Goal: Task Accomplishment & Management: Manage account settings

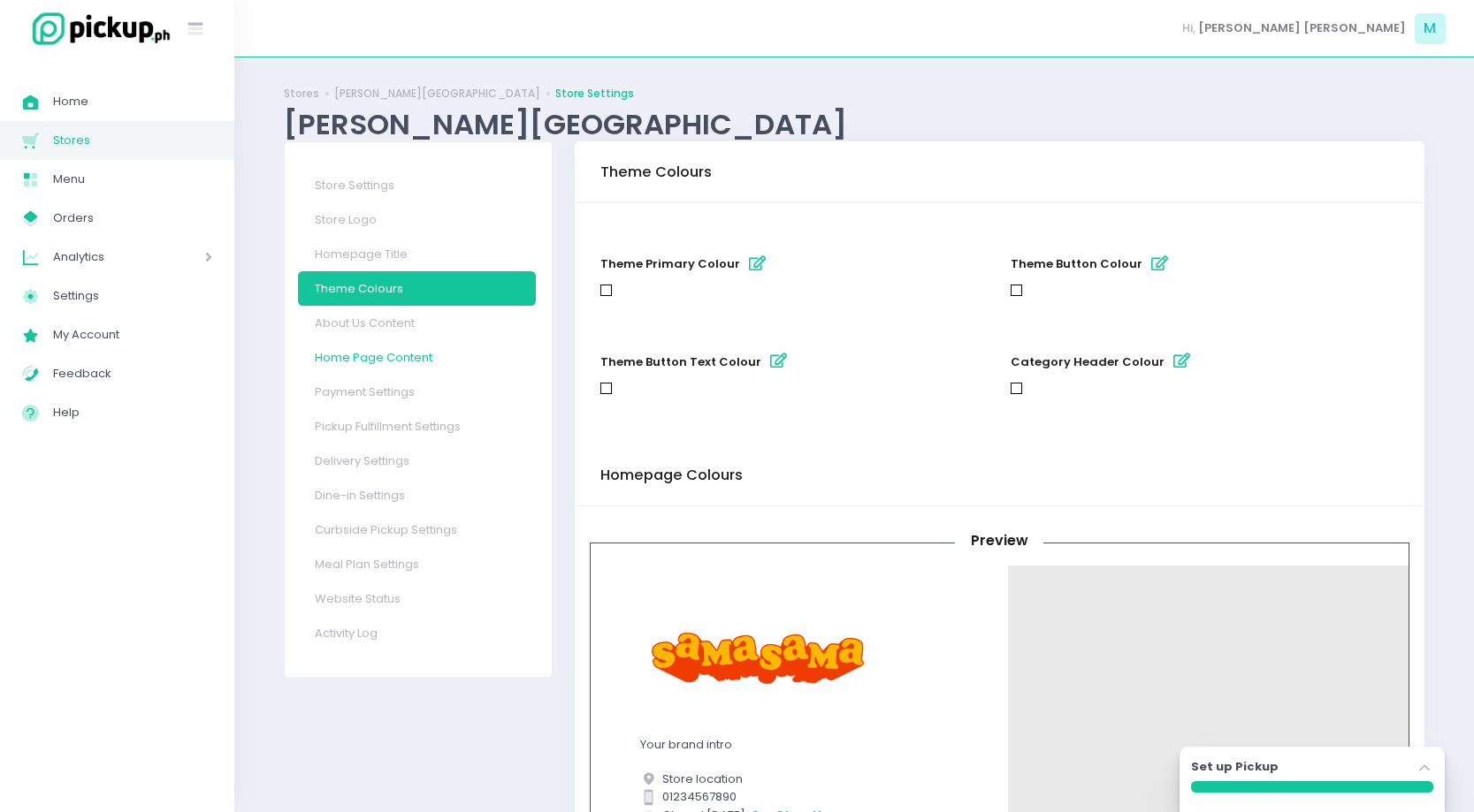
click at [407, 348] on link "Home Page Content" at bounding box center [417, 356] width 238 height 34
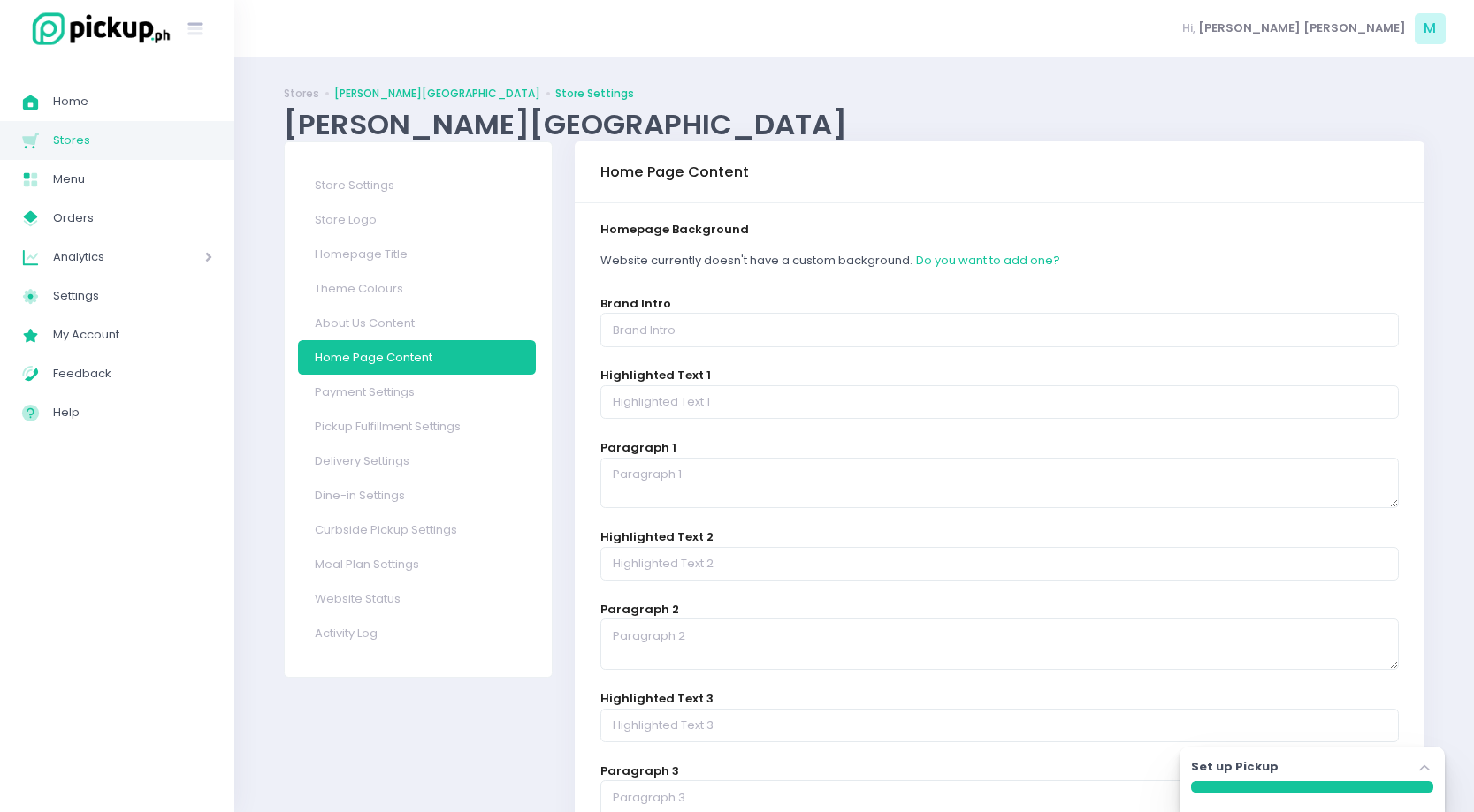
click at [383, 85] on link "Sama Sama - Urban Avenue" at bounding box center [437, 93] width 206 height 16
click at [298, 96] on link "Stores" at bounding box center [301, 93] width 35 height 16
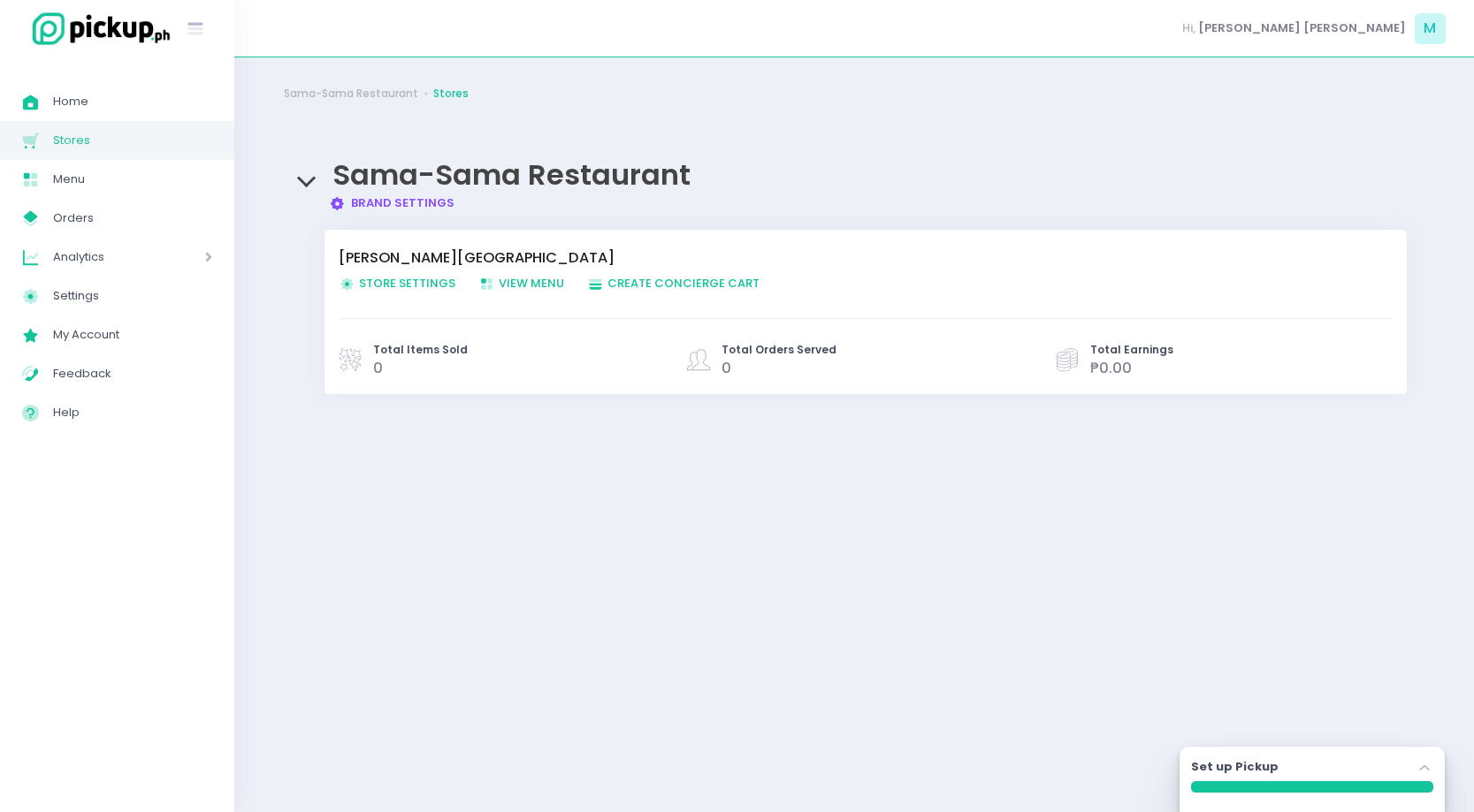
click at [428, 288] on span "Store Settings Created with Sketch. Store Settings" at bounding box center [396, 283] width 117 height 17
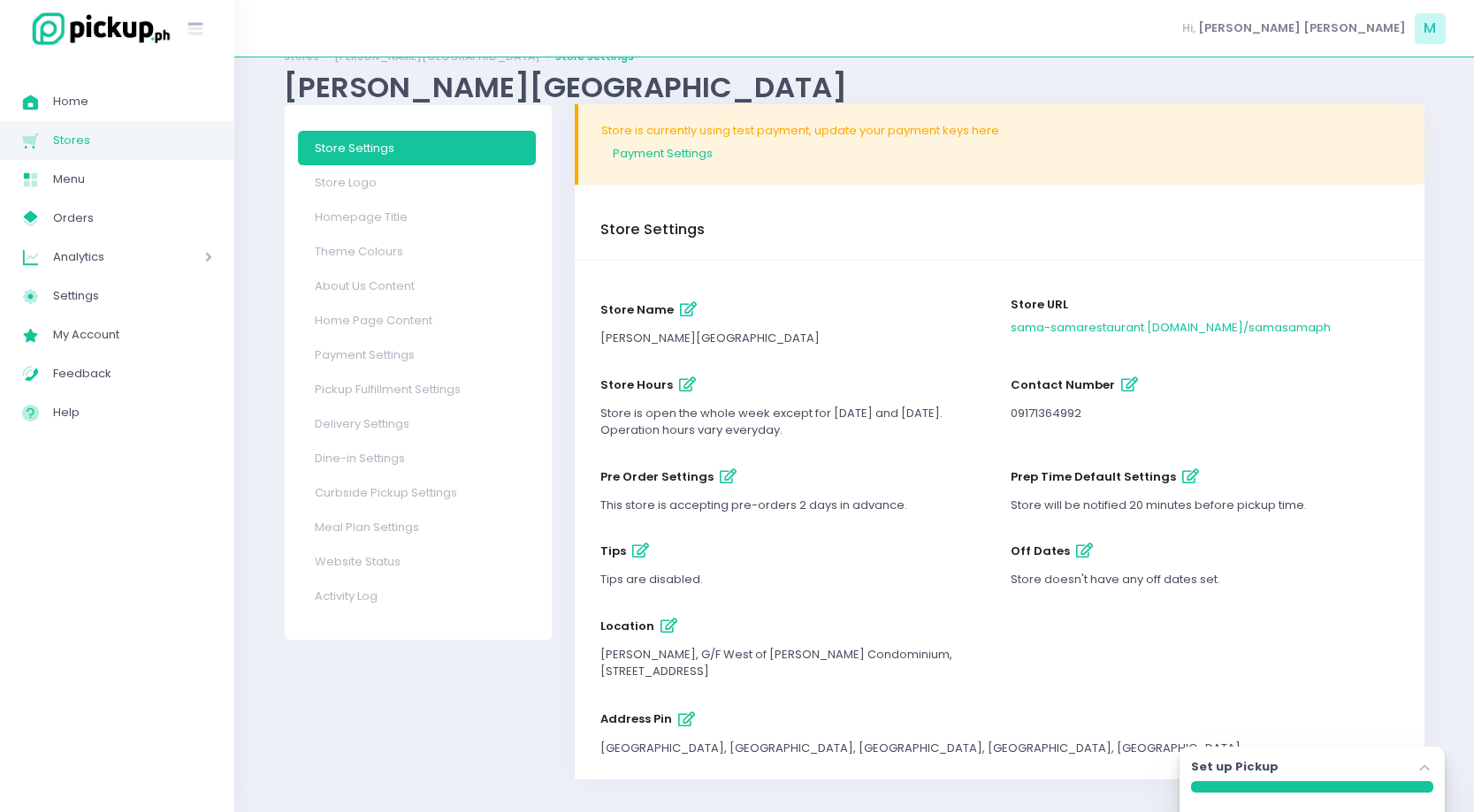
scroll to position [49, 0]
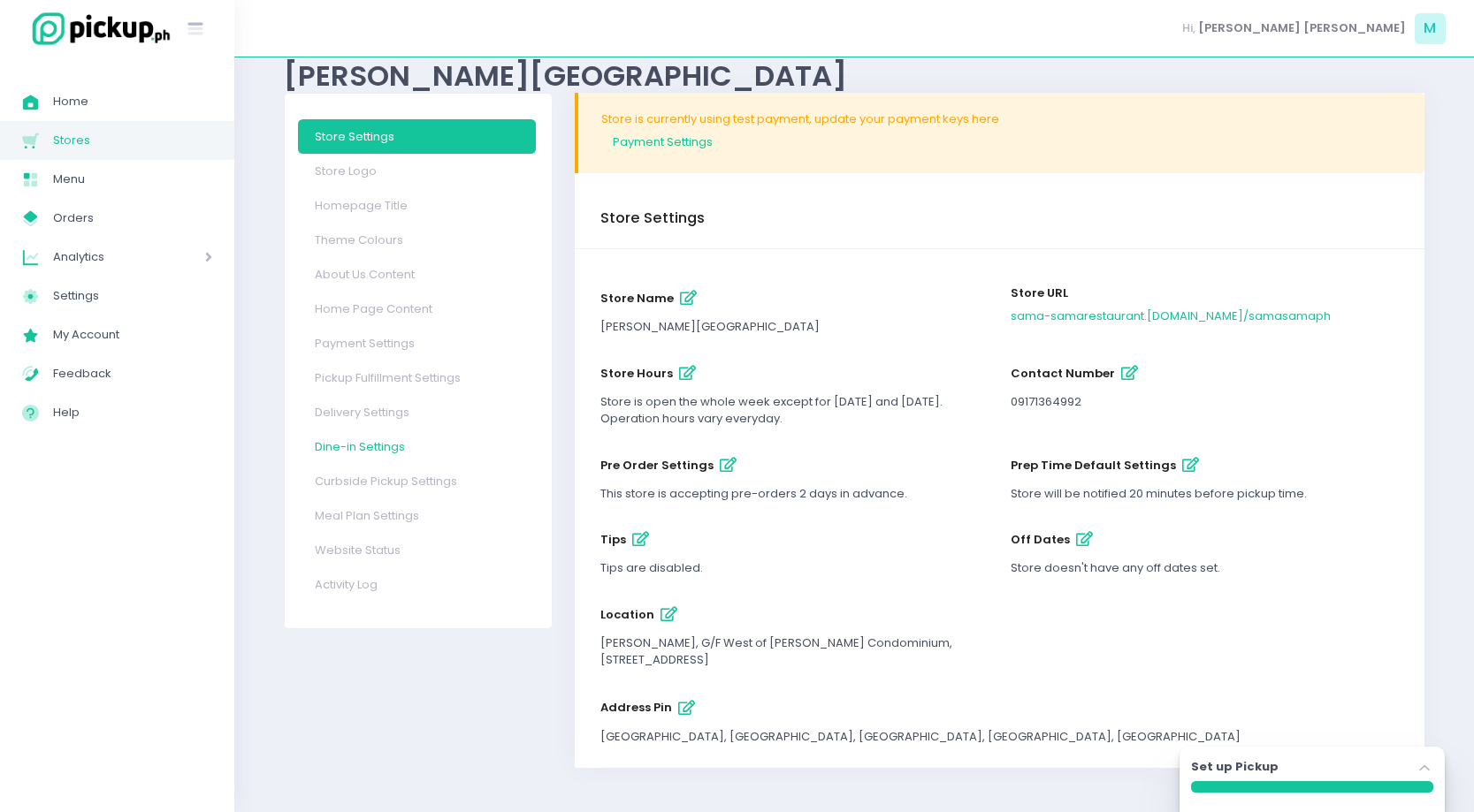
click at [376, 452] on link "Dine-in Settings" at bounding box center [417, 446] width 238 height 34
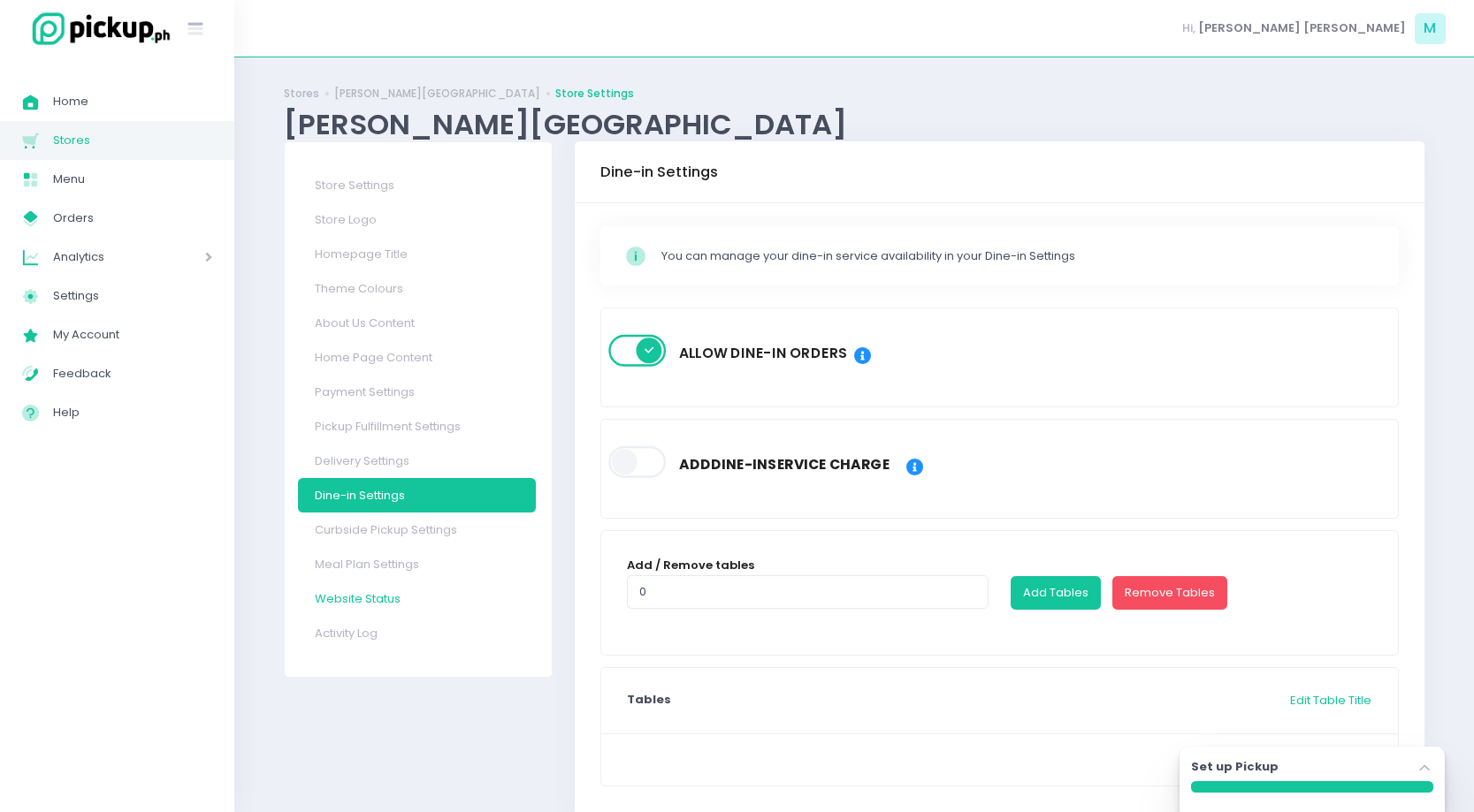
scroll to position [53, 0]
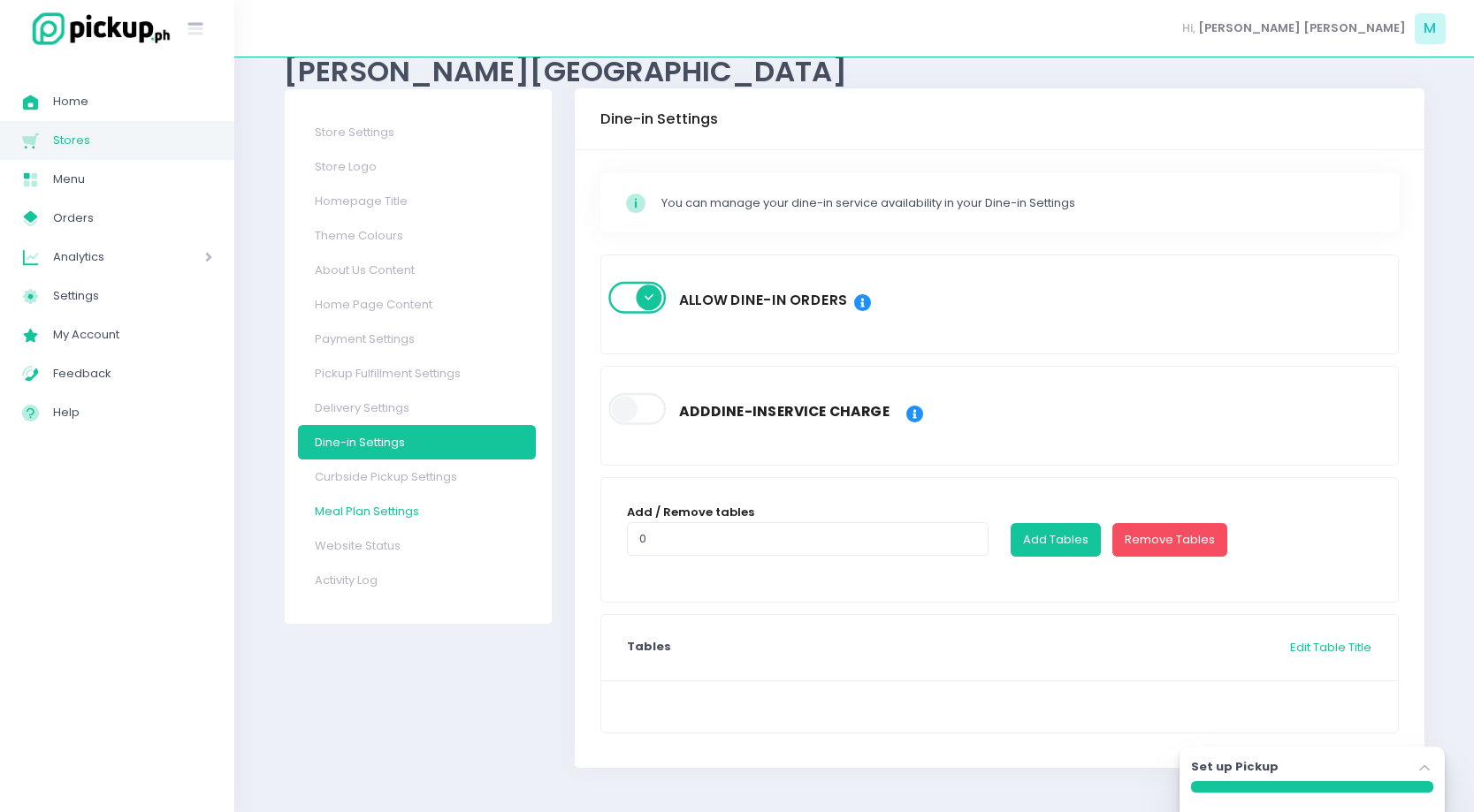
click at [418, 500] on link "Meal Plan Settings" at bounding box center [417, 511] width 238 height 34
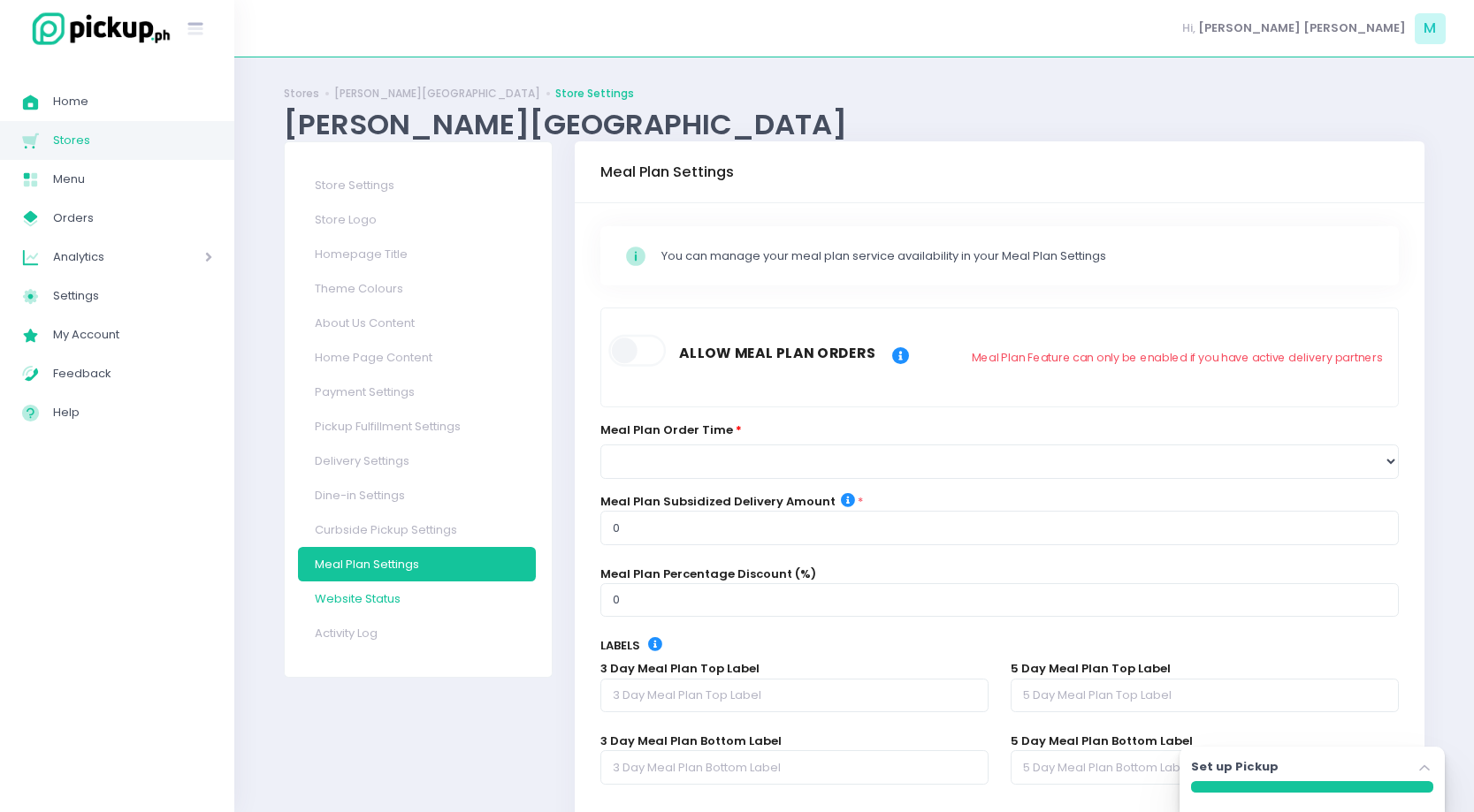
click at [375, 608] on link "Website Status" at bounding box center [417, 598] width 238 height 34
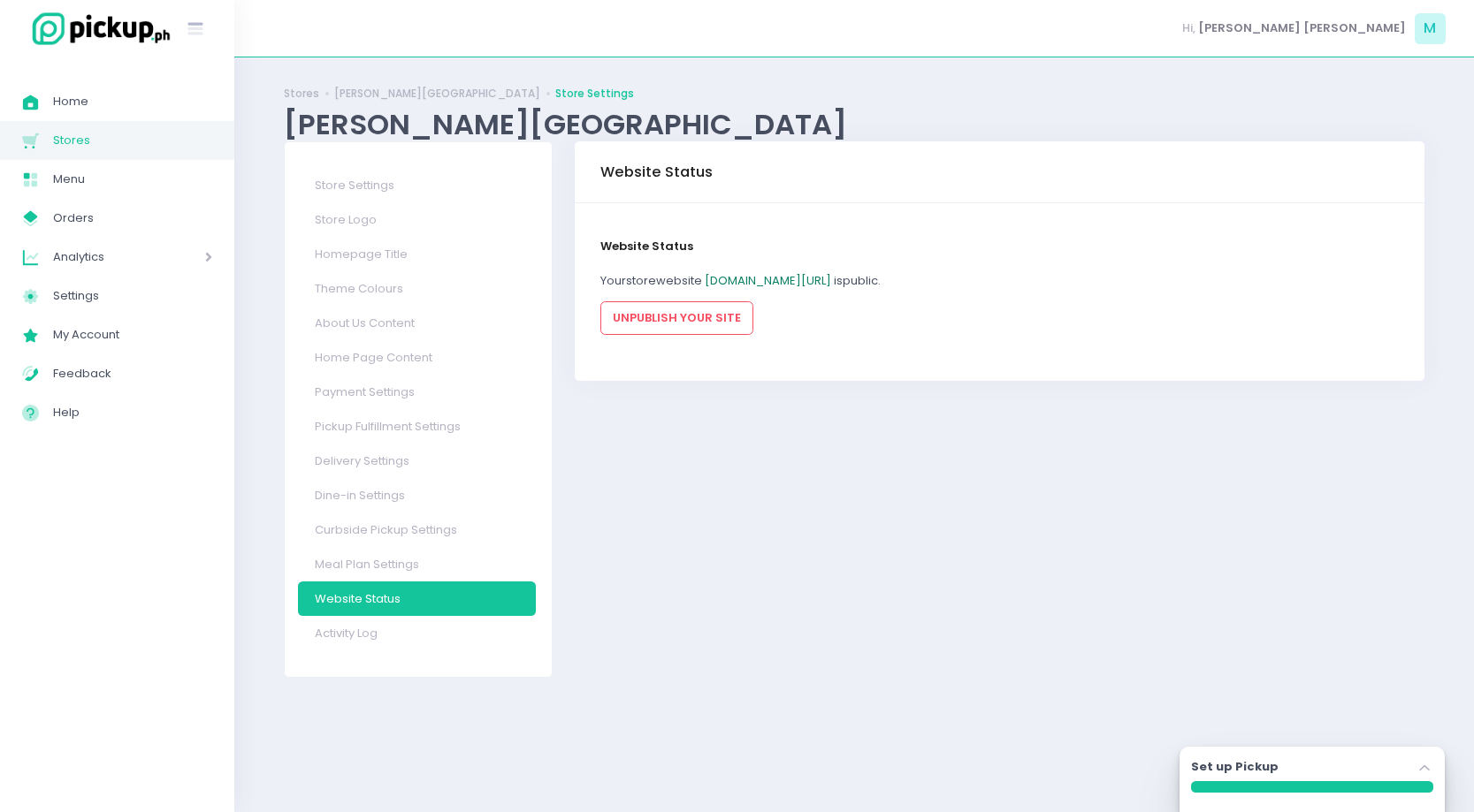
click at [831, 280] on link "sama-samarestaurant.pickup.ph/samasamaph" at bounding box center [768, 280] width 126 height 17
click at [298, 92] on link "Stores" at bounding box center [301, 93] width 35 height 16
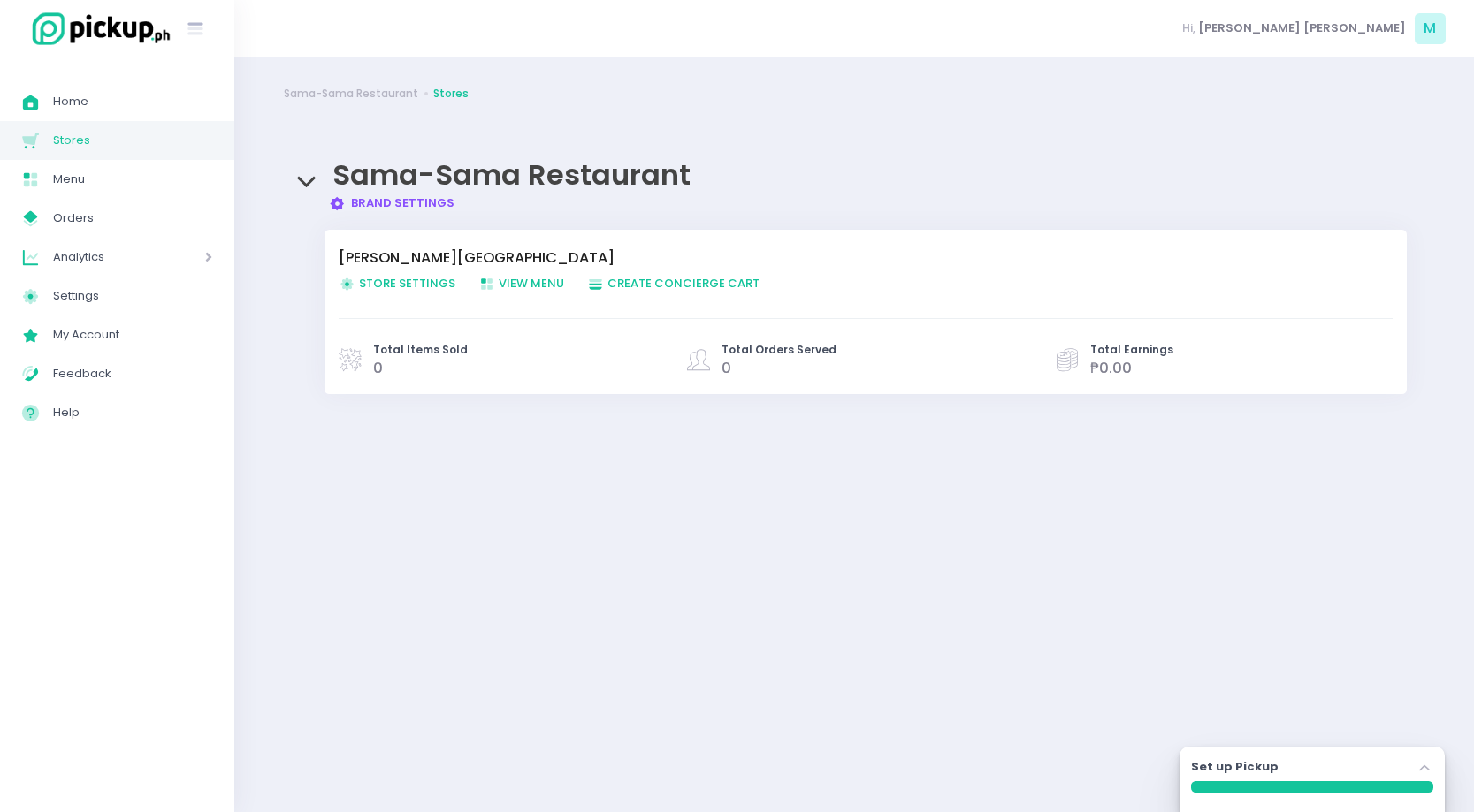
click at [534, 283] on span "View Menu Created with Sketch. View Menu" at bounding box center [521, 283] width 86 height 17
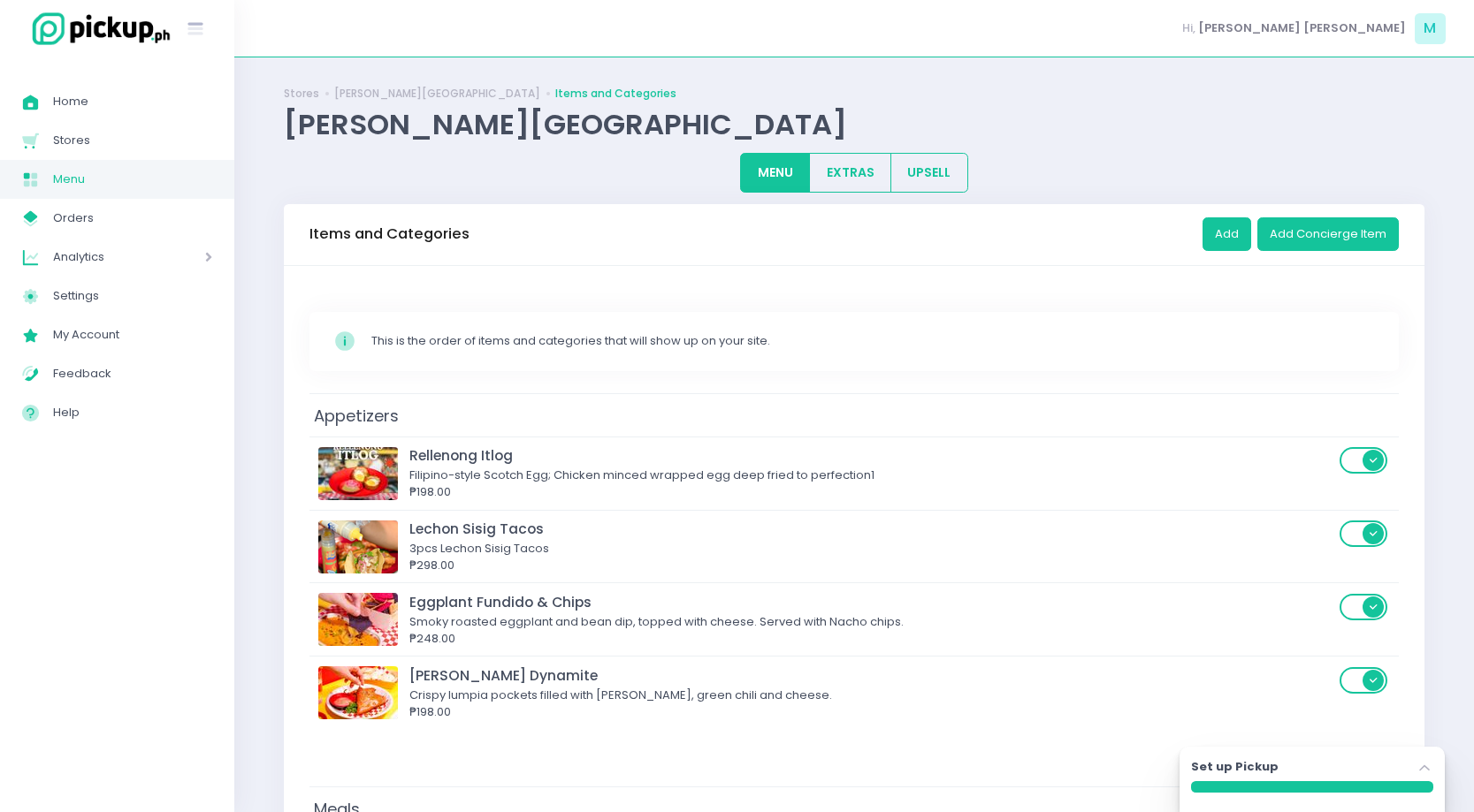
click at [556, 350] on div "Stockholm-icons / Code / Info-circle Created with Sketch. This is the order of …" at bounding box center [853, 341] width 1089 height 59
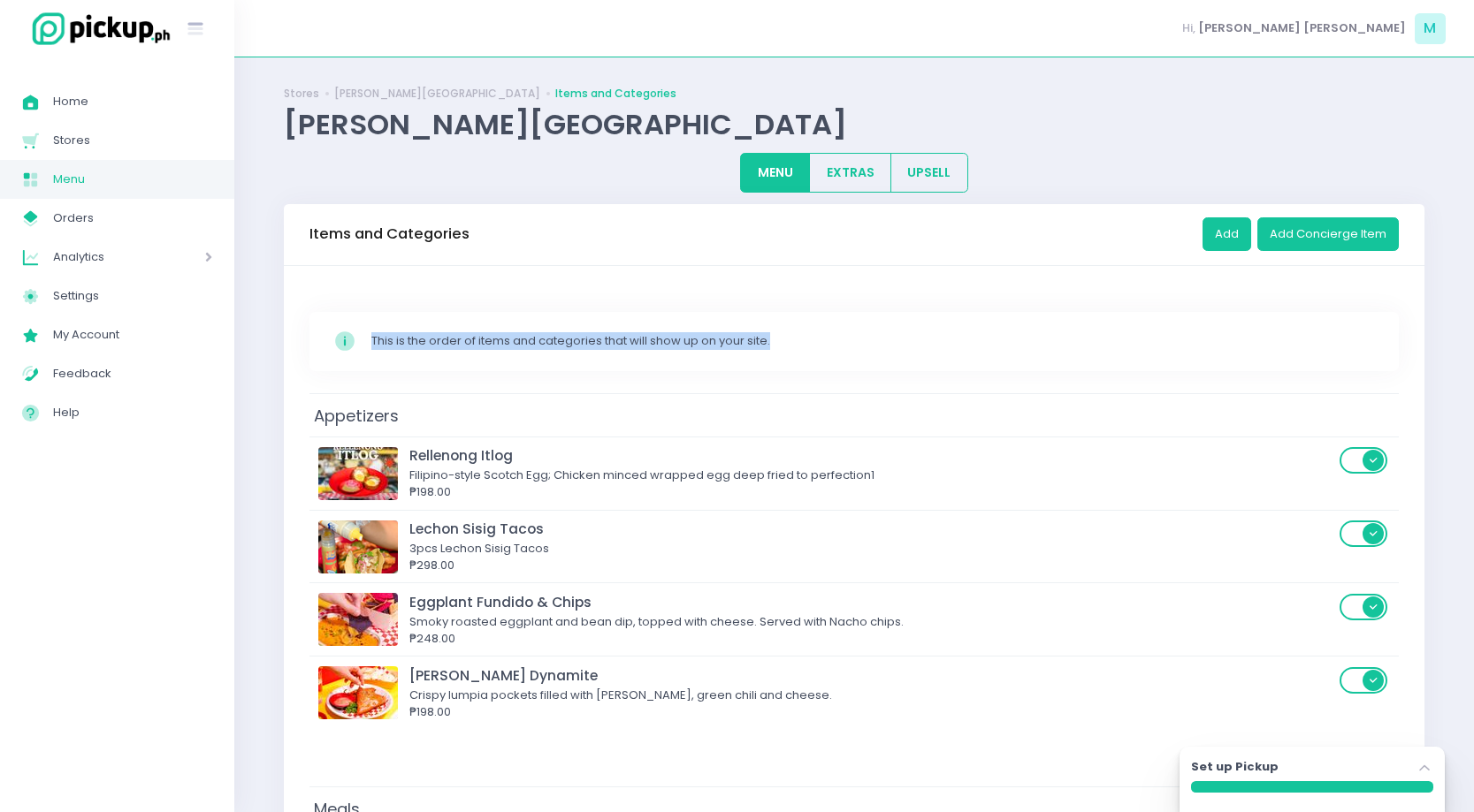
click at [1077, 346] on div "This is the order of items and categories that will show up on your site." at bounding box center [873, 341] width 1004 height 17
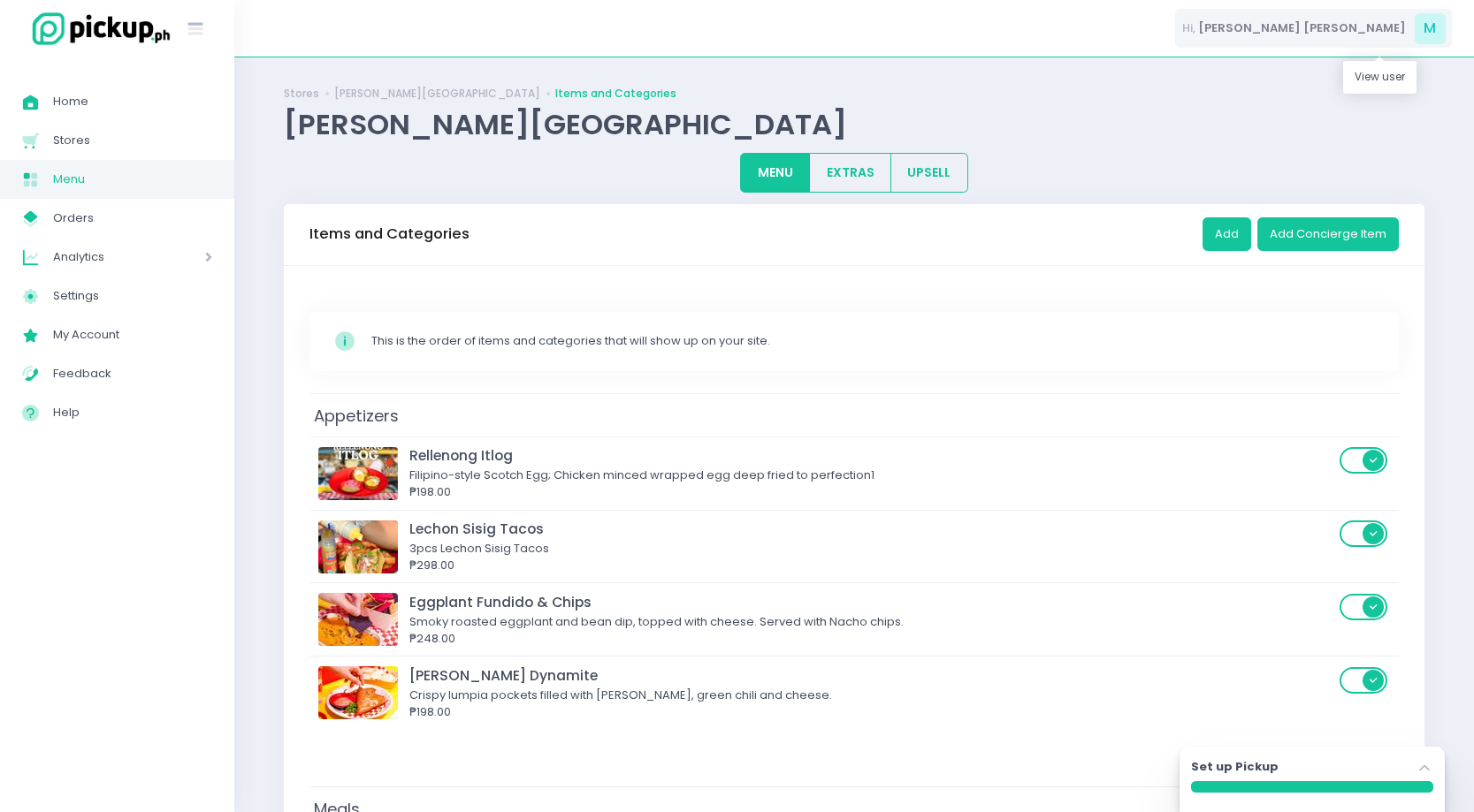
click at [1409, 27] on div "Hi, Maria Karina M" at bounding box center [1313, 28] width 277 height 40
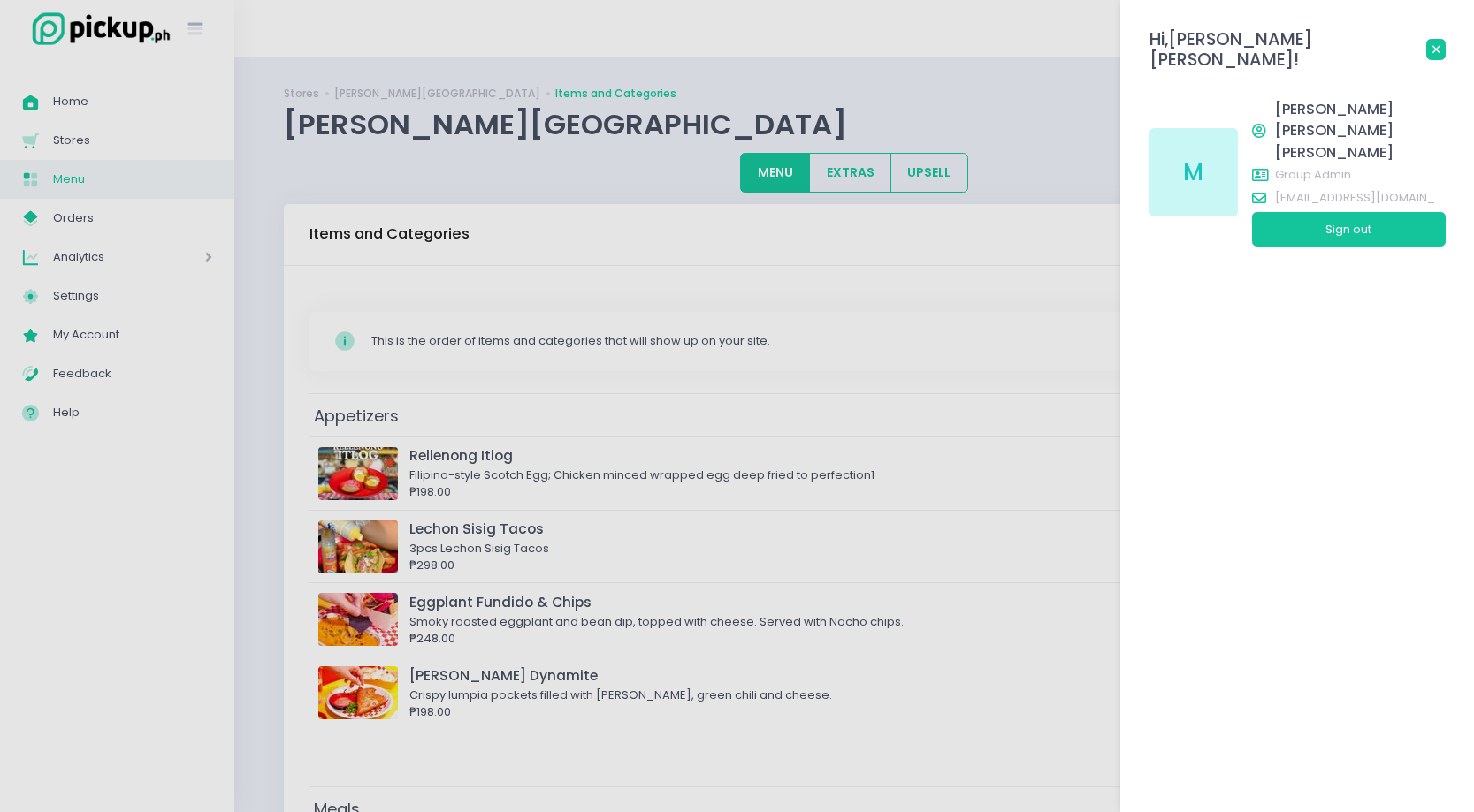
click at [1432, 46] on icon at bounding box center [1435, 49] width 7 height 7
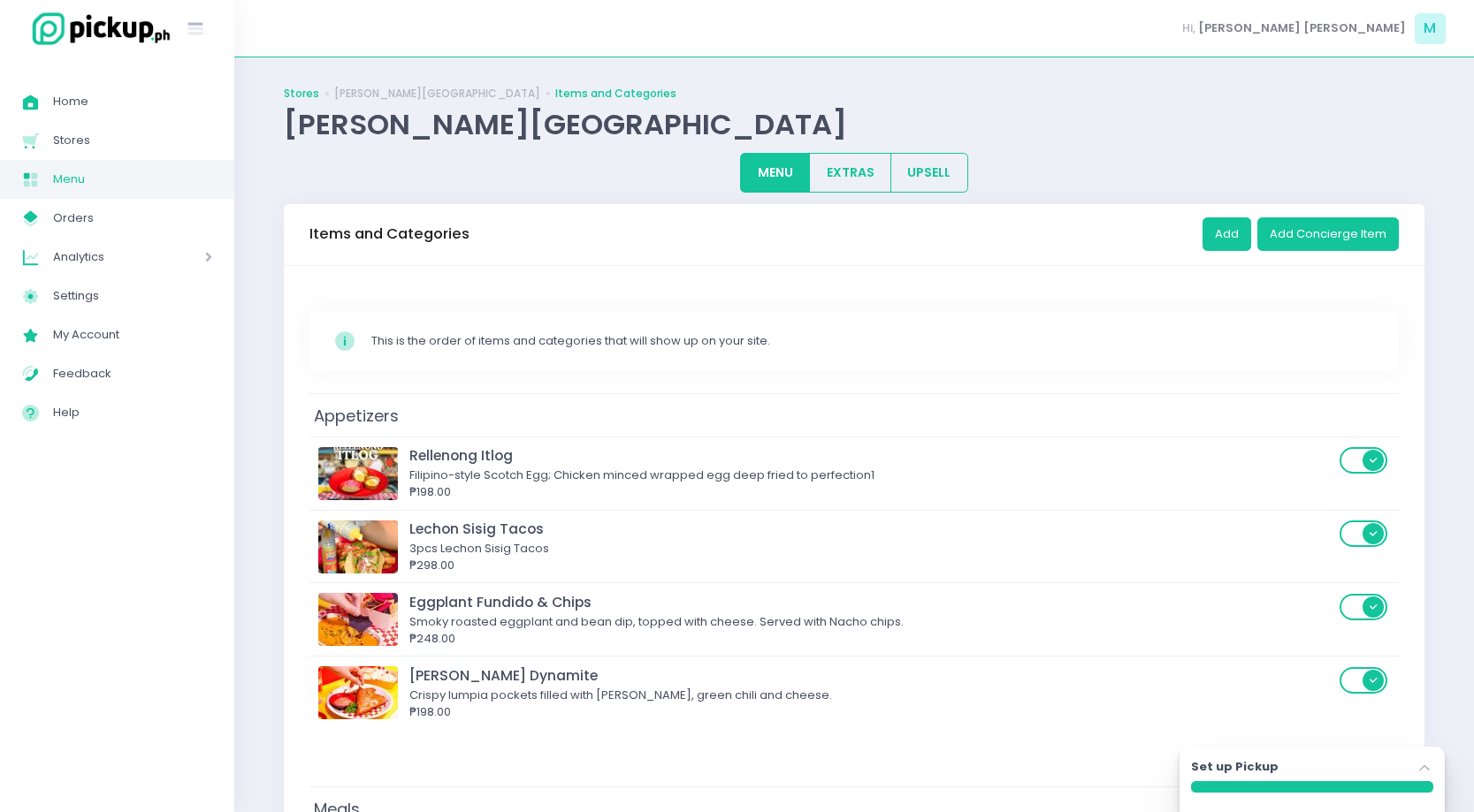
click at [309, 94] on link "Stores" at bounding box center [301, 93] width 35 height 16
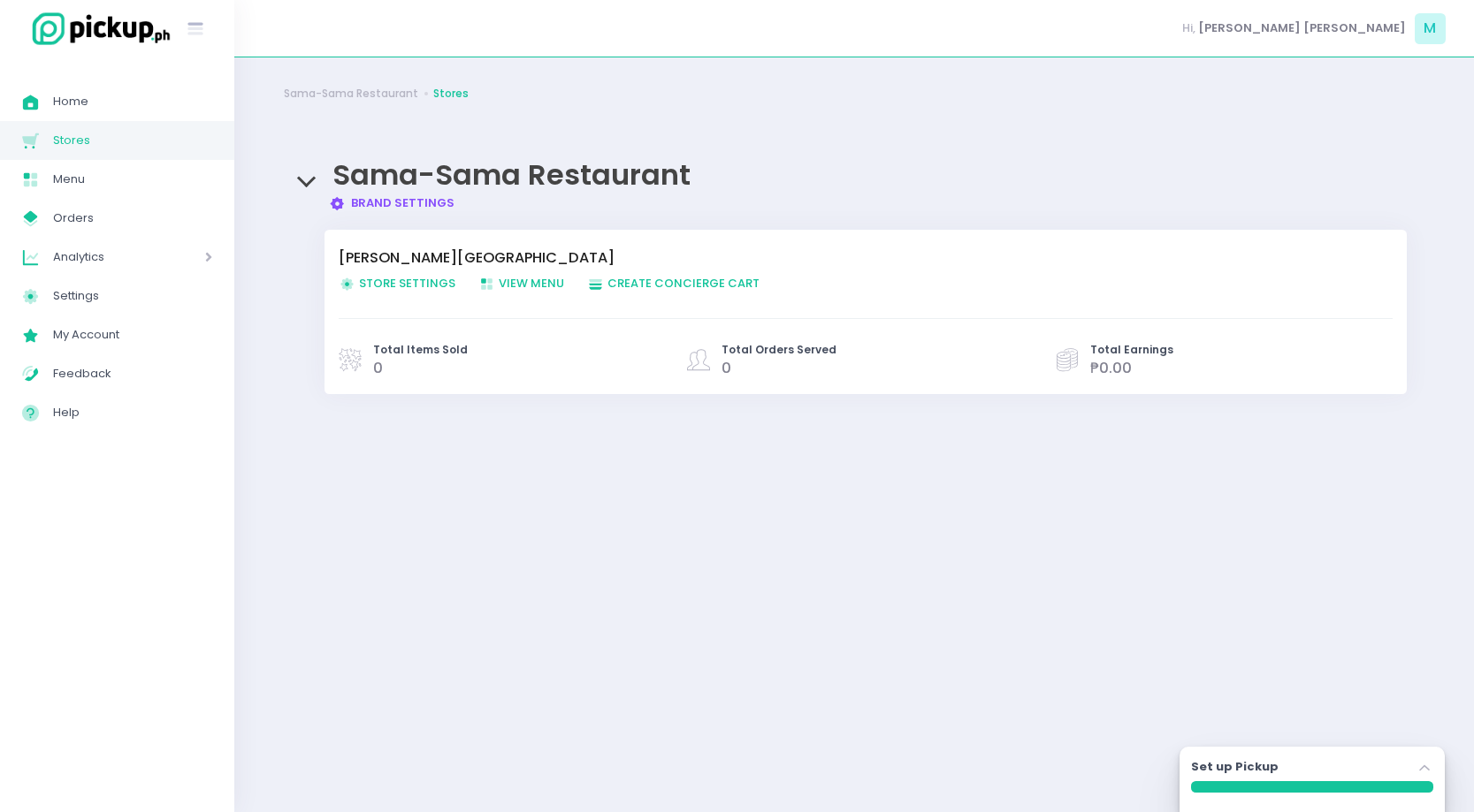
click at [407, 201] on link "Brand Settings Created with Sketch. Brand Settings" at bounding box center [392, 202] width 126 height 17
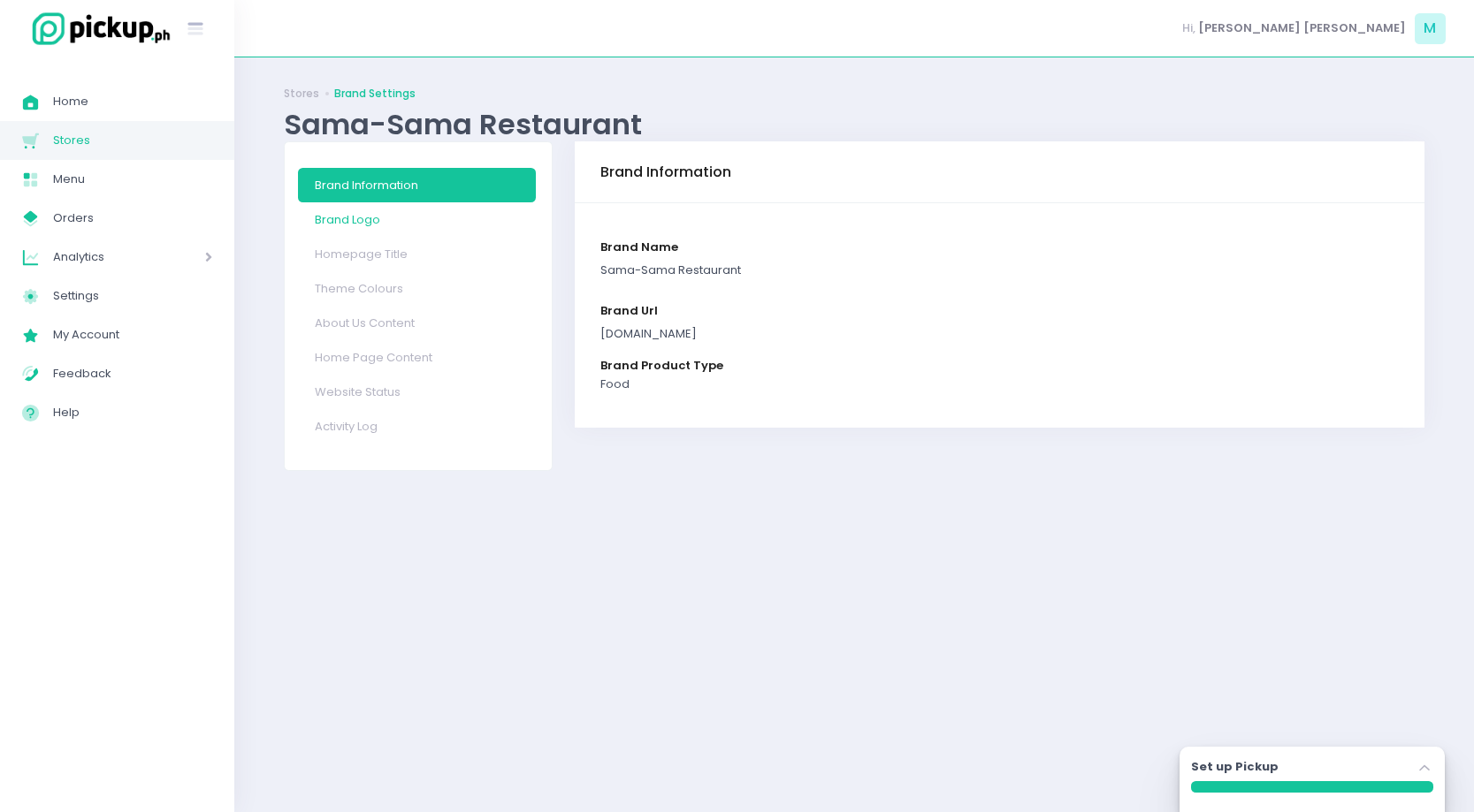
click at [424, 229] on link "Brand Logo" at bounding box center [417, 219] width 238 height 34
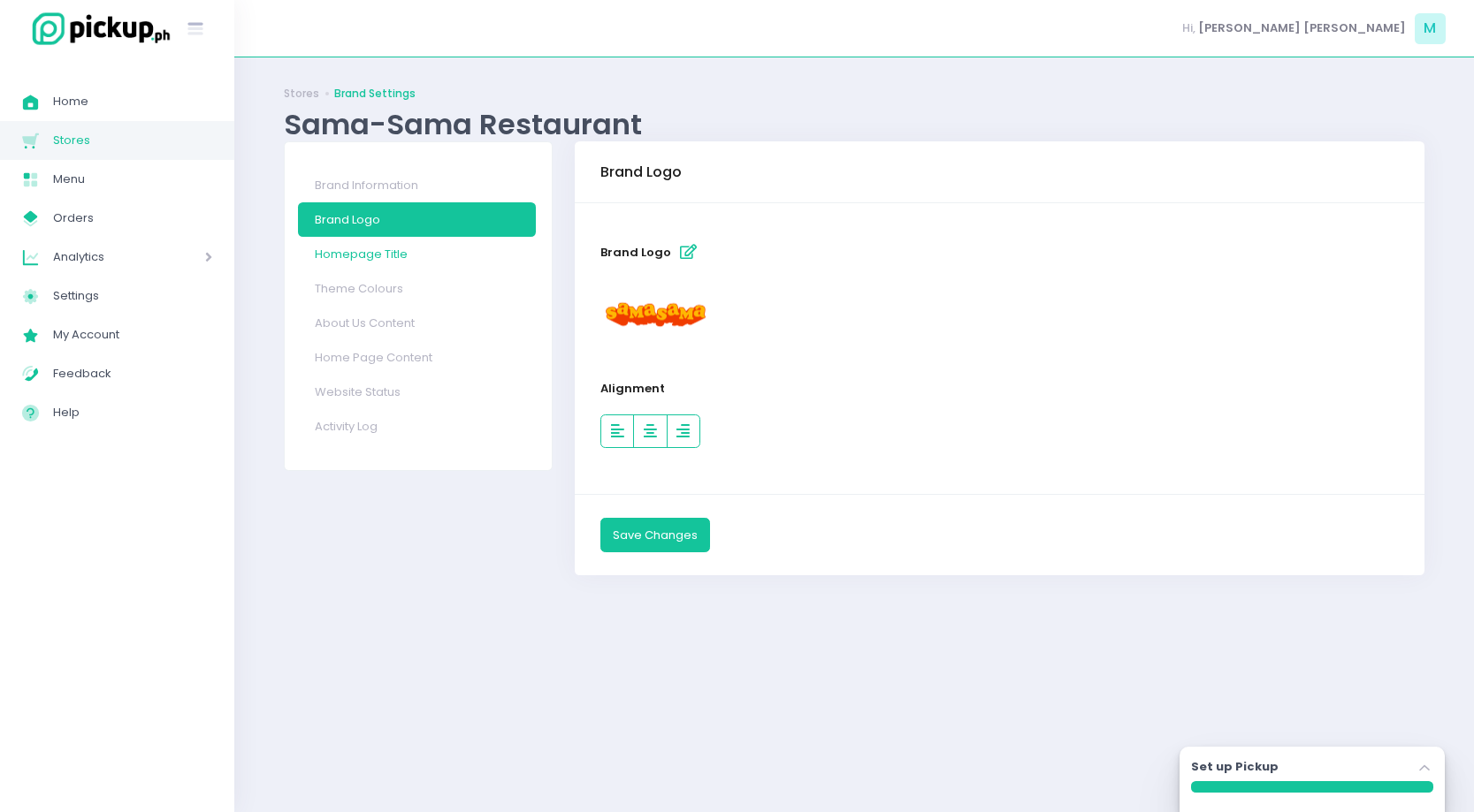
click at [432, 260] on link "Homepage Title" at bounding box center [417, 254] width 238 height 34
select select "normal"
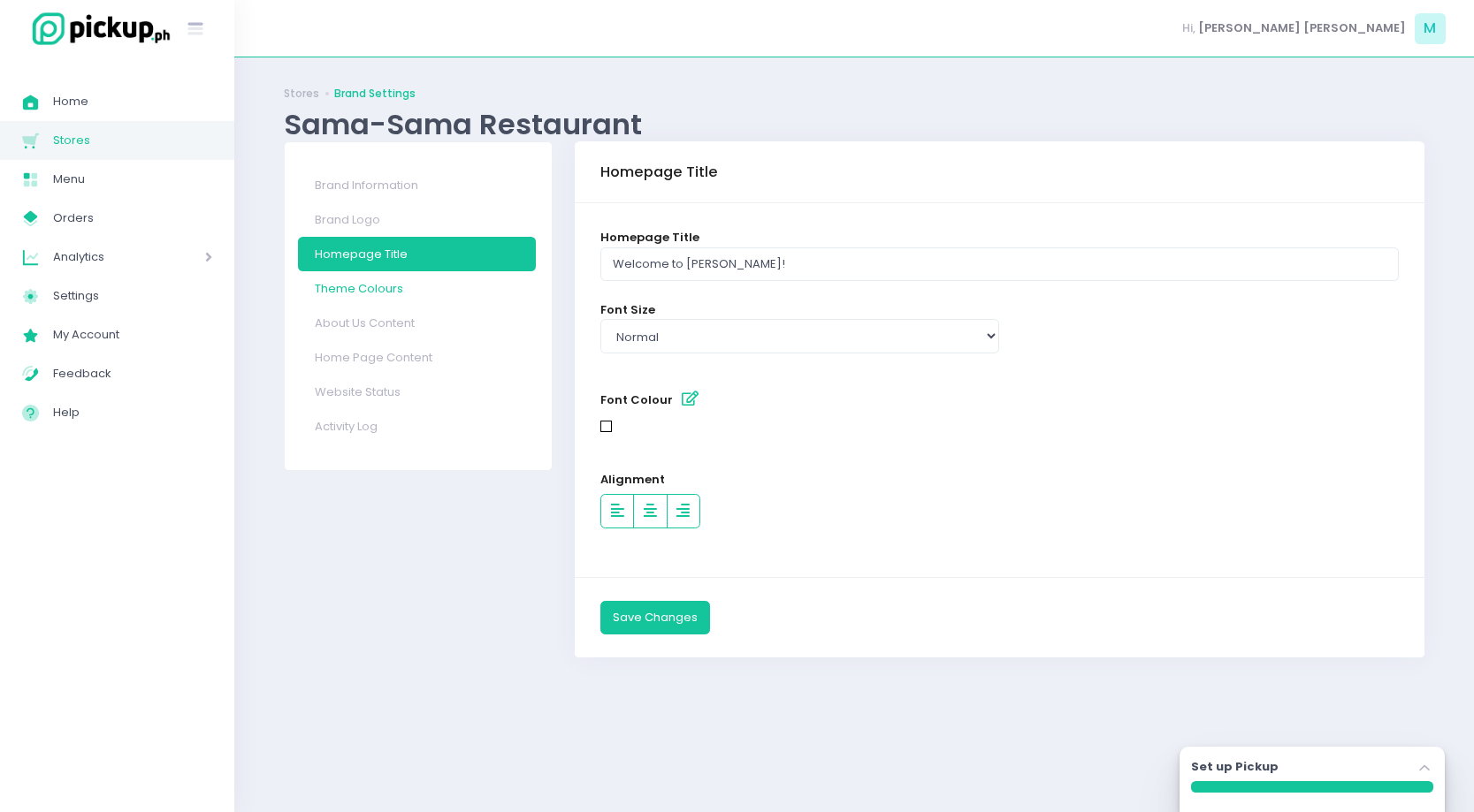
click at [441, 291] on link "Theme Colours" at bounding box center [417, 288] width 238 height 34
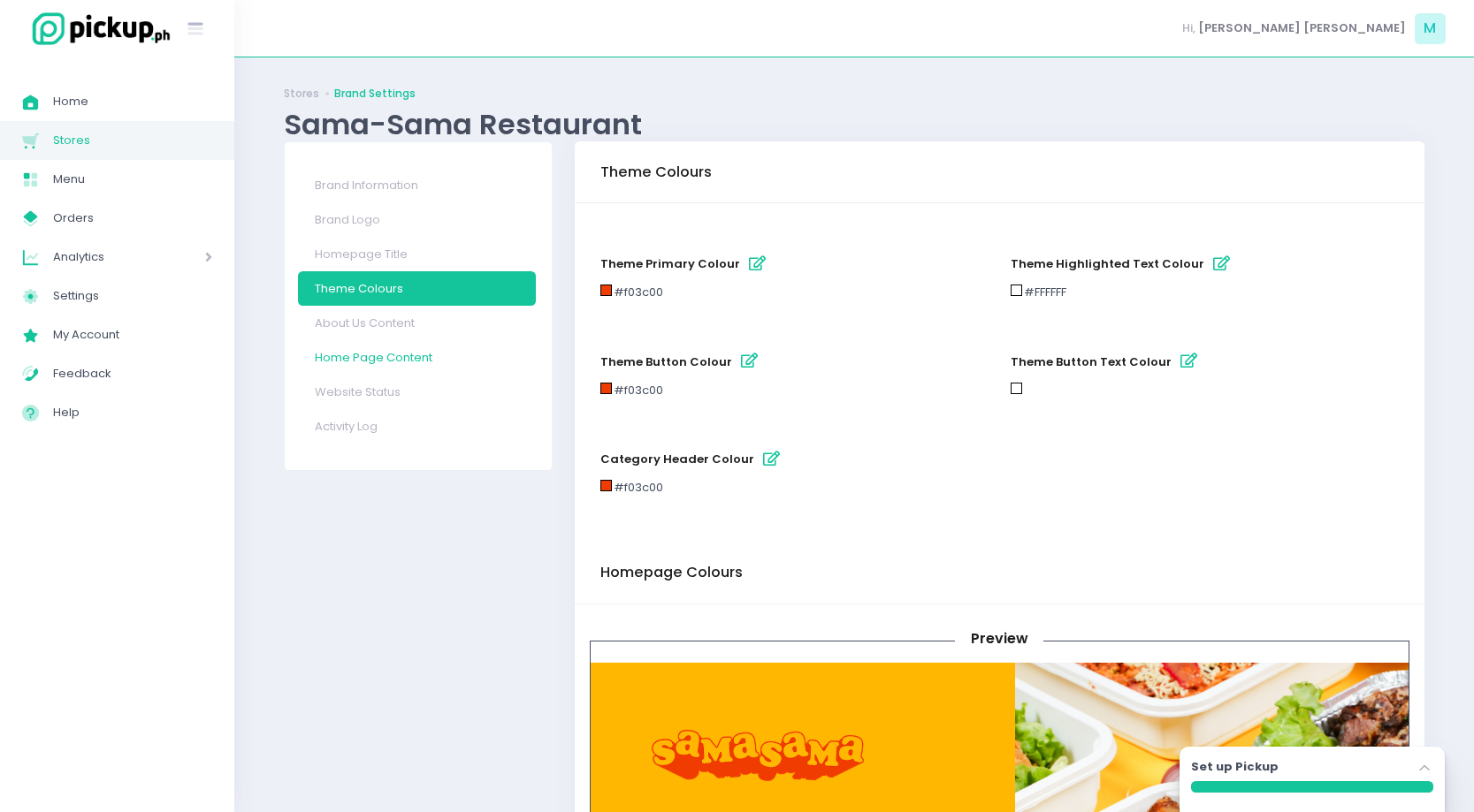
click at [464, 346] on link "Home Page Content" at bounding box center [417, 356] width 238 height 34
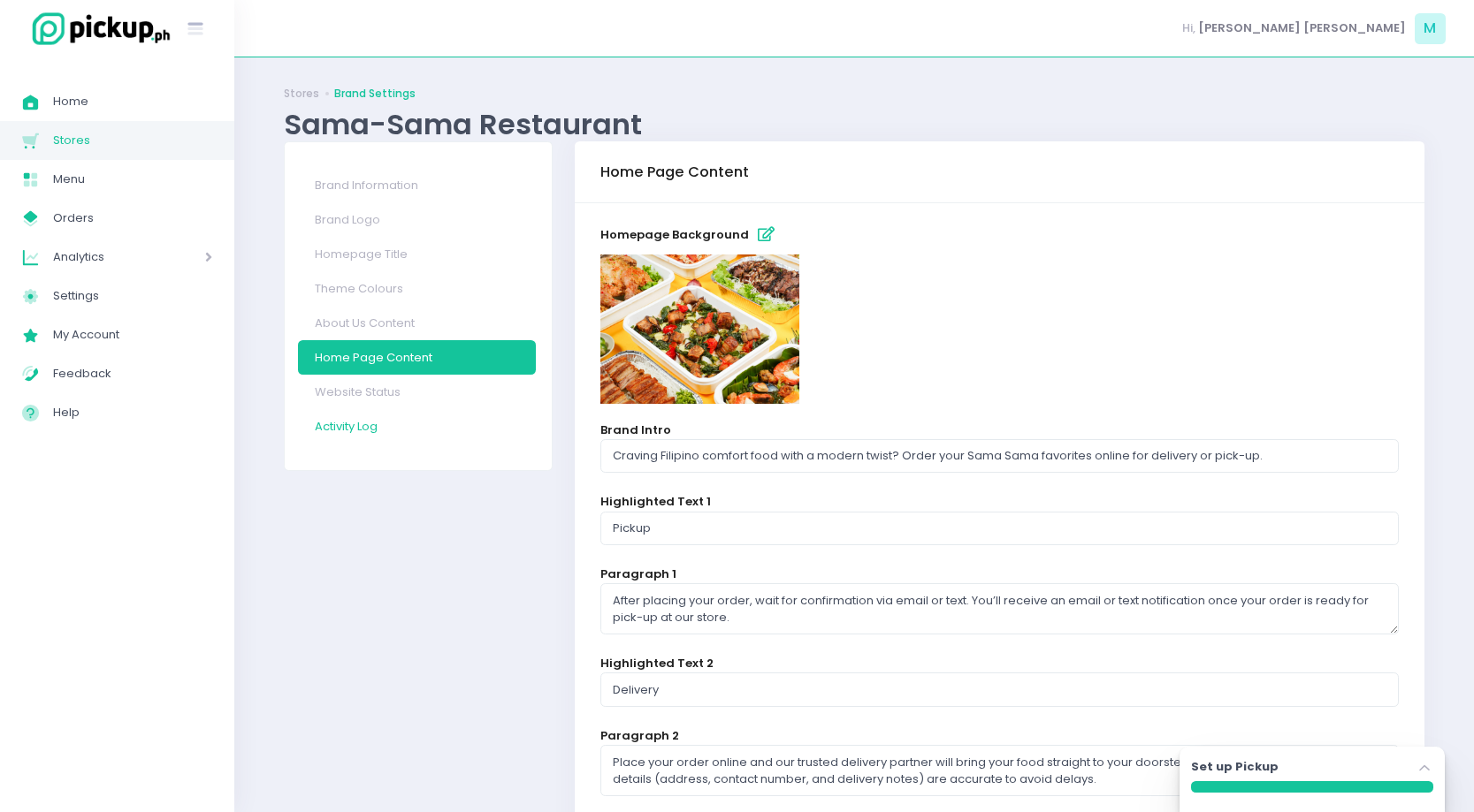
click at [483, 411] on link "Activity Log" at bounding box center [417, 425] width 238 height 34
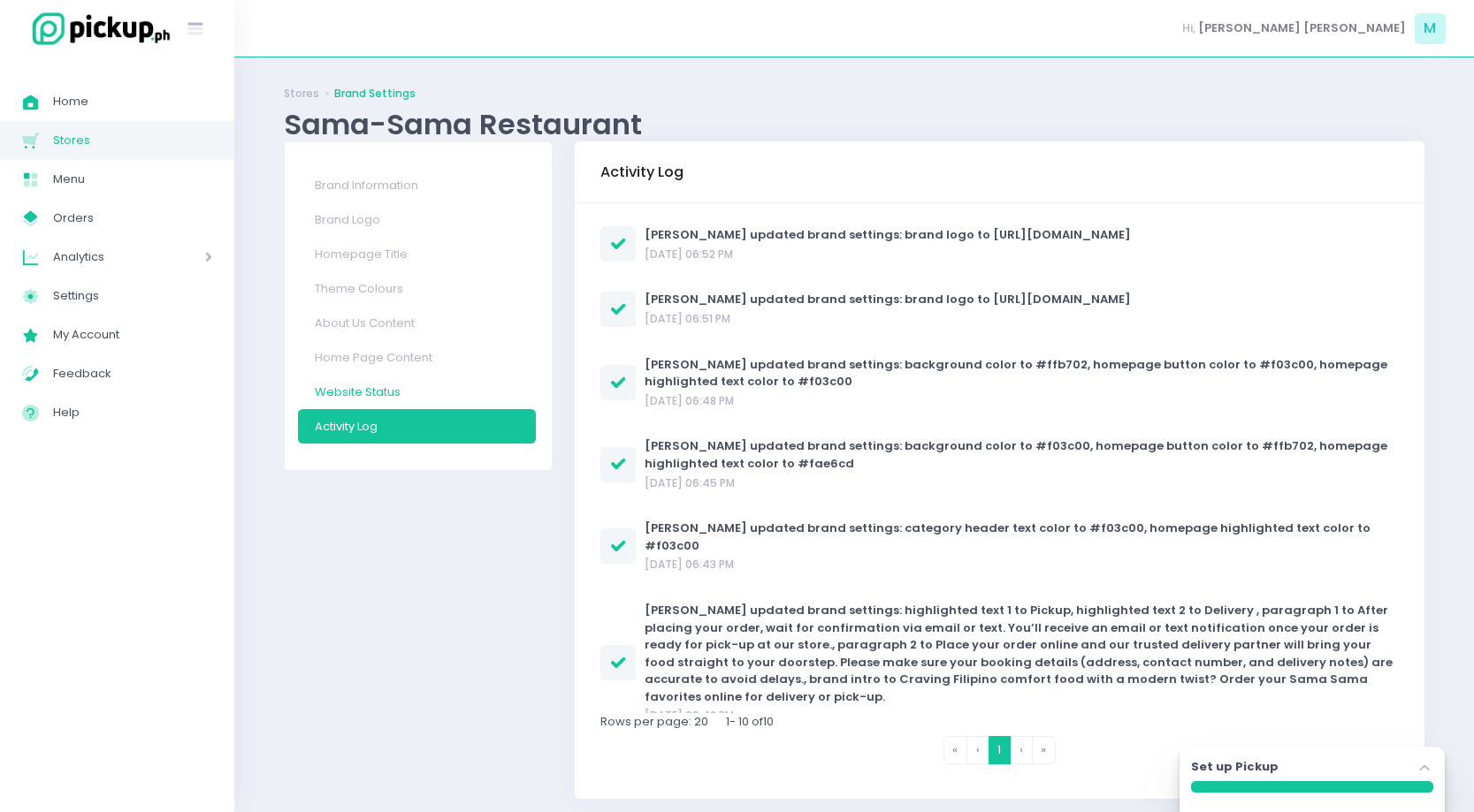
click at [460, 391] on link "Website Status" at bounding box center [417, 391] width 238 height 34
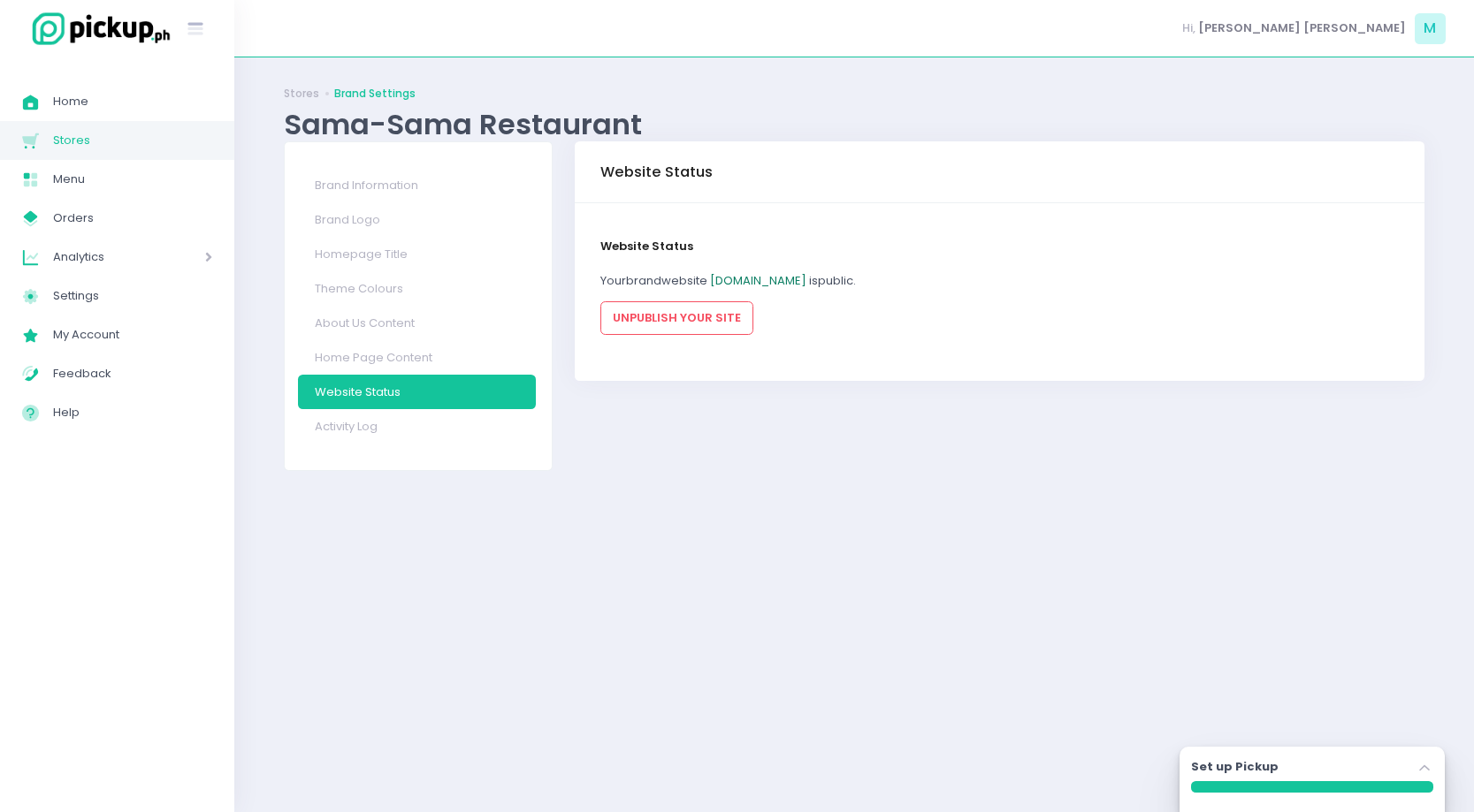
click at [782, 282] on link "sama-samarestaurant.pickup.ph" at bounding box center [758, 280] width 96 height 17
click at [306, 96] on link "Stores" at bounding box center [301, 93] width 35 height 16
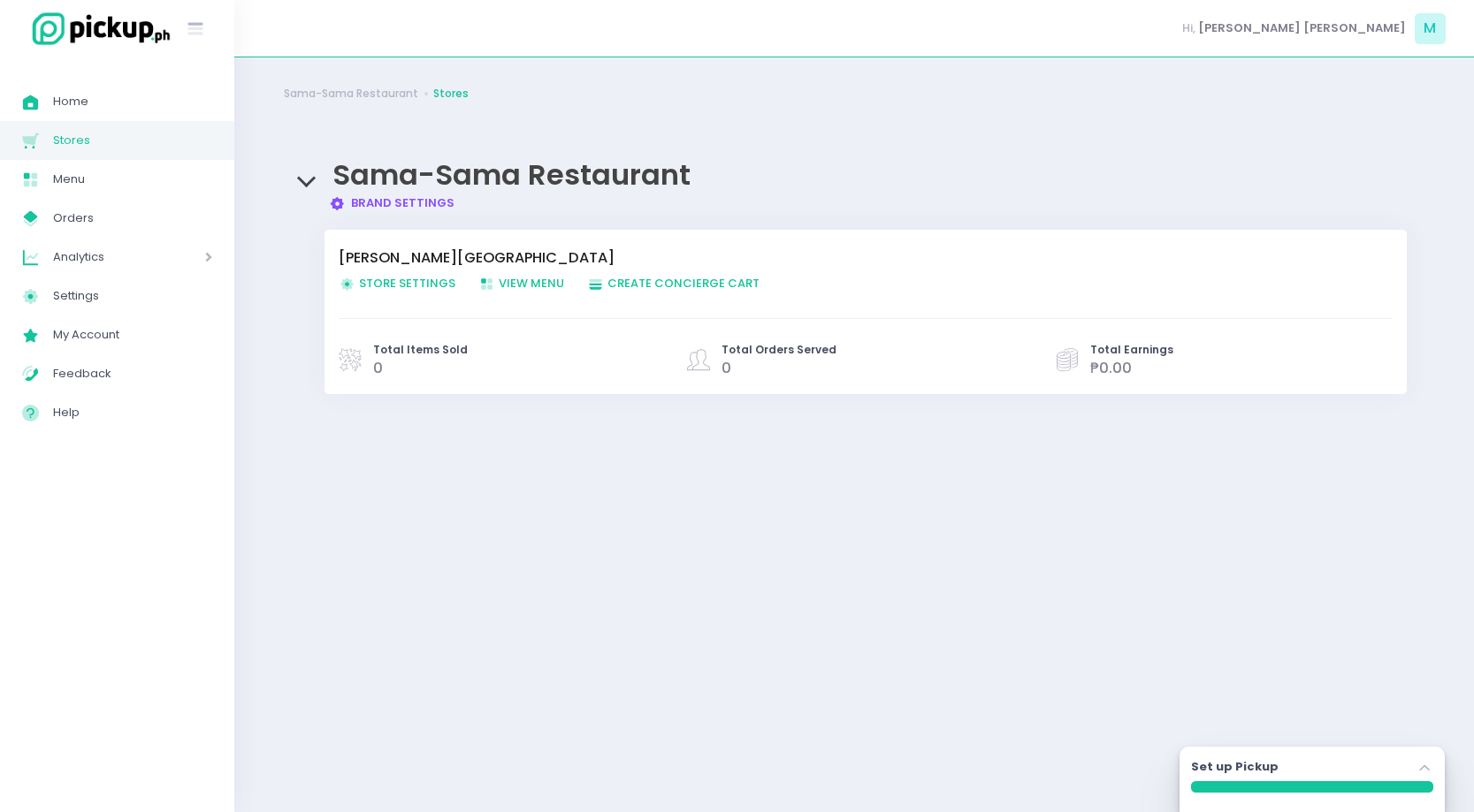
click at [418, 290] on span "Store Settings Created with Sketch. Store Settings" at bounding box center [396, 283] width 117 height 17
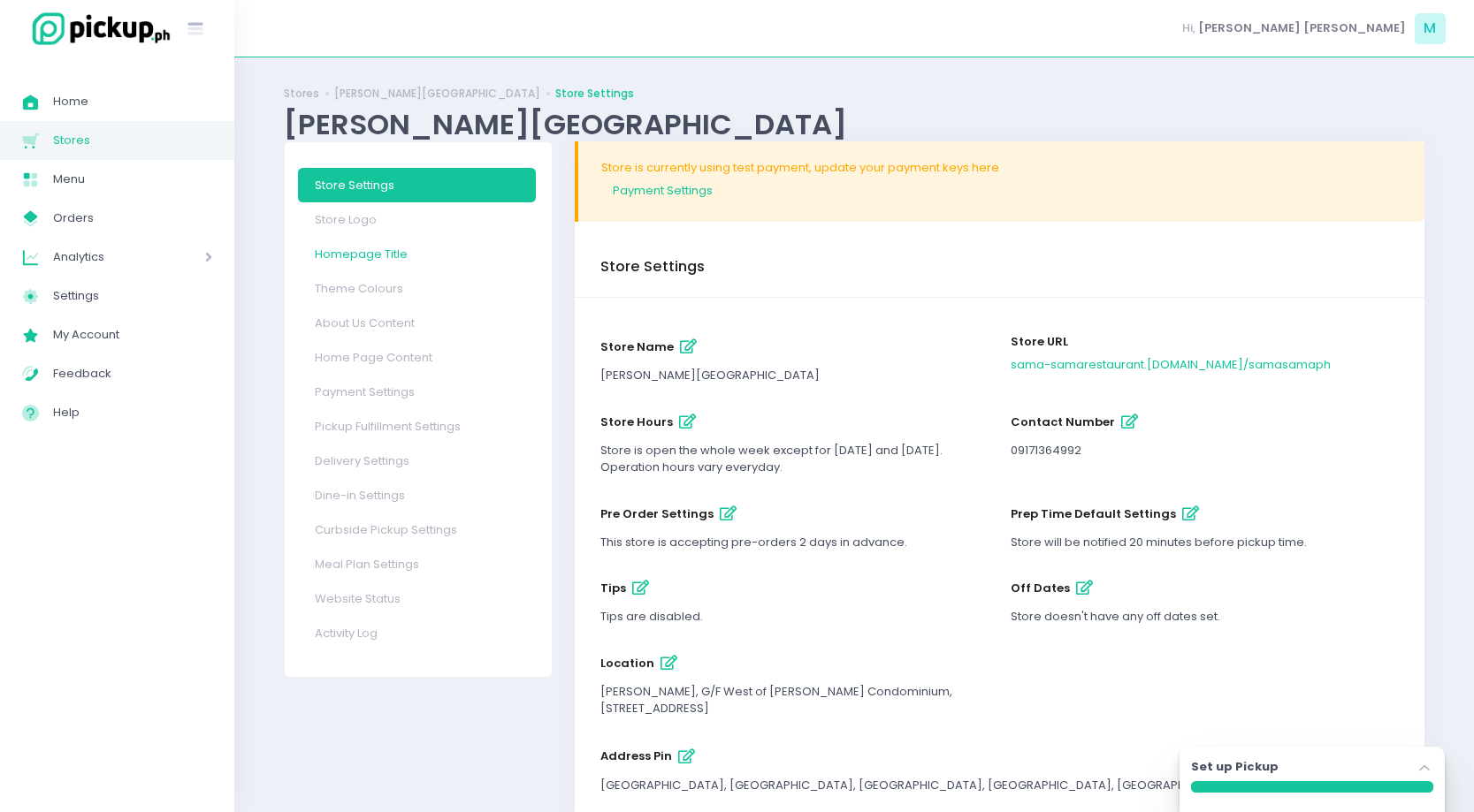
click at [378, 253] on link "Homepage Title" at bounding box center [417, 254] width 238 height 34
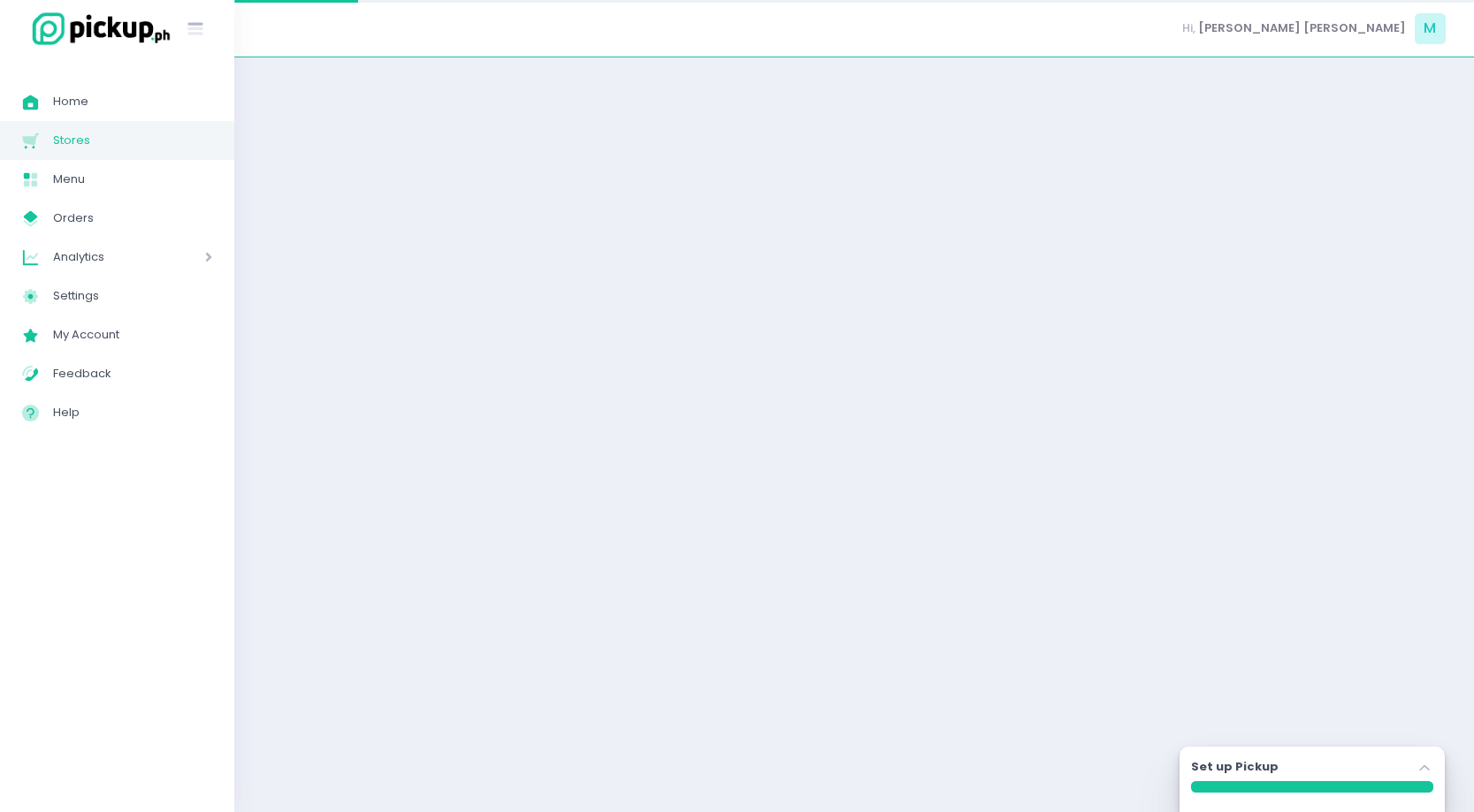
select select "normal"
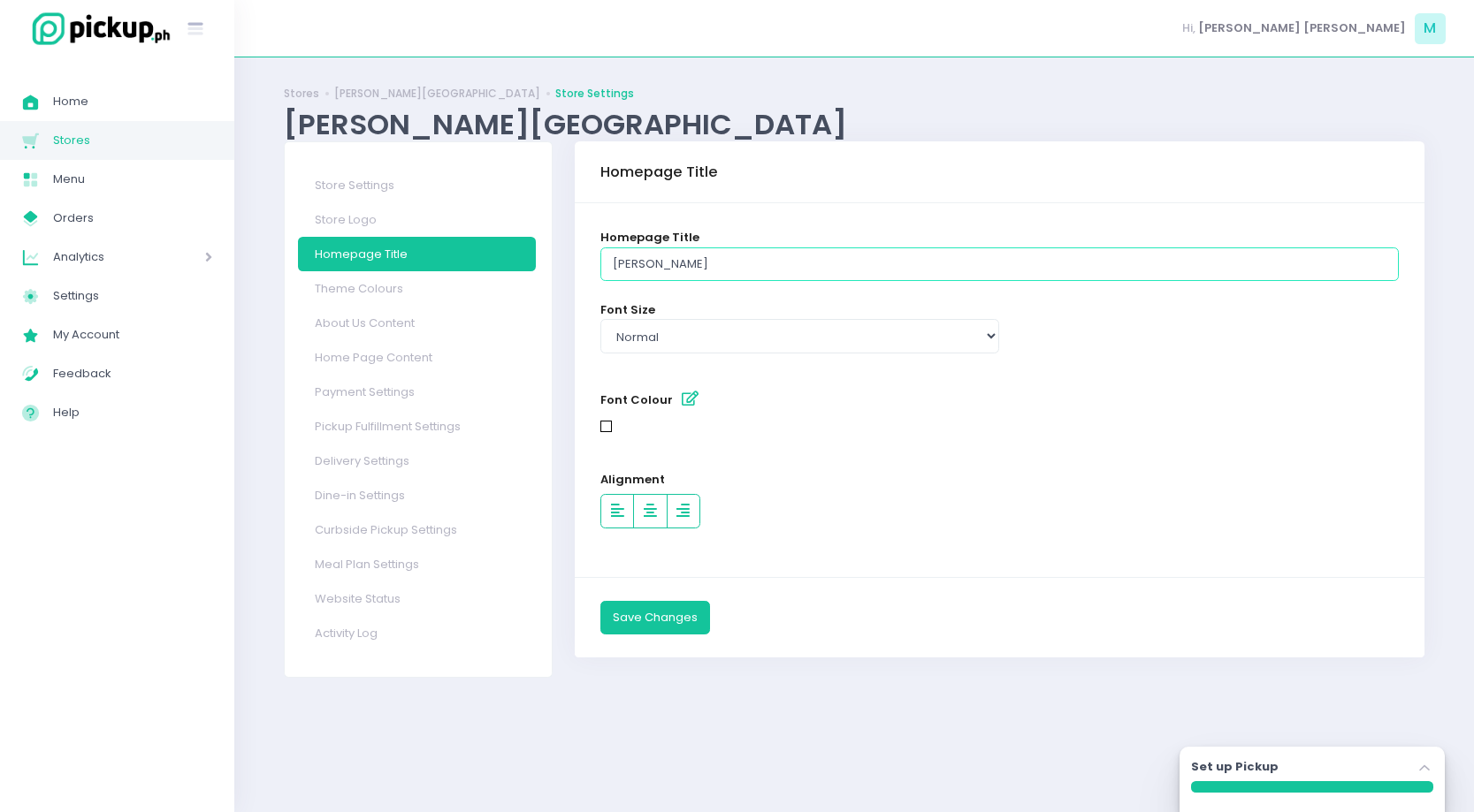
click at [748, 277] on input "[PERSON_NAME]" at bounding box center [1000, 264] width 799 height 34
click at [745, 340] on select "Select type small normal large" at bounding box center [800, 335] width 398 height 34
click at [600, 319] on select "Select type small normal large" at bounding box center [800, 335] width 398 height 34
click at [504, 291] on link "Theme Colours" at bounding box center [417, 288] width 238 height 34
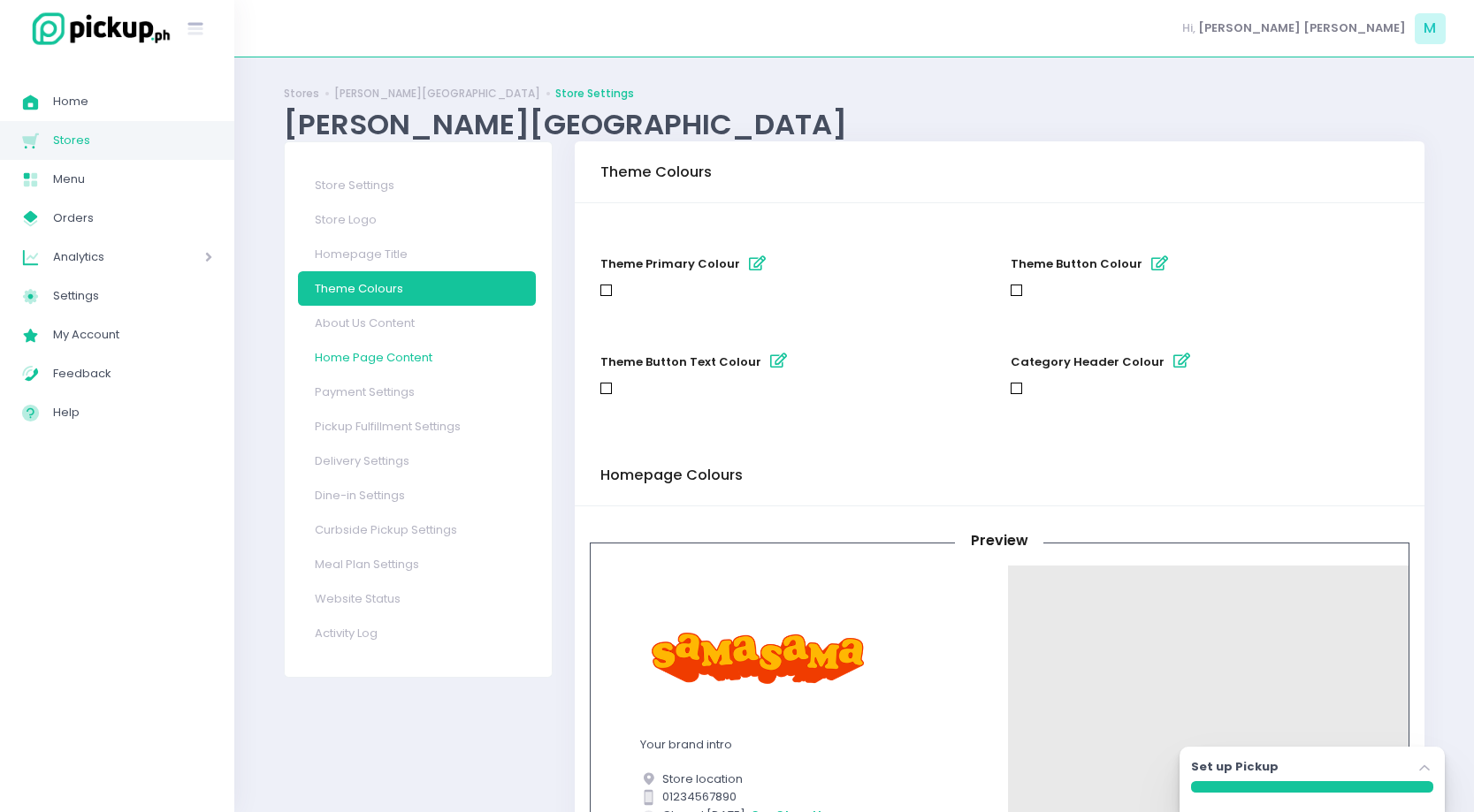
click at [417, 346] on link "Home Page Content" at bounding box center [417, 356] width 238 height 34
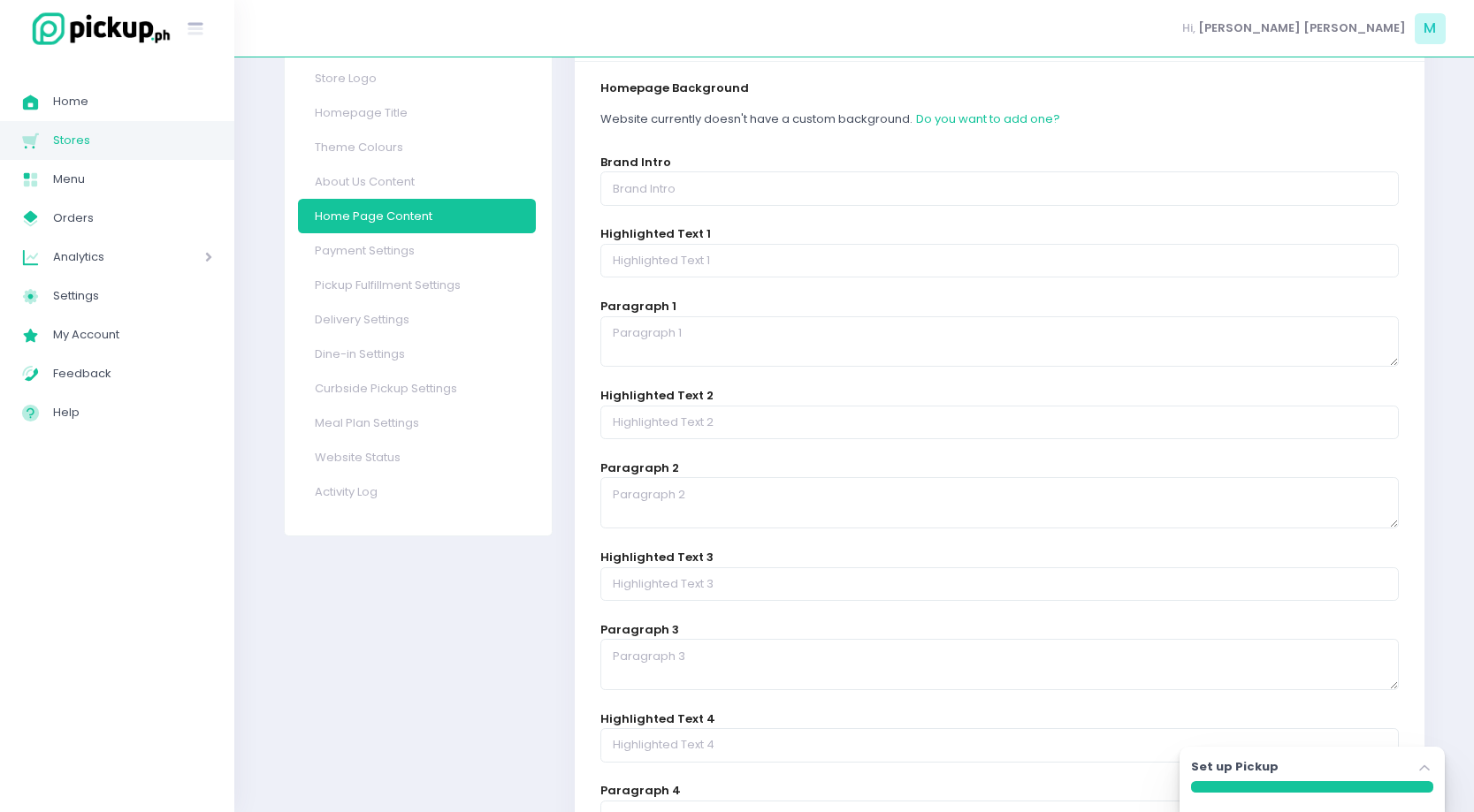
scroll to position [296, 0]
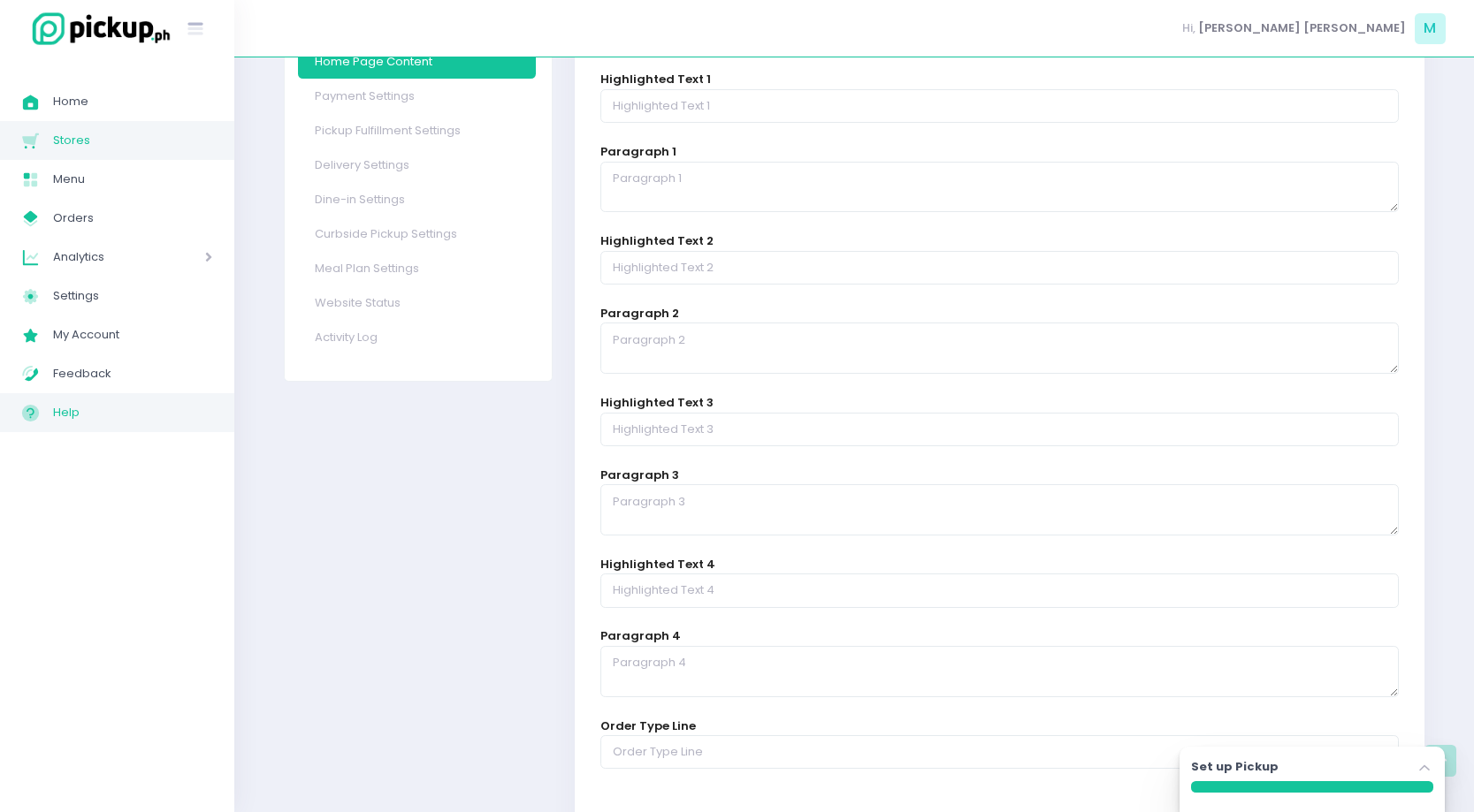
click at [89, 410] on span "Help" at bounding box center [133, 413] width 159 height 23
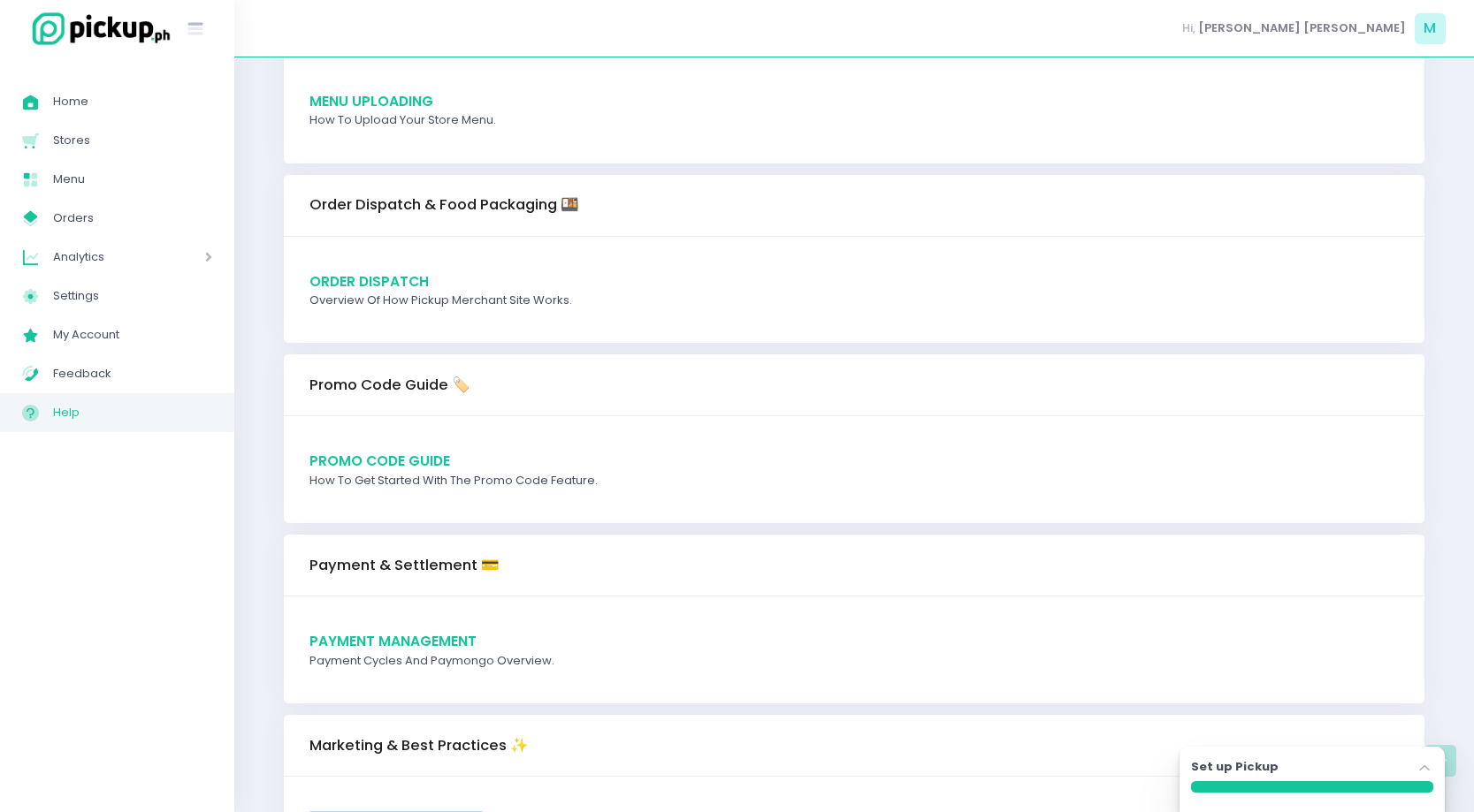
scroll to position [1716, 0]
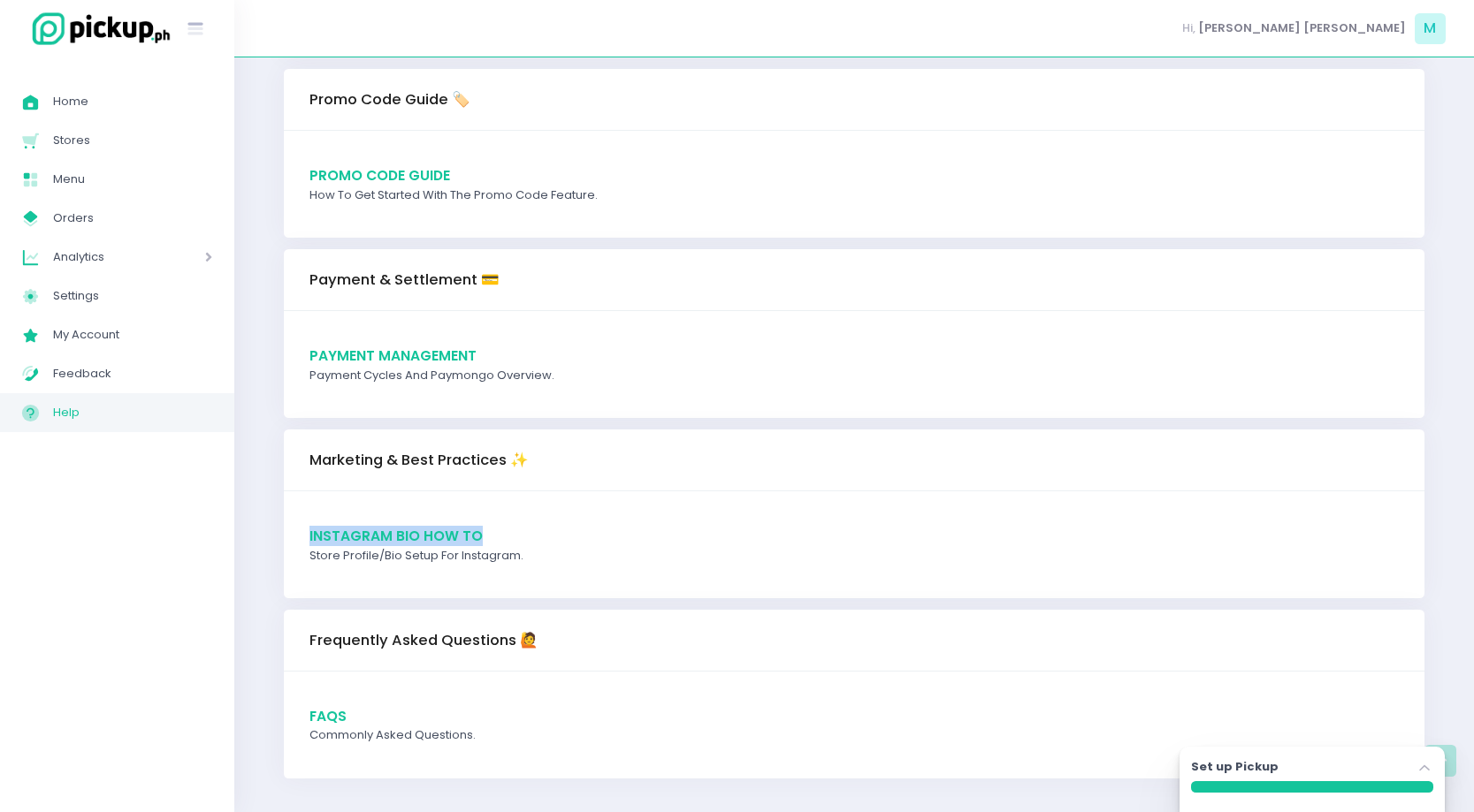
click at [335, 709] on span "FAQs" at bounding box center [327, 716] width 37 height 18
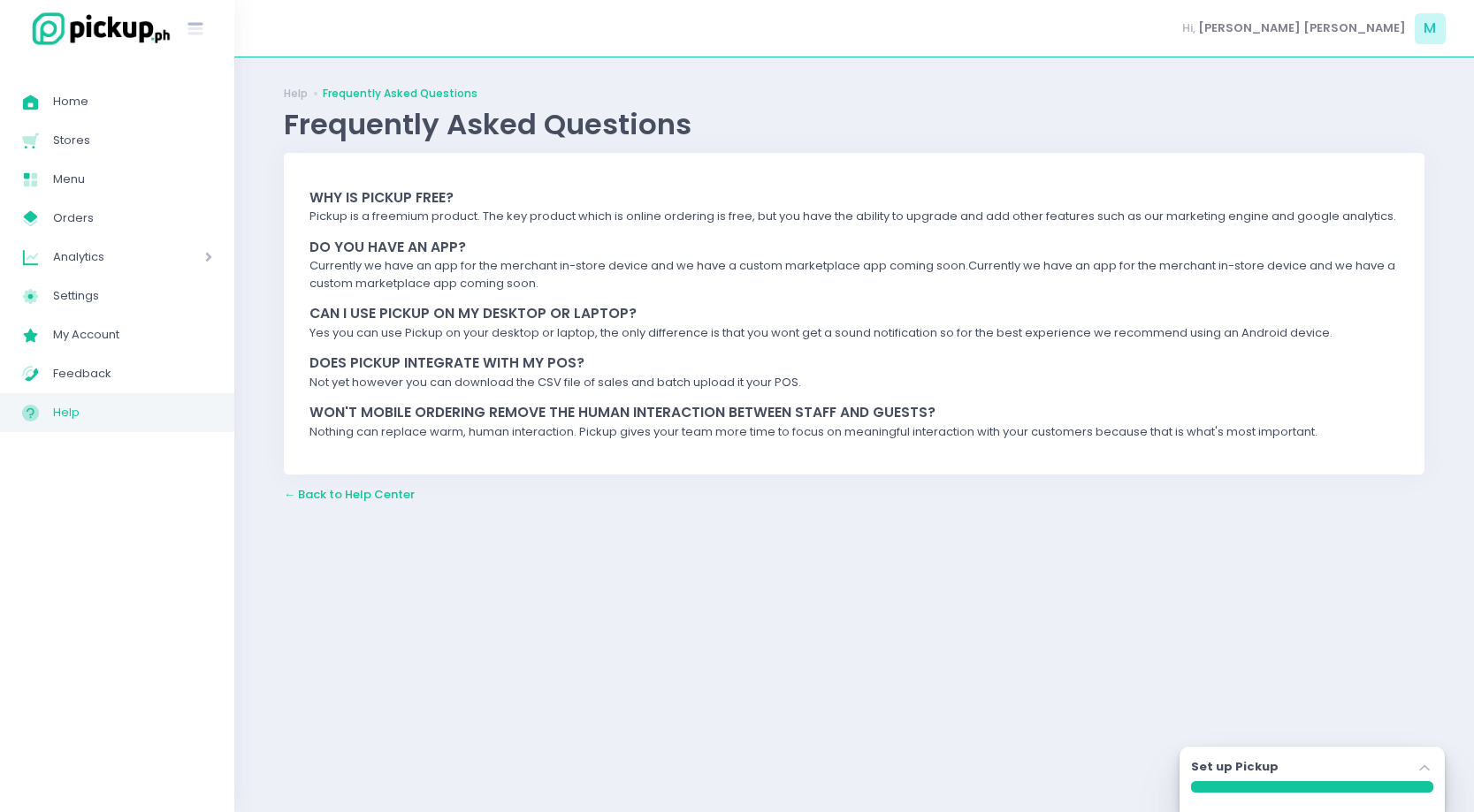
click at [388, 488] on span "← Back to Help Center" at bounding box center [349, 493] width 131 height 17
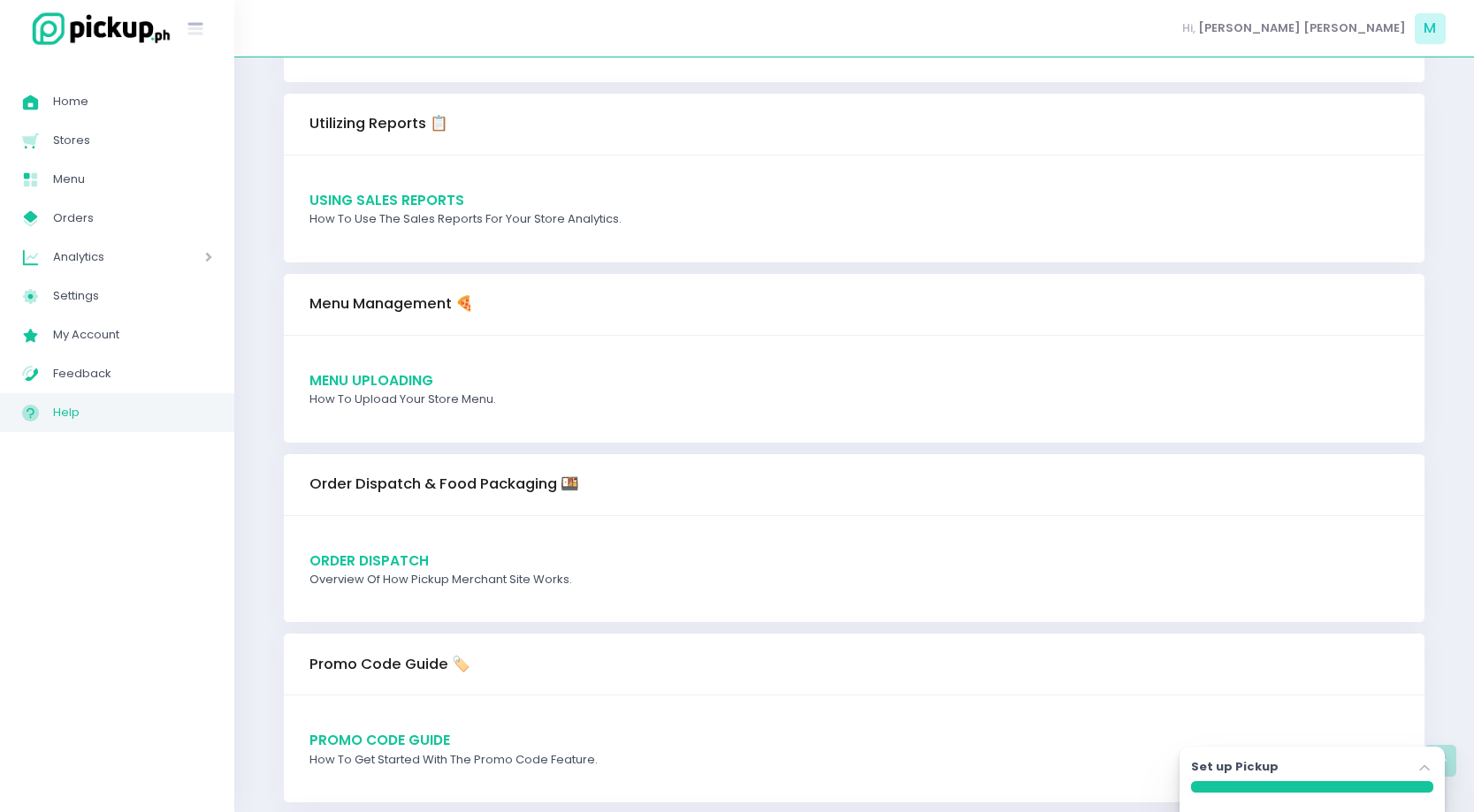
scroll to position [1150, 0]
click at [401, 381] on span "Menu Uploading" at bounding box center [370, 382] width 123 height 18
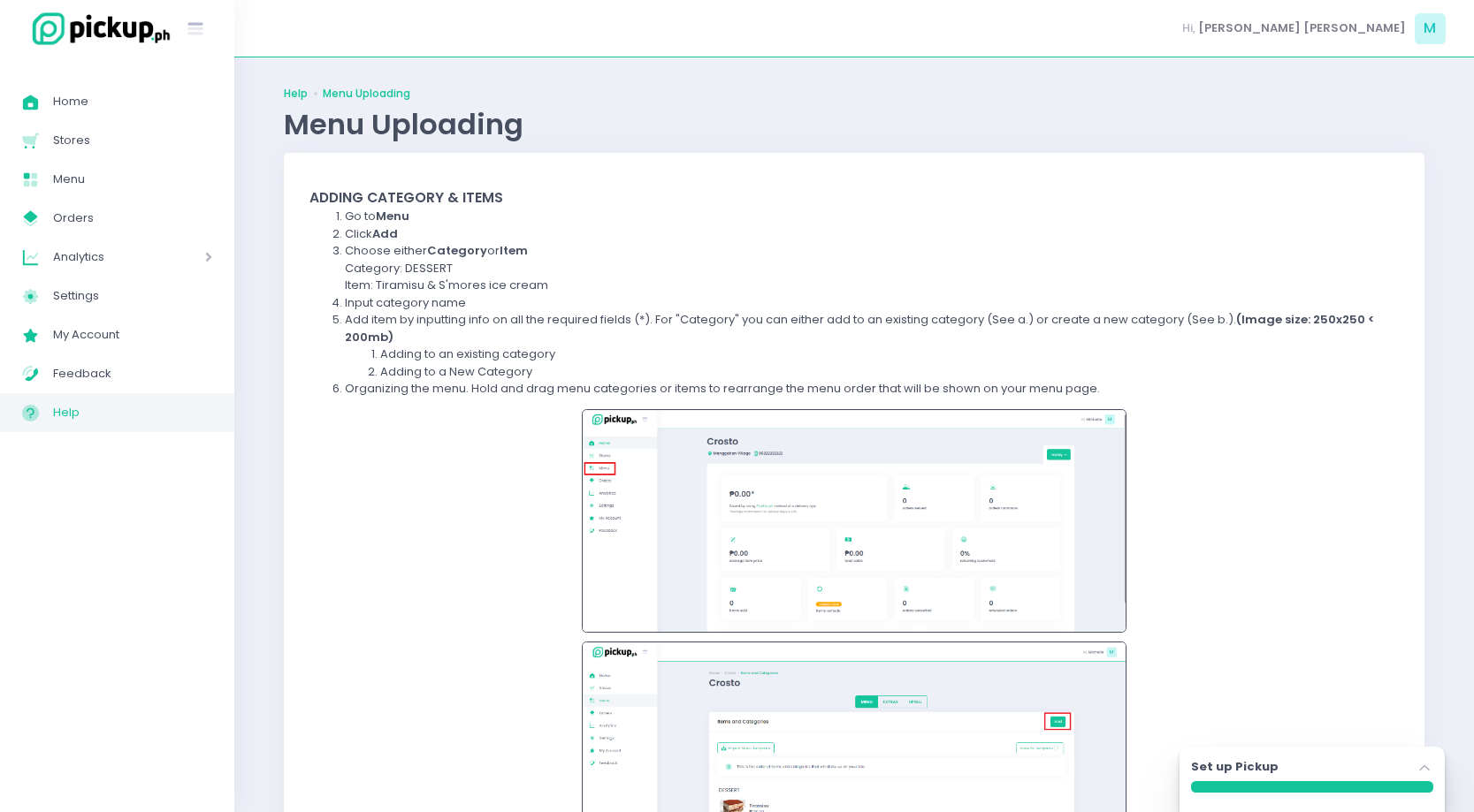
click at [300, 93] on link "Help" at bounding box center [295, 93] width 24 height 16
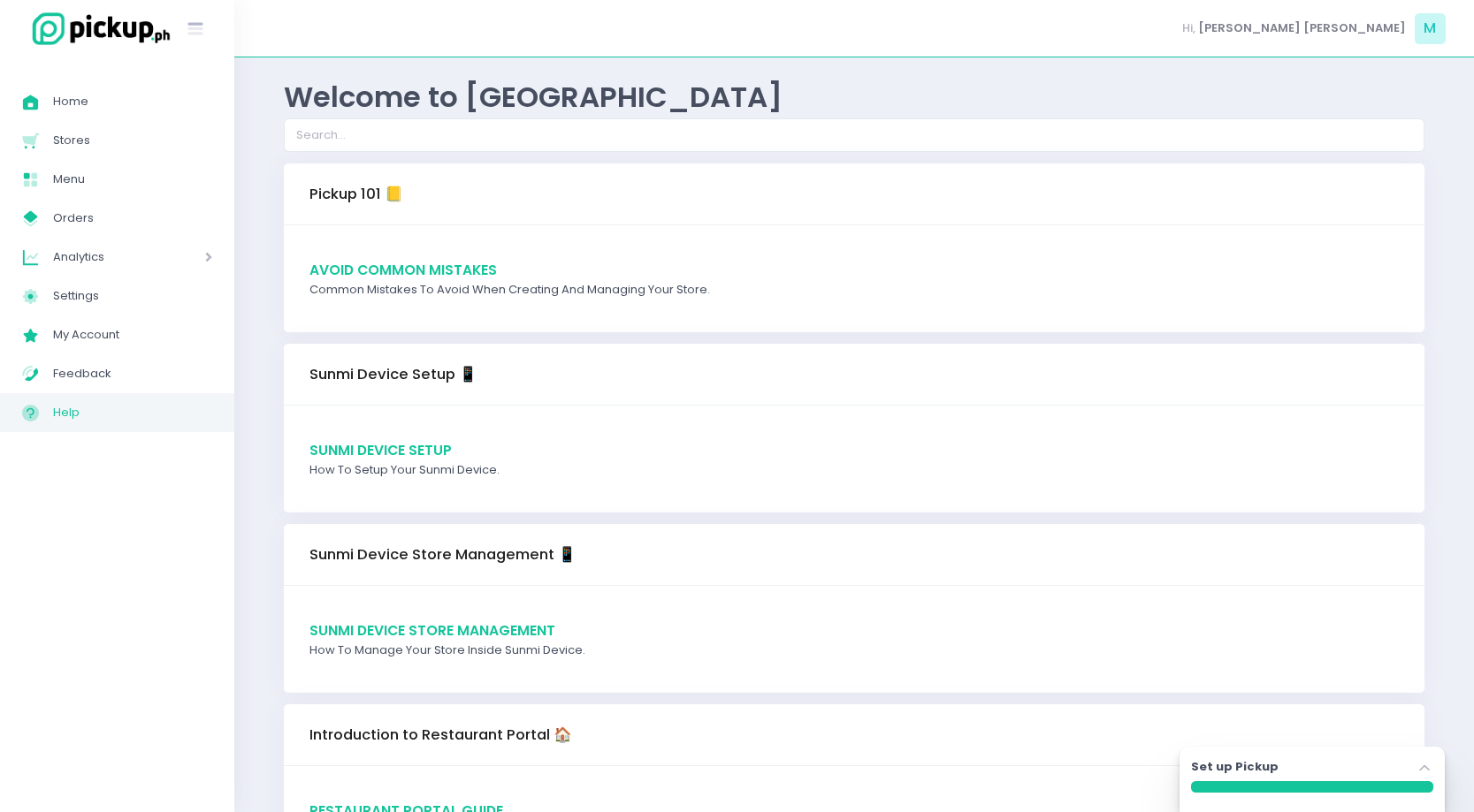
click at [480, 264] on span "Avoid Common Mistakes" at bounding box center [402, 269] width 188 height 18
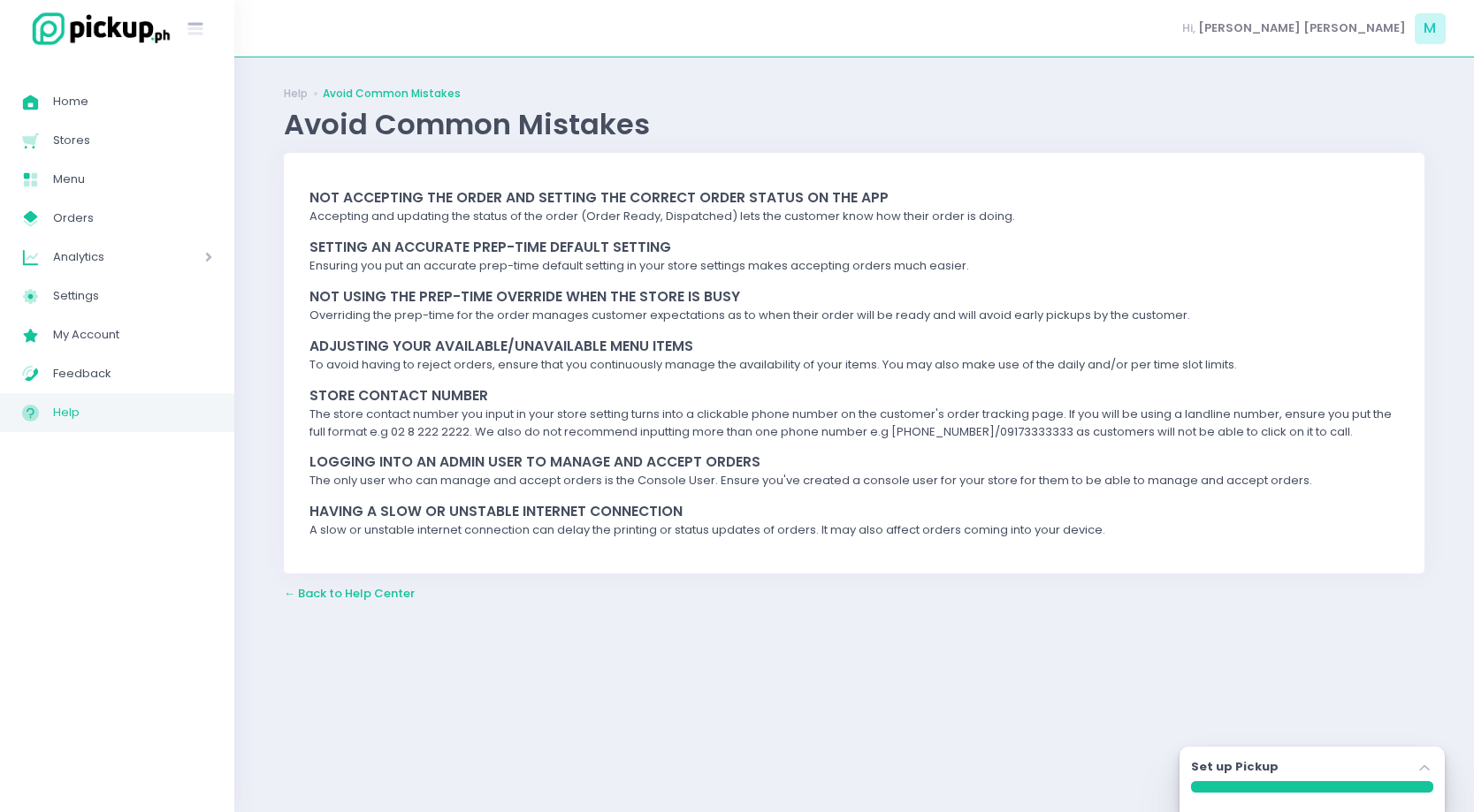
click at [687, 481] on div "The only user who can manage and accept orders is the Console User. Ensure you'…" at bounding box center [853, 481] width 1089 height 17
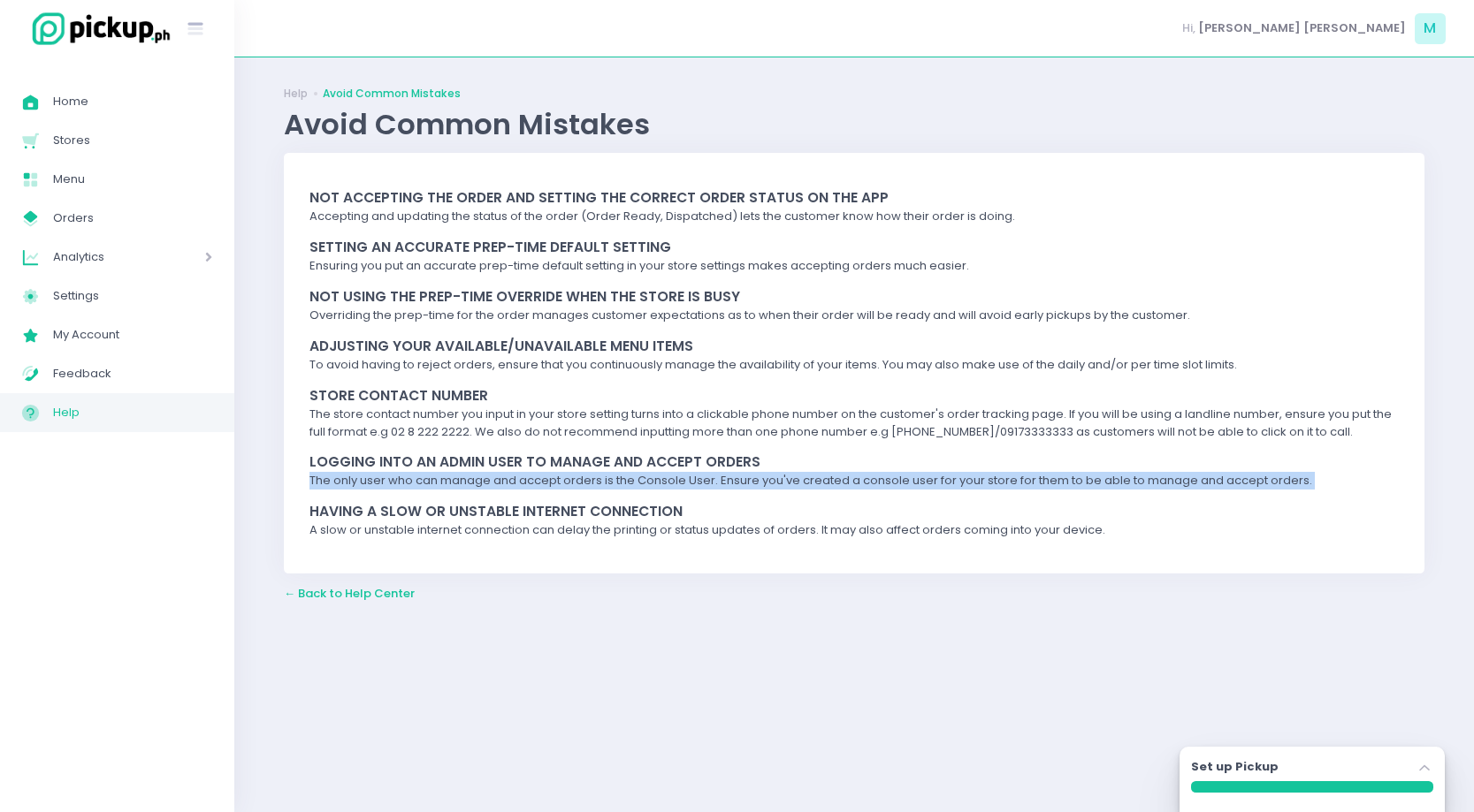
click at [705, 518] on div "Having a slow or unstable internet connection" at bounding box center [853, 511] width 1089 height 20
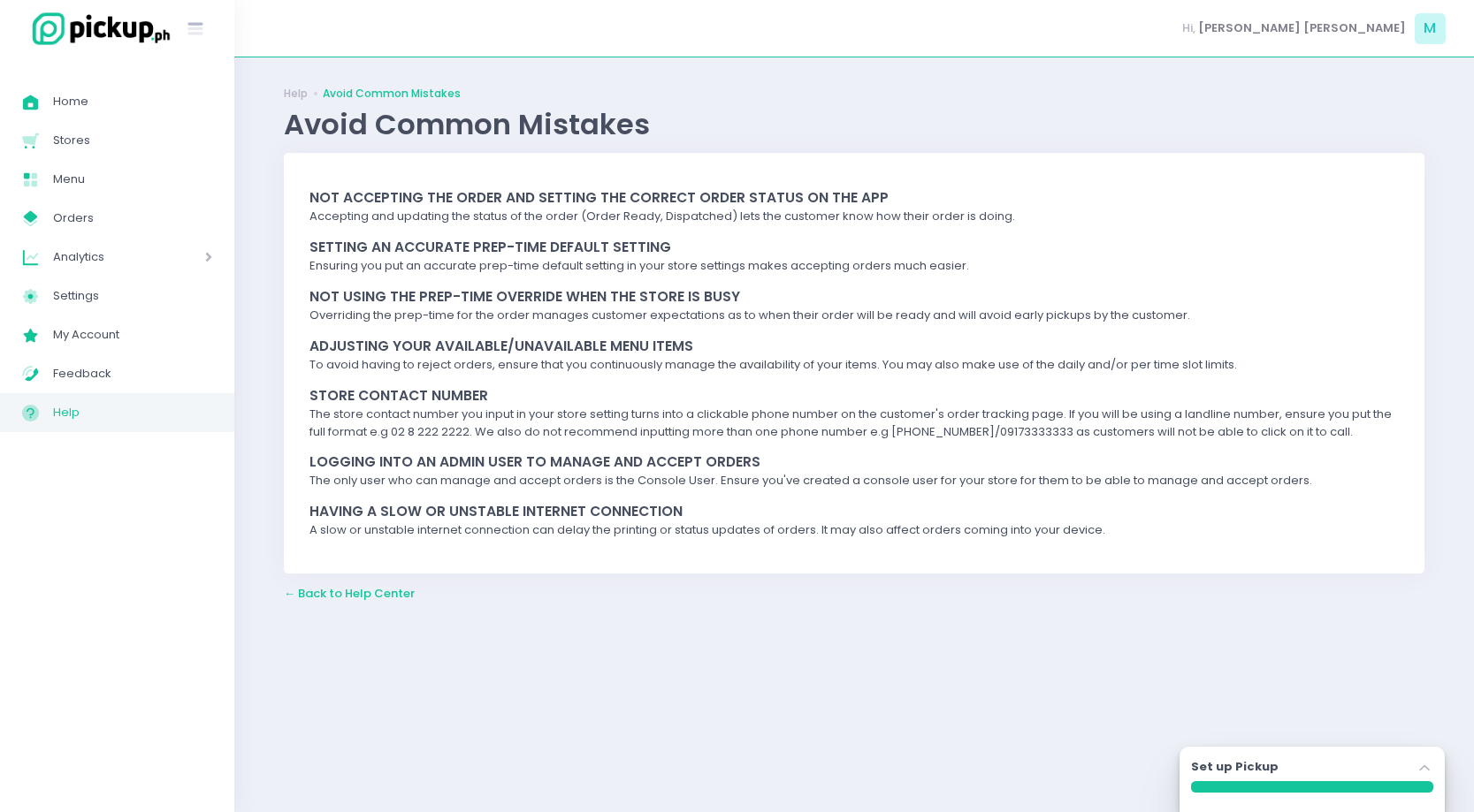
click at [705, 518] on div "Having a slow or unstable internet connection" at bounding box center [853, 511] width 1089 height 20
click at [575, 429] on div "The store contact number you input in your store setting turns into a clickable…" at bounding box center [853, 423] width 1089 height 34
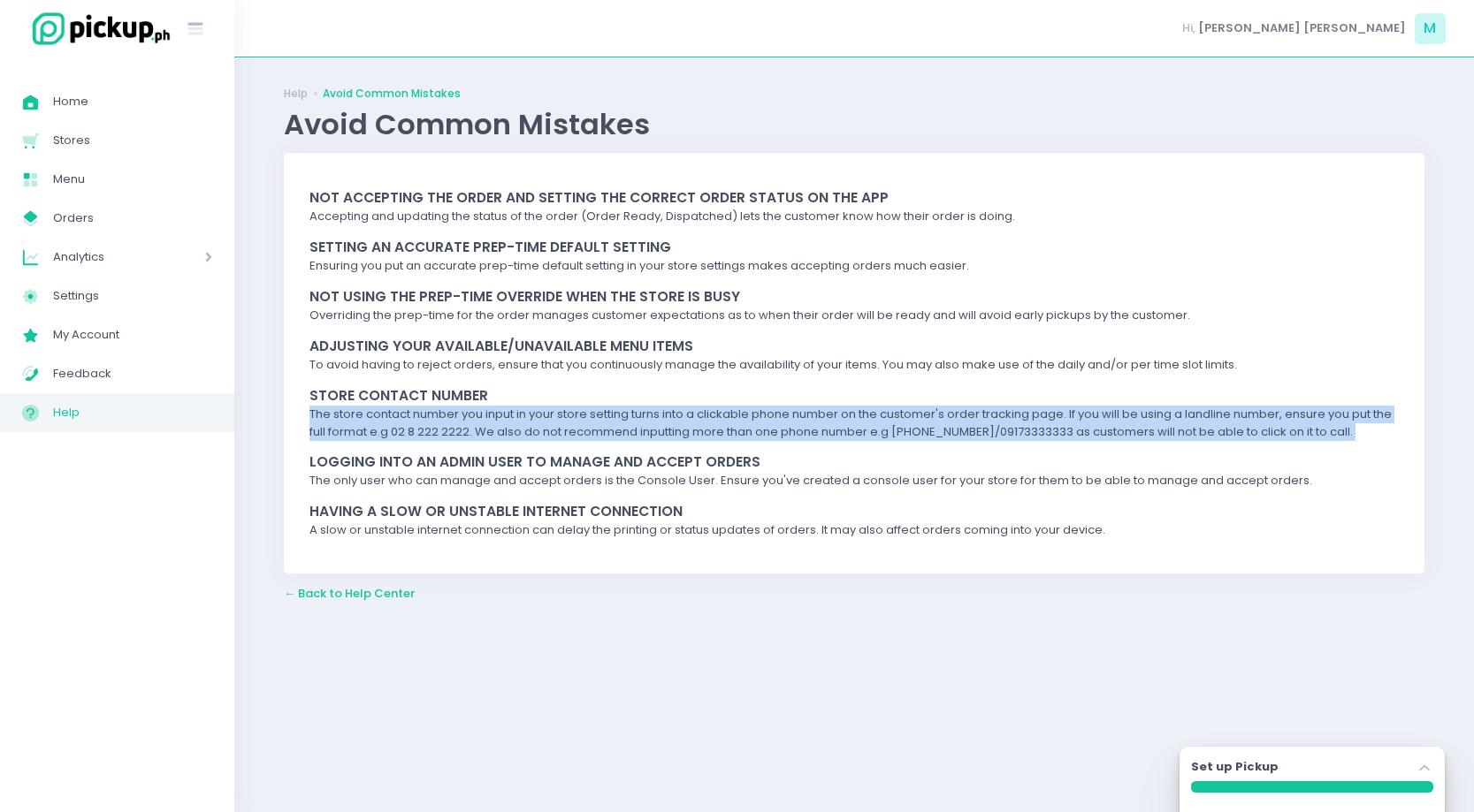
click at [616, 464] on div "Logging into an admin user to manage and accept orders" at bounding box center [853, 461] width 1089 height 20
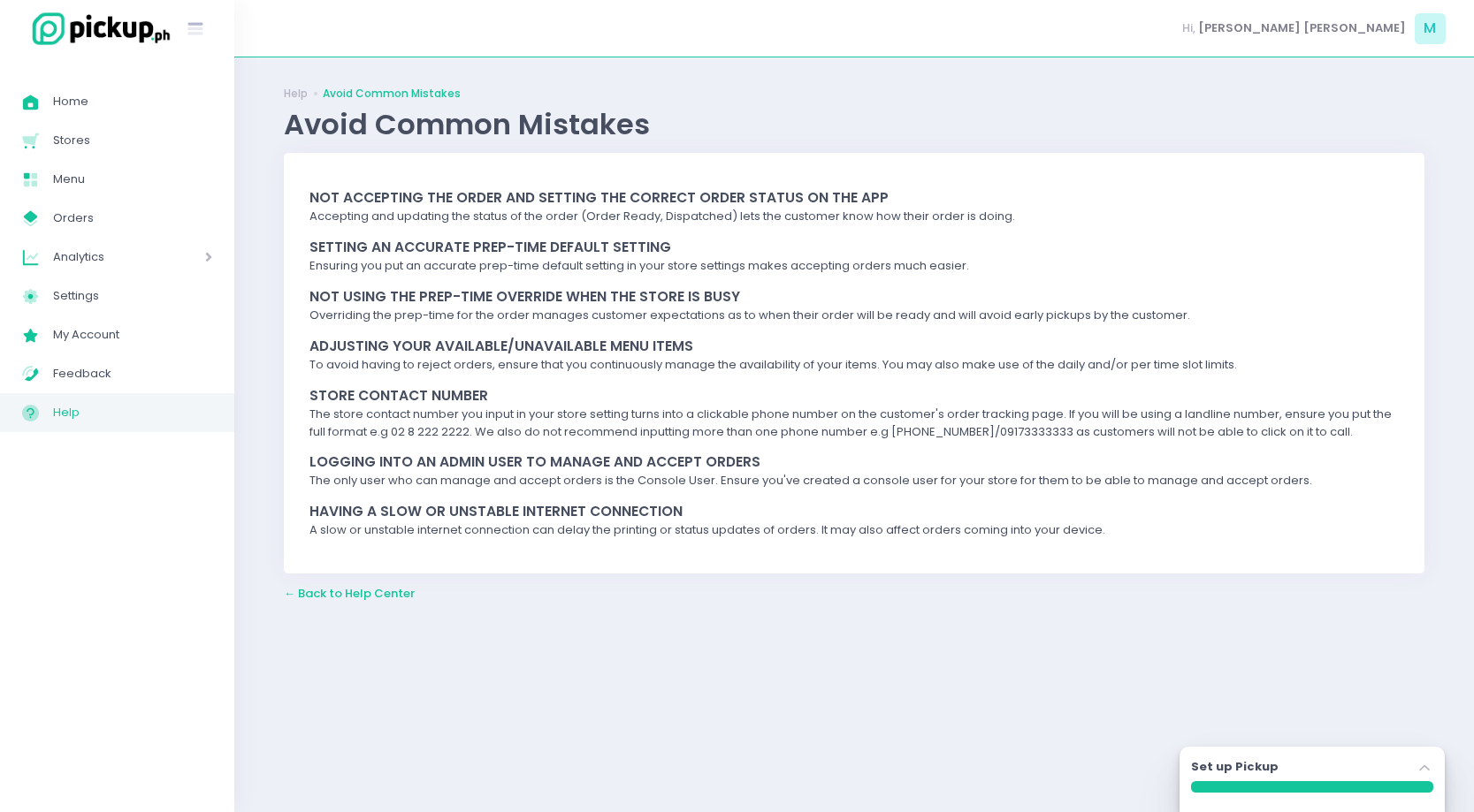
click at [363, 593] on span "← Back to Help Center" at bounding box center [349, 592] width 131 height 17
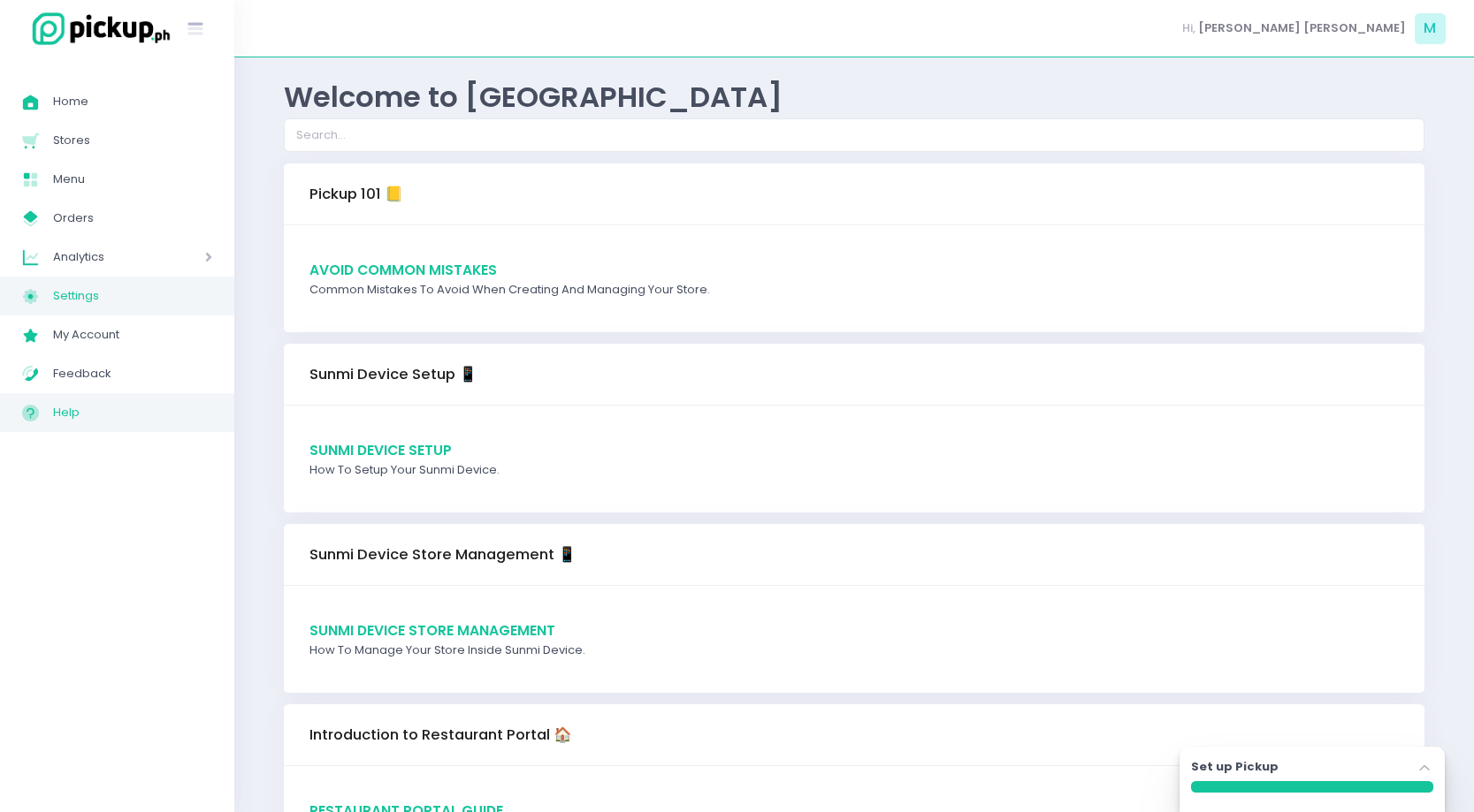
click at [82, 307] on span "Settings" at bounding box center [133, 296] width 159 height 23
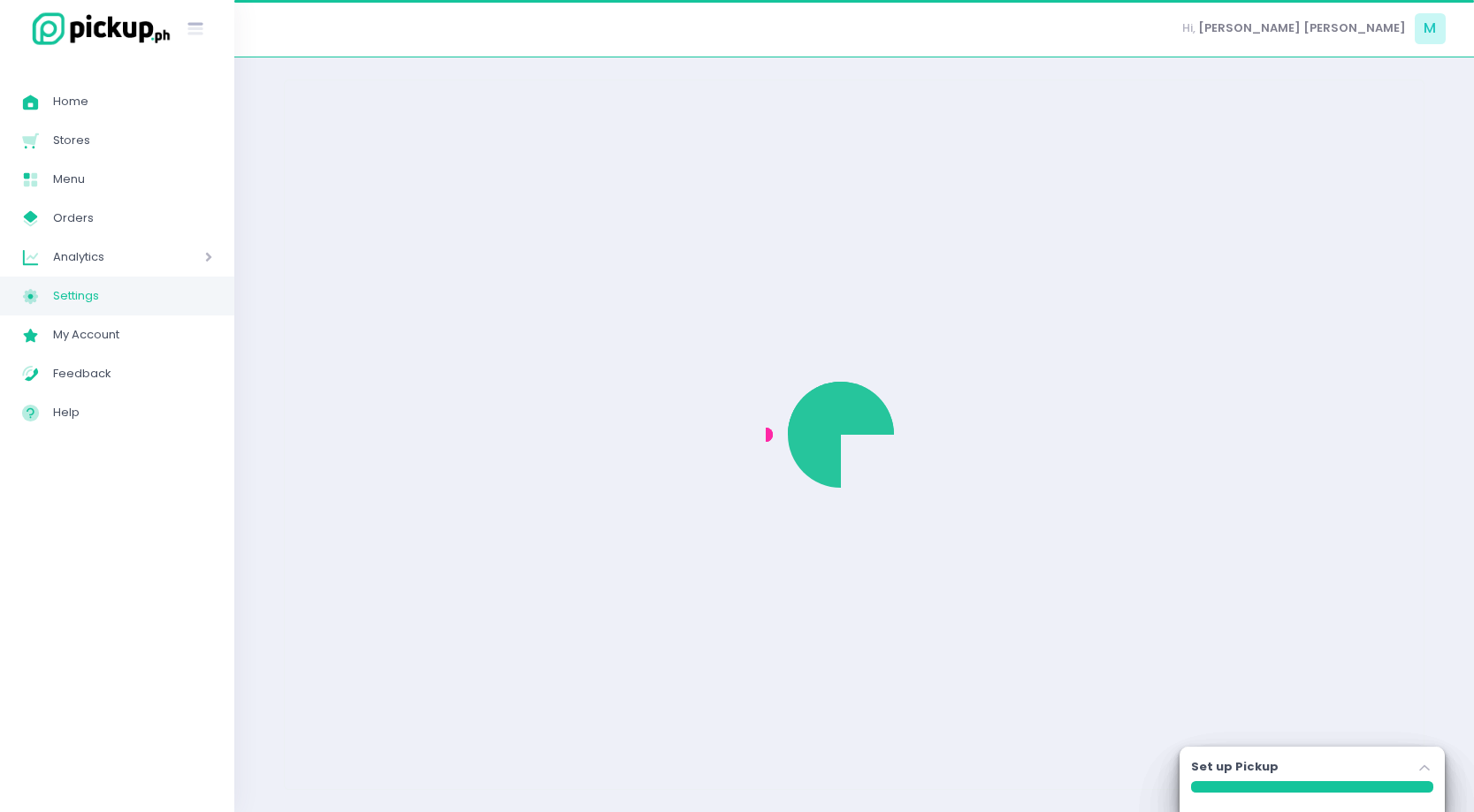
select select "active"
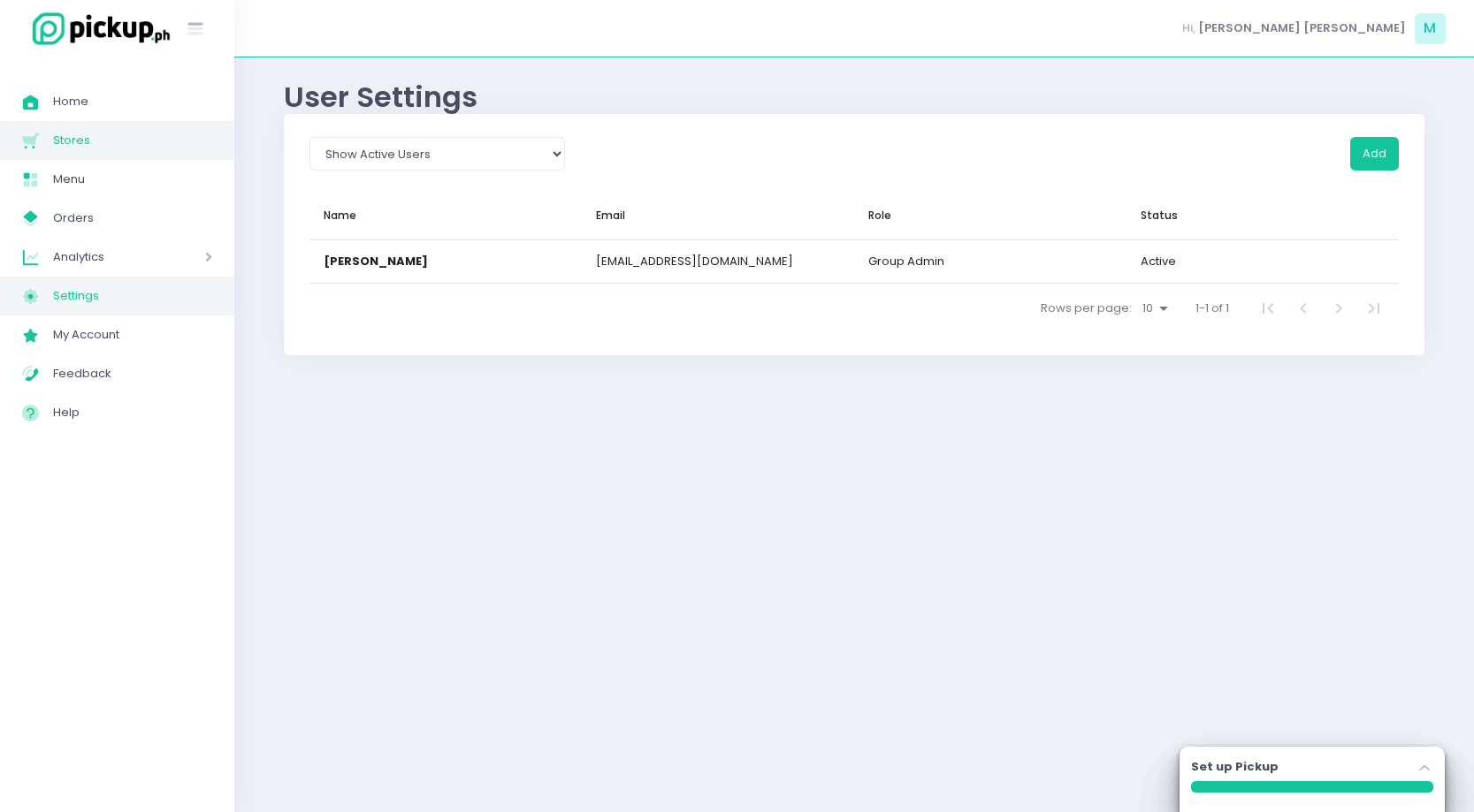
click at [79, 131] on span "Stores" at bounding box center [133, 141] width 159 height 23
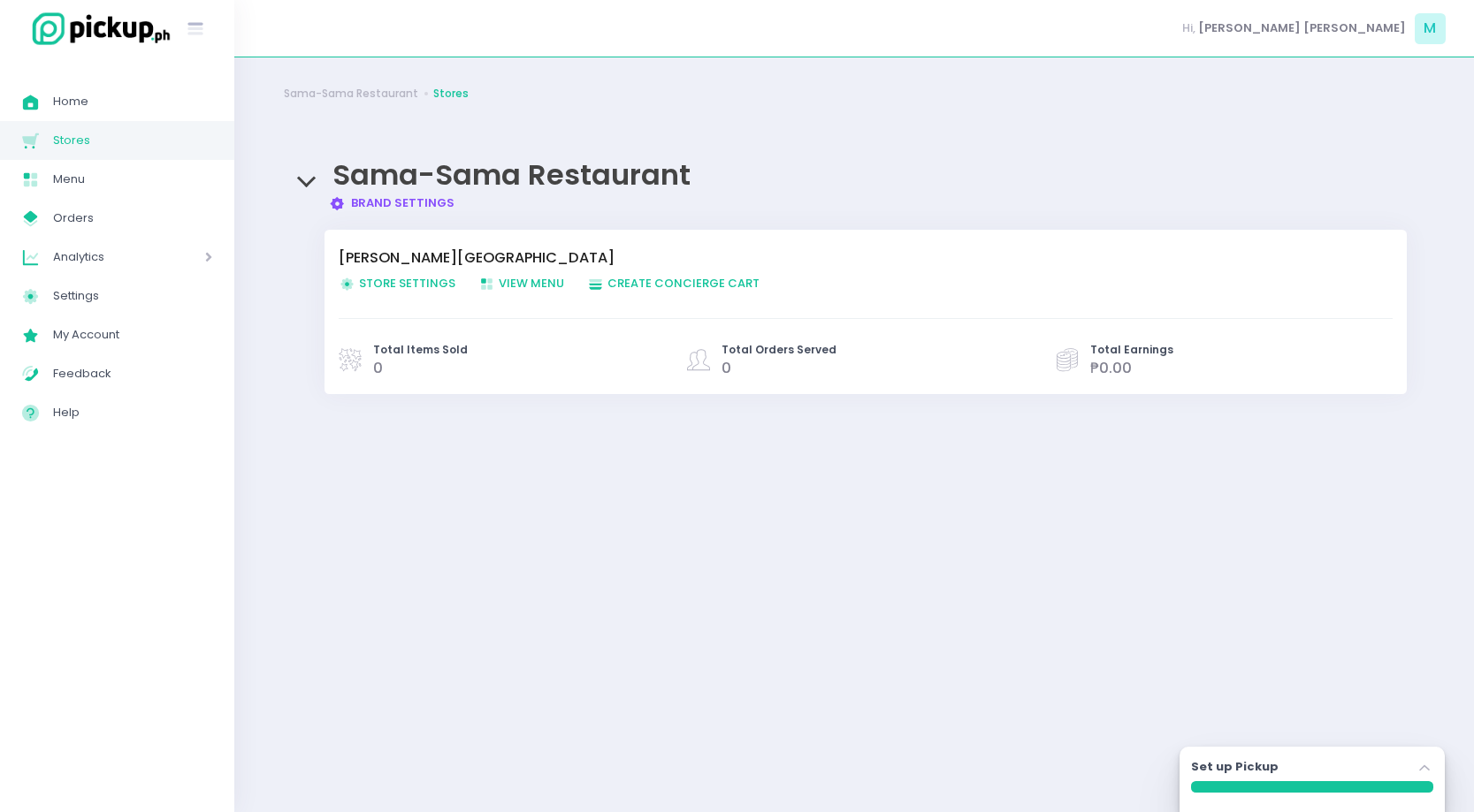
click at [428, 285] on span "Store Settings Created with Sketch. Store Settings" at bounding box center [396, 283] width 117 height 17
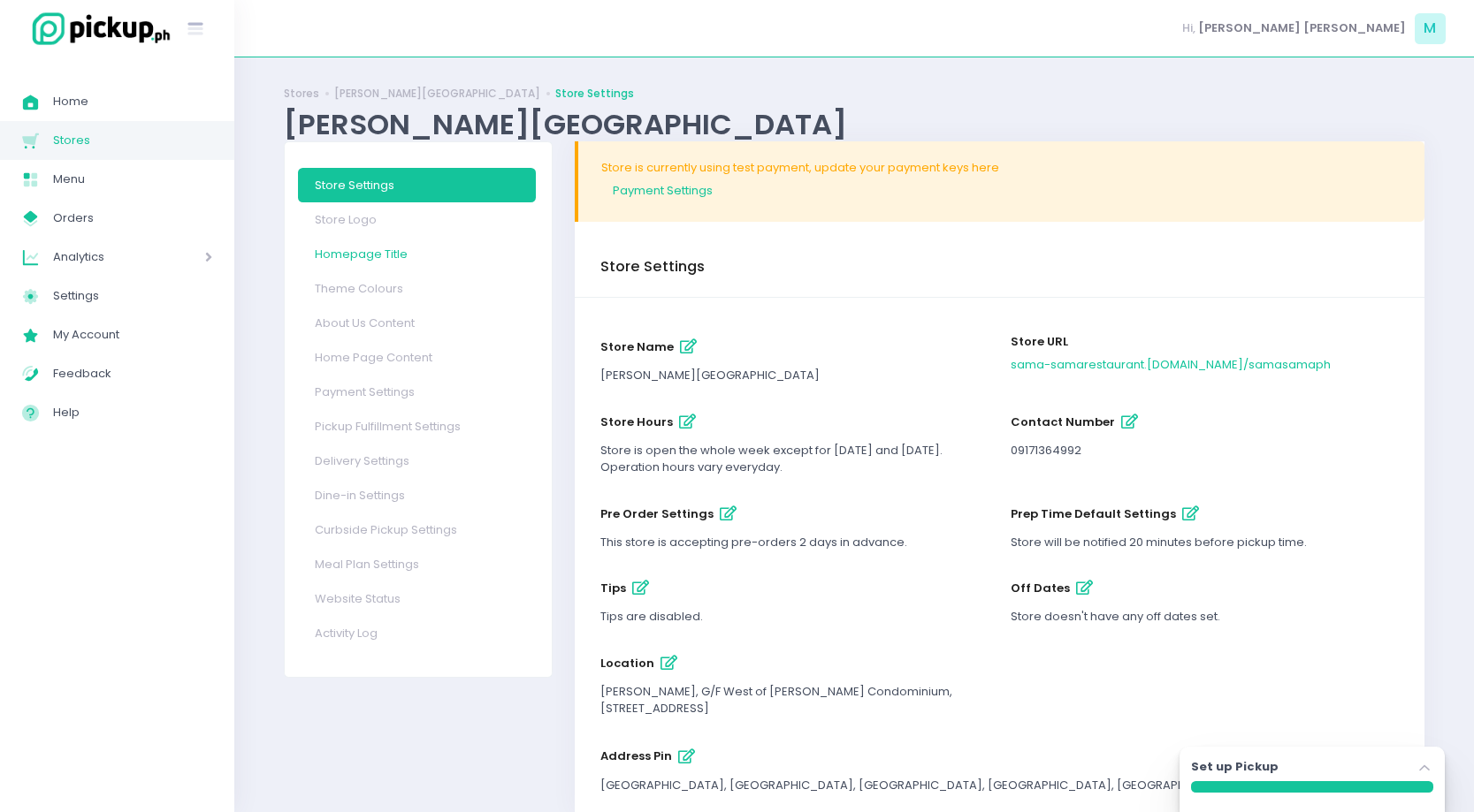
click at [378, 247] on link "Homepage Title" at bounding box center [417, 254] width 238 height 34
select select "normal"
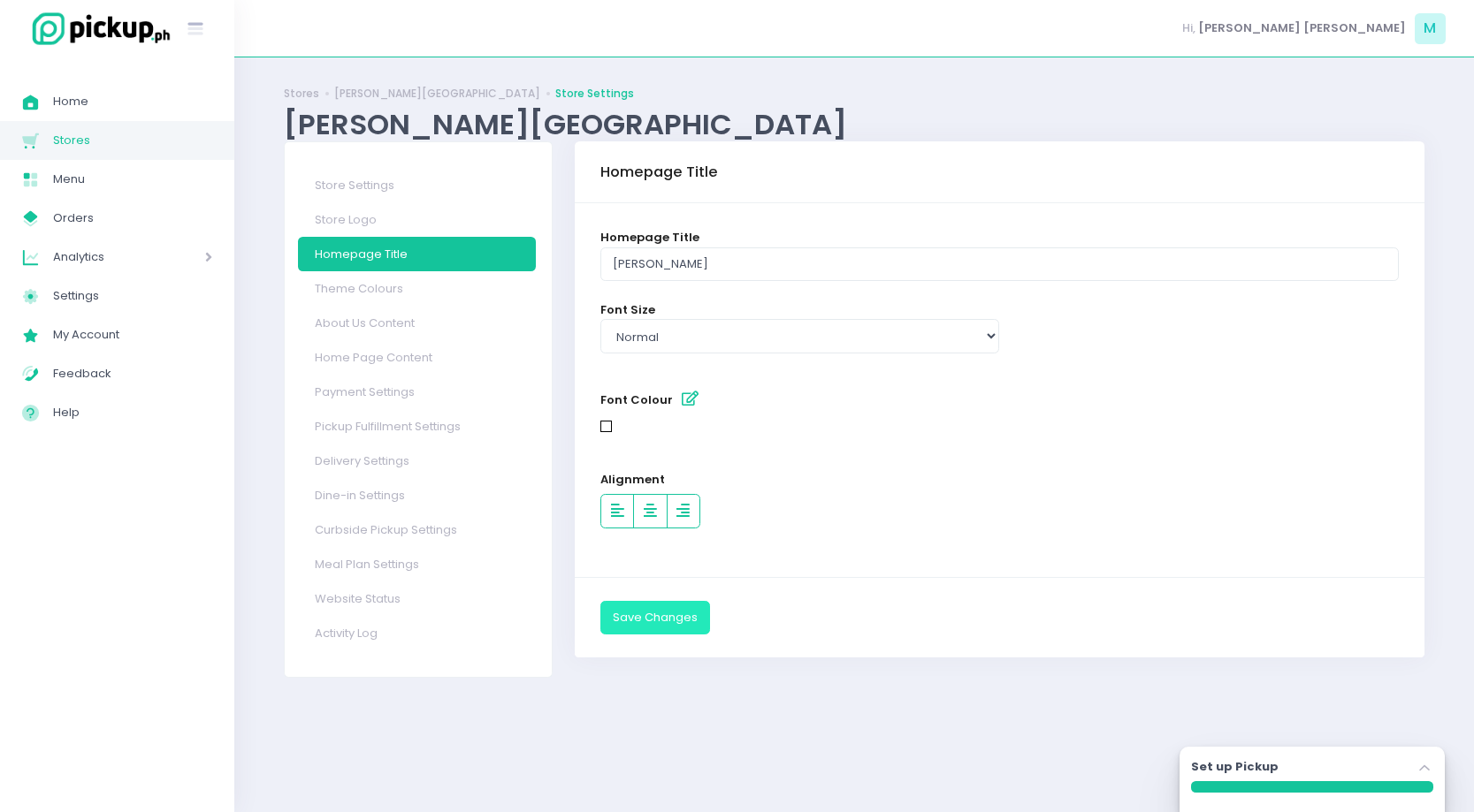
click at [669, 625] on button "Save Changes" at bounding box center [655, 618] width 110 height 34
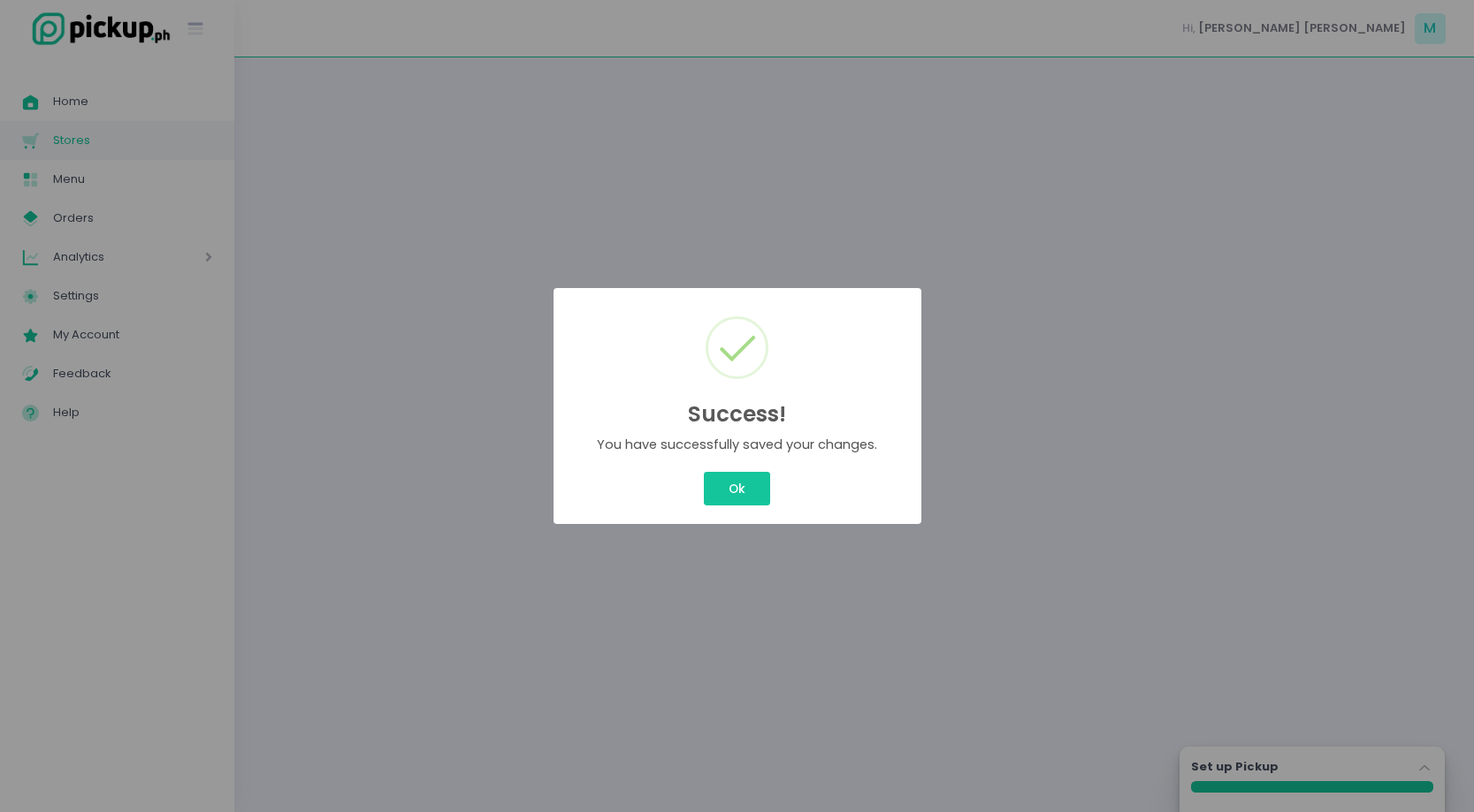
select select "normal"
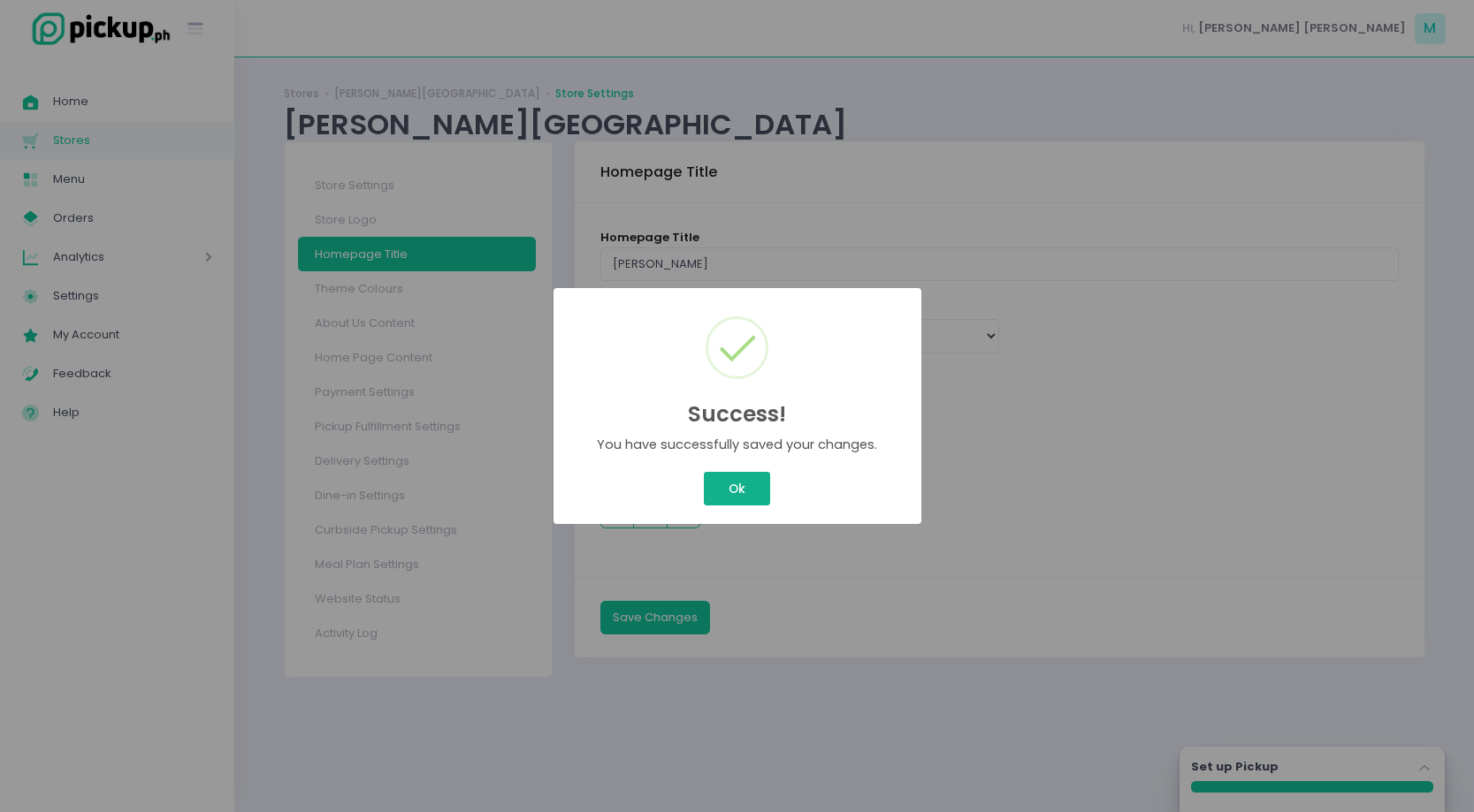
click at [742, 495] on button "Ok" at bounding box center [736, 489] width 65 height 34
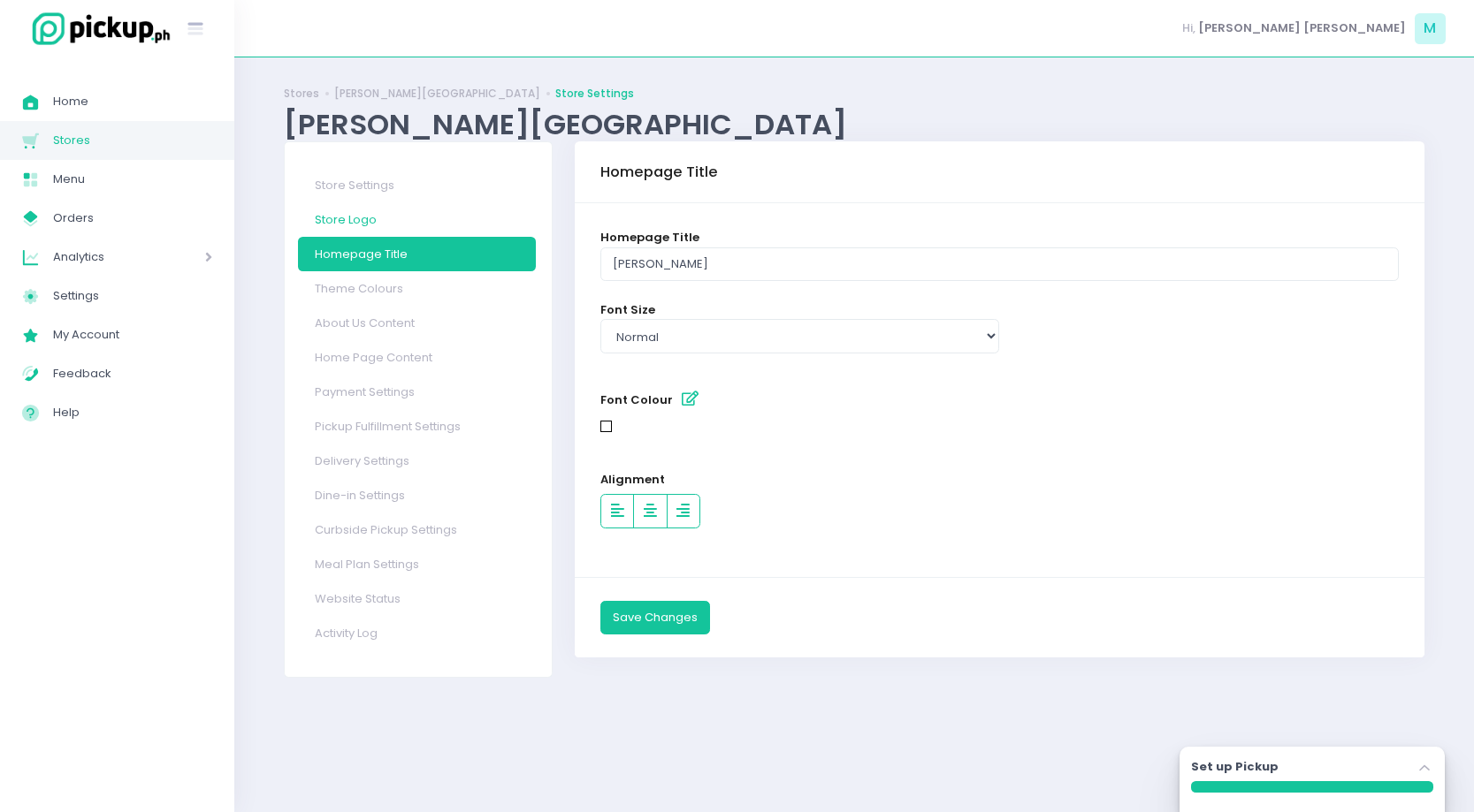
click at [417, 216] on link "Store Logo" at bounding box center [417, 219] width 238 height 34
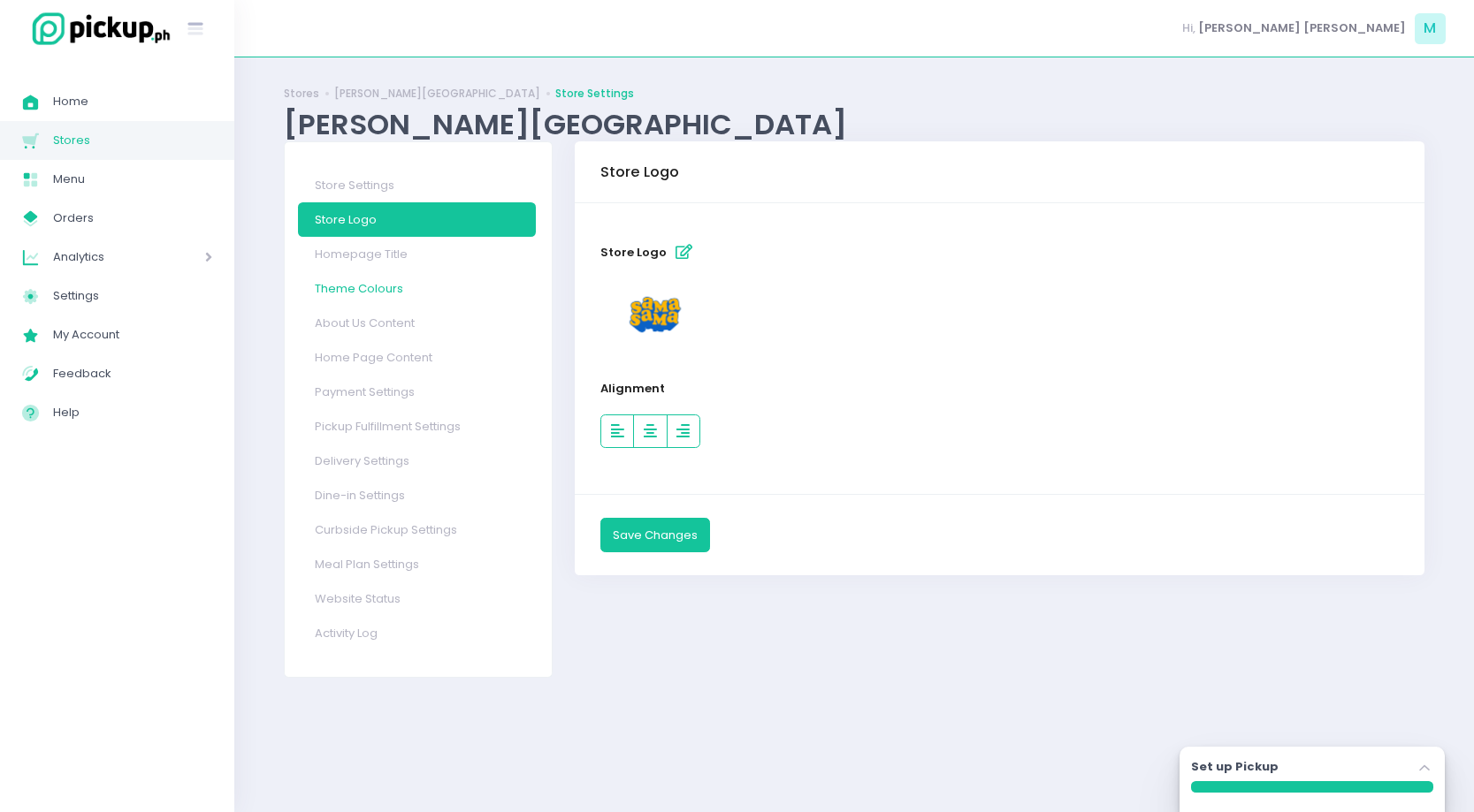
click at [446, 289] on link "Theme Colours" at bounding box center [417, 288] width 238 height 34
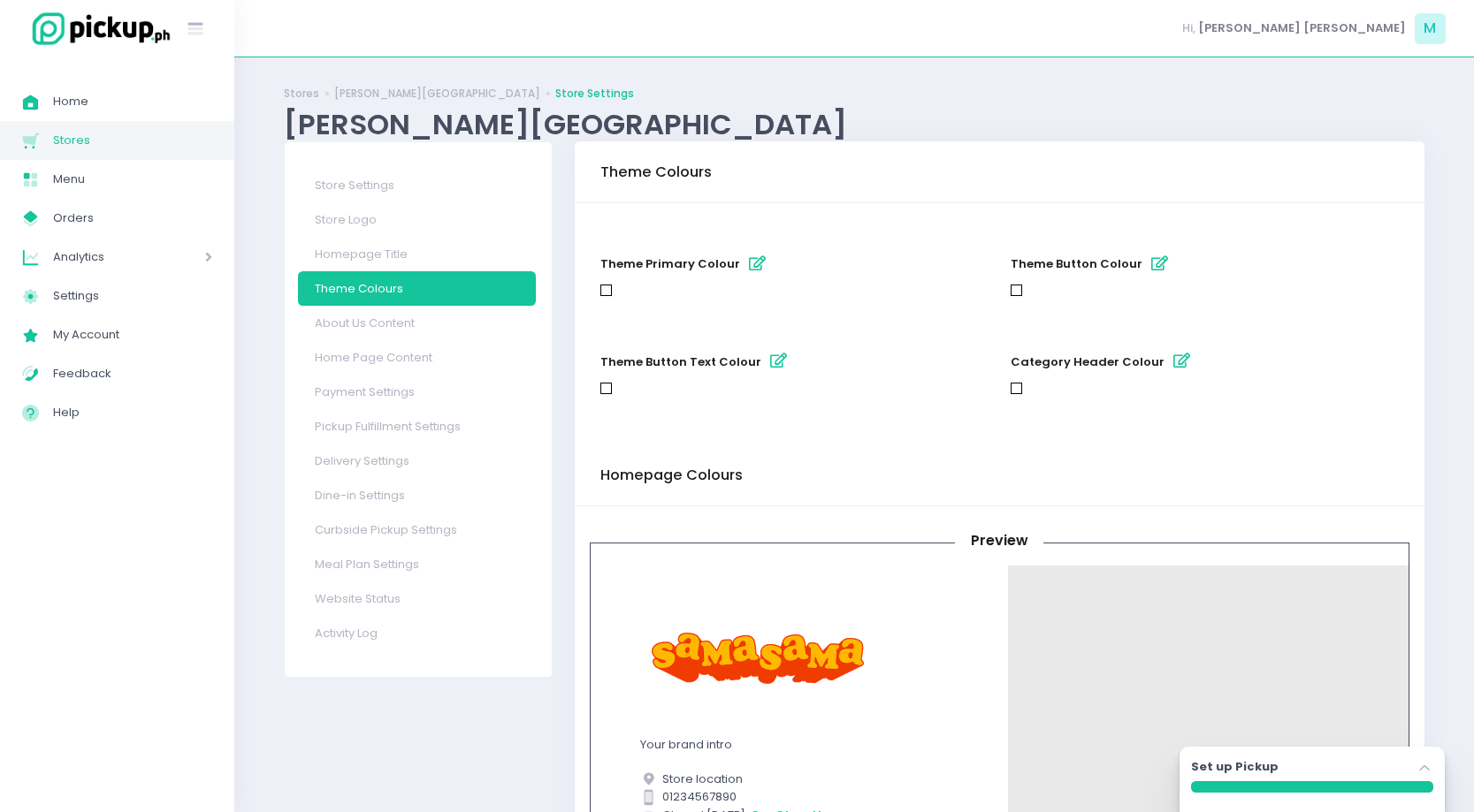
click at [749, 270] on icon "button" at bounding box center [757, 263] width 17 height 15
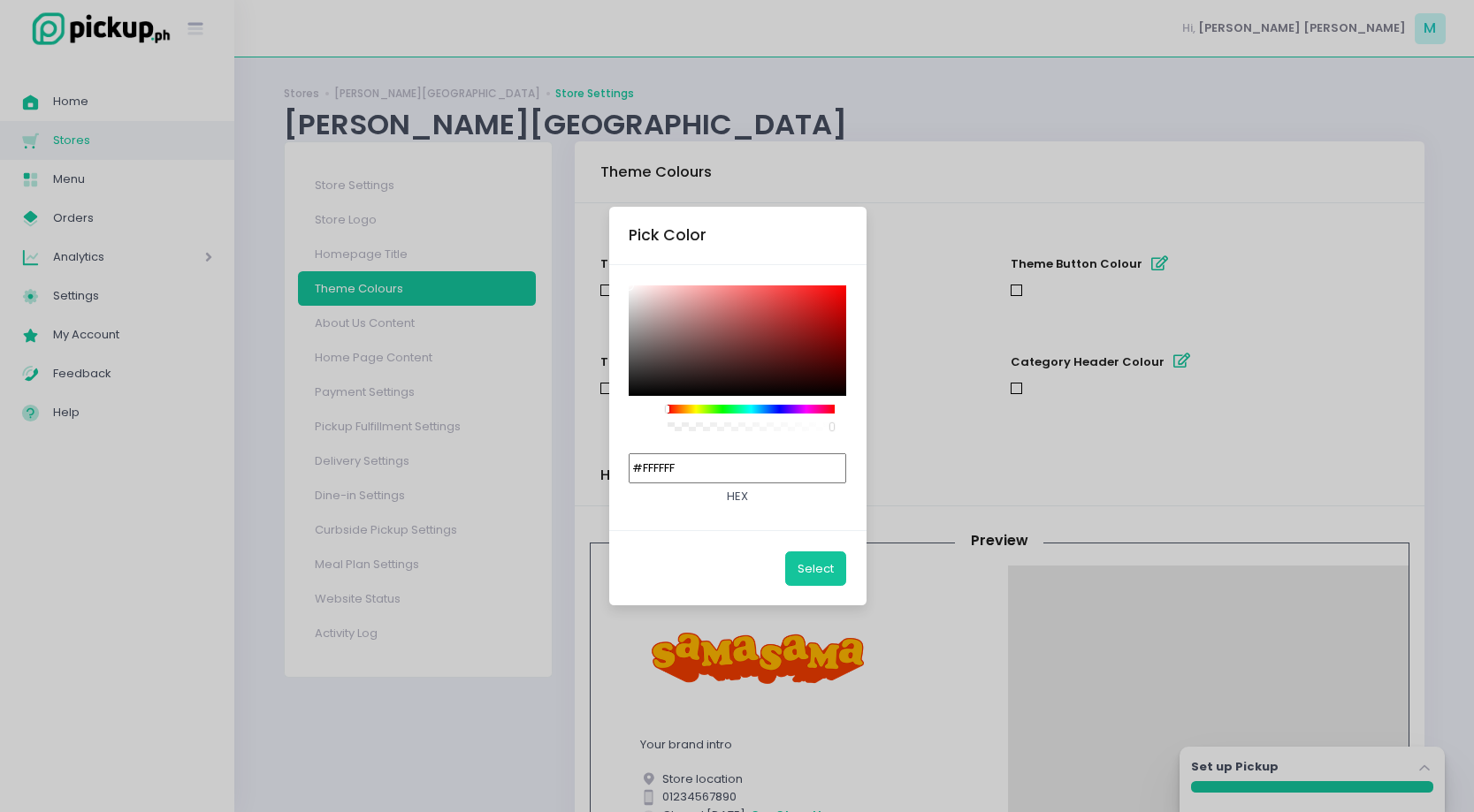
drag, startPoint x: 722, startPoint y: 465, endPoint x: 525, endPoint y: 384, distance: 213.0
click at [536, 392] on div "Pick Color #FFFFFF hex Select" at bounding box center [737, 406] width 1474 height 812
paste input "03C00"
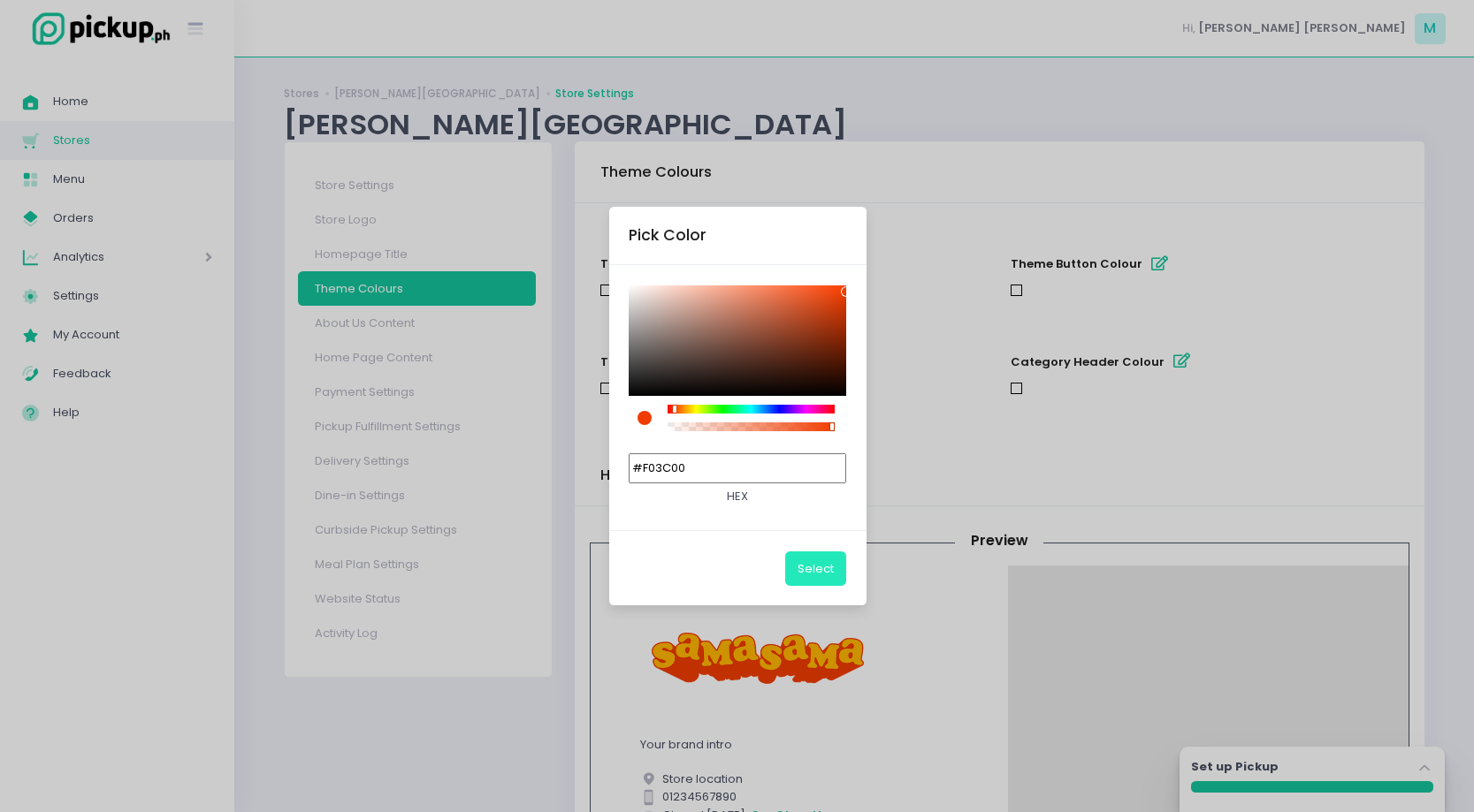
type input "#F03C00"
click at [816, 573] on button "Select" at bounding box center [815, 568] width 61 height 34
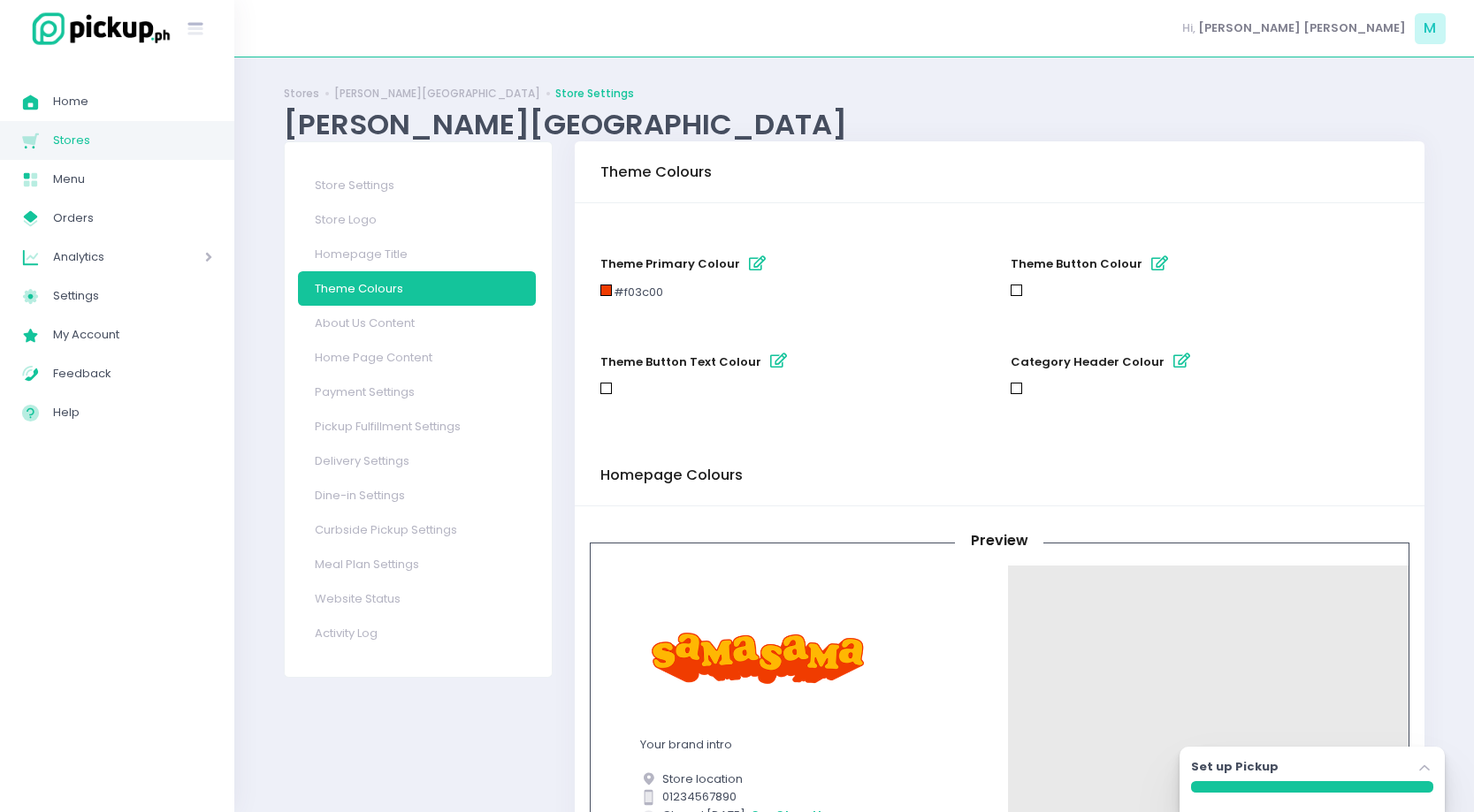
click at [771, 367] on icon "button" at bounding box center [778, 360] width 17 height 15
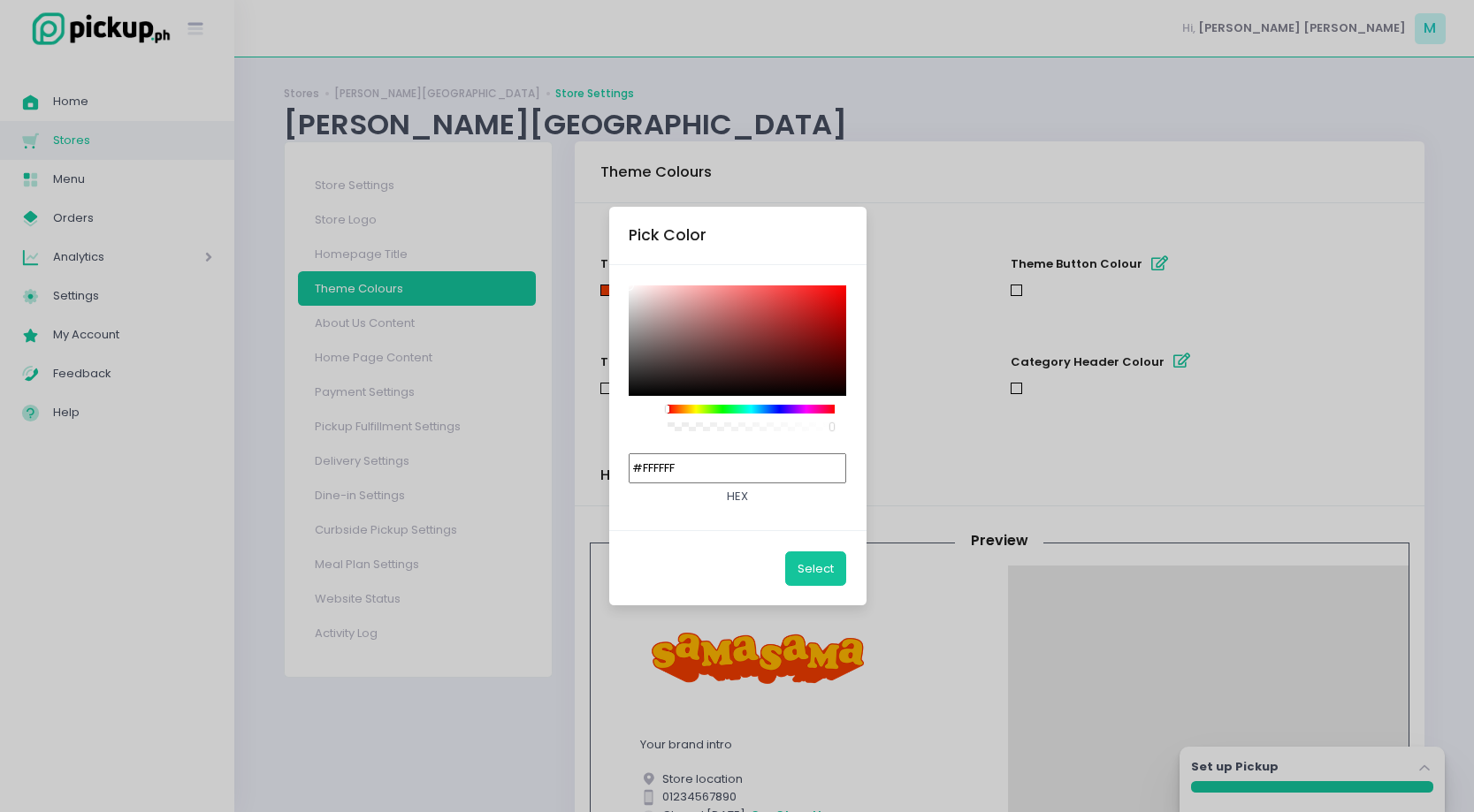
drag, startPoint x: 742, startPoint y: 469, endPoint x: 481, endPoint y: 358, distance: 283.6
click at [677, 458] on input "#FFFFFF" at bounding box center [737, 468] width 218 height 30
paste input "03C00"
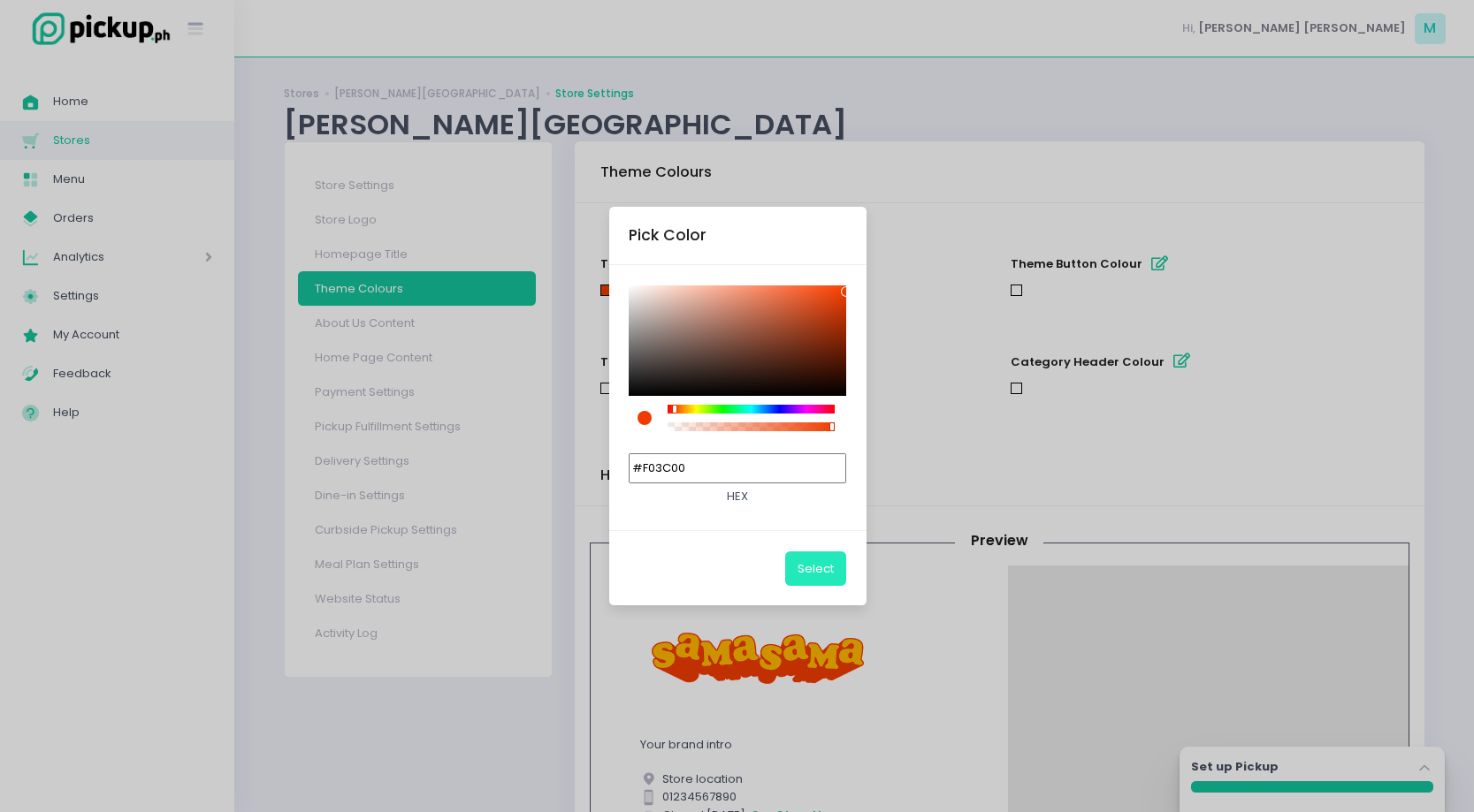
type input "#F03C00"
click at [820, 571] on button "Select" at bounding box center [815, 568] width 61 height 34
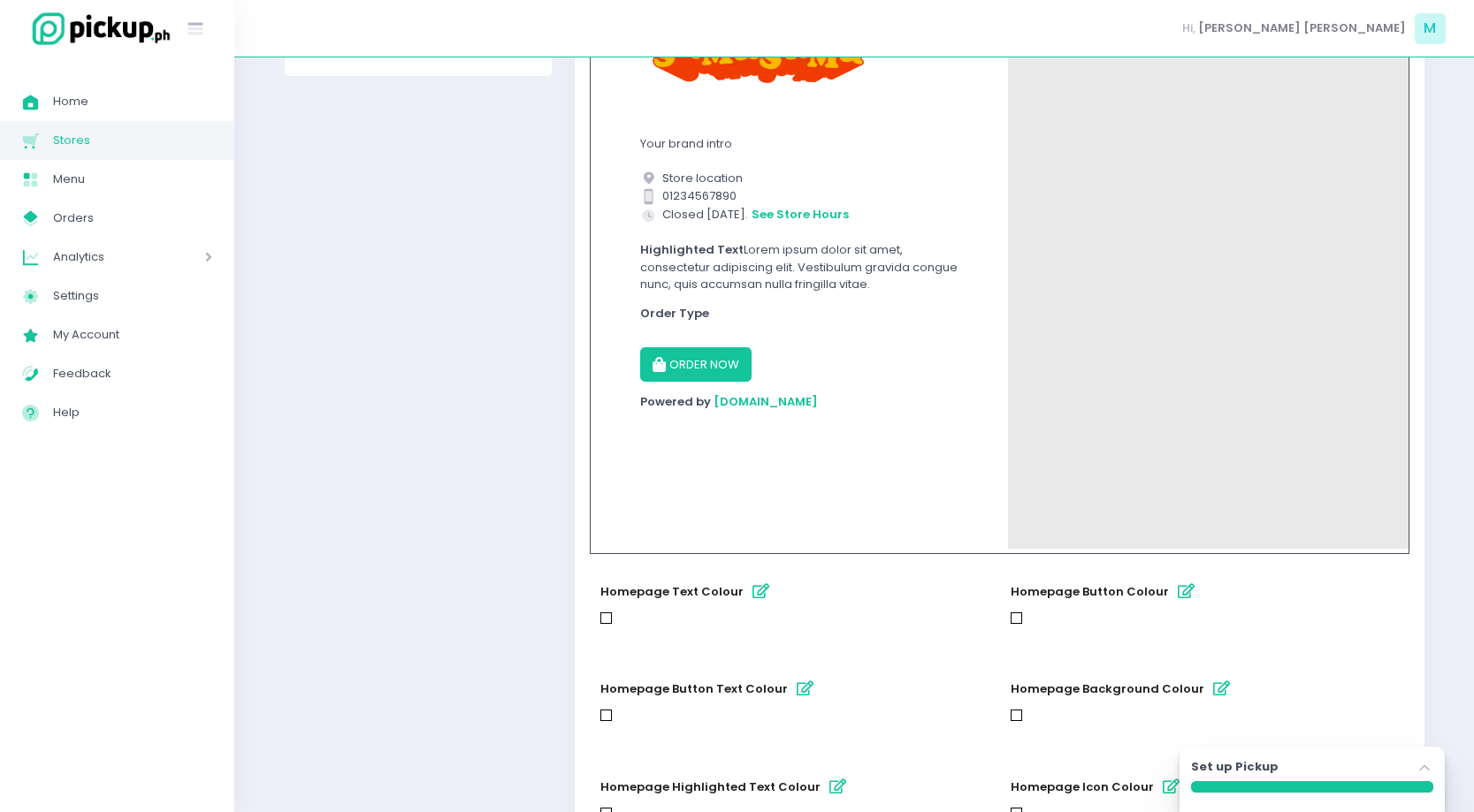
scroll to position [843, 0]
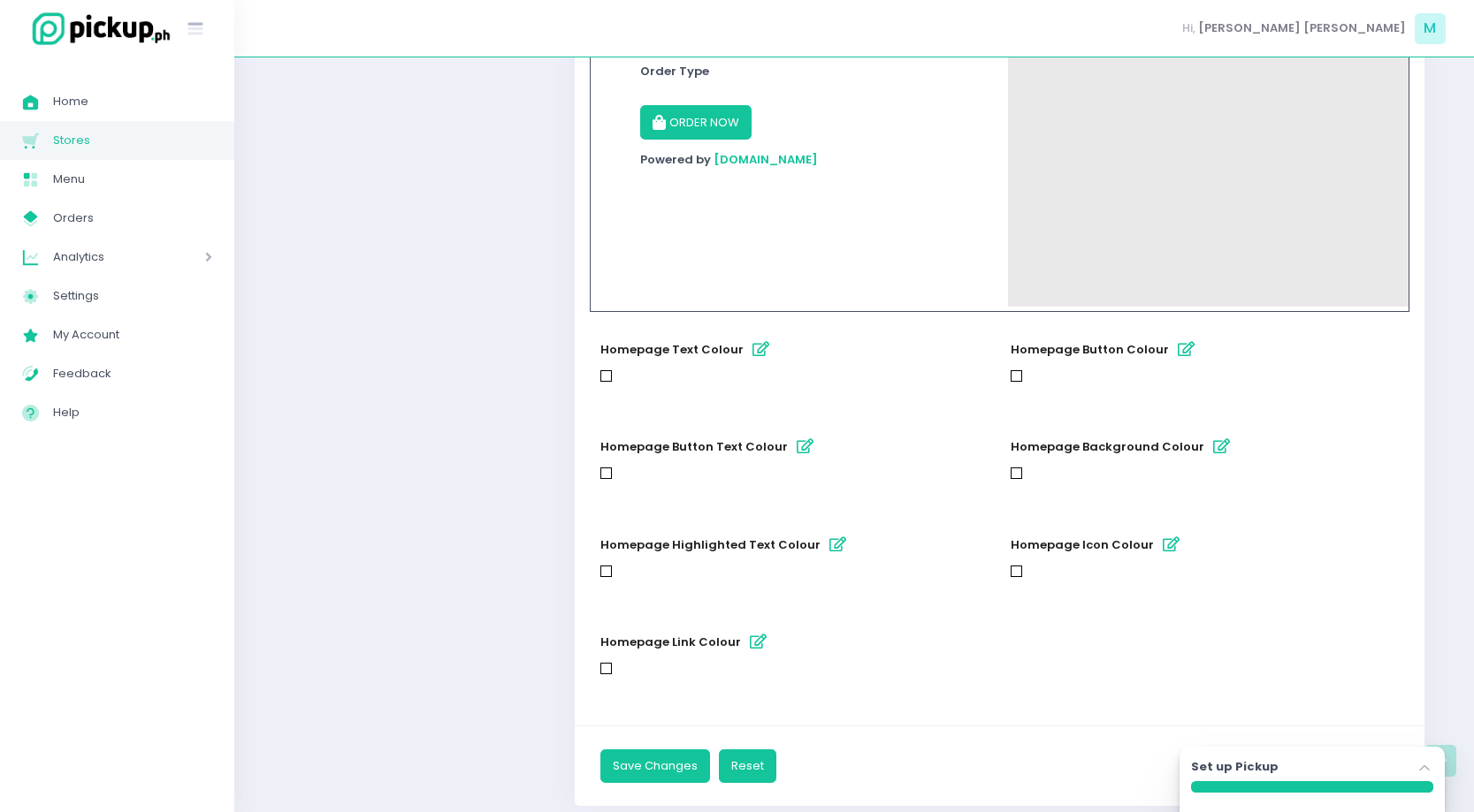
click at [756, 344] on icon "button" at bounding box center [760, 349] width 17 height 15
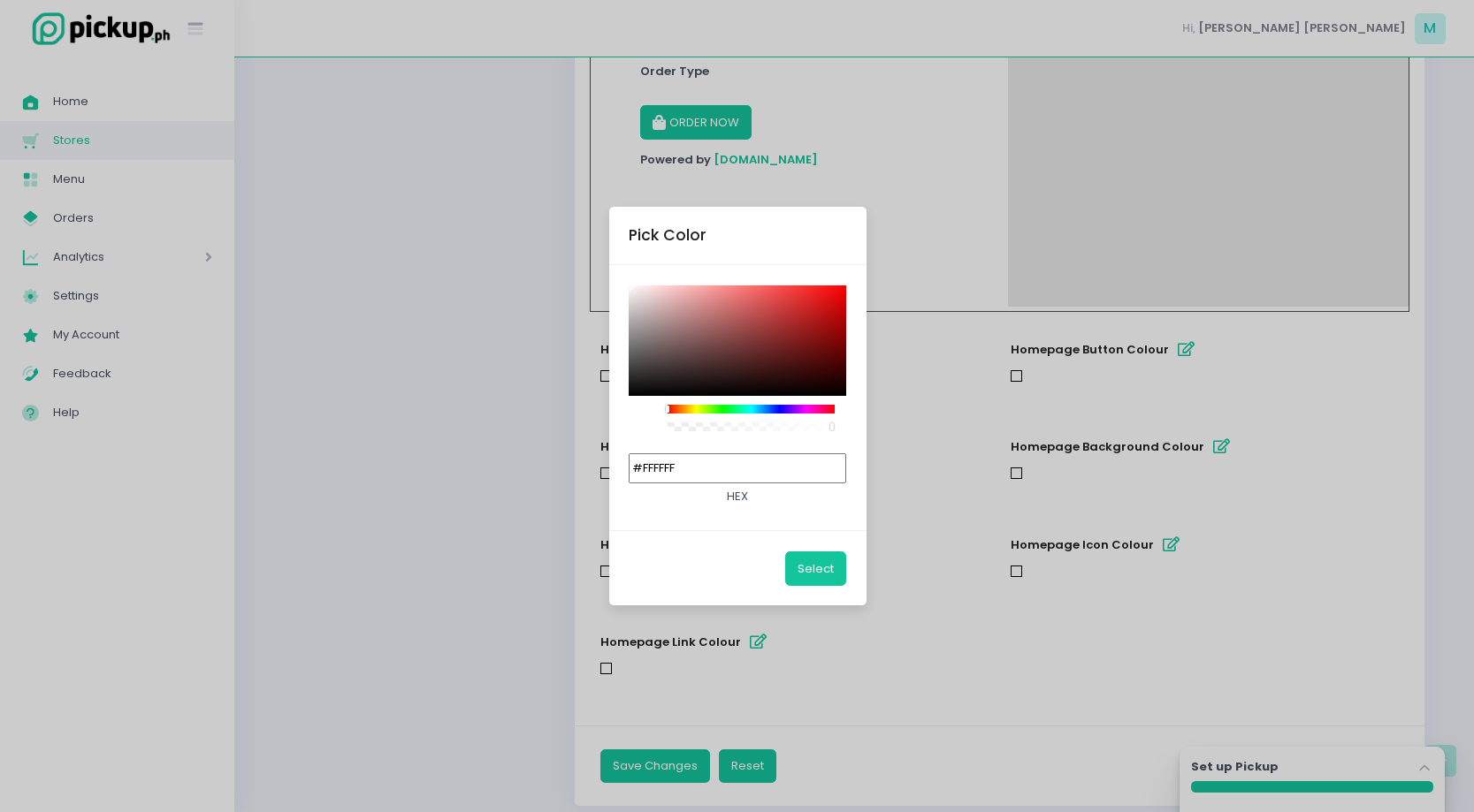
drag, startPoint x: 770, startPoint y: 476, endPoint x: 554, endPoint y: 356, distance: 247.1
click at [565, 367] on div "Pick Color #FFFFFF hex Select" at bounding box center [737, 406] width 1474 height 812
click at [818, 570] on button "Select" at bounding box center [815, 568] width 61 height 34
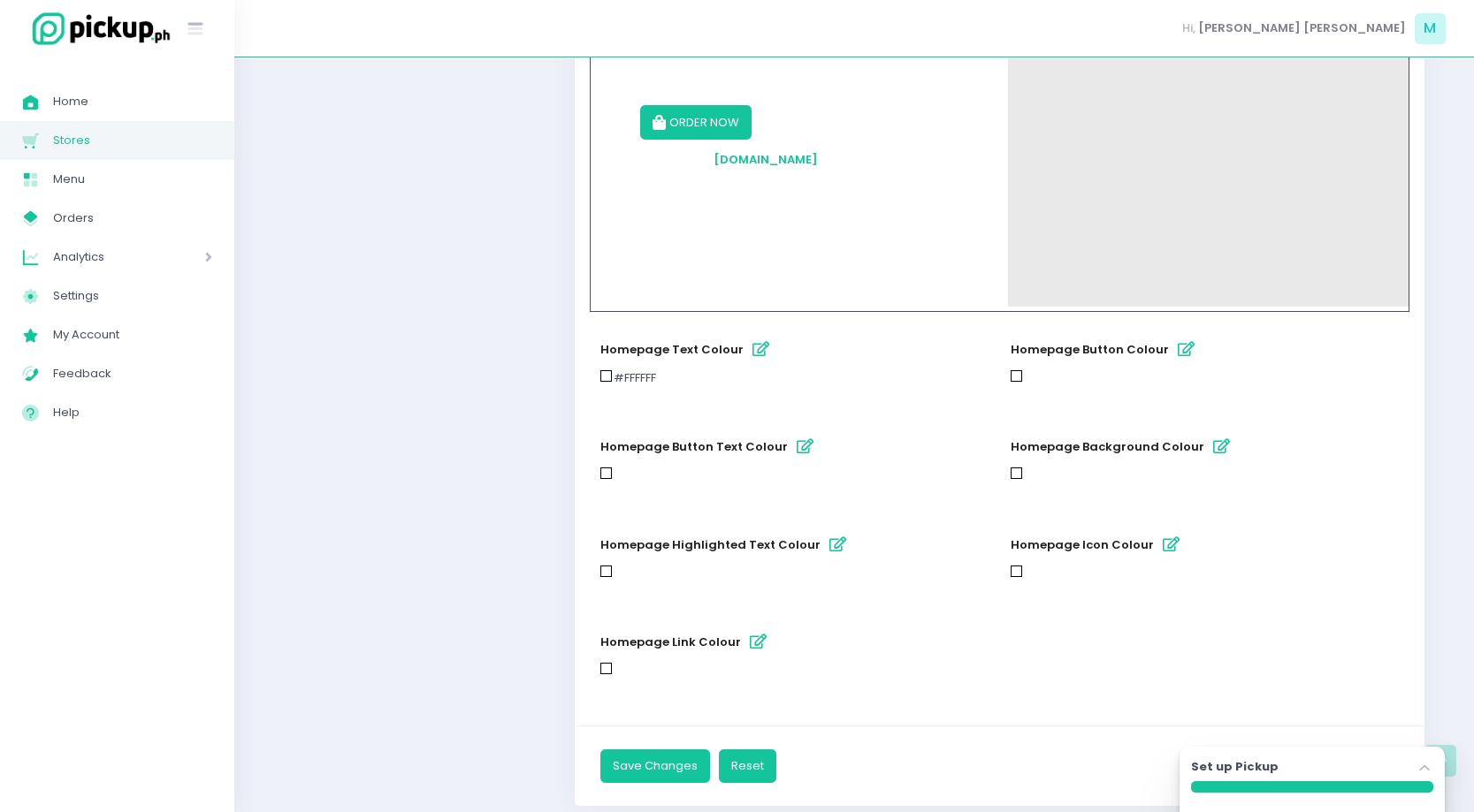
click at [1181, 348] on icon "button" at bounding box center [1185, 349] width 17 height 15
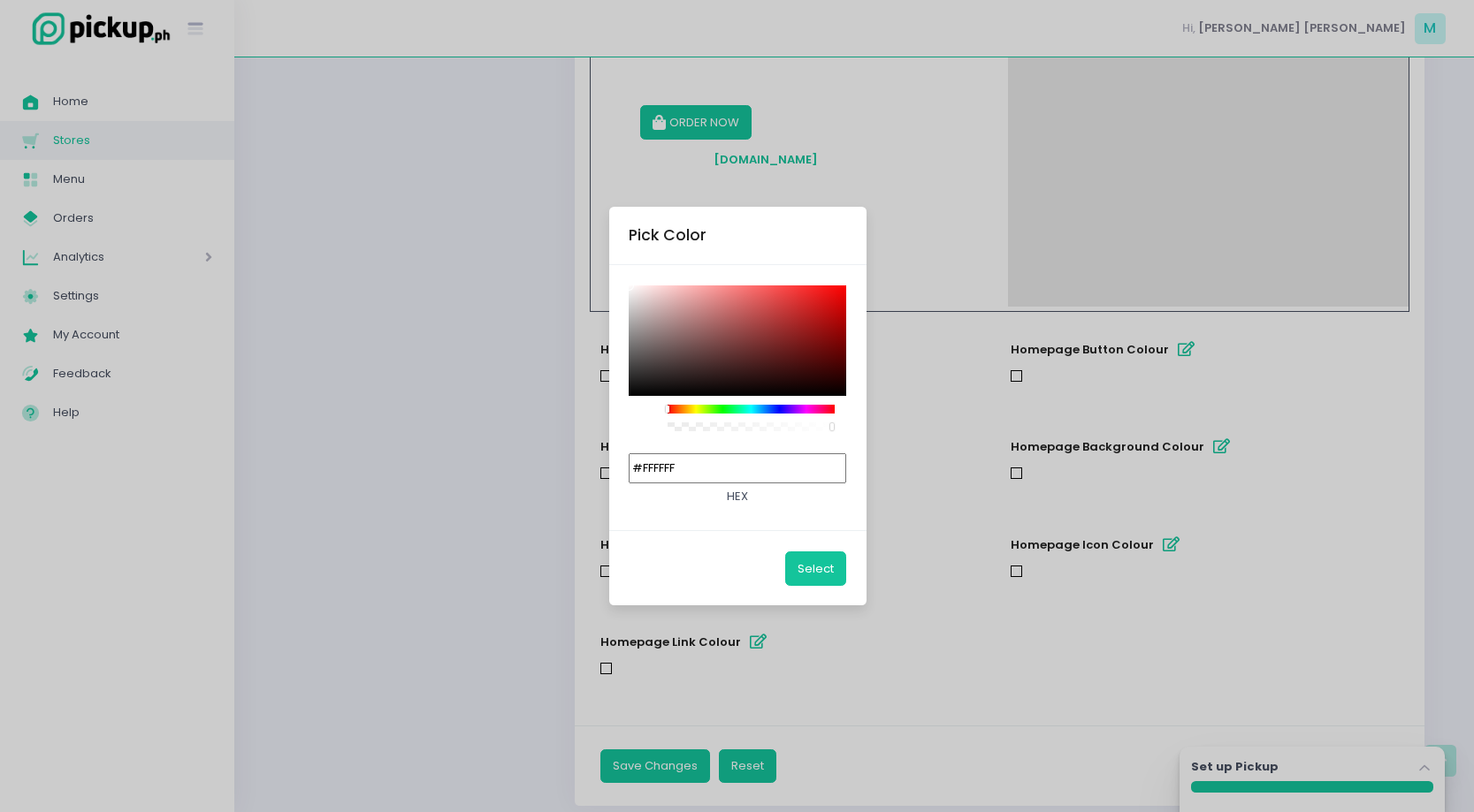
drag, startPoint x: 674, startPoint y: 446, endPoint x: 599, endPoint y: 396, distance: 90.1
click at [603, 400] on div "Pick Color #FFFFFF hex Select" at bounding box center [737, 406] width 1474 height 812
paste input "03C00"
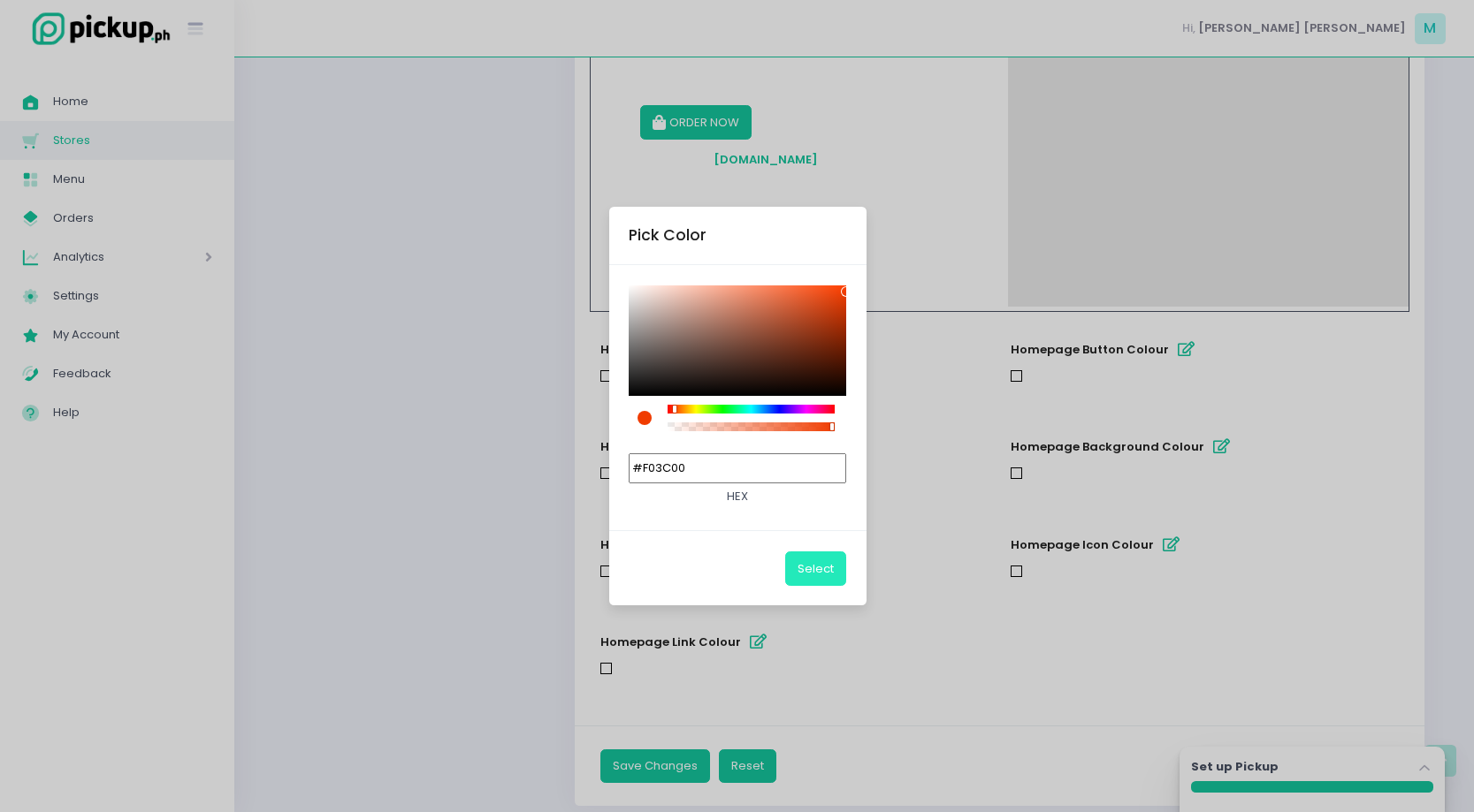
type input "#F03C00"
click at [805, 567] on button "Select" at bounding box center [815, 568] width 61 height 34
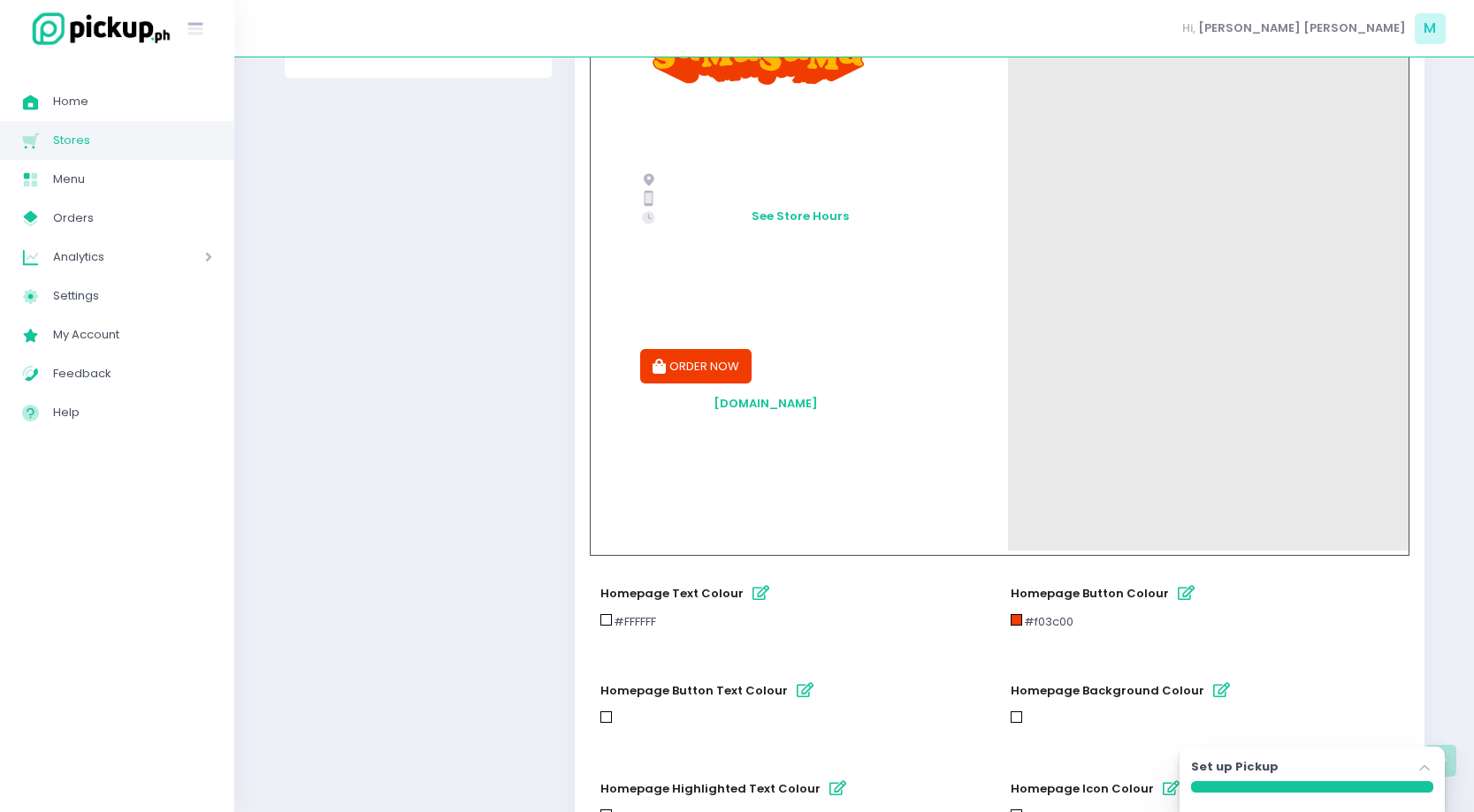
scroll to position [881, 0]
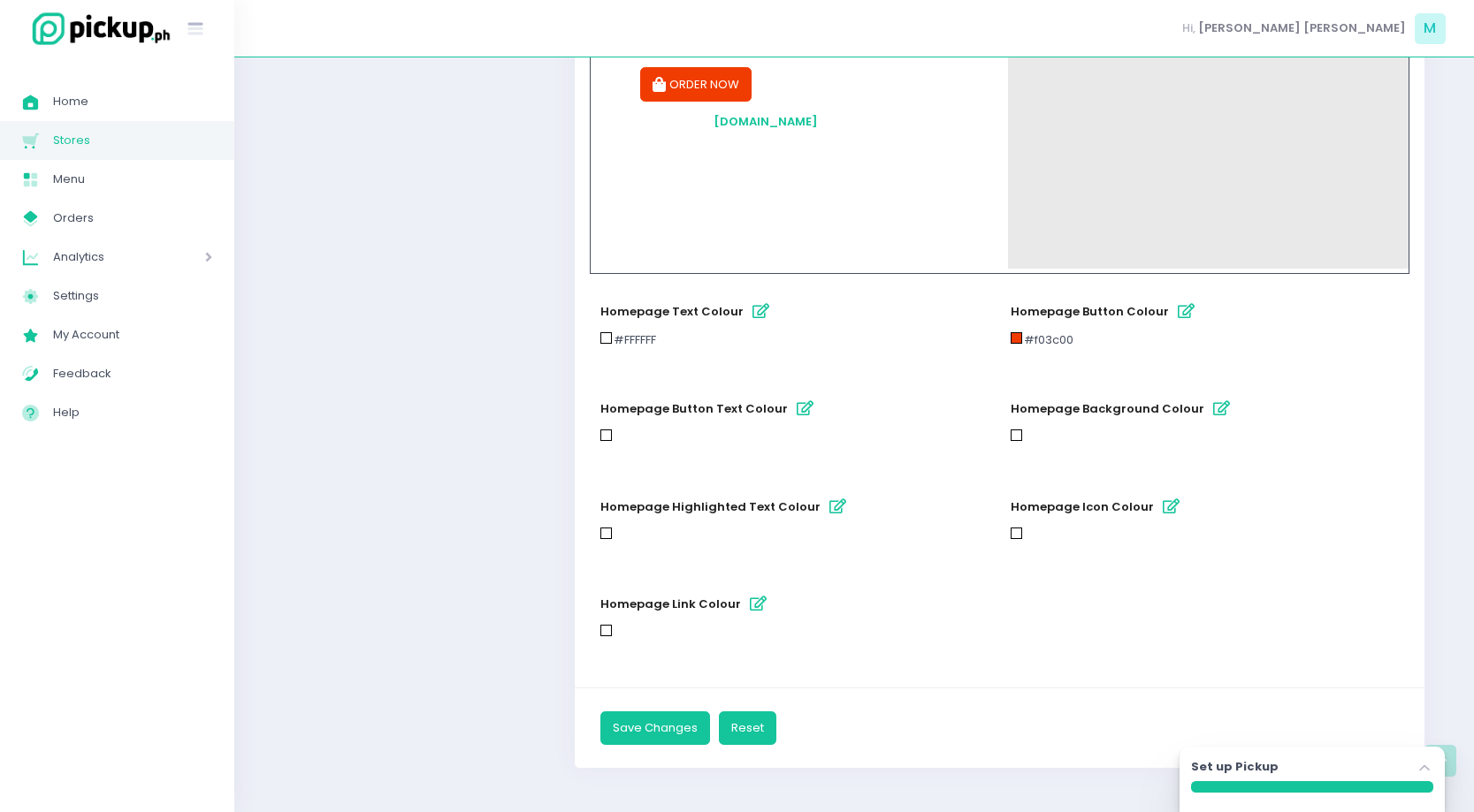
click at [1207, 415] on button "homepage background colour" at bounding box center [1221, 409] width 29 height 29
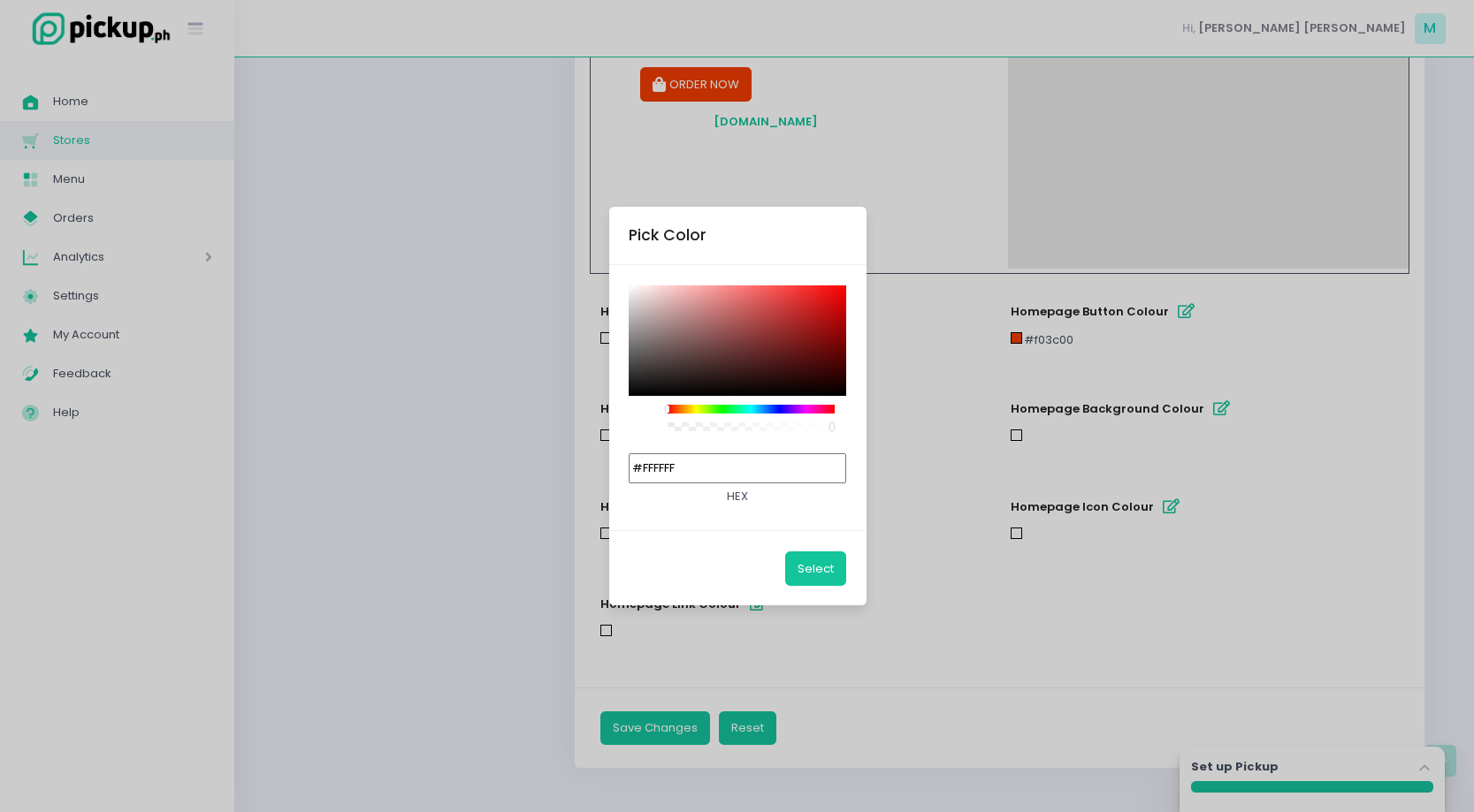
drag, startPoint x: 752, startPoint y: 475, endPoint x: 542, endPoint y: 320, distance: 261.0
click at [542, 320] on div "Pick Color #FFFFFF hex Select" at bounding box center [737, 406] width 1474 height 812
paste input "B702"
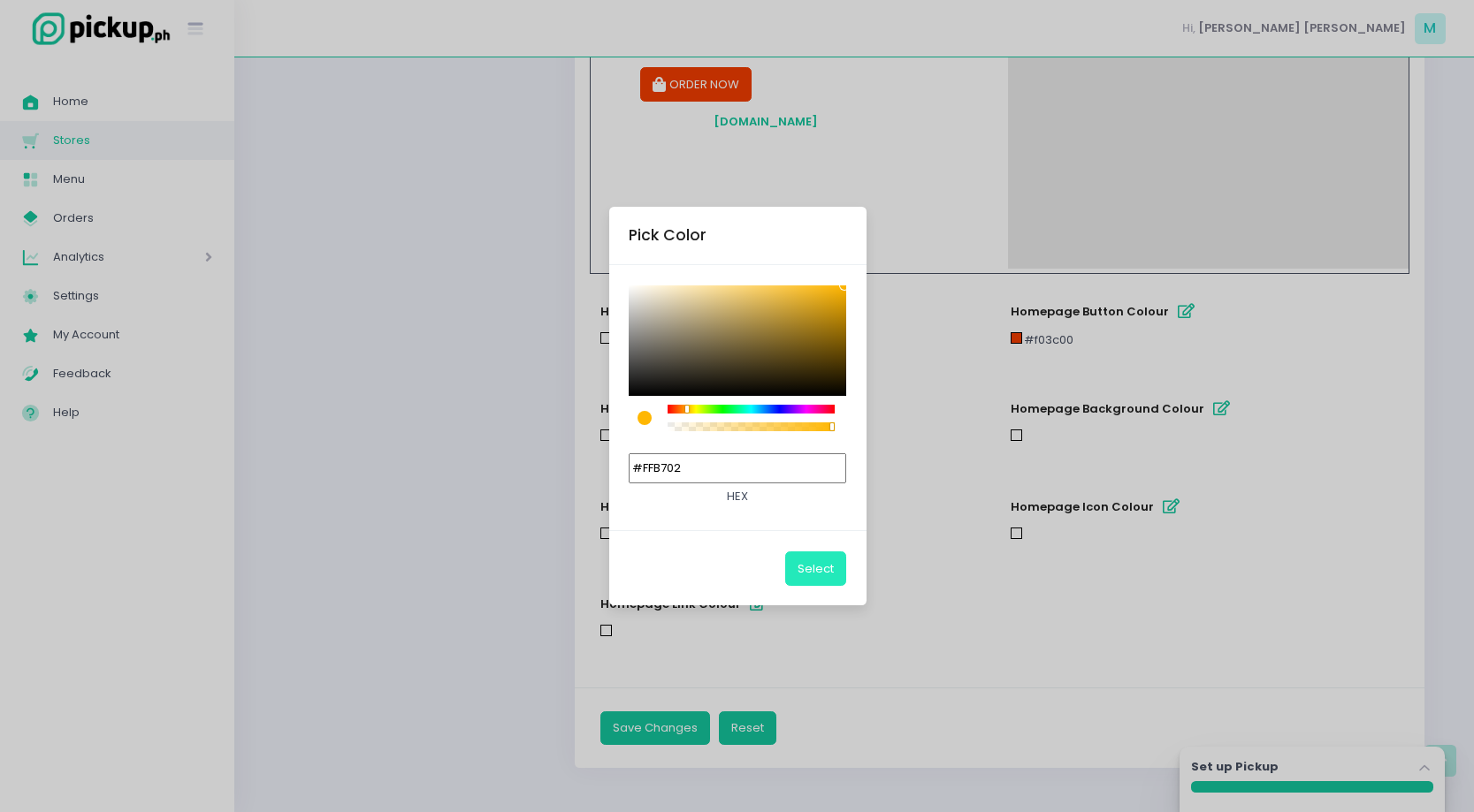
type input "#FFB702"
click at [816, 573] on button "Select" at bounding box center [815, 568] width 61 height 34
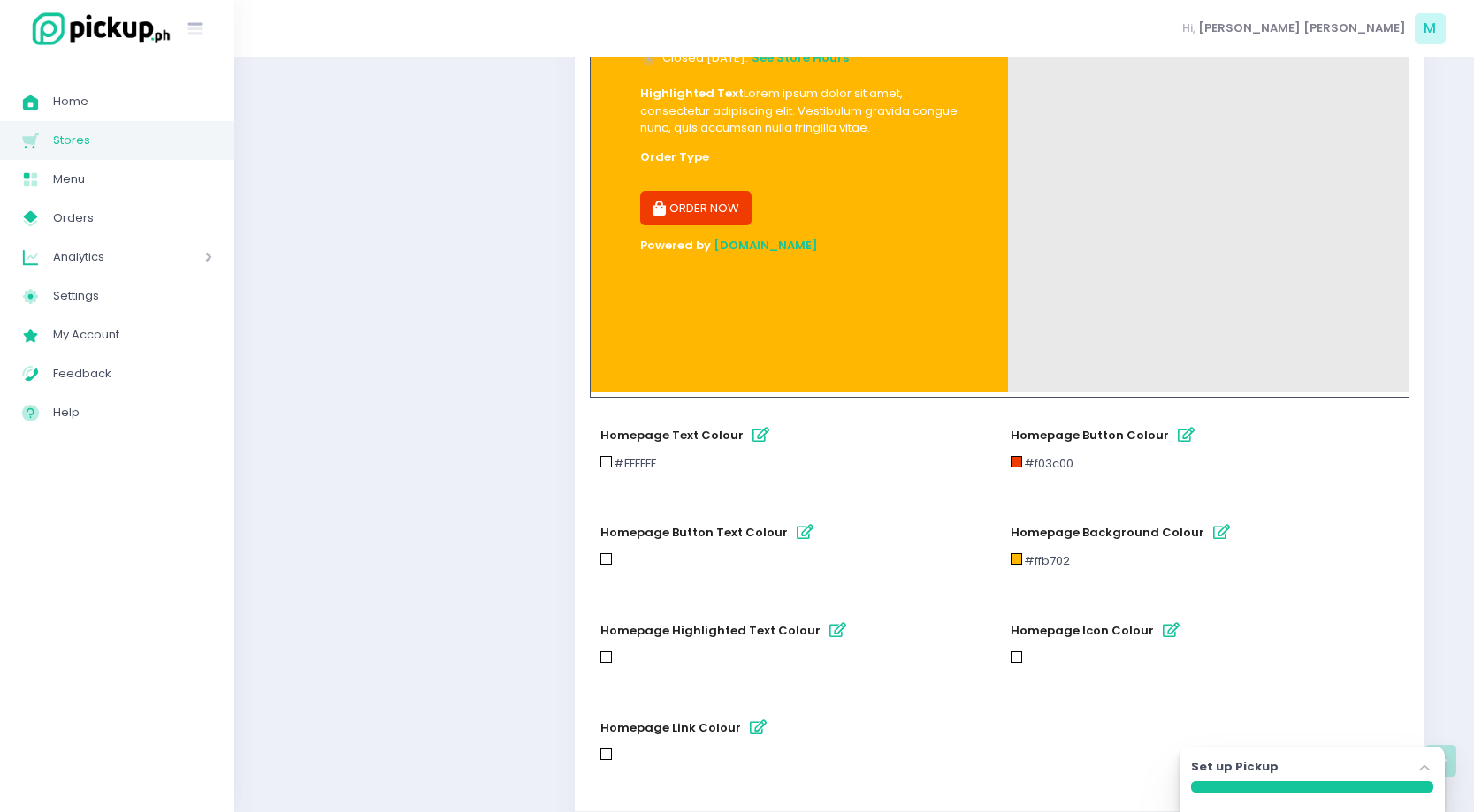
scroll to position [798, 0]
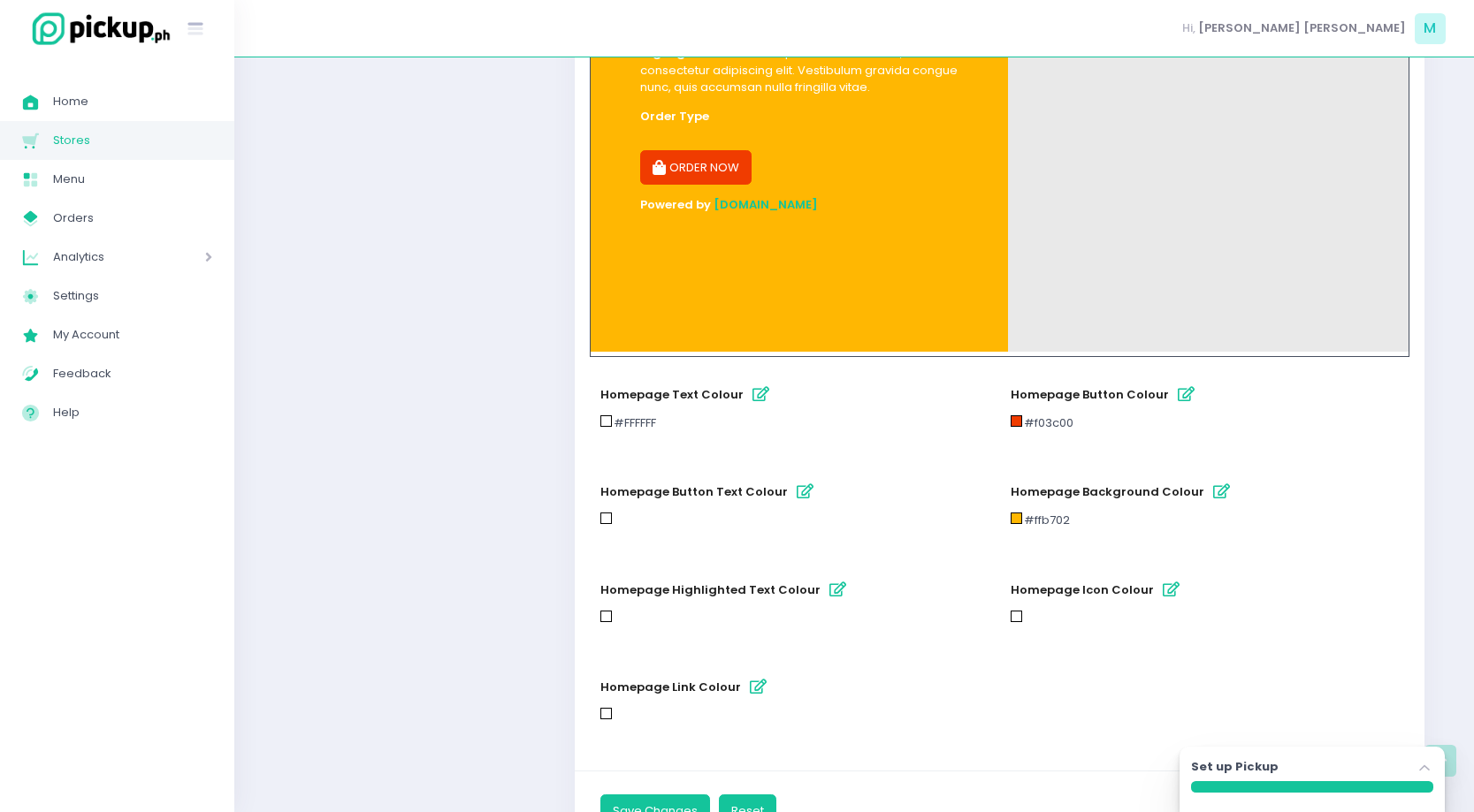
click at [829, 584] on icon "button" at bounding box center [837, 590] width 17 height 15
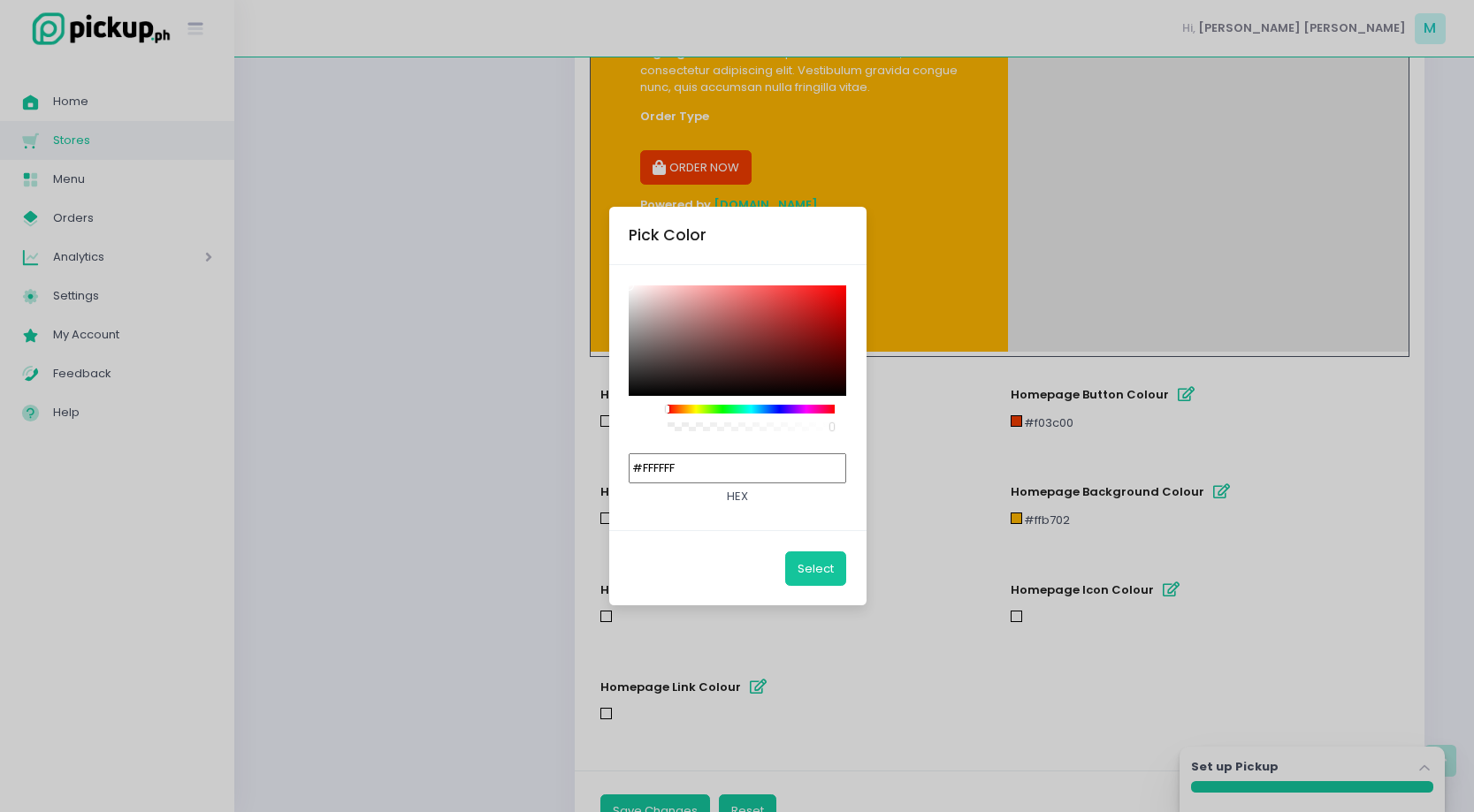
drag, startPoint x: 753, startPoint y: 462, endPoint x: 523, endPoint y: 295, distance: 284.2
click at [541, 310] on div "Pick Color #FFFFFF hex Select" at bounding box center [737, 406] width 1474 height 812
paste input "03C00"
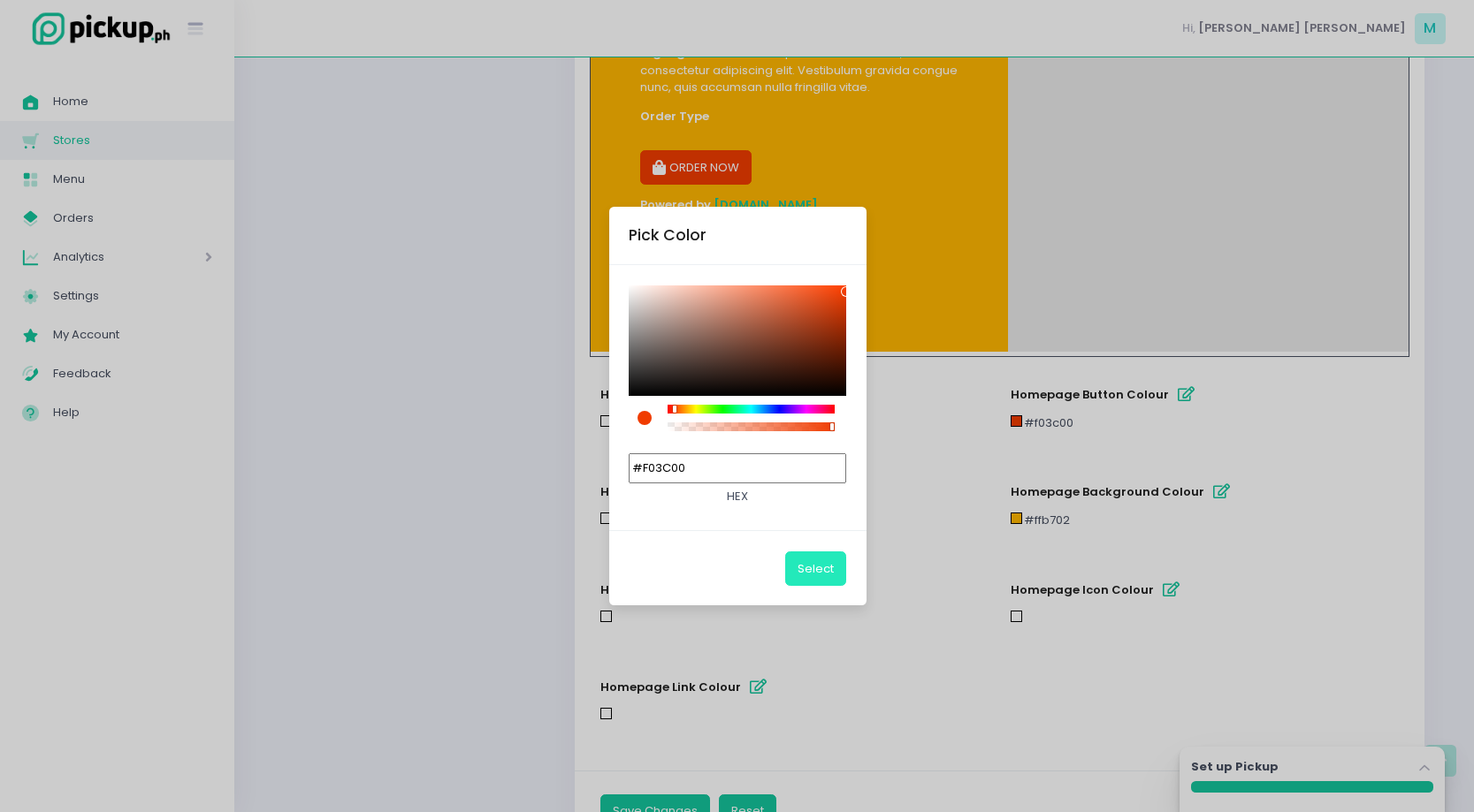
type input "#F03C00"
click at [822, 567] on button "Select" at bounding box center [815, 568] width 61 height 34
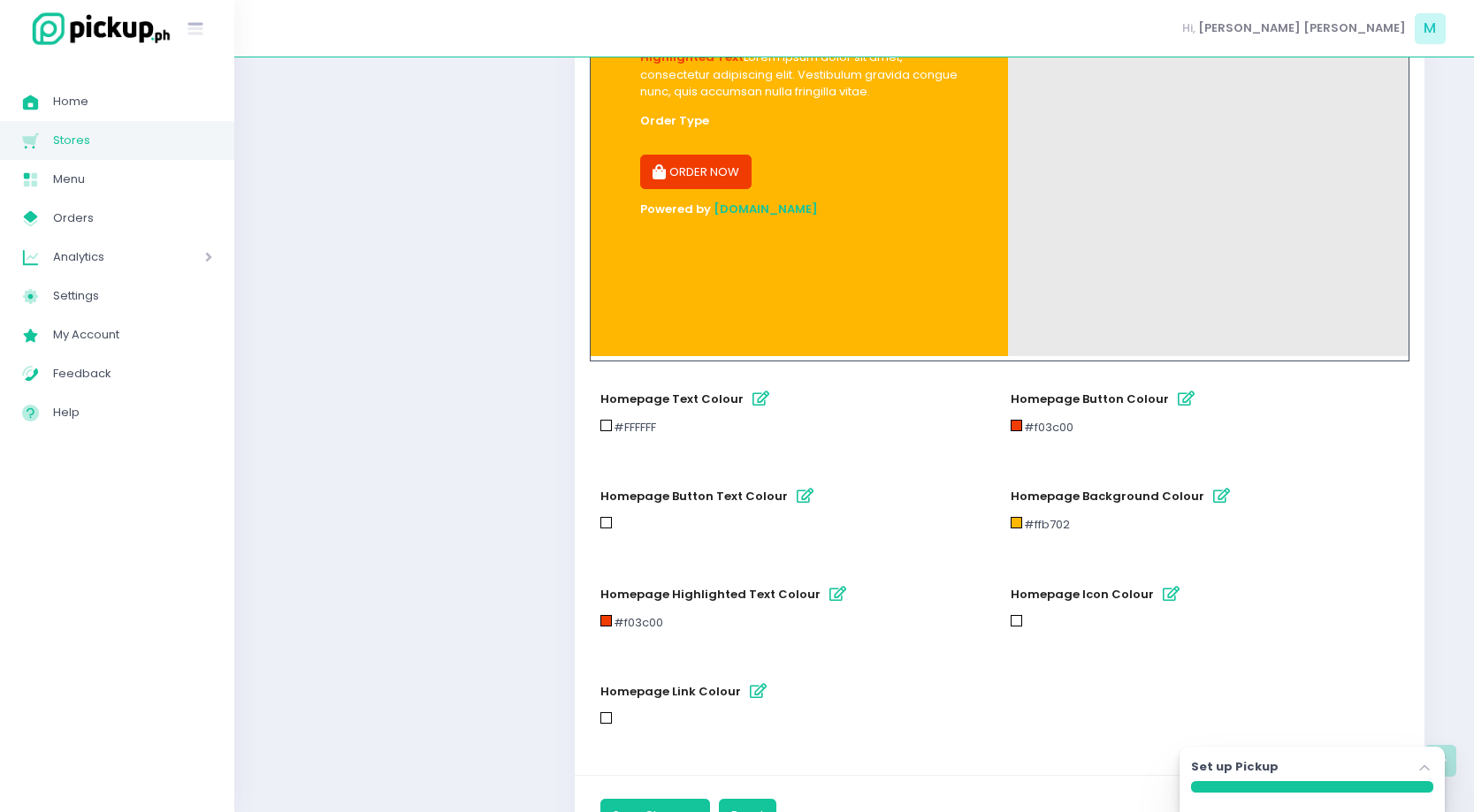
scroll to position [881, 0]
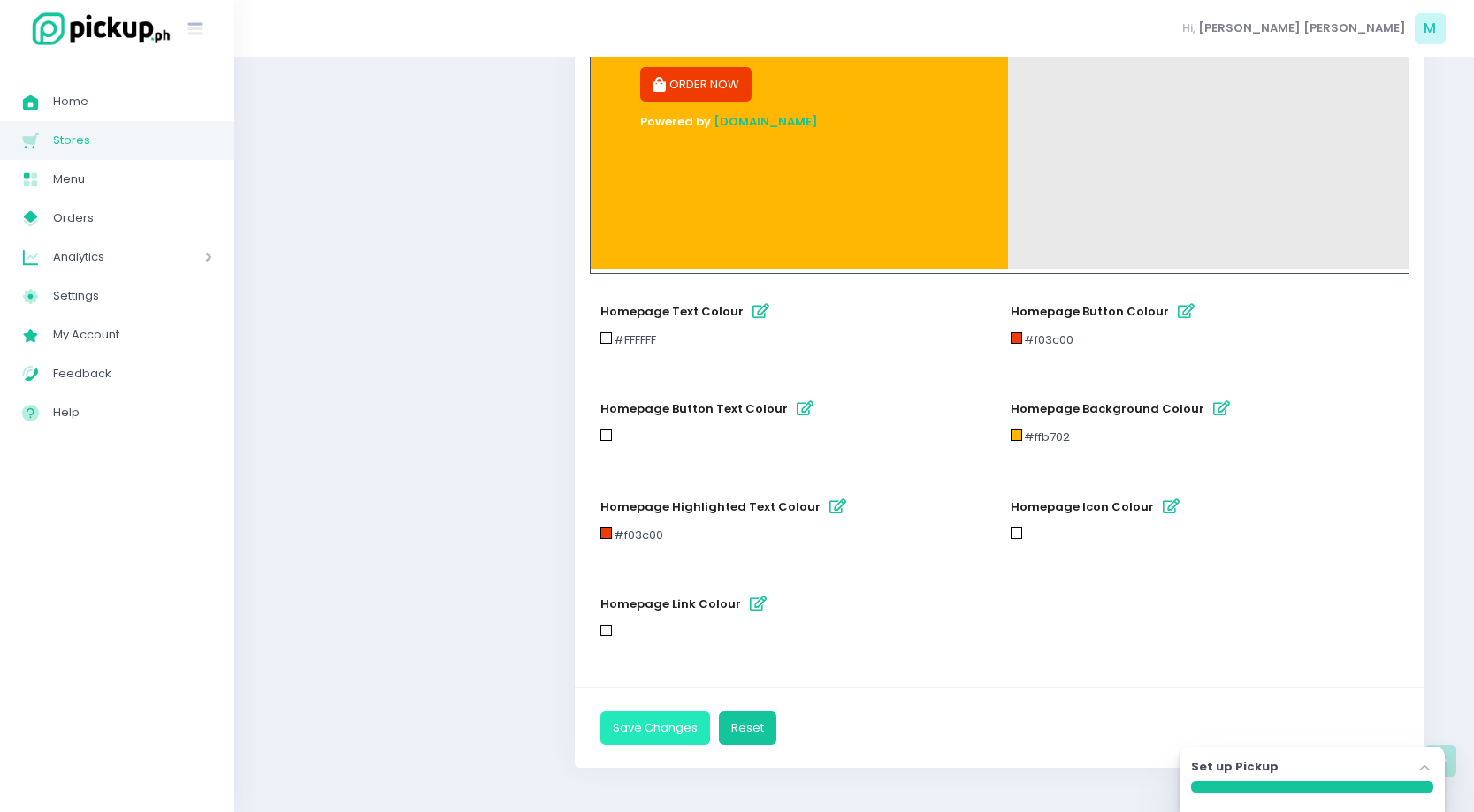
click at [678, 722] on button "Save Changes" at bounding box center [655, 727] width 110 height 34
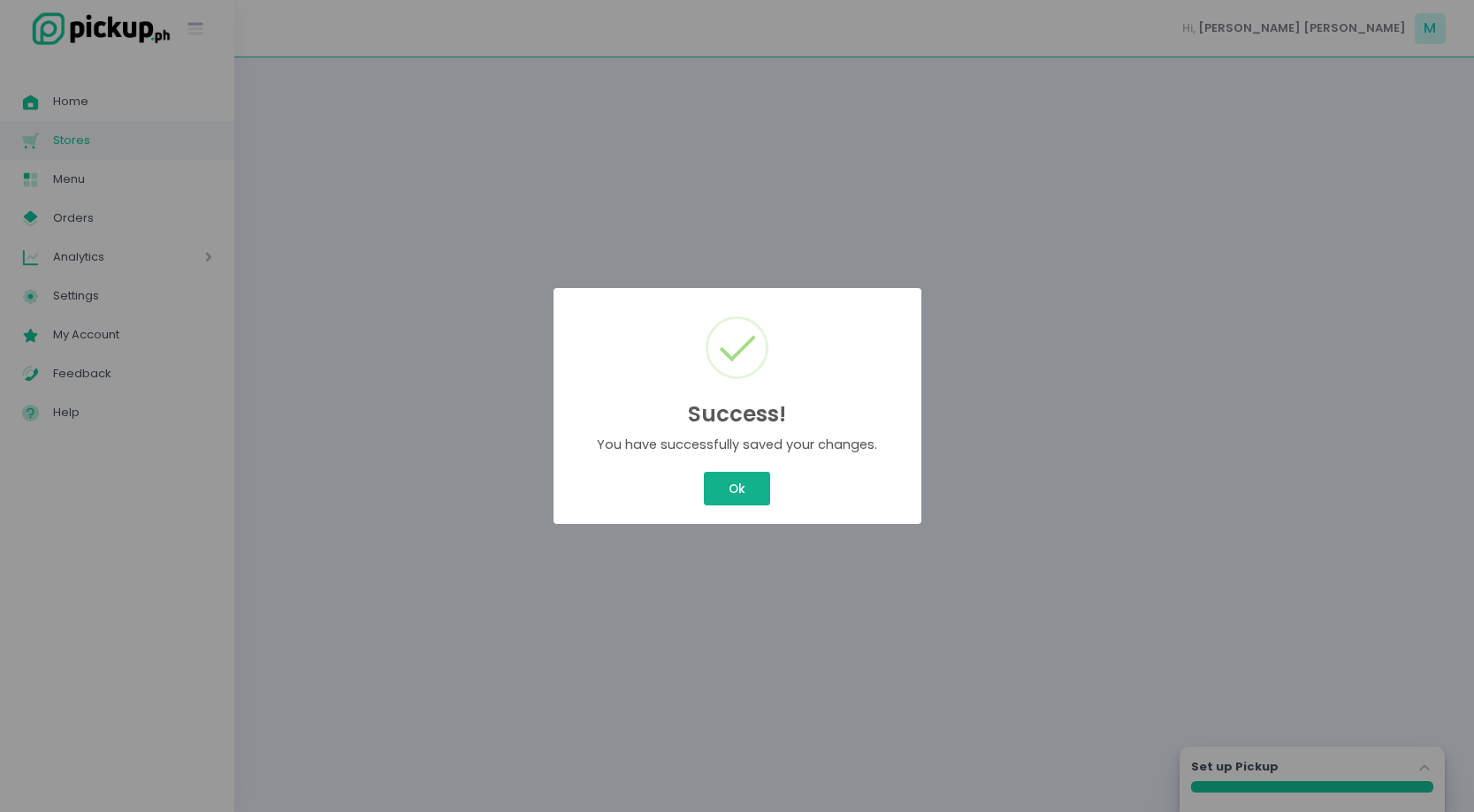
click at [739, 488] on div "Success! × You have successfully saved your changes. Ok Cancel" at bounding box center [737, 406] width 1474 height 812
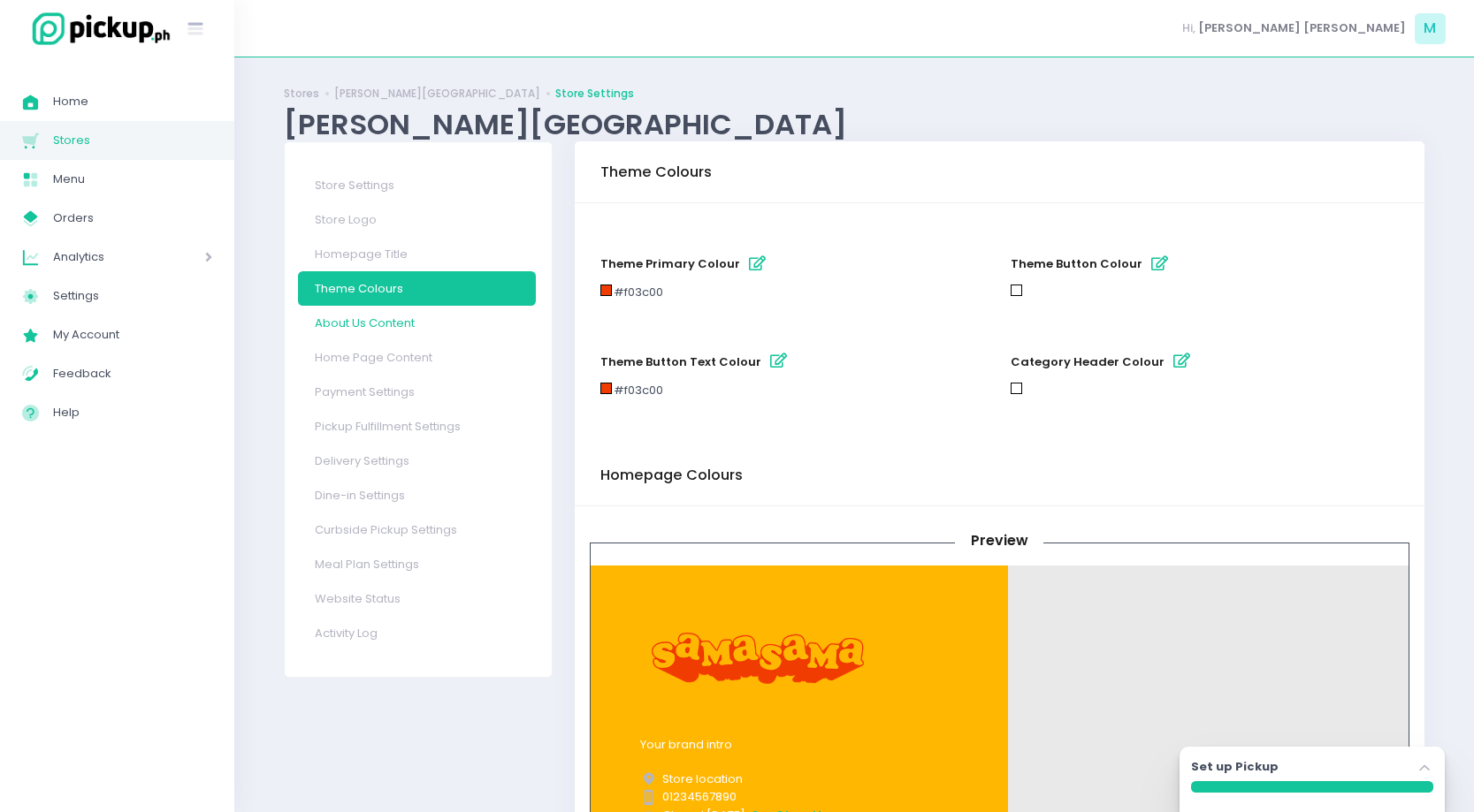
click at [423, 332] on link "About Us Content" at bounding box center [417, 322] width 238 height 34
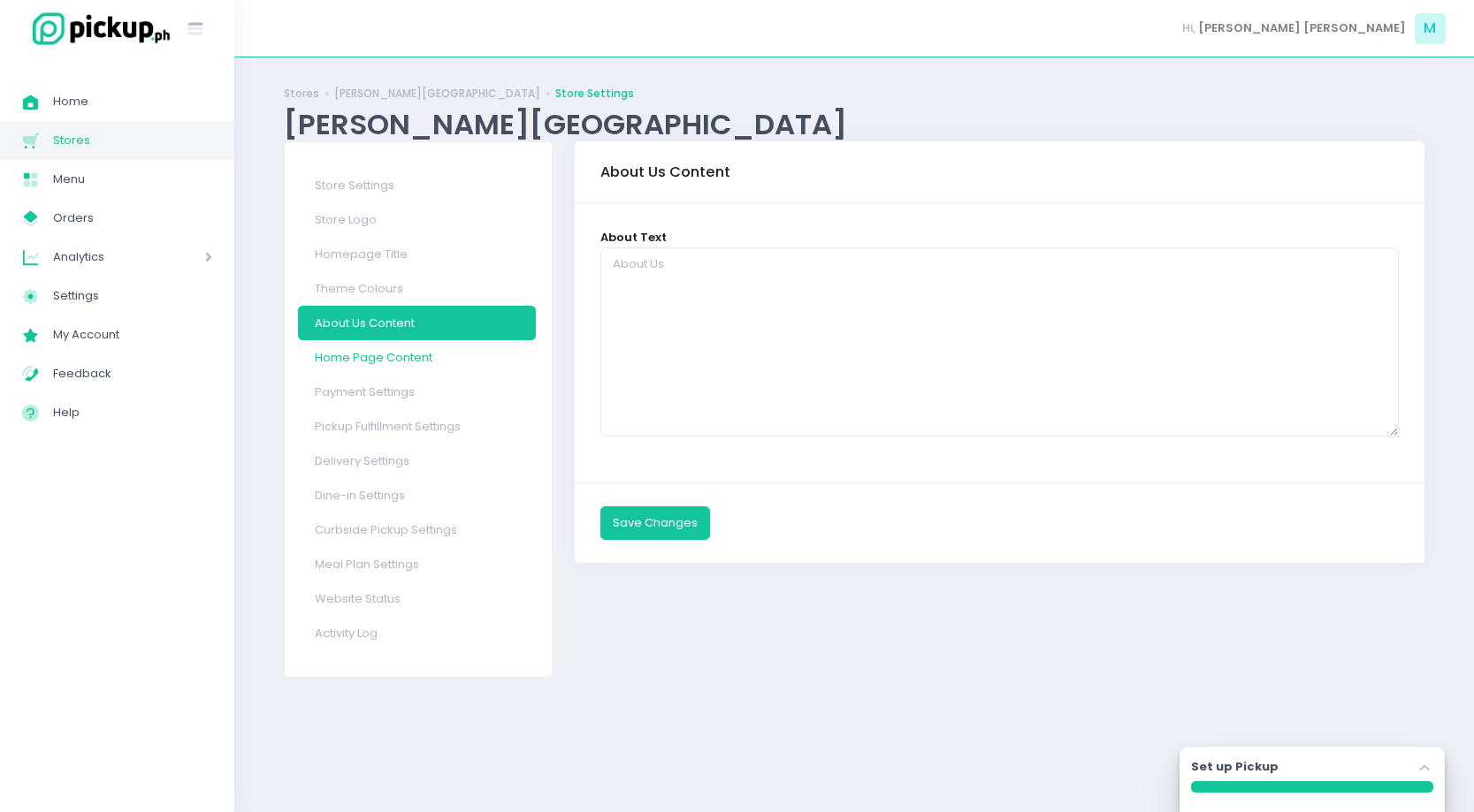
click at [437, 362] on link "Home Page Content" at bounding box center [417, 356] width 238 height 34
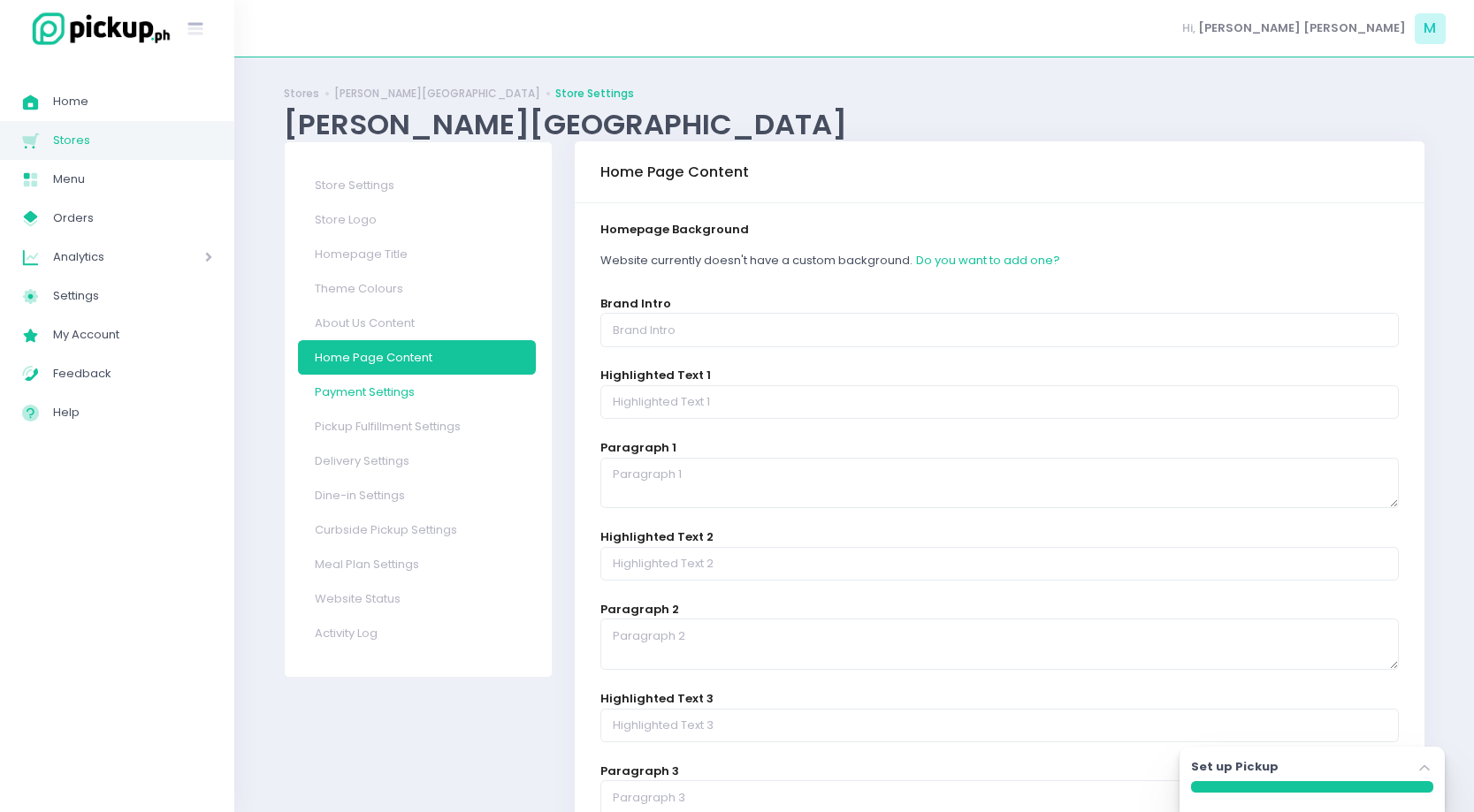
click at [435, 393] on link "Payment Settings" at bounding box center [417, 391] width 238 height 34
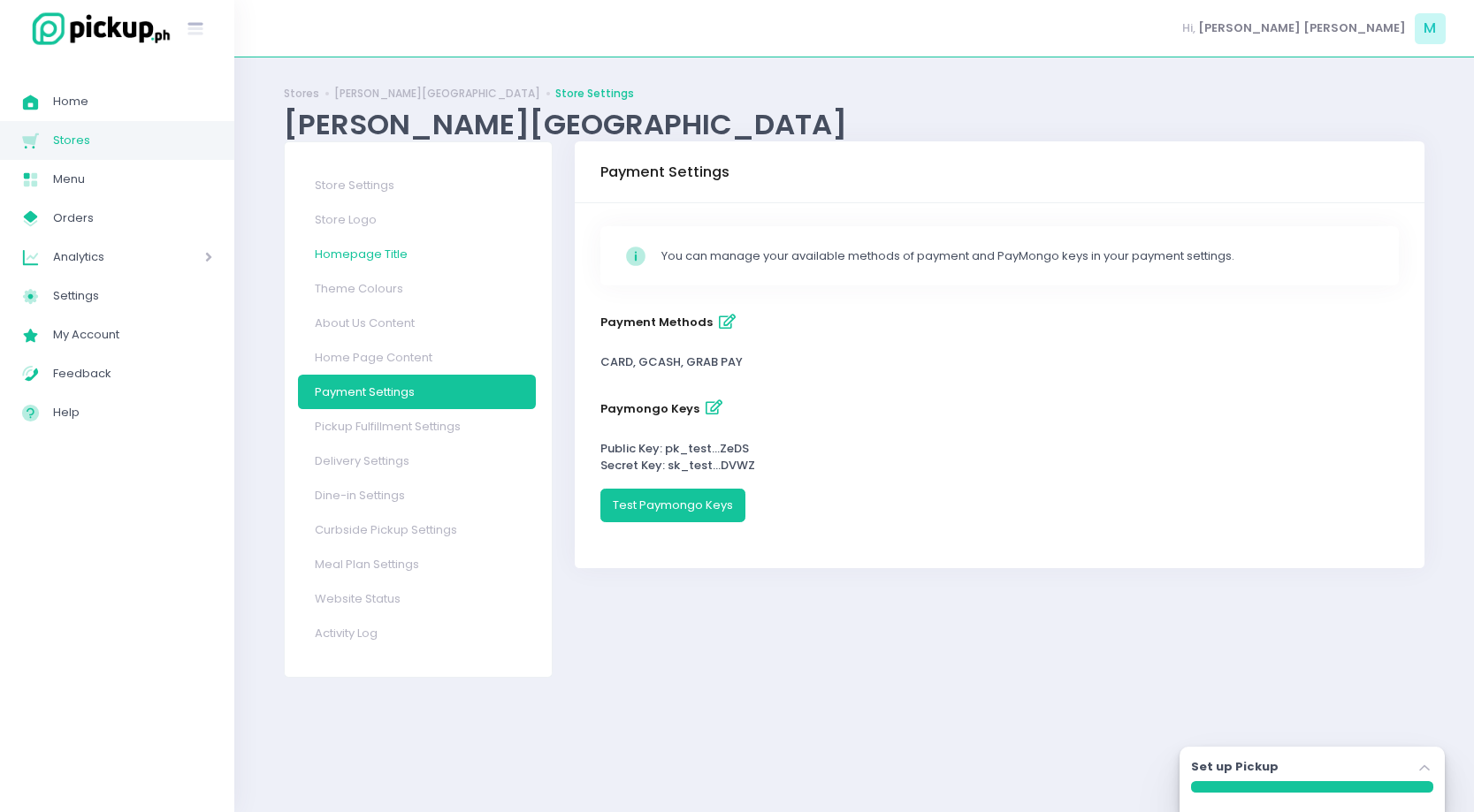
click at [393, 254] on link "Homepage Title" at bounding box center [417, 254] width 238 height 34
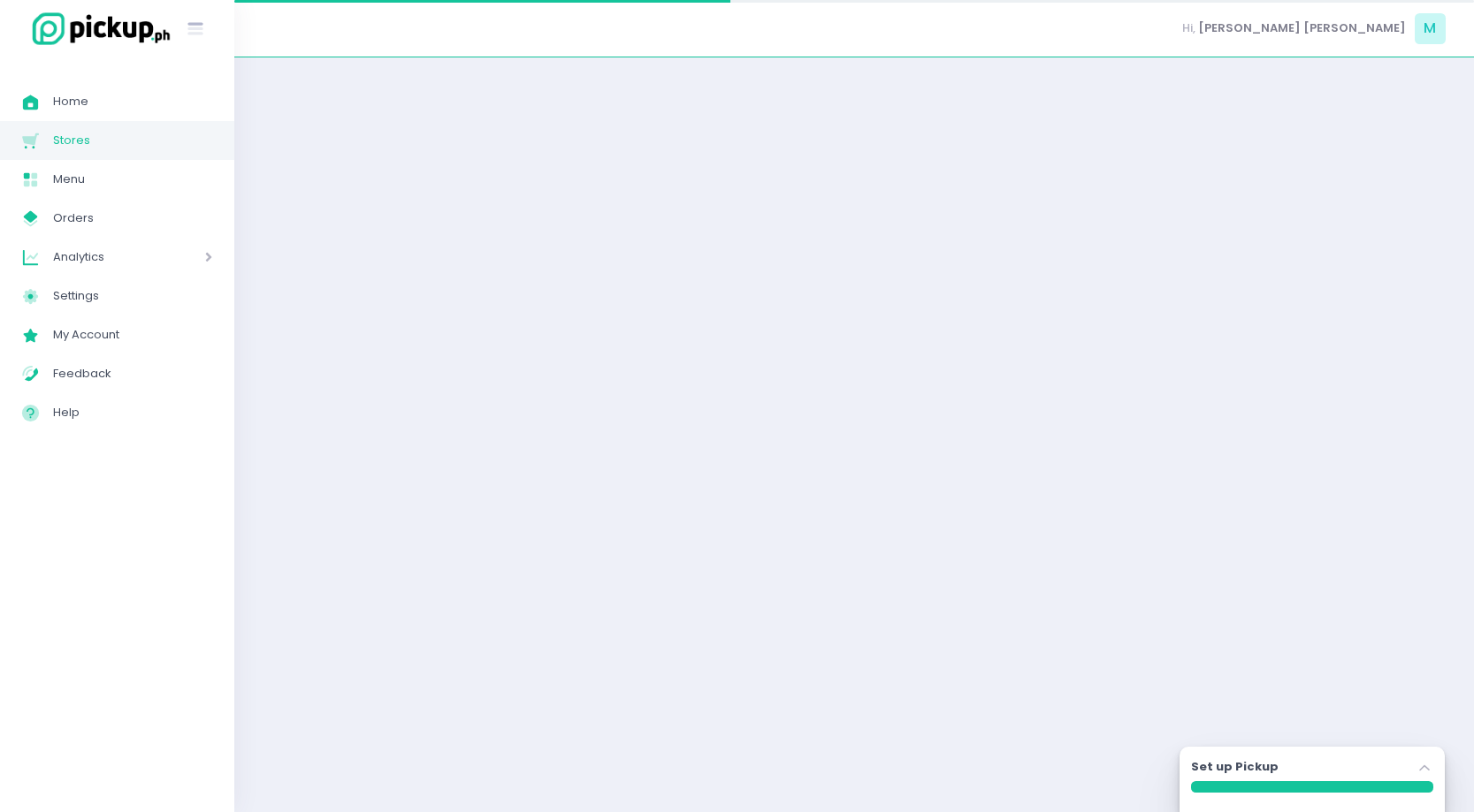
select select "normal"
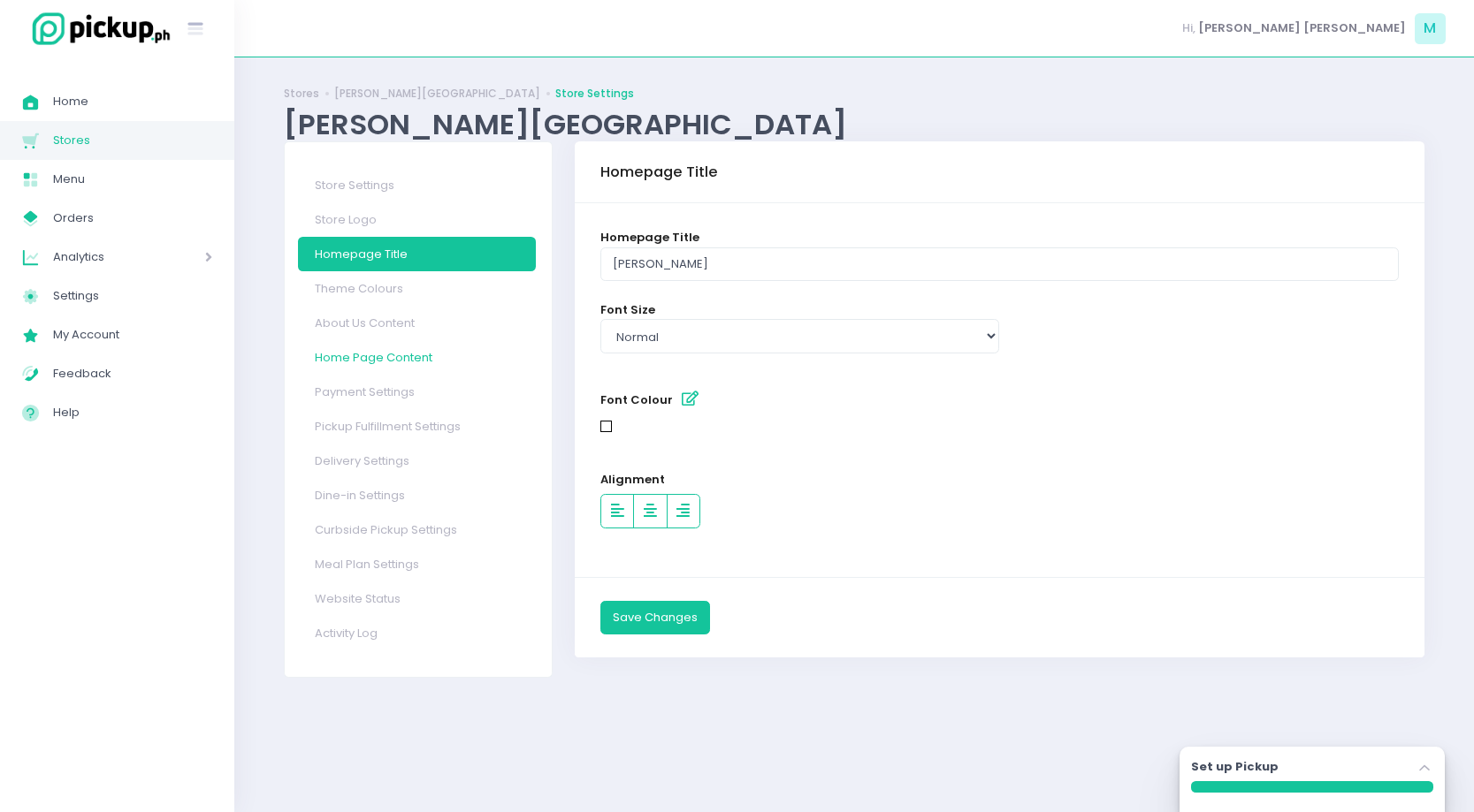
click at [418, 361] on link "Home Page Content" at bounding box center [417, 356] width 238 height 34
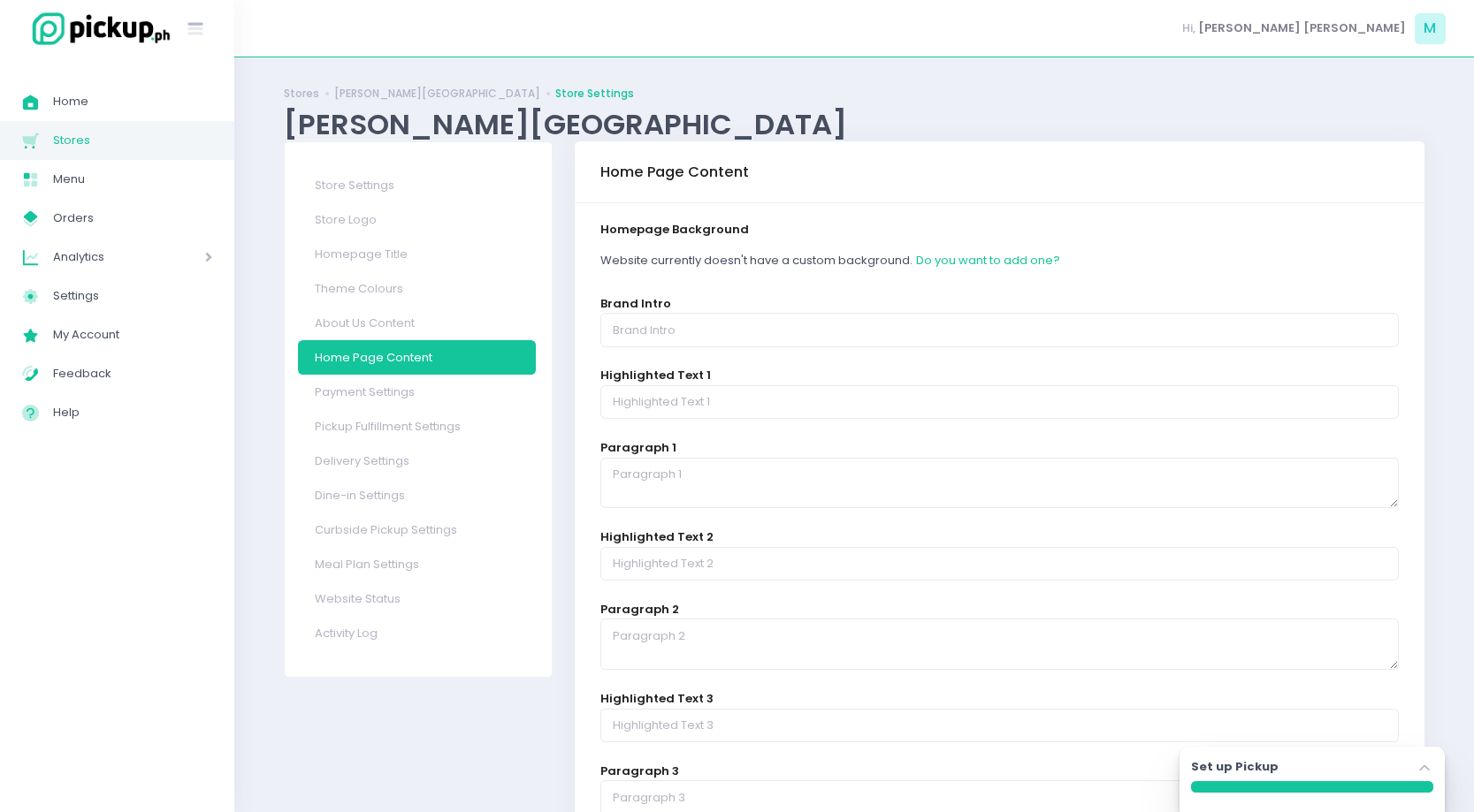
click at [710, 260] on span "Website currently doesn't have a custom background." at bounding box center [758, 259] width 315 height 17
click at [1002, 268] on button "Do you want to add one?" at bounding box center [988, 260] width 146 height 34
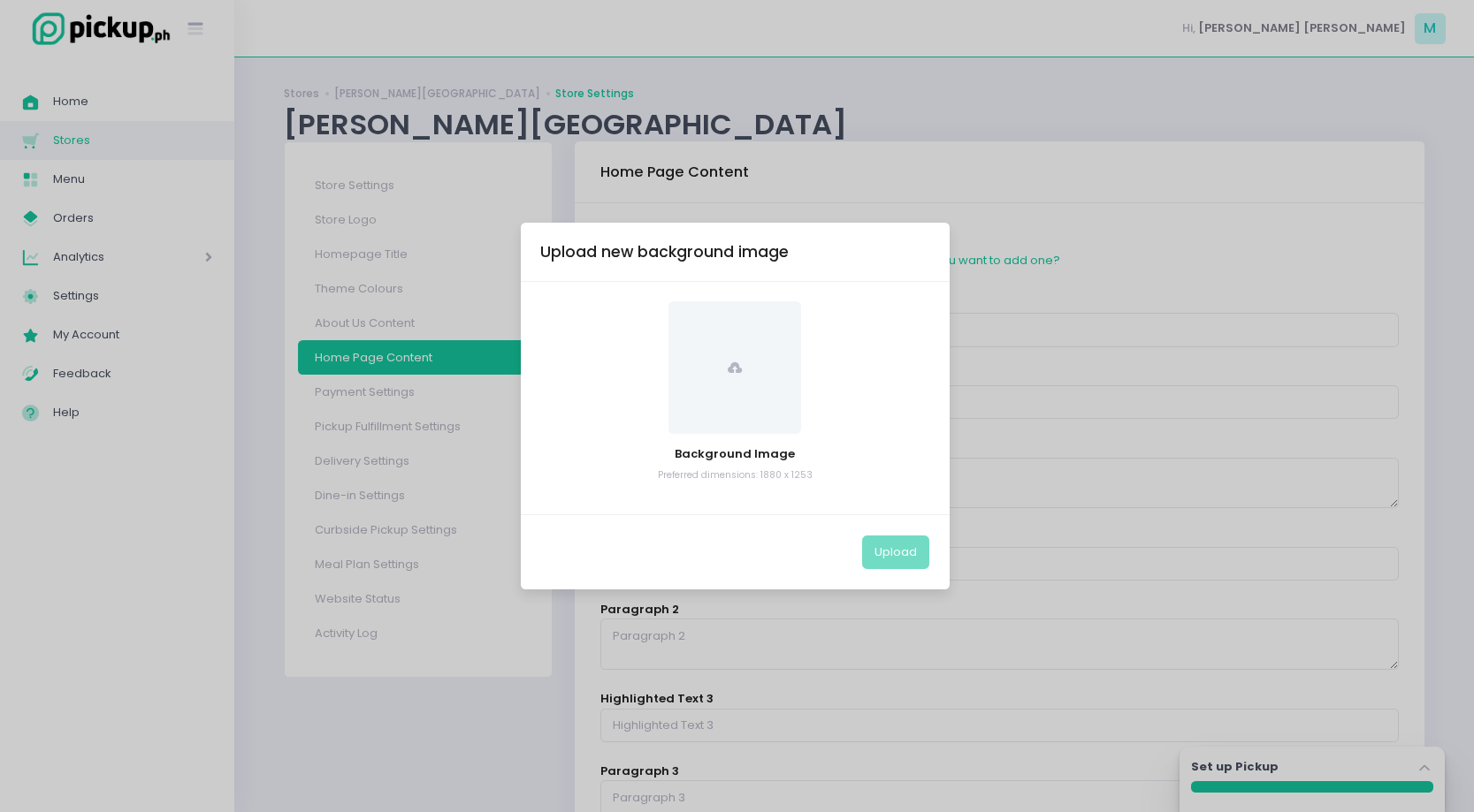
click at [745, 382] on span at bounding box center [735, 367] width 132 height 132
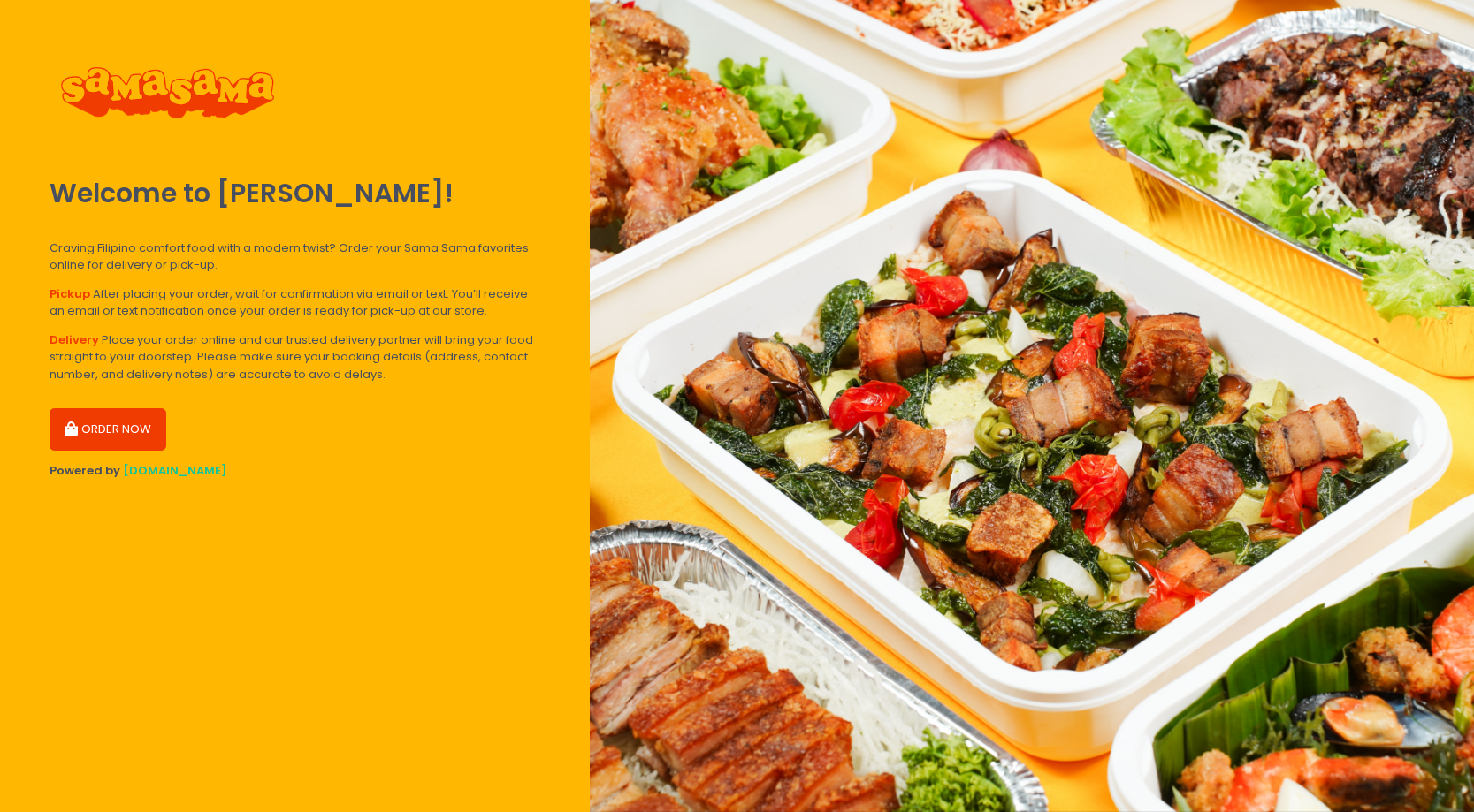
click at [123, 429] on button "ORDER NOW" at bounding box center [108, 429] width 117 height 43
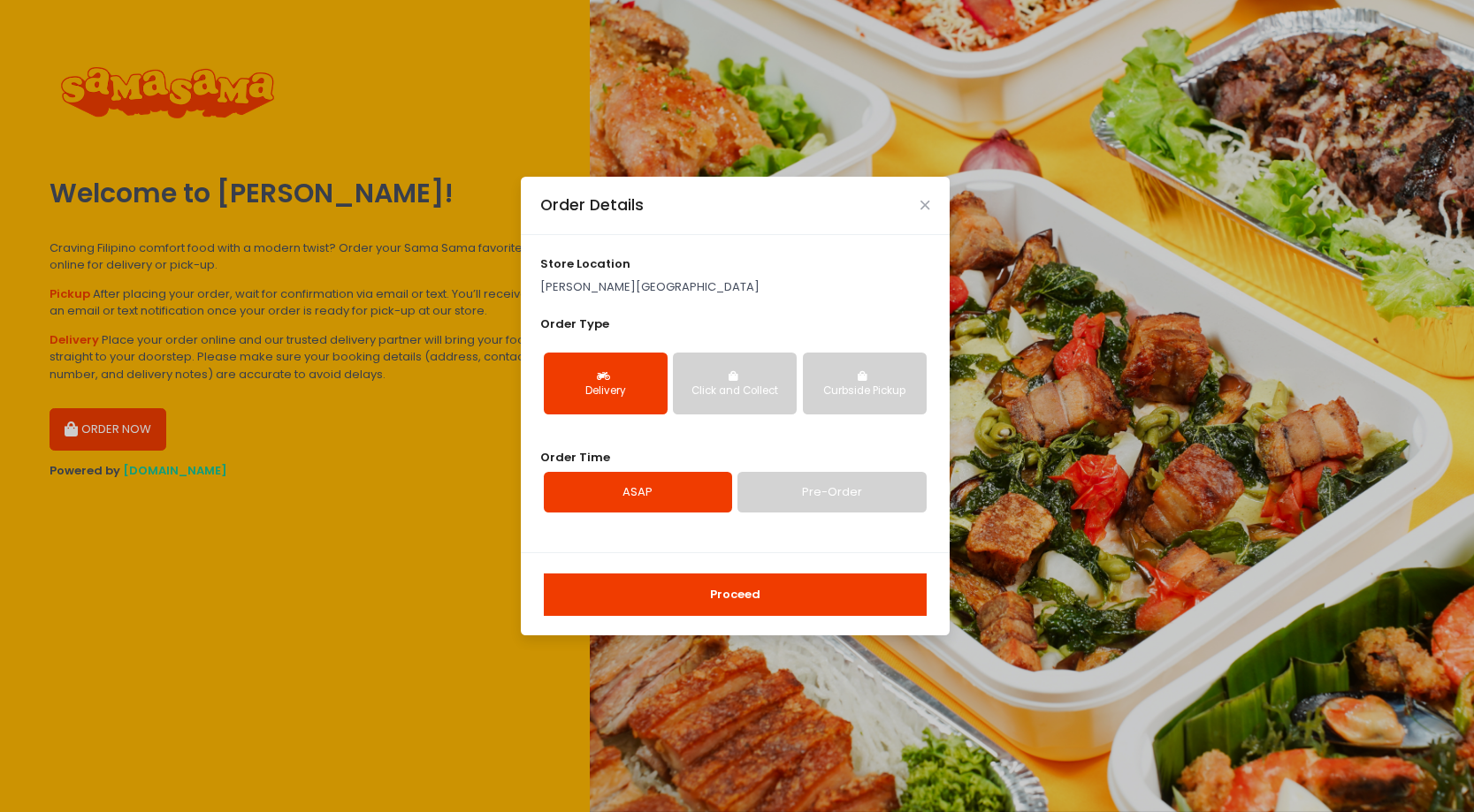
click at [702, 593] on button "Proceed" at bounding box center [736, 595] width 383 height 43
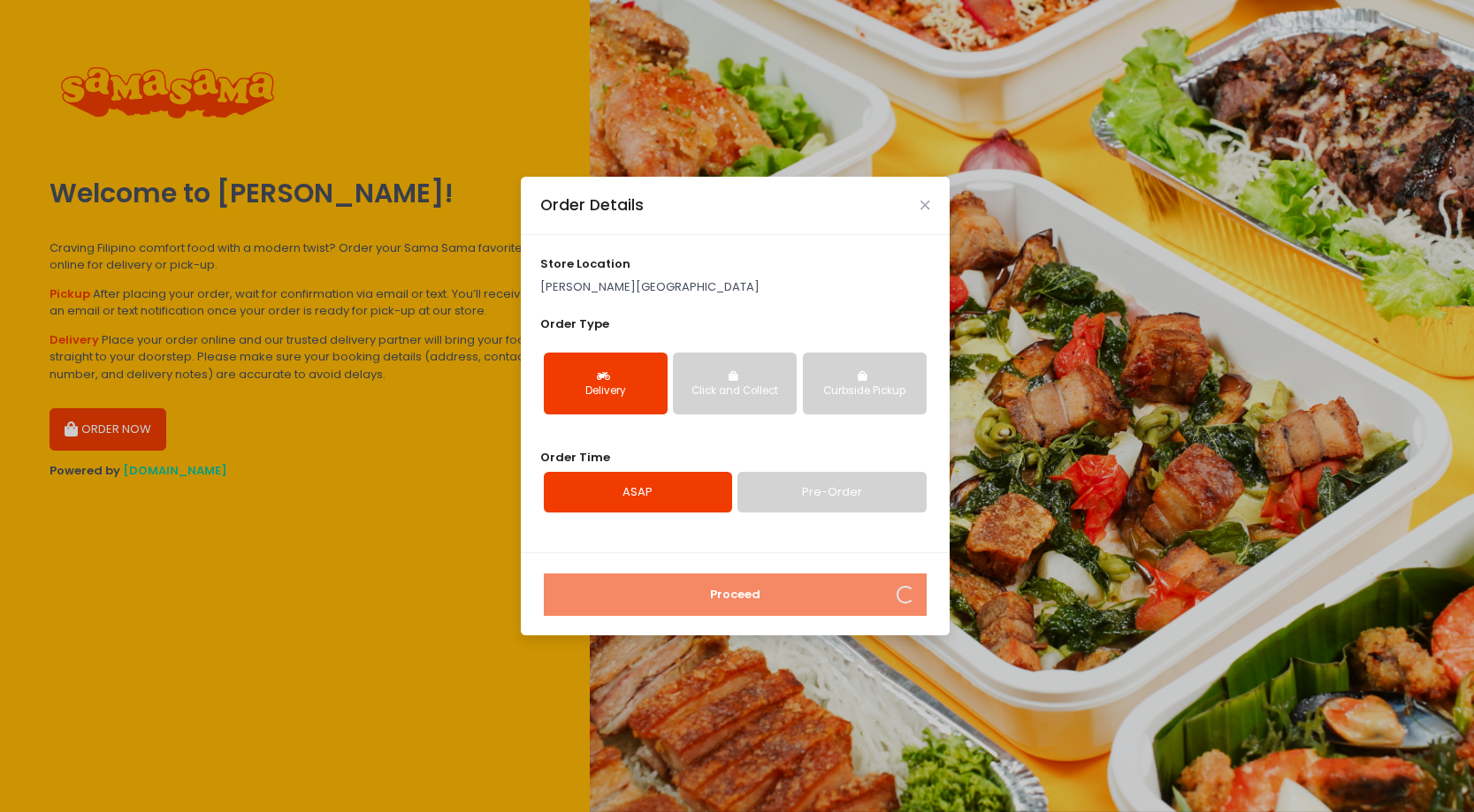
click at [928, 203] on div "Order Details" at bounding box center [735, 206] width 428 height 58
click at [918, 203] on div "Order Details" at bounding box center [735, 206] width 428 height 58
click at [929, 207] on div "Order Details" at bounding box center [735, 206] width 428 height 58
click at [924, 204] on icon "Close" at bounding box center [924, 206] width 9 height 14
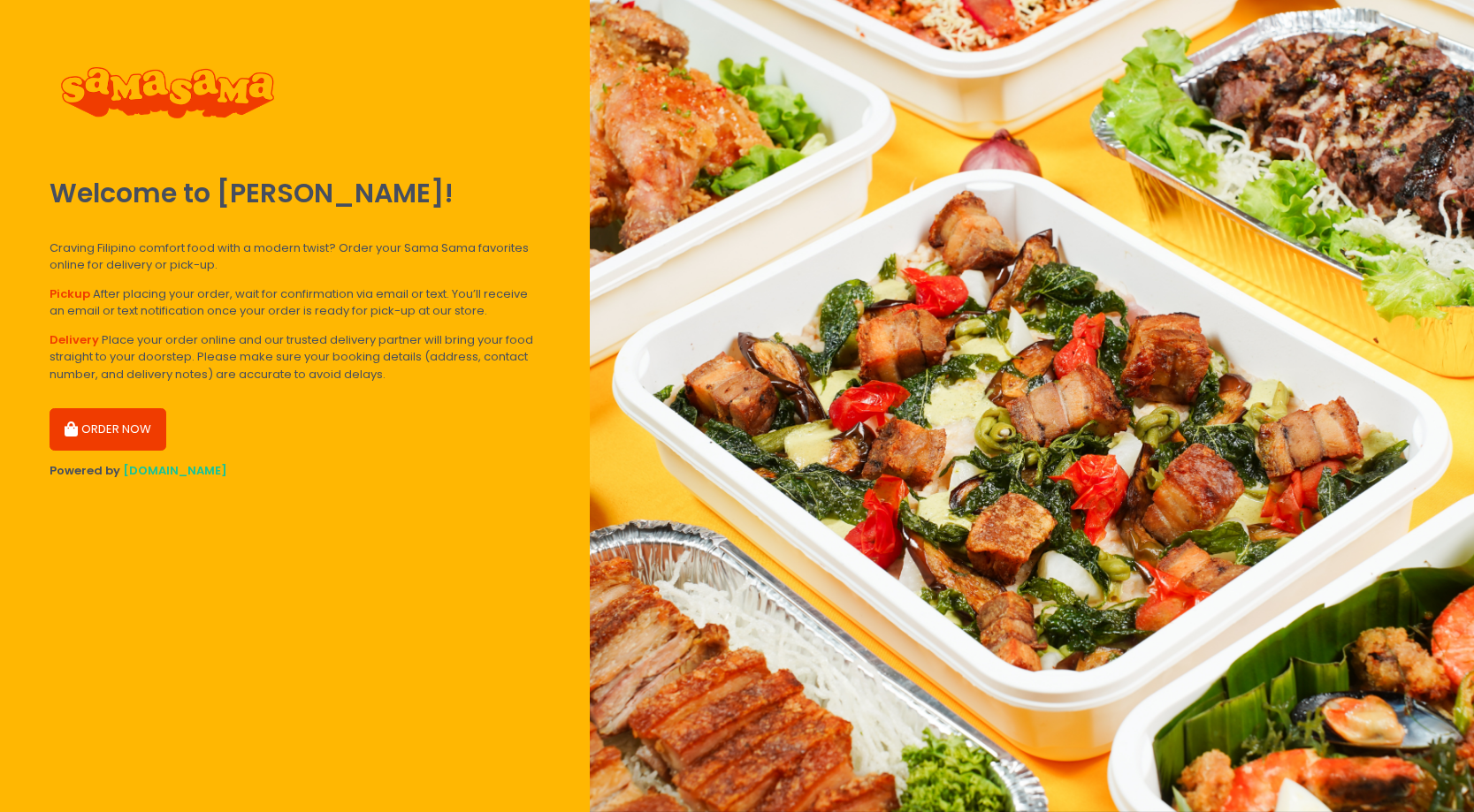
click at [93, 439] on button "ORDER NOW" at bounding box center [108, 429] width 117 height 43
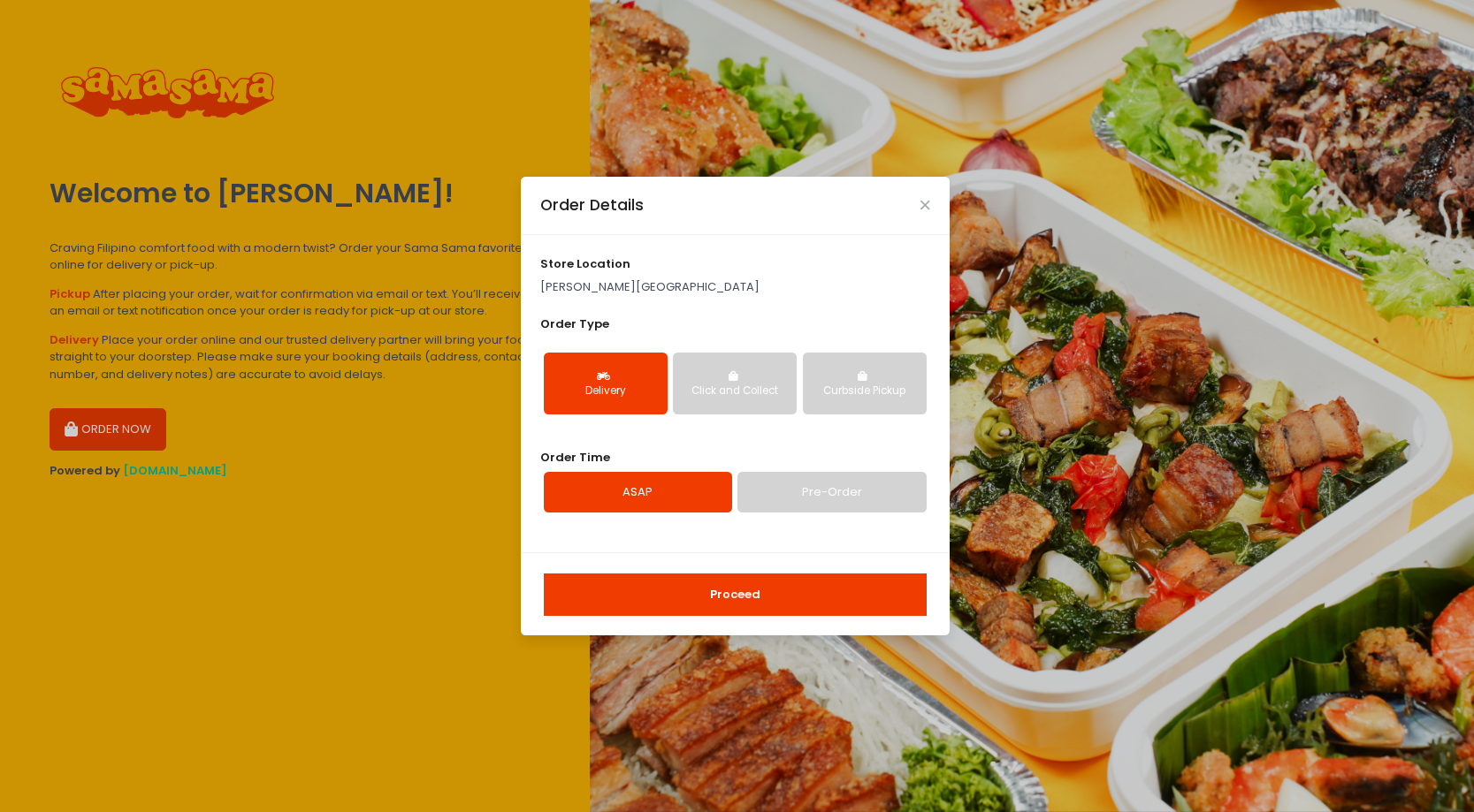
click at [793, 497] on link "Pre-Order" at bounding box center [832, 492] width 189 height 41
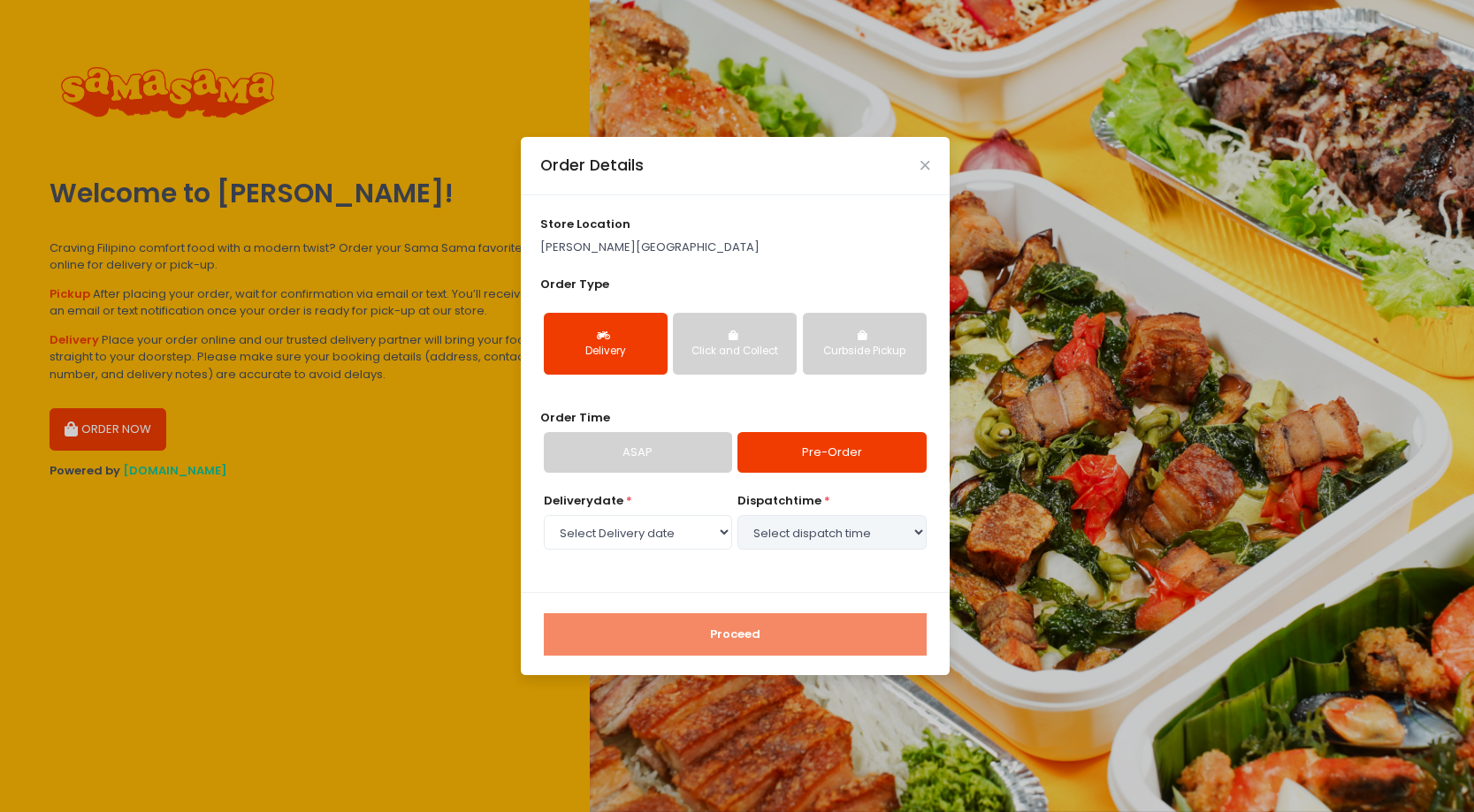
select select "2025-10-07"
click at [821, 553] on div "Delivery date * Select Delivery date Tuesday, Oct 7th Wednesday, Oct 8th Thursd…" at bounding box center [735, 532] width 389 height 80
click at [794, 534] on select "Select dispatch time 03:00 PM - 03:30 PM 03:30 PM - 04:00 PM 04:00 PM - 04:30 P…" at bounding box center [832, 531] width 189 height 34
select select "15:30"
click at [737, 515] on select "Select dispatch time 03:00 PM - 03:30 PM 03:30 PM - 04:00 PM 04:00 PM - 04:30 P…" at bounding box center [832, 531] width 189 height 34
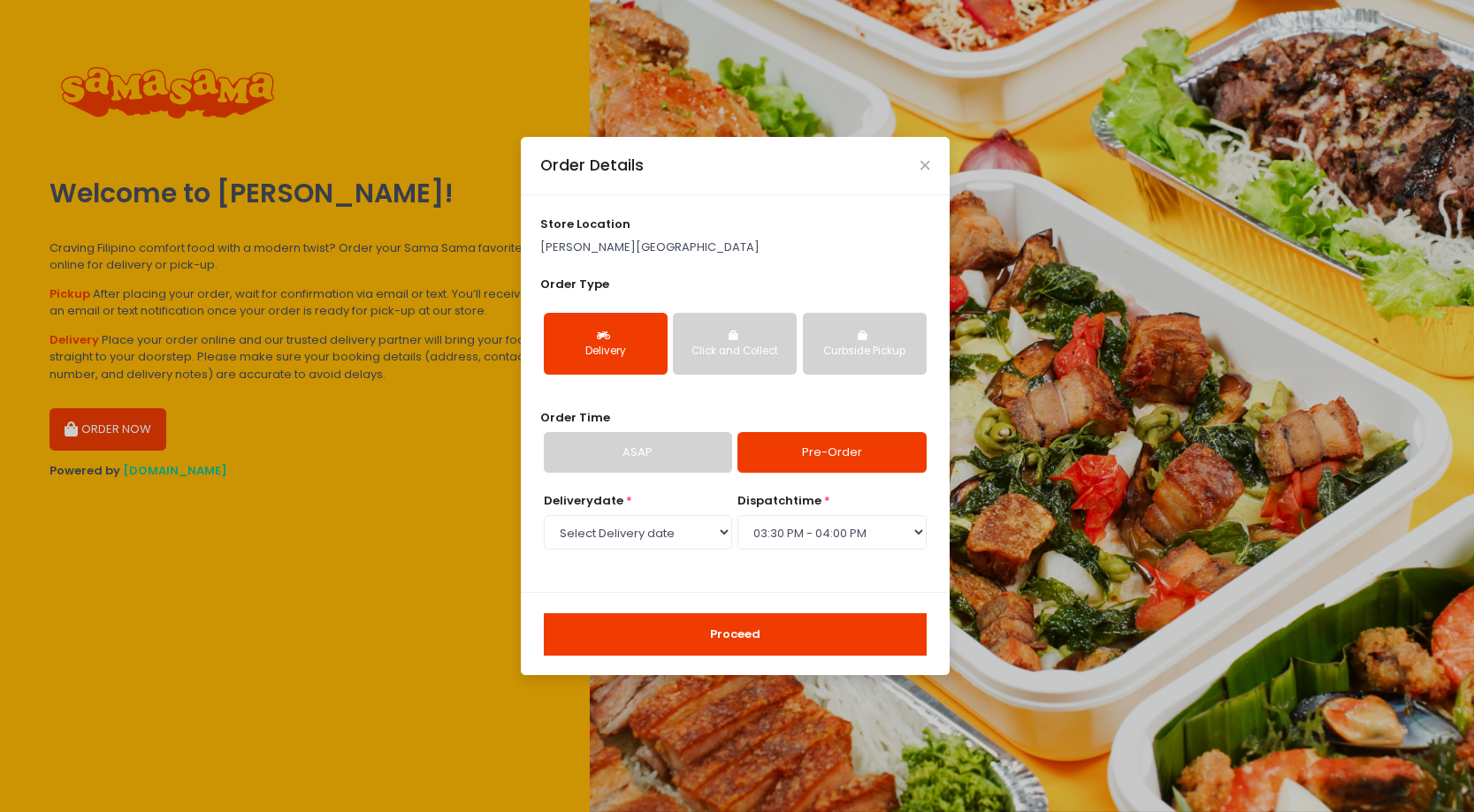
click at [757, 640] on button "Proceed" at bounding box center [736, 634] width 383 height 43
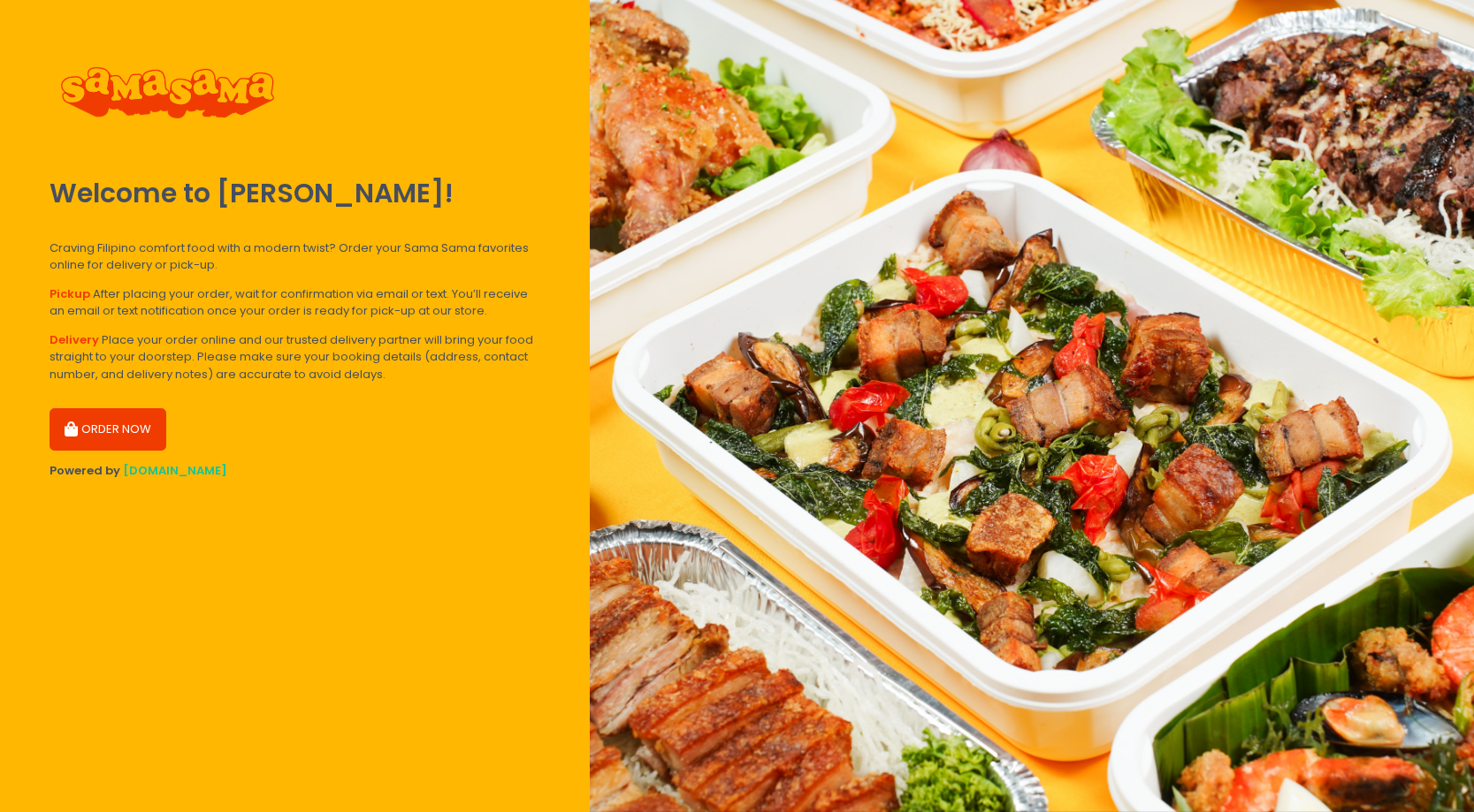
click at [101, 423] on button "ORDER NOW" at bounding box center [108, 429] width 117 height 43
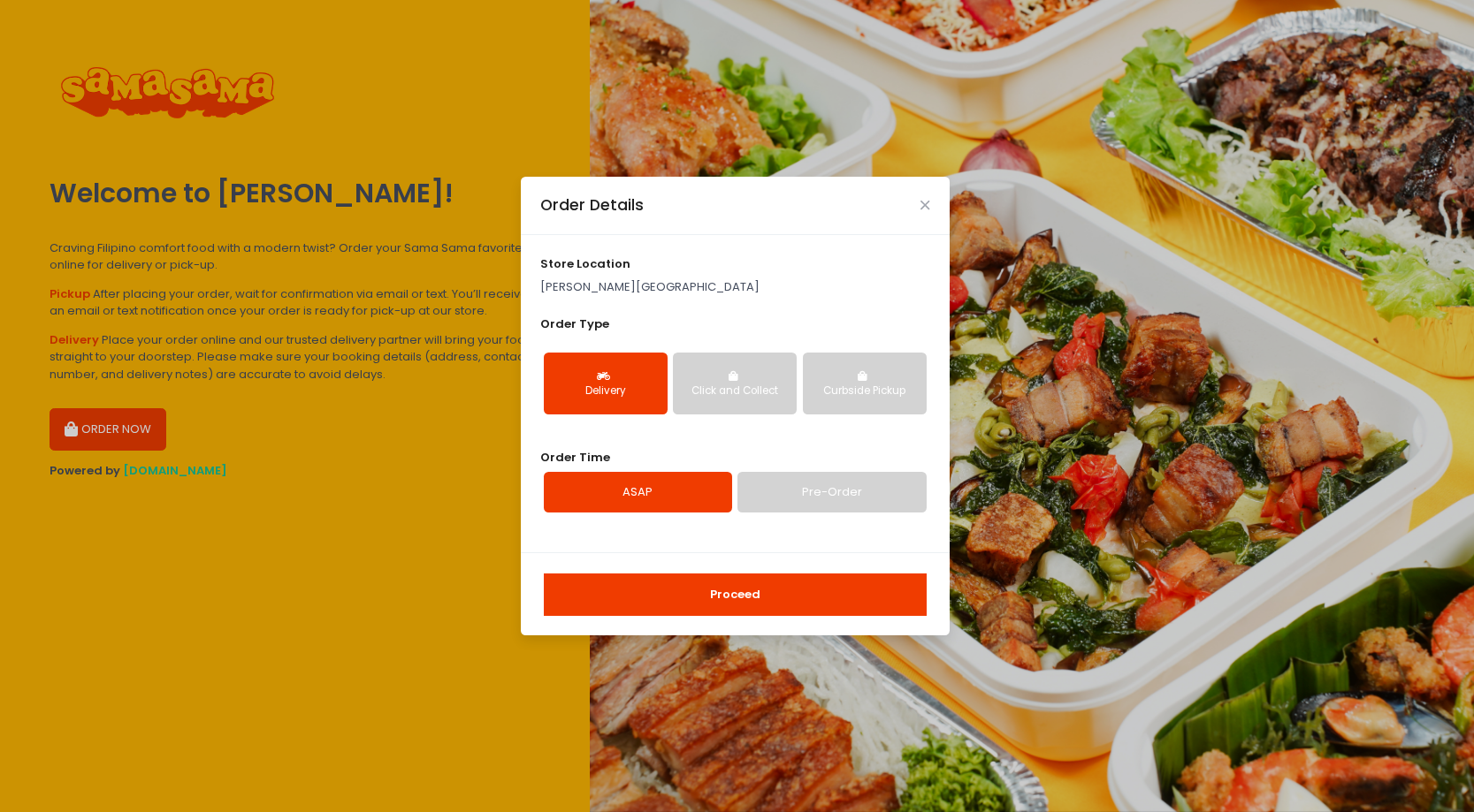
click at [694, 609] on button "Proceed" at bounding box center [736, 595] width 383 height 43
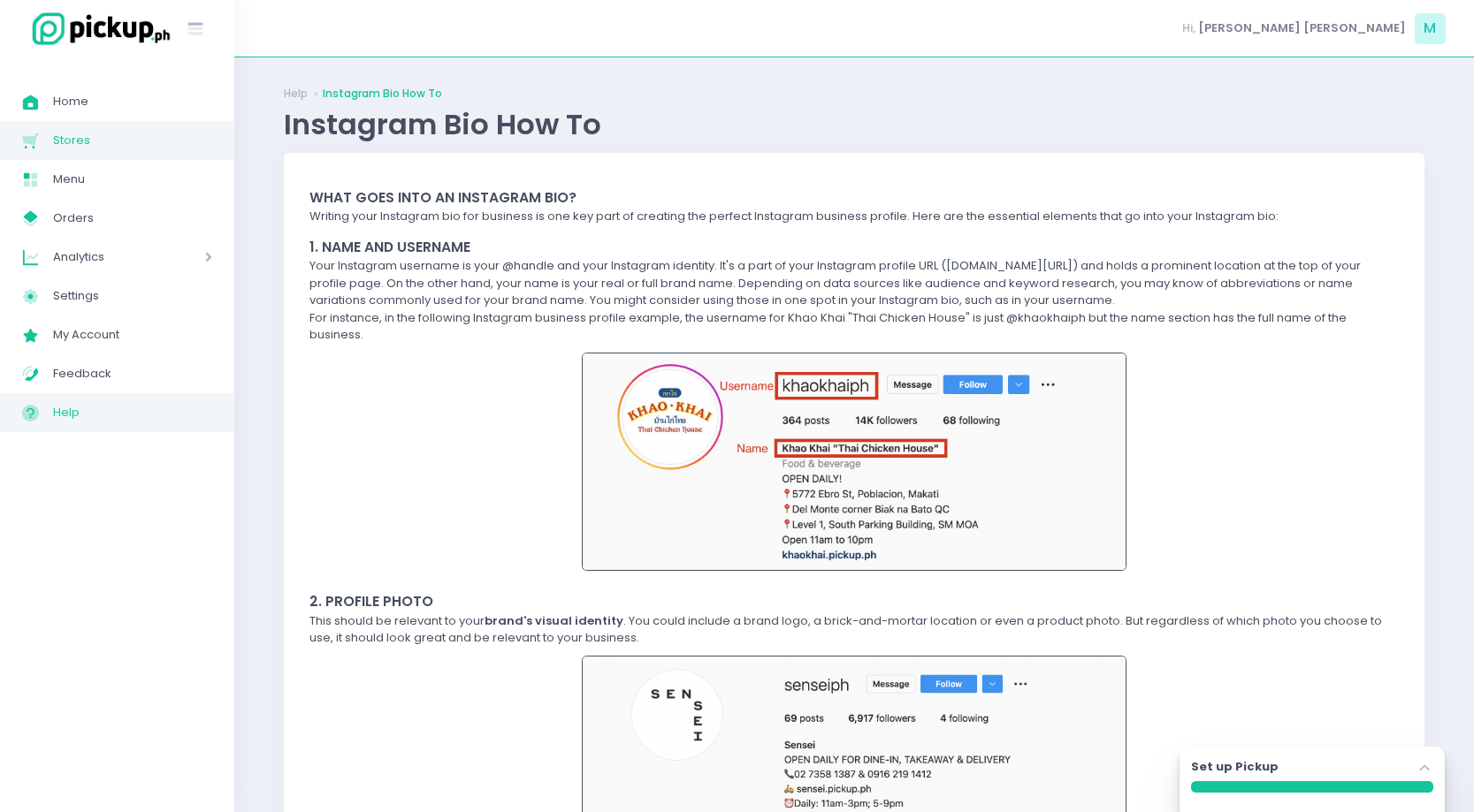
click at [69, 129] on span "Stores" at bounding box center [133, 141] width 159 height 23
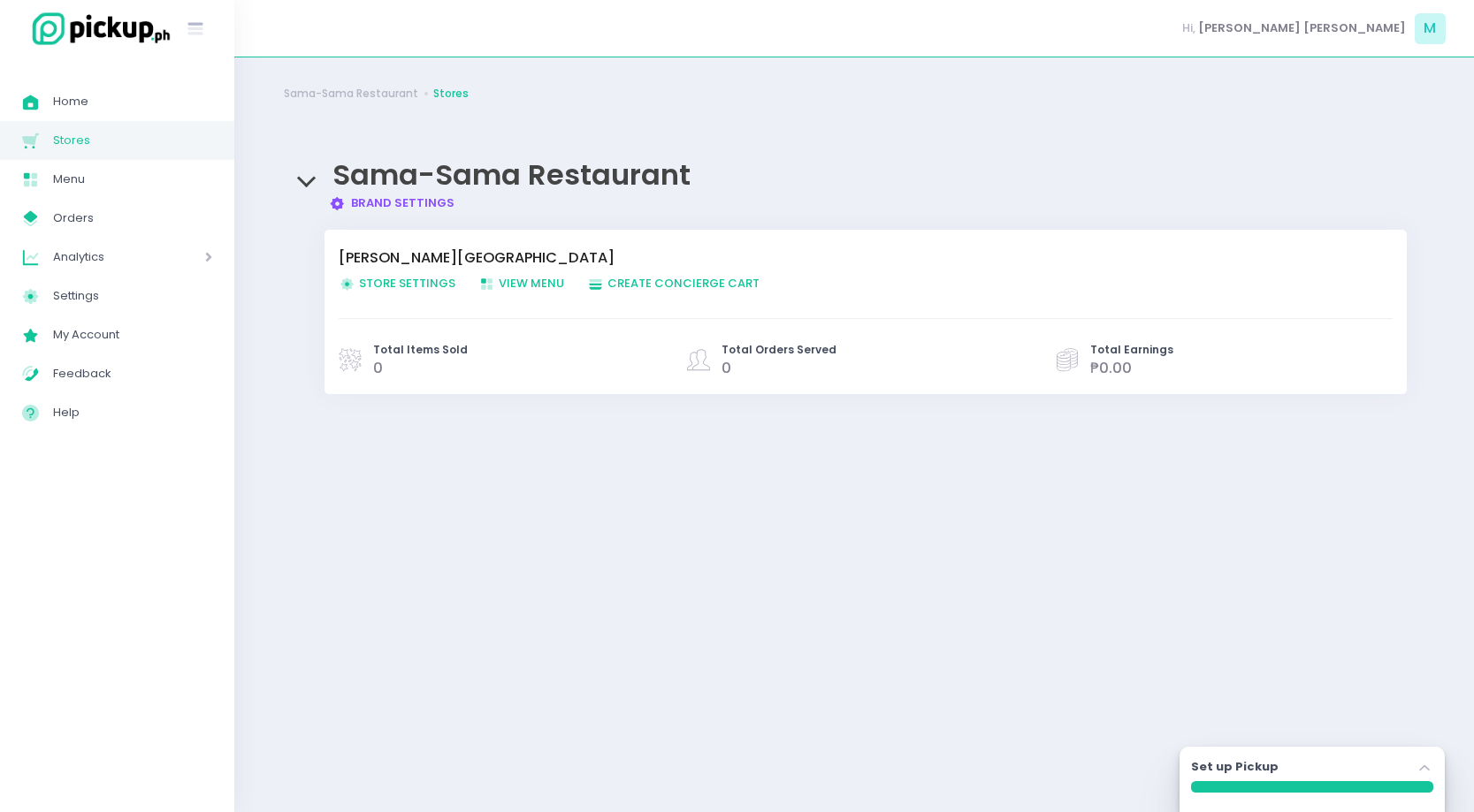
click at [369, 198] on link "Brand Settings Created with Sketch. Brand Settings" at bounding box center [392, 202] width 126 height 17
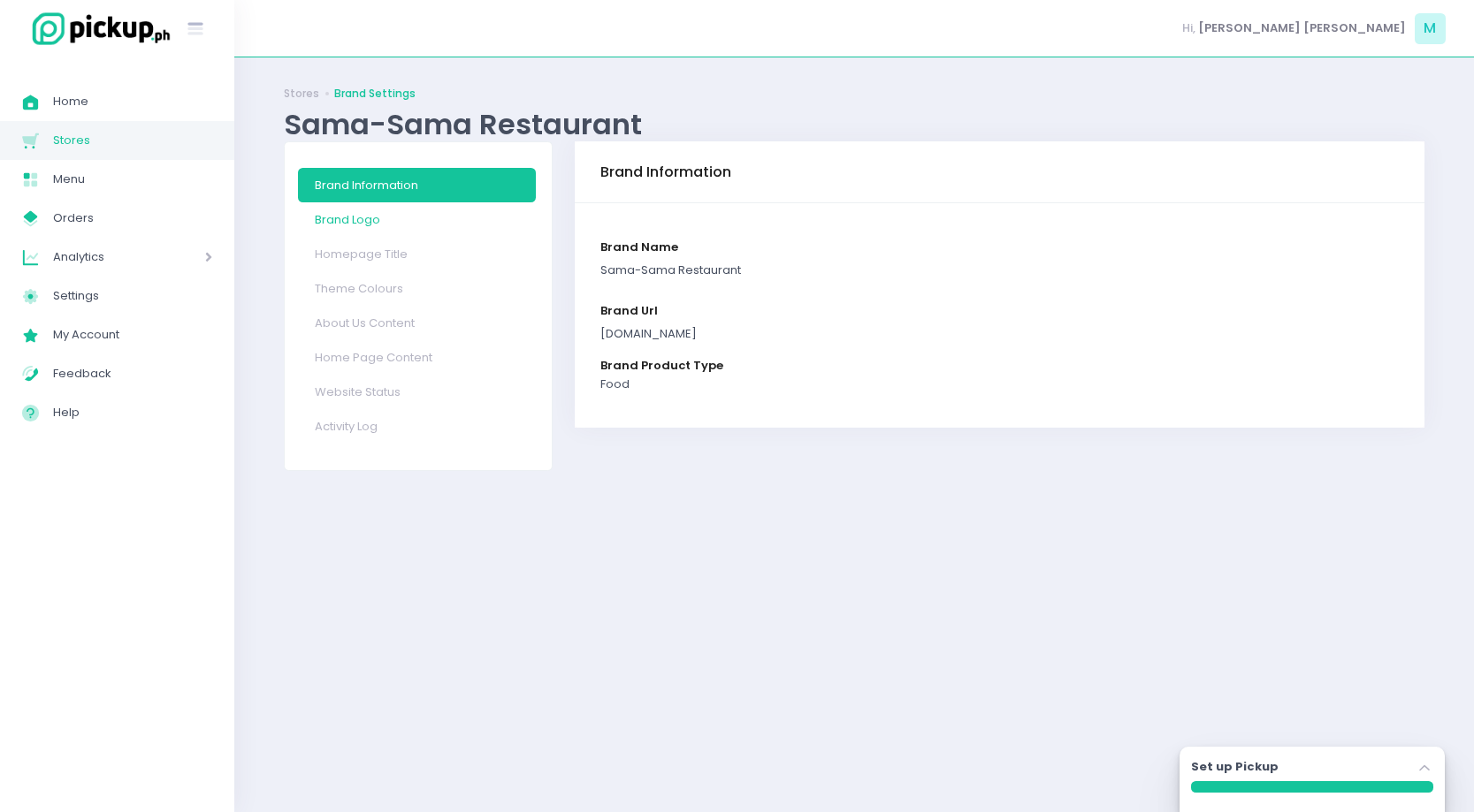
click at [371, 211] on link "Brand Logo" at bounding box center [417, 219] width 238 height 34
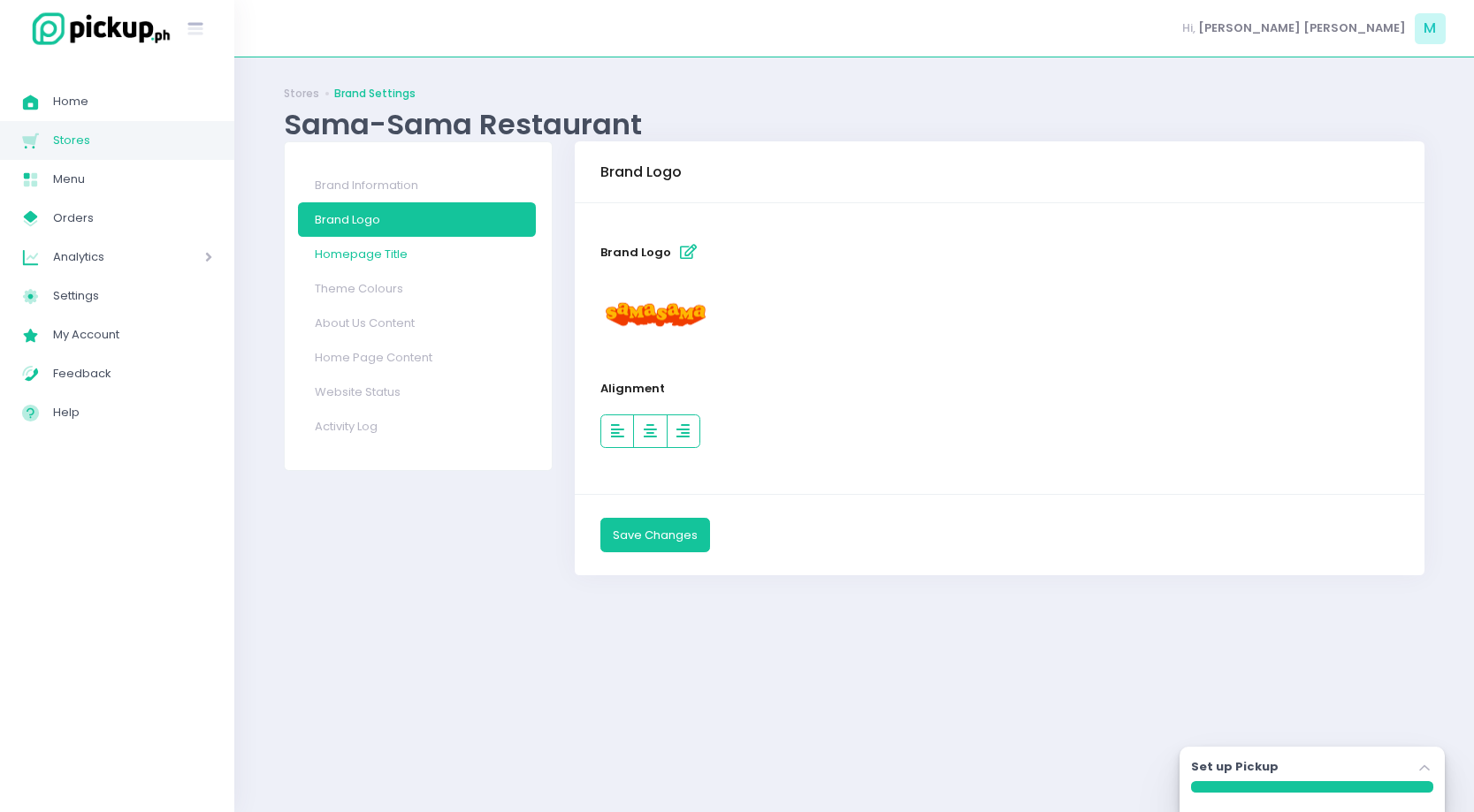
click at [382, 255] on link "Homepage Title" at bounding box center [417, 254] width 238 height 34
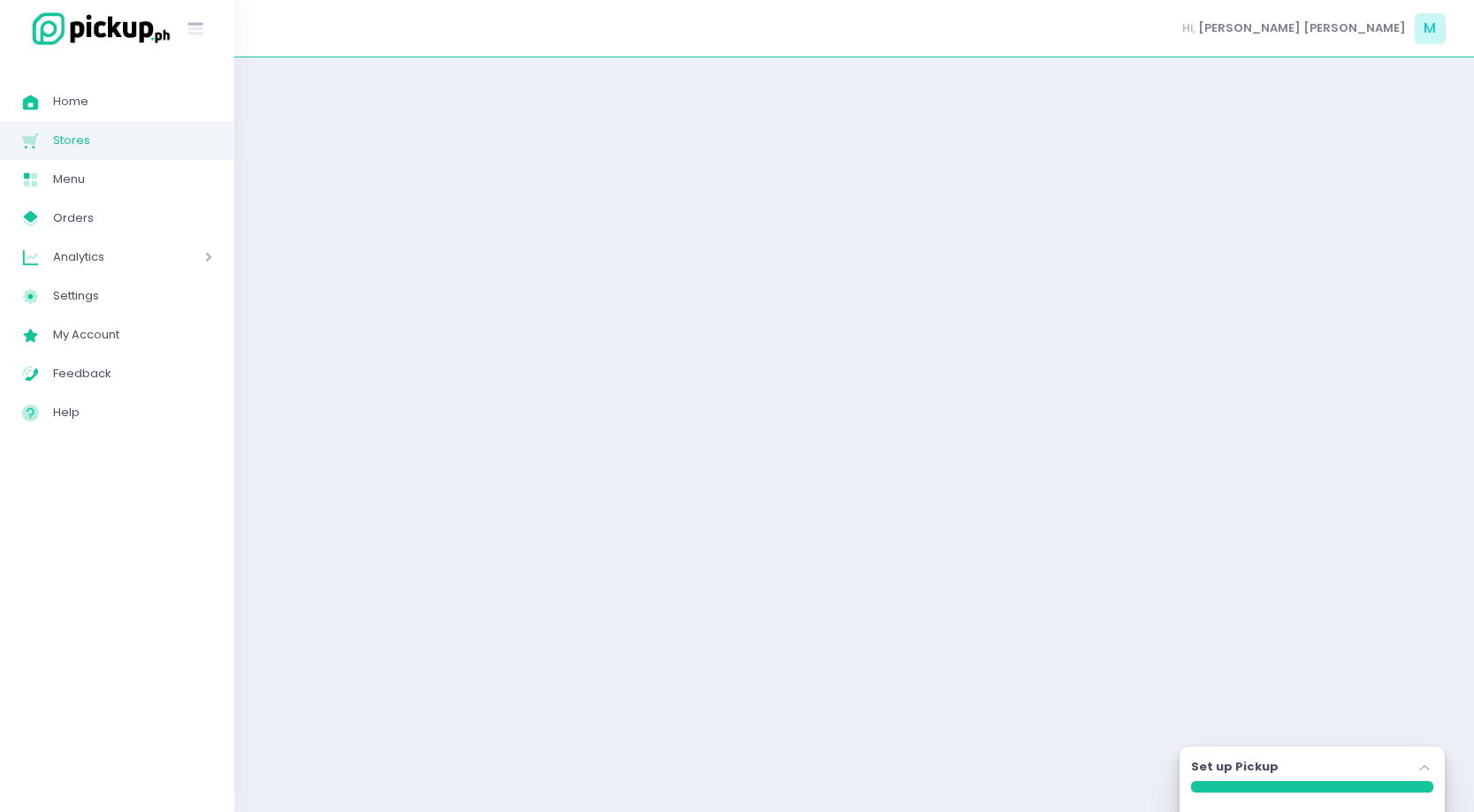
select select "normal"
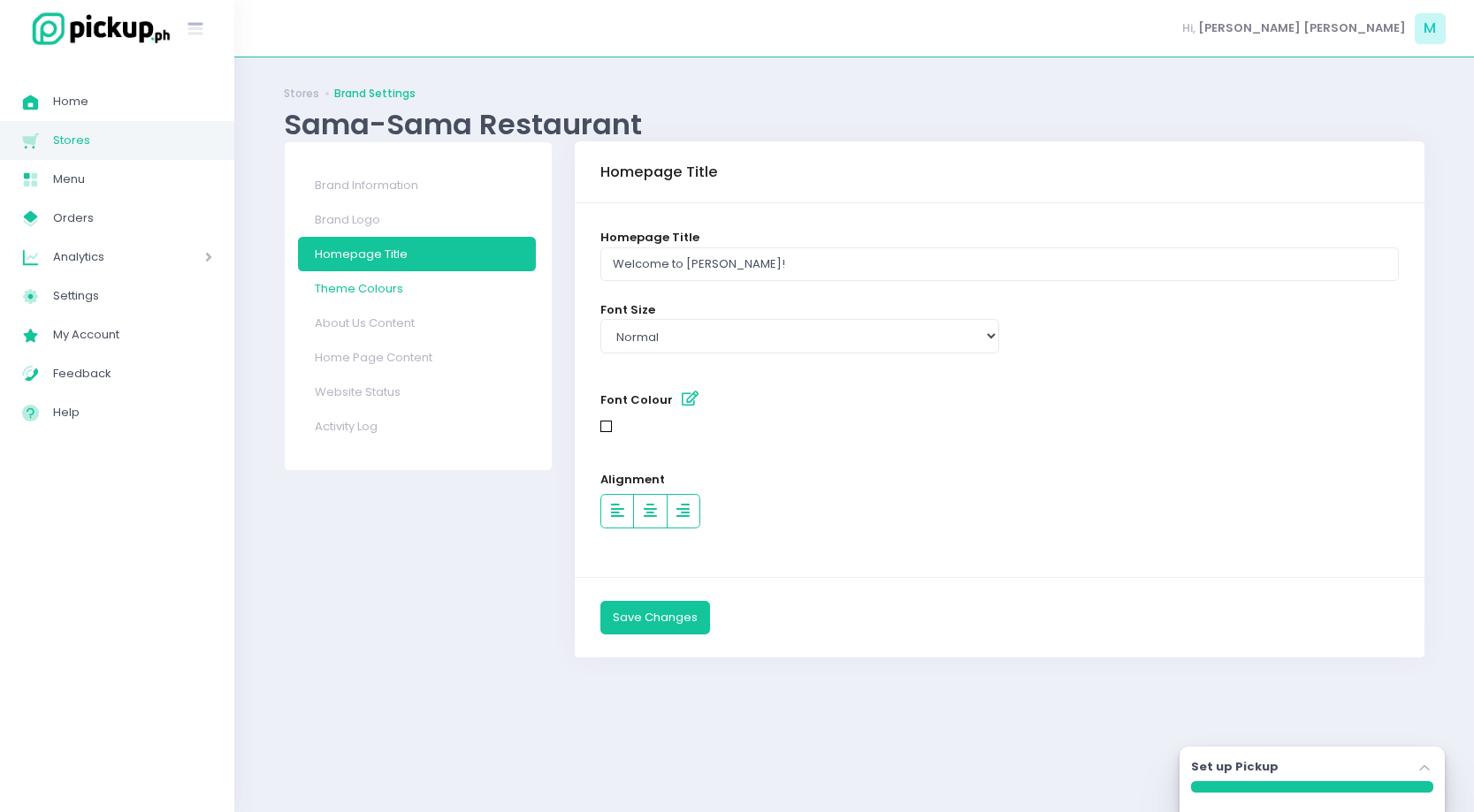
click at [416, 288] on link "Theme Colours" at bounding box center [417, 288] width 238 height 34
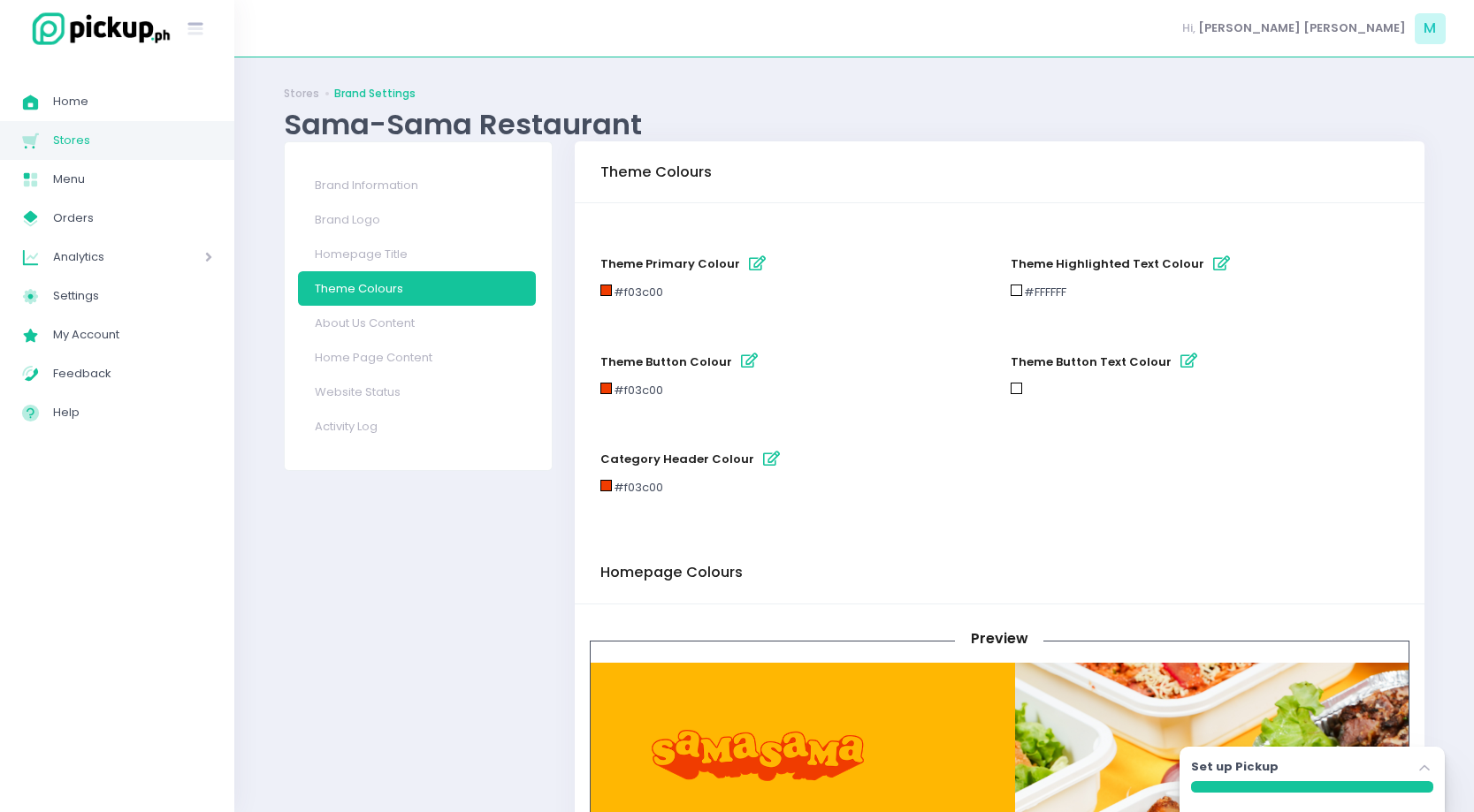
click at [749, 259] on icon "button" at bounding box center [757, 263] width 17 height 15
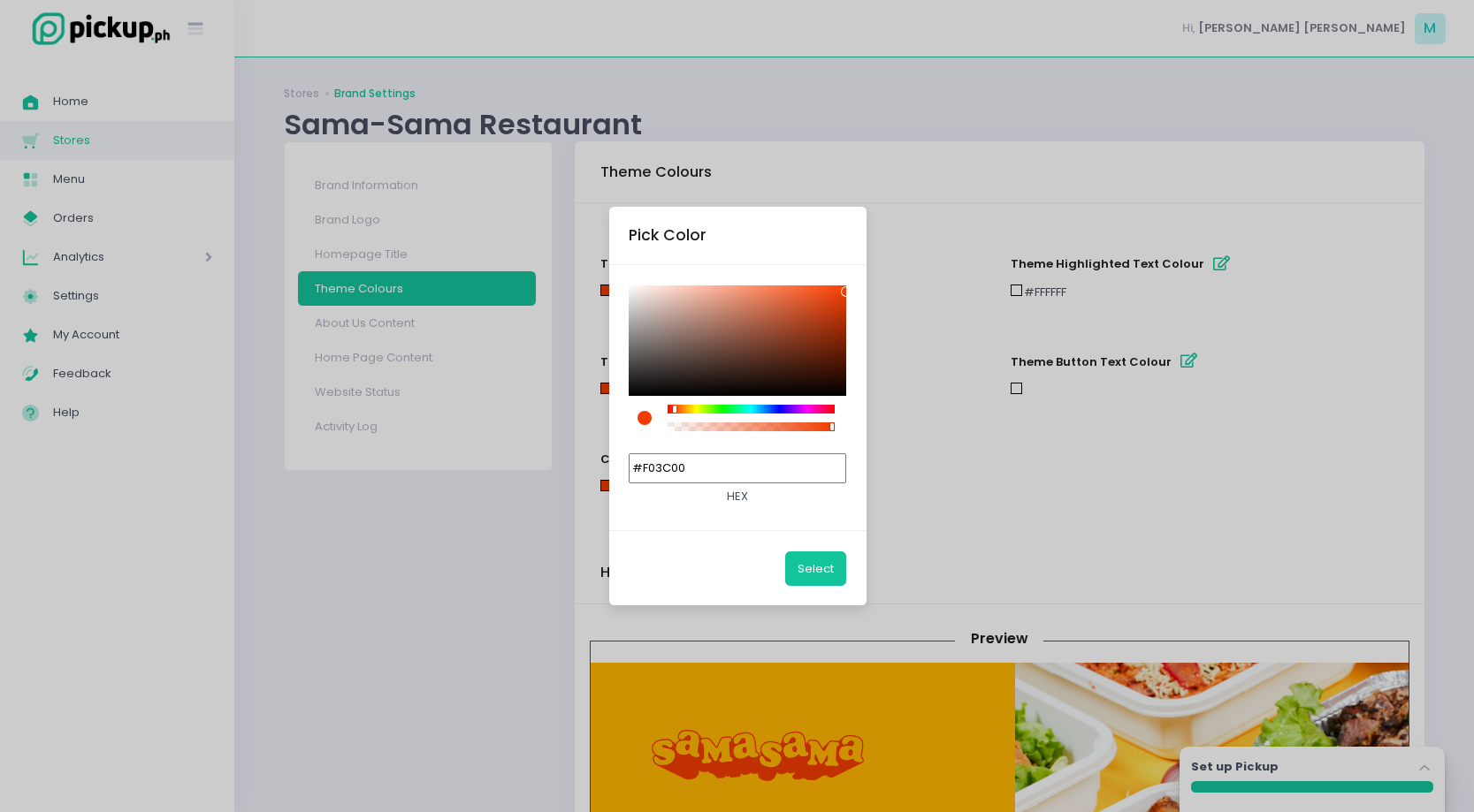
drag, startPoint x: 729, startPoint y: 466, endPoint x: 502, endPoint y: 420, distance: 231.6
click at [502, 420] on div "Pick Color #F03C00 hex Select" at bounding box center [737, 406] width 1474 height 812
click at [1028, 351] on div "Pick Color #F03C00 hex Select" at bounding box center [737, 406] width 1474 height 812
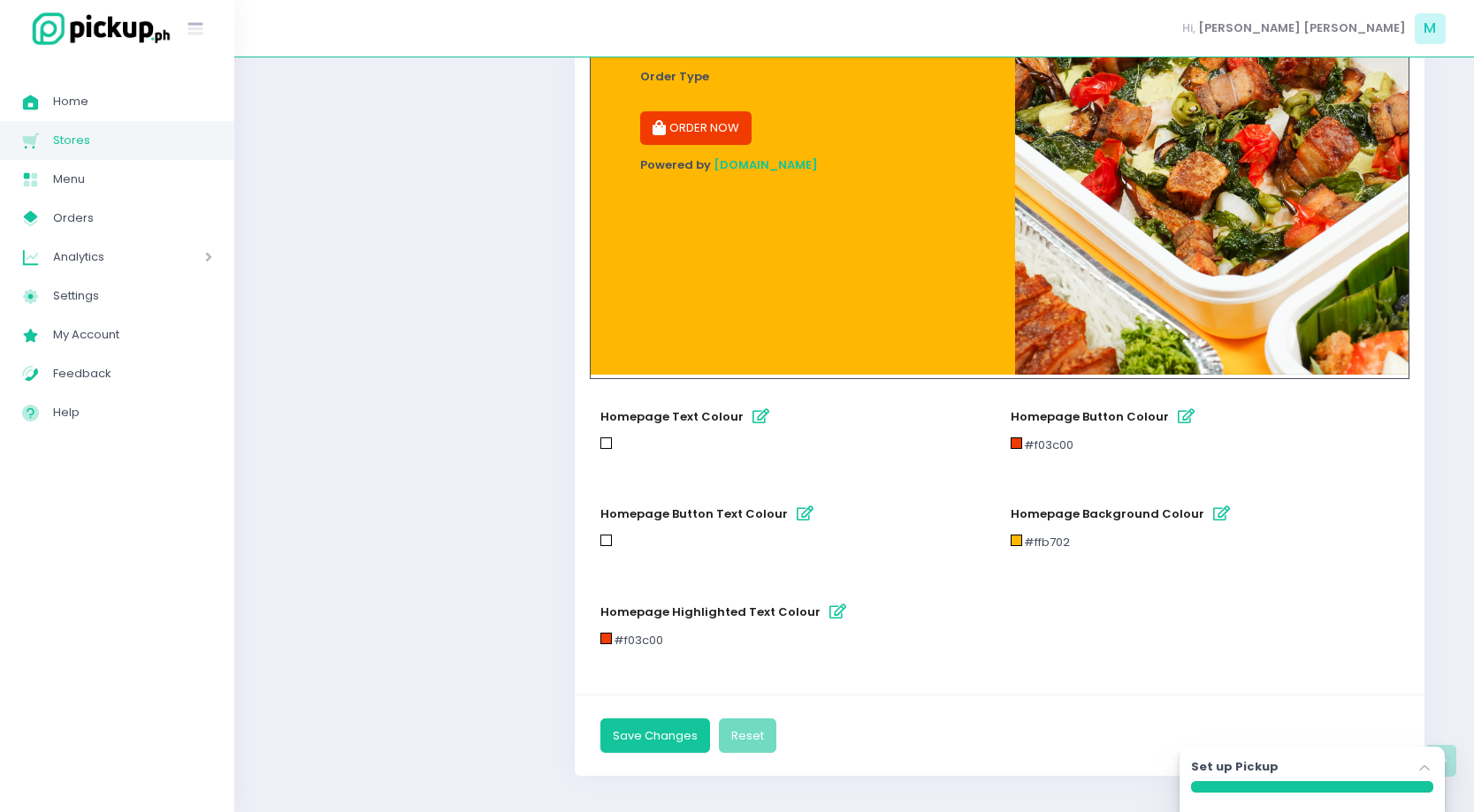
scroll to position [865, 0]
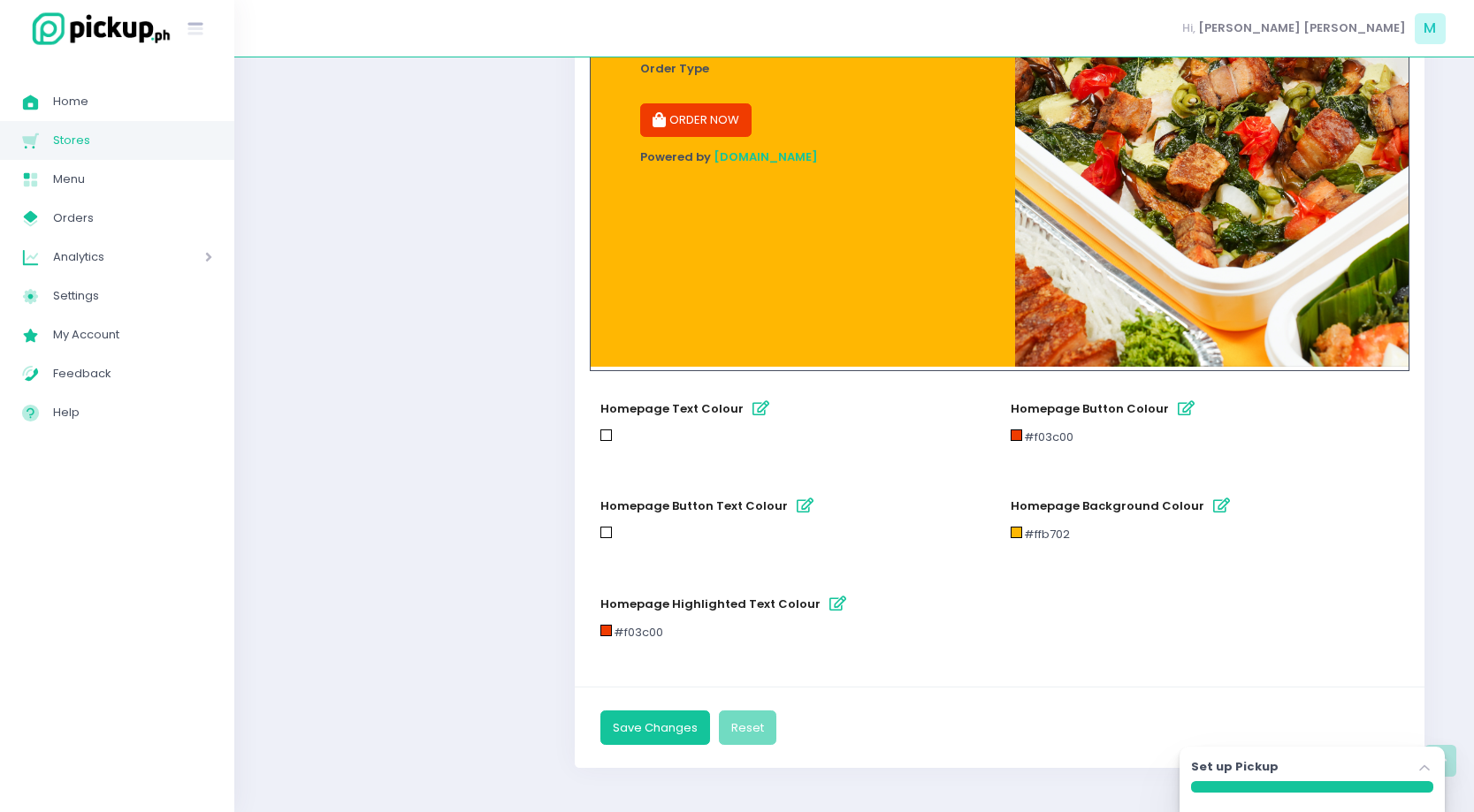
click at [1213, 506] on icon "button" at bounding box center [1220, 505] width 17 height 15
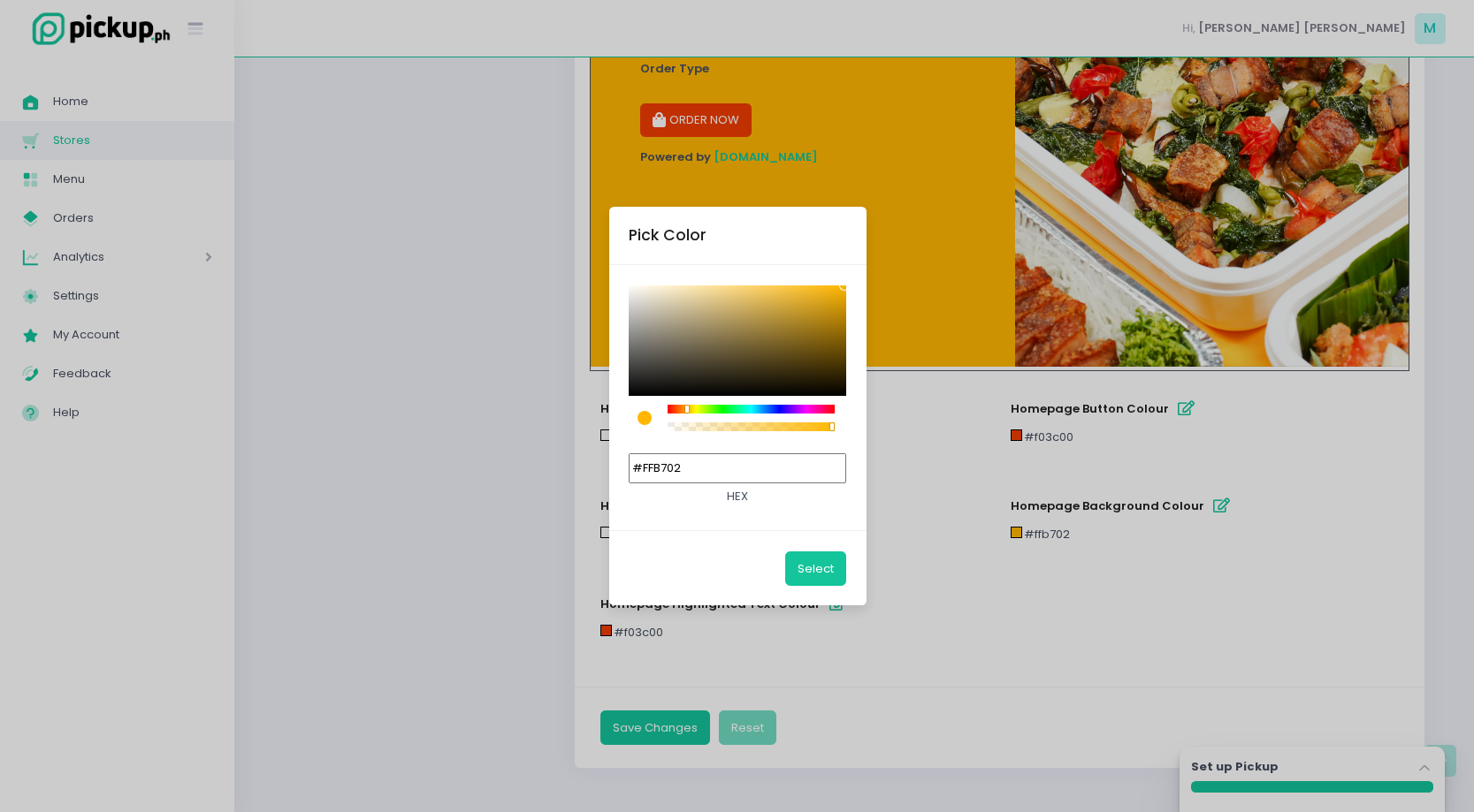
drag, startPoint x: 759, startPoint y: 478, endPoint x: 461, endPoint y: 345, distance: 326.3
click at [469, 351] on div "Pick Color #FFB702 hex Select" at bounding box center [737, 406] width 1474 height 812
click at [887, 515] on div "Pick Color #FFB702 hex Select" at bounding box center [737, 406] width 1474 height 812
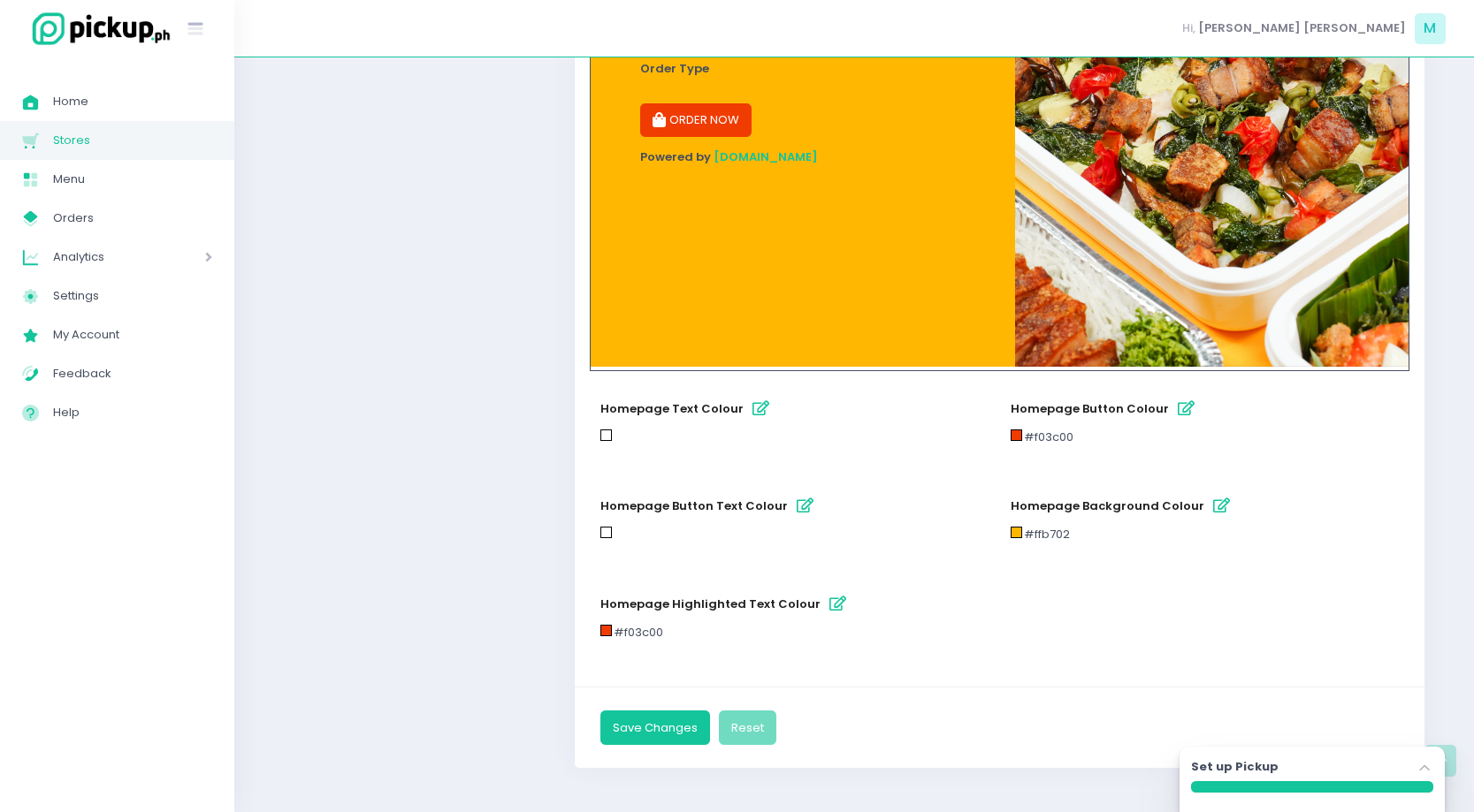
click at [829, 599] on icon "button" at bounding box center [837, 603] width 17 height 15
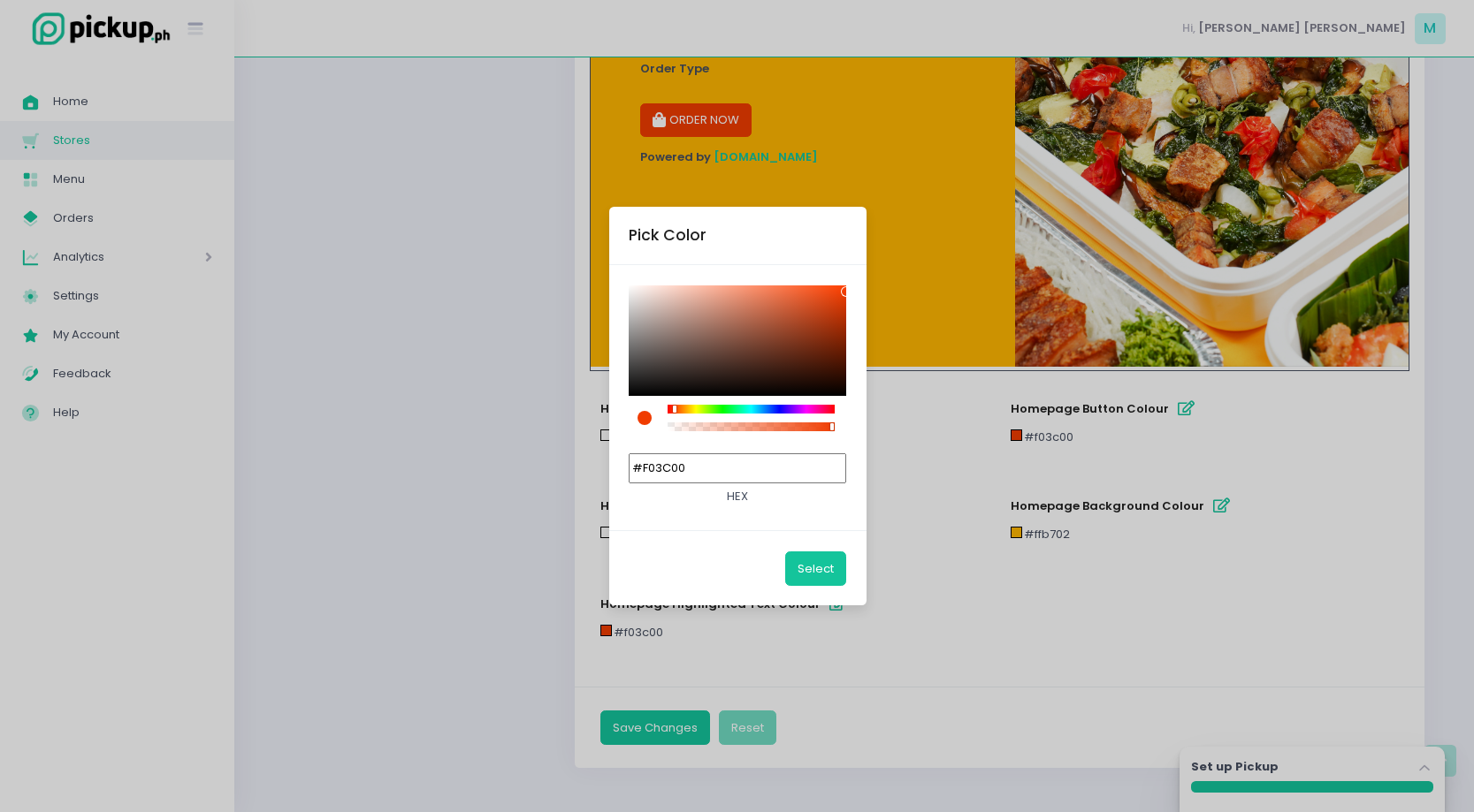
drag, startPoint x: 754, startPoint y: 474, endPoint x: 565, endPoint y: 317, distance: 245.7
click at [565, 317] on div "Pick Color #F03C00 hex Select" at bounding box center [737, 406] width 1474 height 812
click at [1124, 423] on div "Pick Color #F03C00 hex Select" at bounding box center [737, 406] width 1474 height 812
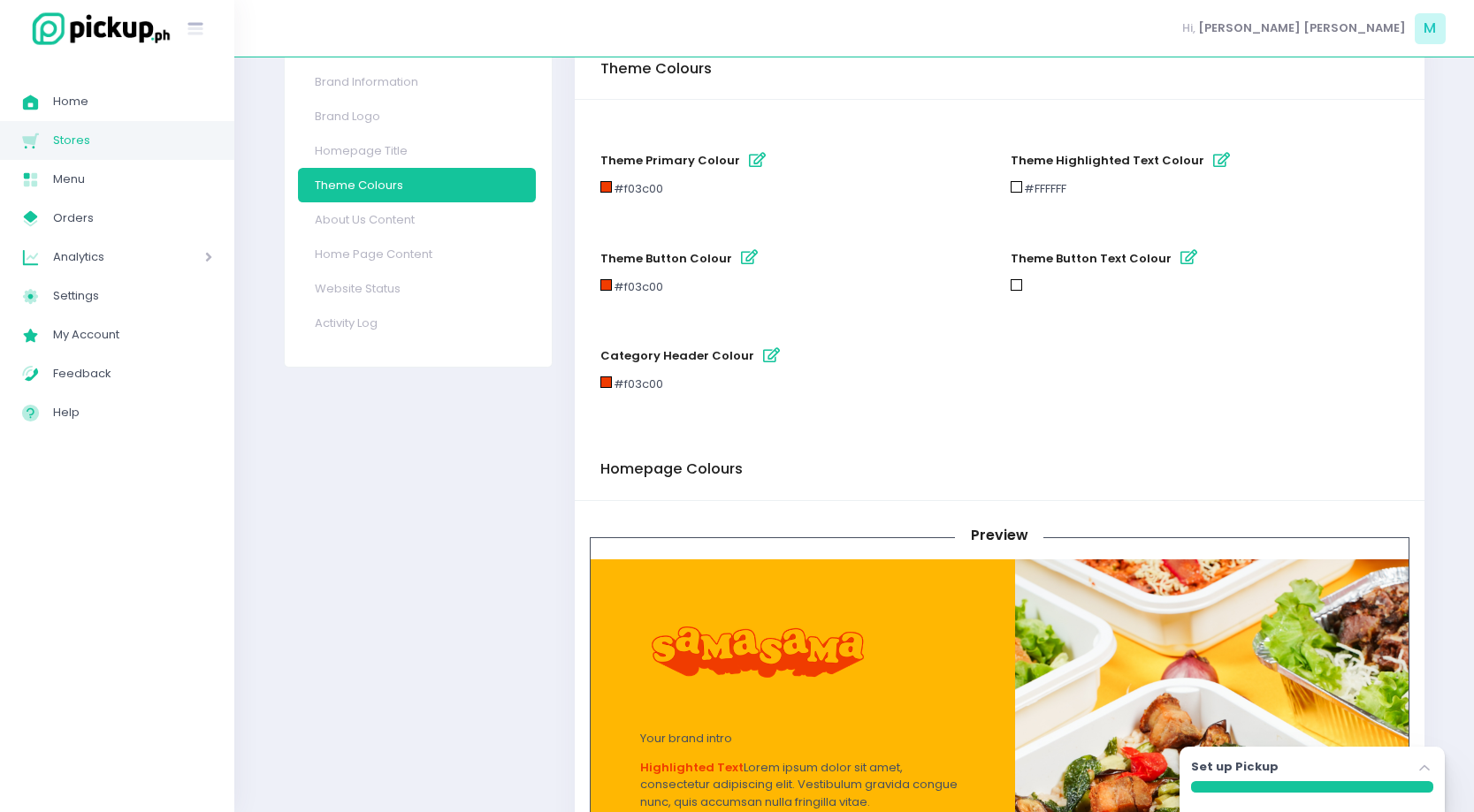
scroll to position [0, 0]
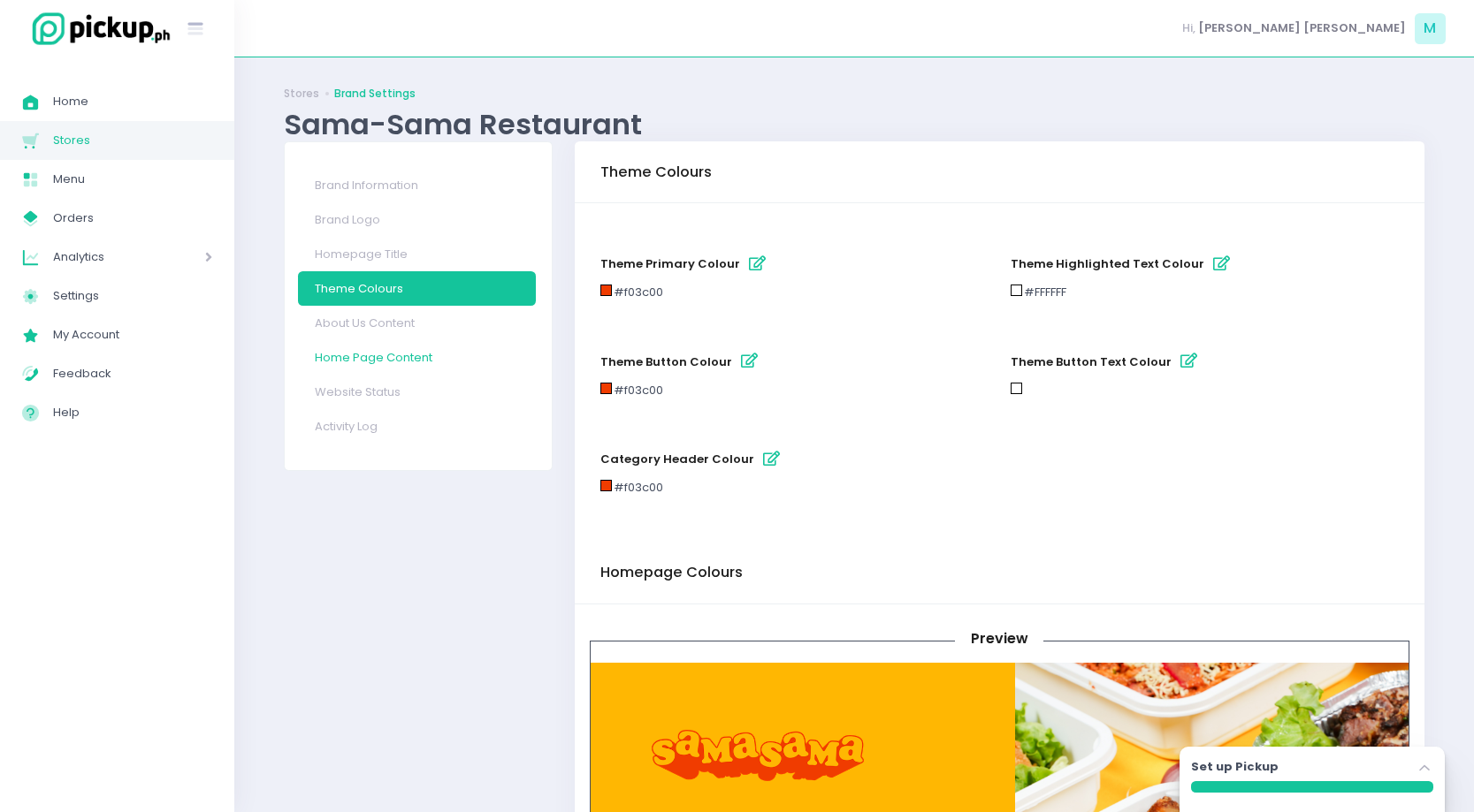
click at [424, 344] on link "Home Page Content" at bounding box center [417, 356] width 238 height 34
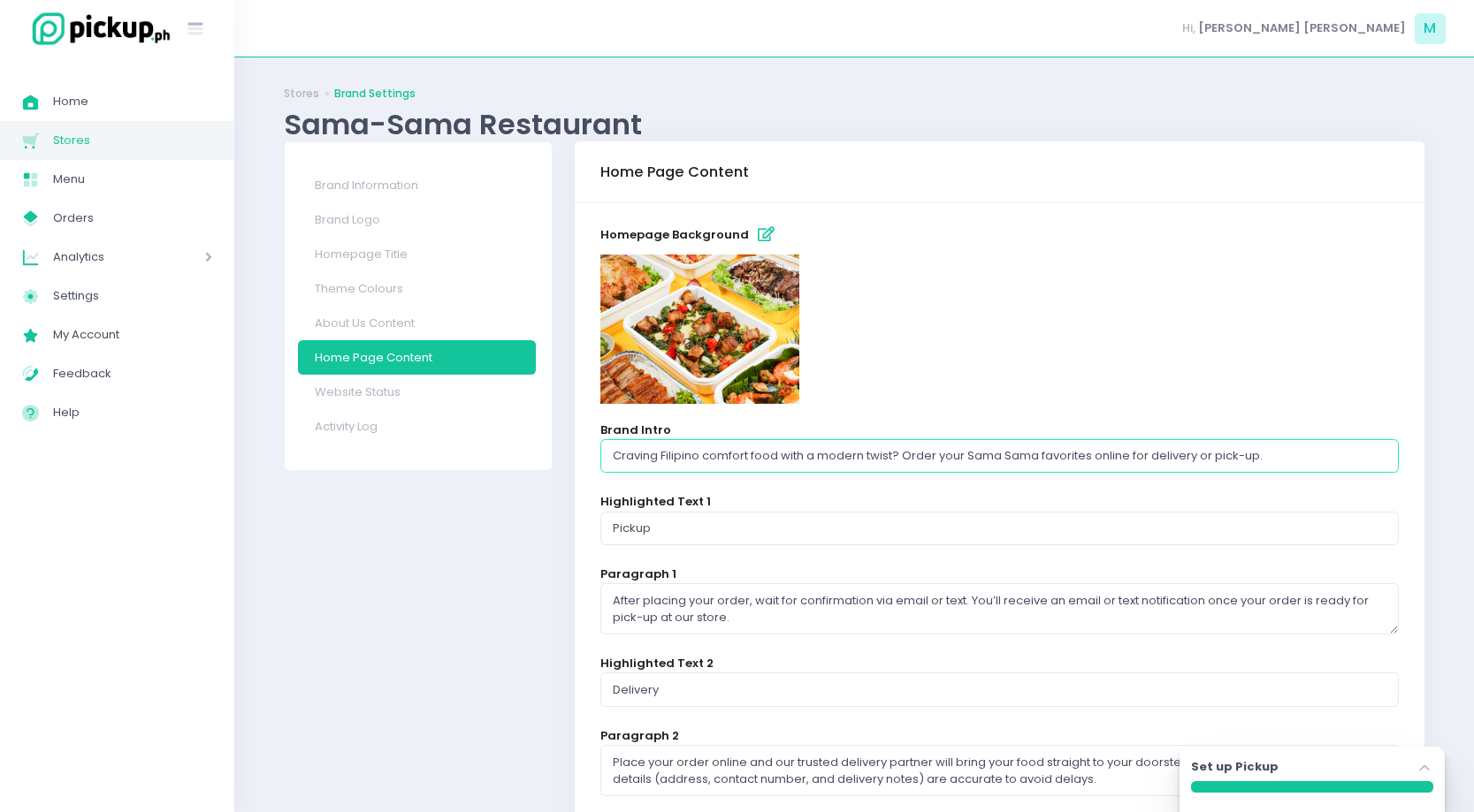
click at [766, 450] on input "Craving Filipino comfort food with a modern twist? Order your Sama Sama favorit…" at bounding box center [1000, 456] width 799 height 34
click at [628, 528] on input "Pickup" at bounding box center [1000, 528] width 799 height 34
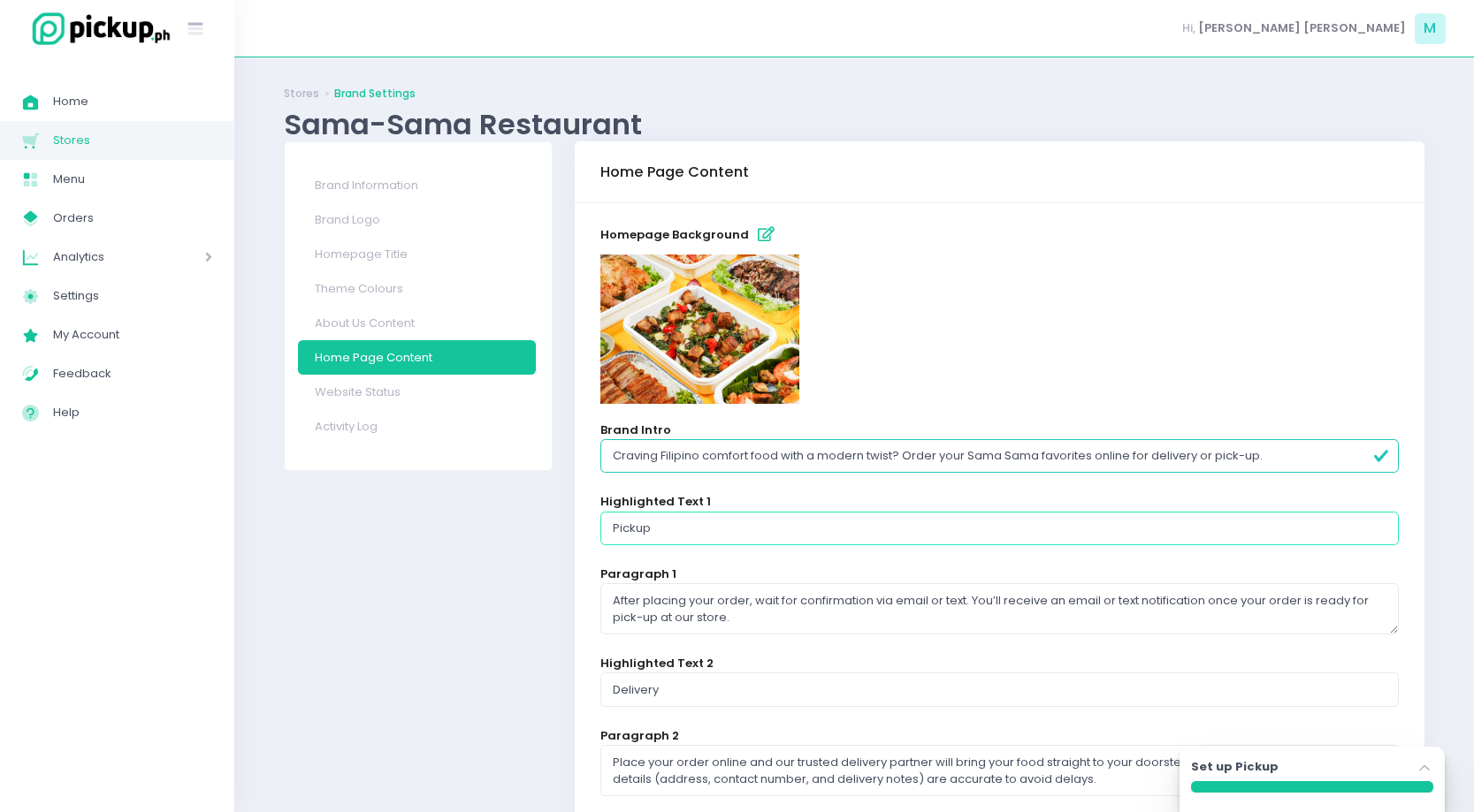
click at [628, 528] on input "Pickup" at bounding box center [1000, 528] width 799 height 34
click at [827, 612] on textarea "After placing your order, wait for confirmation via email or text. You’ll recei…" at bounding box center [1000, 609] width 799 height 51
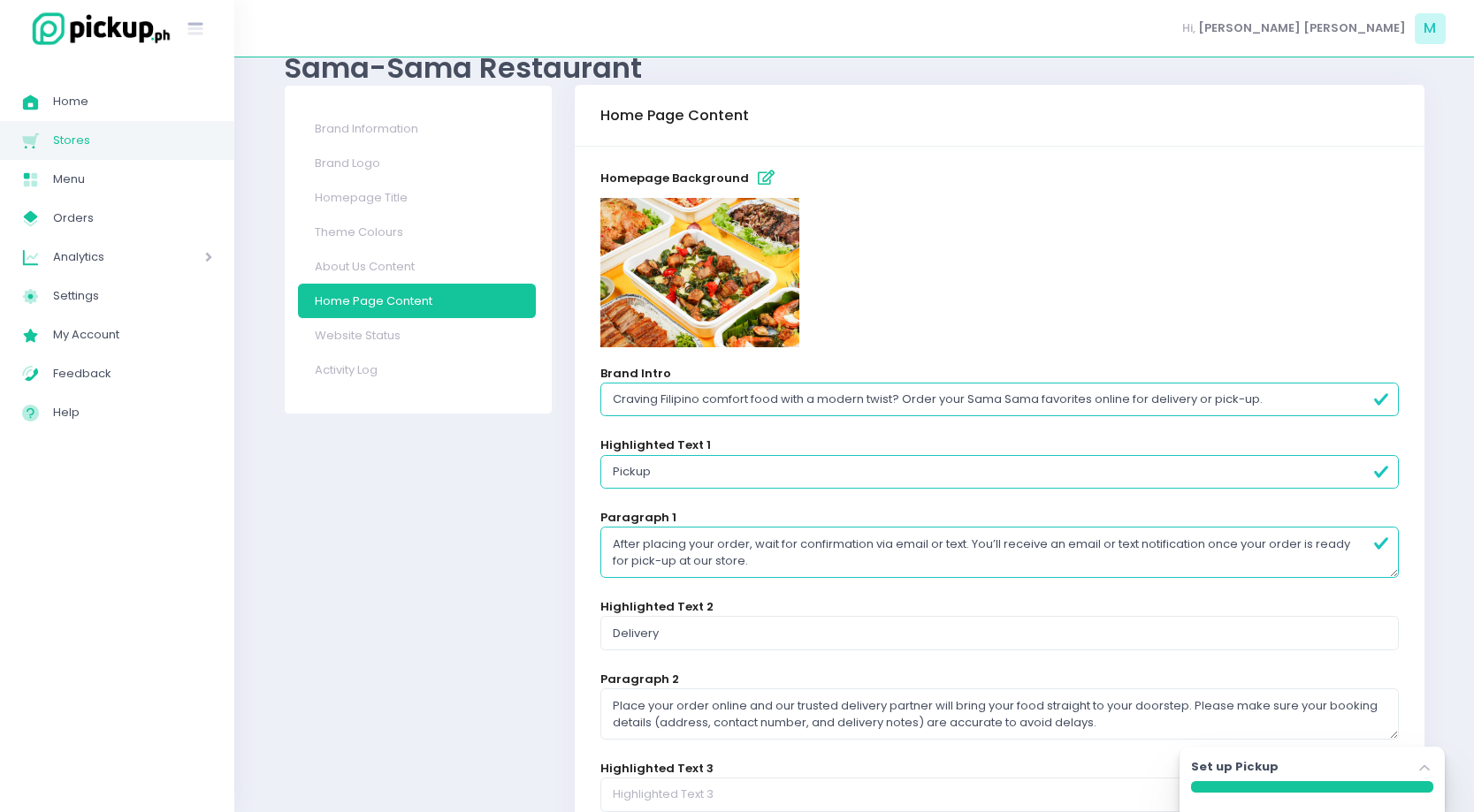
scroll to position [59, 0]
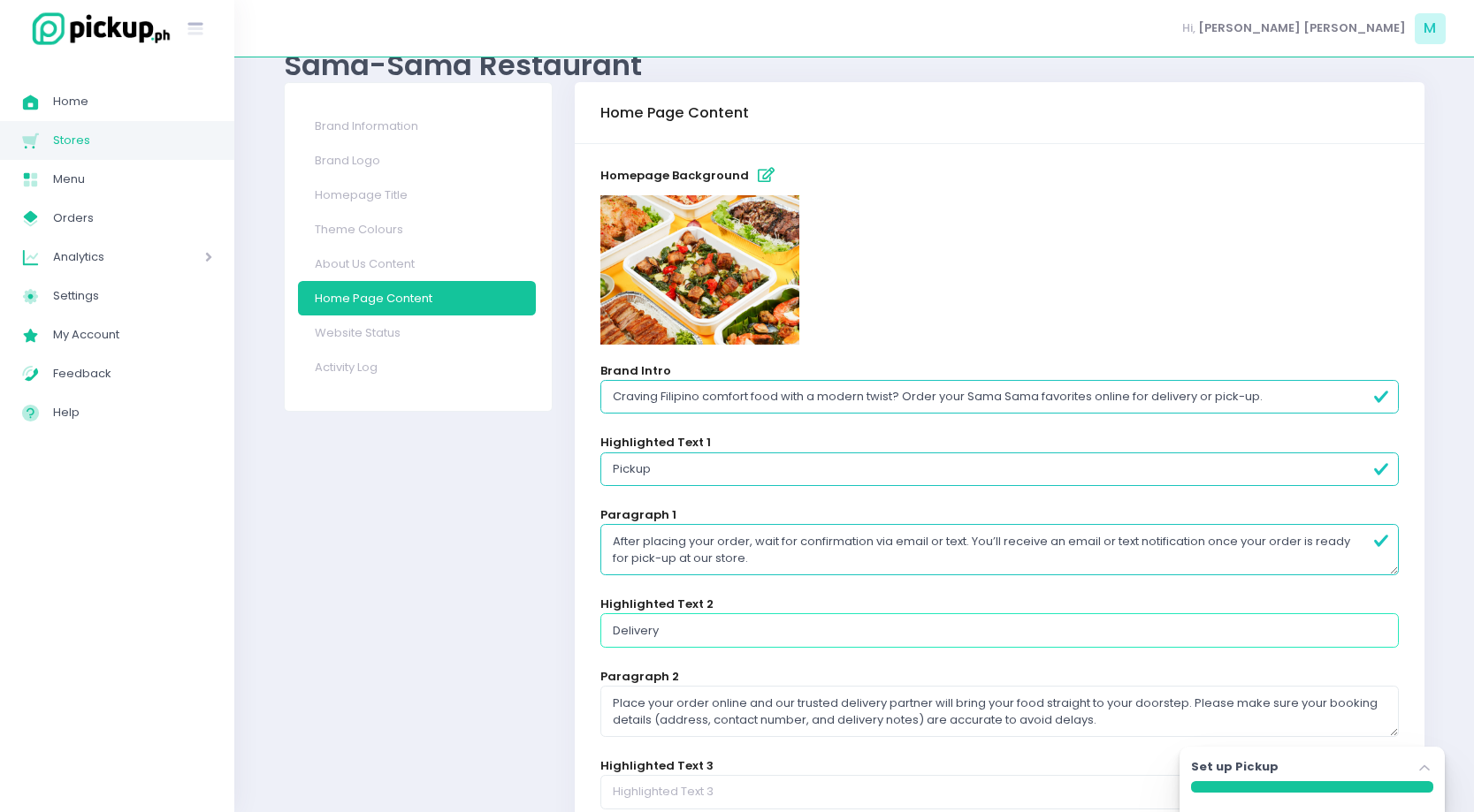
click at [629, 634] on input "Delivery" at bounding box center [1000, 629] width 799 height 34
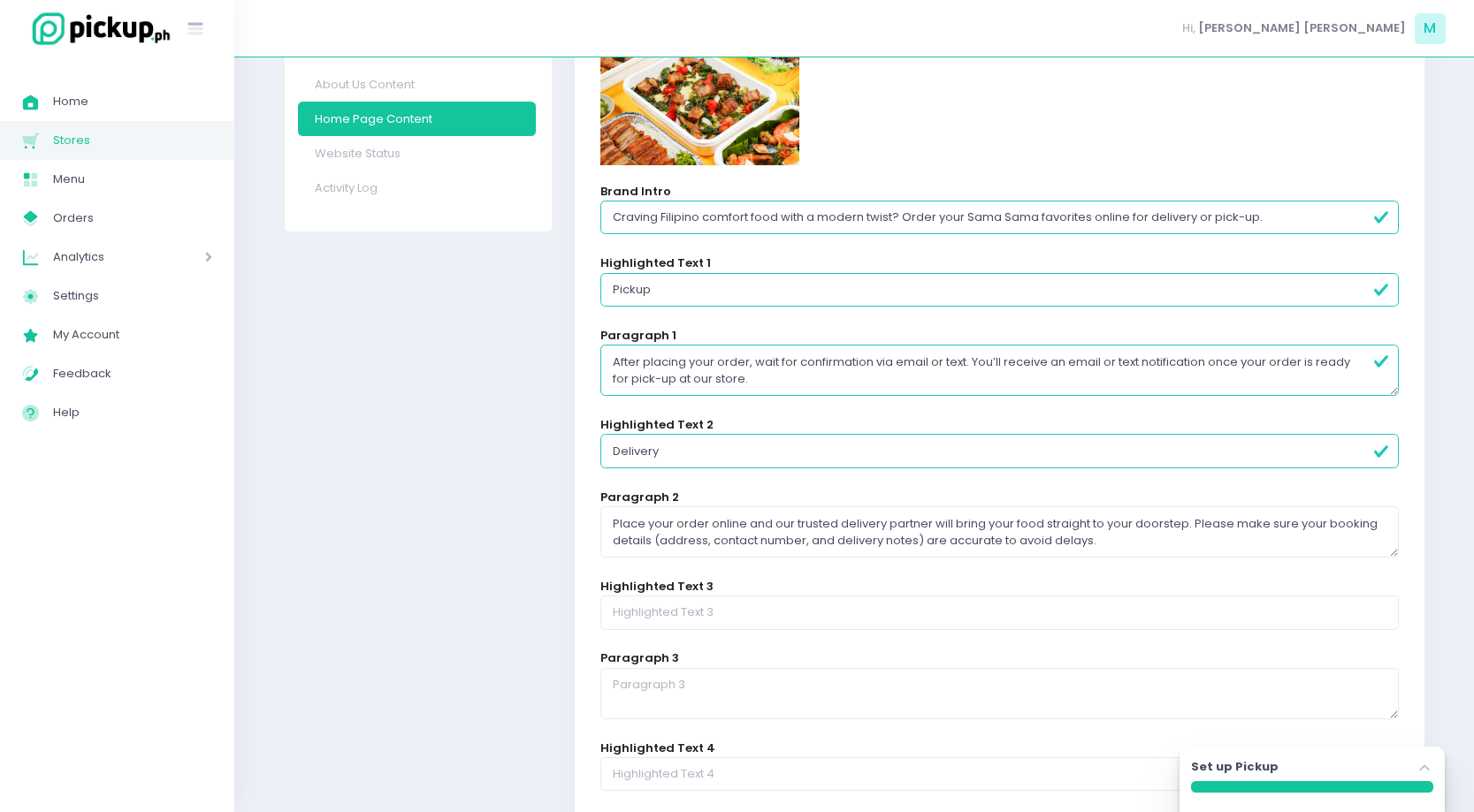
scroll to position [240, 0]
click at [752, 536] on textarea "Place your order online and our trusted delivery partner will bring your food s…" at bounding box center [1000, 530] width 799 height 51
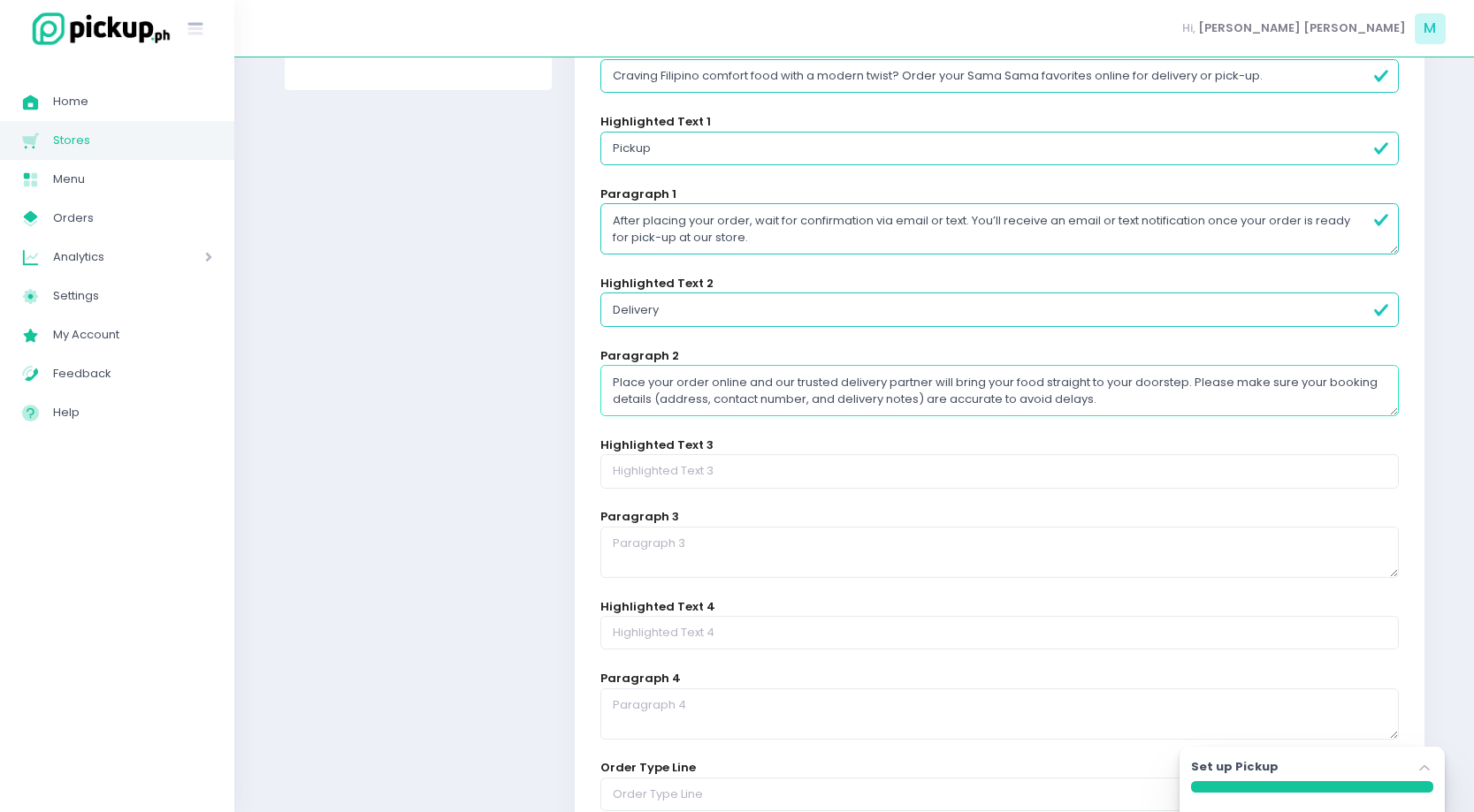
scroll to position [550, 0]
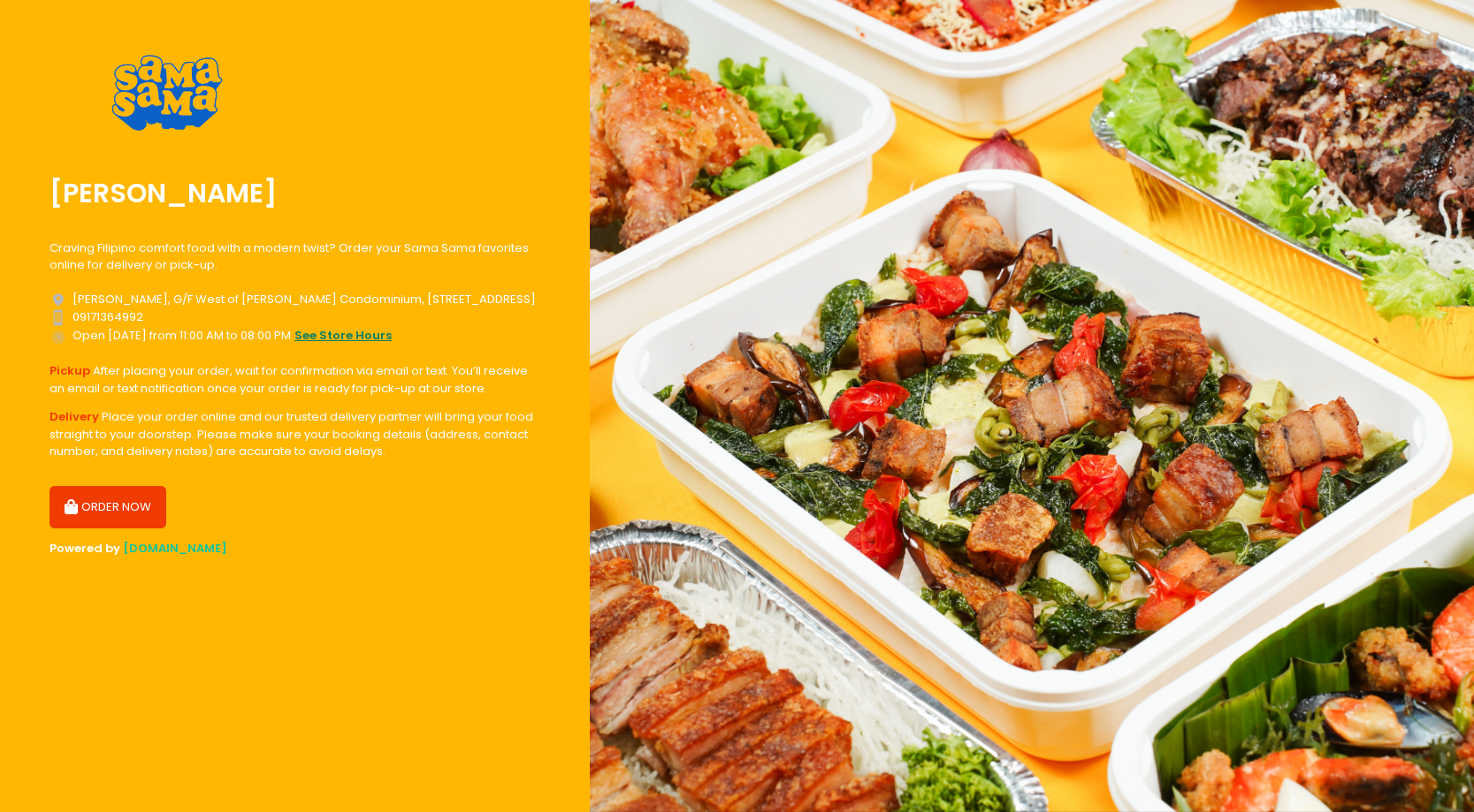
click at [326, 334] on button "see store hours" at bounding box center [343, 336] width 99 height 19
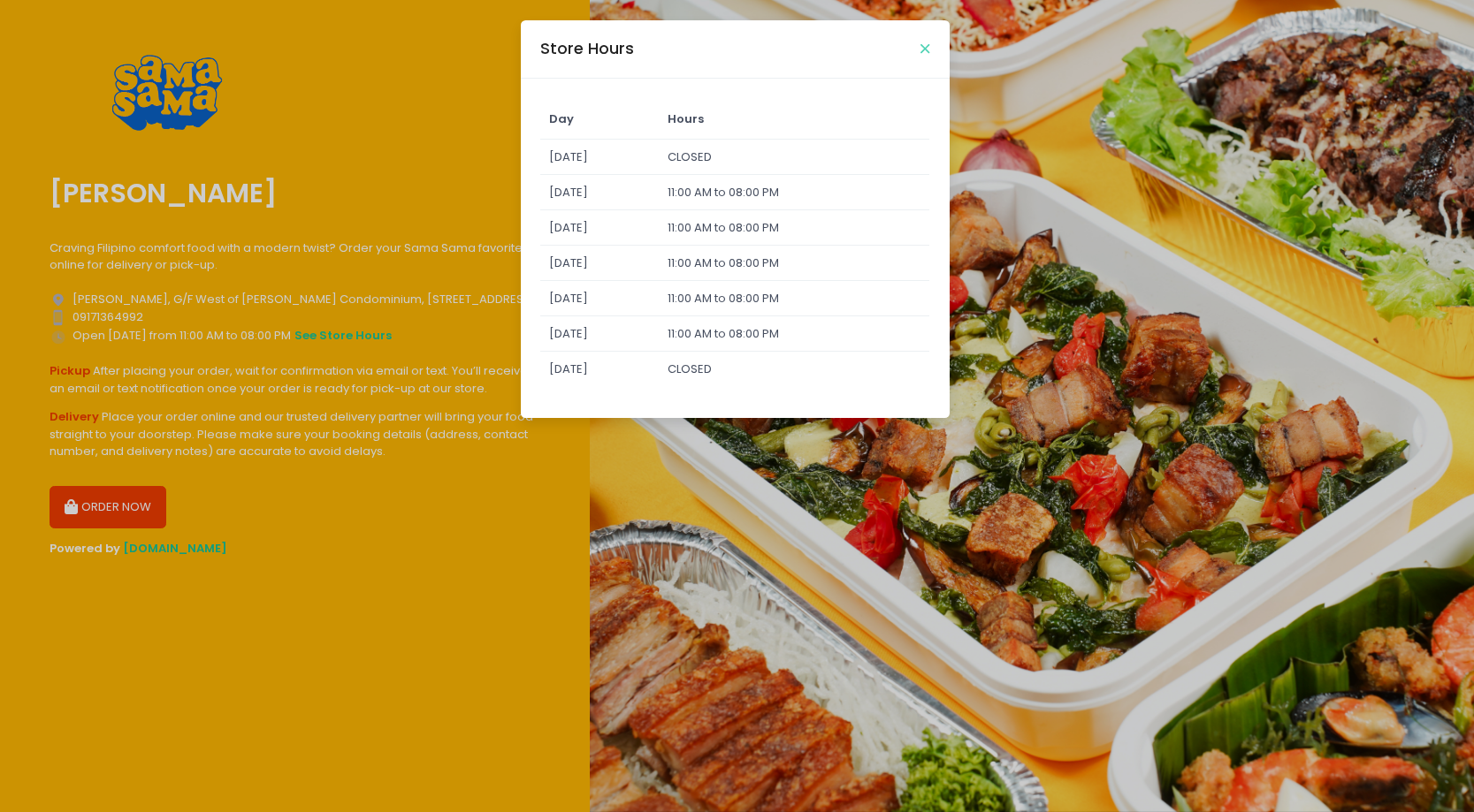
click at [926, 46] on icon "Close" at bounding box center [924, 50] width 9 height 14
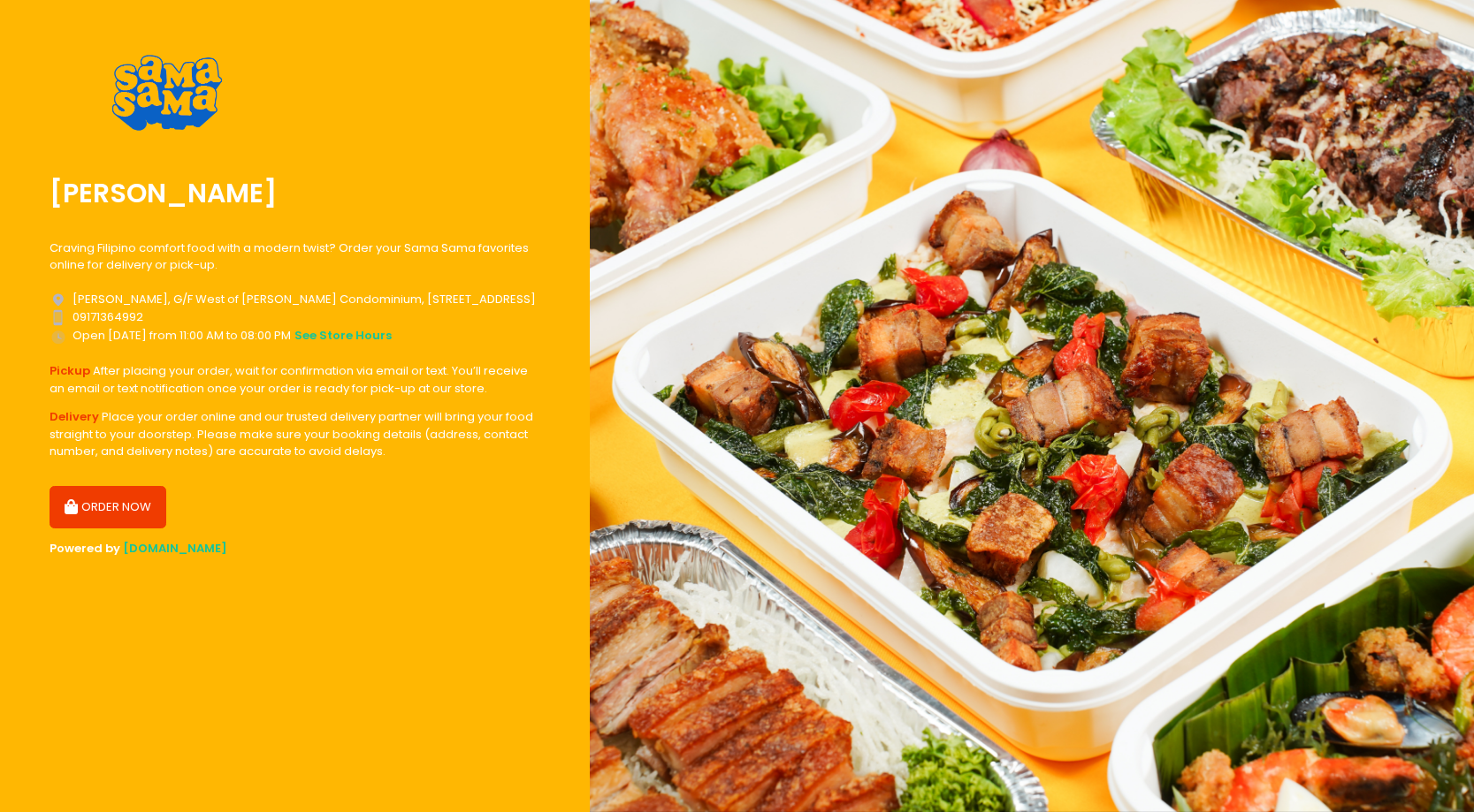
click at [129, 519] on button "ORDER NOW" at bounding box center [108, 507] width 117 height 43
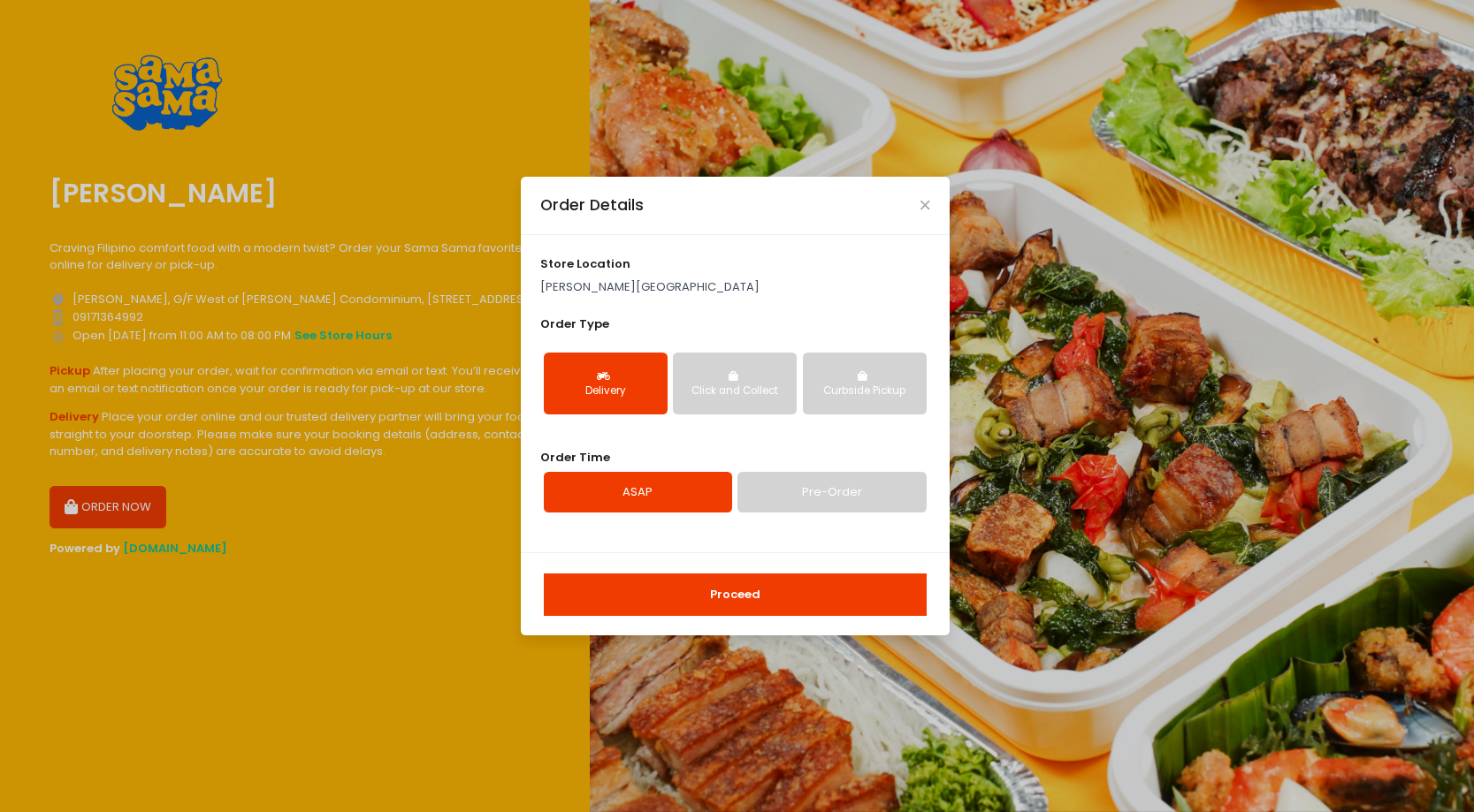
click at [726, 604] on button "Proceed" at bounding box center [736, 595] width 383 height 43
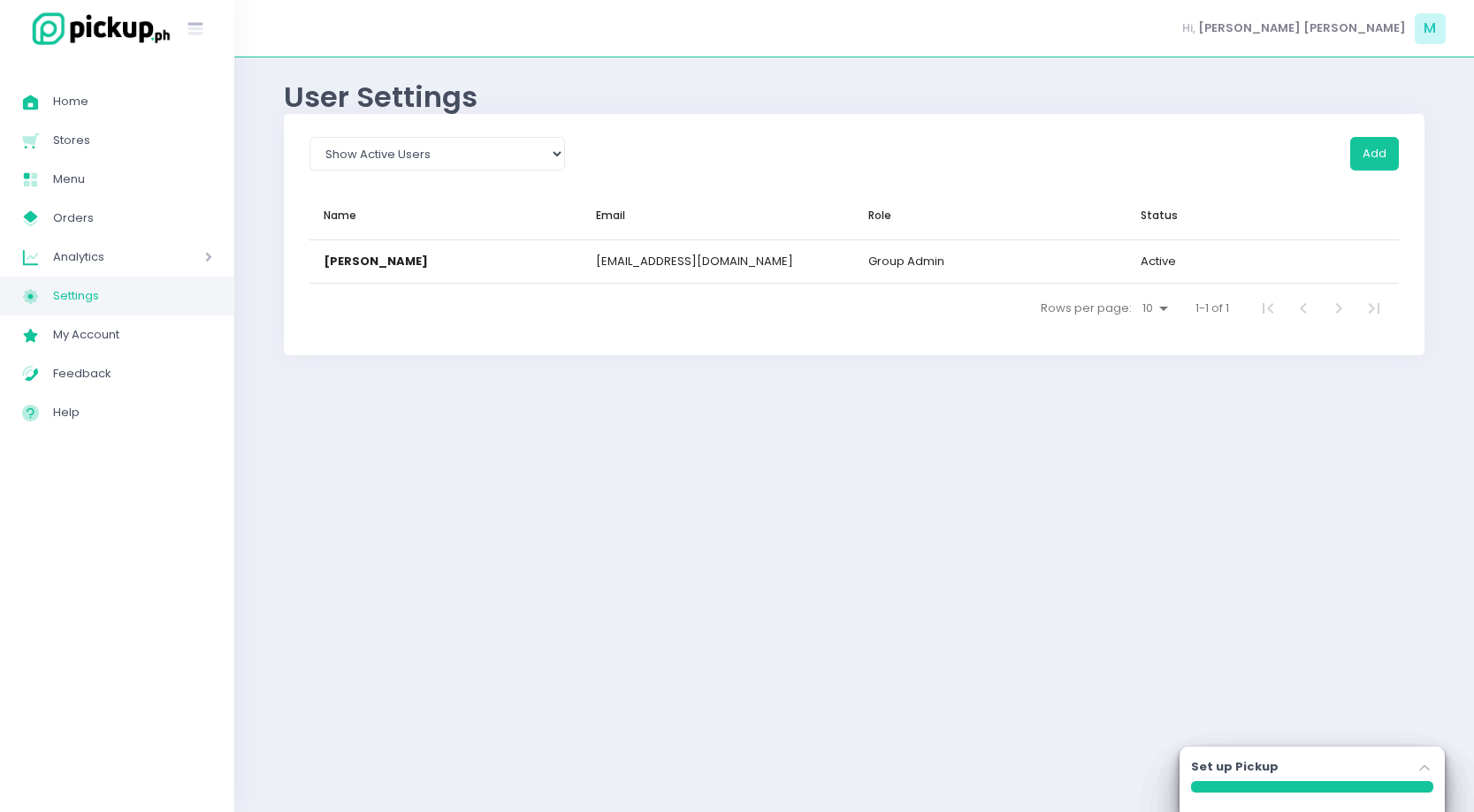
select select "active"
click at [110, 125] on link "Stores Created with Sketch. Stores" at bounding box center [117, 141] width 234 height 39
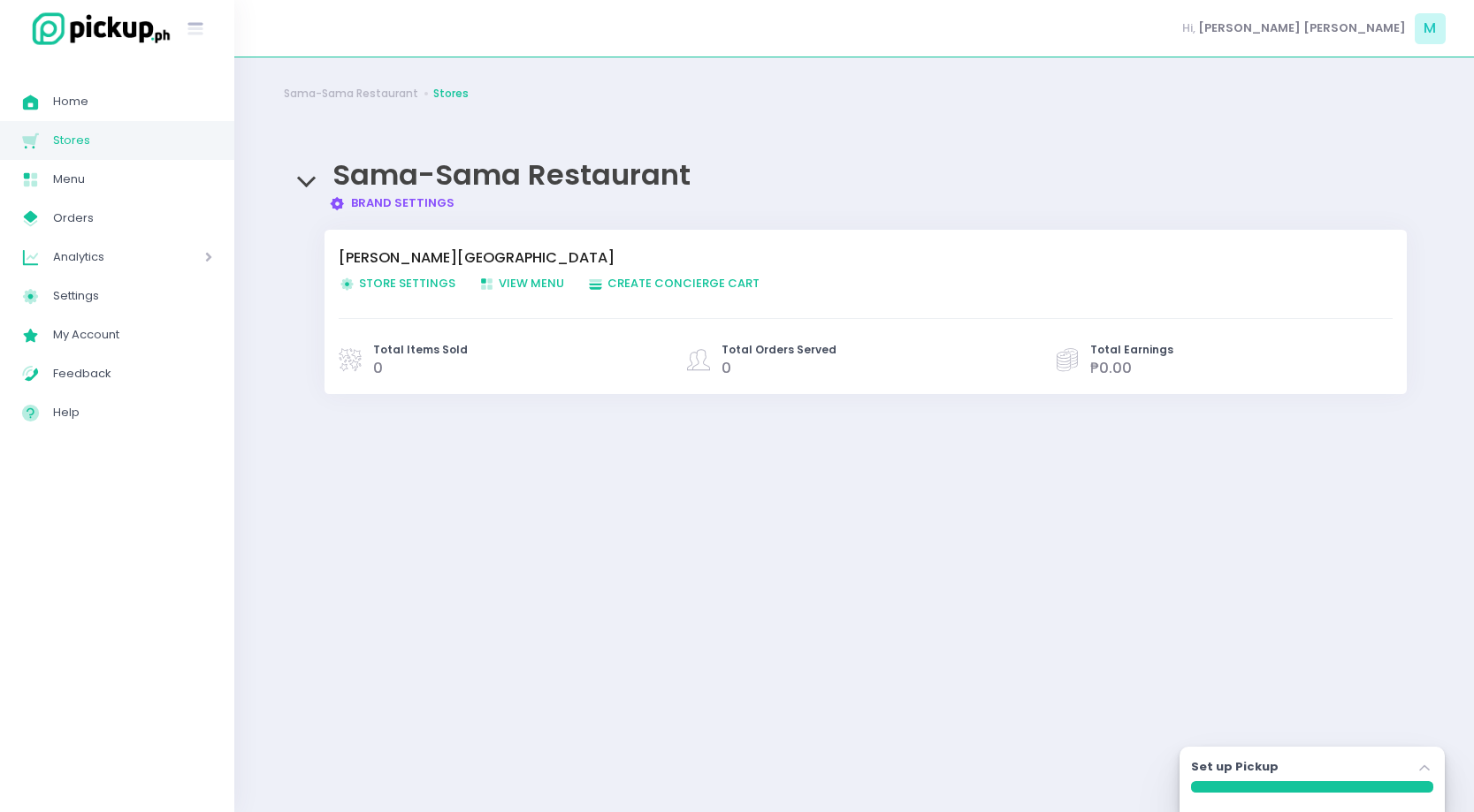
click at [427, 290] on link "Store Settings Created with Sketch. Store Settings" at bounding box center [408, 284] width 140 height 17
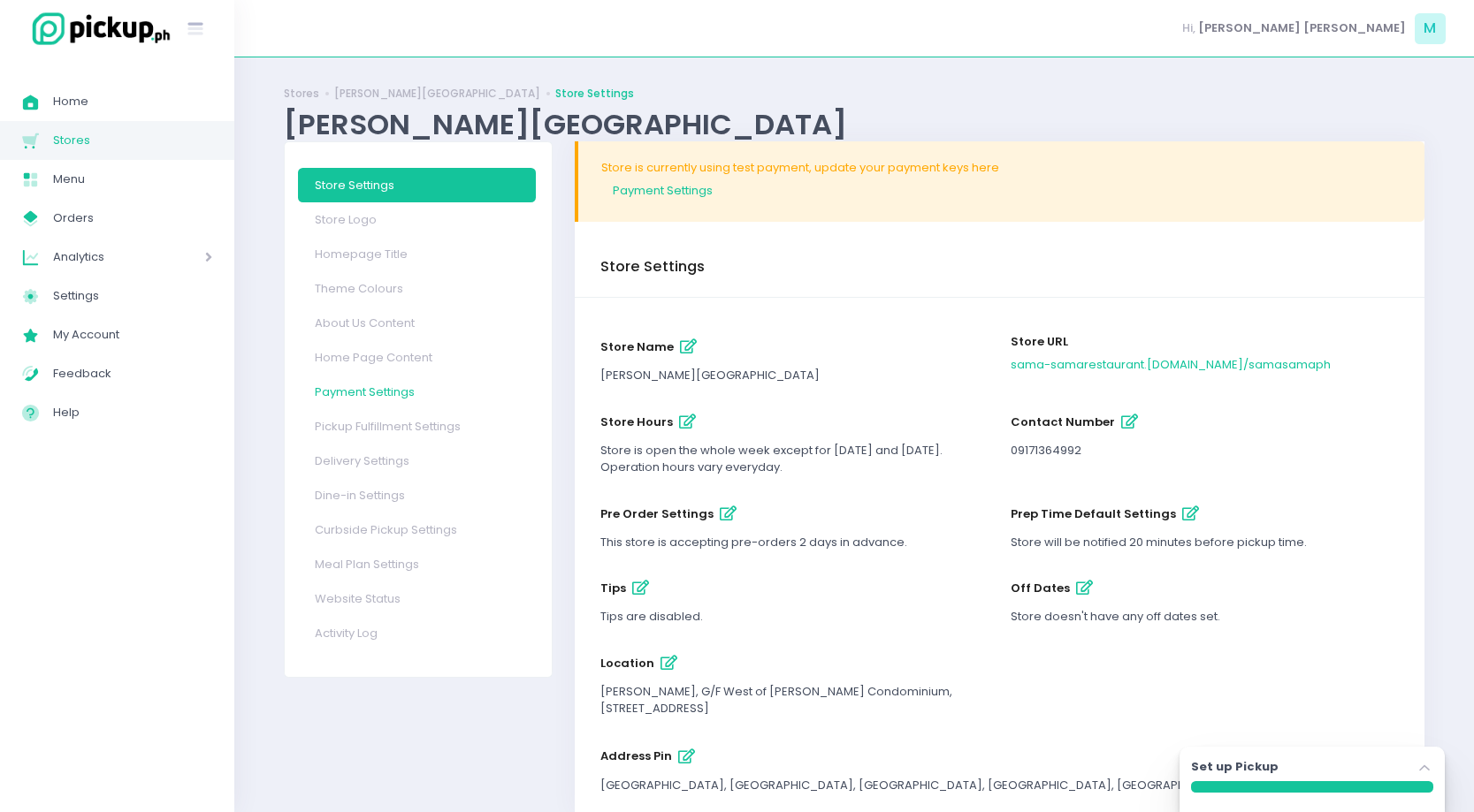
click at [376, 395] on link "Payment Settings" at bounding box center [417, 391] width 238 height 34
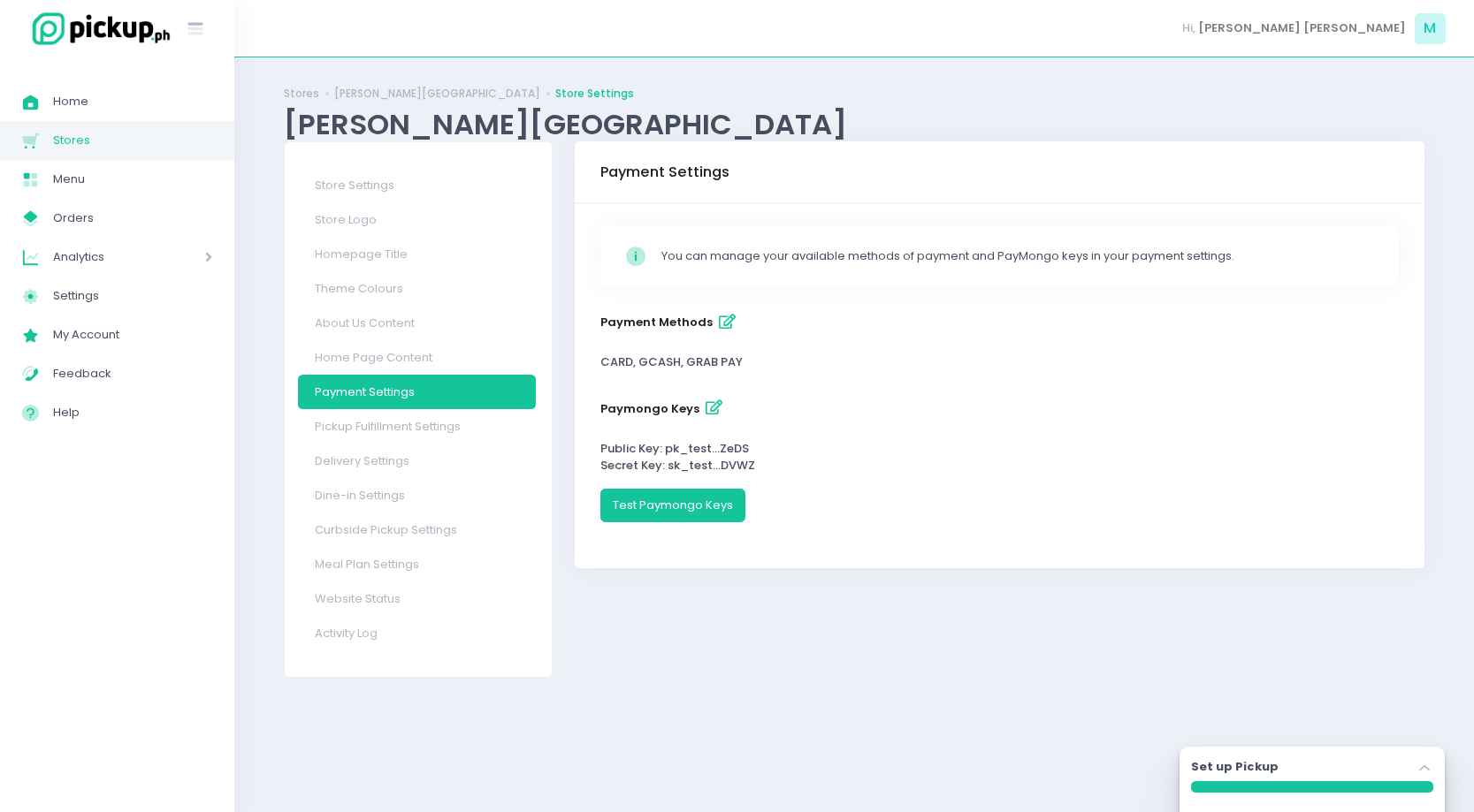
click at [711, 408] on icon "button" at bounding box center [713, 407] width 17 height 15
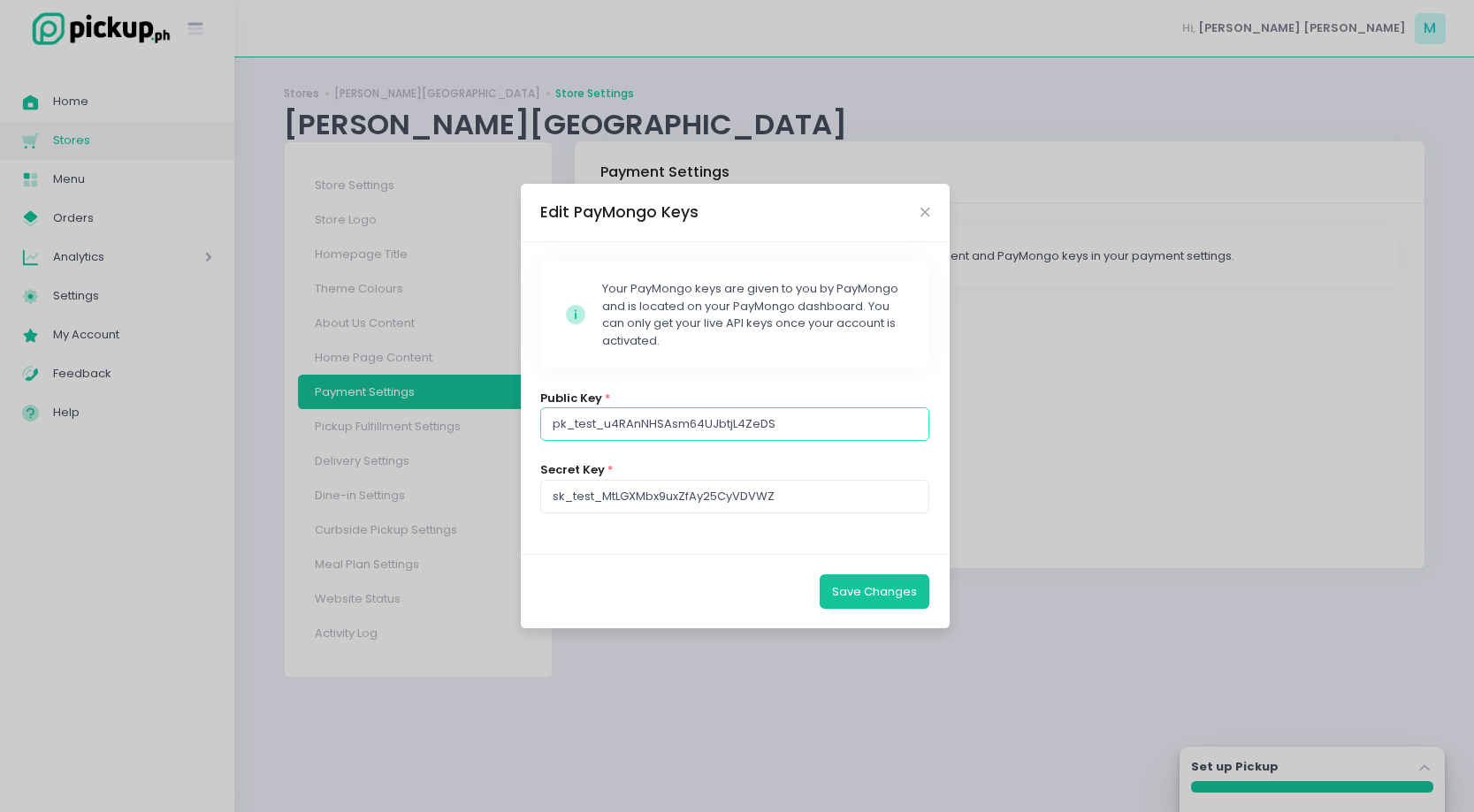
click at [721, 423] on input "pk_test_u4RAnNHSAsm64UJbtjL4ZeDS" at bounding box center [735, 423] width 389 height 34
paste input "live_qa56ixah1bXB9zWuNoKkJRd6"
type input "pk_live_qa56ixah1bXB9zWuNoKkJRd6"
click at [829, 505] on input "sk_test_MtLGXMbx9uxZfAy25CyVDVWZ" at bounding box center [735, 496] width 389 height 34
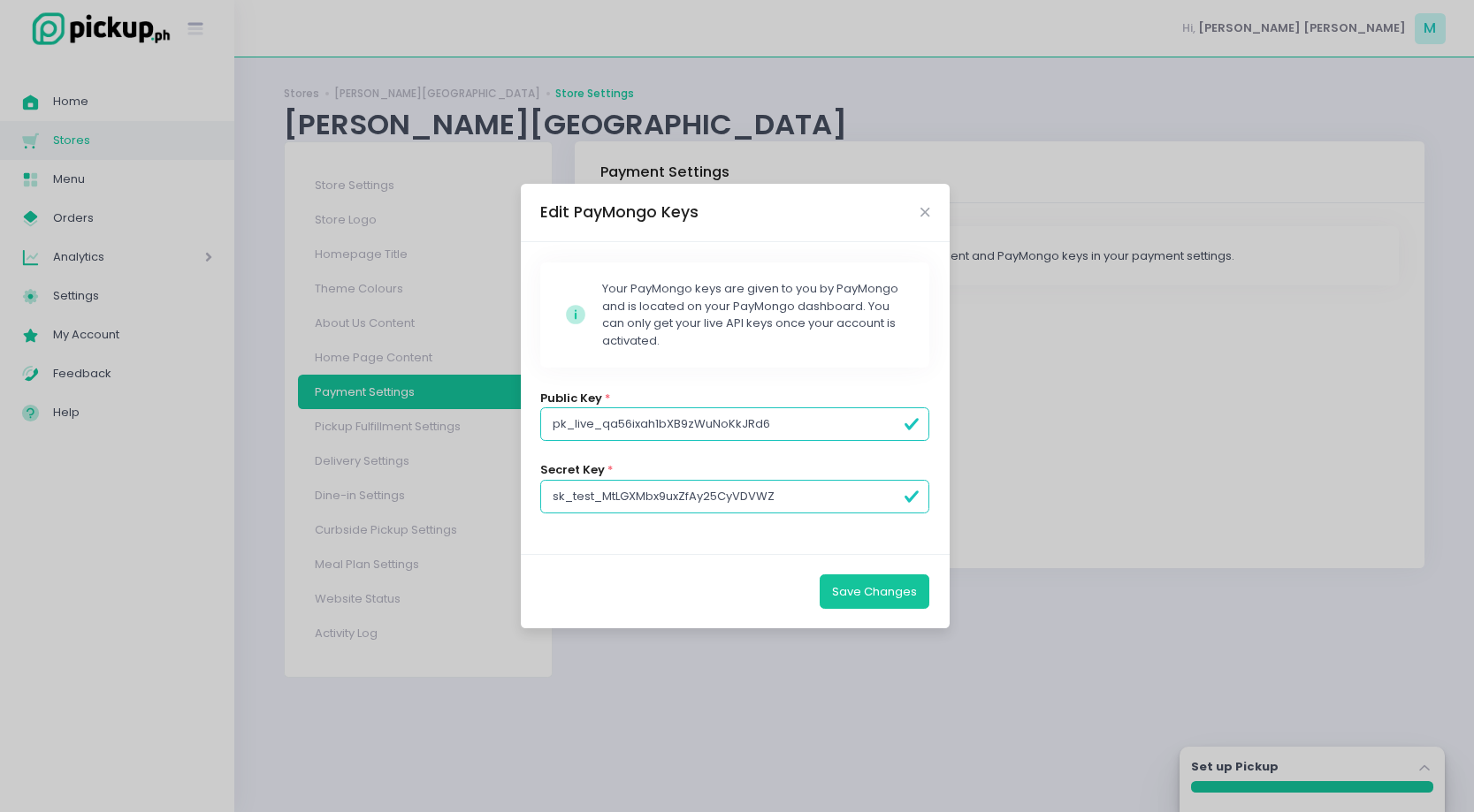
drag, startPoint x: 847, startPoint y: 505, endPoint x: 548, endPoint y: 326, distance: 348.5
click at [548, 326] on div "Stockholm-icons / Code / Info-circle Created with Sketch. Your PayMongo keys ar…" at bounding box center [735, 397] width 428 height 312
paste input "live_x8cFfT4CxcbeB9Ru1J4s1iwT"
click at [782, 503] on input "sk_live_x8cFfT4CxcbeB9Ru1J4s1iwT" at bounding box center [735, 496] width 389 height 34
type input "sk_live_x8cFfT4CxcbeB9Ru1J4s1iwT"
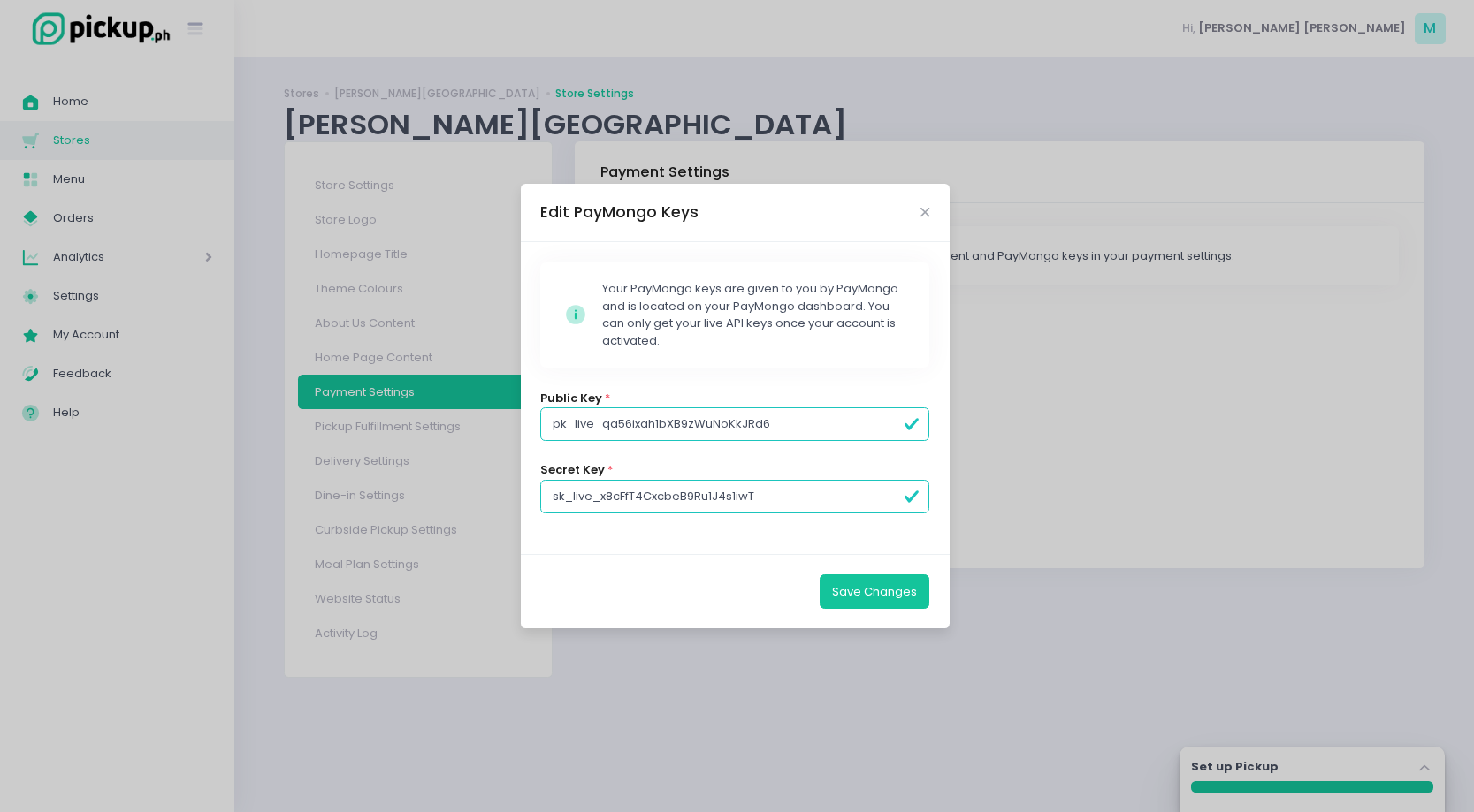
click at [771, 543] on div "Stockholm-icons / Code / Info-circle Created with Sketch. Your PayMongo keys ar…" at bounding box center [735, 397] width 428 height 312
click at [896, 596] on button "Save Changes" at bounding box center [874, 591] width 110 height 34
click at [852, 591] on button "Save Changes" at bounding box center [874, 591] width 110 height 34
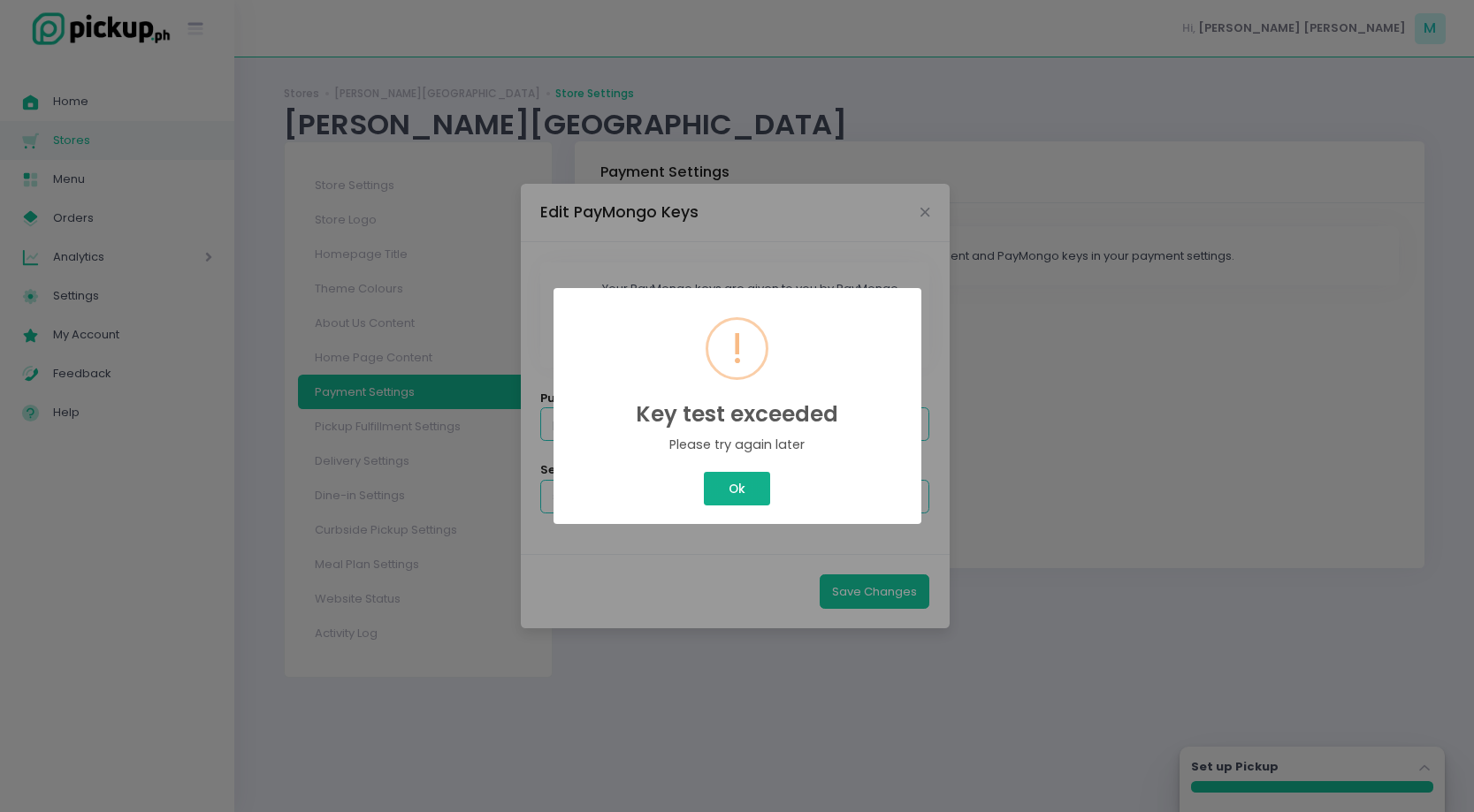
click at [732, 479] on button "Ok" at bounding box center [736, 489] width 65 height 34
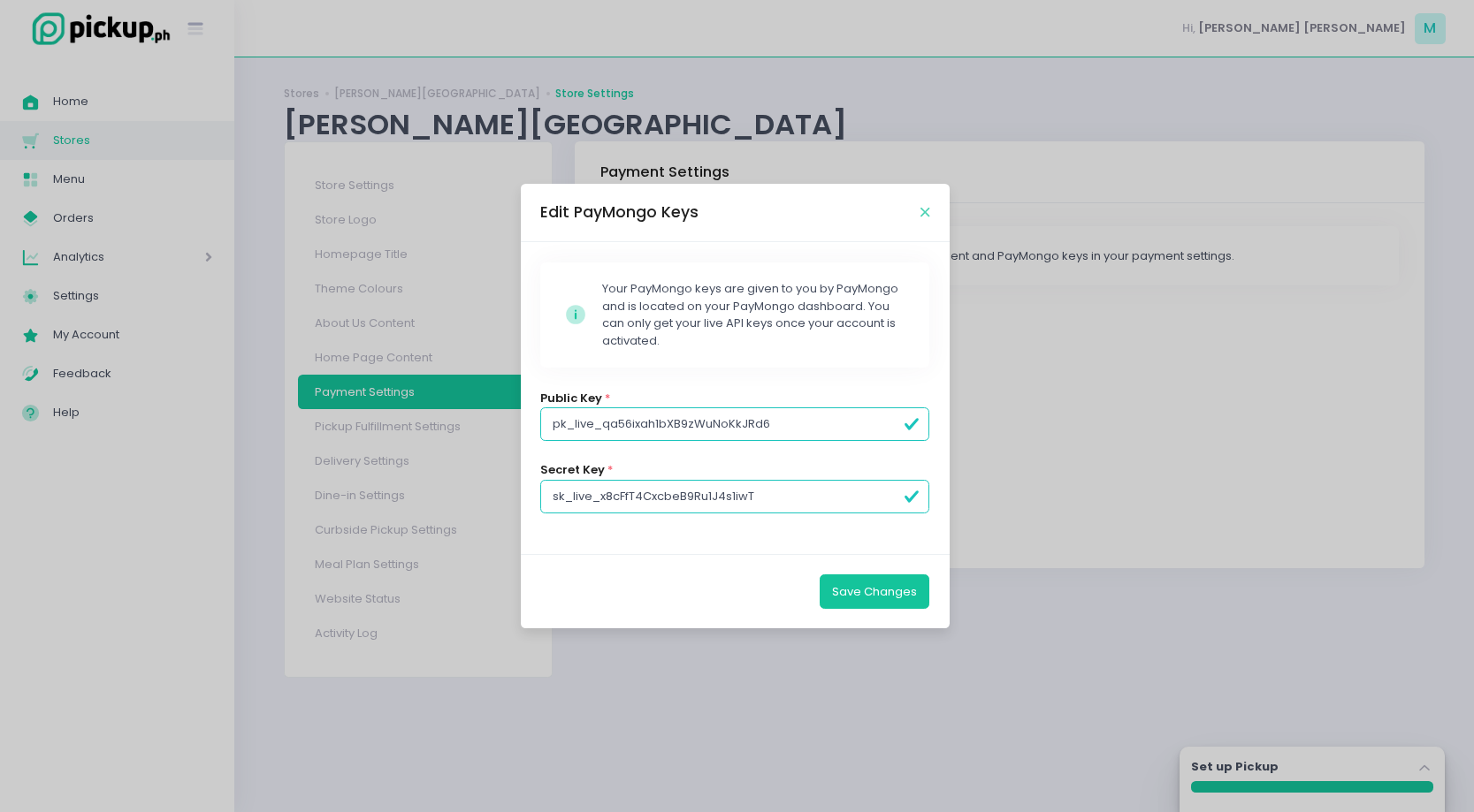
click at [921, 213] on icon "Close" at bounding box center [924, 213] width 9 height 14
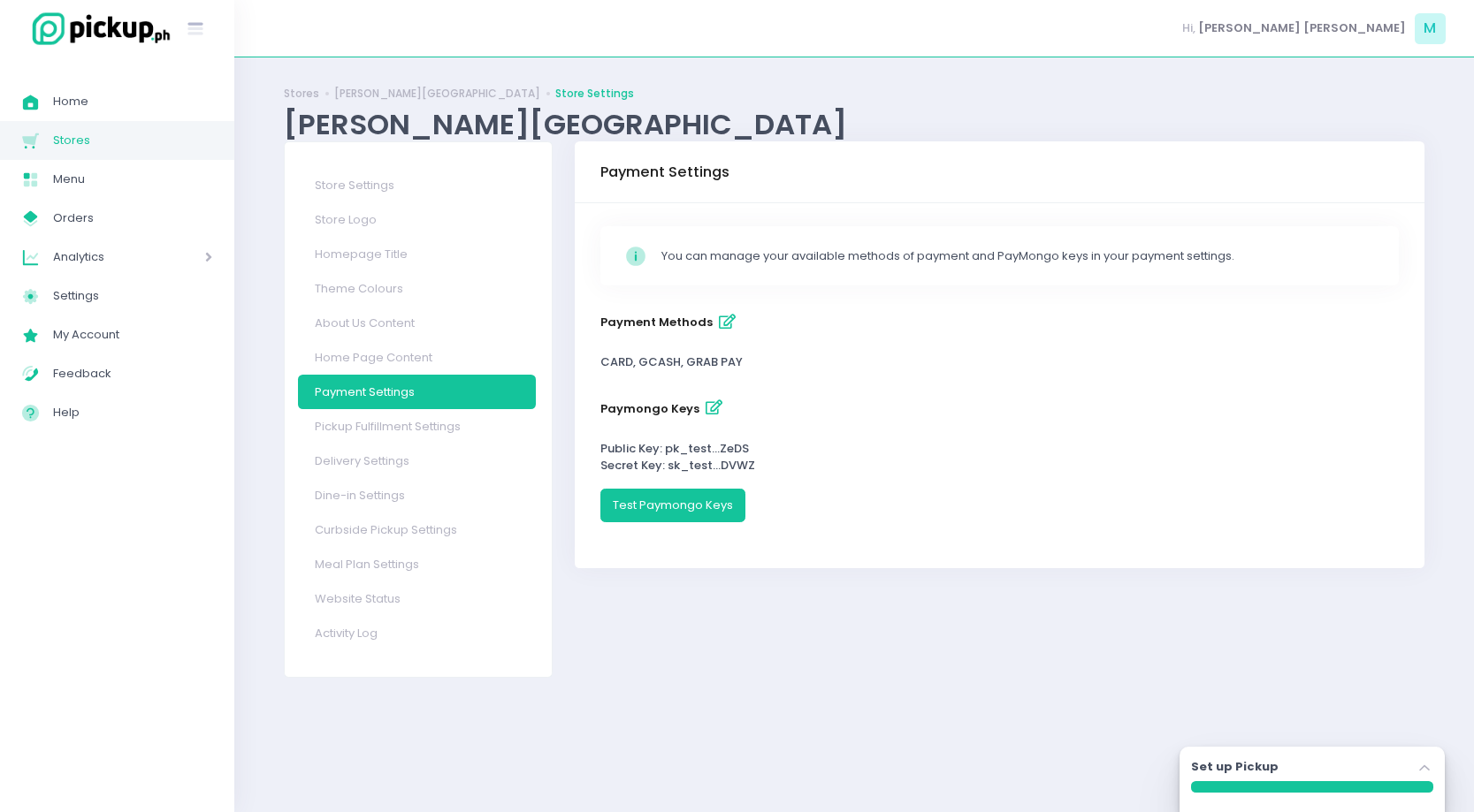
click at [711, 411] on icon "button" at bounding box center [713, 407] width 17 height 15
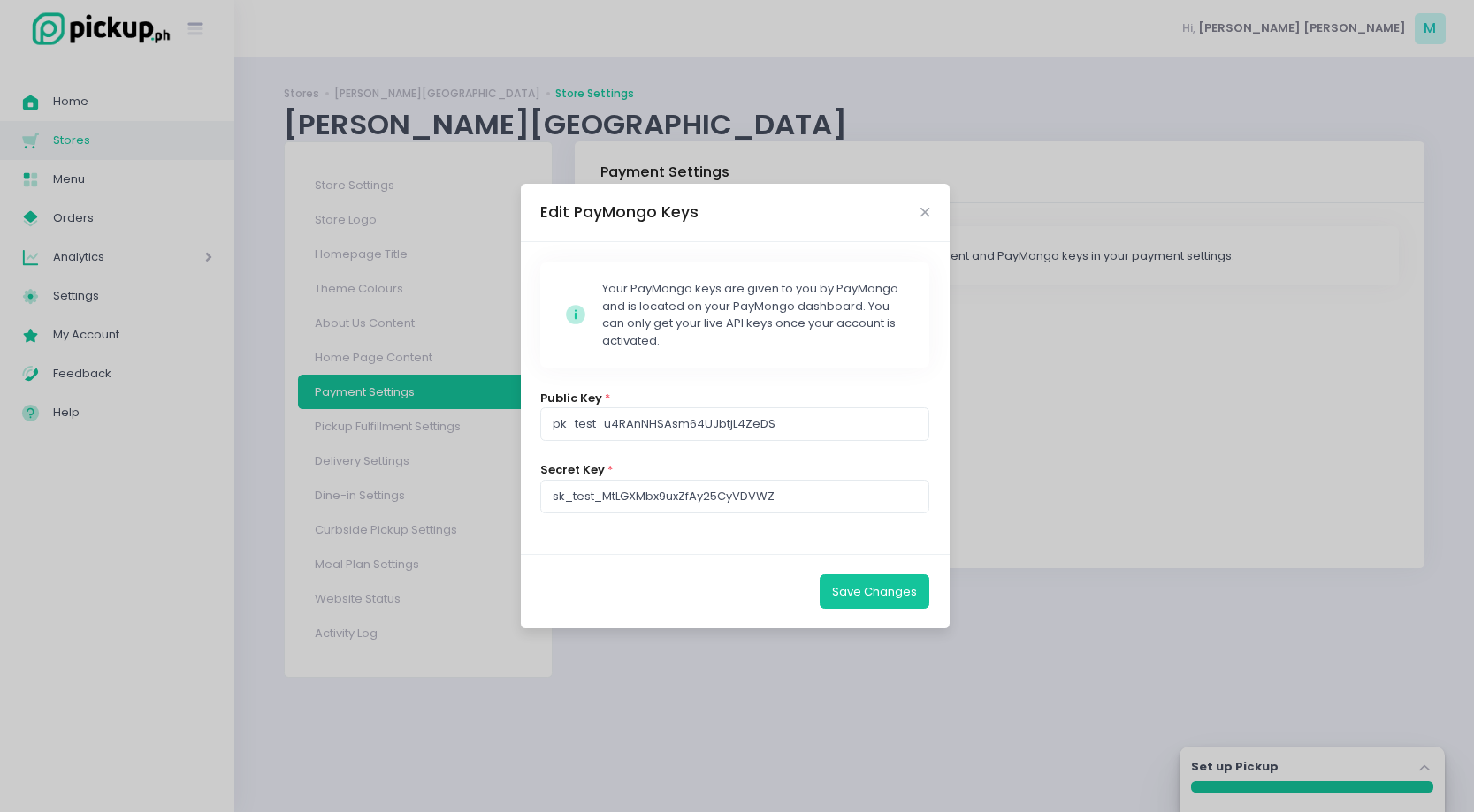
click at [922, 219] on div "Edit PayMongo Keys" at bounding box center [735, 213] width 428 height 58
click at [924, 206] on icon "Close" at bounding box center [924, 213] width 9 height 14
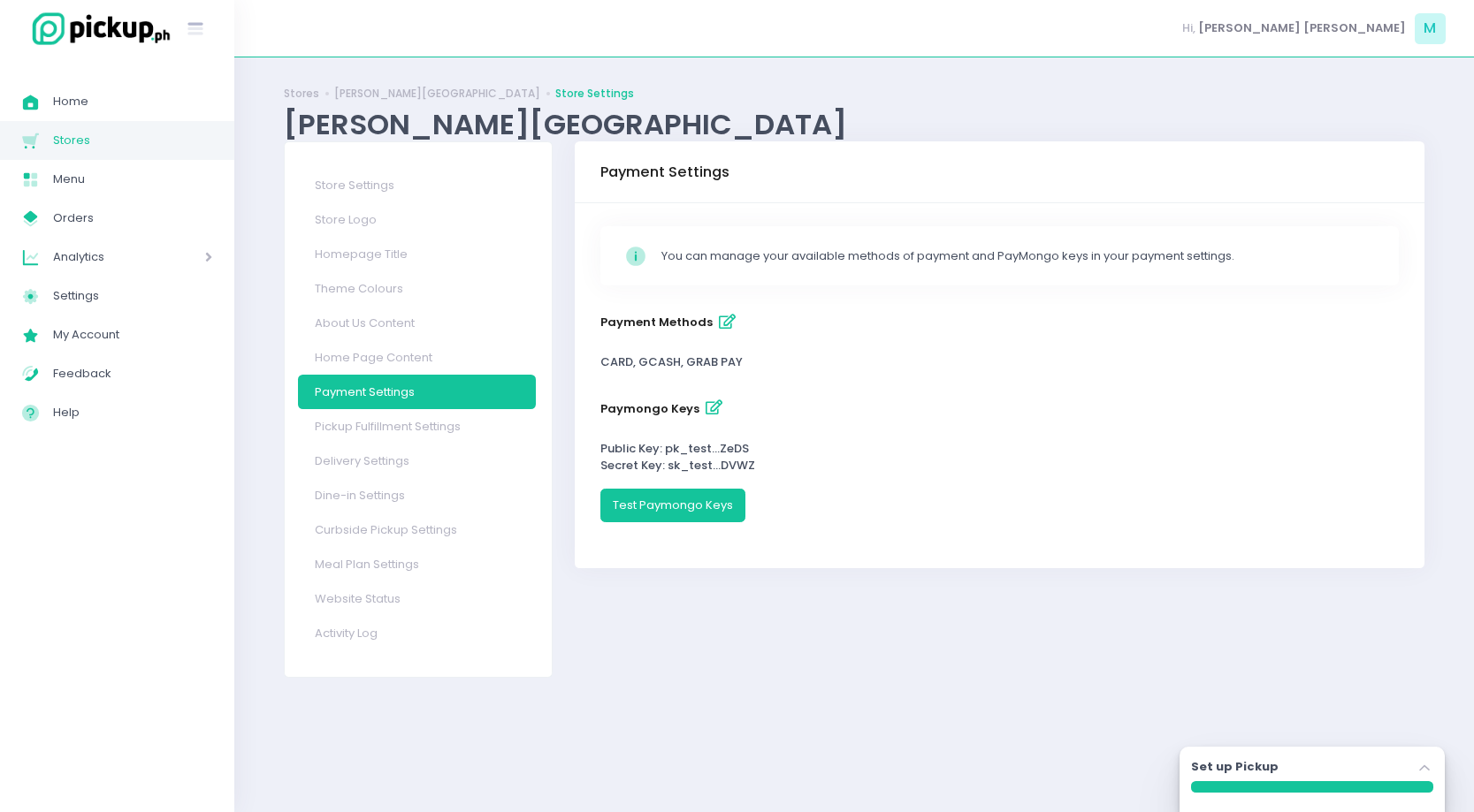
click at [705, 403] on icon "button" at bounding box center [713, 407] width 17 height 15
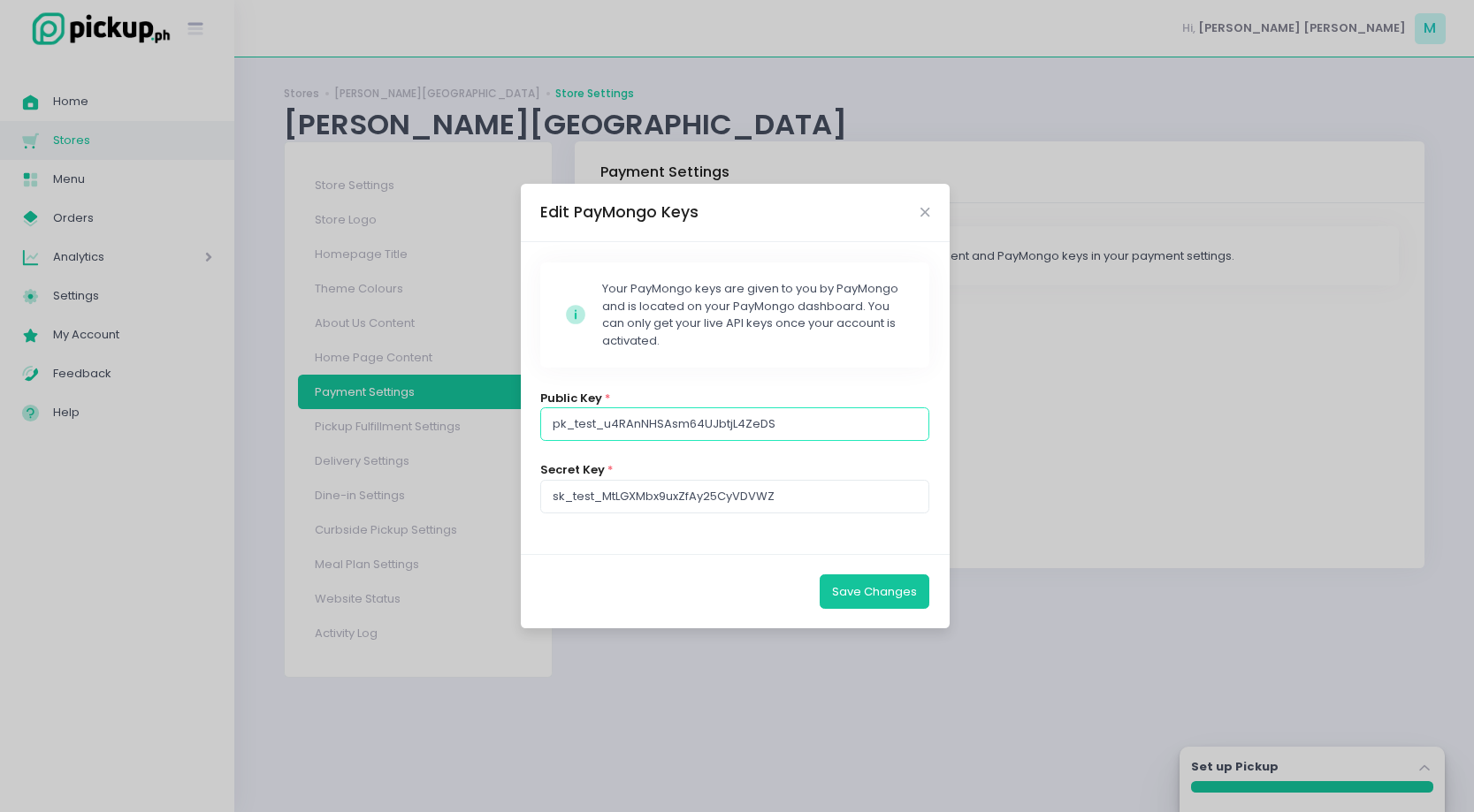
click at [696, 434] on input "pk_test_u4RAnNHSAsm64UJbtjL4ZeDS" at bounding box center [735, 423] width 389 height 34
paste input "live_qa56ixah1bXB9zWuNoKkJRd6"
type input "pk_live_qa56ixah1bXB9zWuNoKkJRd6"
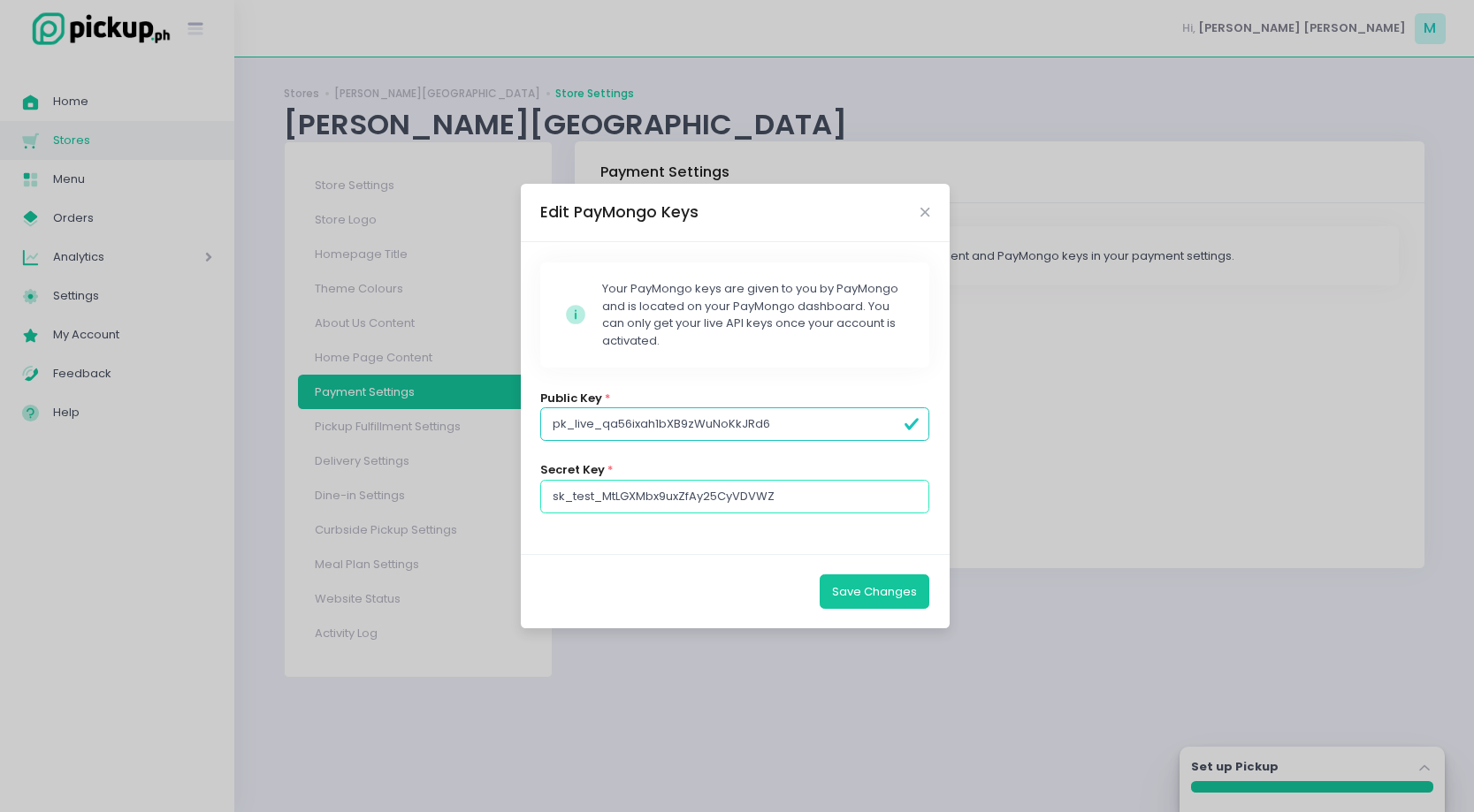
click at [756, 493] on input "sk_test_MtLGXMbx9uxZfAy25CyVDVWZ" at bounding box center [735, 496] width 389 height 34
paste input "live_x8cFfT4CxcbeB9Ru1J4s1iwT"
type input "sk_live_x8cFfT4CxcbeB9Ru1J4s1iwT"
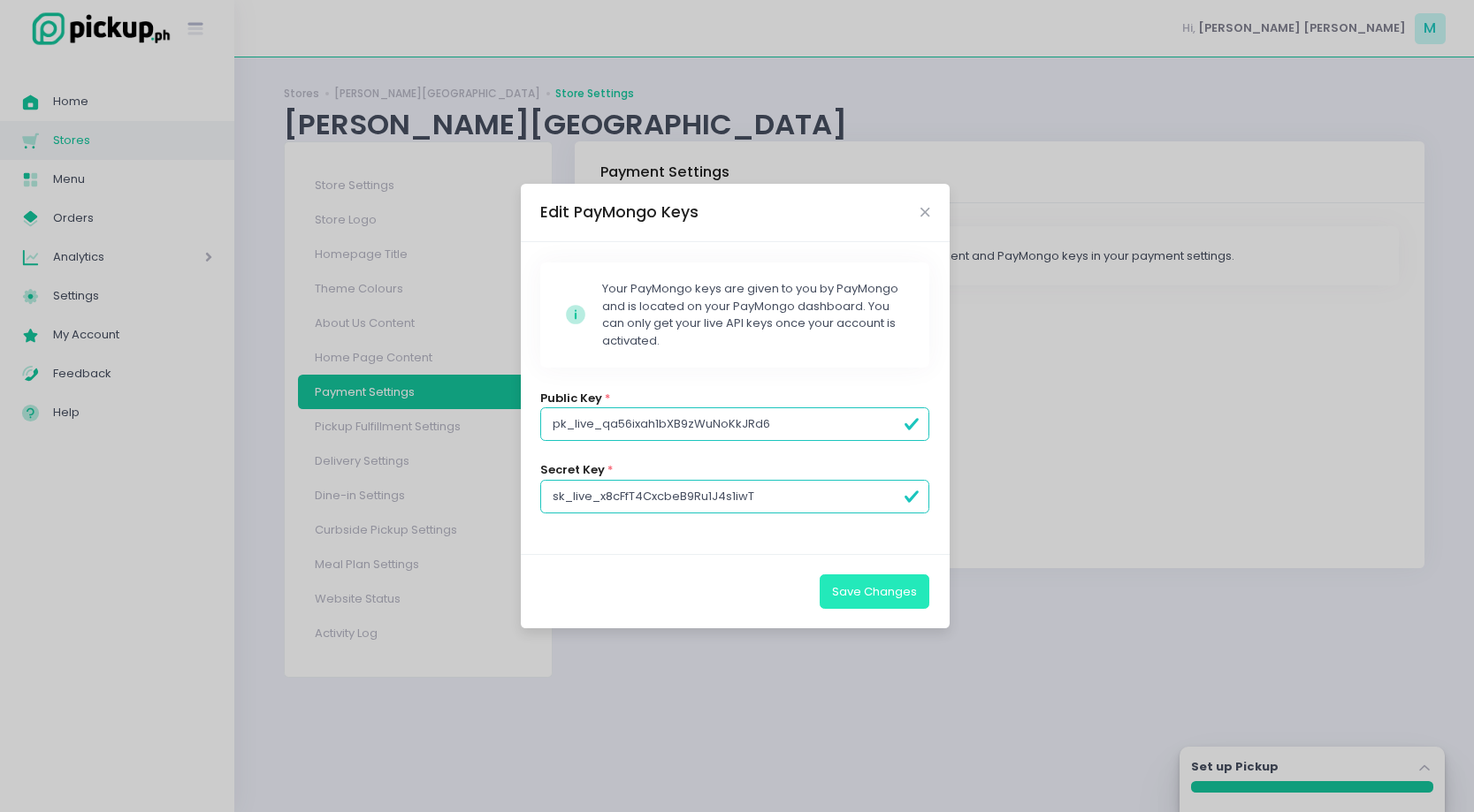
click at [888, 598] on button "Save Changes" at bounding box center [874, 591] width 110 height 34
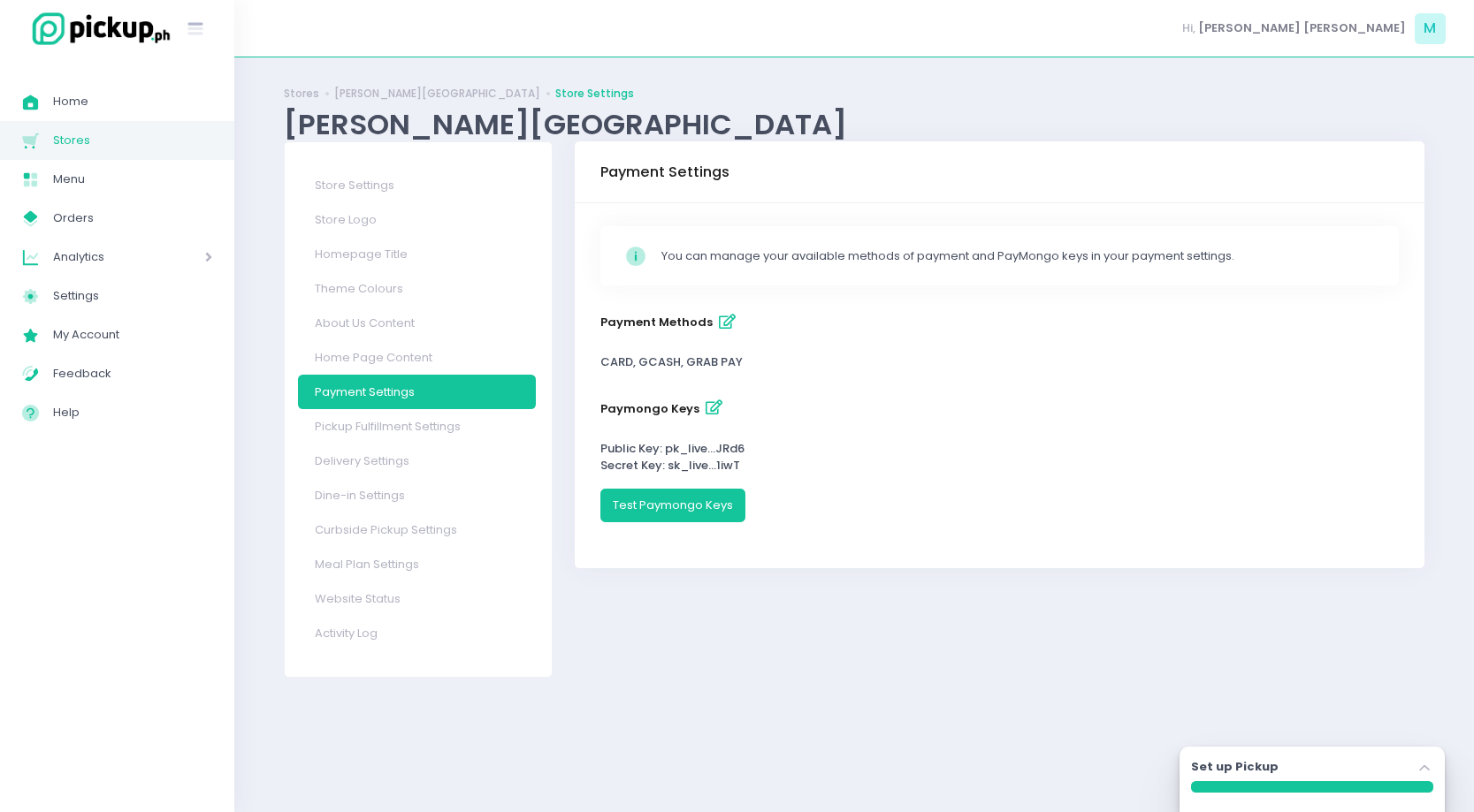
click at [740, 484] on div "Success! × You have successfully saved your changes. Ok Cancel" at bounding box center [737, 406] width 1474 height 812
click at [429, 424] on link "Pickup Fulfillment Settings" at bounding box center [417, 425] width 238 height 34
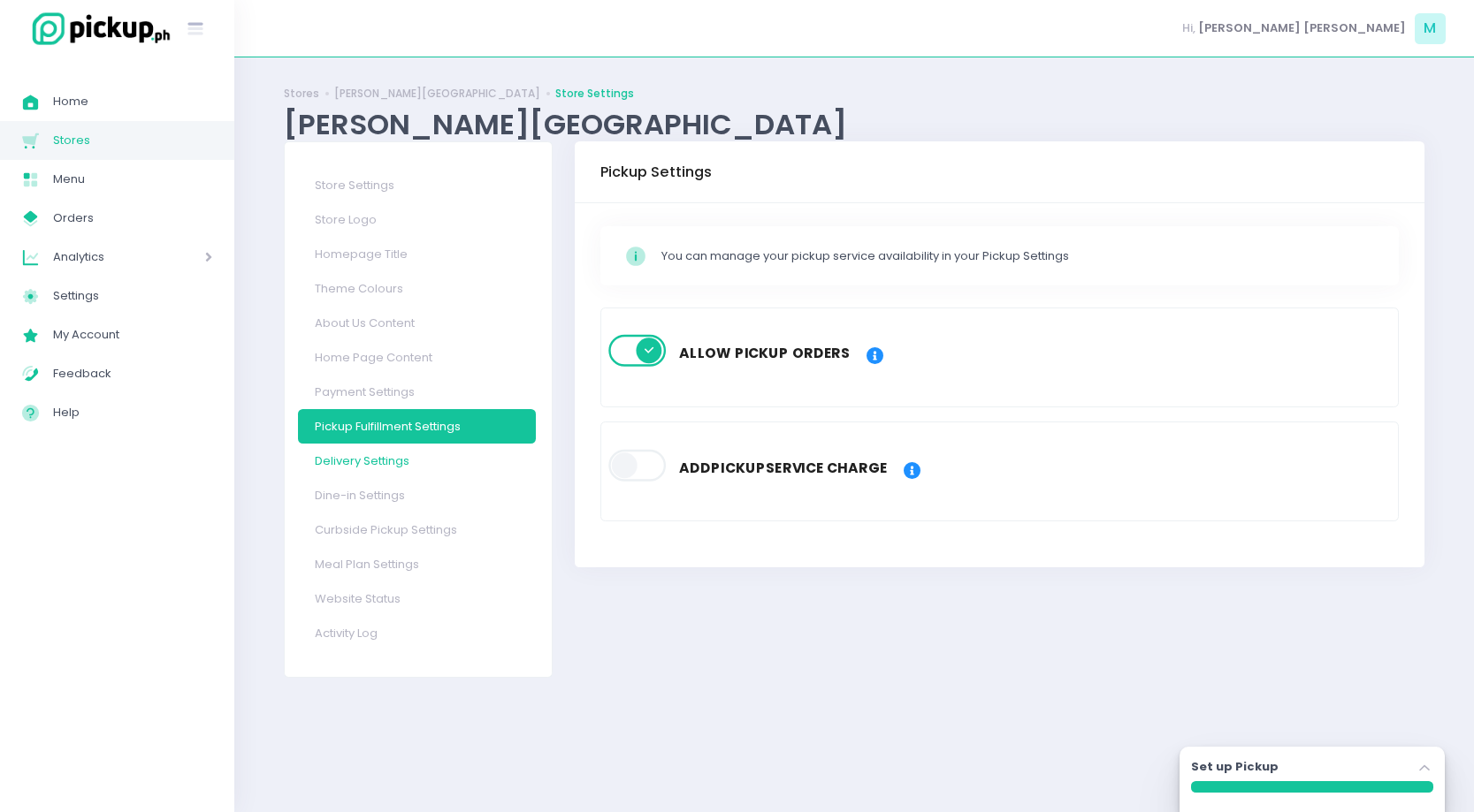
click at [407, 455] on link "Delivery Settings" at bounding box center [417, 460] width 238 height 34
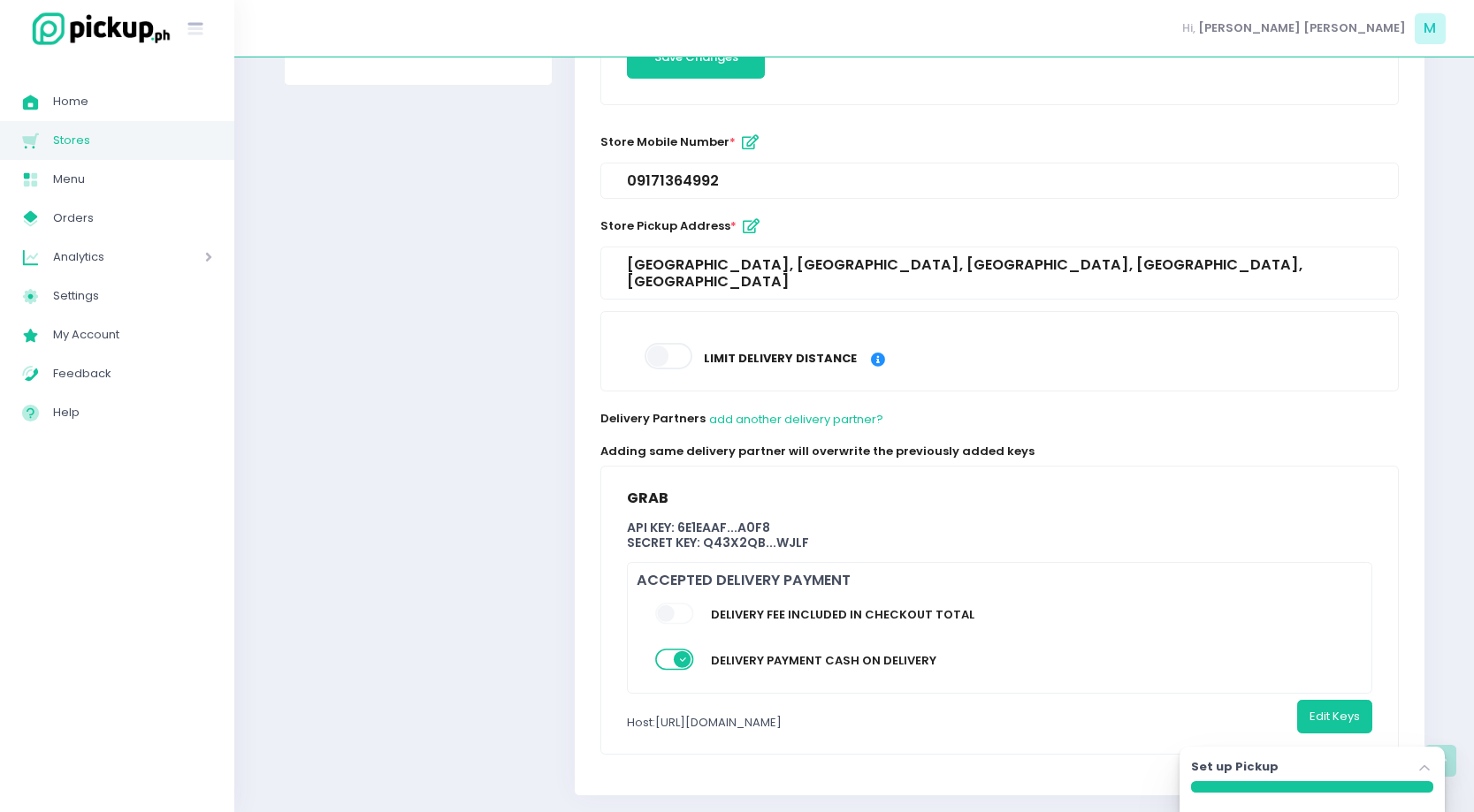
scroll to position [593, 0]
click at [1303, 706] on button "Edit Keys" at bounding box center [1334, 715] width 75 height 34
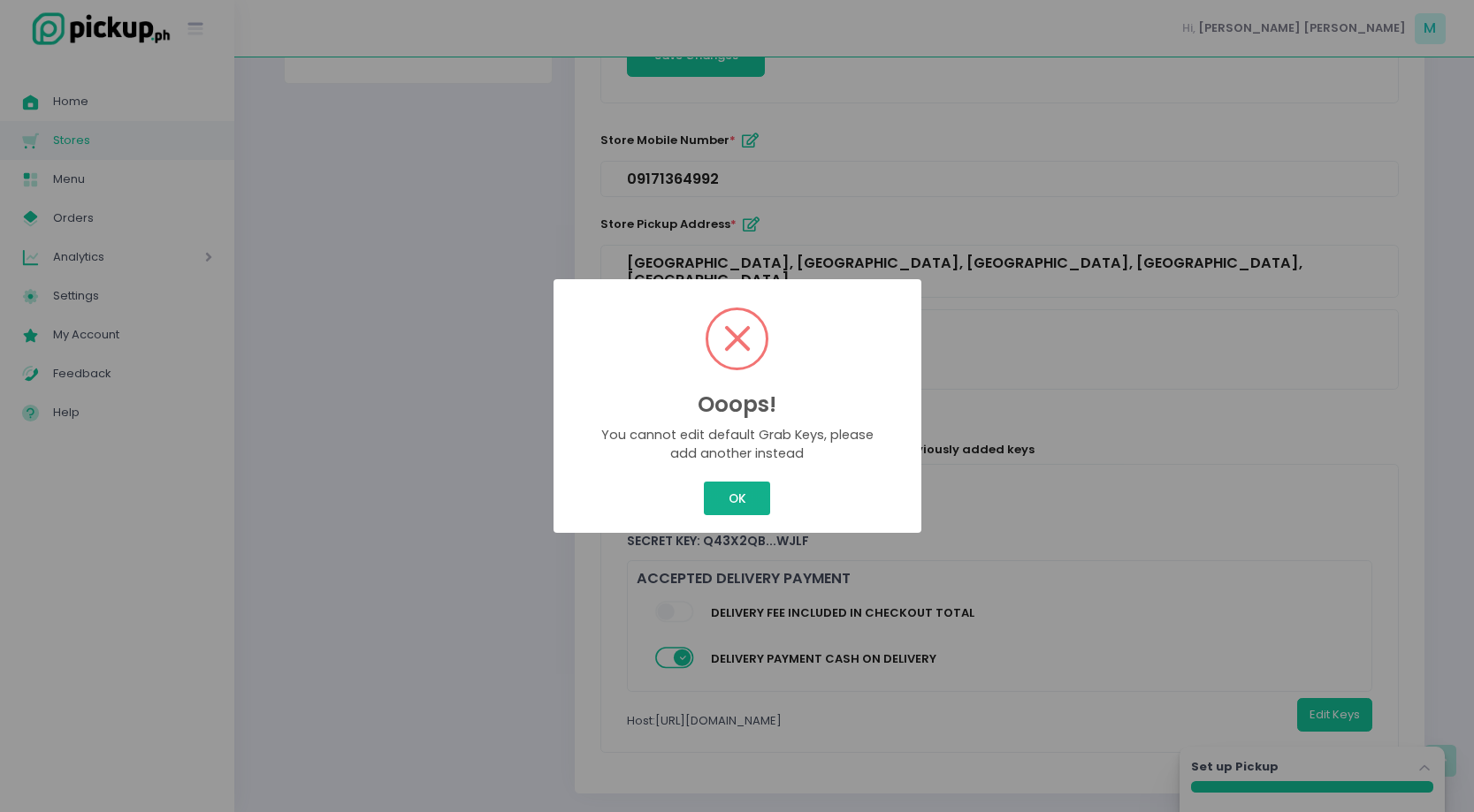
click at [764, 506] on button "OK" at bounding box center [737, 498] width 66 height 34
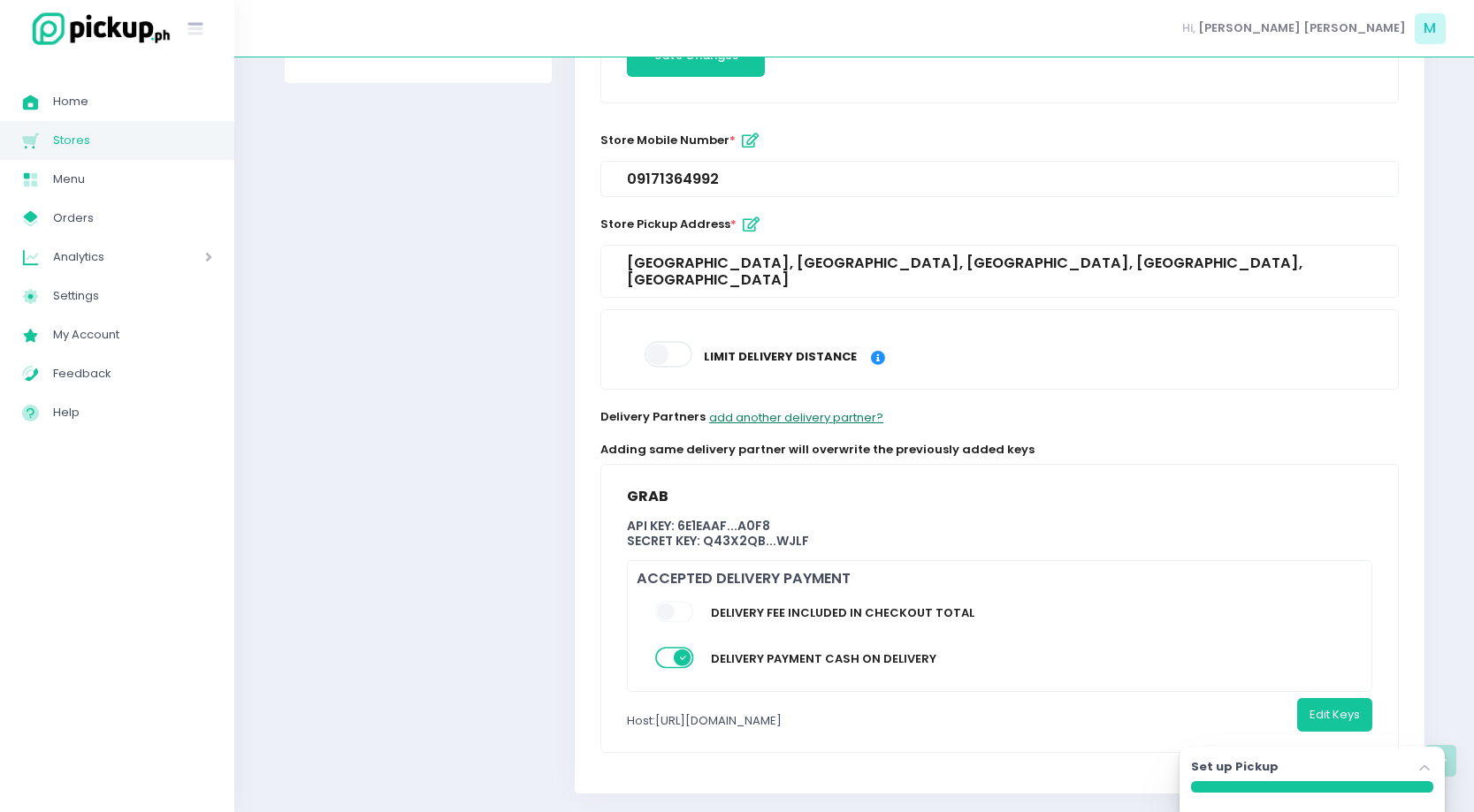
click at [769, 407] on button "add another delivery partner?" at bounding box center [796, 418] width 176 height 34
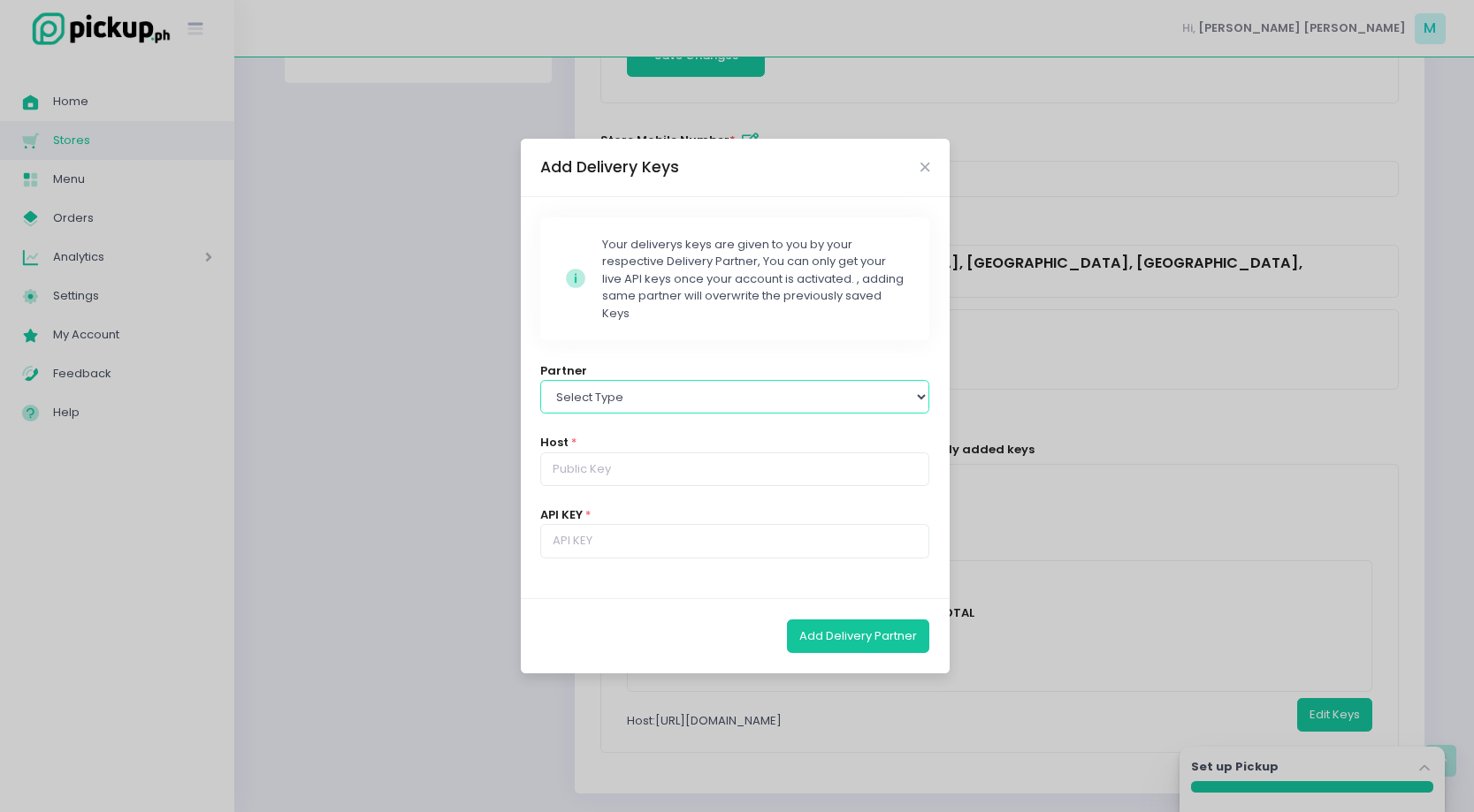
click at [769, 407] on select "Select type Lalamove Mr Speedy Grab" at bounding box center [735, 396] width 389 height 34
select select "lalamove"
click at [540, 380] on select "Select type Lalamove Mr Speedy Grab" at bounding box center [735, 396] width 389 height 34
type input "https://rest.sandbox.lalamove.com"
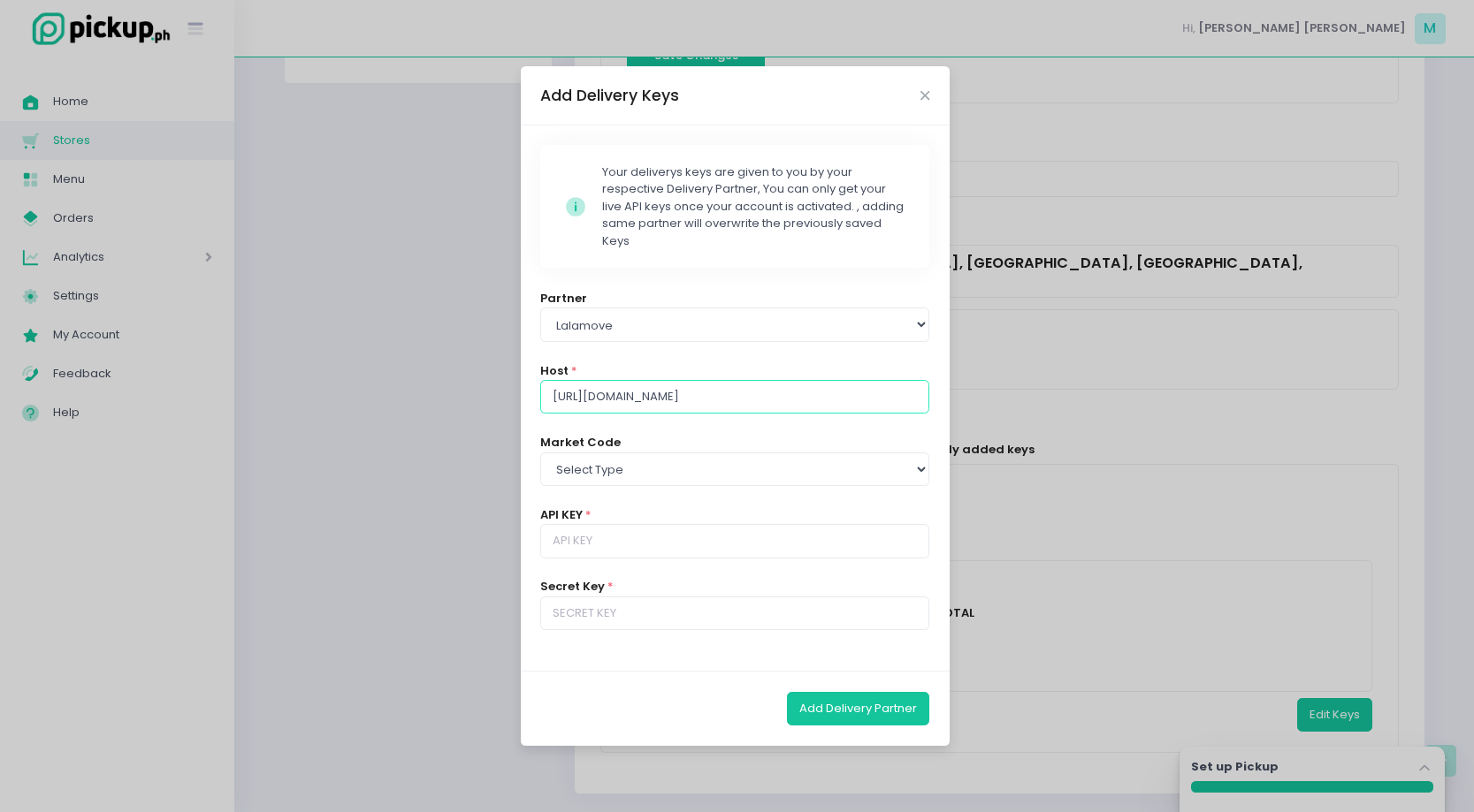
click at [789, 406] on input "https://rest.sandbox.lalamove.com" at bounding box center [735, 396] width 389 height 34
click at [829, 476] on select "Select type PH_CEB PH_MNL PH_PAM" at bounding box center [735, 469] width 389 height 34
select select "PH_MNL"
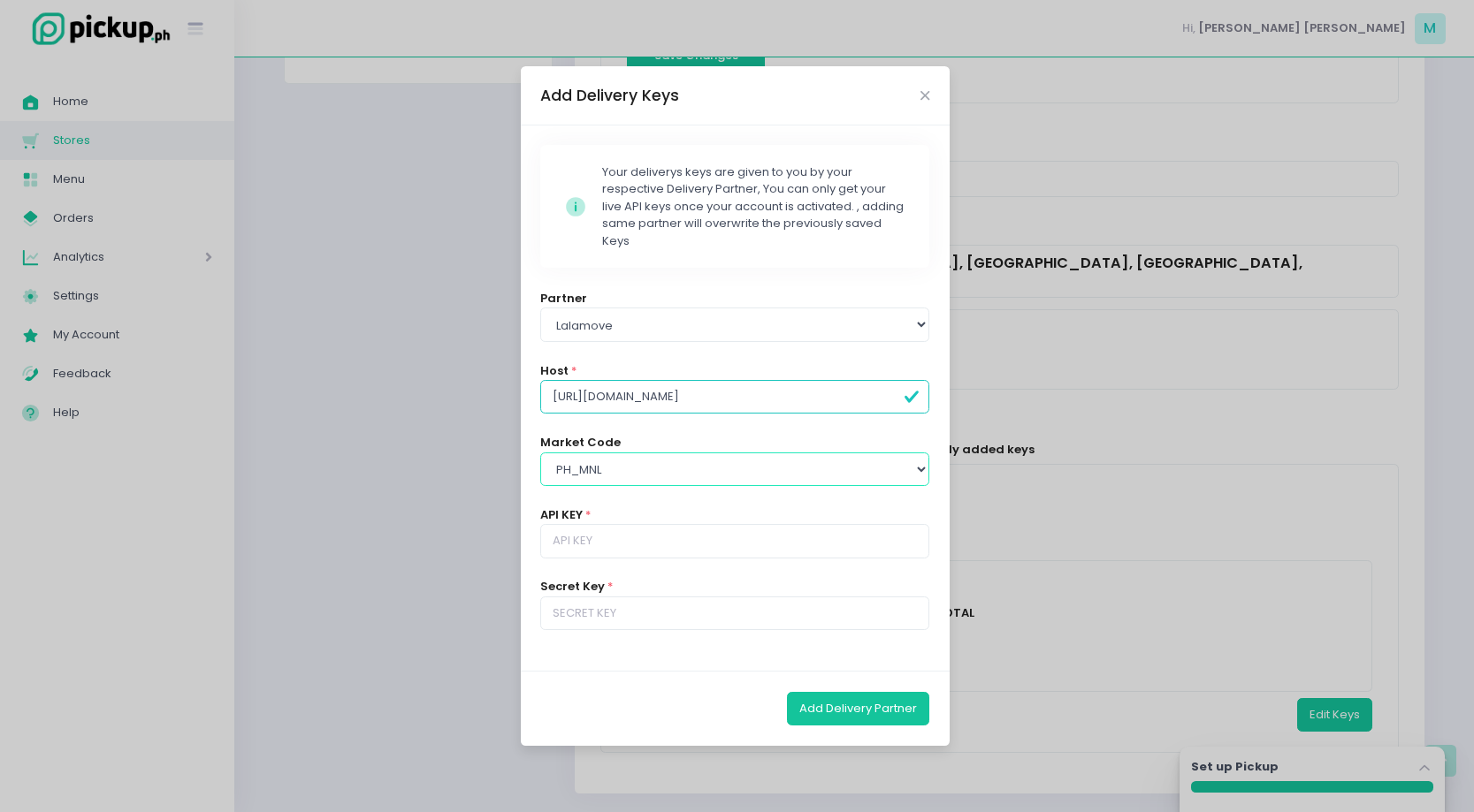
click at [540, 453] on select "Select type PH_CEB PH_MNL PH_PAM" at bounding box center [735, 469] width 389 height 34
click at [773, 549] on input "text" at bounding box center [735, 541] width 389 height 34
drag, startPoint x: 811, startPoint y: 392, endPoint x: 559, endPoint y: 289, distance: 272.2
click at [563, 291] on div "Stockholm-icons / Code / Info-circle Created with Sketch. Your deliverys keys a…" at bounding box center [735, 397] width 428 height 545
paste input "rest.sandbox.lalamove.com/v3"
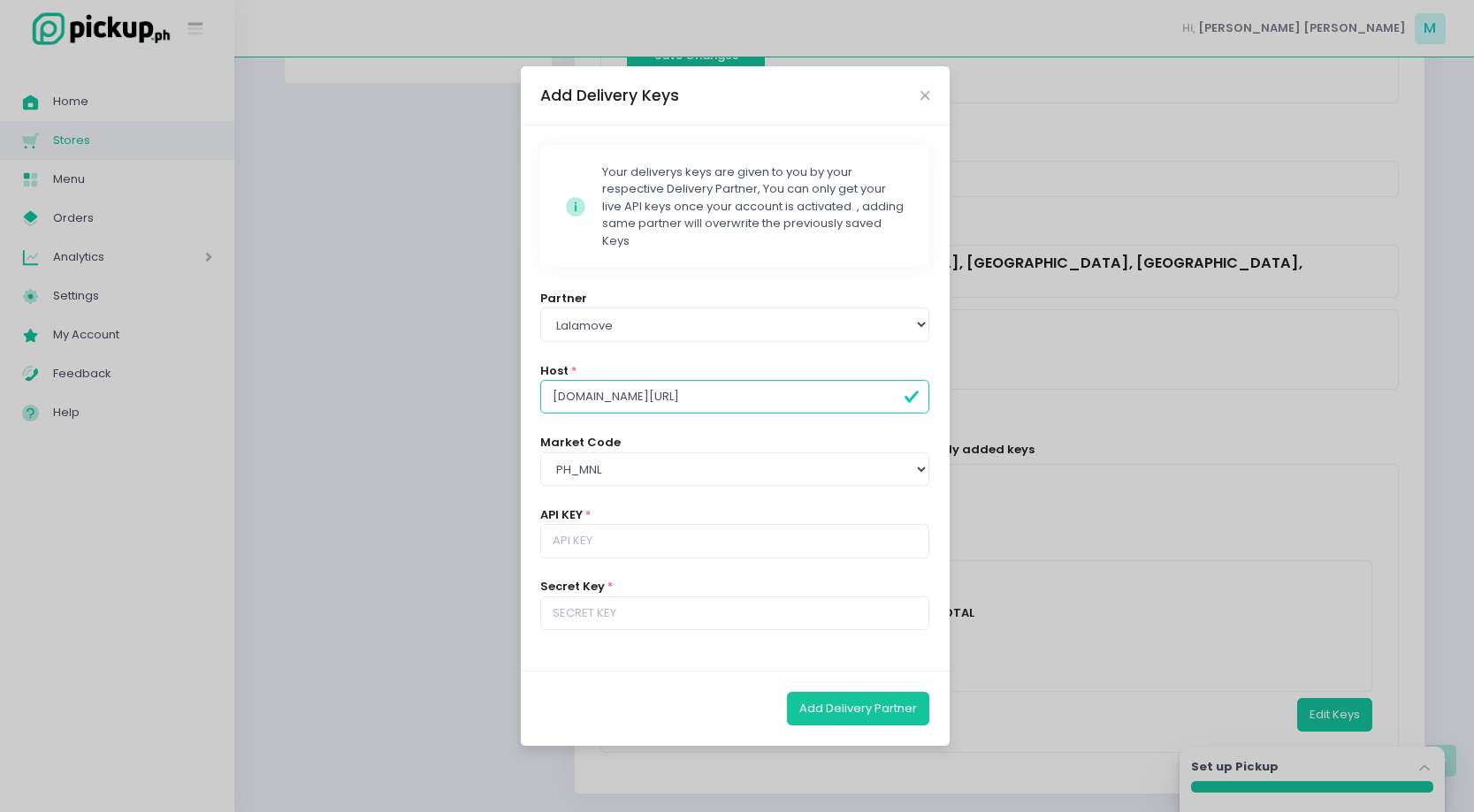
type input "rest.sandbox.lalamove.com/v3"
click at [793, 423] on div "Stockholm-icons / Code / Info-circle Created with Sketch. Your deliverys keys a…" at bounding box center [735, 397] width 428 height 545
click at [886, 534] on input "text" at bounding box center [735, 541] width 389 height 34
paste input "pk_test_2643ed638f6b14b0468506cbd1cce098"
type input "pk_test_2643ed638f6b14b0468506cbd1cce098"
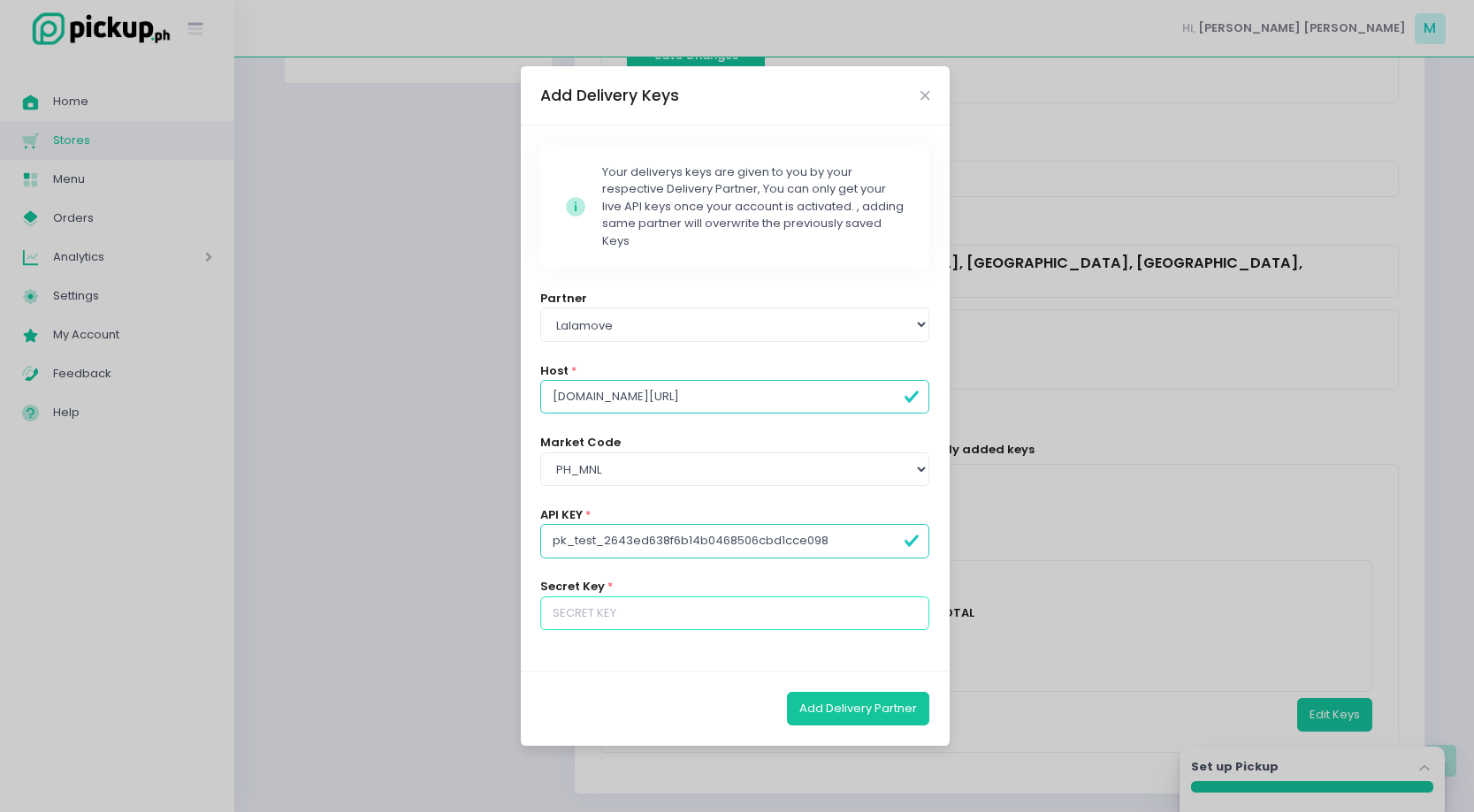
click at [789, 606] on input "text" at bounding box center [735, 613] width 389 height 34
click at [625, 617] on input "text" at bounding box center [735, 613] width 389 height 34
paste input "sk_test_GVnxbnDQsZV8ca8iMySAS5lAxKbx2ByI8TXzvimFr+Igd+9fphxHkdIeAhDp4Q7w"
type input "sk_test_GVnxbnDQsZV8ca8iMySAS5lAxKbx2ByI8TXzvimFr+Igd+9fphxHkdIeAhDp4Q7w"
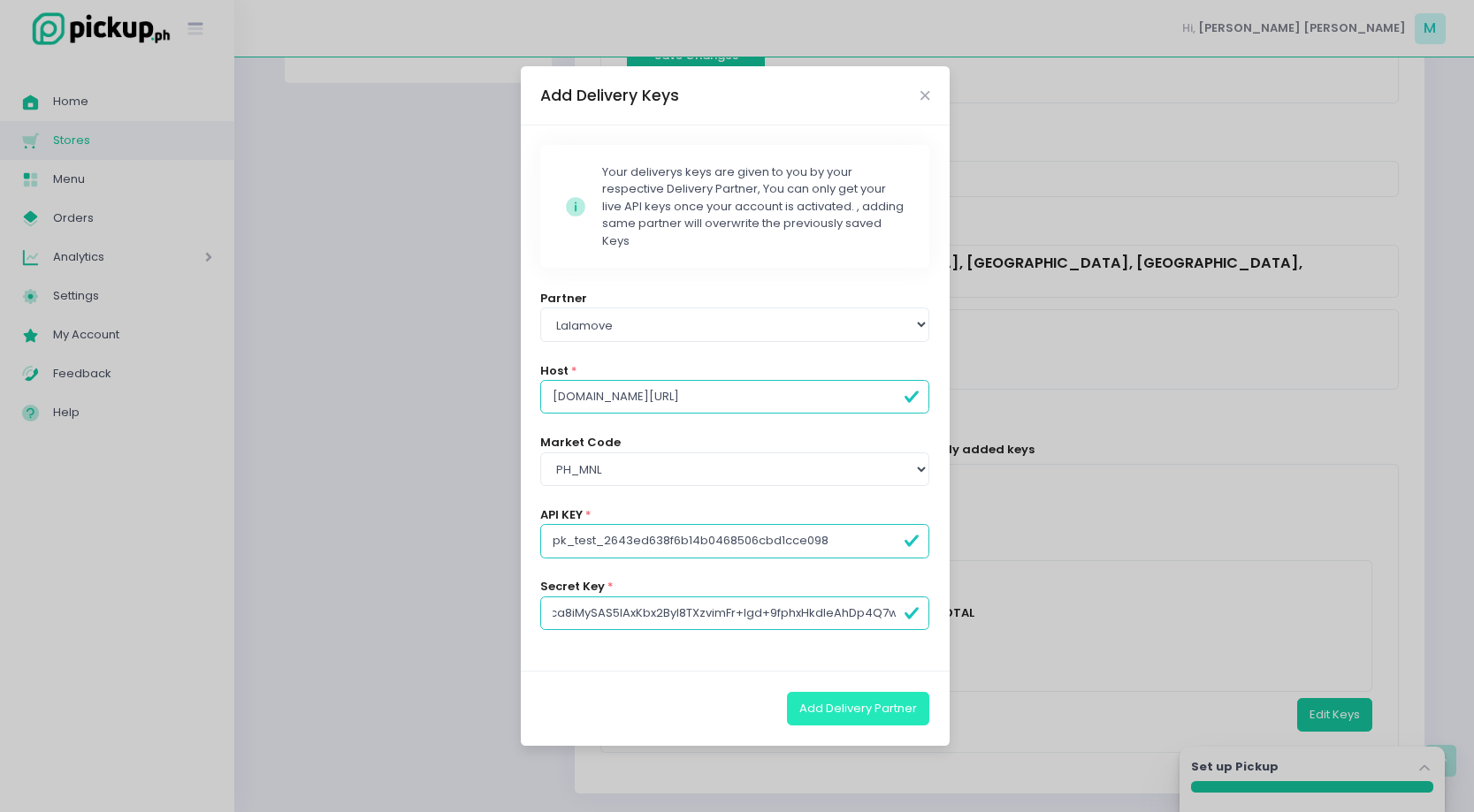
scroll to position [0, 0]
click at [838, 711] on button "Add Delivery Partner" at bounding box center [858, 708] width 142 height 34
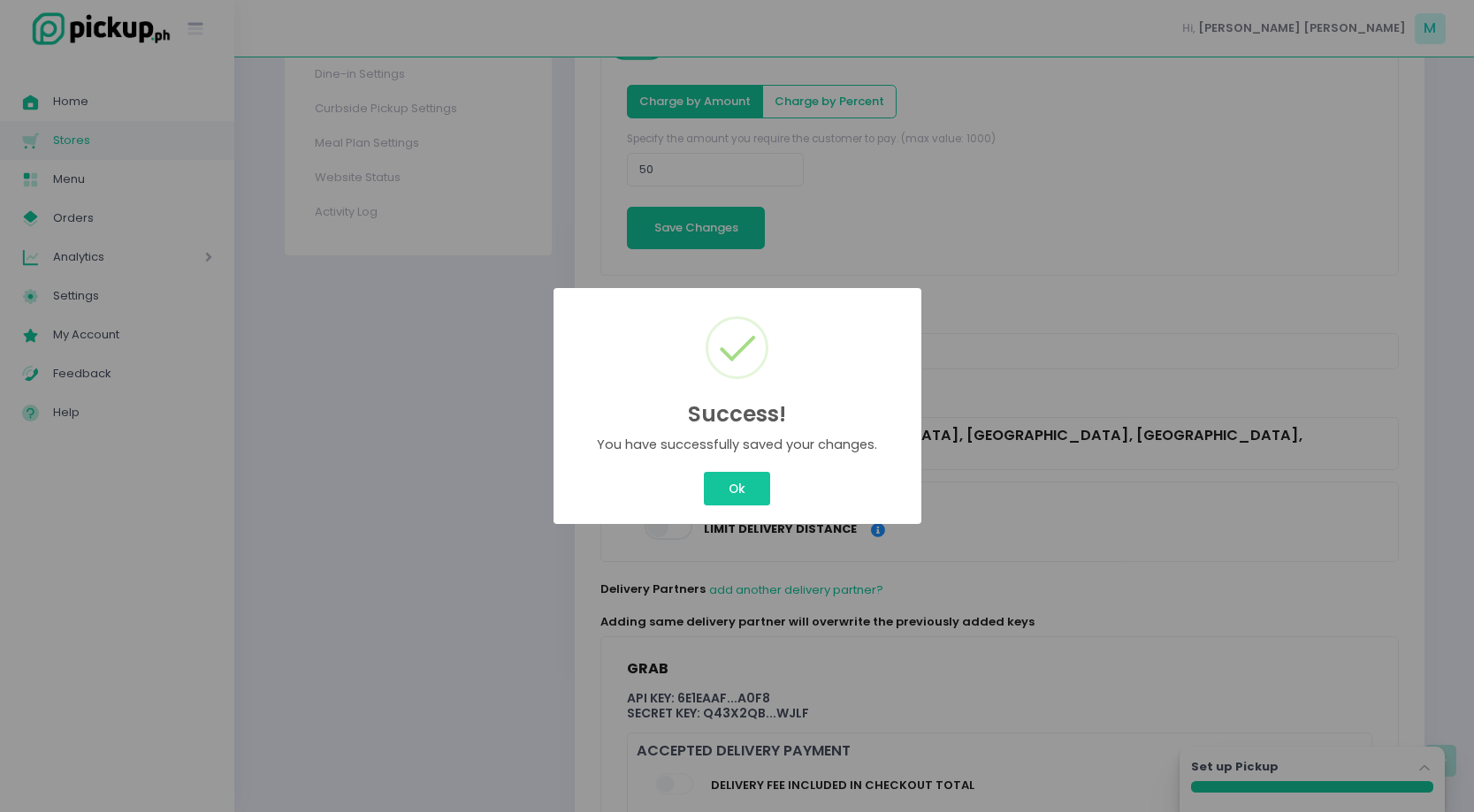
scroll to position [593, 0]
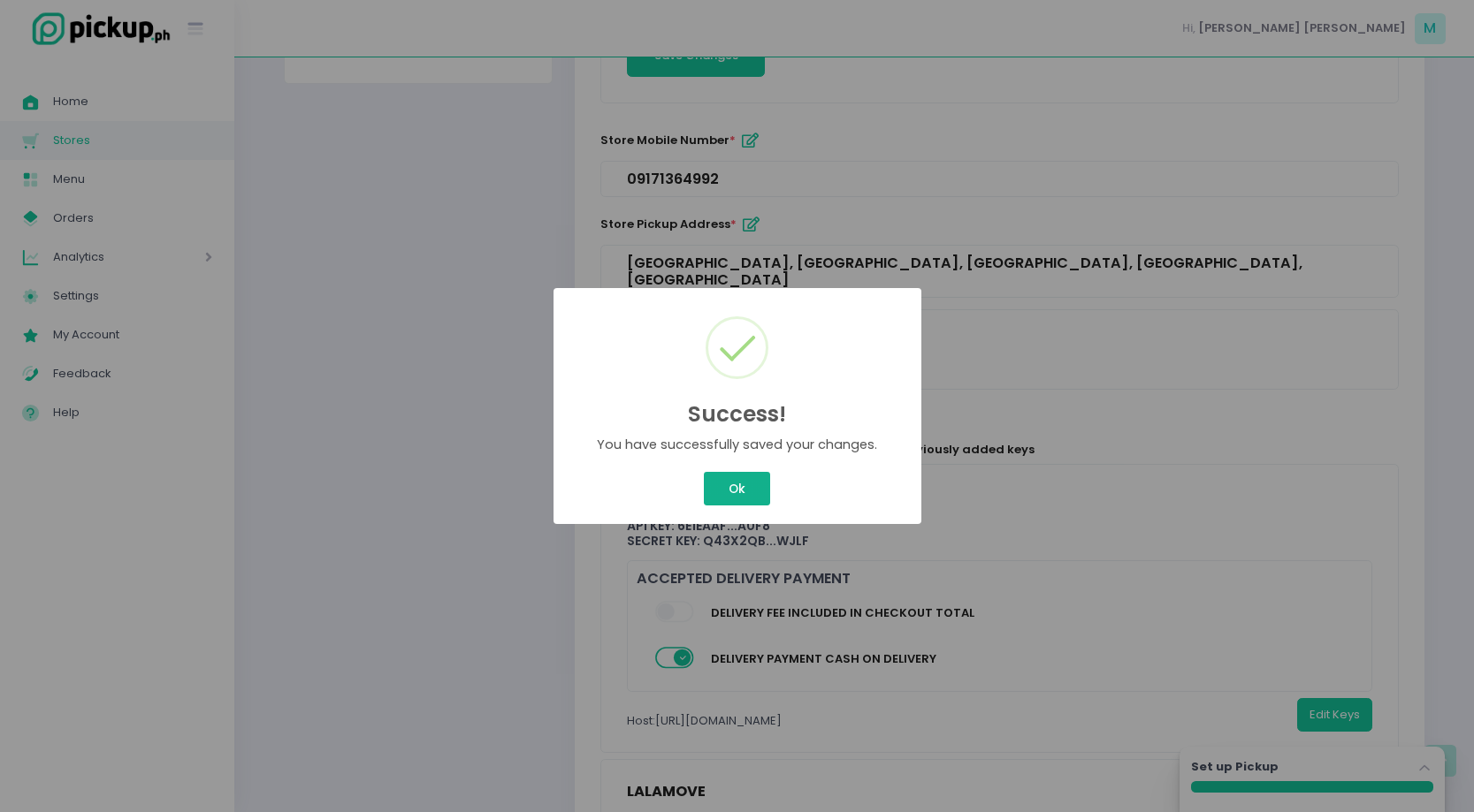
click at [730, 487] on button "Ok" at bounding box center [736, 489] width 65 height 34
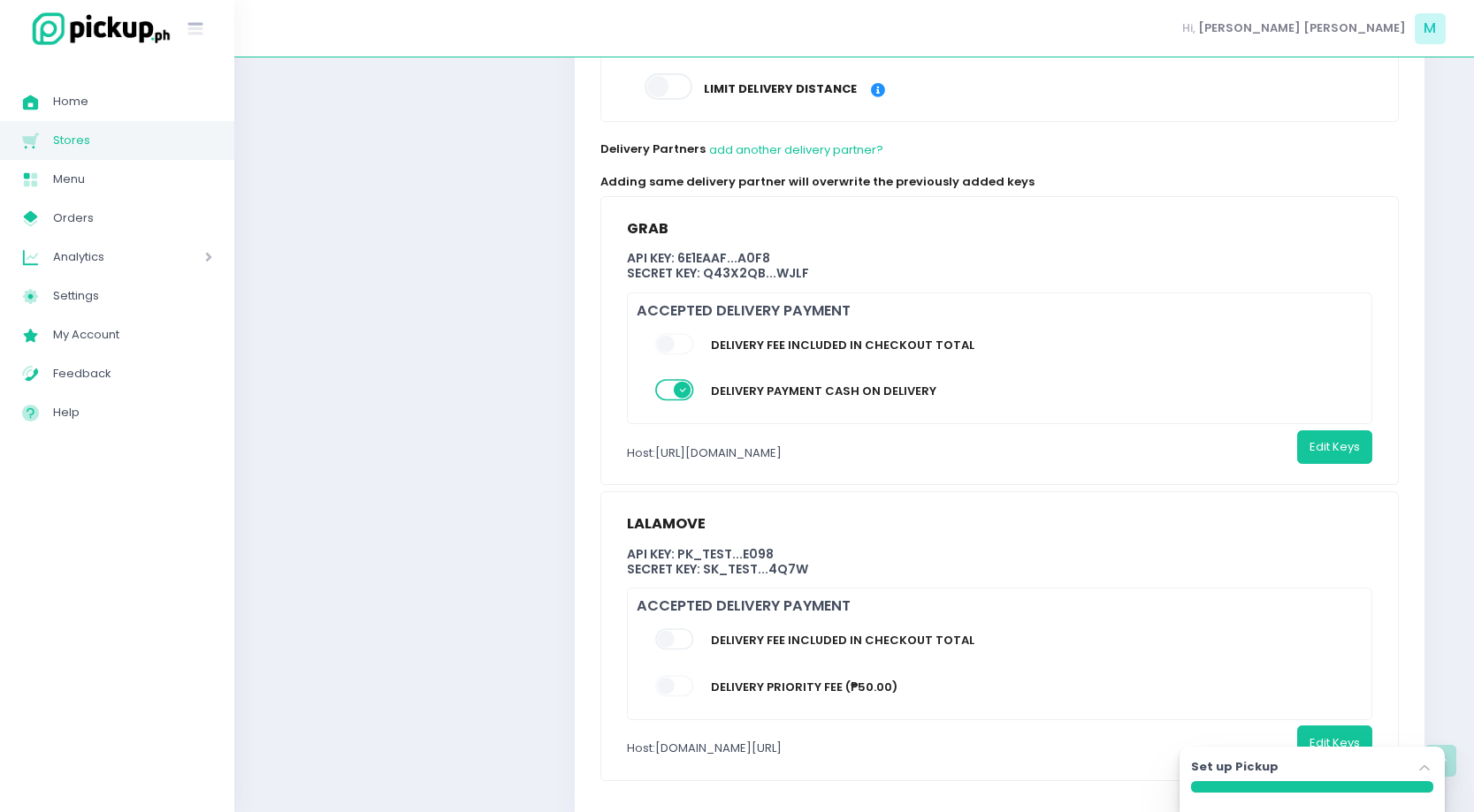
scroll to position [897, 0]
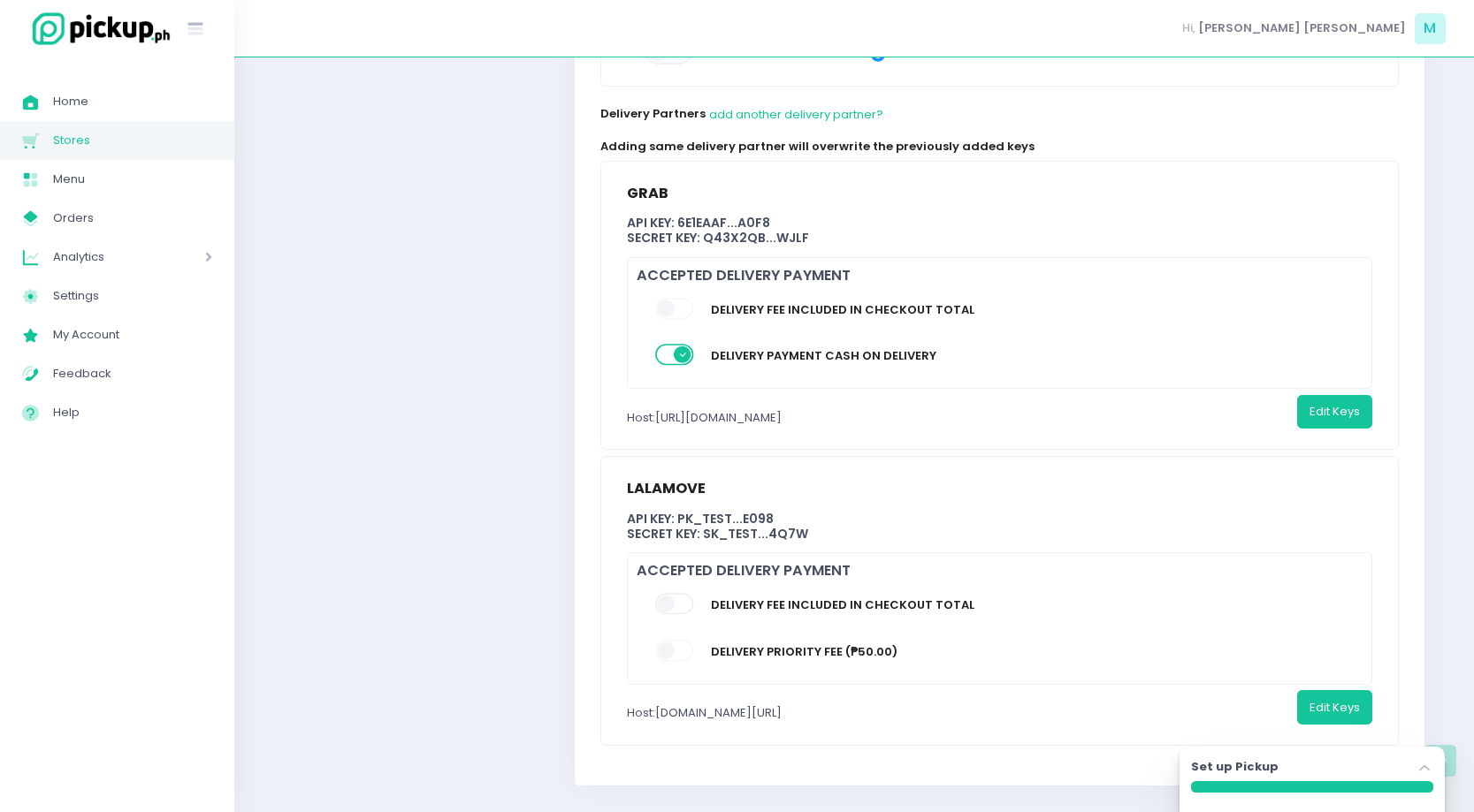
click at [748, 694] on div "Host: rest.sandbox.lalamove.com/v3" at bounding box center [703, 713] width 154 height 46
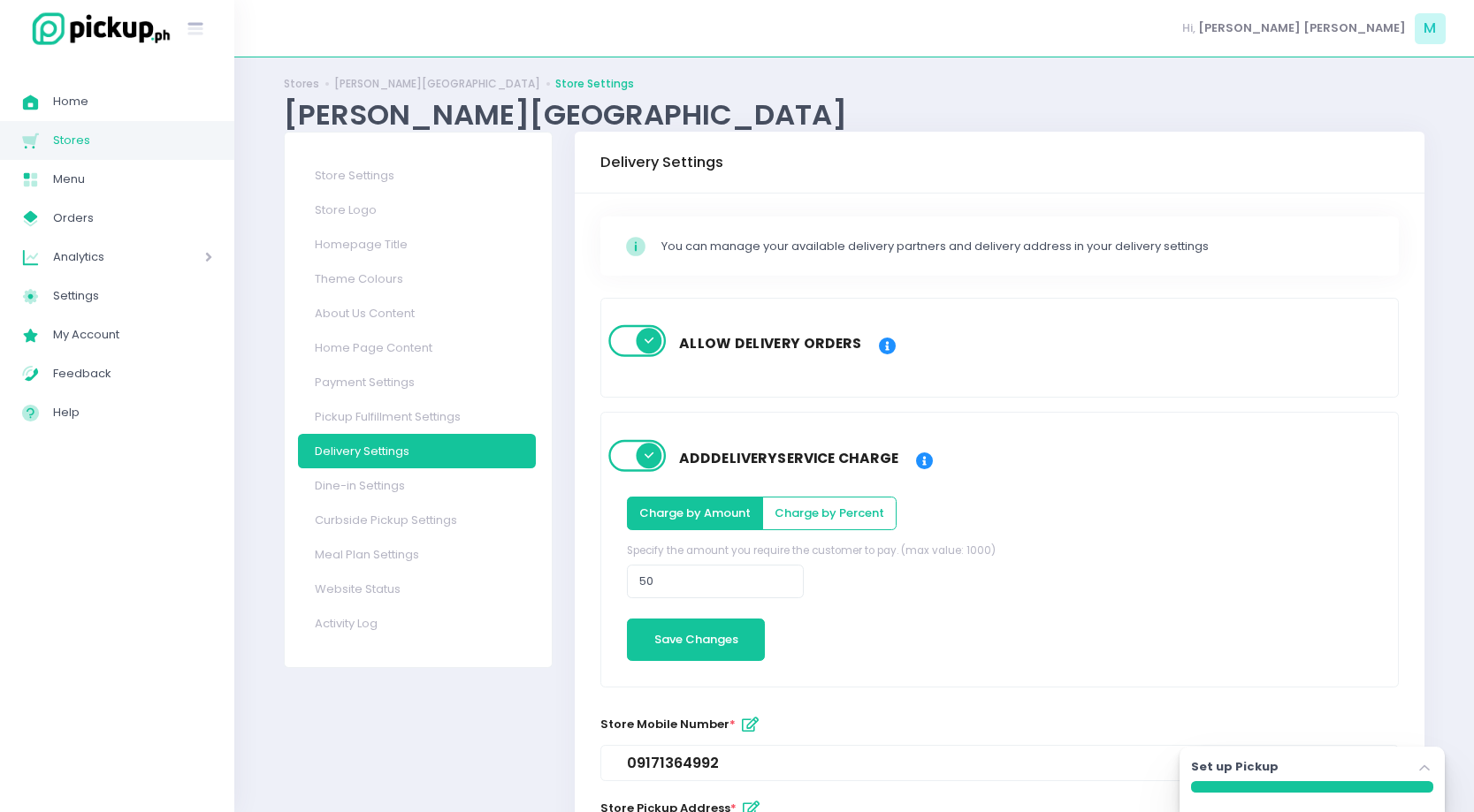
scroll to position [0, 0]
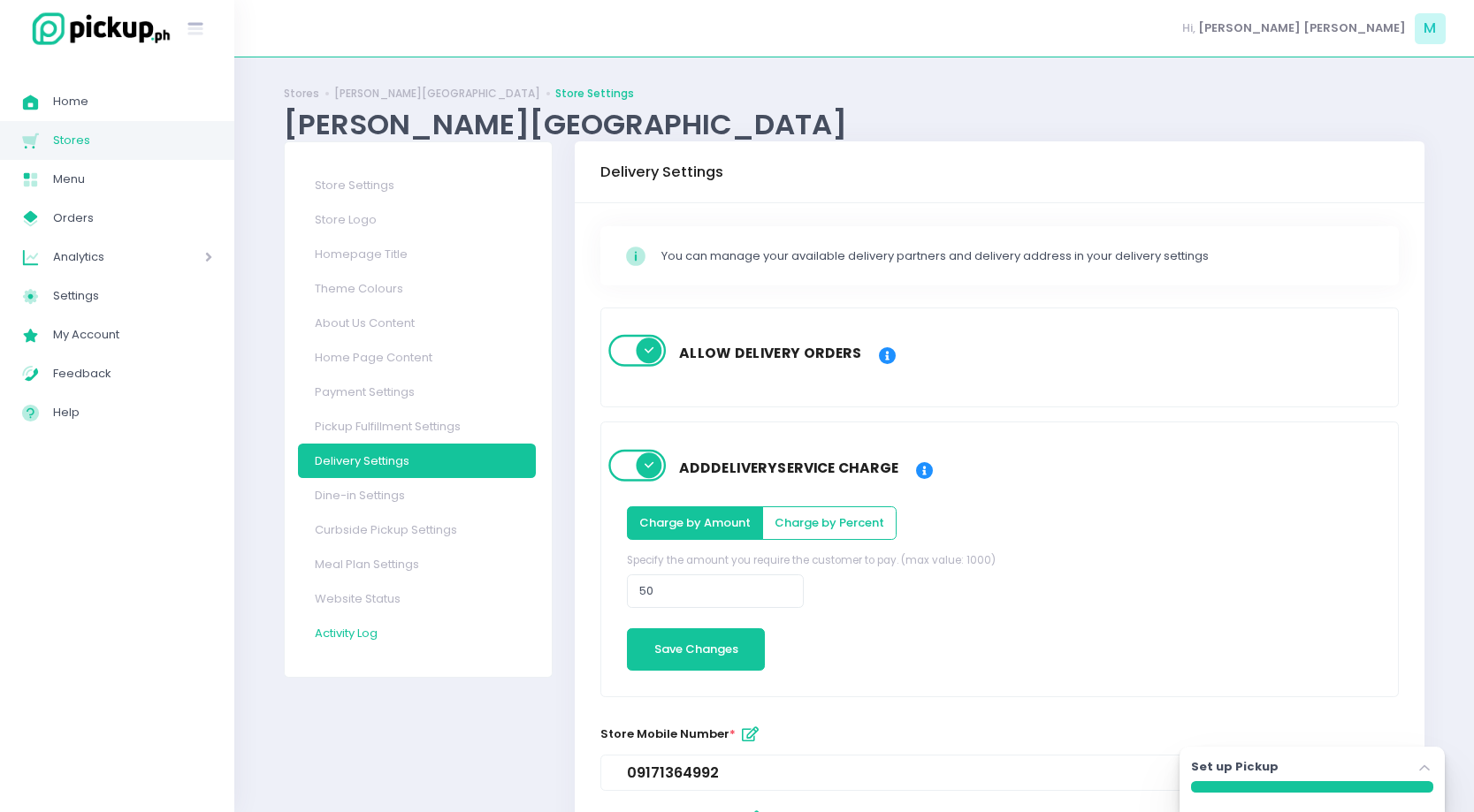
click at [441, 643] on link "Activity Log" at bounding box center [417, 632] width 238 height 34
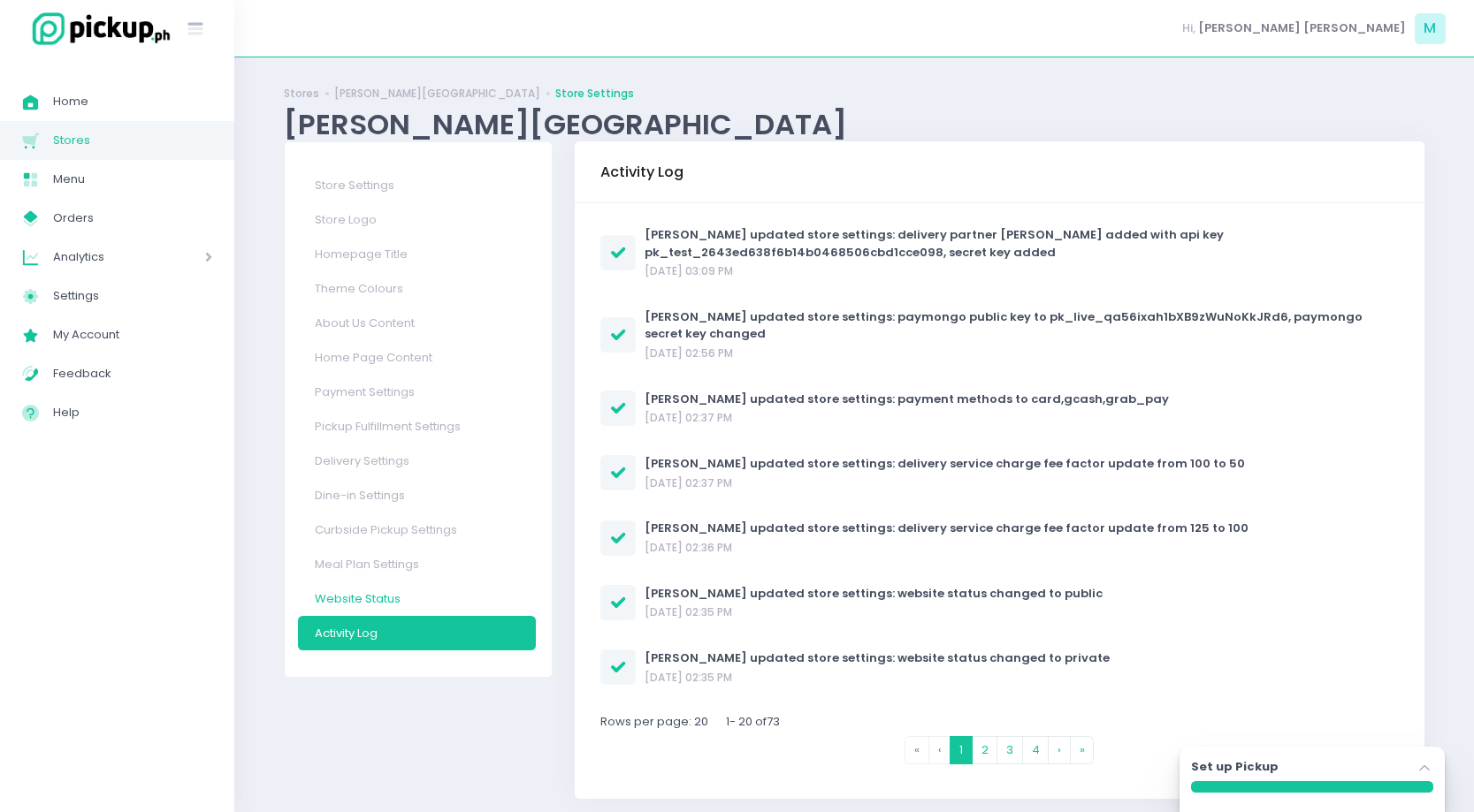
click at [428, 598] on link "Website Status" at bounding box center [417, 598] width 238 height 34
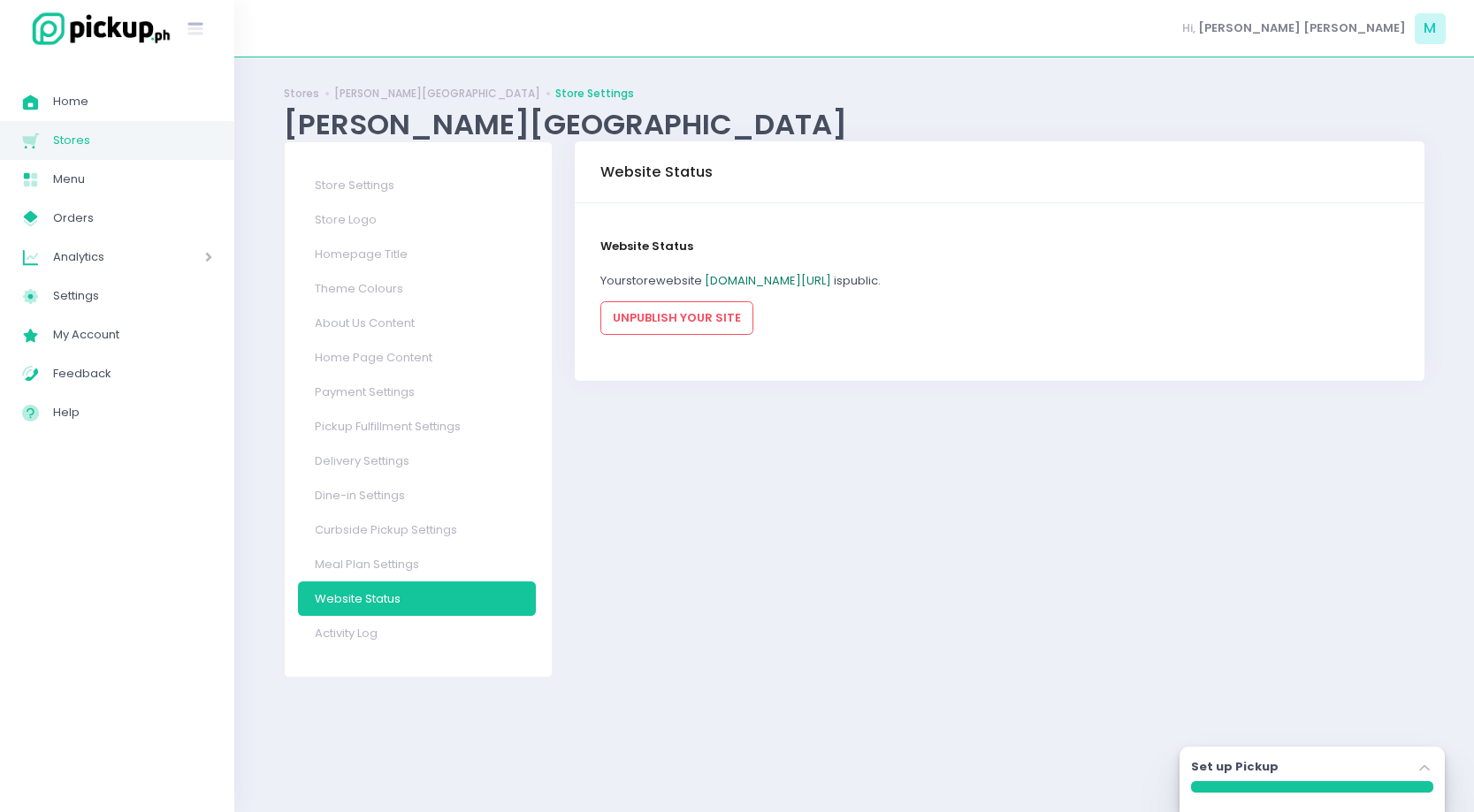
click at [831, 276] on link "sama-samarestaurant.pickup.ph/samasamaph" at bounding box center [768, 280] width 126 height 17
click at [691, 531] on div "Store Settings store name Sama Sama - Urban Avenue Store URL sama-samarestauran…" at bounding box center [999, 410] width 872 height 536
click at [109, 288] on span "Settings" at bounding box center [133, 296] width 159 height 23
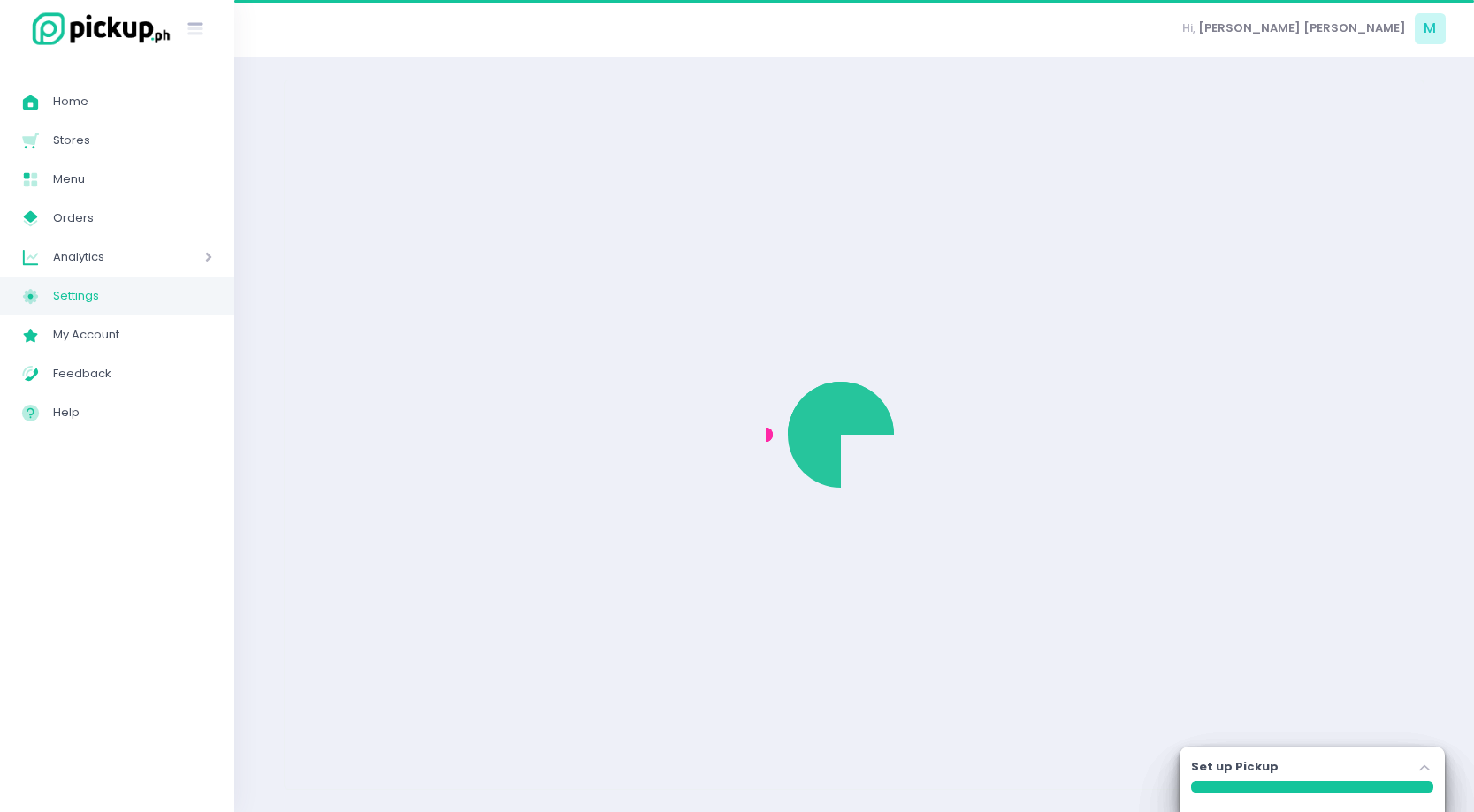
select select "active"
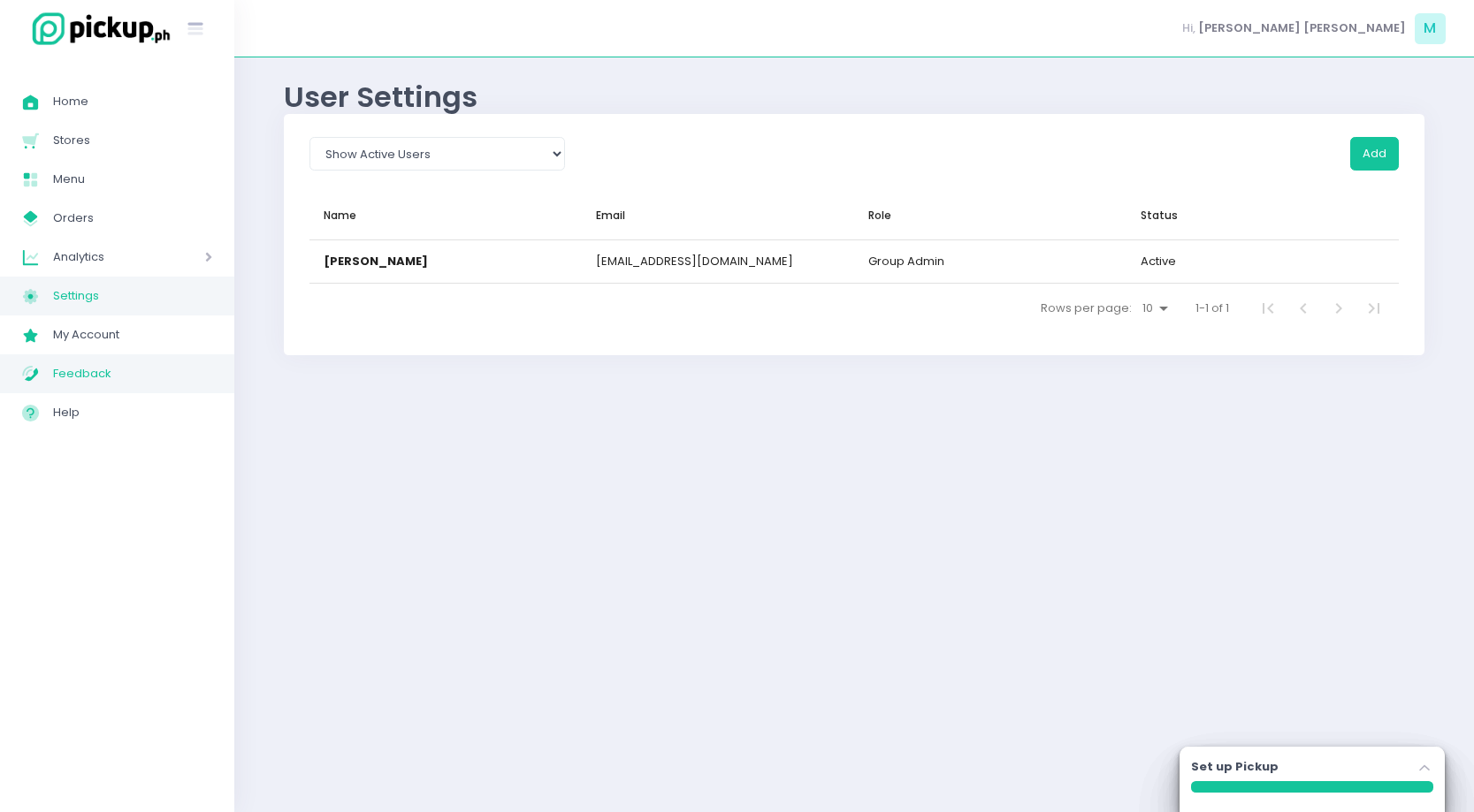
click at [85, 365] on span "Feedback" at bounding box center [133, 374] width 159 height 23
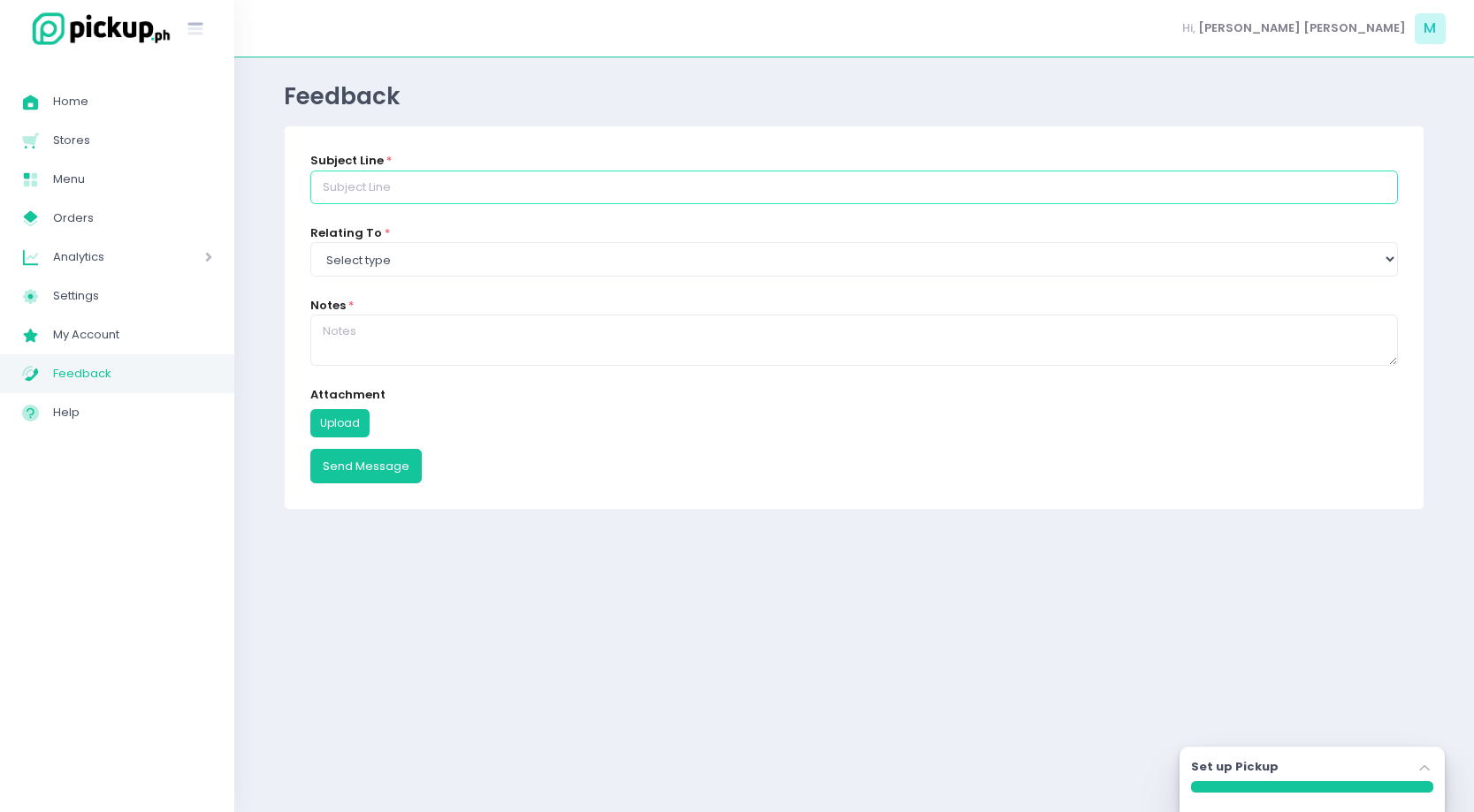
click at [423, 188] on input "text" at bounding box center [853, 187] width 1087 height 34
click at [451, 260] on div "Relating To * Select type Report a bug Suggest a feature Ask a question" at bounding box center [853, 251] width 1087 height 52
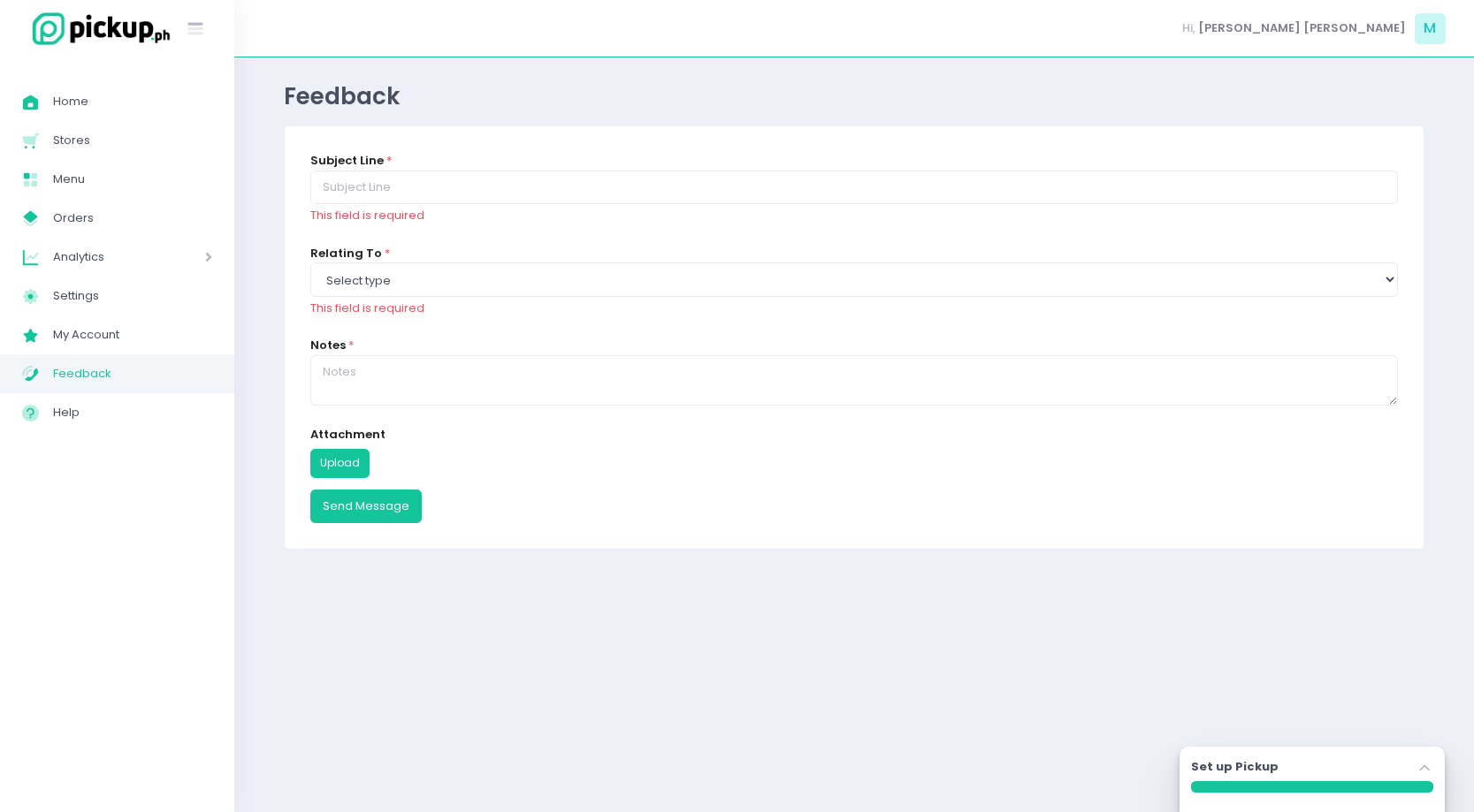
click at [1337, 770] on div "Set up Pickup Stockholm-icons / Navigation / Angle-up Created with Sketch." at bounding box center [1312, 770] width 242 height 23
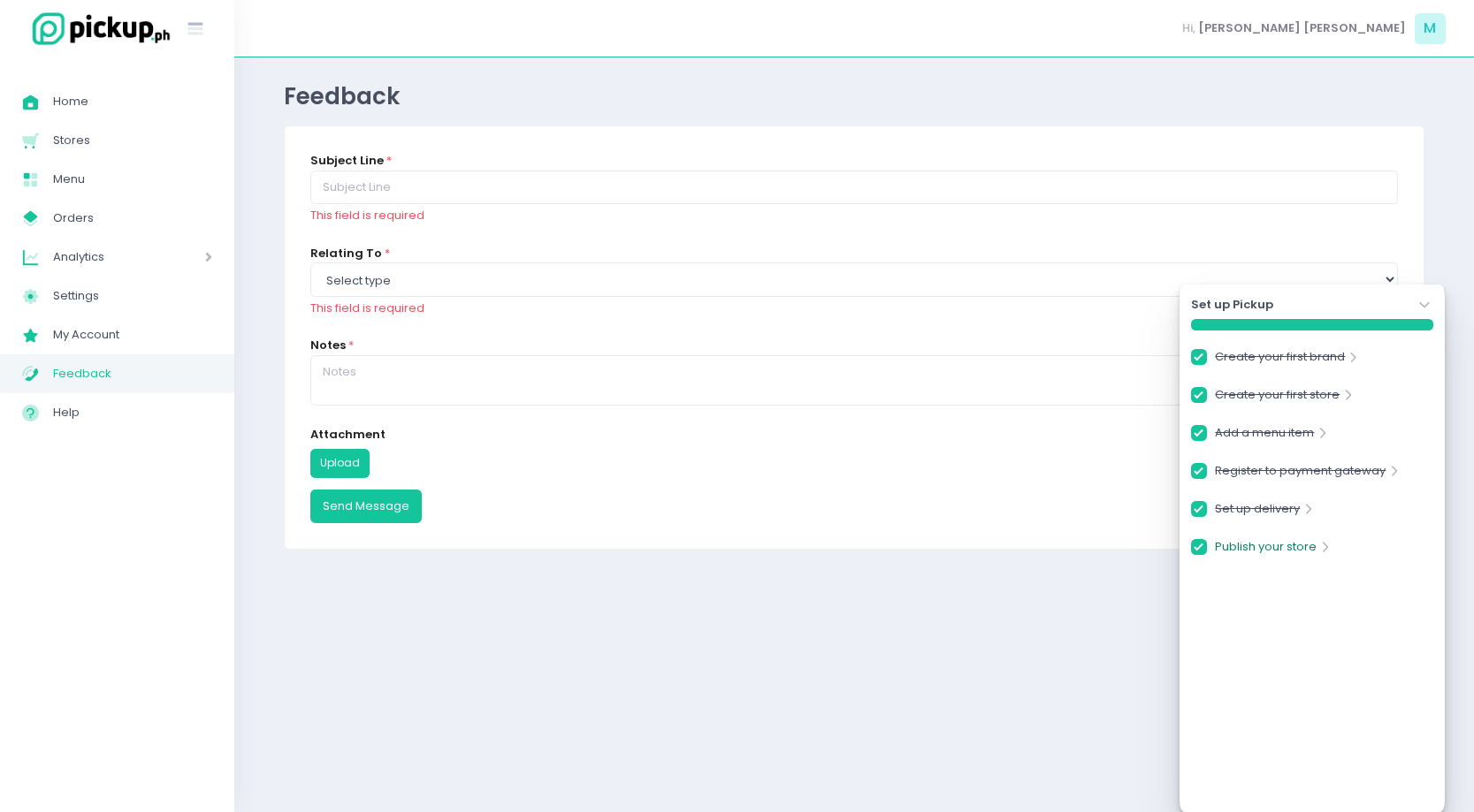
click at [1299, 554] on link "Publish your store" at bounding box center [1265, 550] width 102 height 24
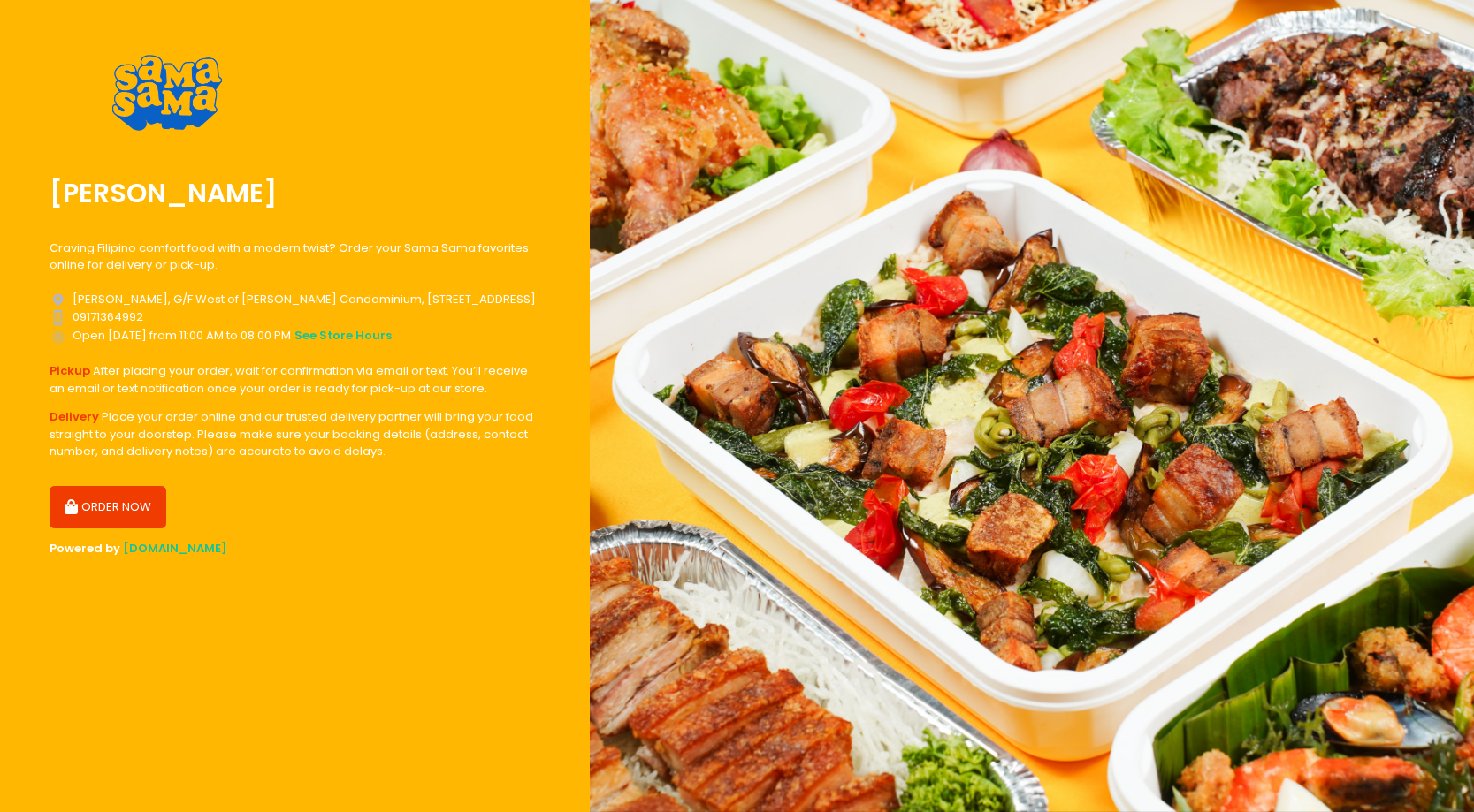
click at [122, 497] on button "ORDER NOW" at bounding box center [108, 507] width 117 height 43
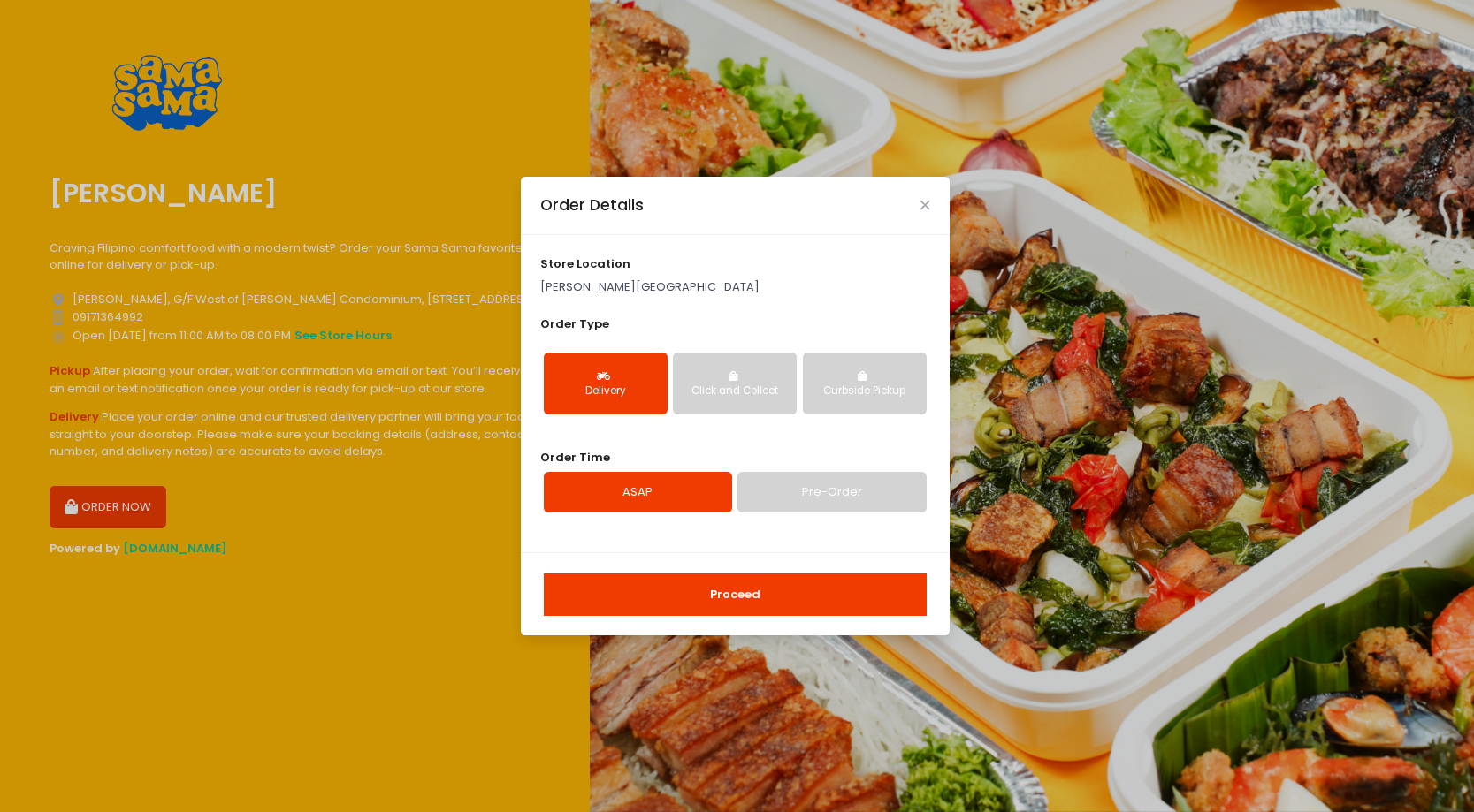
click at [695, 598] on button "Proceed" at bounding box center [736, 595] width 383 height 43
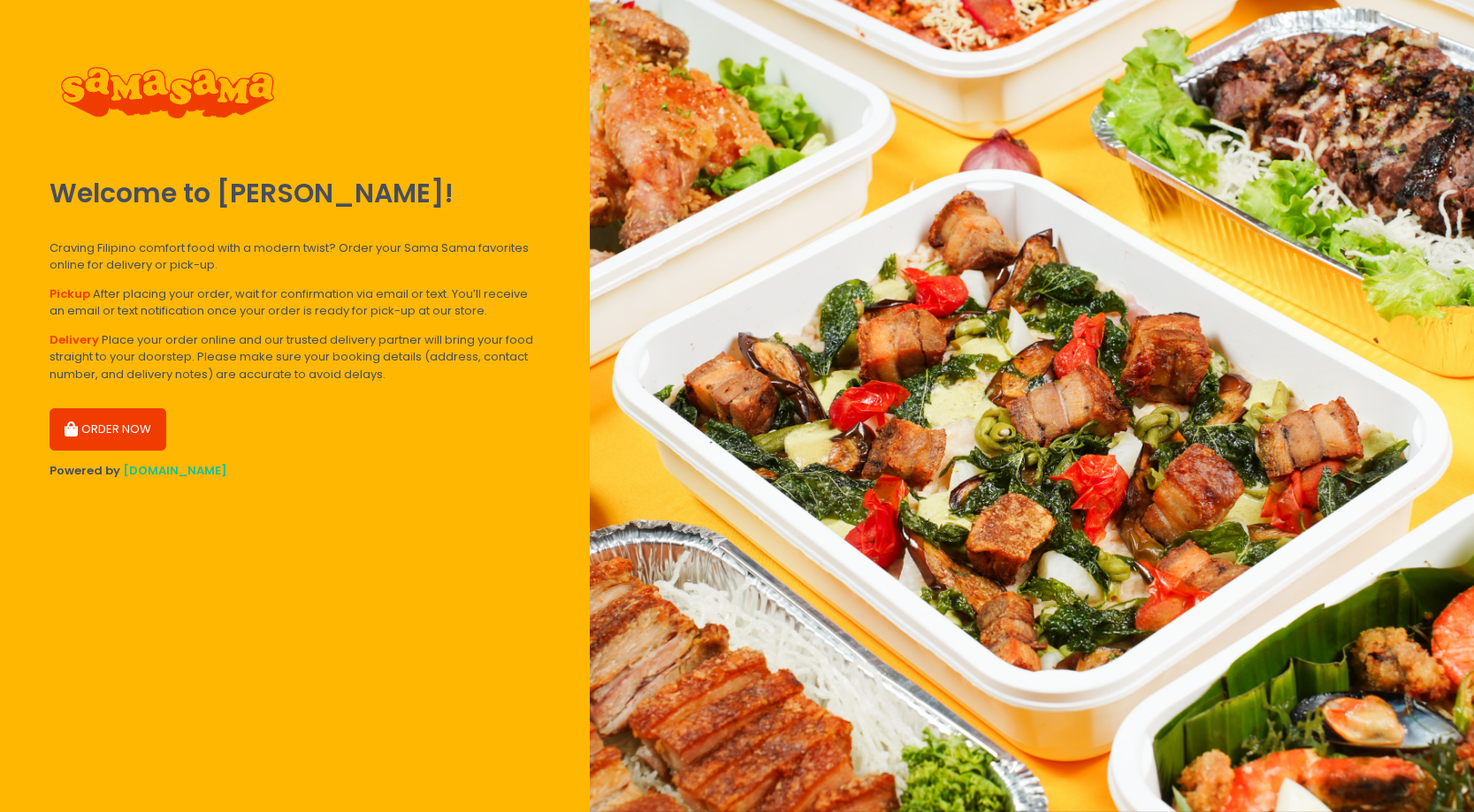
click at [97, 419] on button "ORDER NOW" at bounding box center [108, 429] width 117 height 43
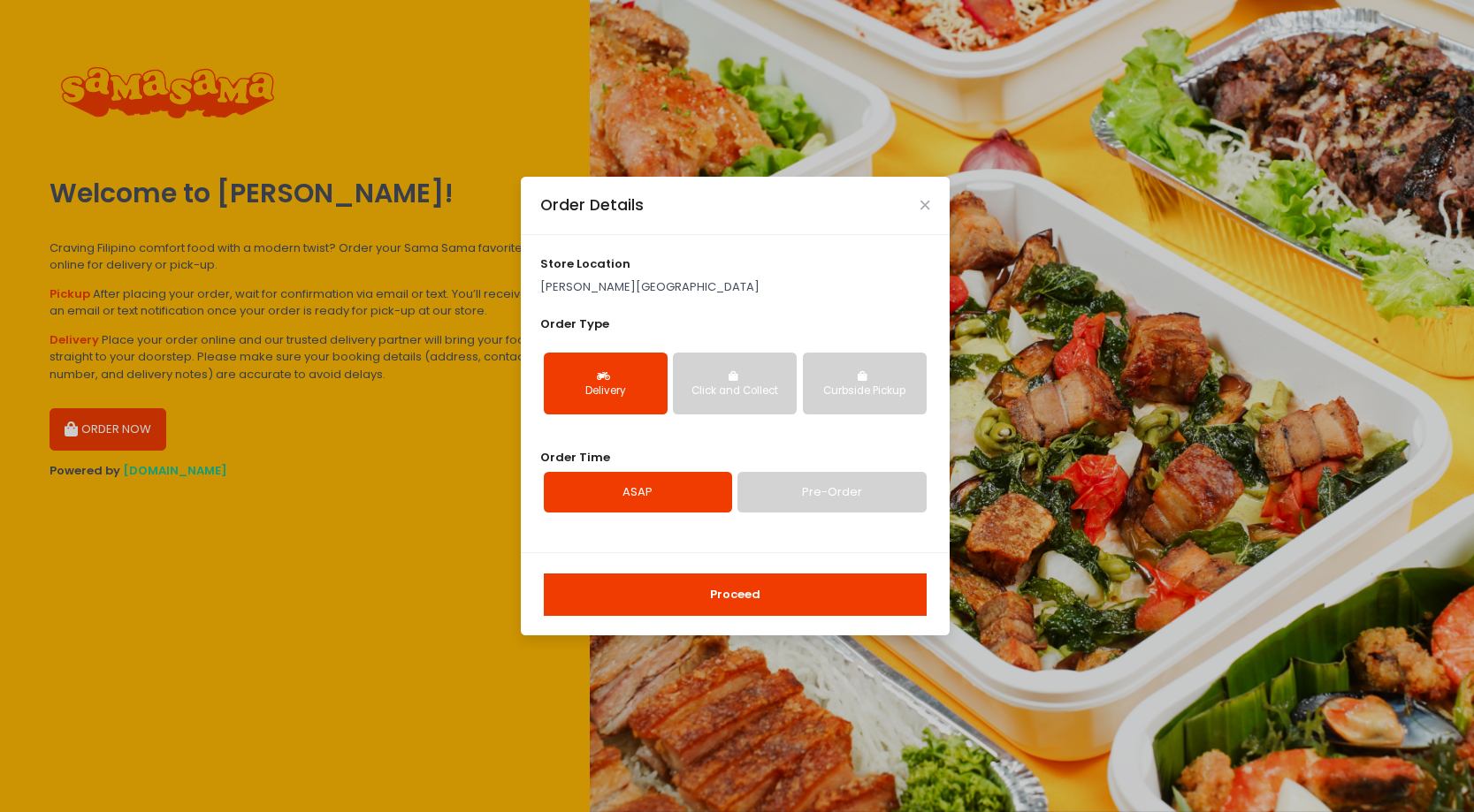
click at [680, 590] on button "Proceed" at bounding box center [736, 595] width 383 height 43
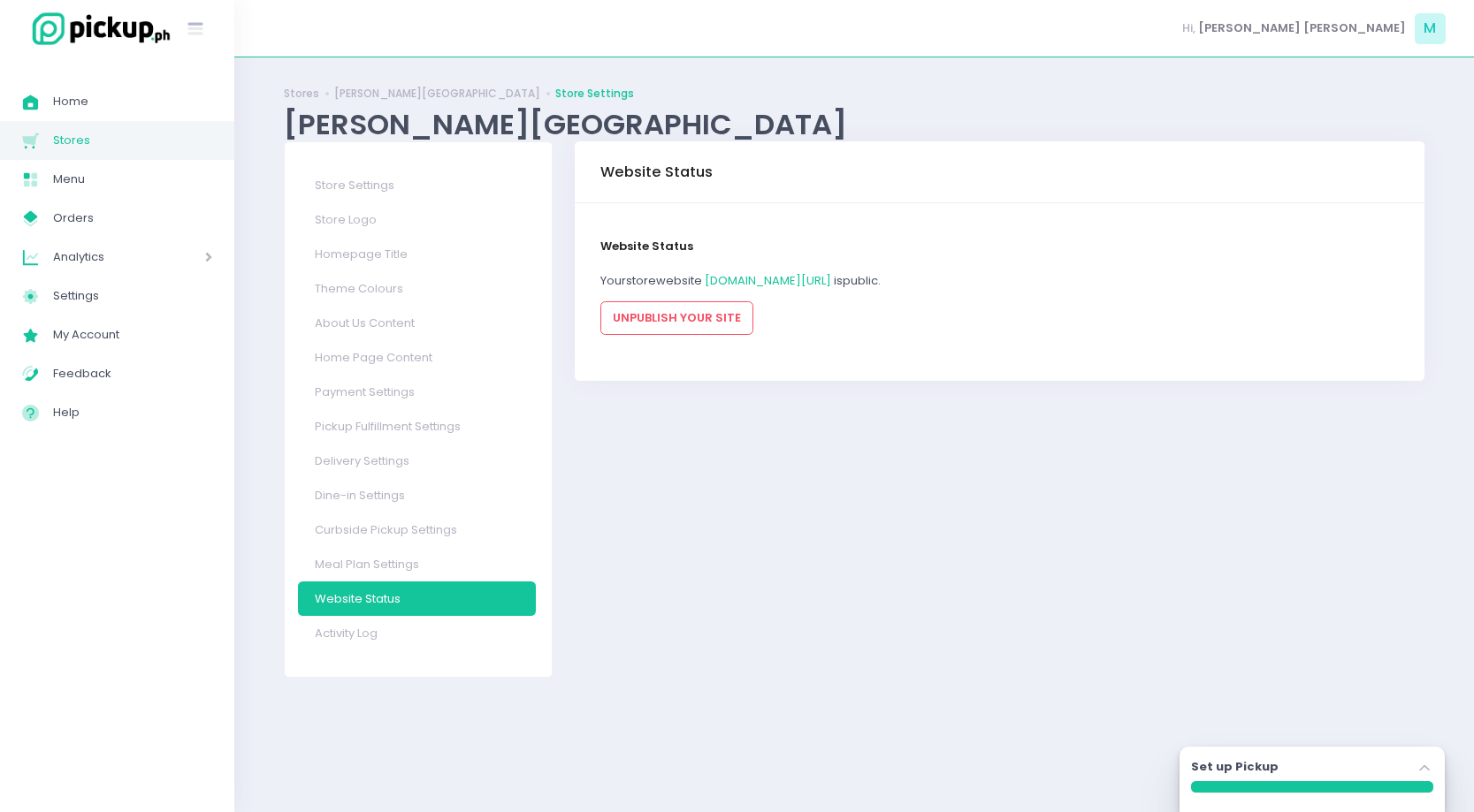
click at [1424, 776] on icon "Stockholm-icons / Navigation / Angle-up Created with Sketch." at bounding box center [1424, 768] width 17 height 17
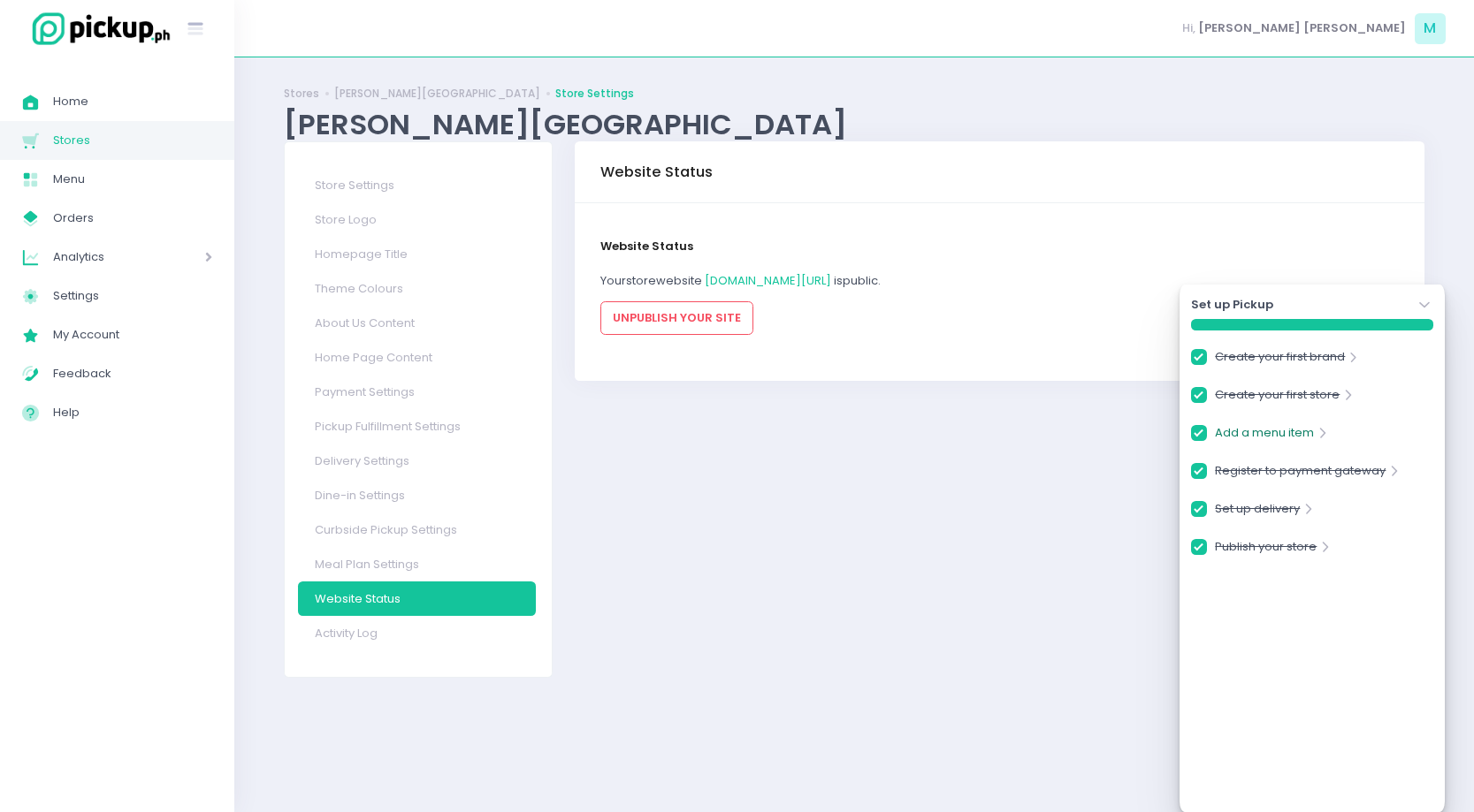
click at [1283, 436] on link "Add a menu item" at bounding box center [1264, 436] width 99 height 24
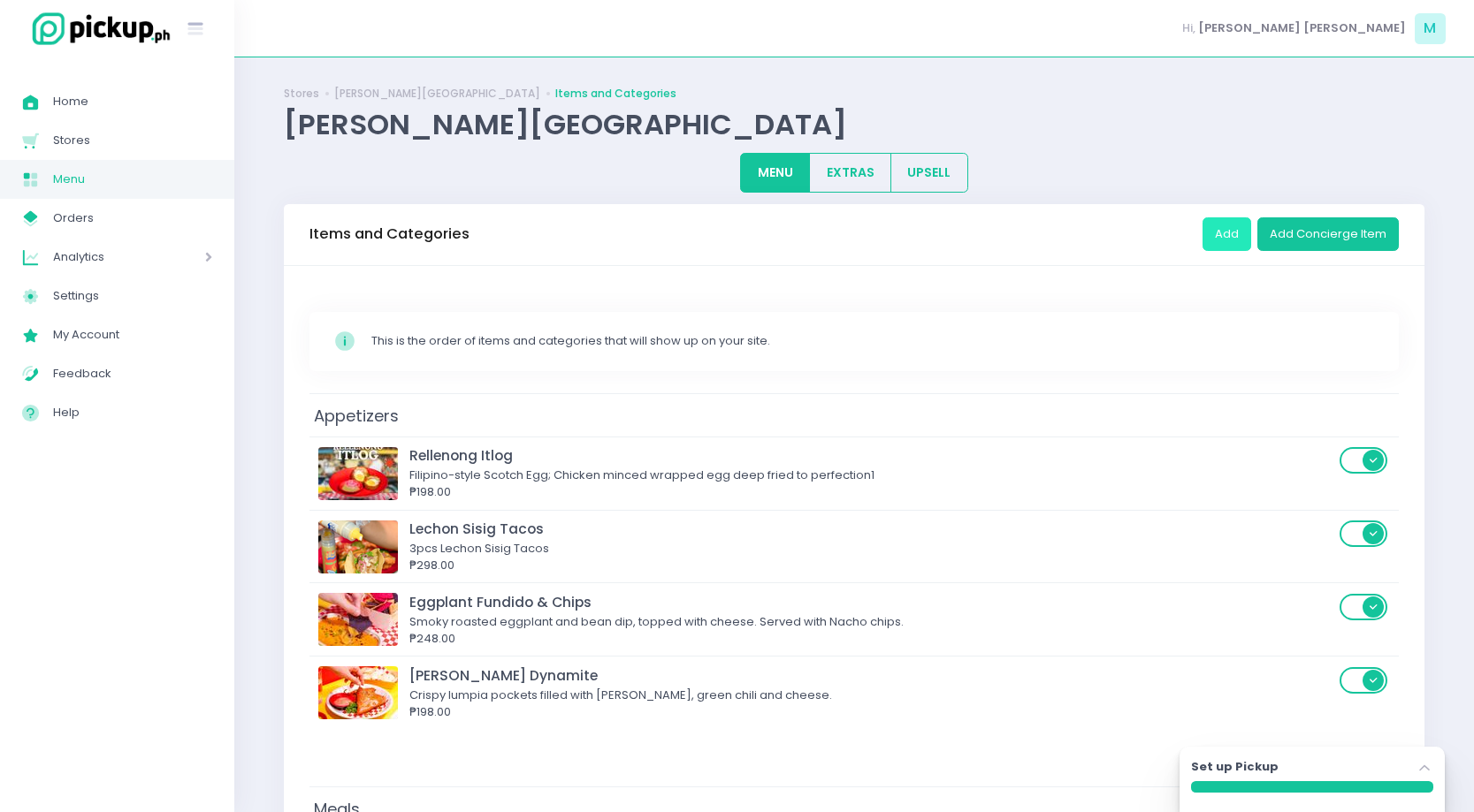
click at [1226, 238] on button "Add" at bounding box center [1226, 234] width 49 height 34
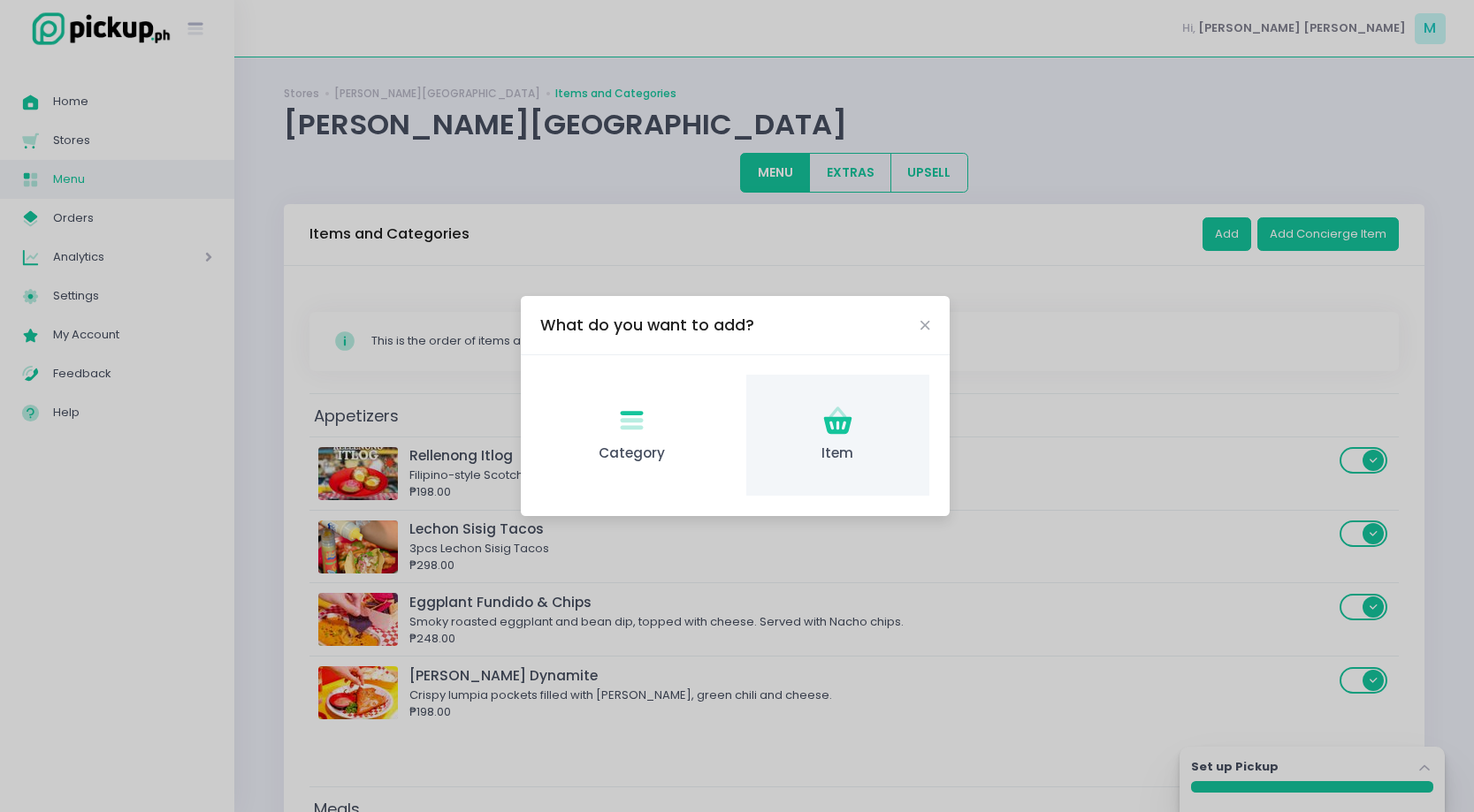
click at [869, 414] on div "Item Created with Sketch. Item" at bounding box center [838, 435] width 183 height 121
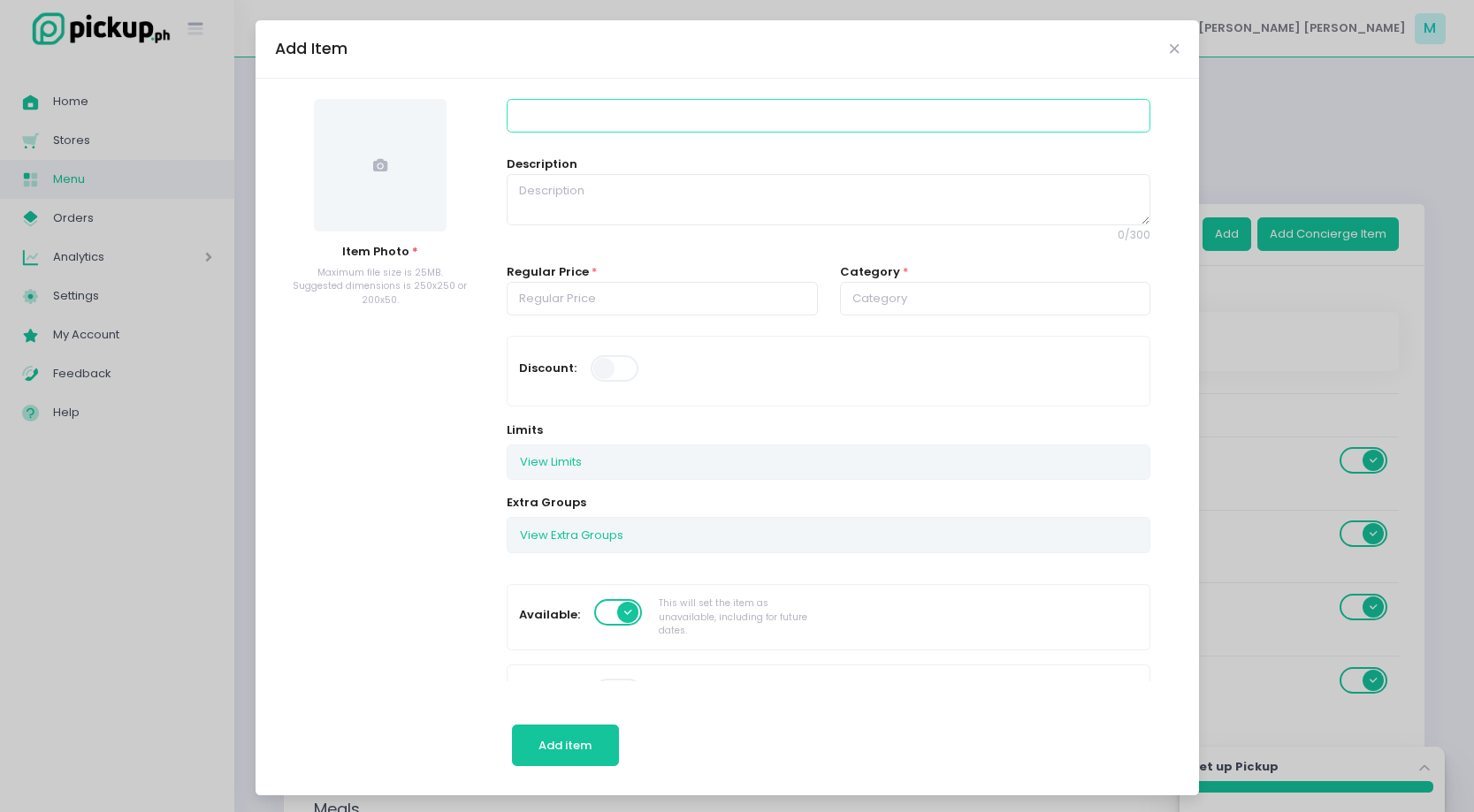
click at [561, 115] on input at bounding box center [828, 116] width 643 height 34
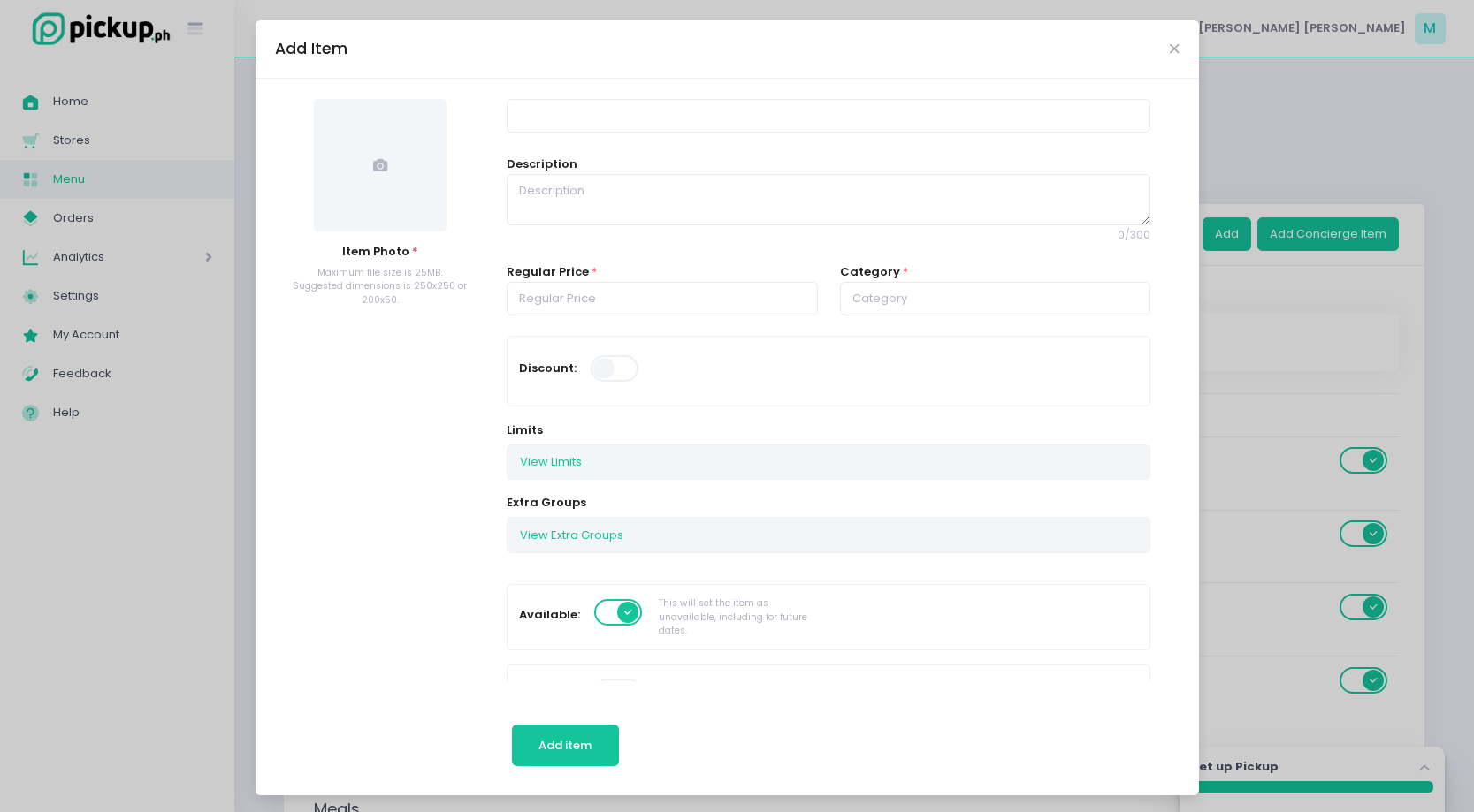
click at [1155, 54] on div "Add Item" at bounding box center [727, 50] width 943 height 58
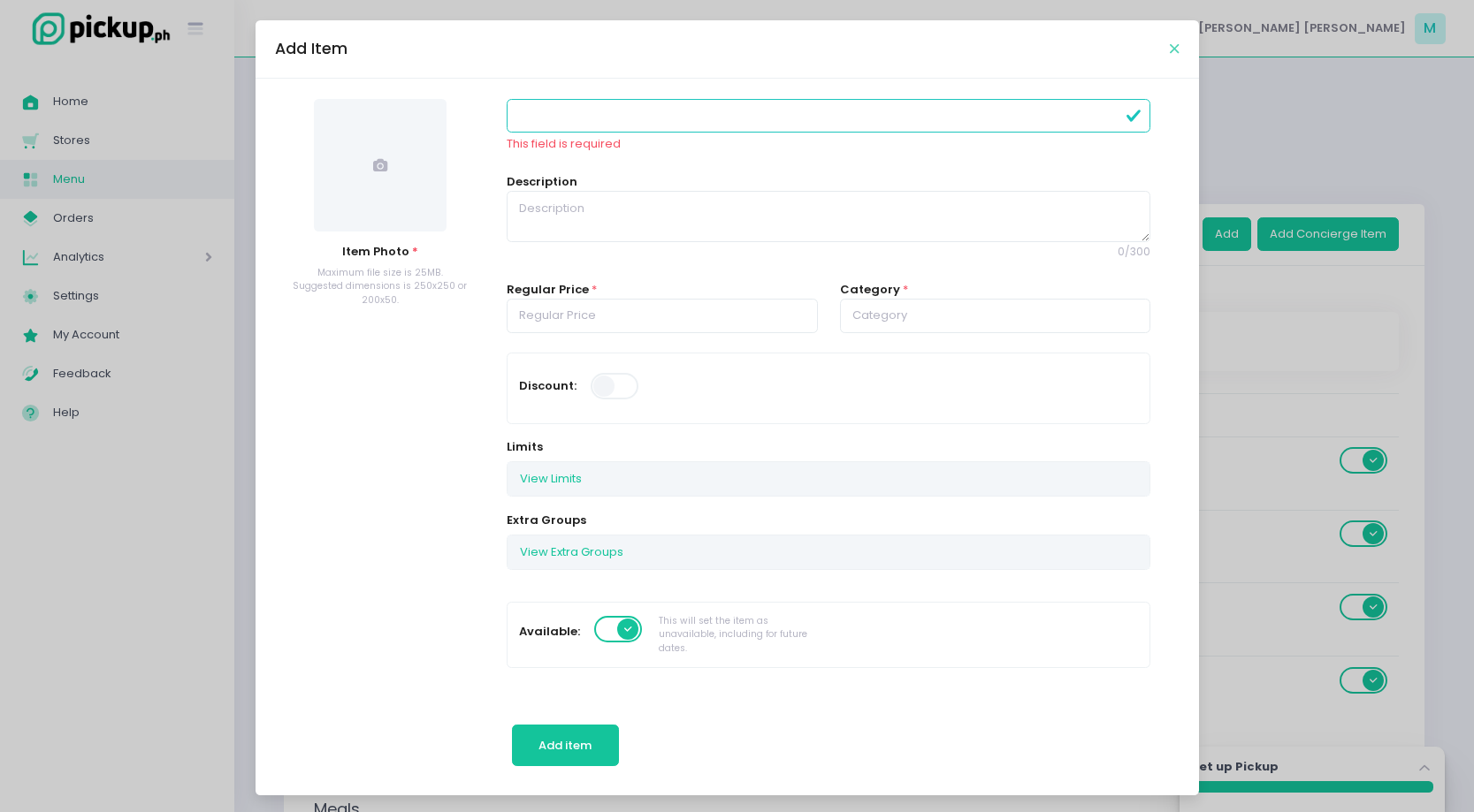
click at [1171, 52] on icon "Close" at bounding box center [1174, 50] width 9 height 14
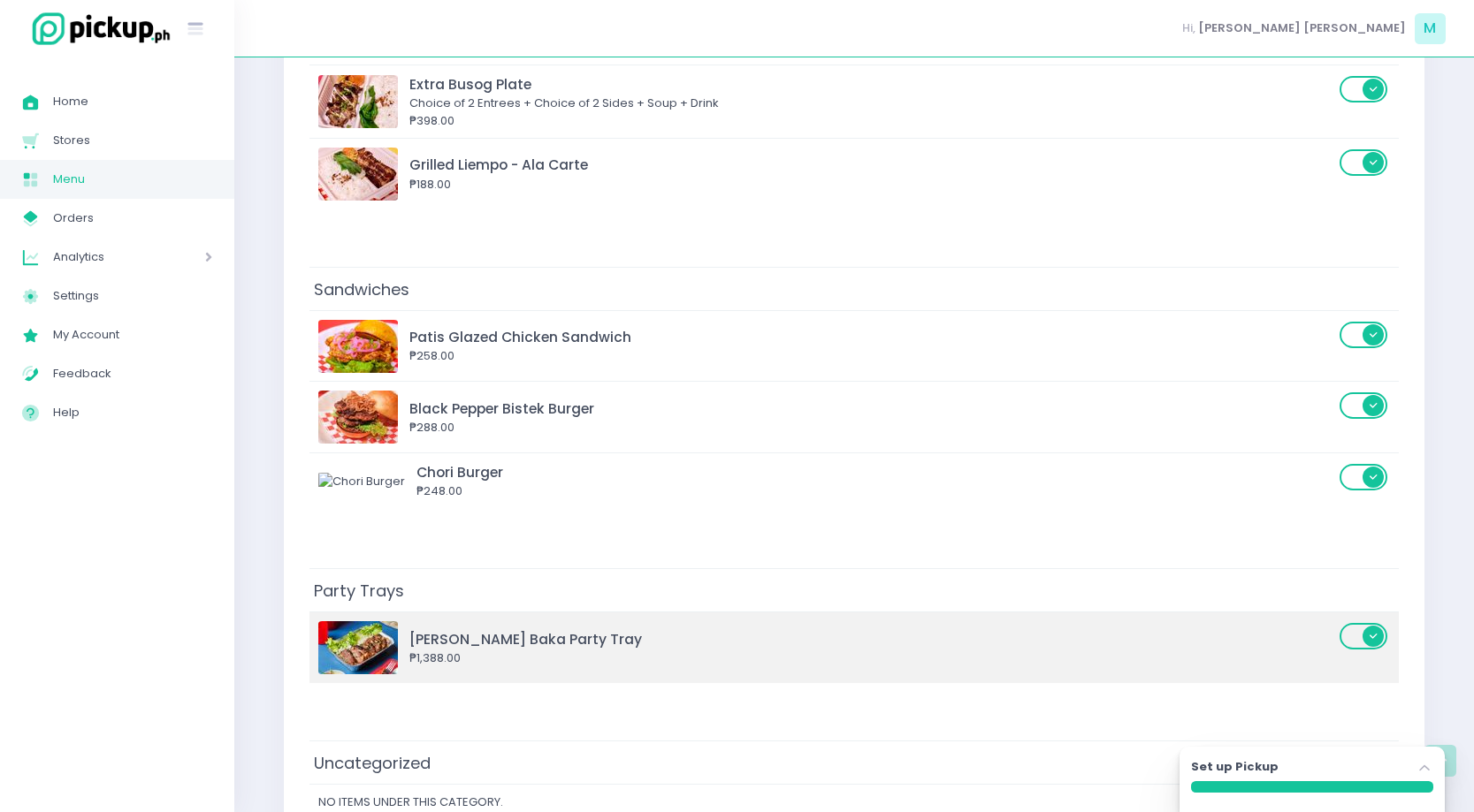
scroll to position [1155, 0]
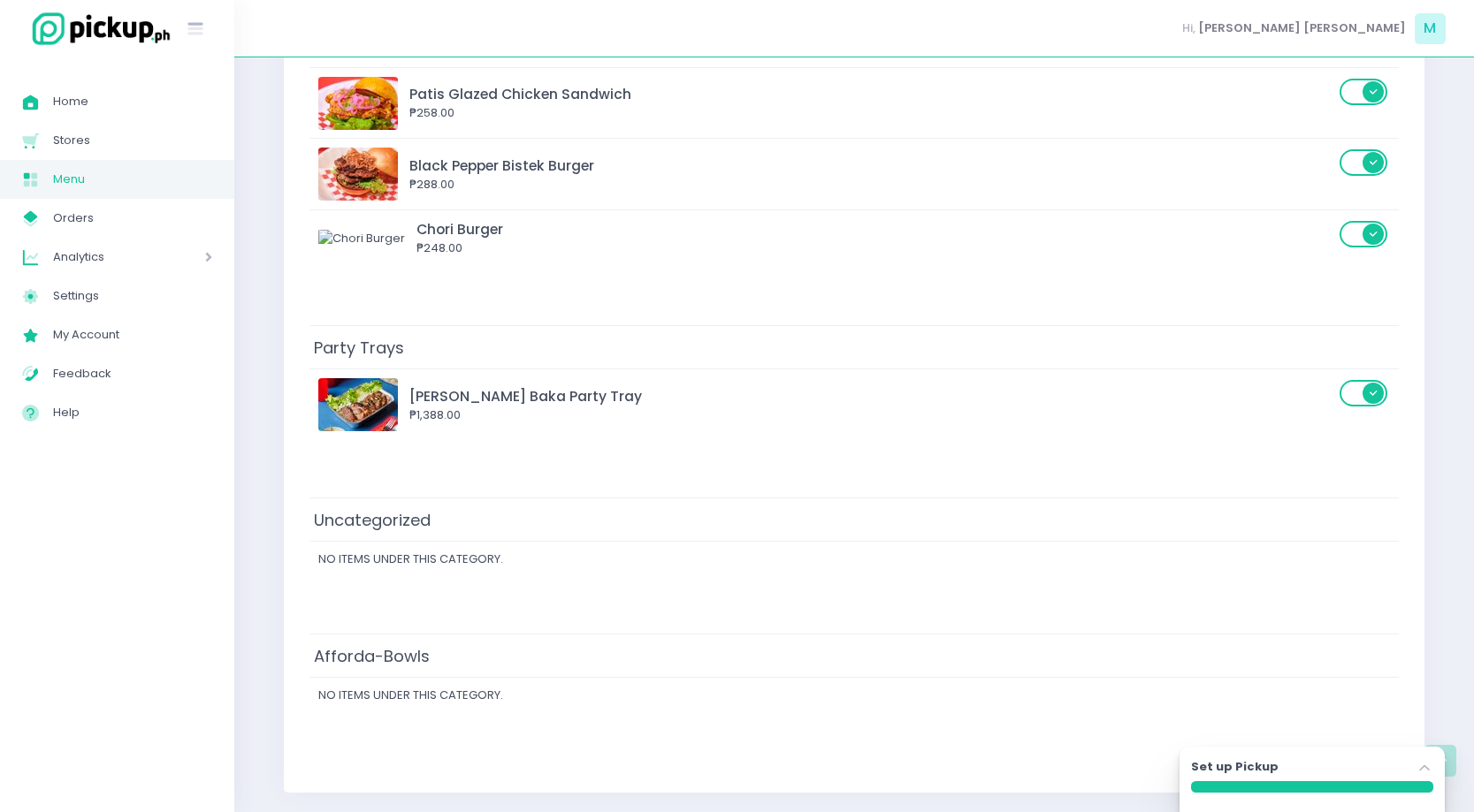
drag, startPoint x: 630, startPoint y: 665, endPoint x: 627, endPoint y: 528, distance: 137.0
click at [628, 536] on div "Appetizers Rellenong Itlog Filipino-style Scotch Egg; Chicken minced wrapped eg…" at bounding box center [853, 5] width 1089 height 1533
click at [397, 515] on span "Afforda-Bowls" at bounding box center [371, 521] width 124 height 31
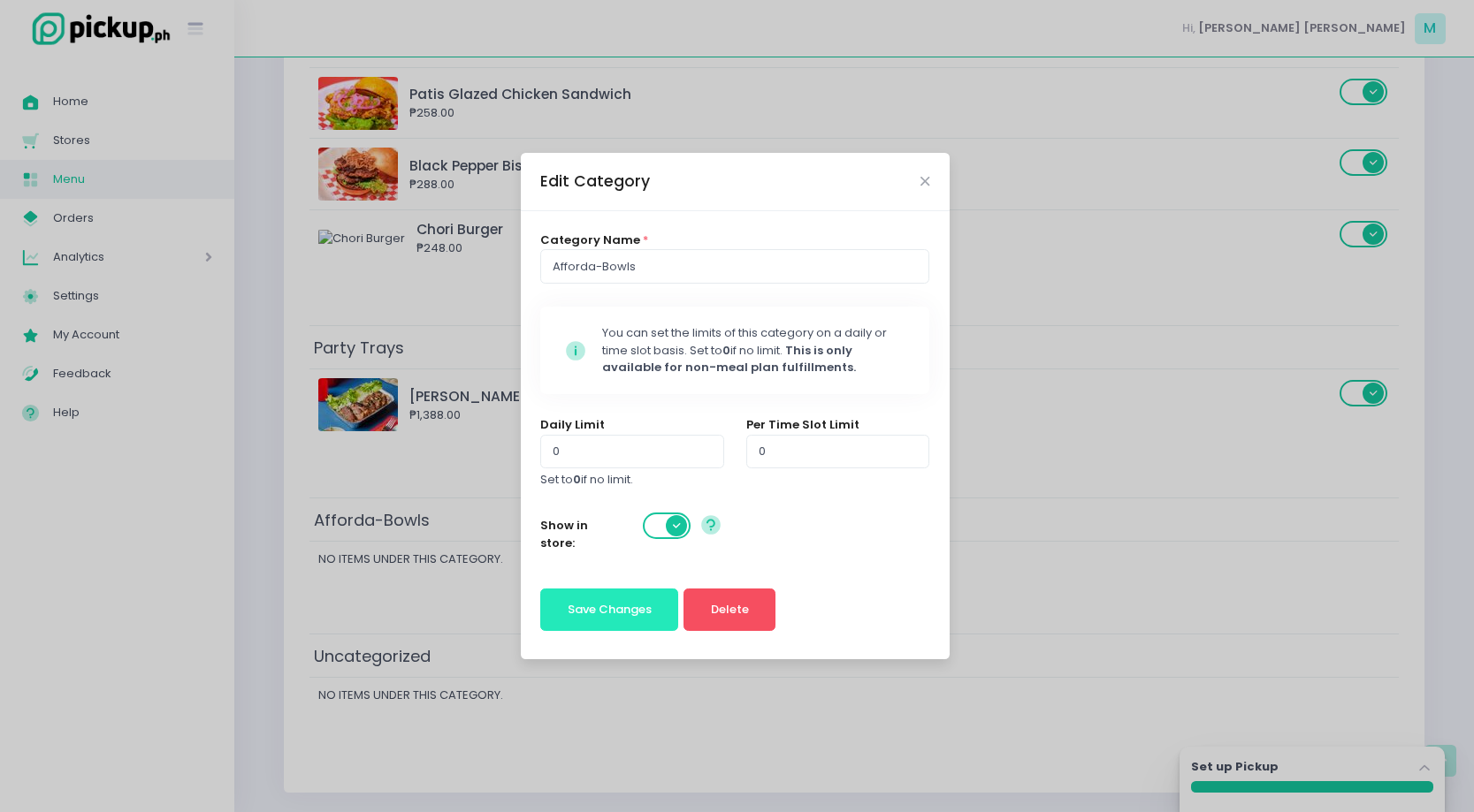
click at [634, 606] on span "Save Changes" at bounding box center [609, 609] width 84 height 17
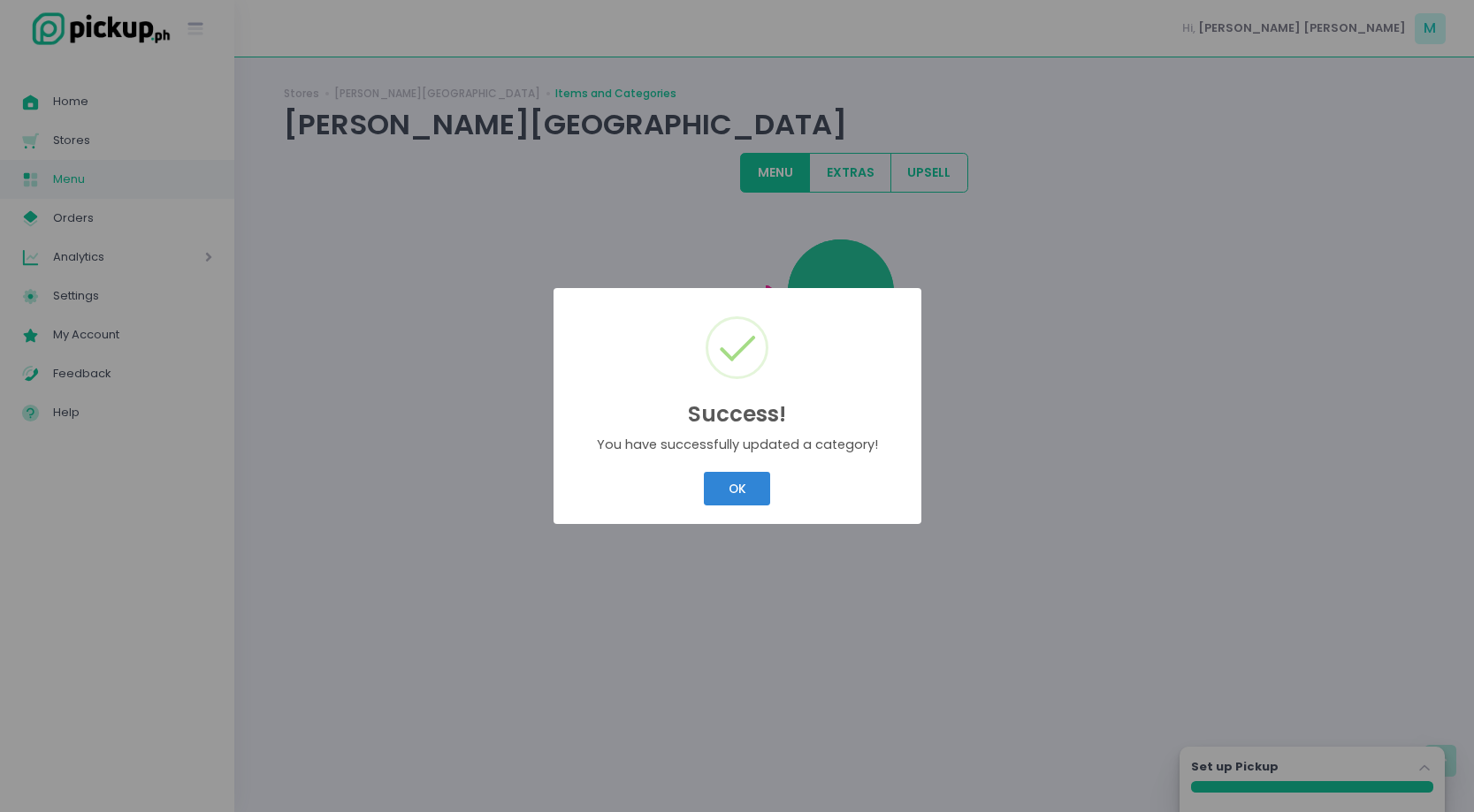
scroll to position [0, 0]
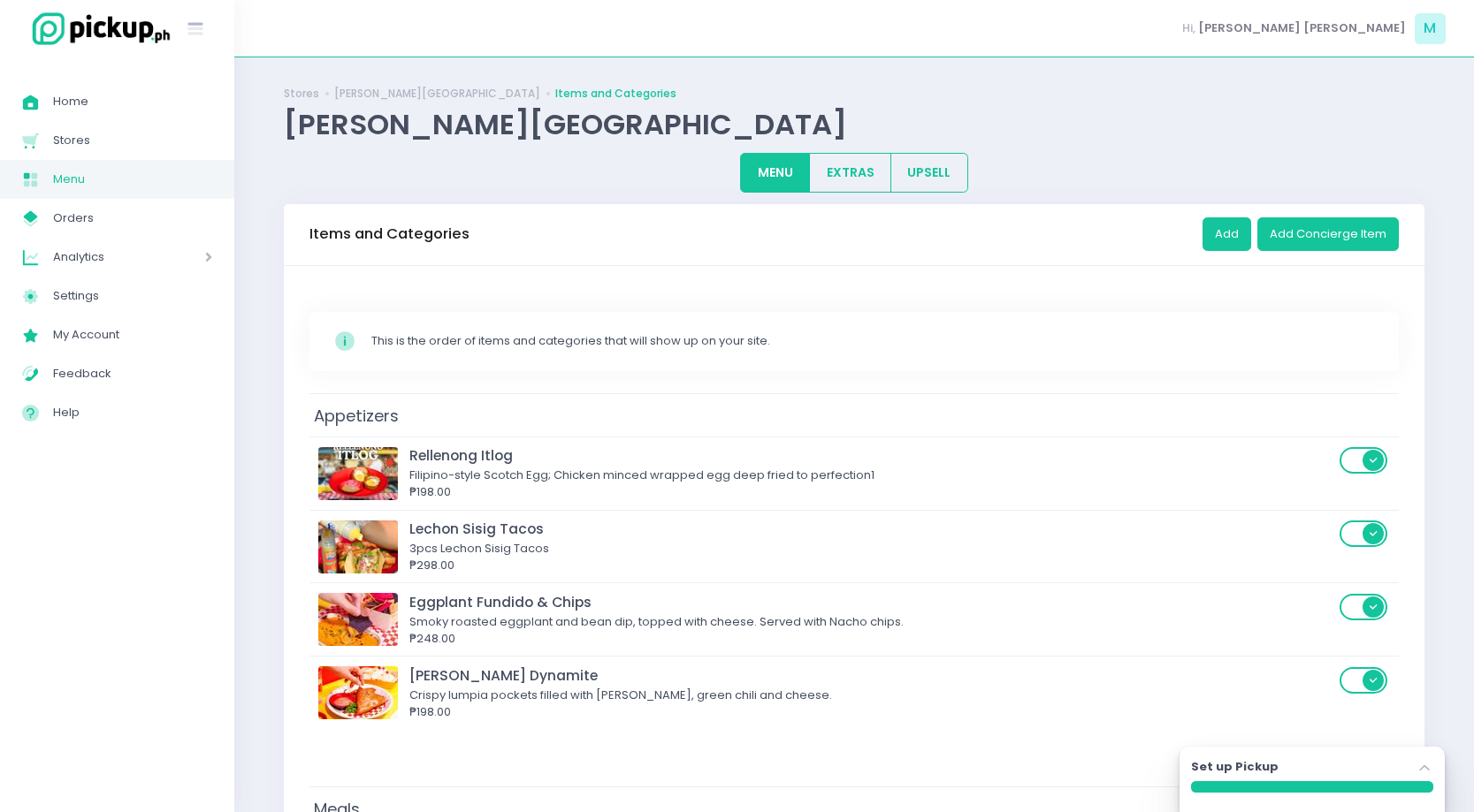
click at [733, 457] on button "OK" at bounding box center [737, 447] width 34 height 17
click at [1244, 220] on button "Add" at bounding box center [1226, 234] width 49 height 34
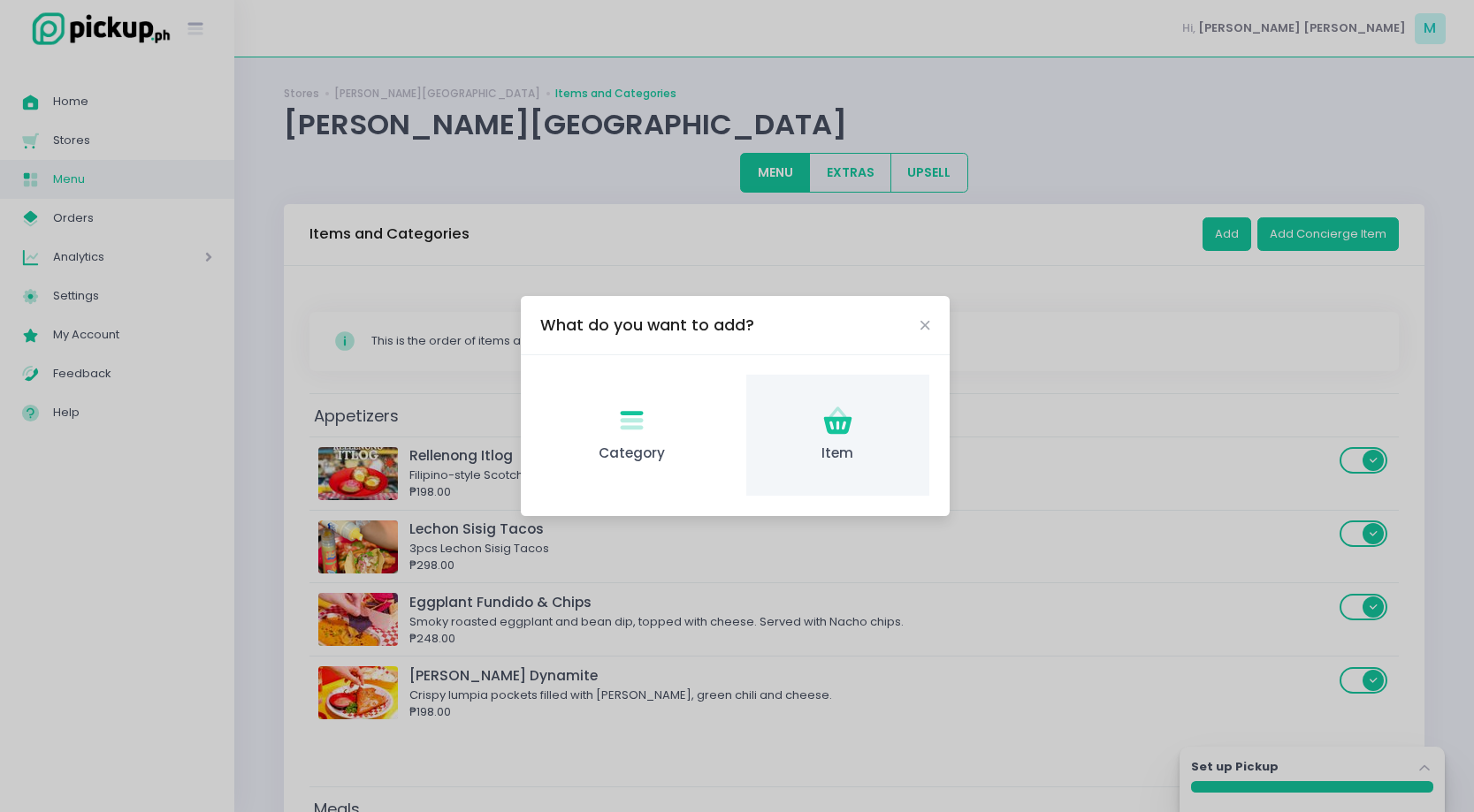
click at [848, 421] on icon at bounding box center [837, 425] width 28 height 17
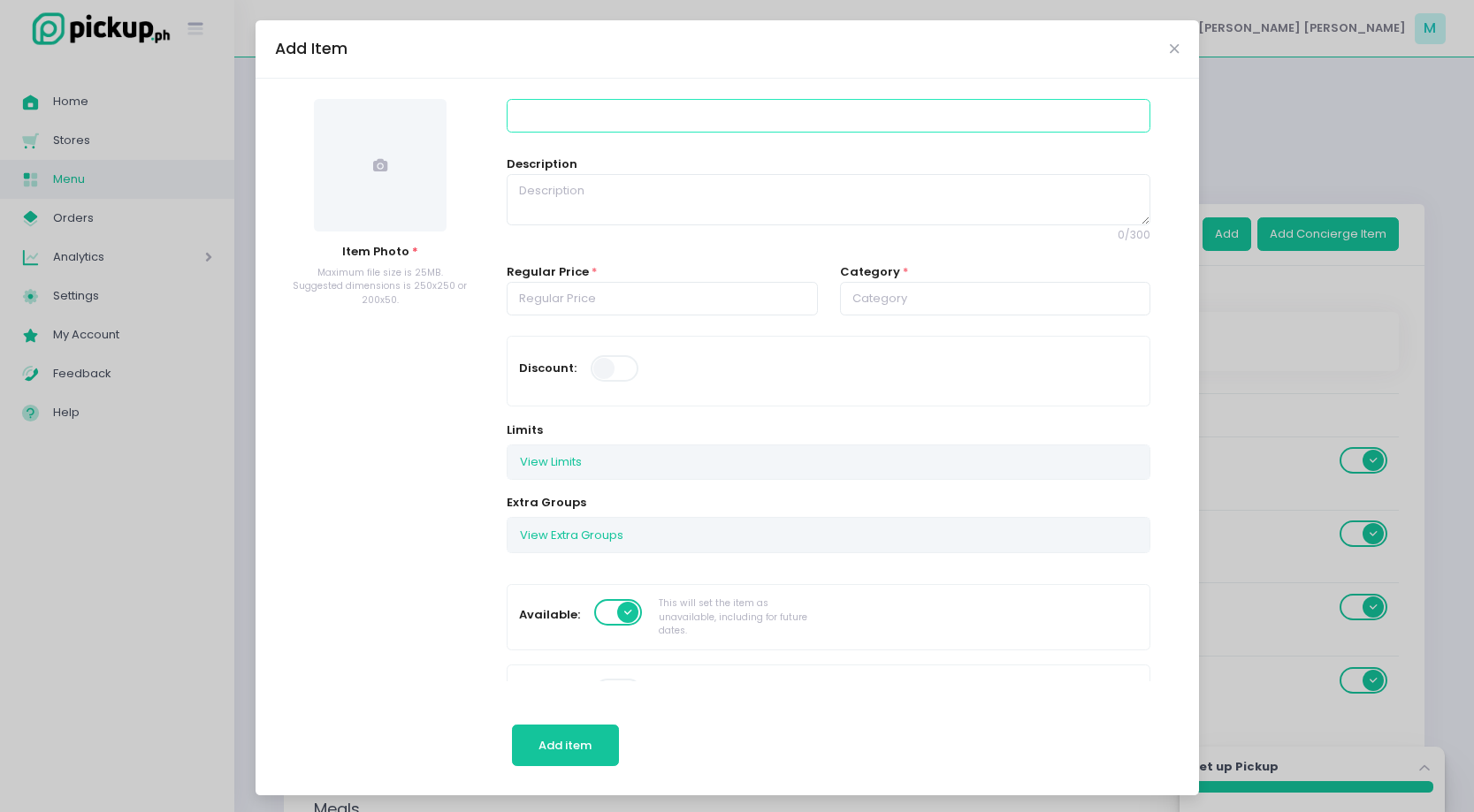
click at [596, 118] on input at bounding box center [828, 116] width 643 height 34
type input "A"
type input "Sisig Rice Bowl"
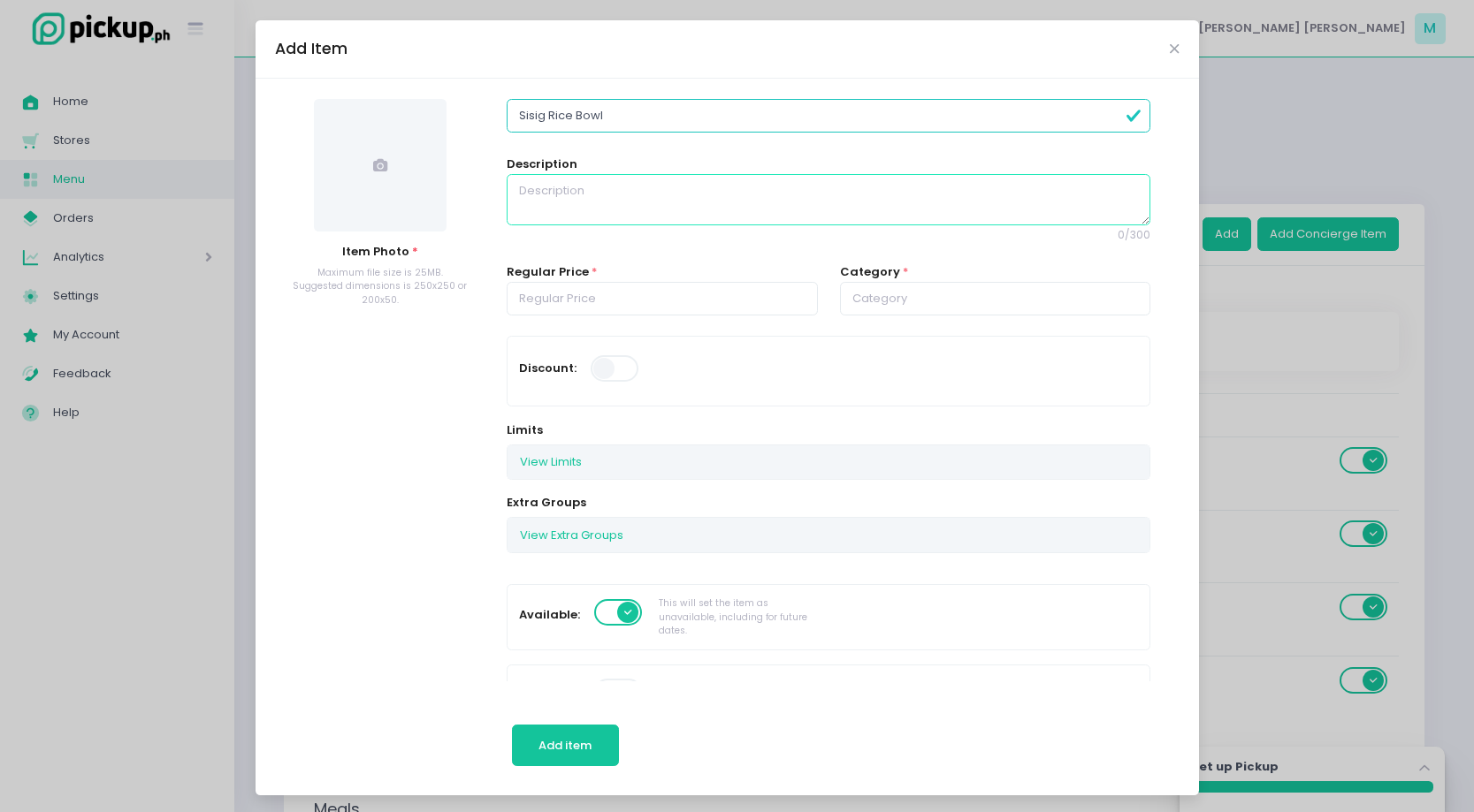
click at [683, 215] on textarea at bounding box center [828, 199] width 643 height 51
type textarea "Choice of Tofu or Pork Sisig"
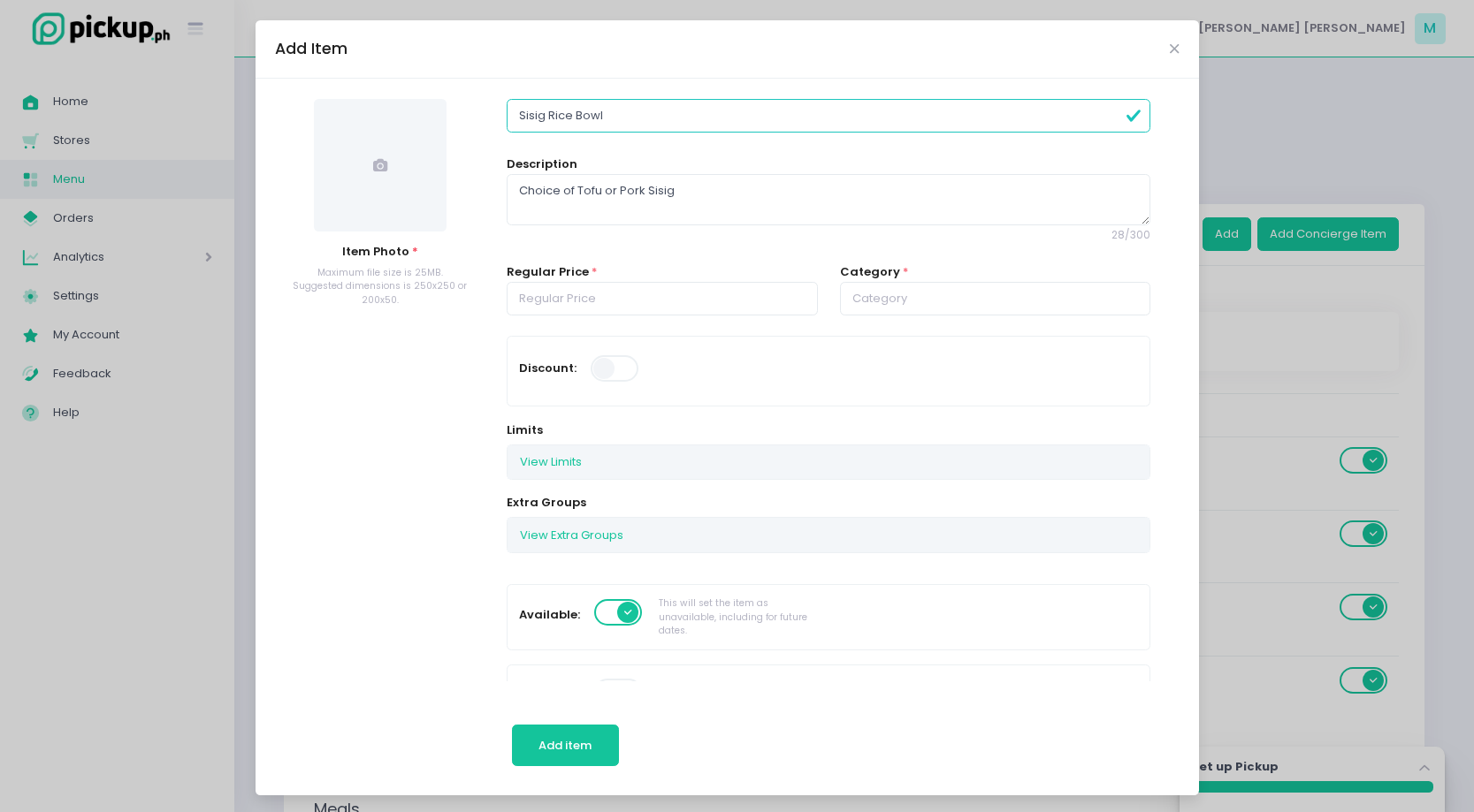
click at [638, 280] on div "Regular Price *" at bounding box center [662, 289] width 311 height 52
click at [635, 287] on input "number" at bounding box center [662, 298] width 311 height 34
type input "188.00"
click at [882, 313] on input "text" at bounding box center [995, 298] width 311 height 34
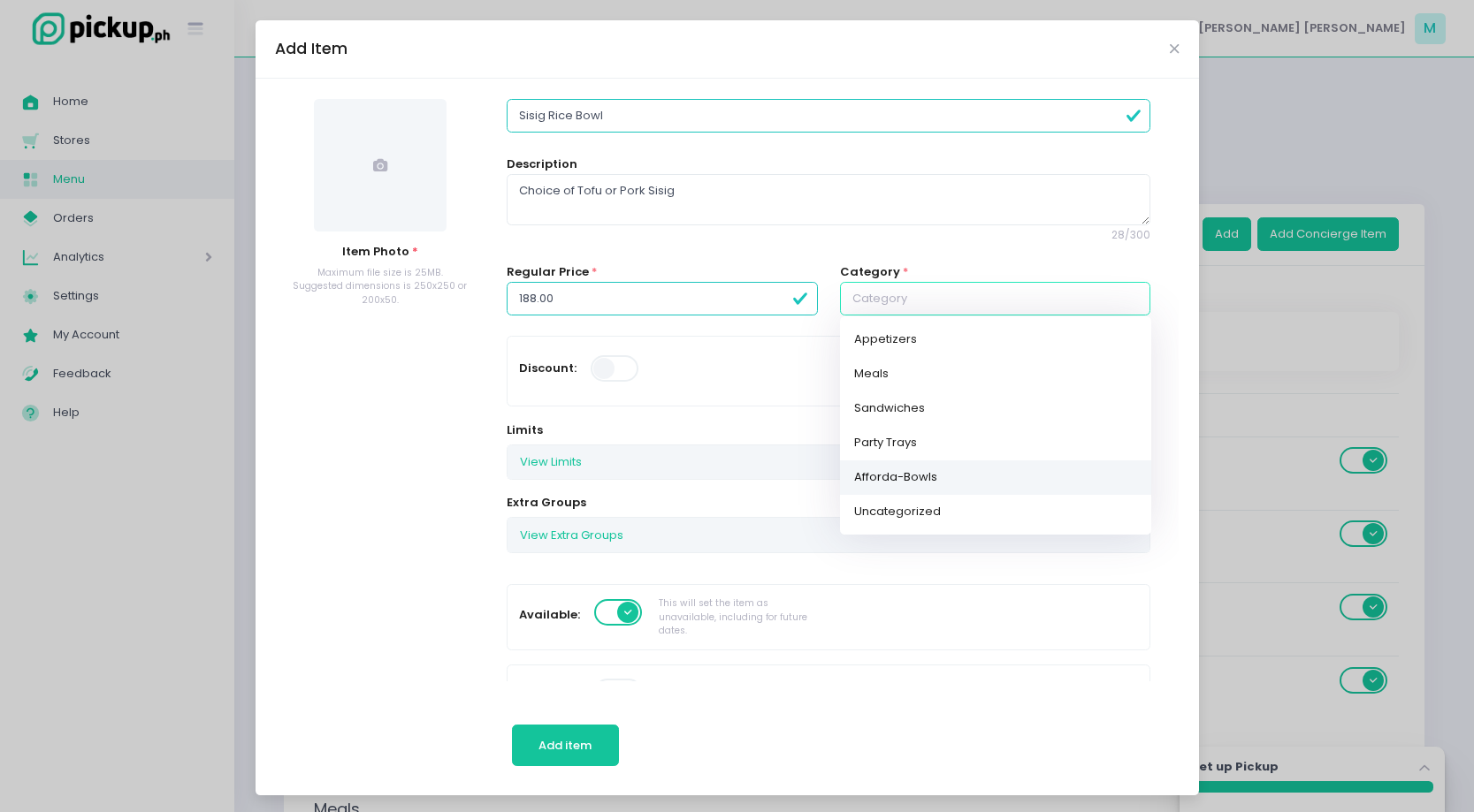
click at [921, 476] on link "Afforda-Bowls" at bounding box center [995, 477] width 311 height 34
type input "Afforda-Bowls"
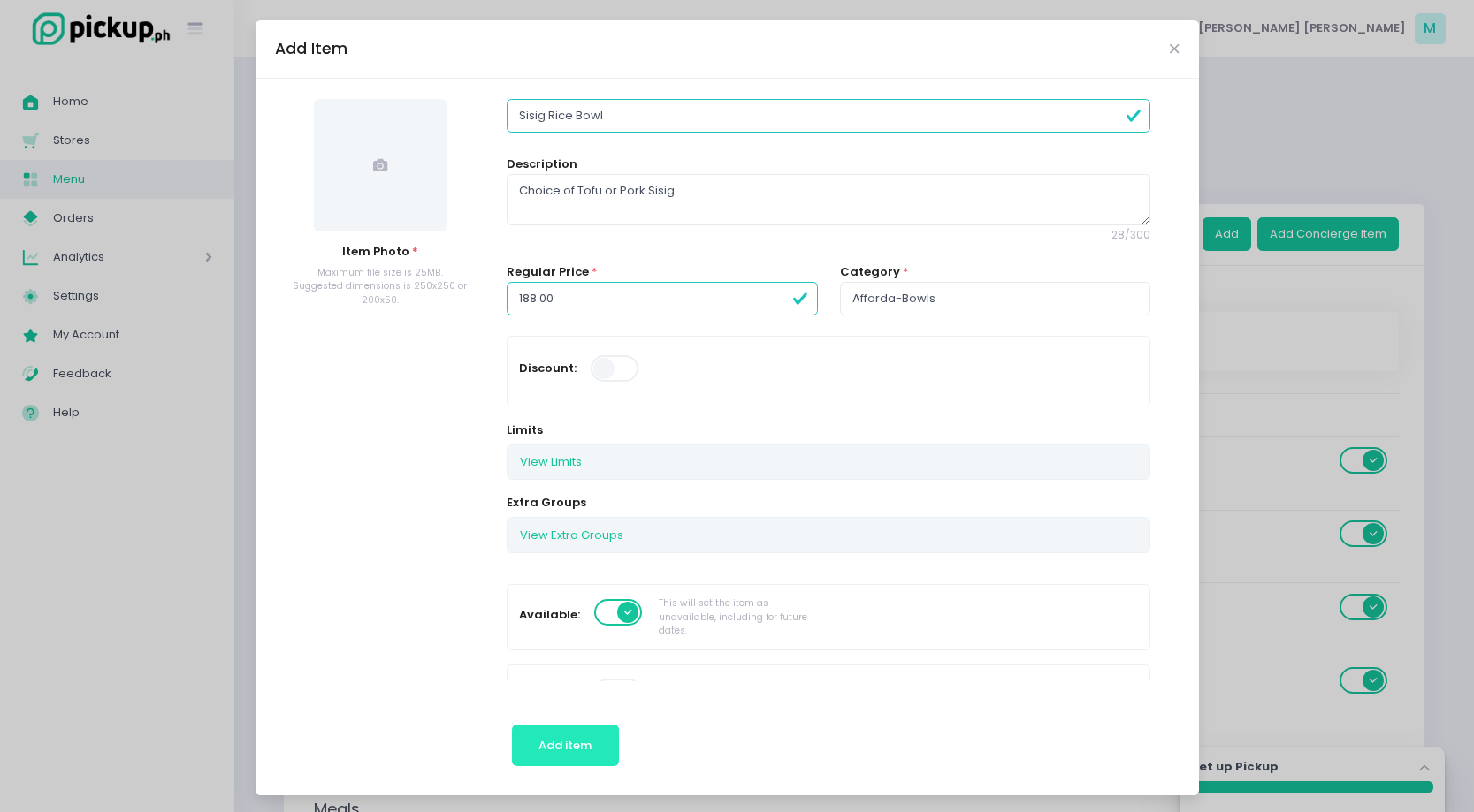
click at [564, 743] on span "Add item" at bounding box center [565, 745] width 53 height 17
click at [561, 743] on span "Add item" at bounding box center [565, 745] width 53 height 17
click at [381, 152] on span at bounding box center [380, 162] width 132 height 132
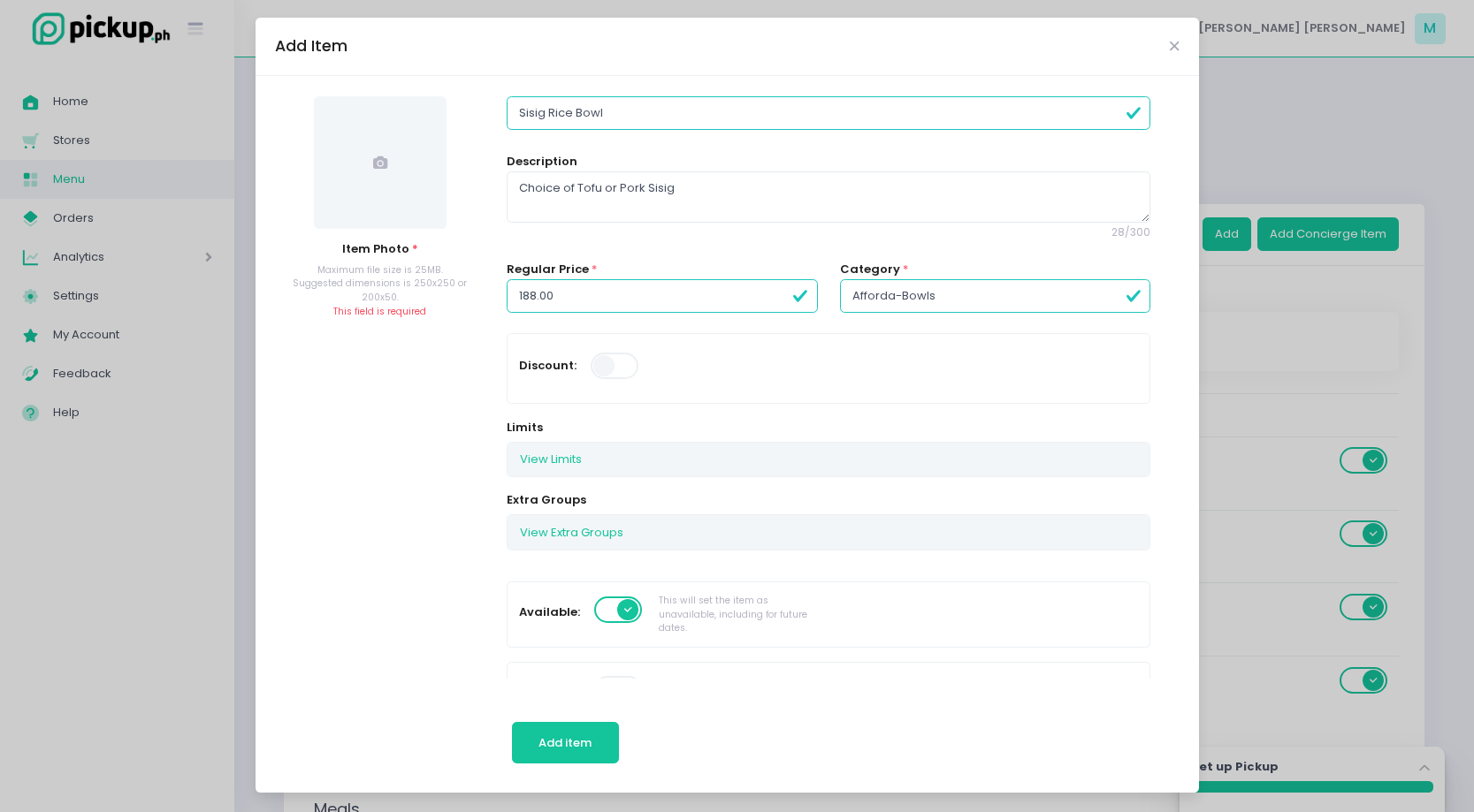
click at [368, 148] on span at bounding box center [380, 162] width 132 height 132
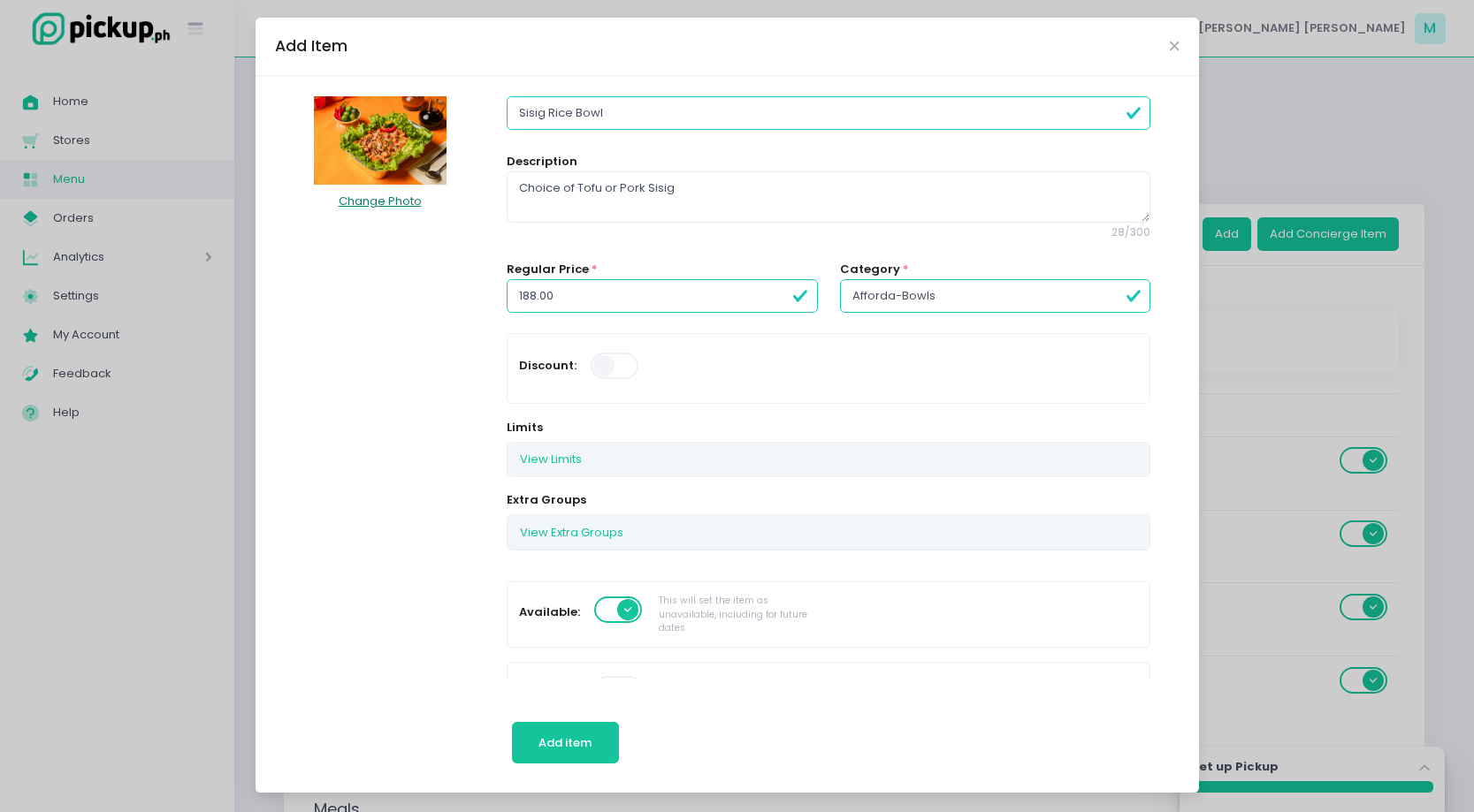
click at [408, 192] on button "Change Photo" at bounding box center [380, 201] width 85 height 34
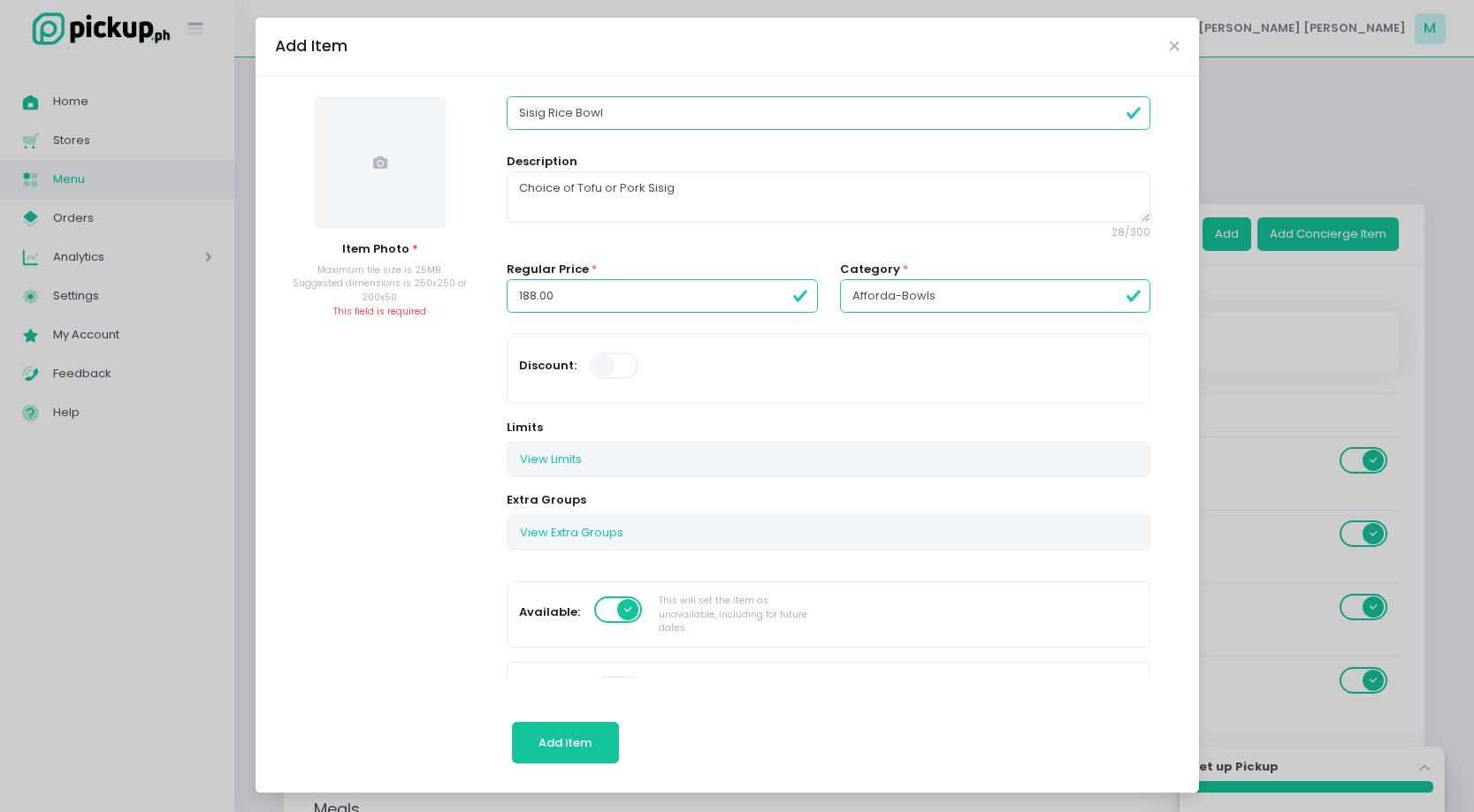
click at [393, 167] on span at bounding box center [380, 162] width 132 height 132
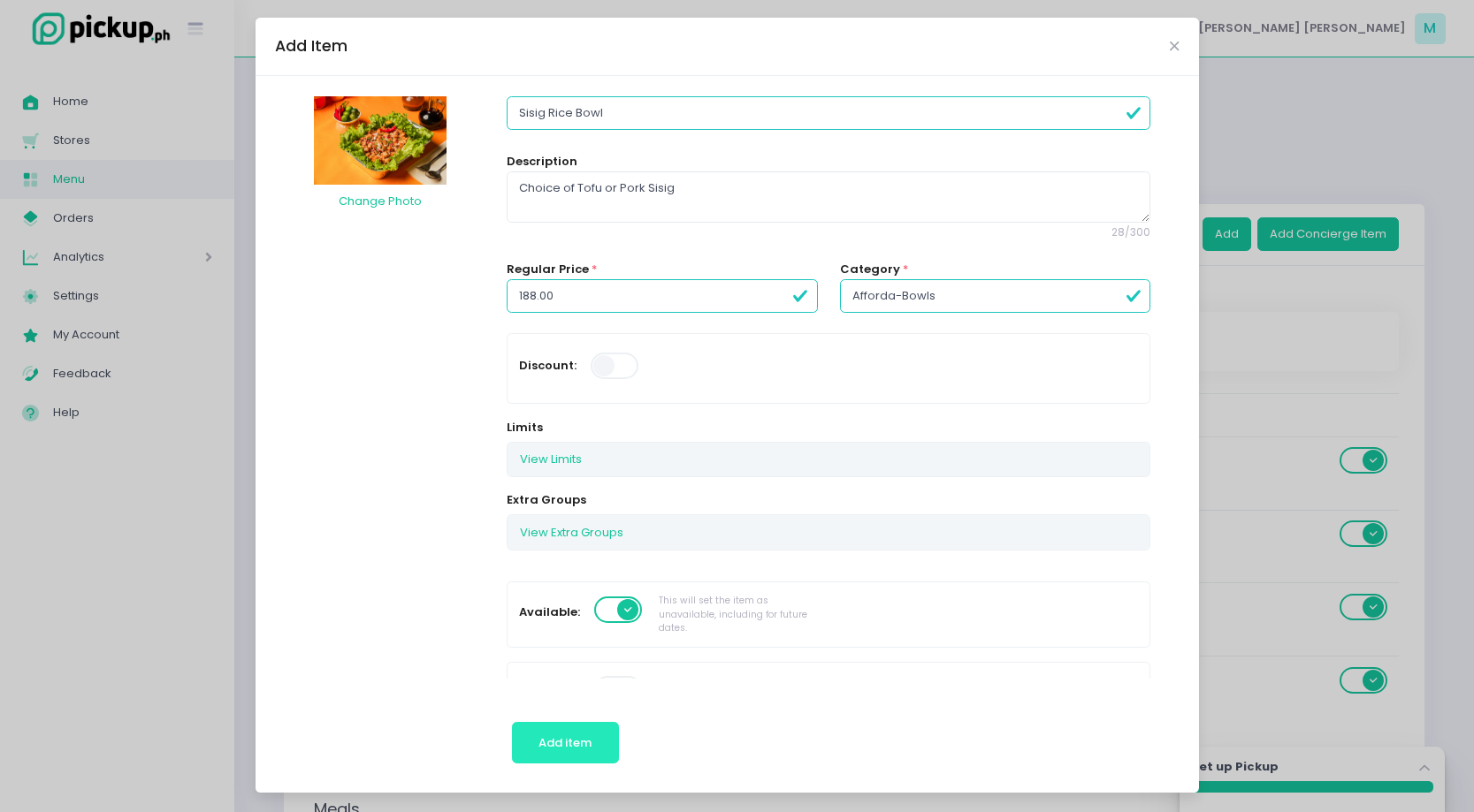
click at [584, 738] on span "Add item" at bounding box center [565, 742] width 53 height 17
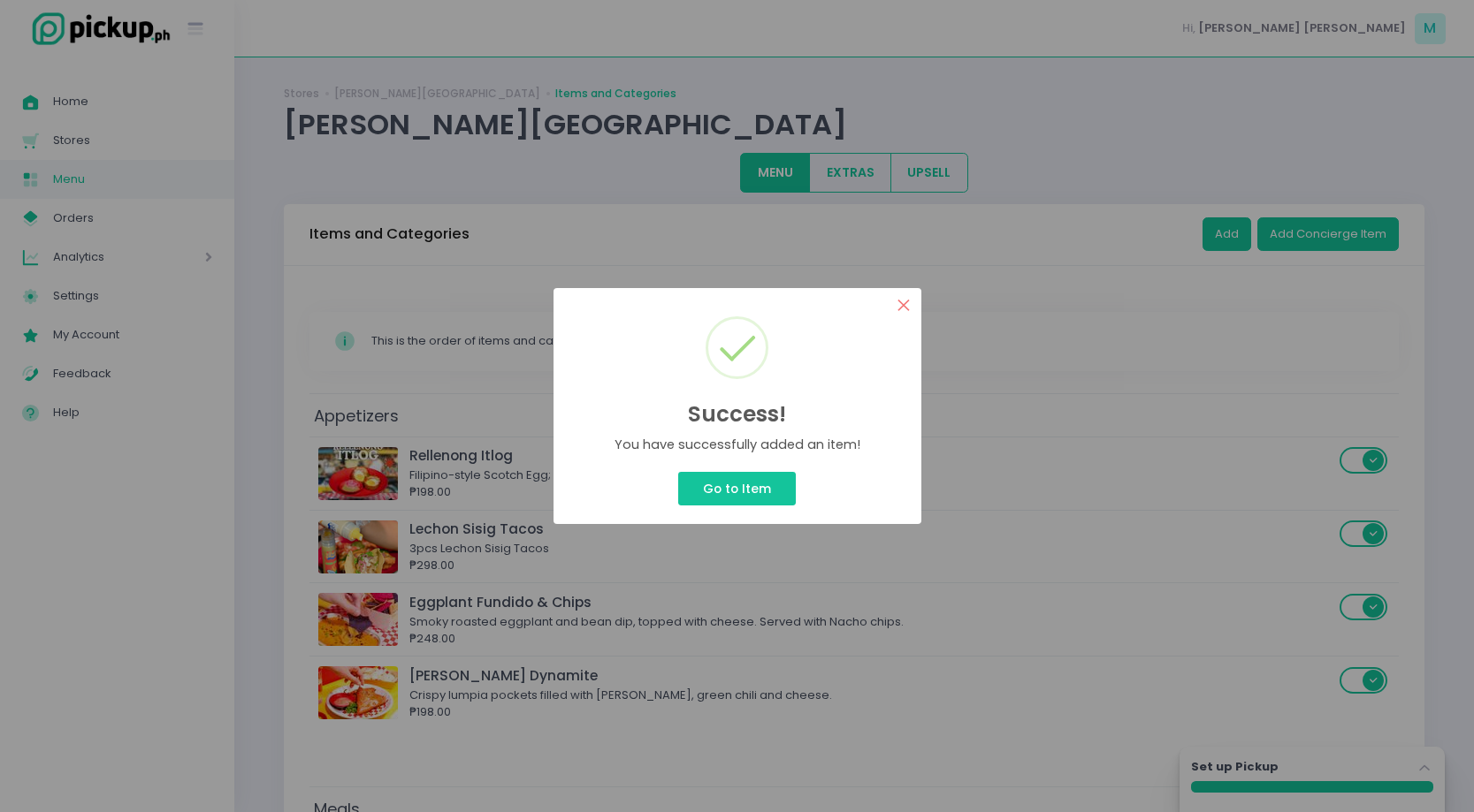
click at [902, 310] on button "×" at bounding box center [904, 305] width 34 height 34
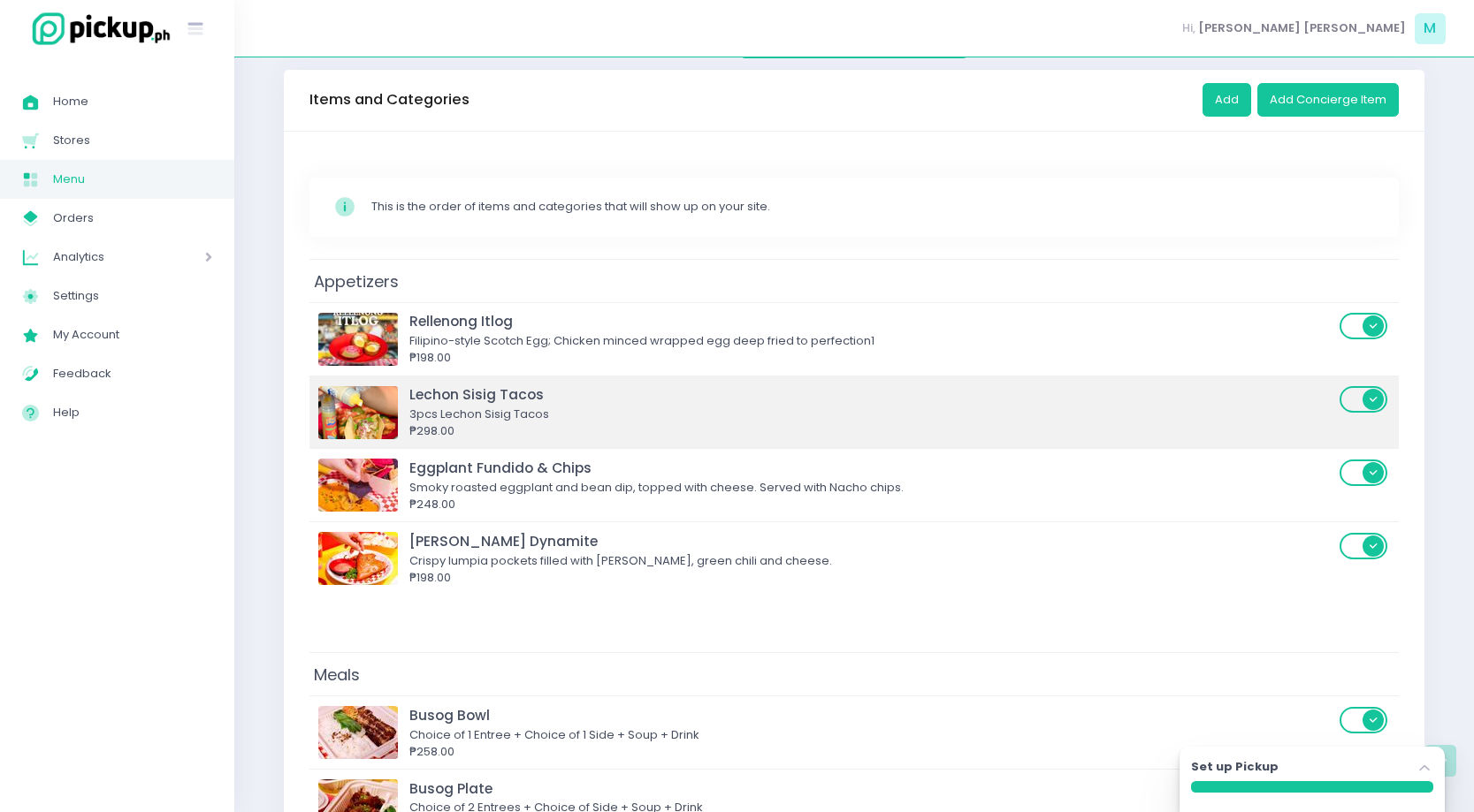
scroll to position [0, 0]
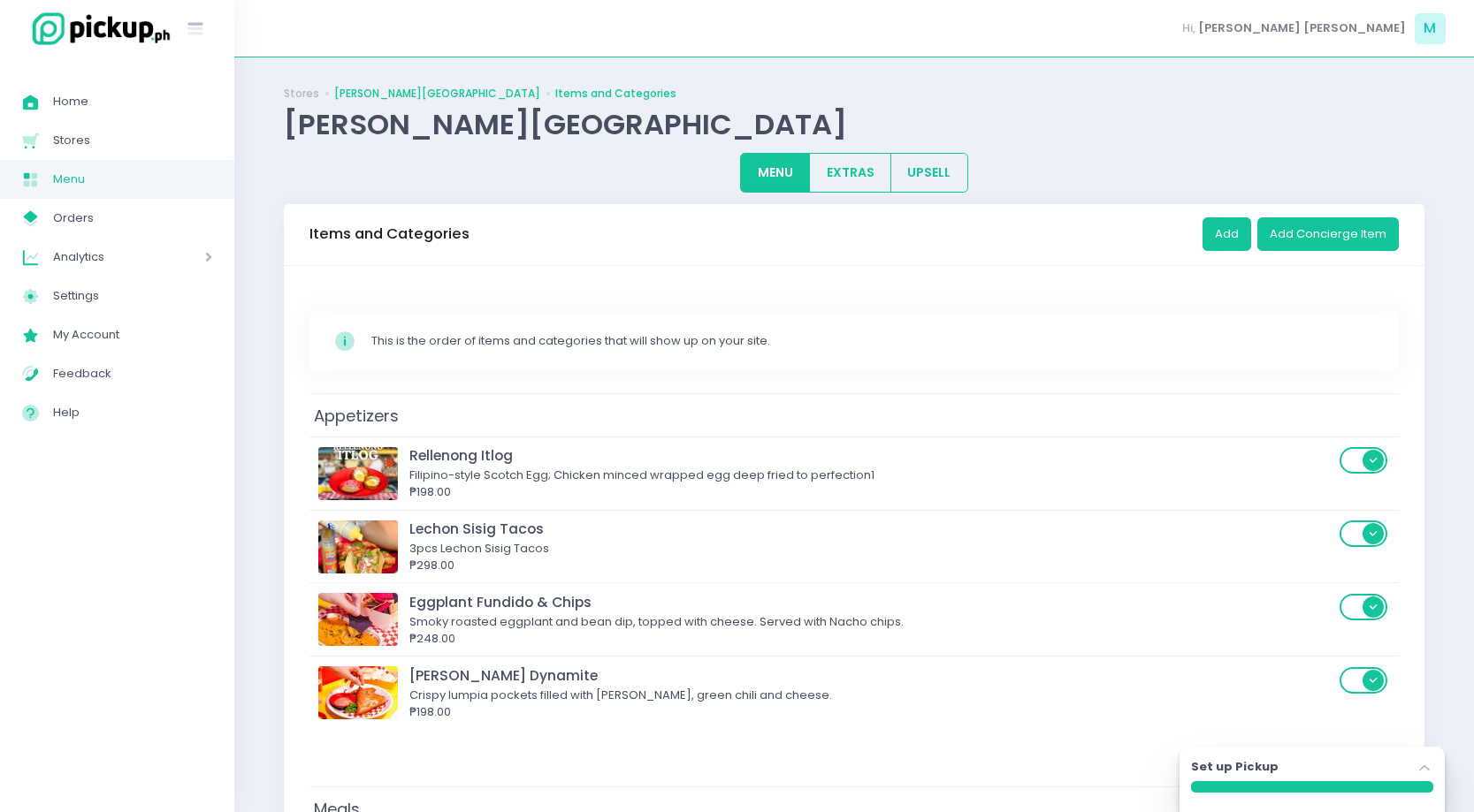
click at [421, 89] on link "[PERSON_NAME][GEOGRAPHIC_DATA]" at bounding box center [437, 93] width 206 height 16
click at [920, 183] on button "UPSELL" at bounding box center [929, 172] width 78 height 40
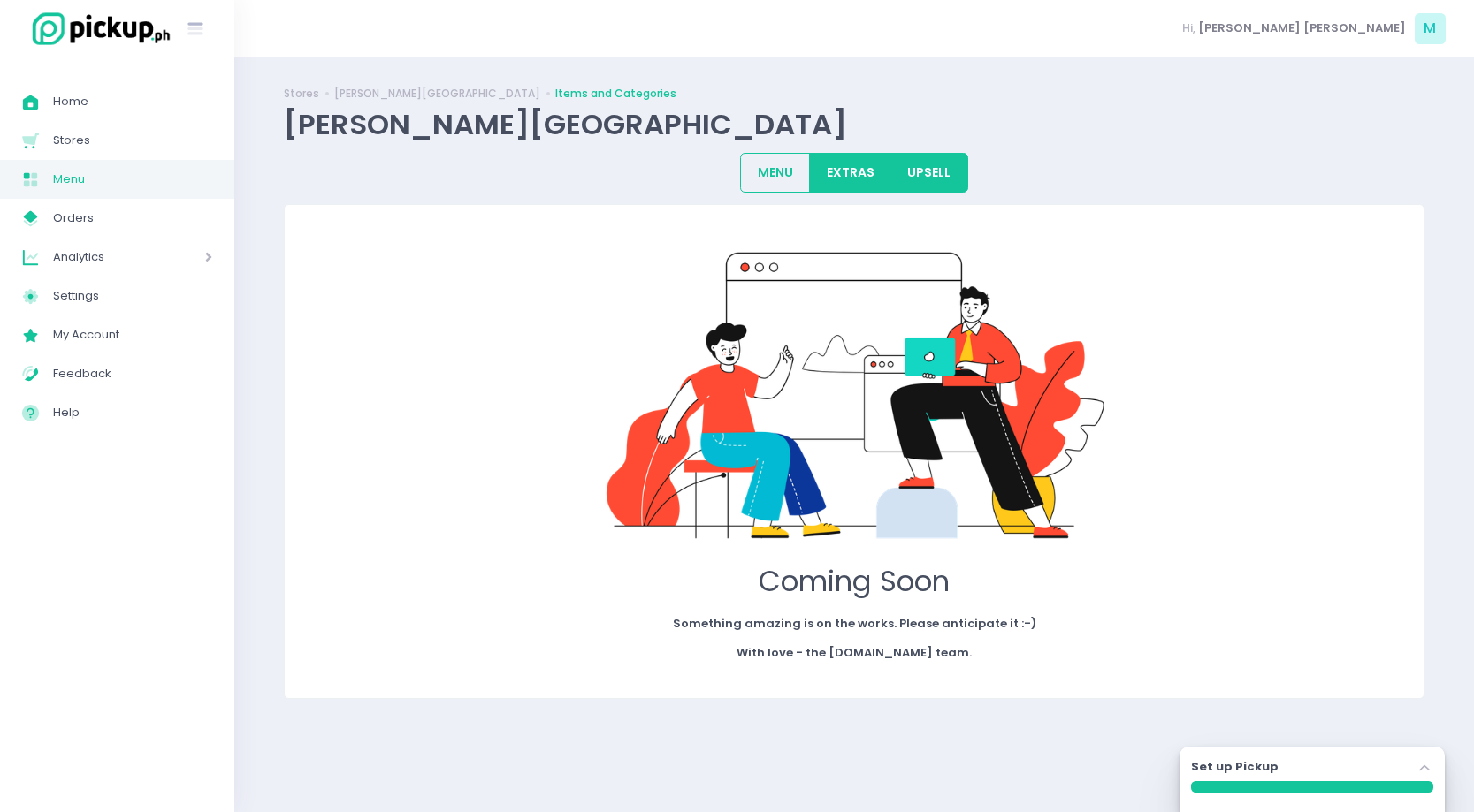
click at [864, 182] on button "EXTRAS" at bounding box center [850, 172] width 83 height 40
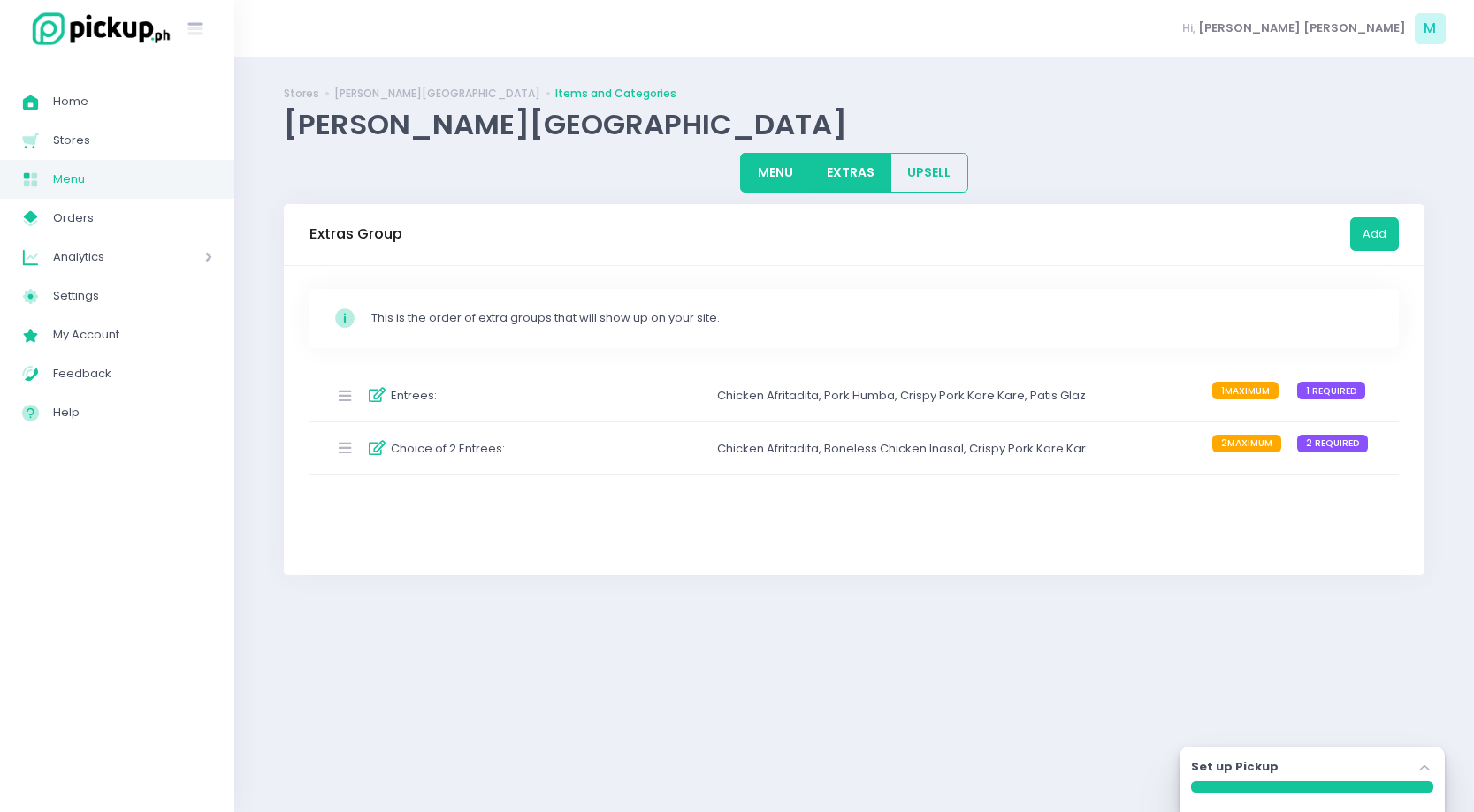
click at [766, 182] on button "MENU" at bounding box center [775, 172] width 70 height 40
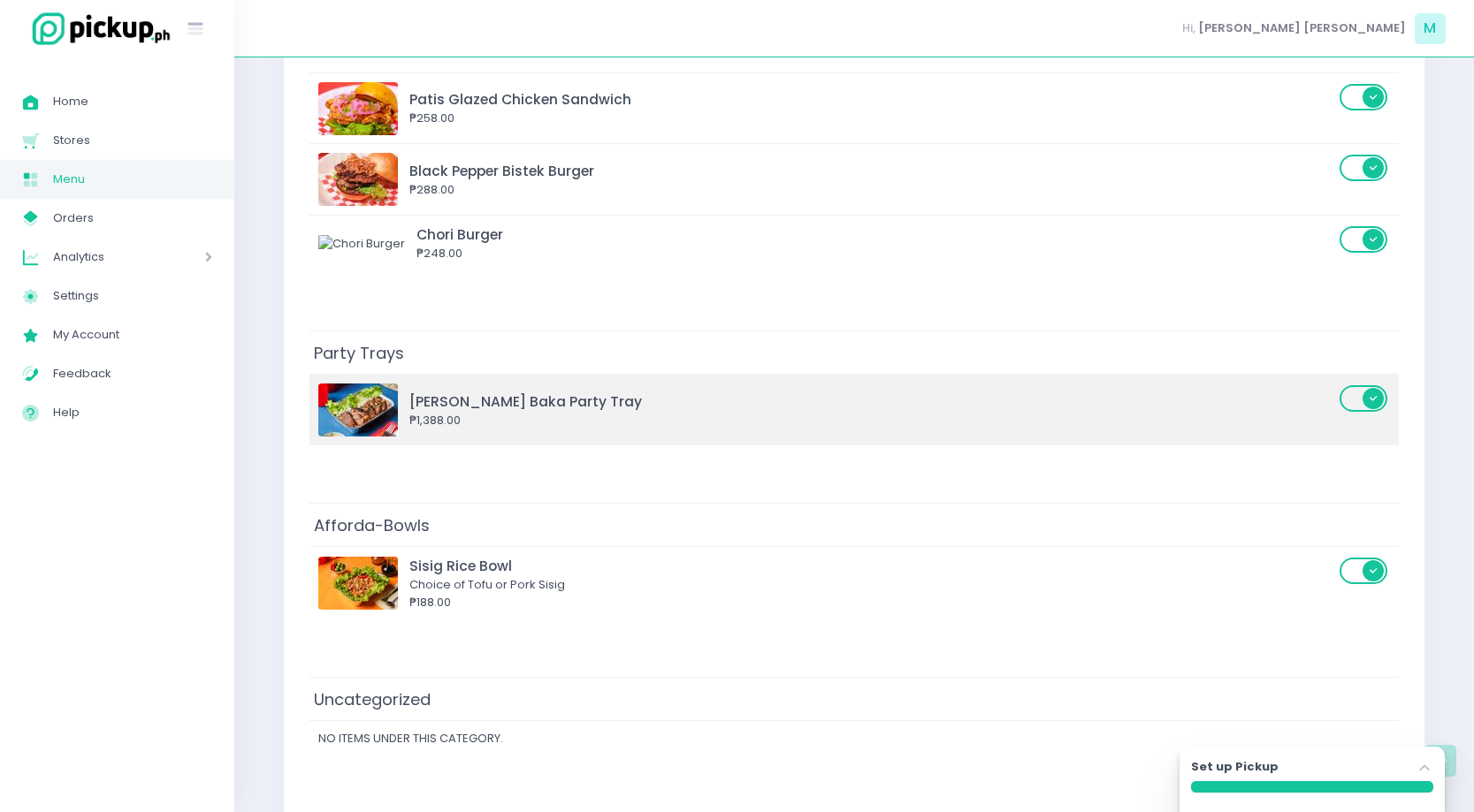
scroll to position [1152, 0]
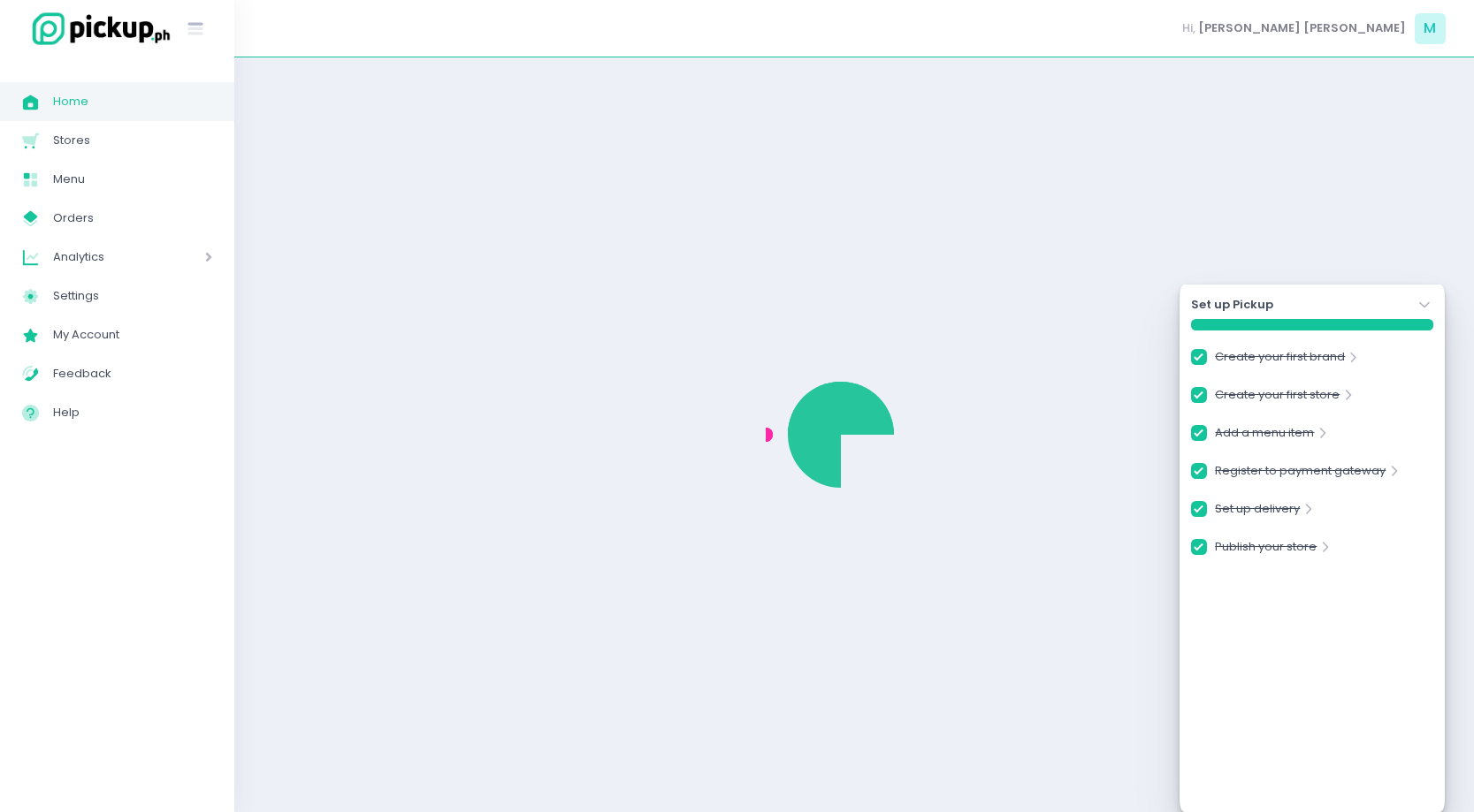
checkbox input "true"
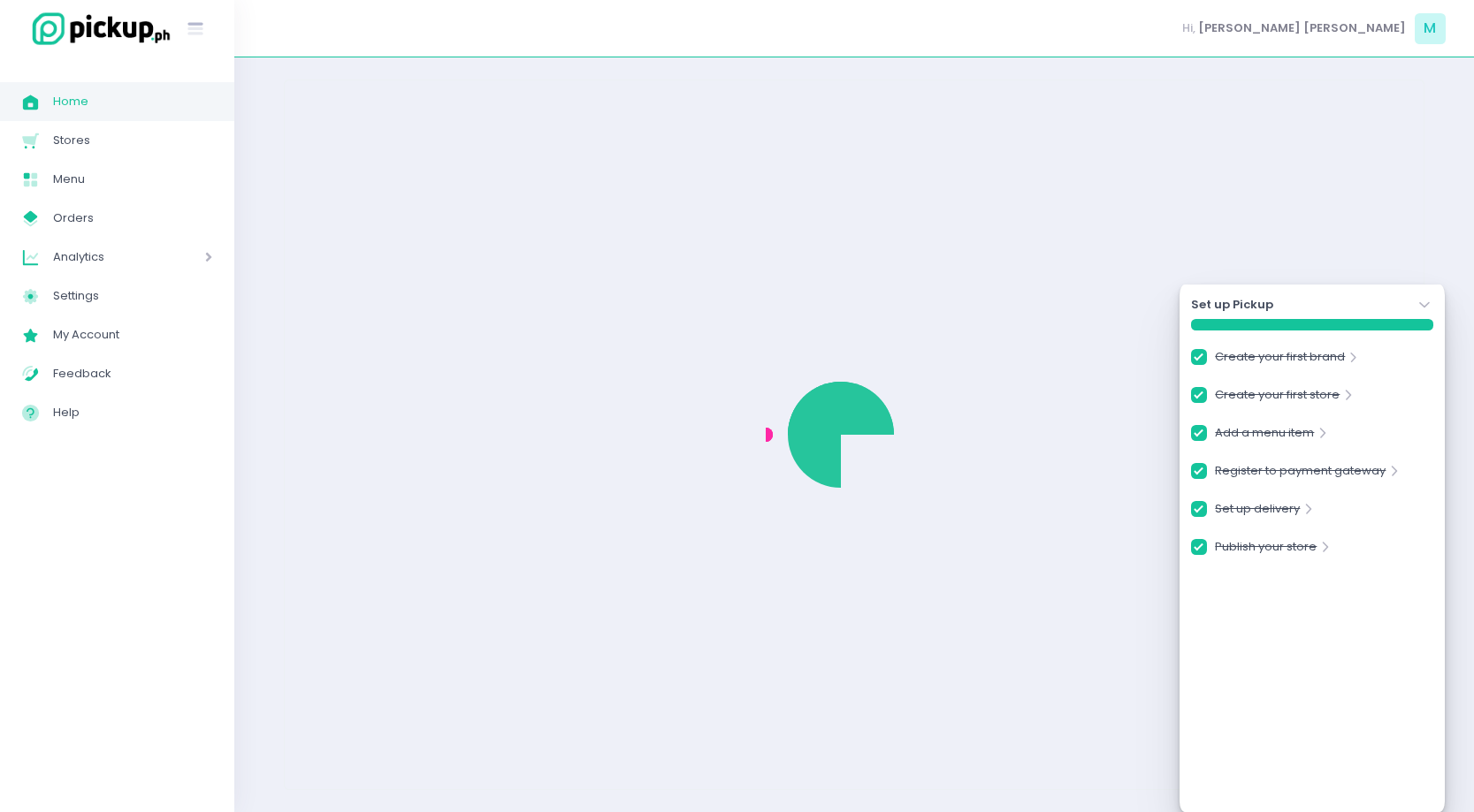
checkbox input "true"
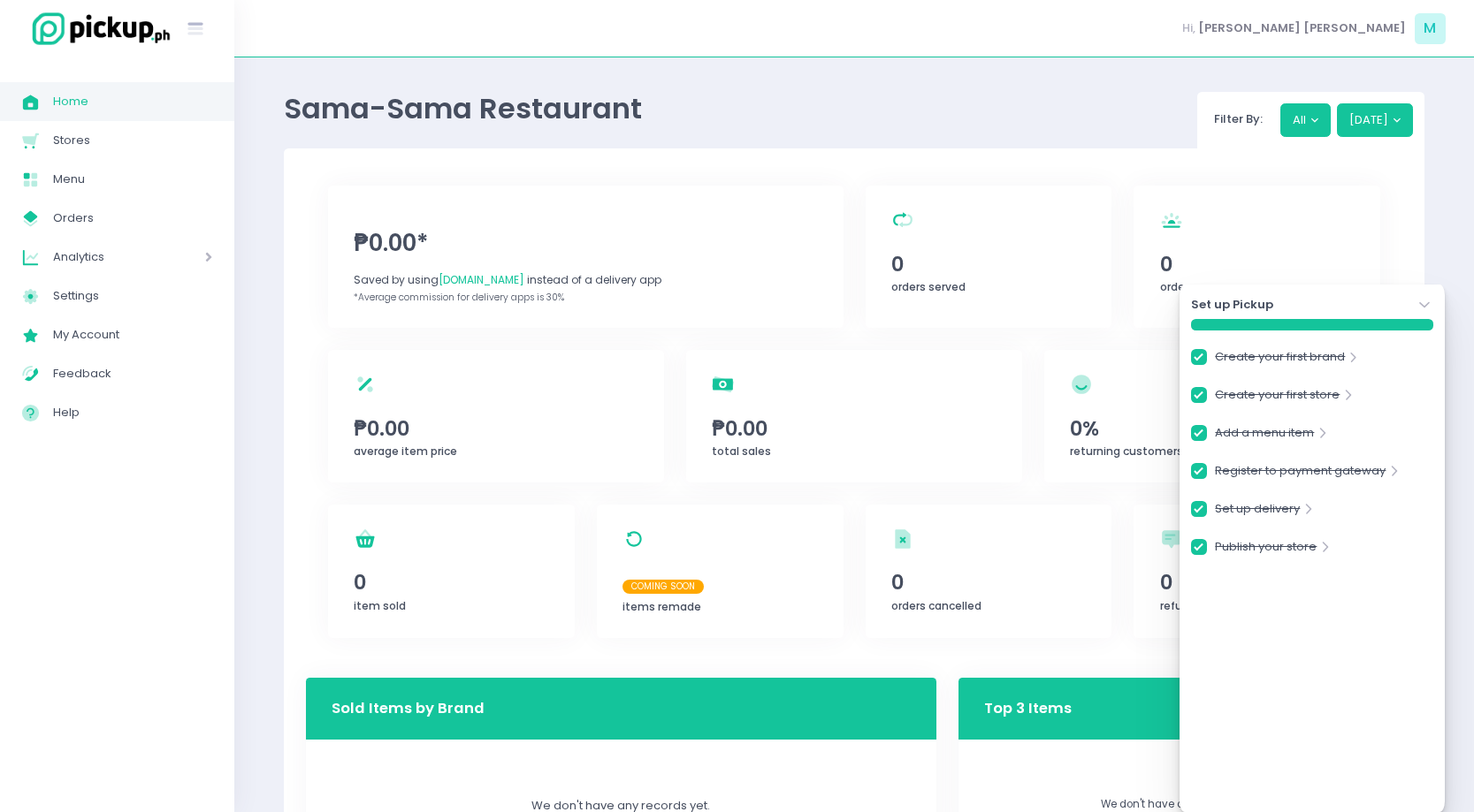
click at [1423, 300] on icon "Stockholm-icons / Navigation / Angle-down Created with Sketch." at bounding box center [1424, 305] width 17 height 17
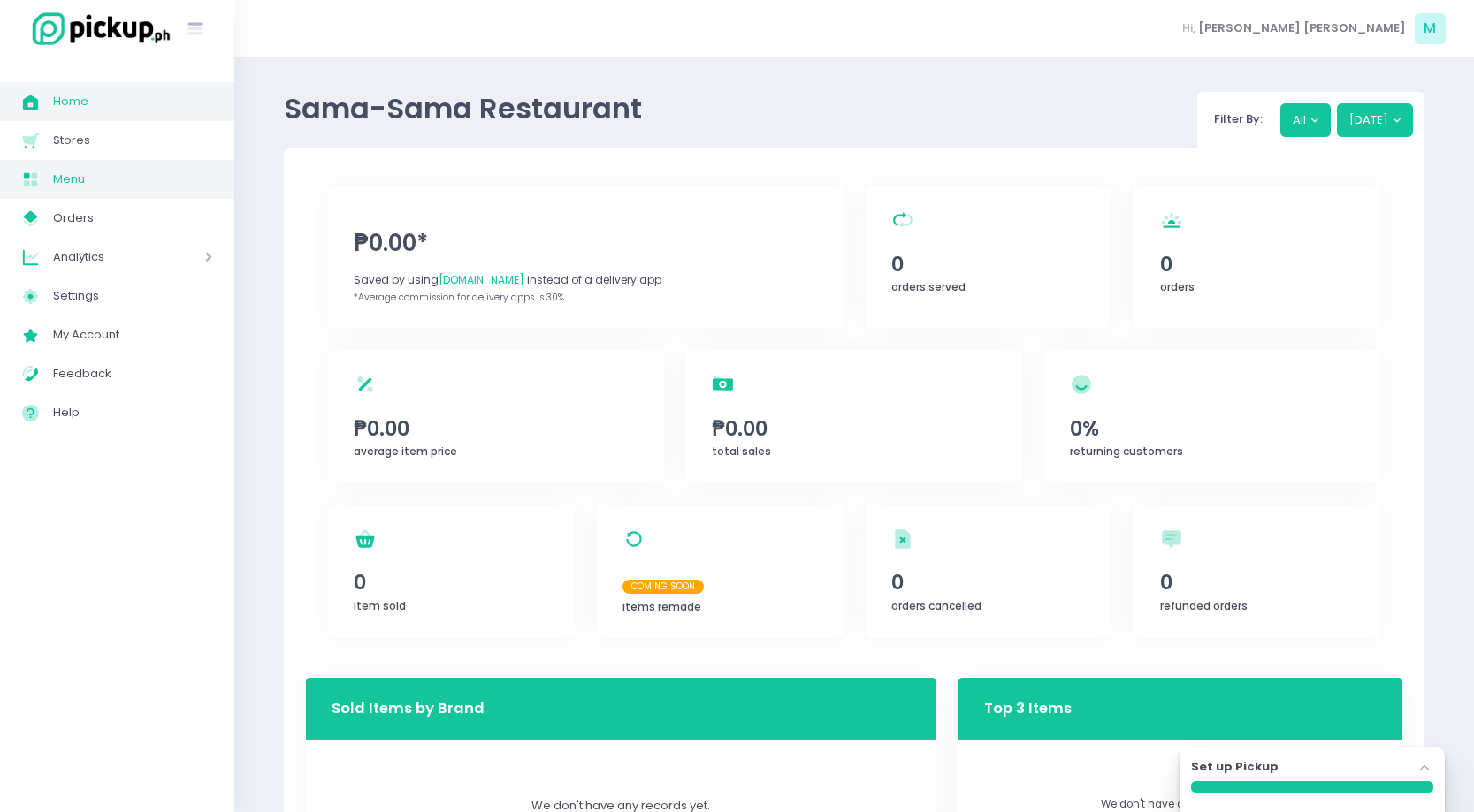
click at [107, 181] on span "Menu" at bounding box center [133, 180] width 159 height 23
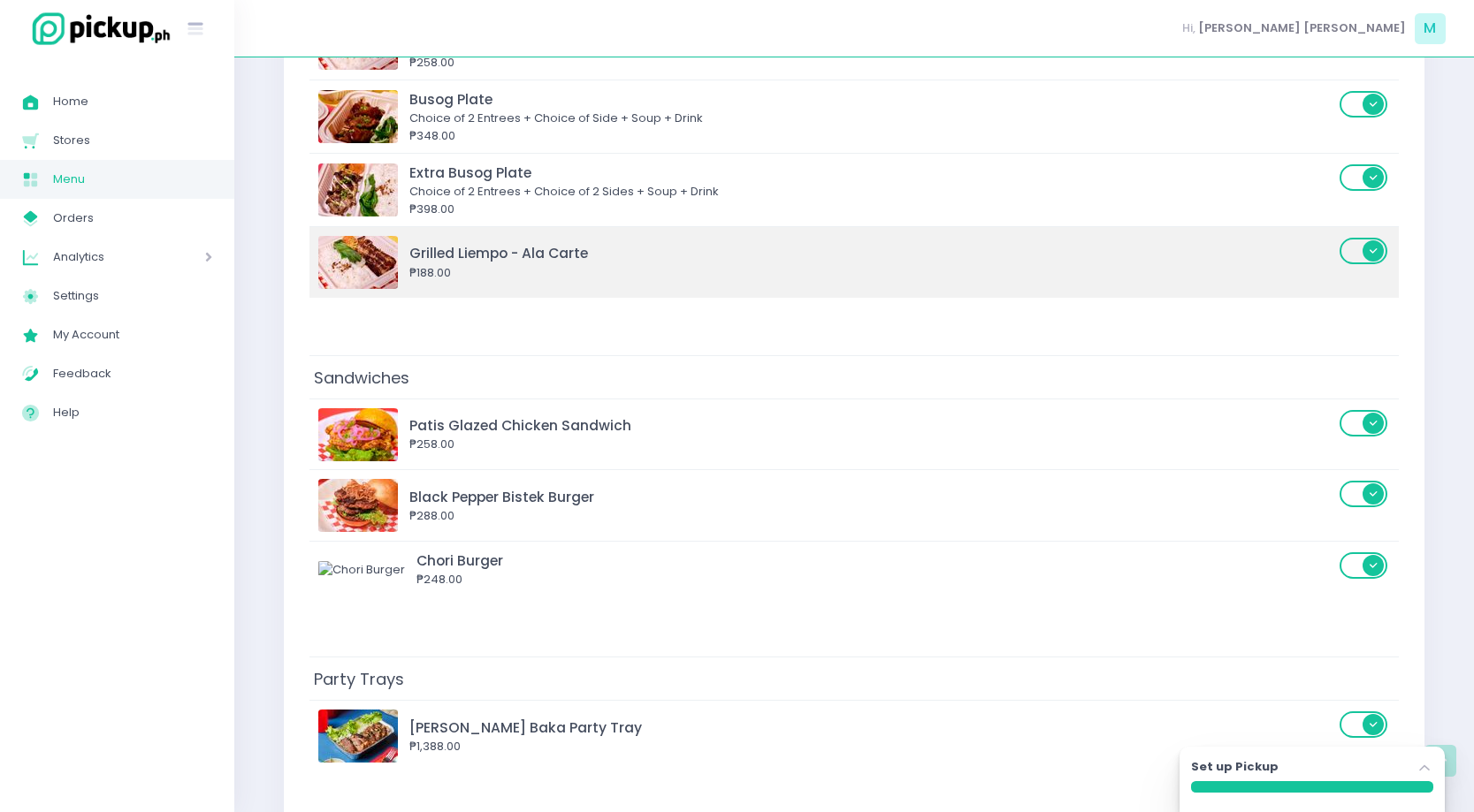
scroll to position [886, 0]
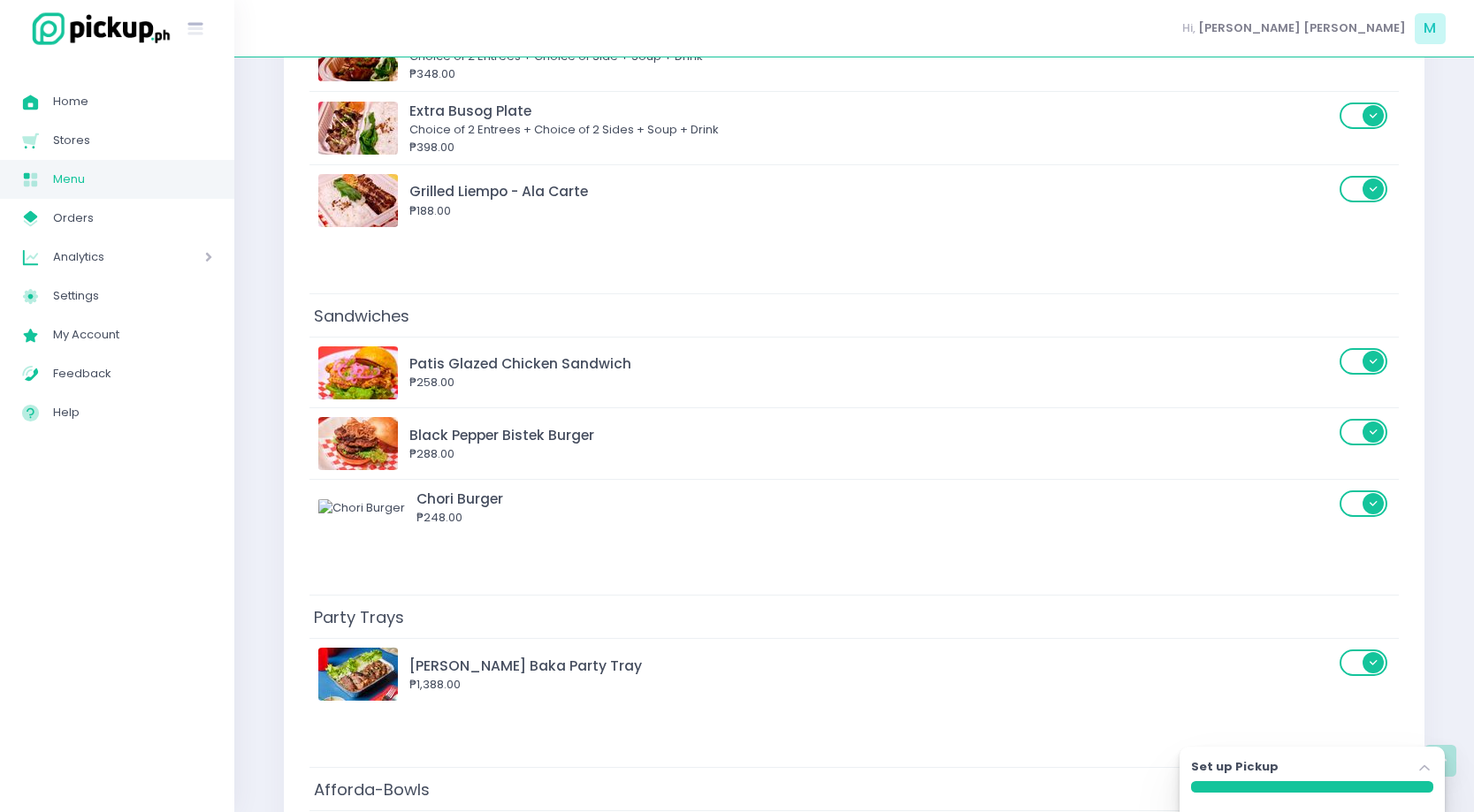
click at [676, 294] on td "Sandwiches" at bounding box center [853, 315] width 1089 height 44
click at [678, 317] on td "Sandwiches" at bounding box center [853, 315] width 1089 height 44
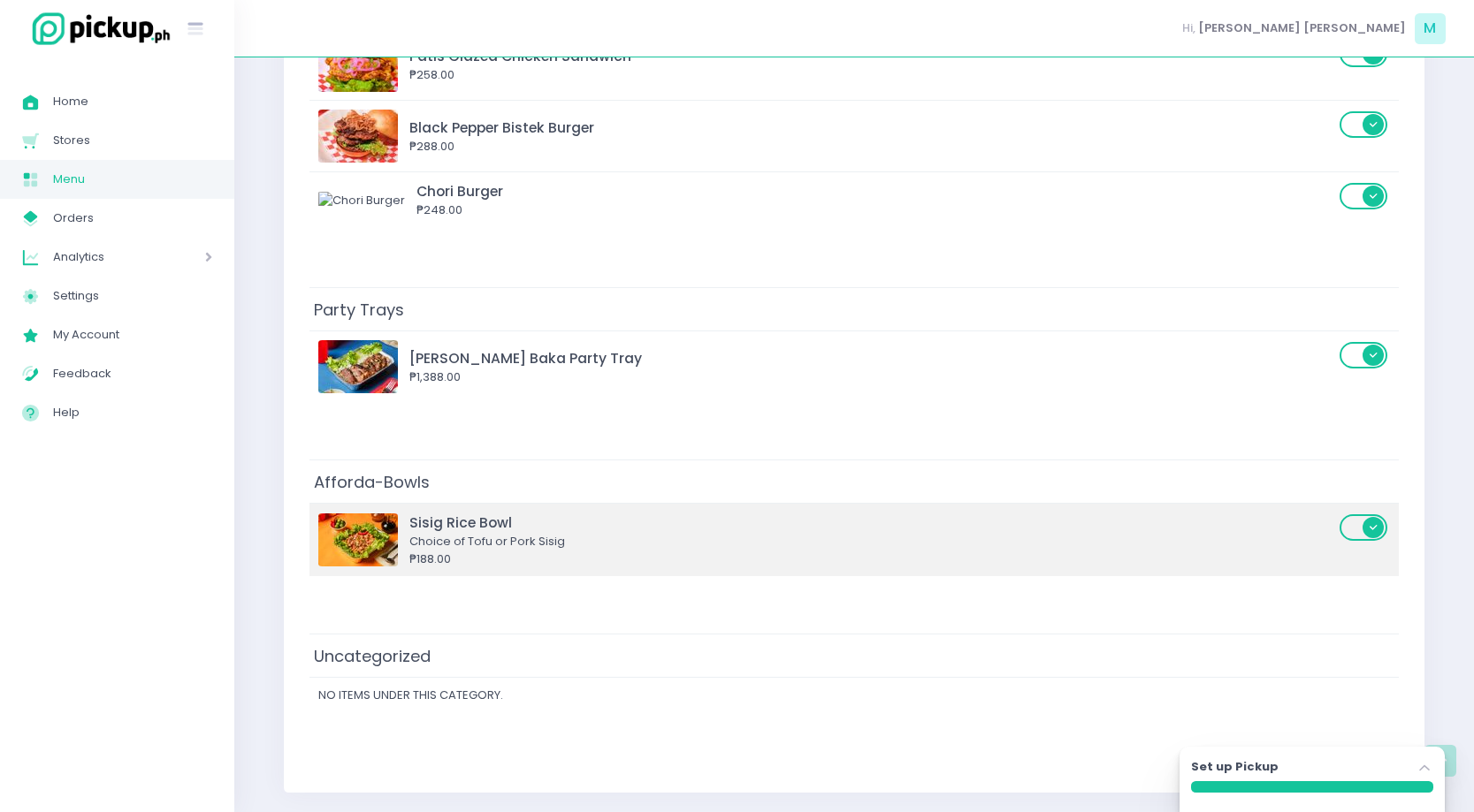
scroll to position [0, 0]
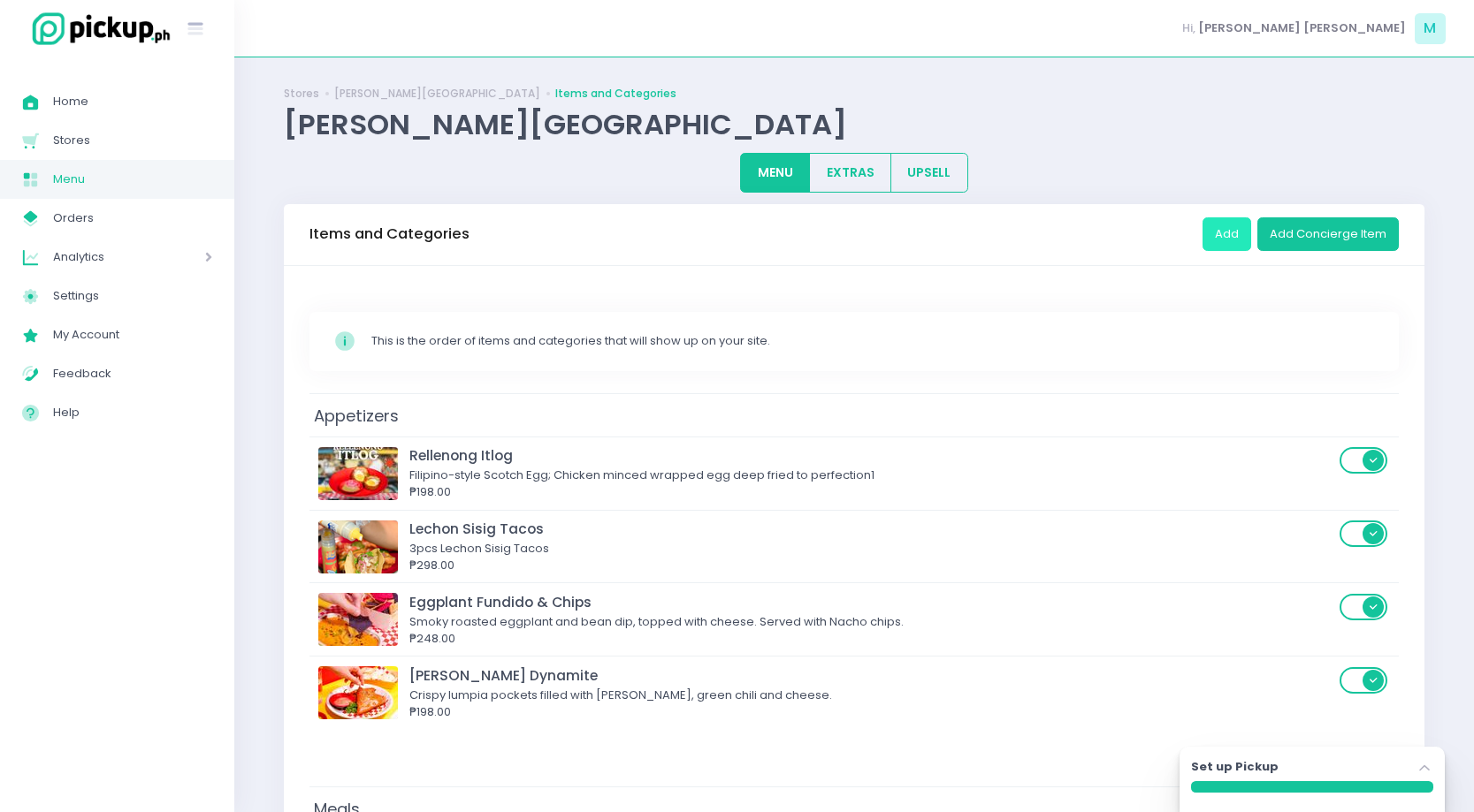
click at [1211, 240] on button "Add" at bounding box center [1226, 234] width 49 height 34
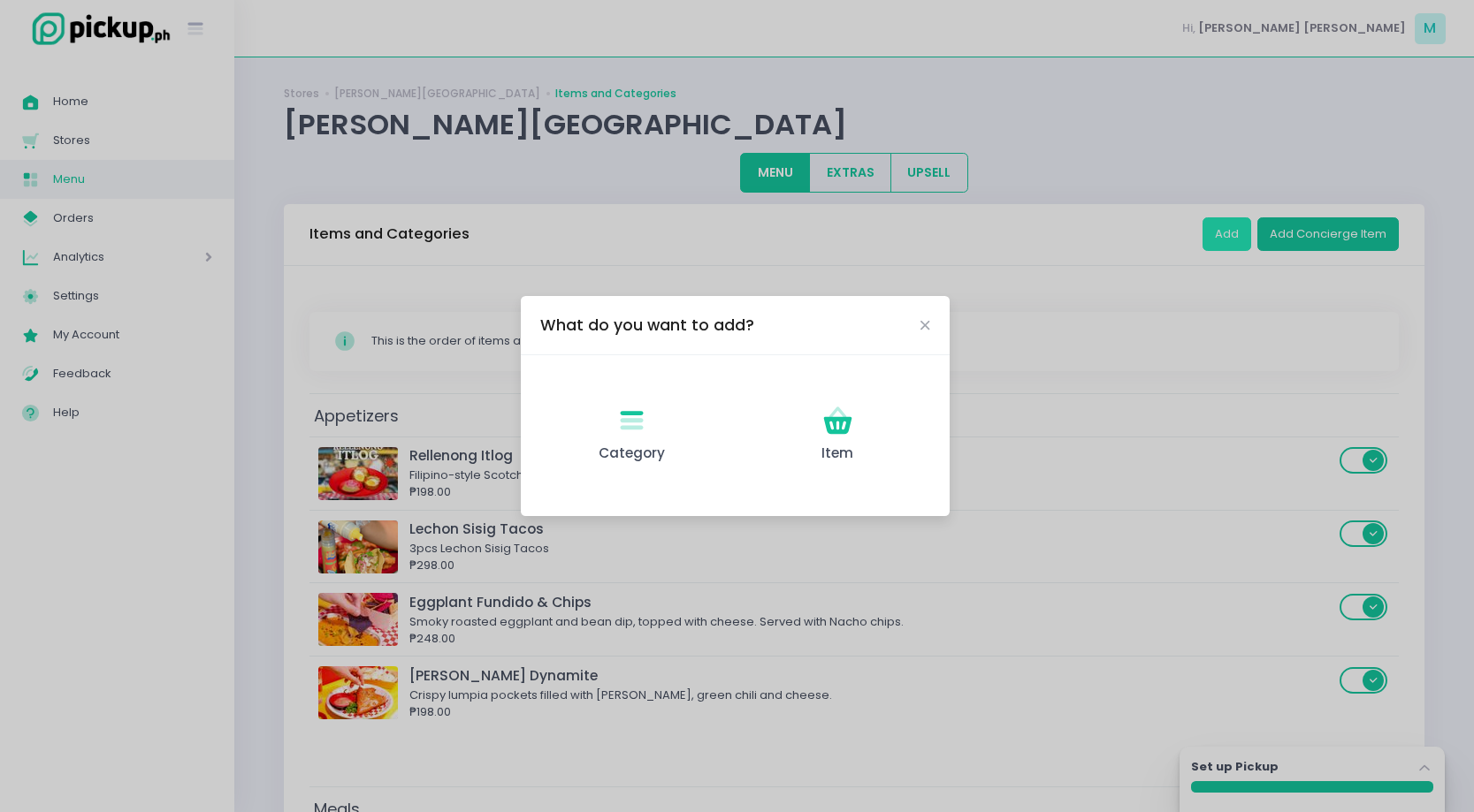
scroll to position [106, 0]
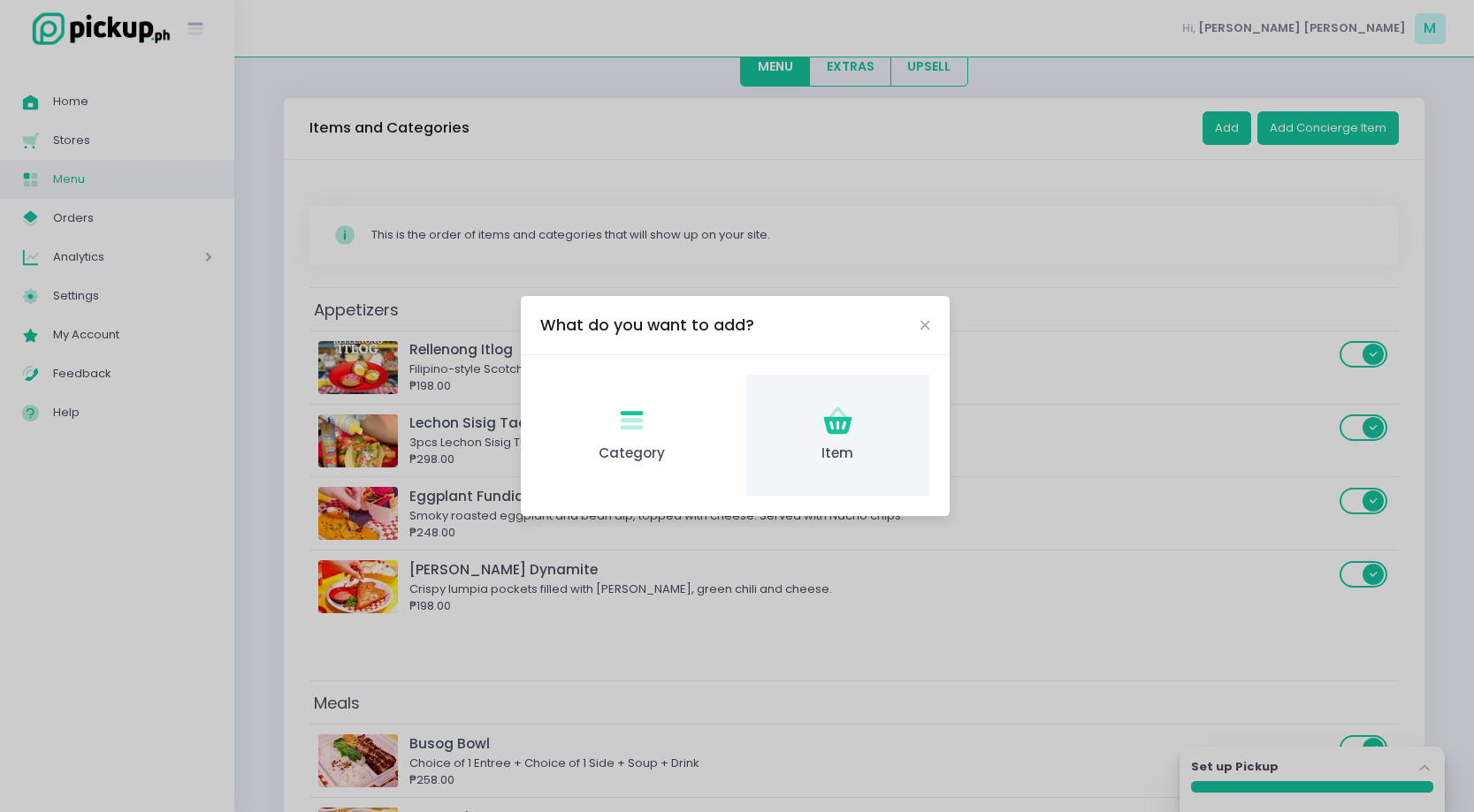
click at [840, 438] on div "Item Created with Sketch. Item" at bounding box center [838, 435] width 183 height 121
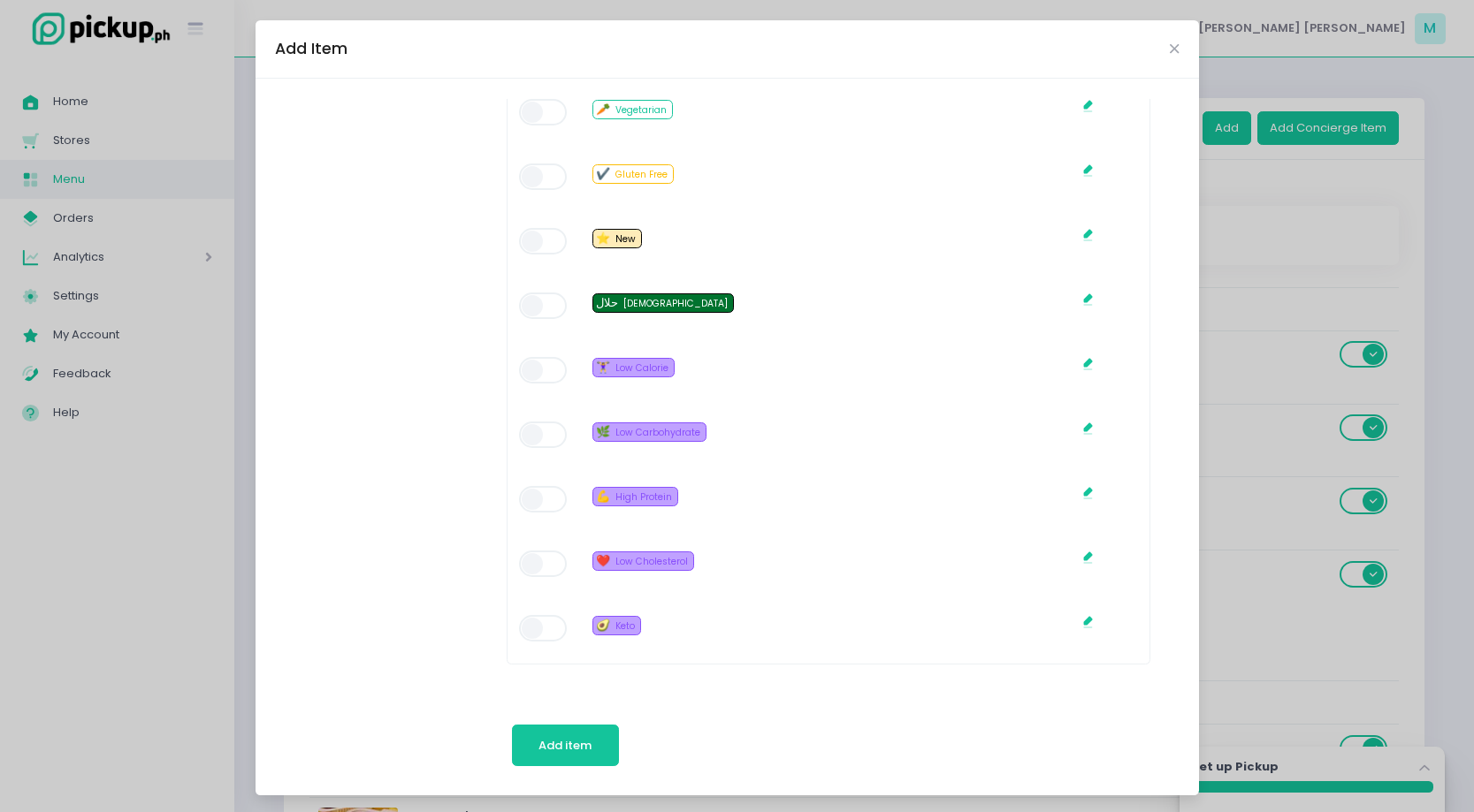
scroll to position [0, 0]
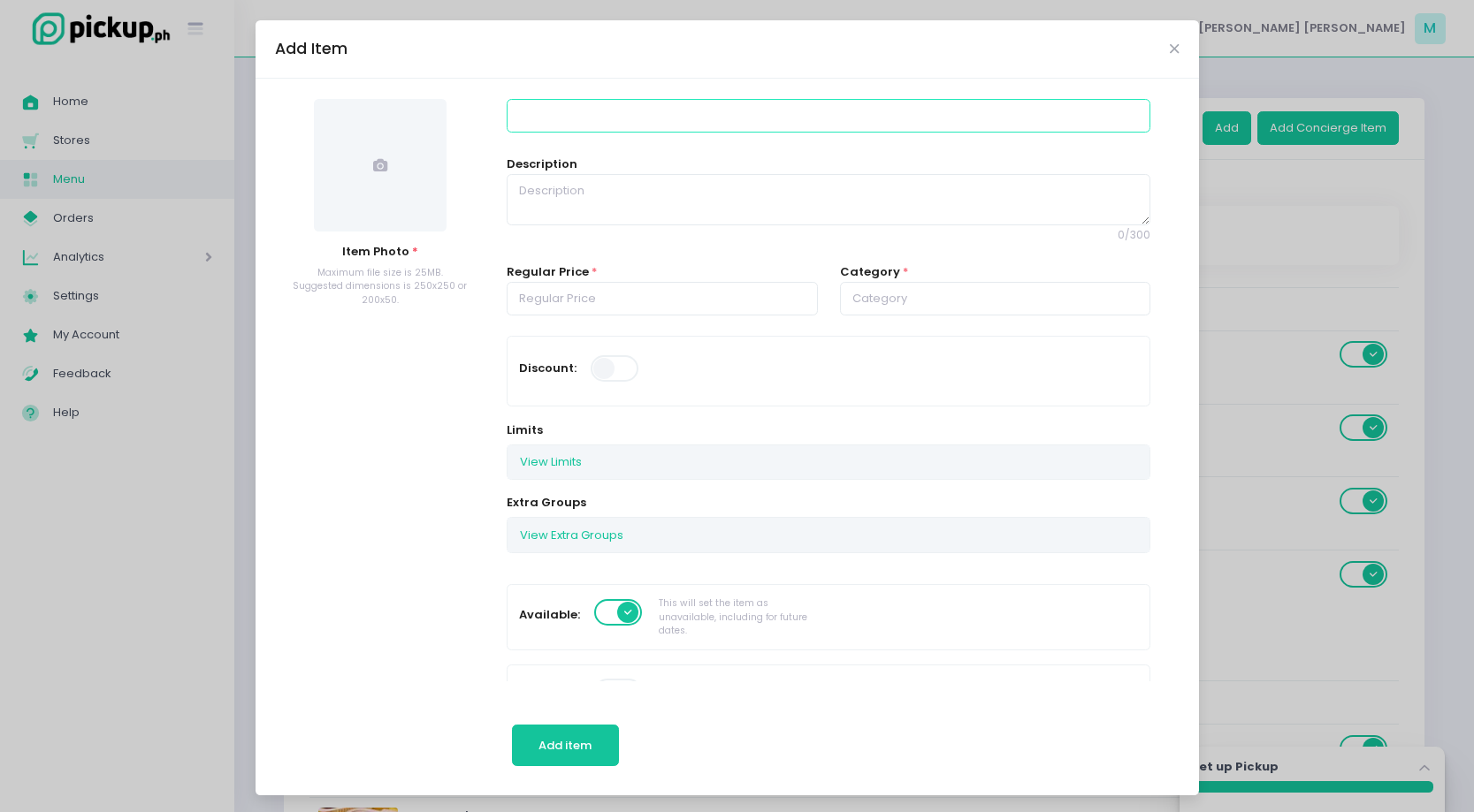
click at [560, 122] on input at bounding box center [828, 116] width 643 height 34
click at [565, 116] on input at bounding box center [828, 116] width 643 height 34
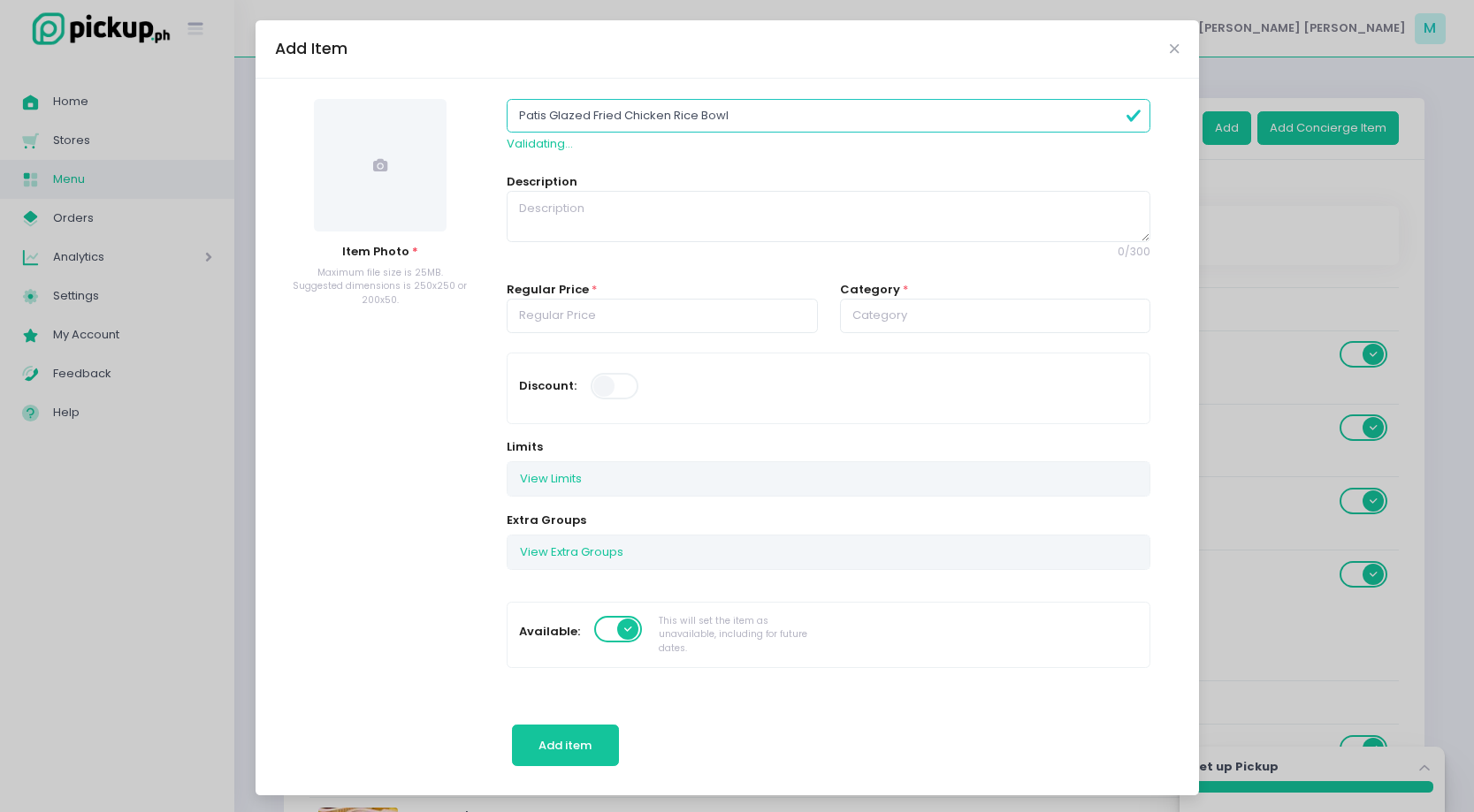
type input "Patis Glazed Fried Chicken Rice Bowl"
click at [649, 203] on textarea at bounding box center [828, 217] width 643 height 51
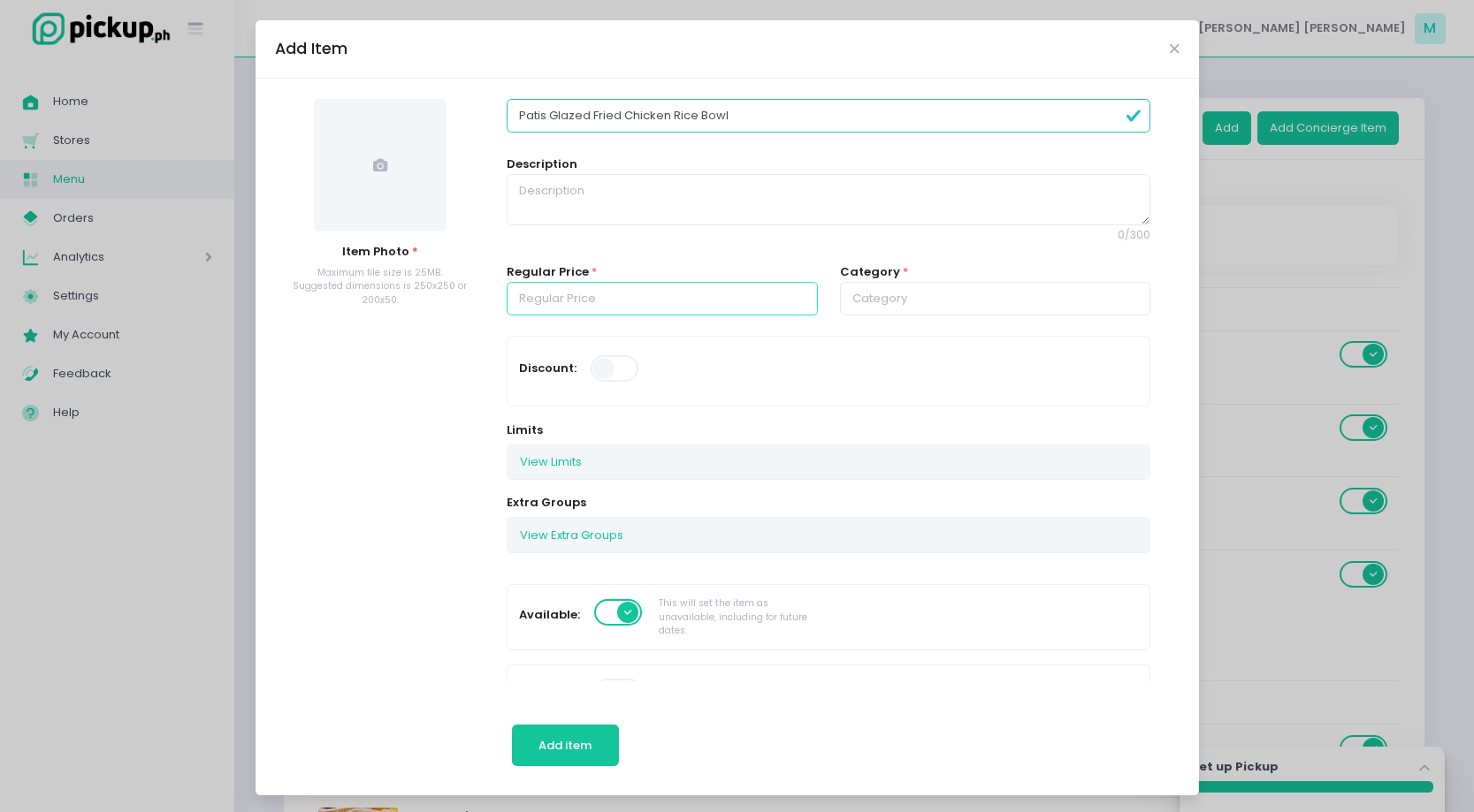
click at [663, 315] on input "number" at bounding box center [662, 298] width 311 height 34
type input "187.00"
click at [400, 162] on span at bounding box center [380, 165] width 132 height 132
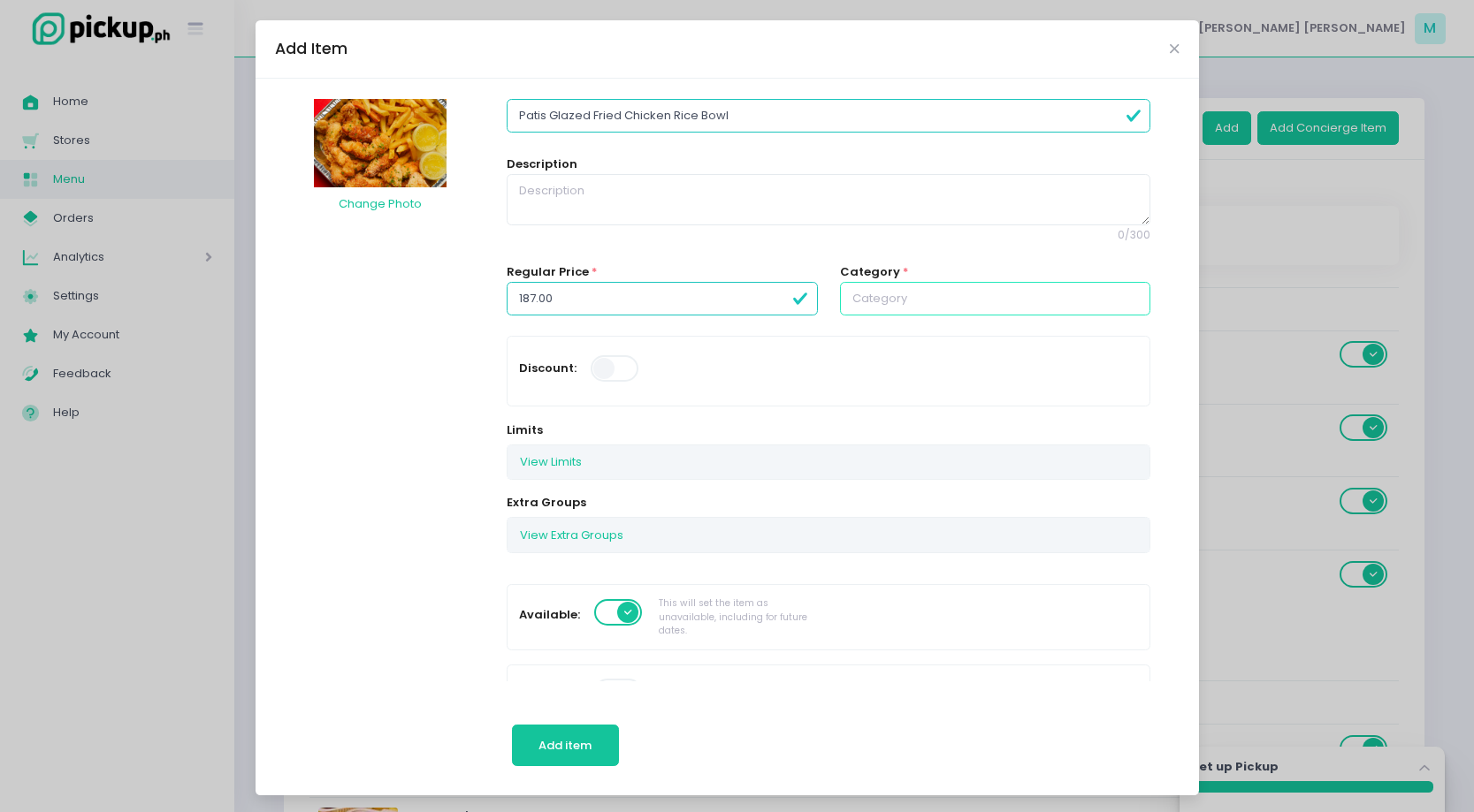
click at [946, 294] on input "text" at bounding box center [995, 298] width 311 height 34
click at [925, 475] on link "Afforda-Bowls" at bounding box center [995, 477] width 311 height 34
type input "Afforda-Bowls"
click at [572, 751] on span "Add item" at bounding box center [565, 745] width 53 height 17
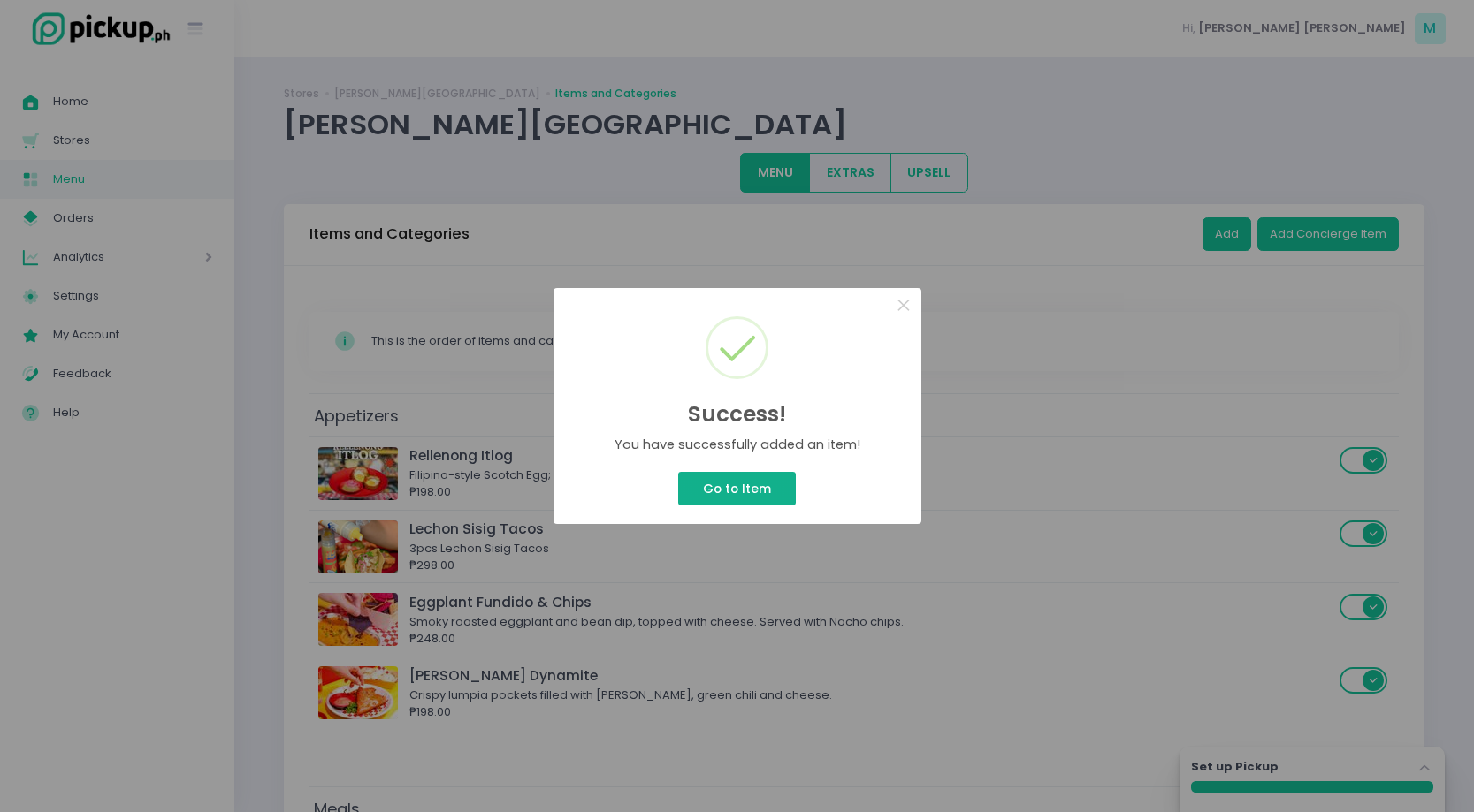
click at [761, 492] on button "Go to Item" at bounding box center [737, 489] width 117 height 34
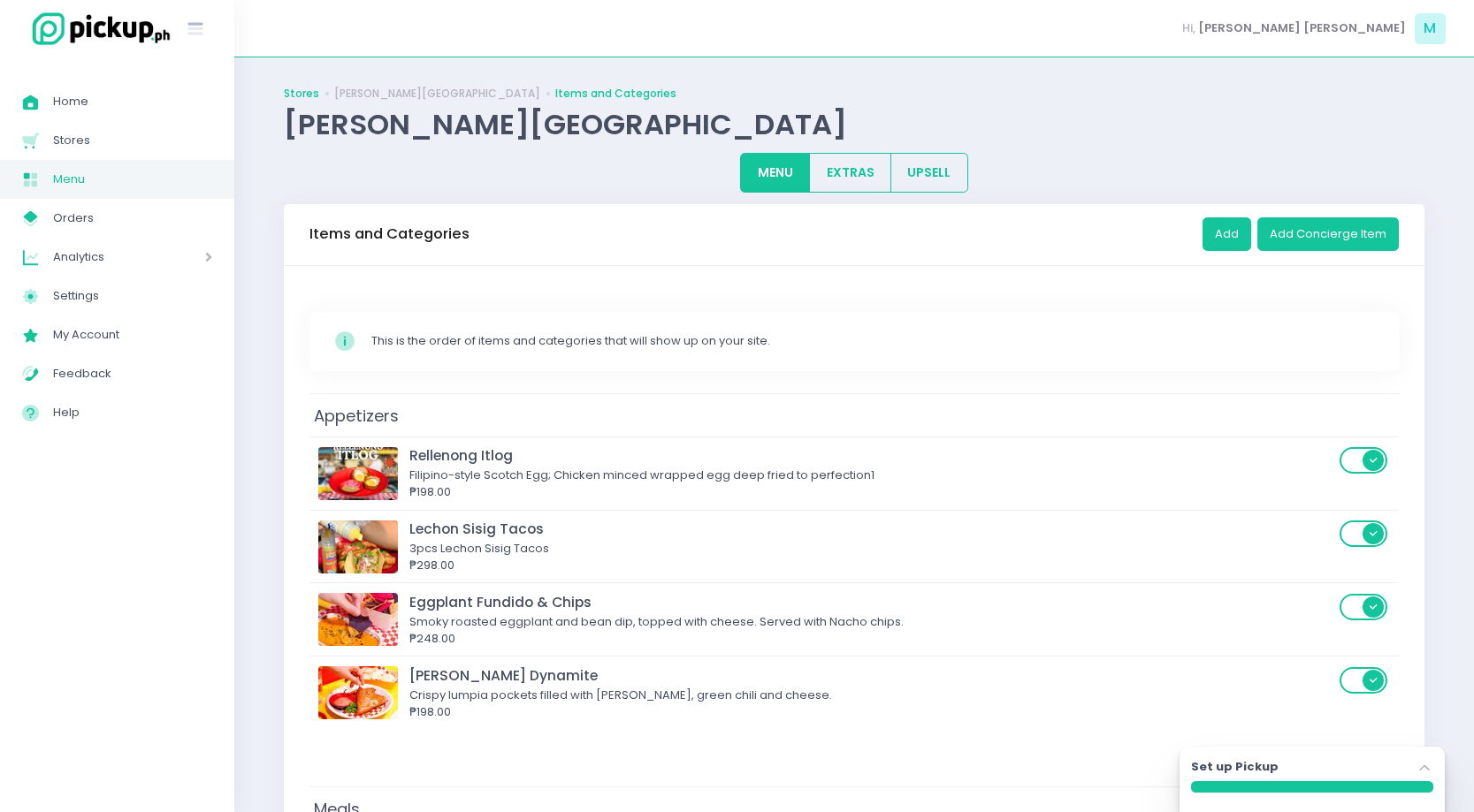
click at [298, 93] on link "Stores" at bounding box center [301, 93] width 35 height 16
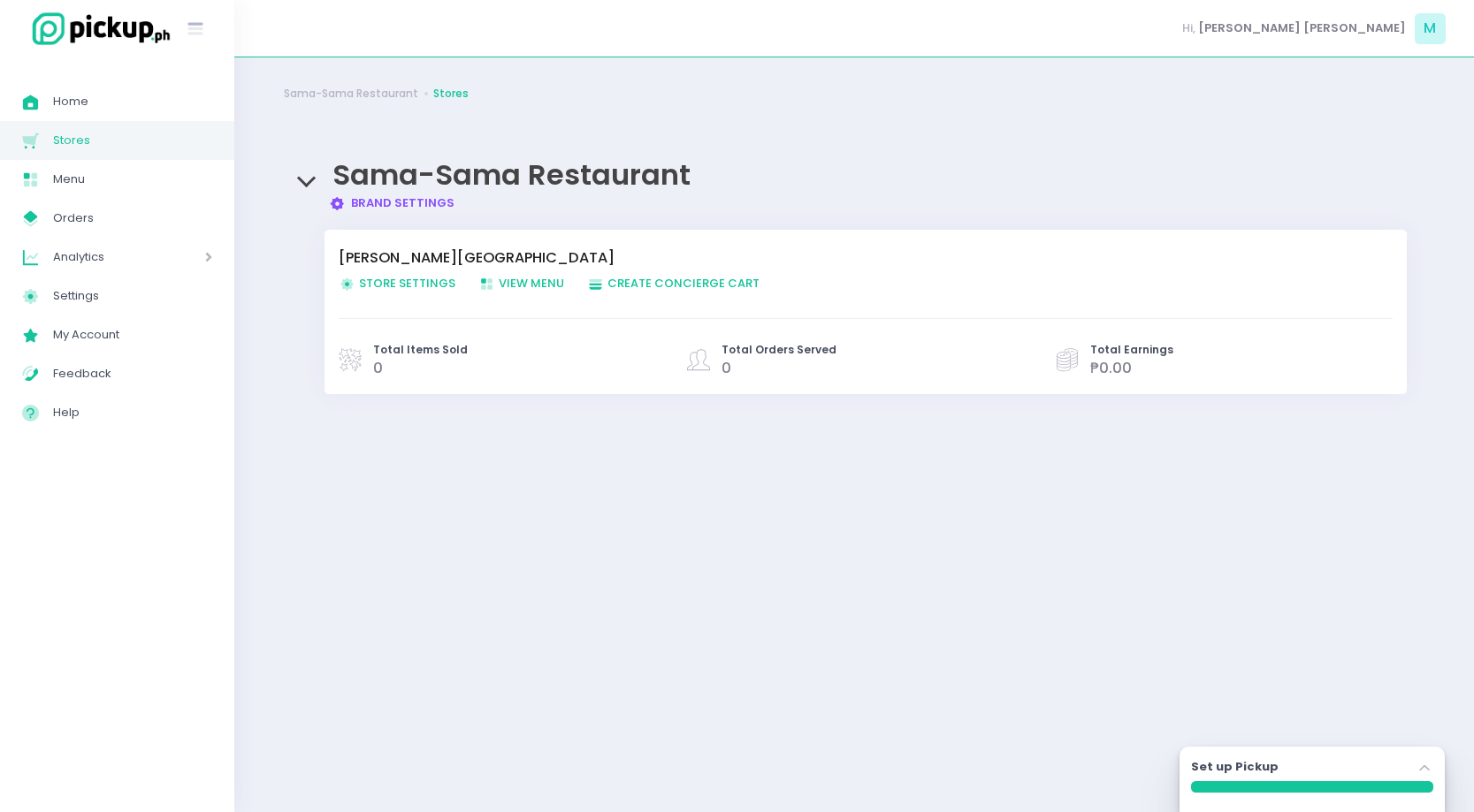
click at [499, 287] on span "View Menu Created with Sketch. View Menu" at bounding box center [521, 283] width 86 height 17
click at [613, 288] on span "Create Order Created with Sketch. Create Concierge Cart" at bounding box center [672, 283] width 172 height 17
click at [626, 287] on span "Create Order Created with Sketch. Create Concierge Cart" at bounding box center [672, 283] width 172 height 17
click at [443, 281] on span "Store Settings Created with Sketch. Store Settings" at bounding box center [396, 283] width 117 height 17
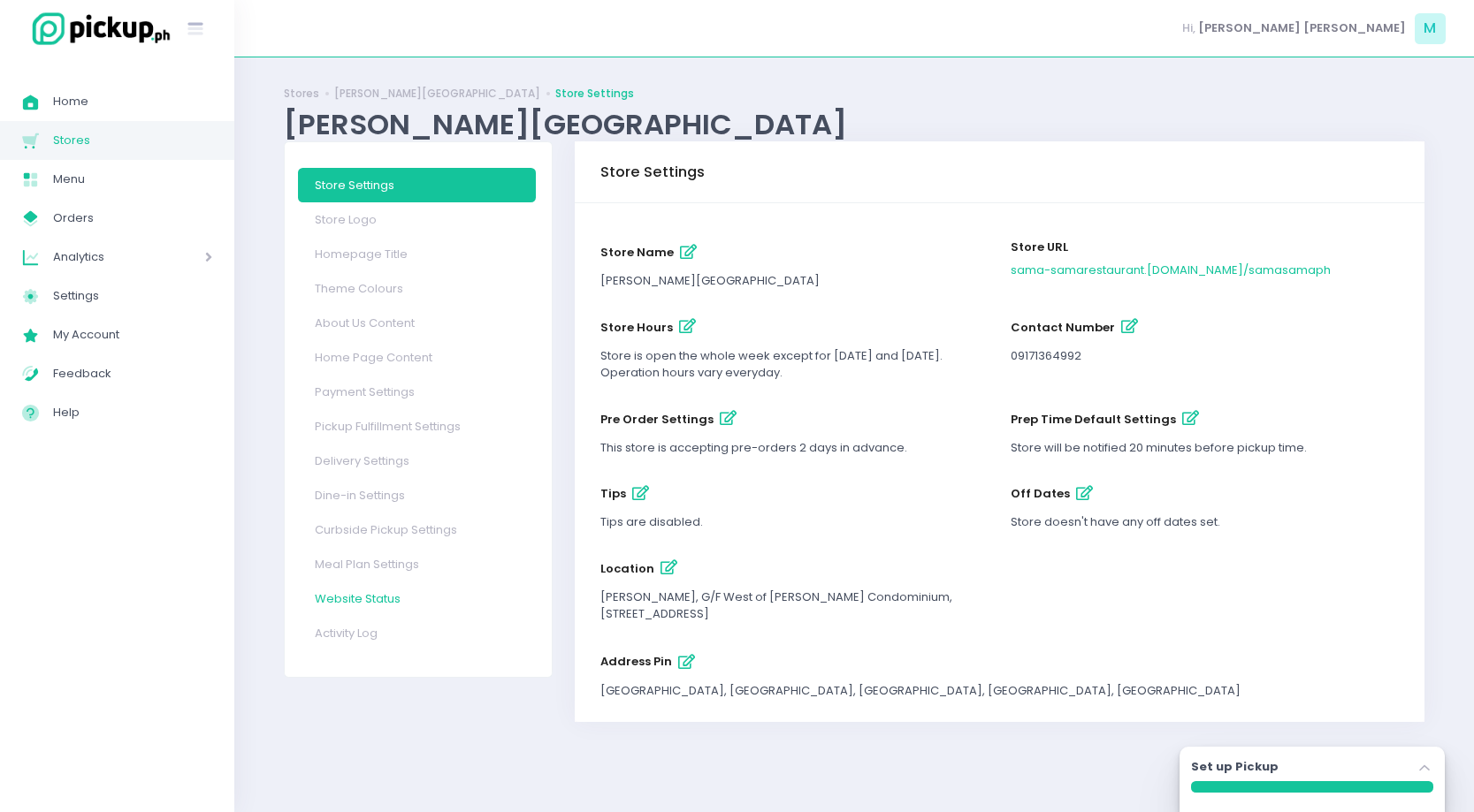
click at [401, 590] on link "Website Status" at bounding box center [417, 598] width 238 height 34
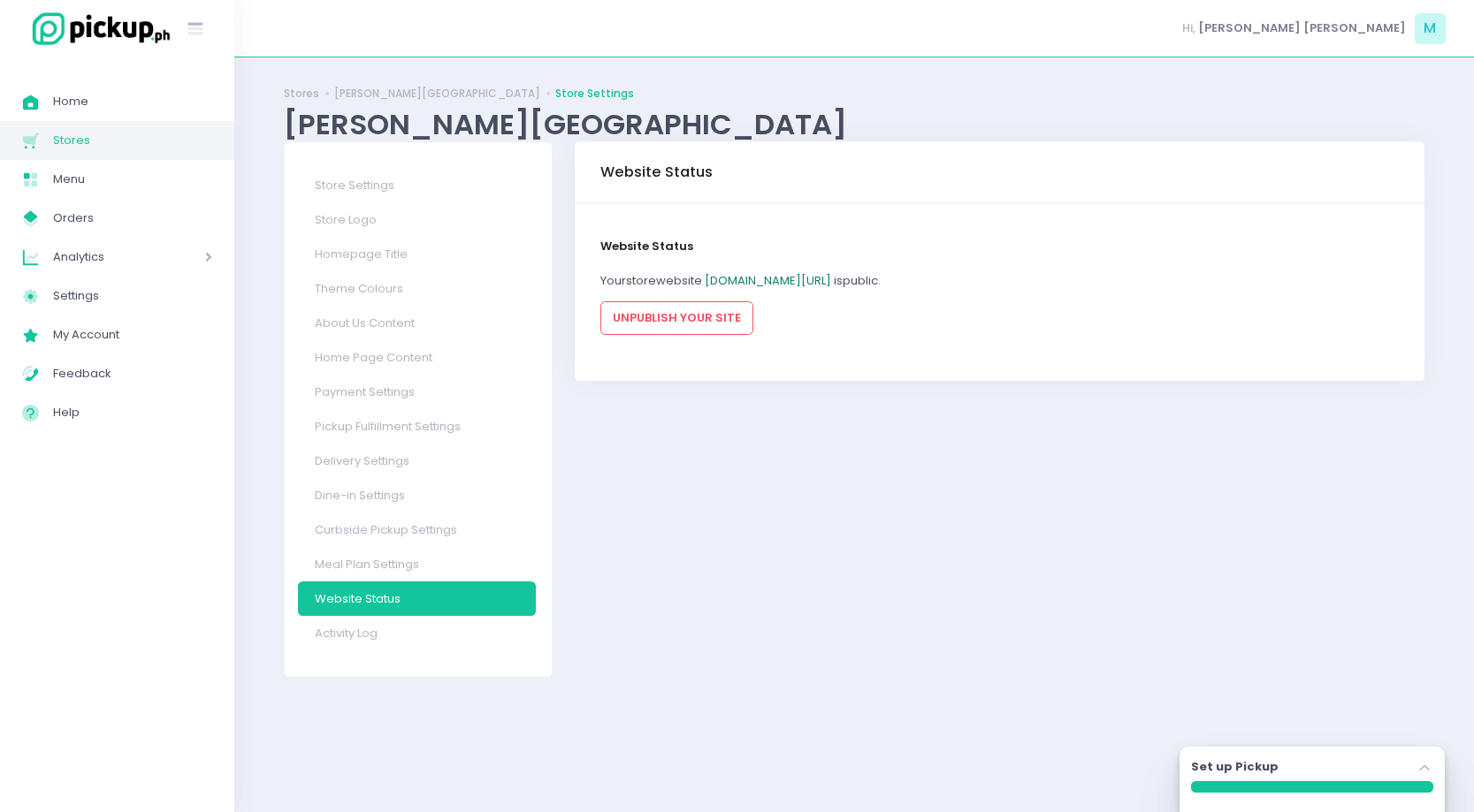
click at [831, 285] on link "[DOMAIN_NAME][URL]" at bounding box center [768, 280] width 126 height 17
click at [87, 182] on span "Menu" at bounding box center [133, 180] width 159 height 23
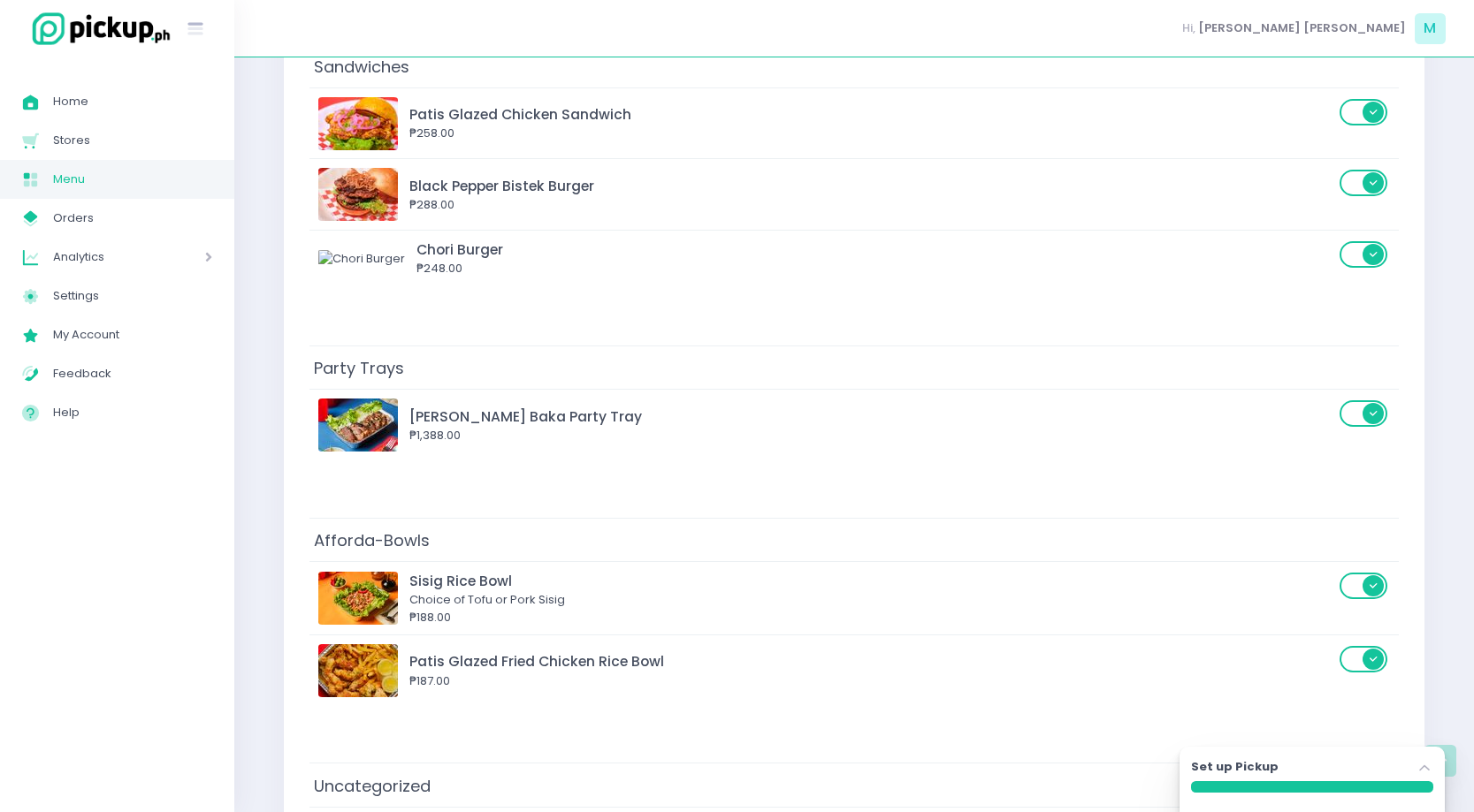
scroll to position [1229, 0]
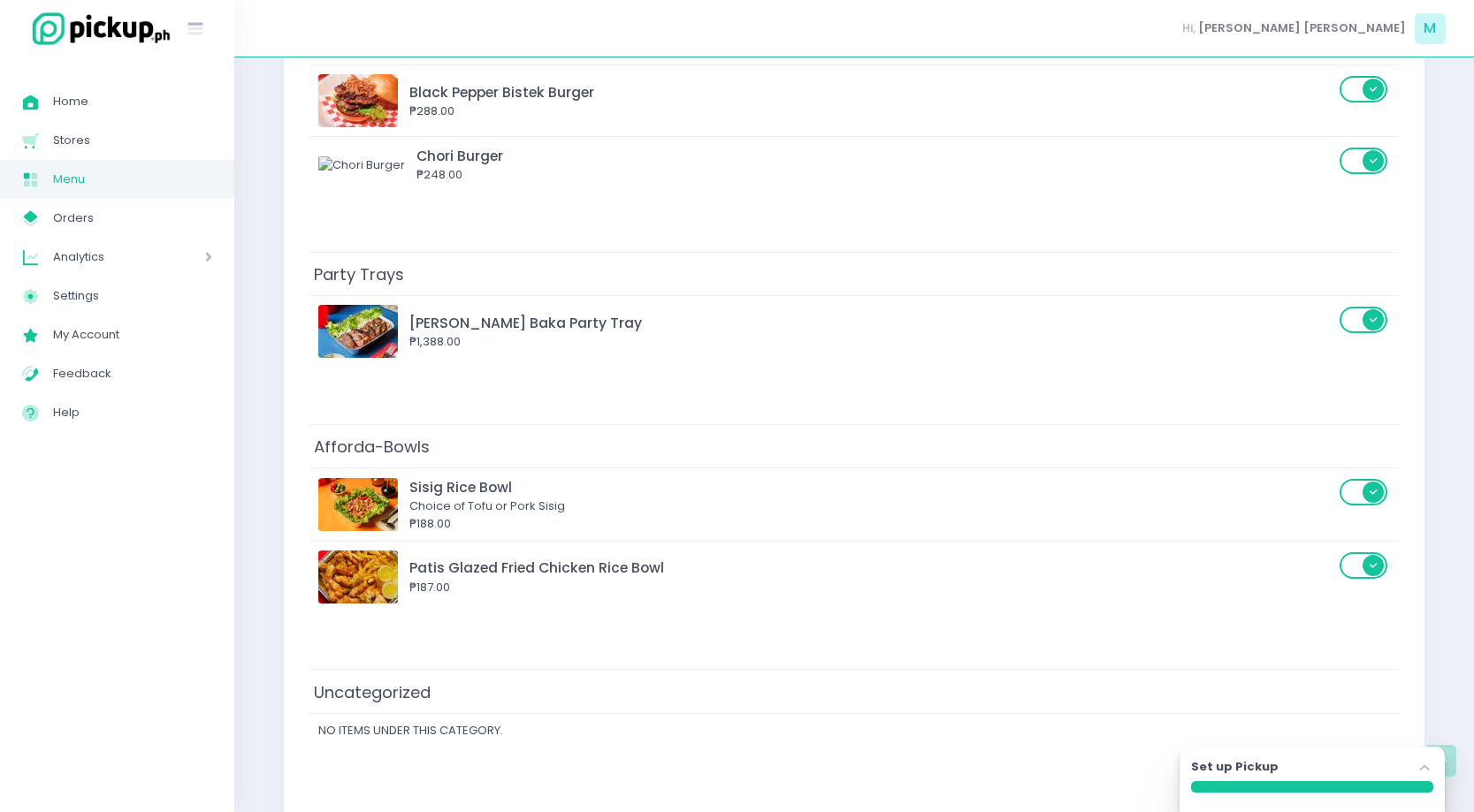
click at [1314, 452] on td "Afforda-Bowls" at bounding box center [853, 446] width 1089 height 44
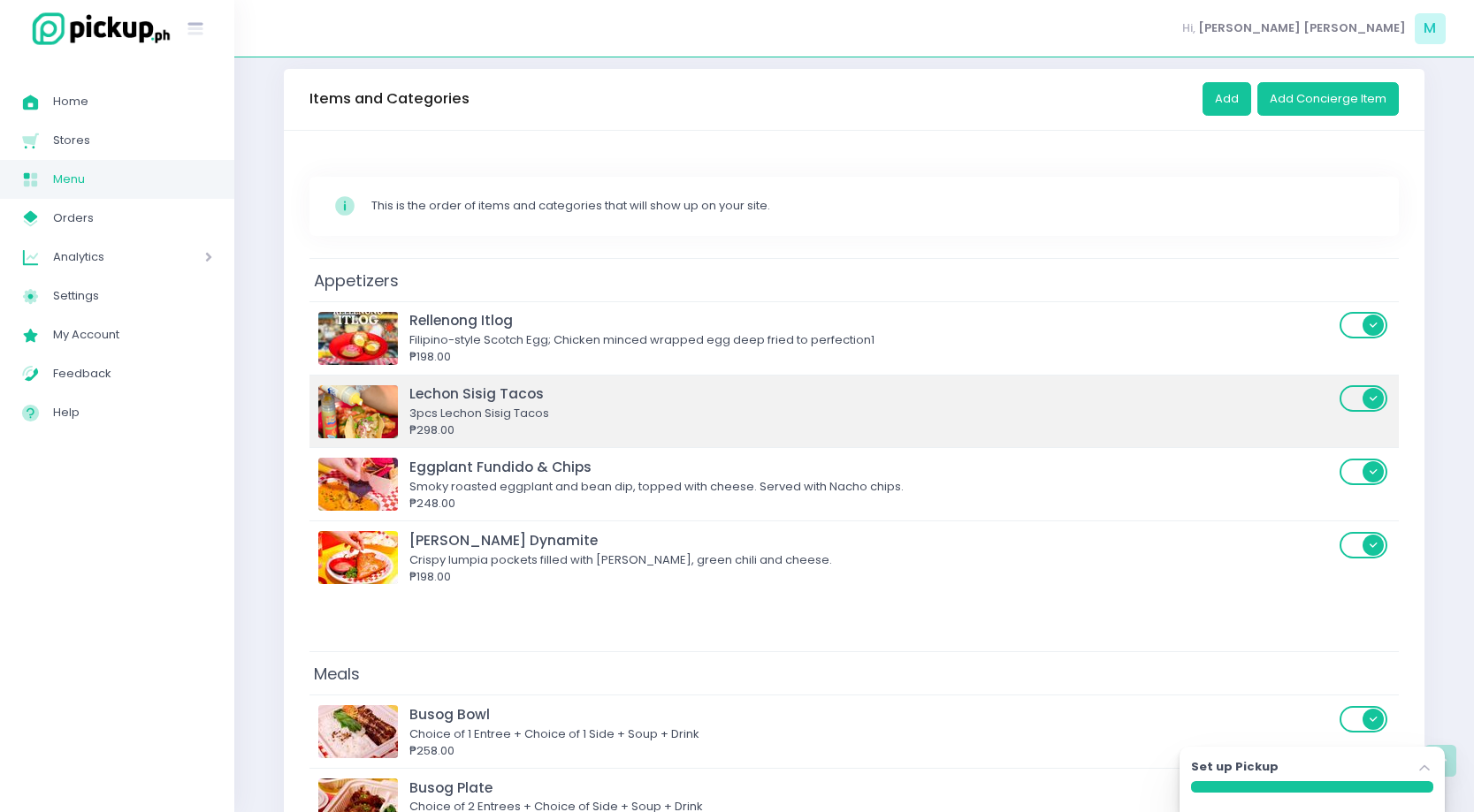
scroll to position [0, 0]
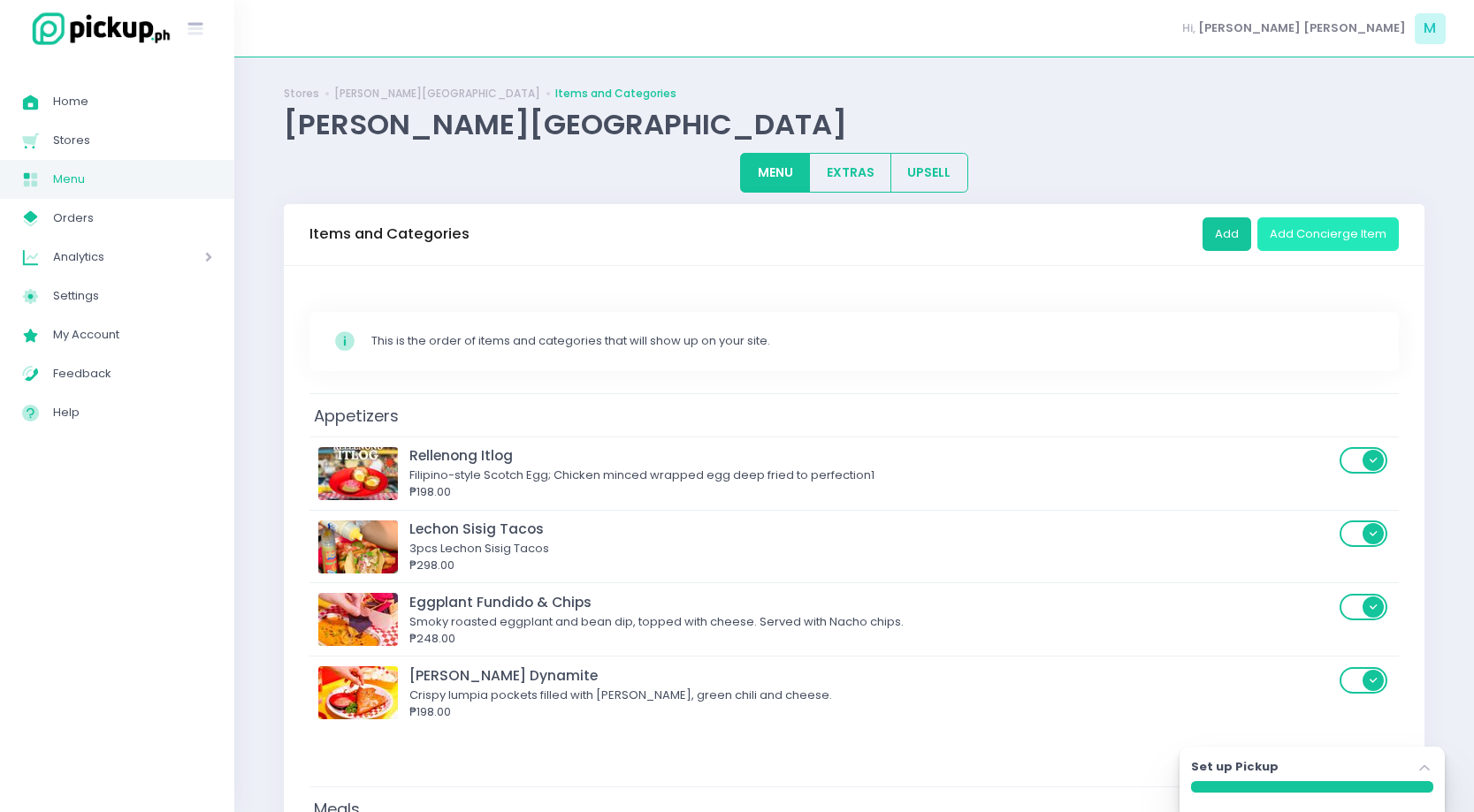
click at [1366, 229] on button "Add Concierge Item" at bounding box center [1328, 234] width 142 height 34
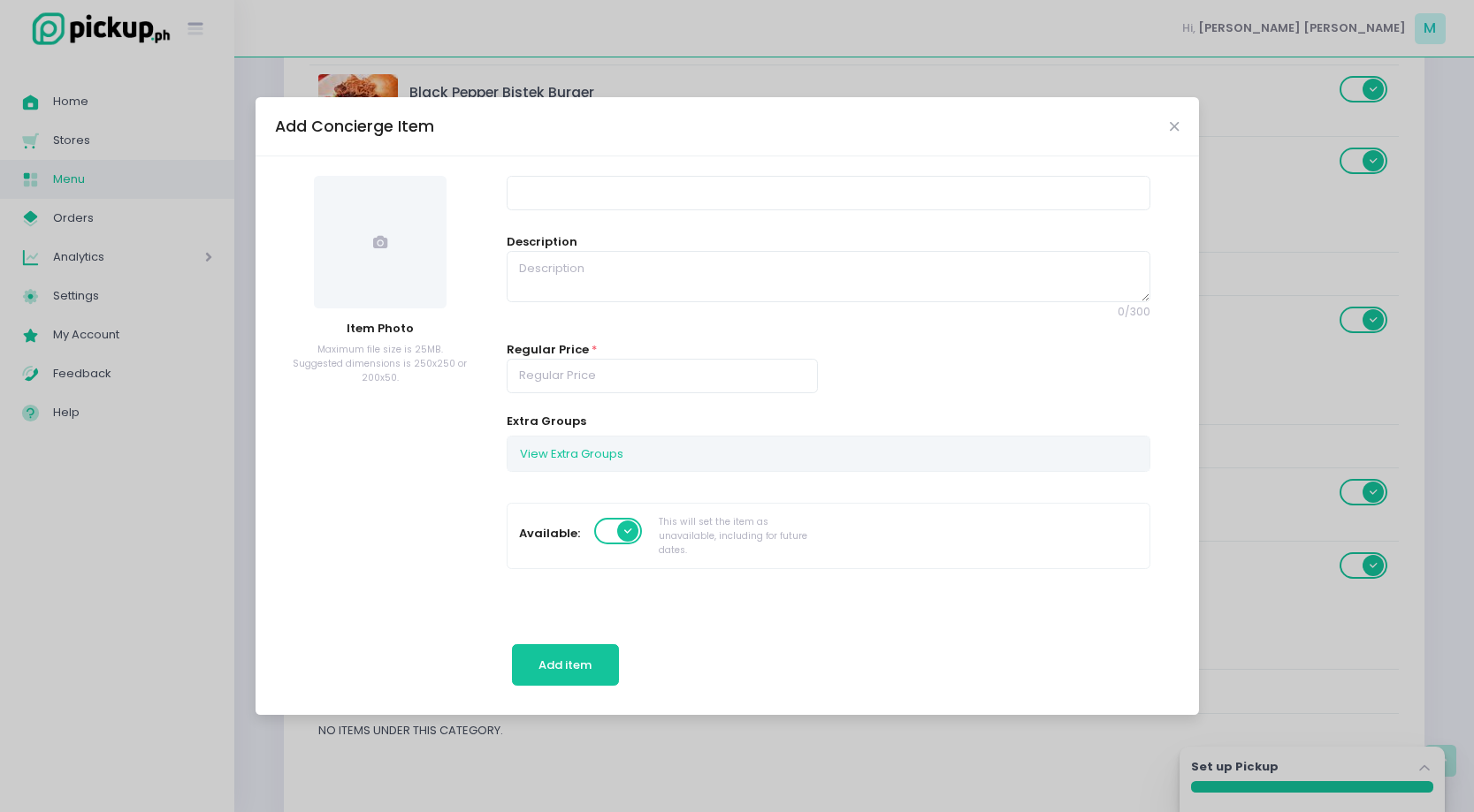
scroll to position [1264, 0]
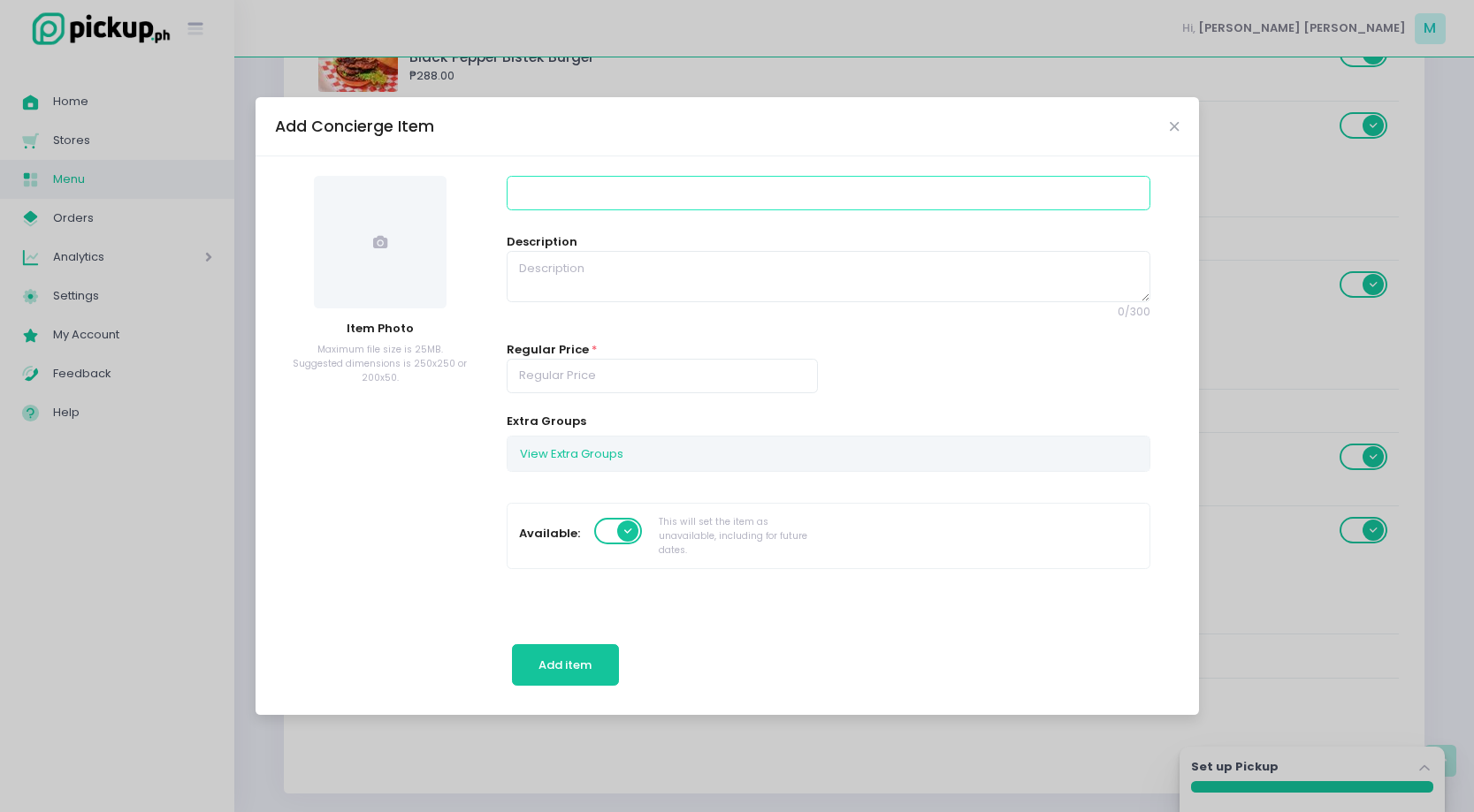
click at [641, 195] on input at bounding box center [828, 192] width 643 height 34
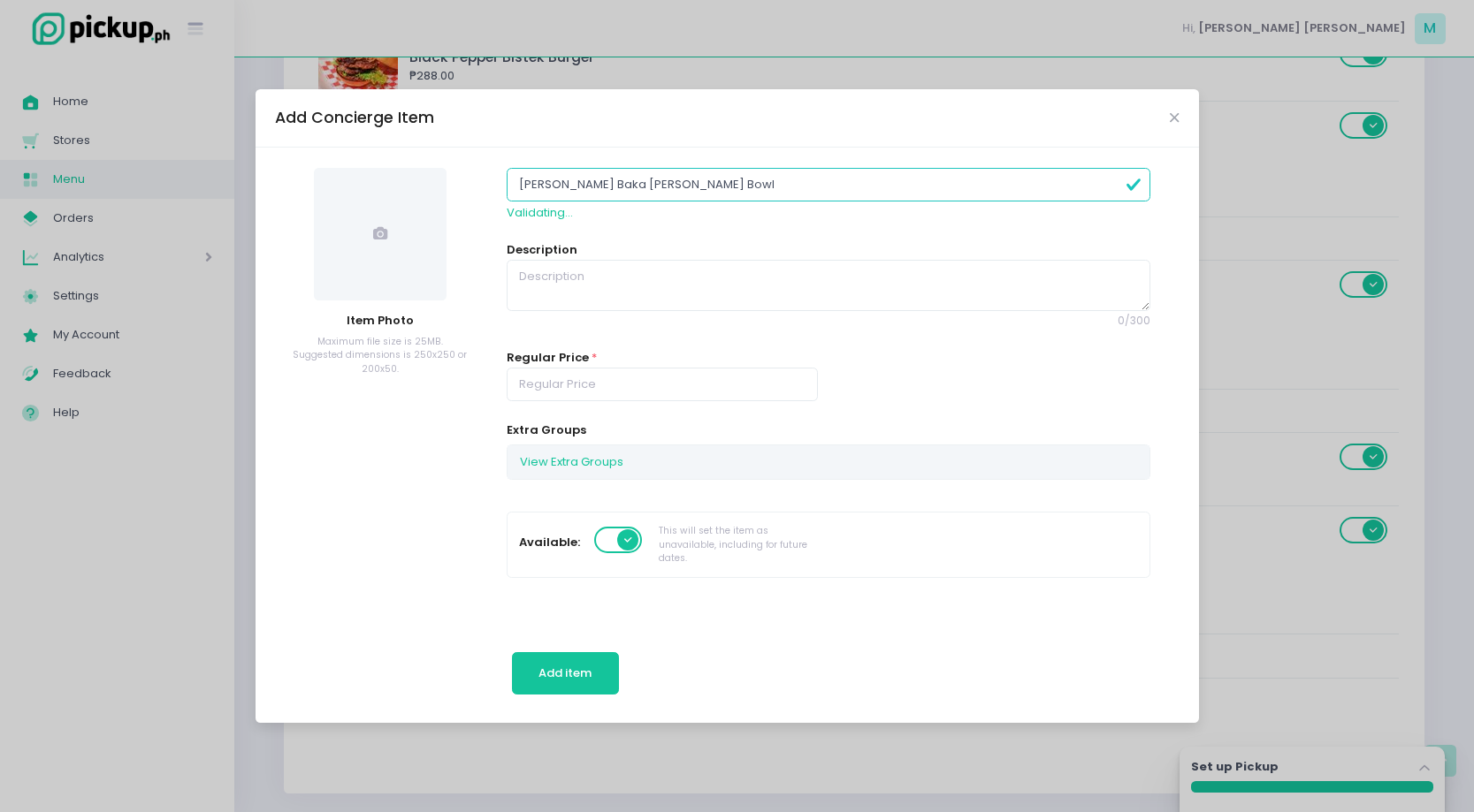
type input "[PERSON_NAME] Baka [PERSON_NAME] Bowl"
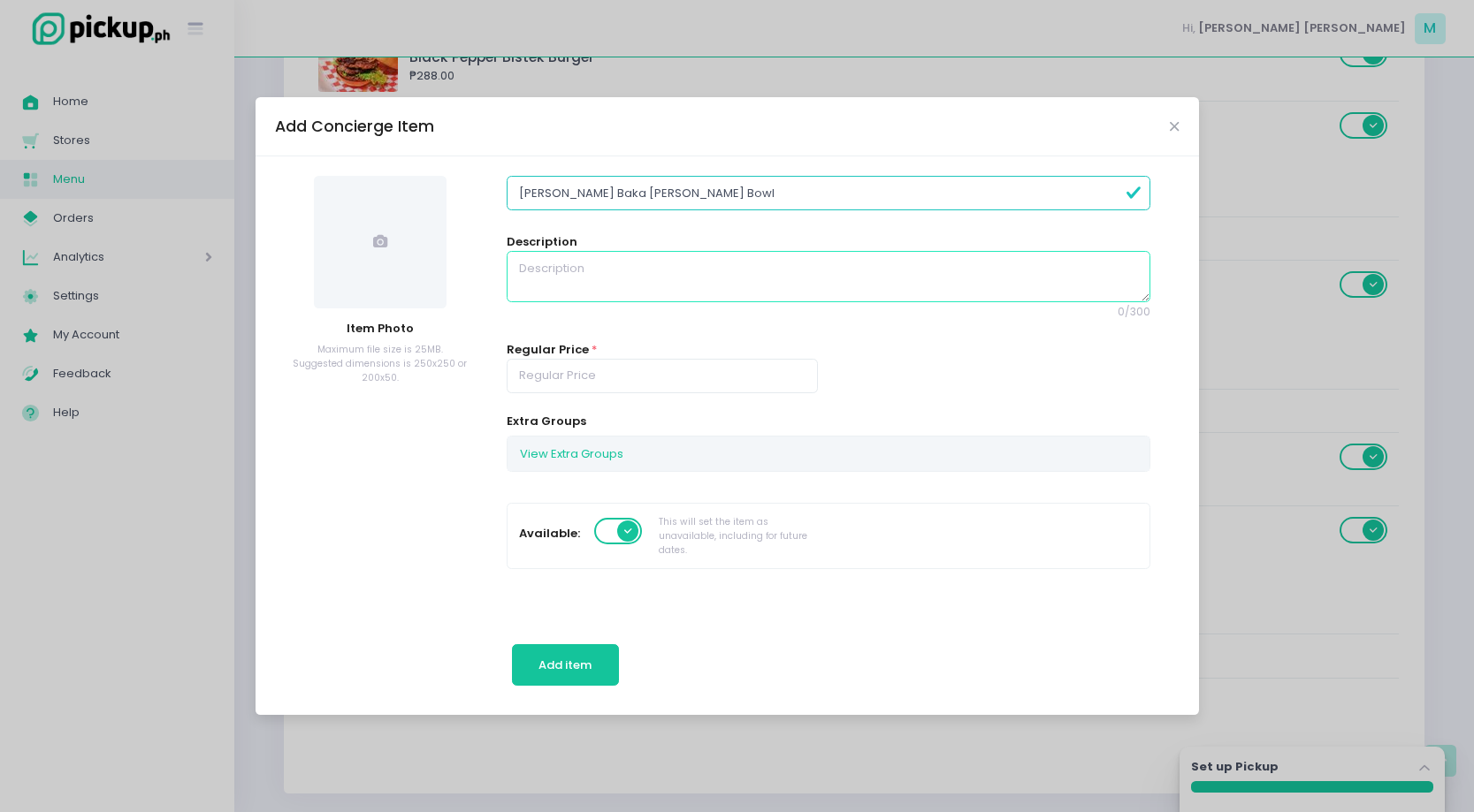
click at [664, 293] on textarea at bounding box center [828, 276] width 643 height 51
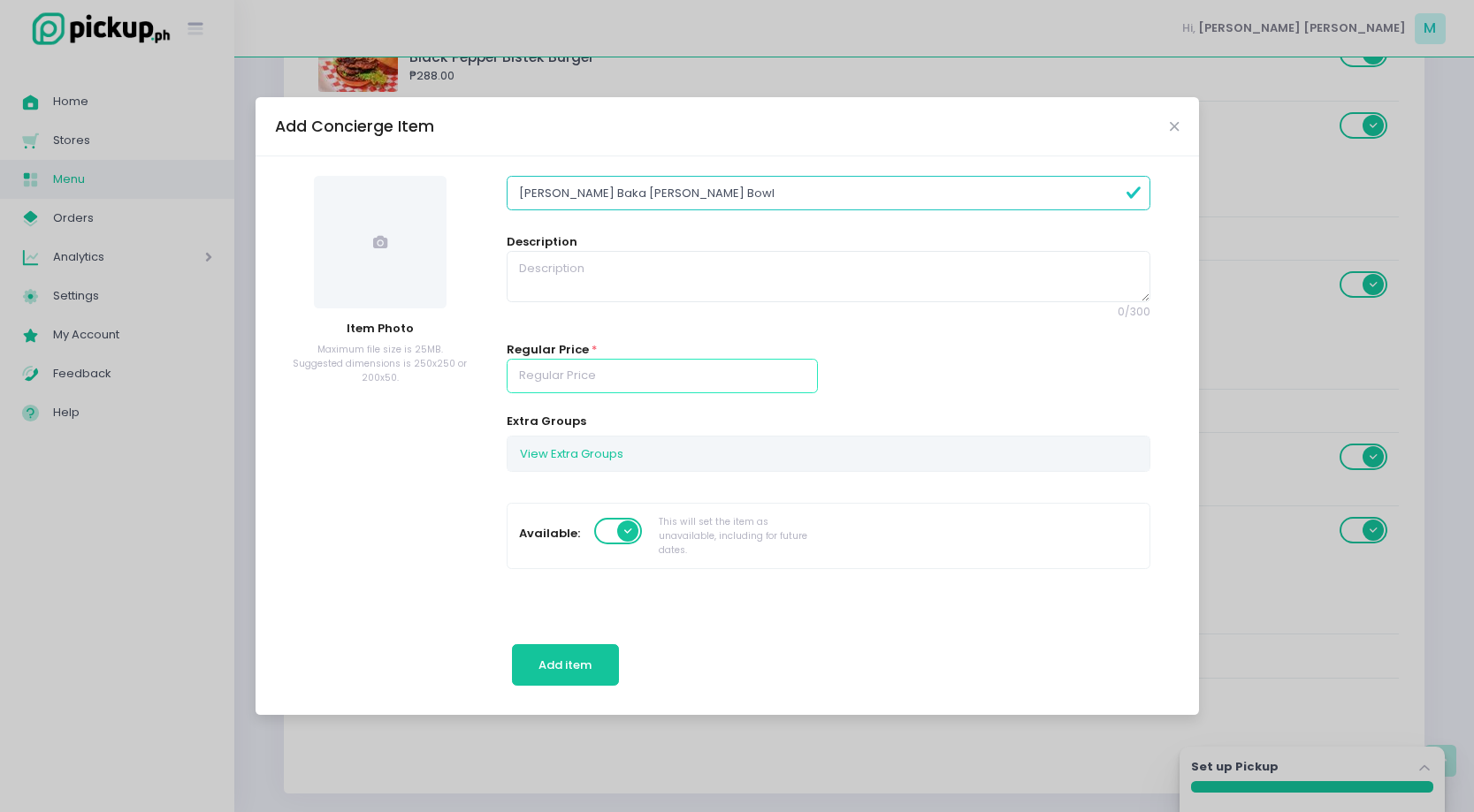
click at [639, 387] on input "number" at bounding box center [662, 375] width 311 height 34
type input "258.00"
click at [394, 248] on span at bounding box center [380, 242] width 132 height 132
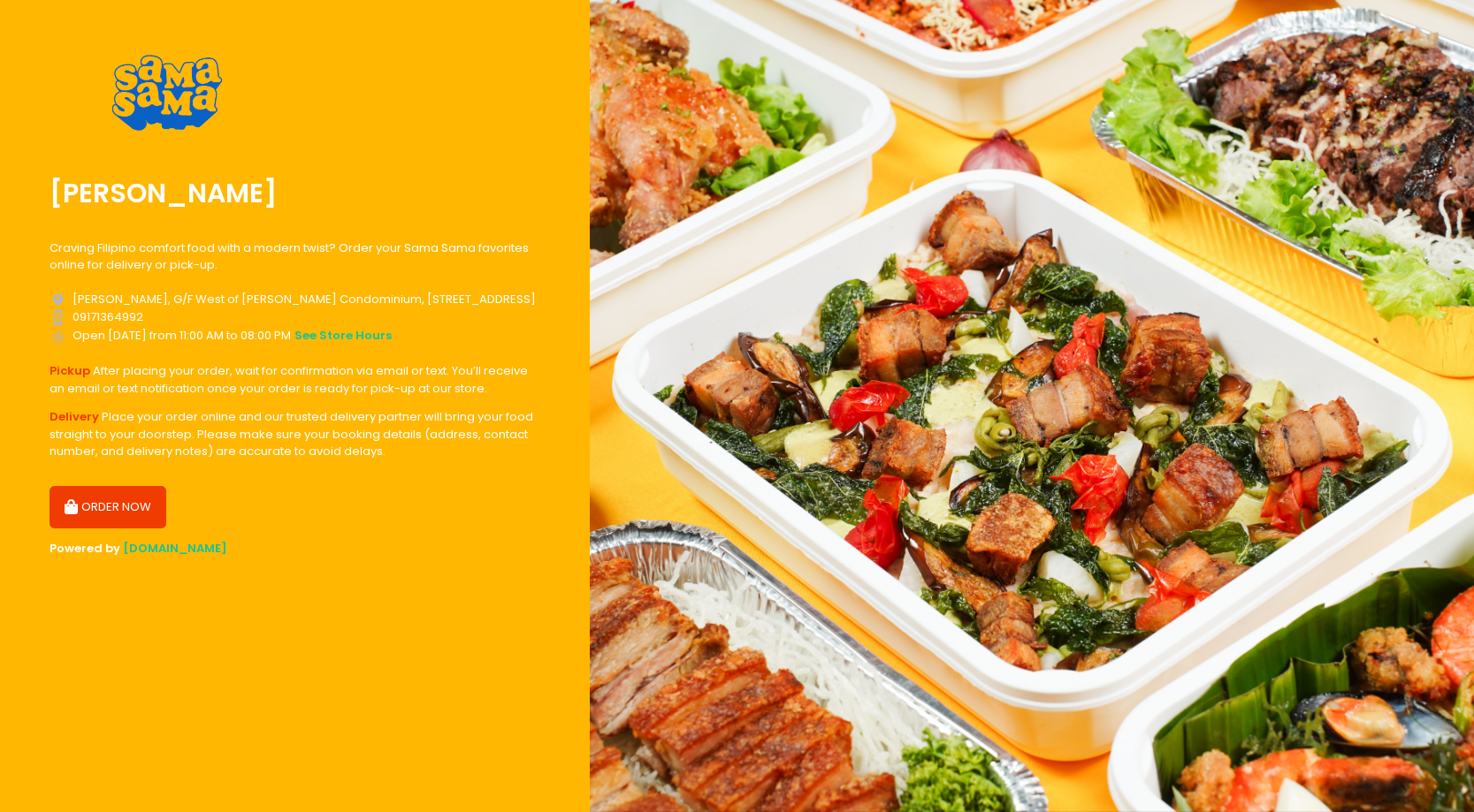
click at [124, 502] on button "ORDER NOW" at bounding box center [108, 507] width 117 height 43
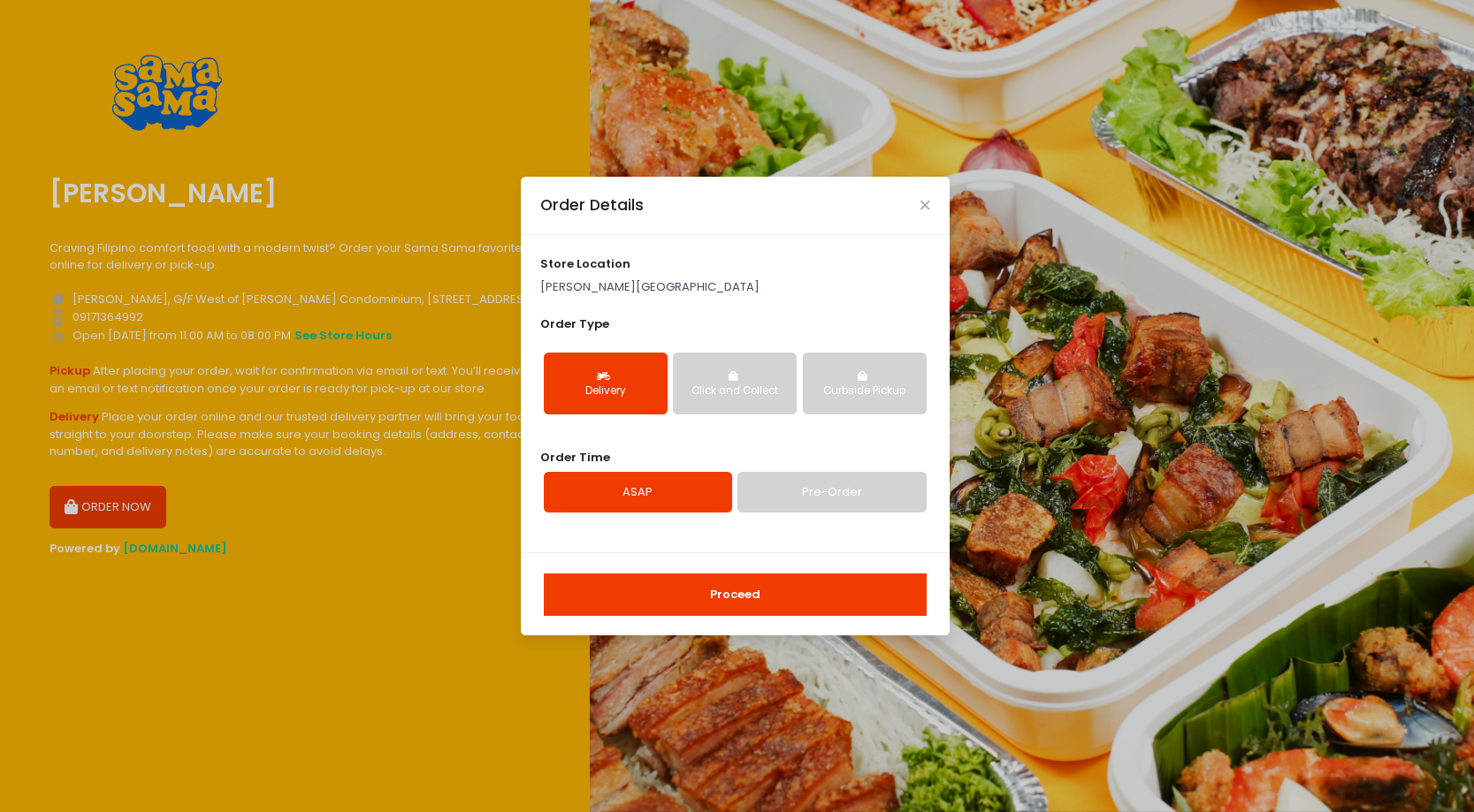
click at [824, 595] on button "Proceed" at bounding box center [736, 595] width 383 height 43
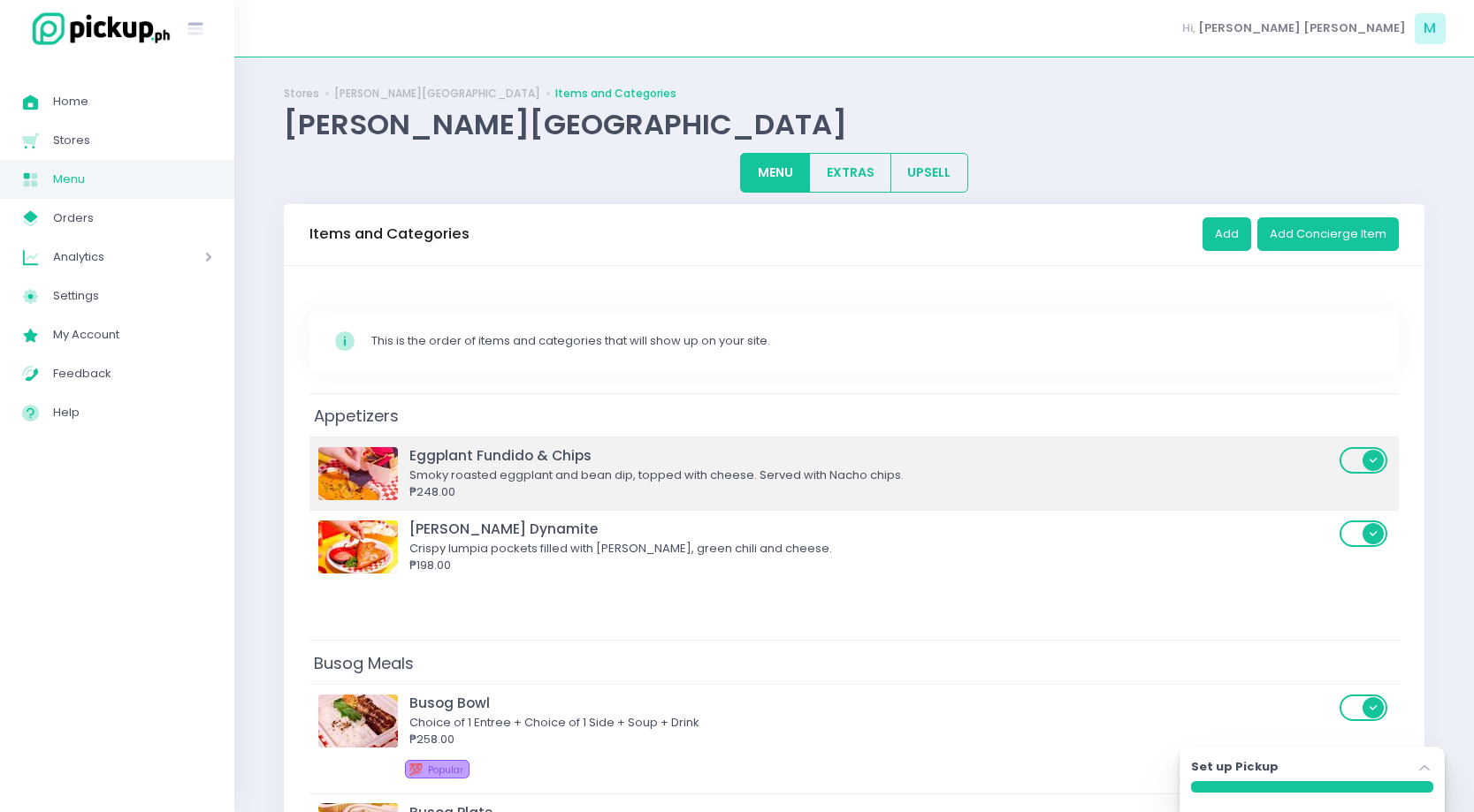
click at [621, 453] on div "Eggplant Fundido & Chips" at bounding box center [872, 456] width 925 height 20
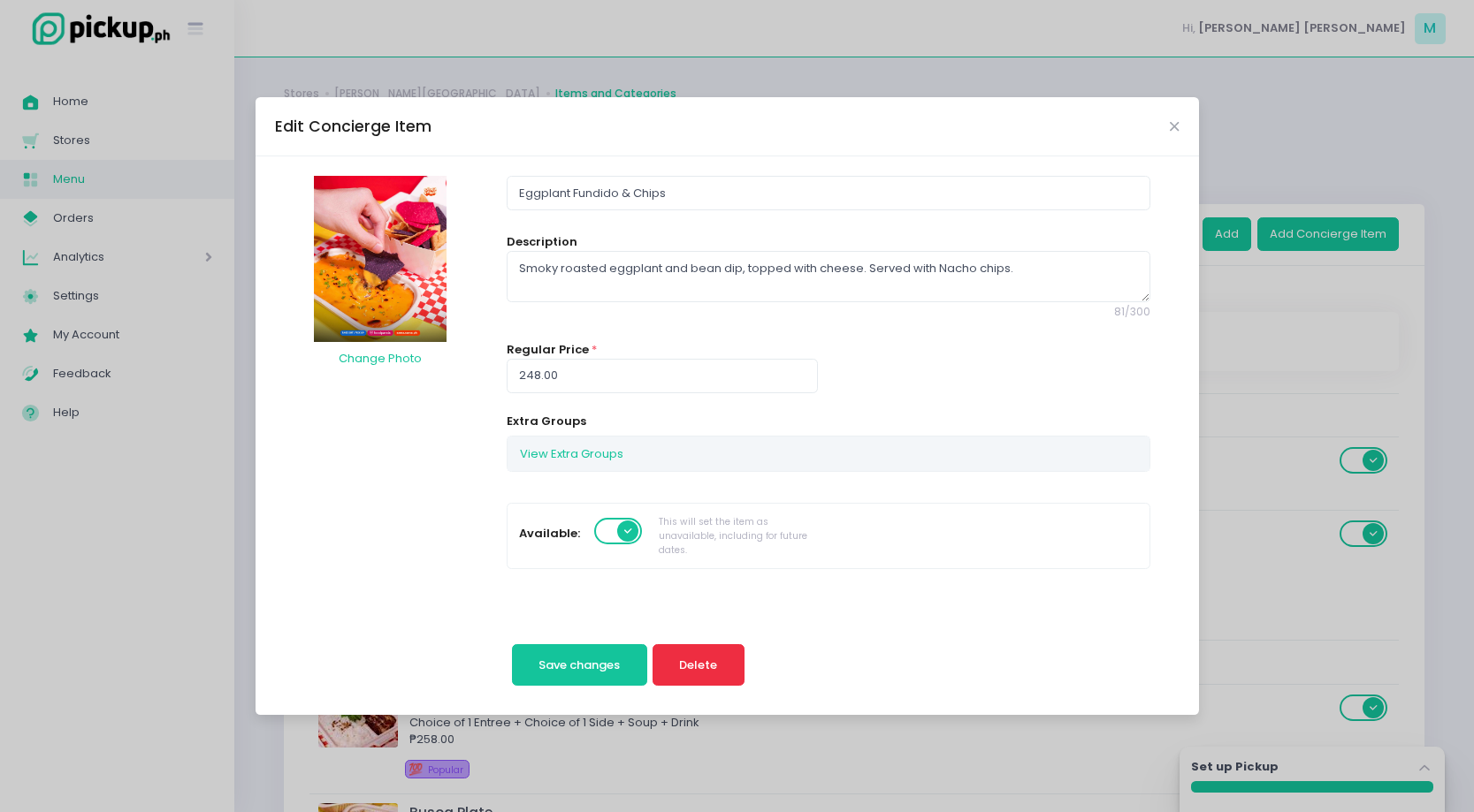
click at [712, 657] on span "Delete" at bounding box center [698, 664] width 38 height 17
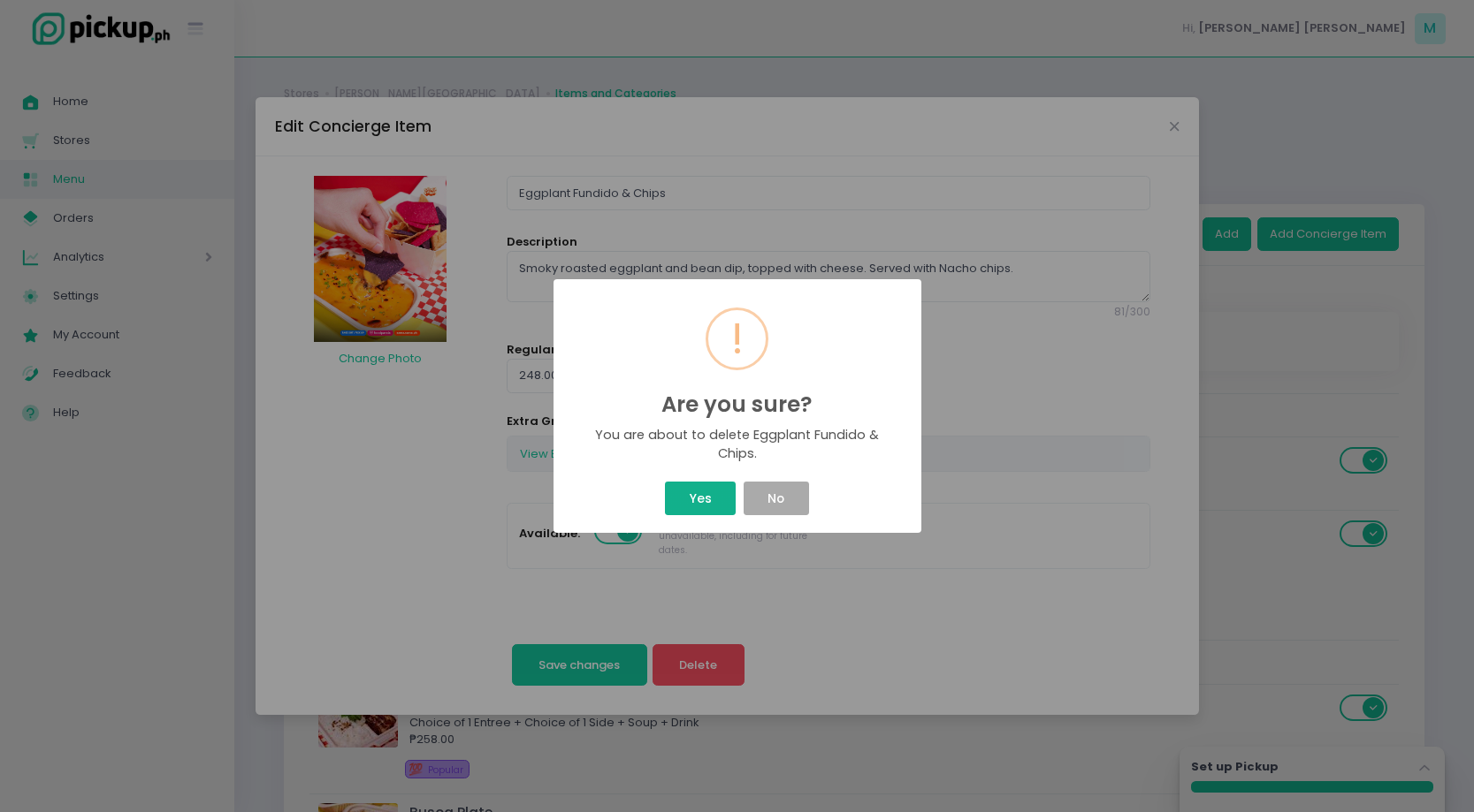
click at [703, 499] on button "Yes" at bounding box center [700, 498] width 71 height 34
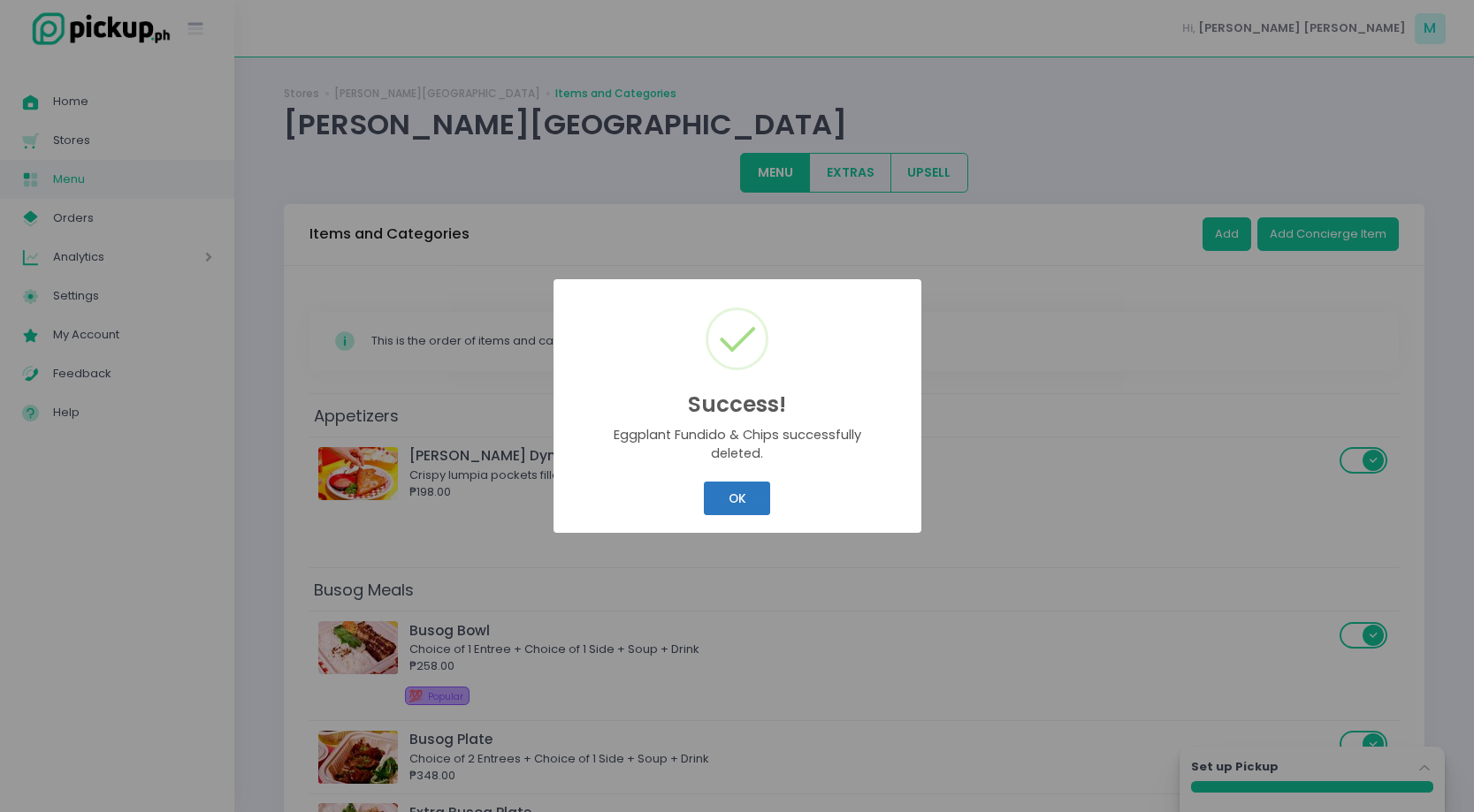
click at [721, 502] on button "OK" at bounding box center [737, 498] width 66 height 34
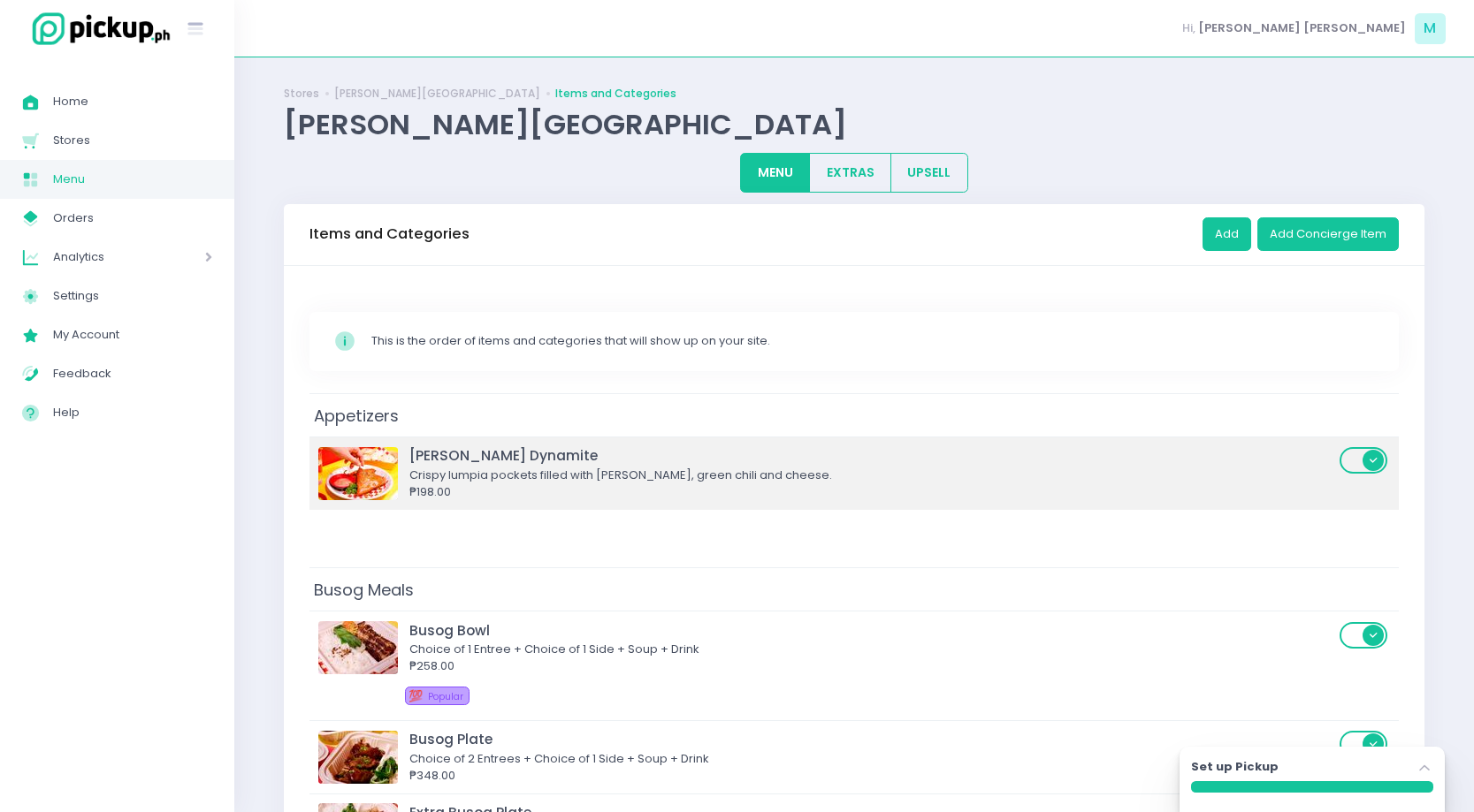
click at [672, 476] on div "Crispy lumpia pockets filled with [PERSON_NAME], green chili and cheese." at bounding box center [872, 475] width 925 height 17
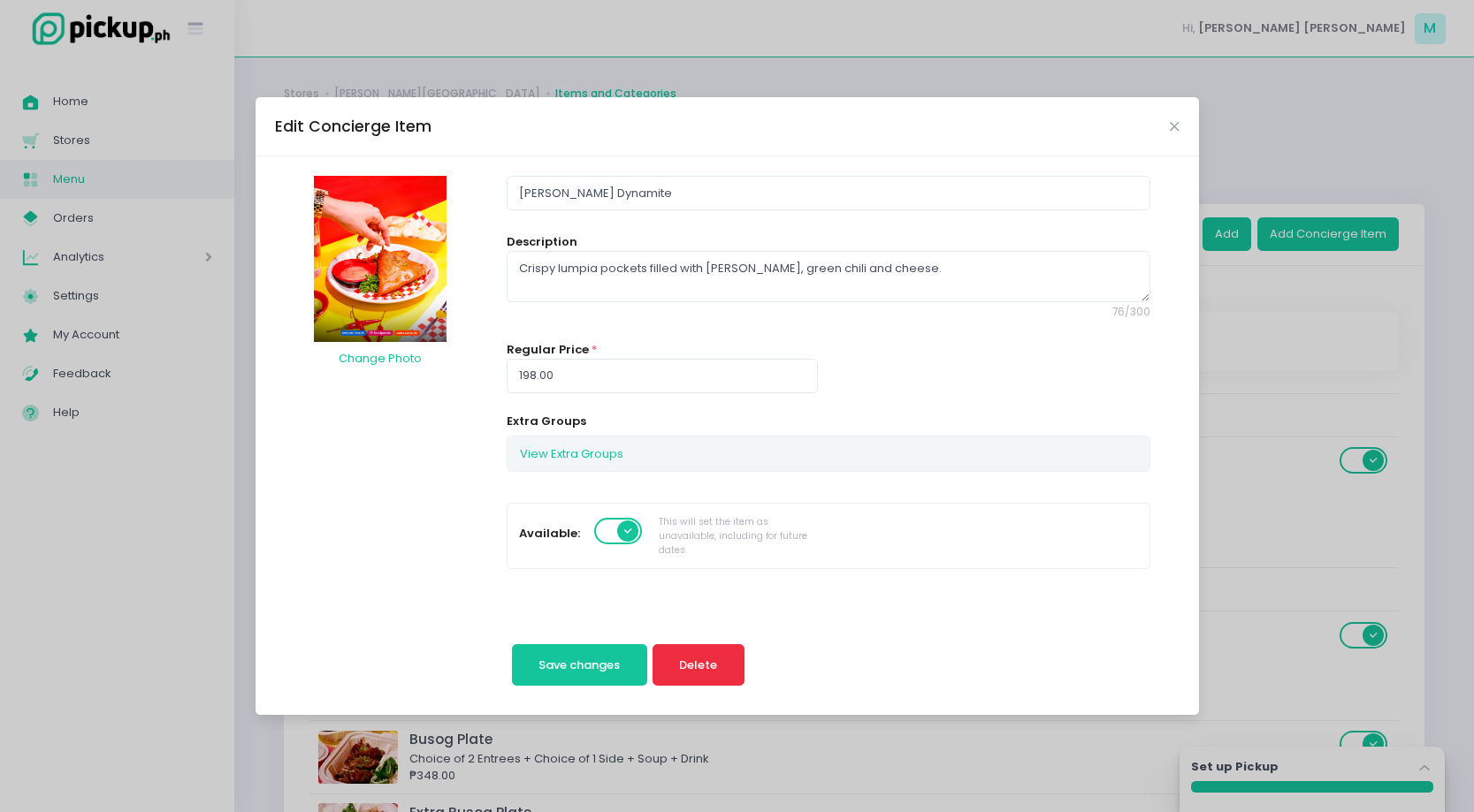
click at [711, 660] on span "Delete" at bounding box center [698, 664] width 38 height 17
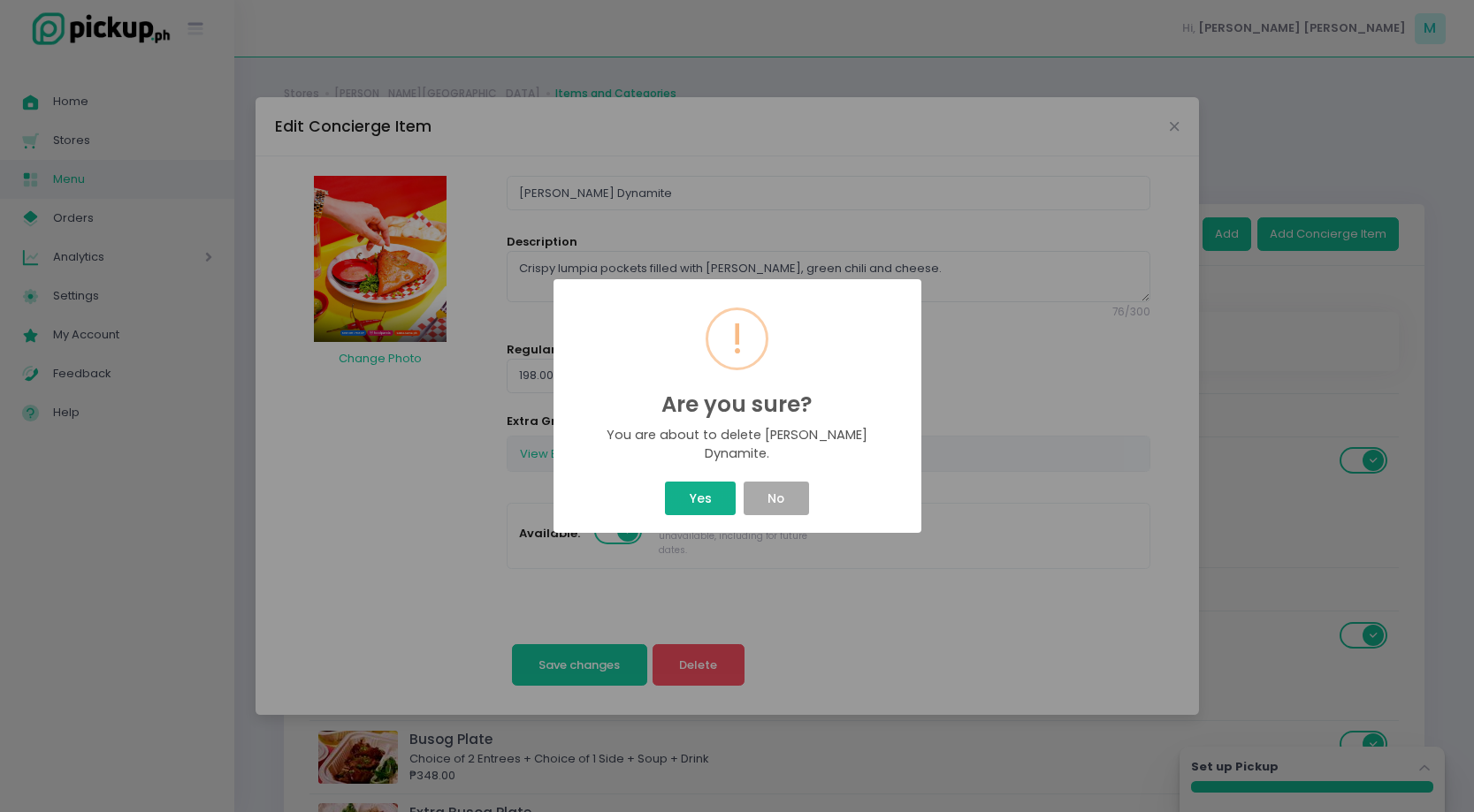
click at [709, 505] on button "Yes" at bounding box center [700, 498] width 71 height 34
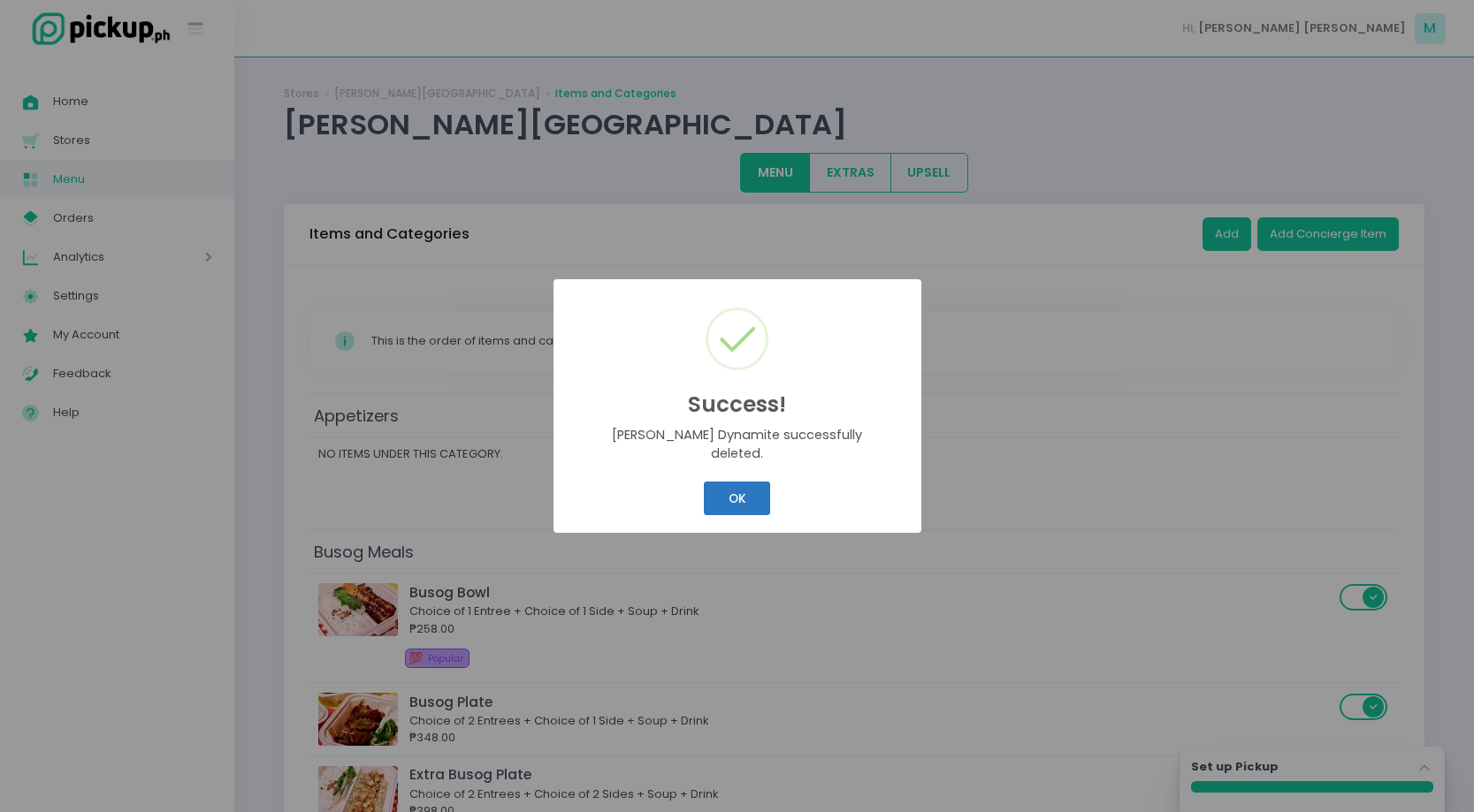
click at [721, 504] on button "OK" at bounding box center [737, 498] width 66 height 34
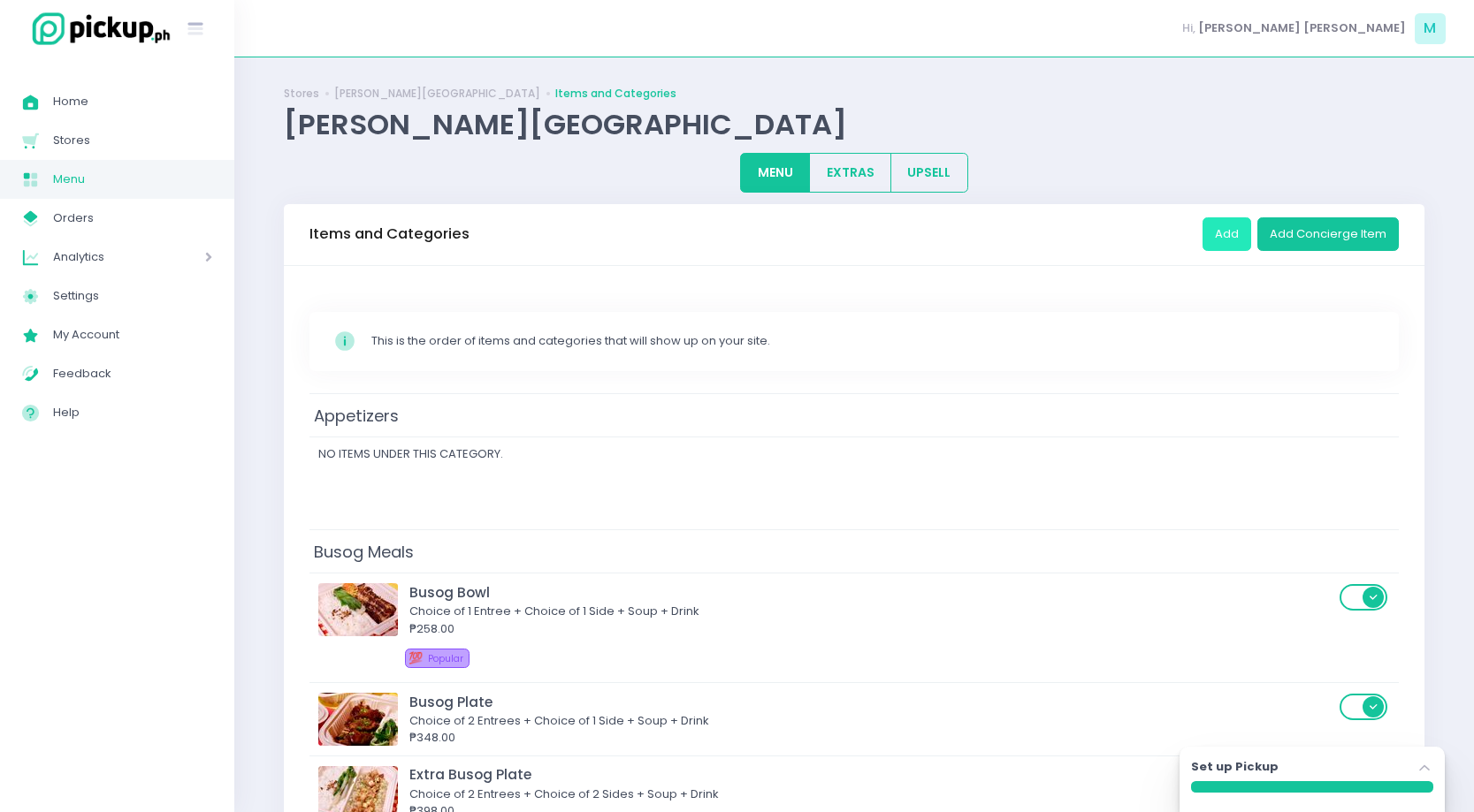
click at [1238, 233] on button "Add" at bounding box center [1226, 234] width 49 height 34
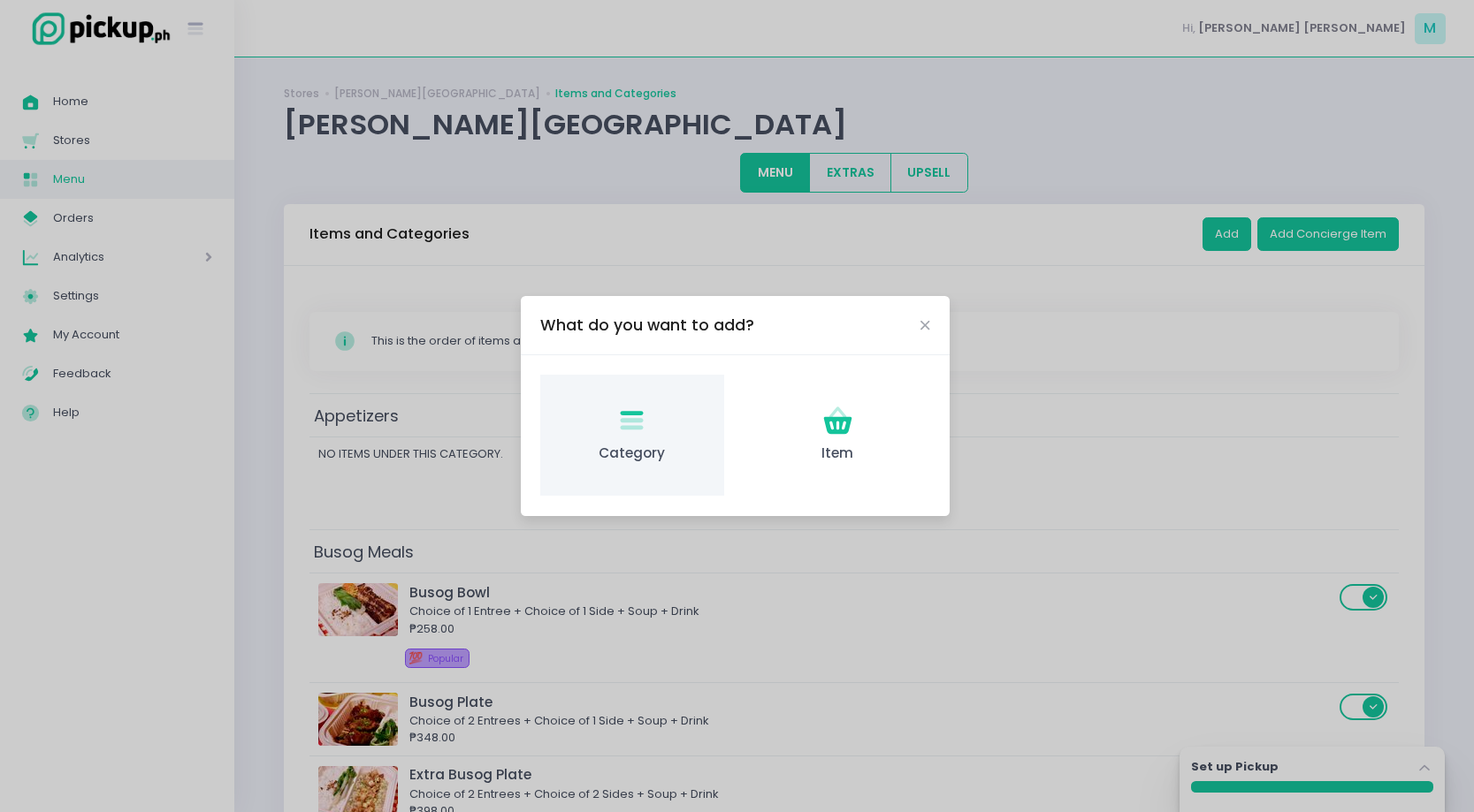
click at [660, 439] on div "Category Created with Sketch. Category" at bounding box center [632, 435] width 183 height 121
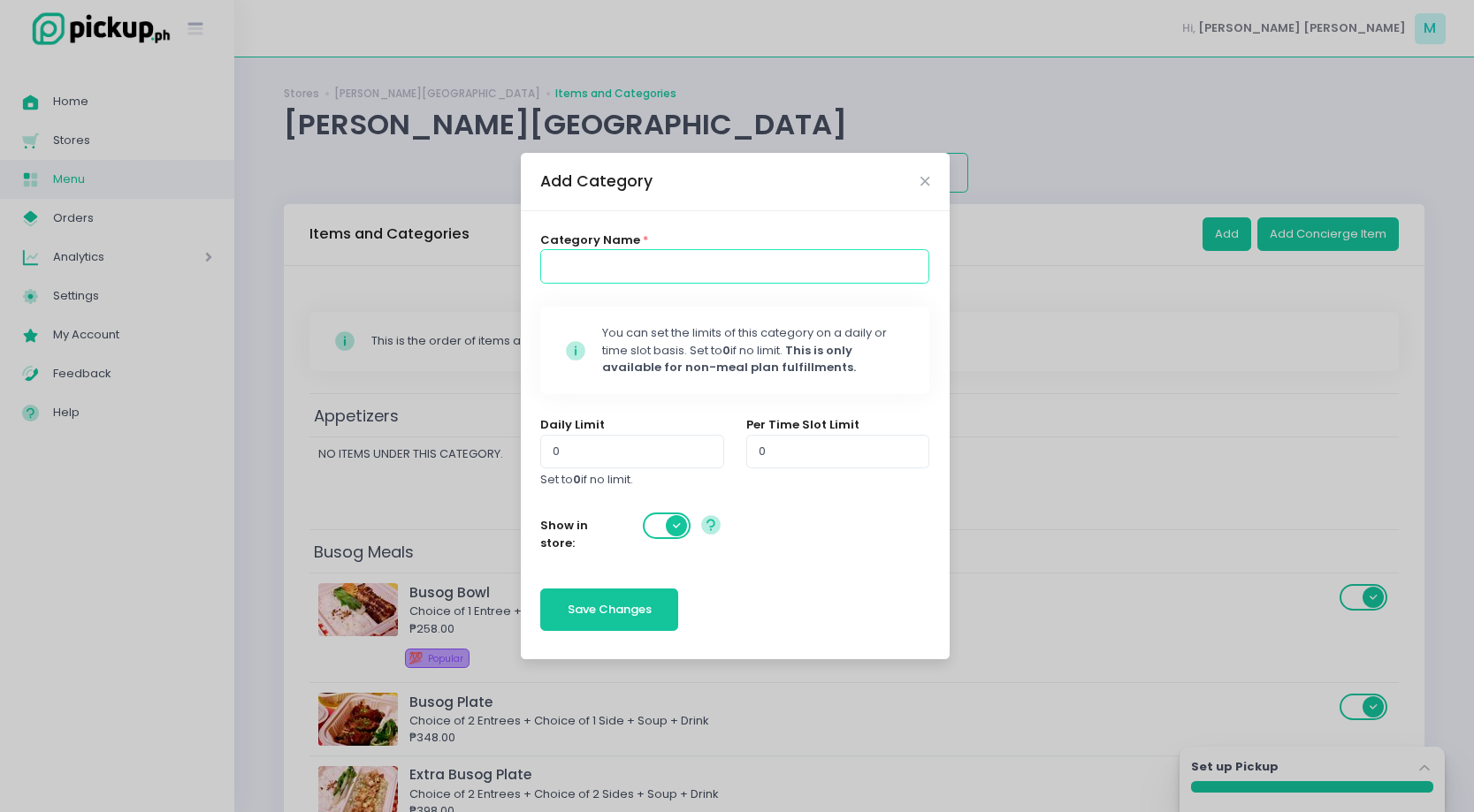
click at [613, 257] on input at bounding box center [735, 266] width 389 height 34
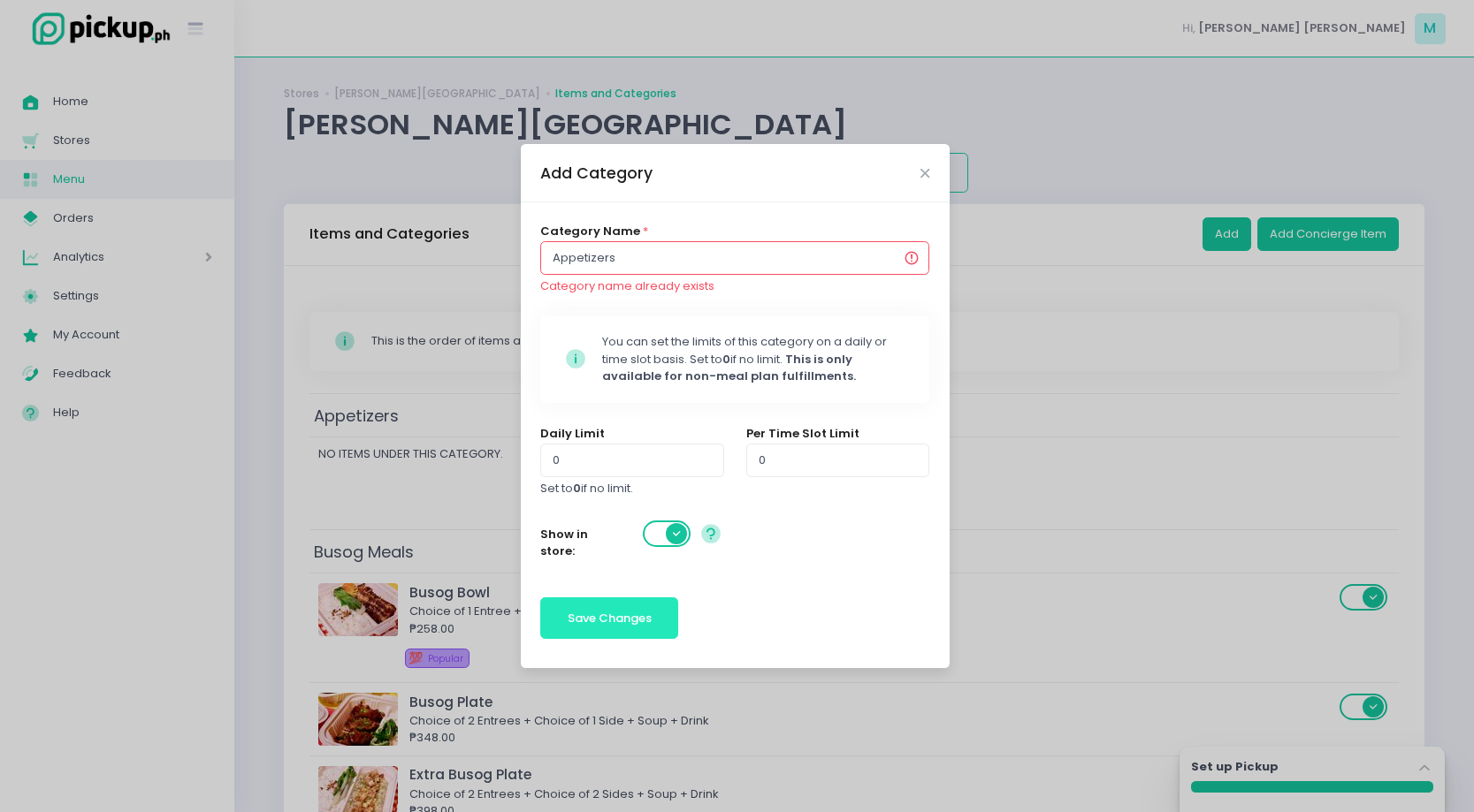
type input "Appetizers"
click at [603, 615] on span "Save Changes" at bounding box center [609, 618] width 84 height 17
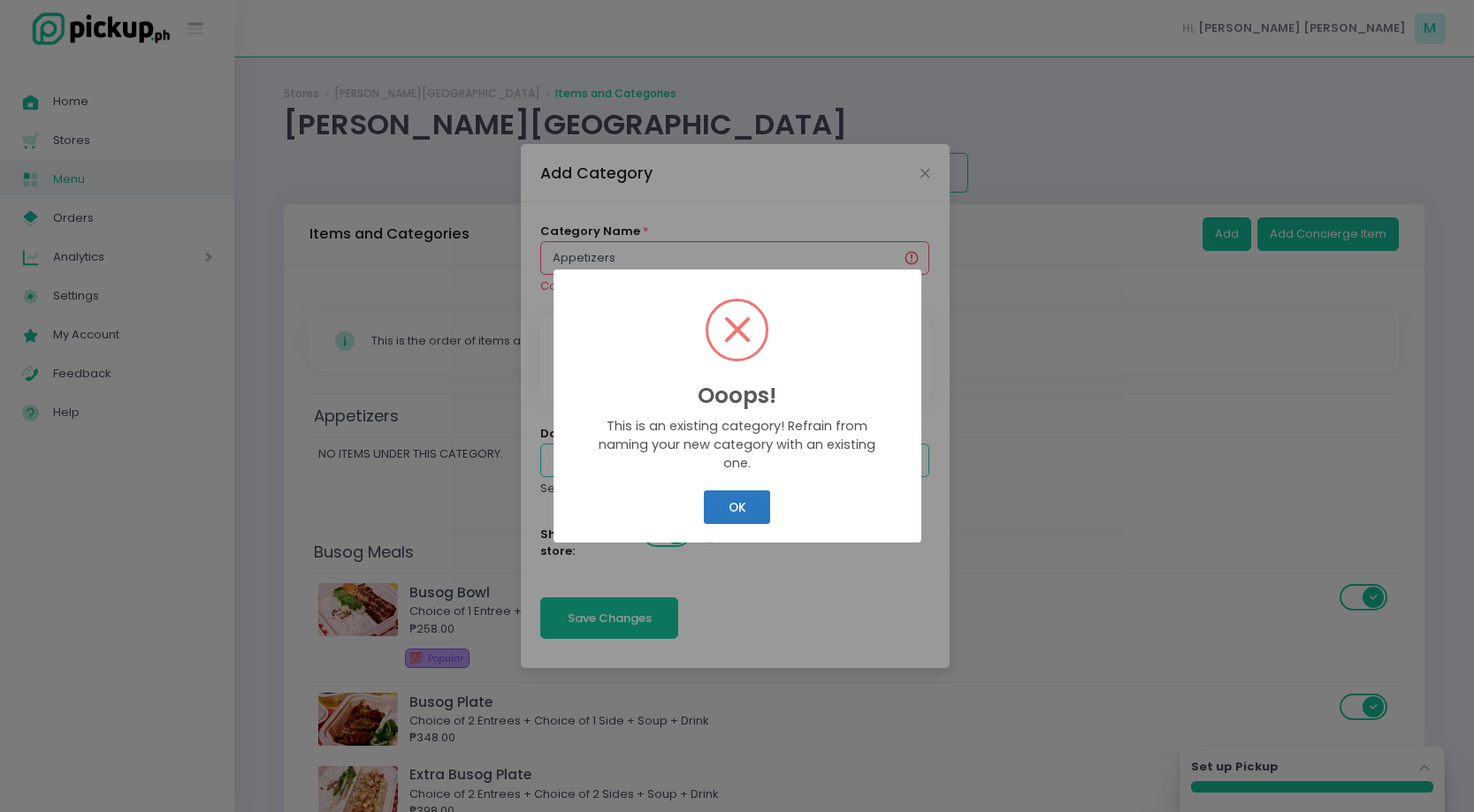
click at [747, 515] on button "OK" at bounding box center [737, 507] width 66 height 34
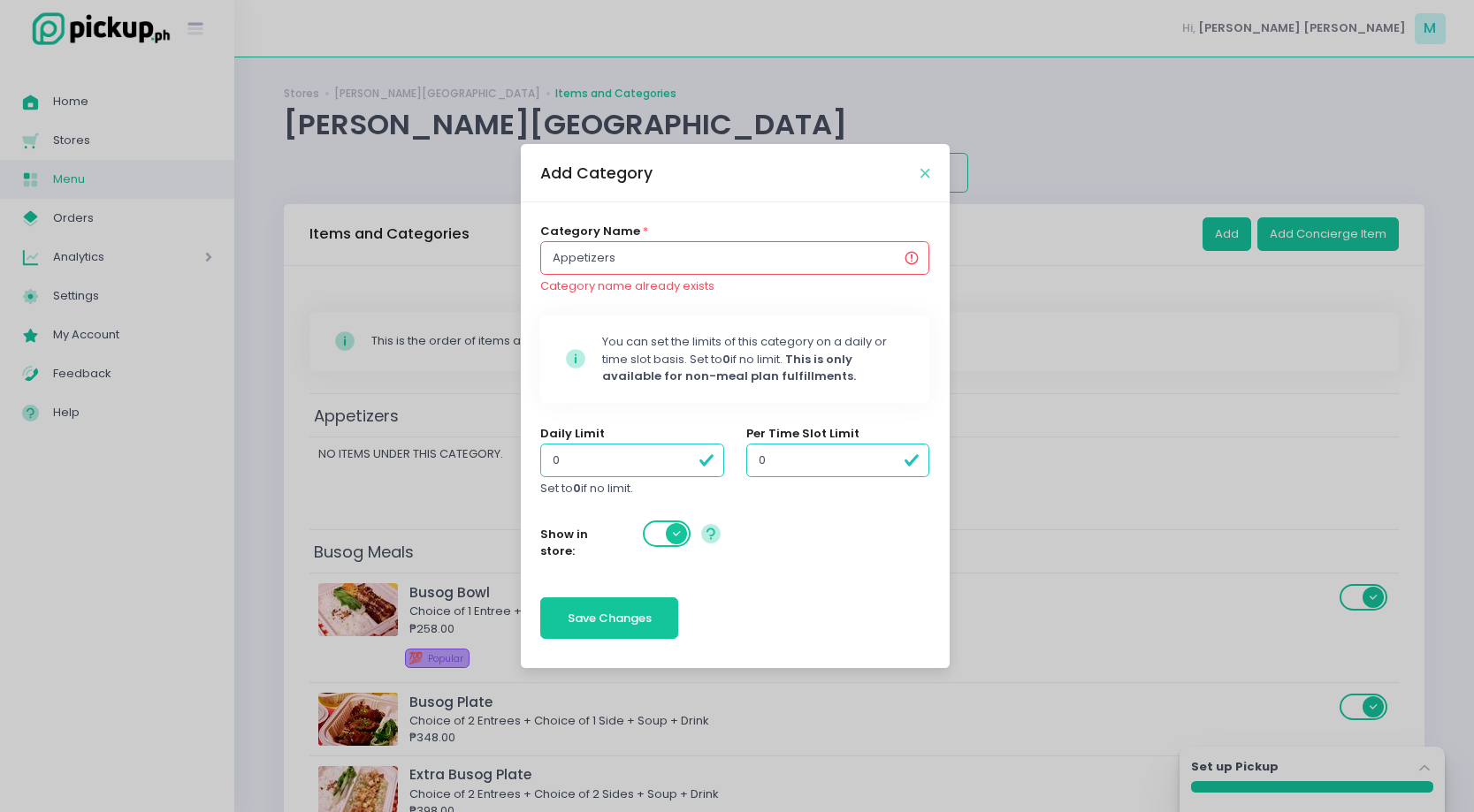
click at [919, 166] on div "Add Category" at bounding box center [735, 173] width 428 height 58
click at [920, 167] on icon "Close" at bounding box center [924, 174] width 9 height 14
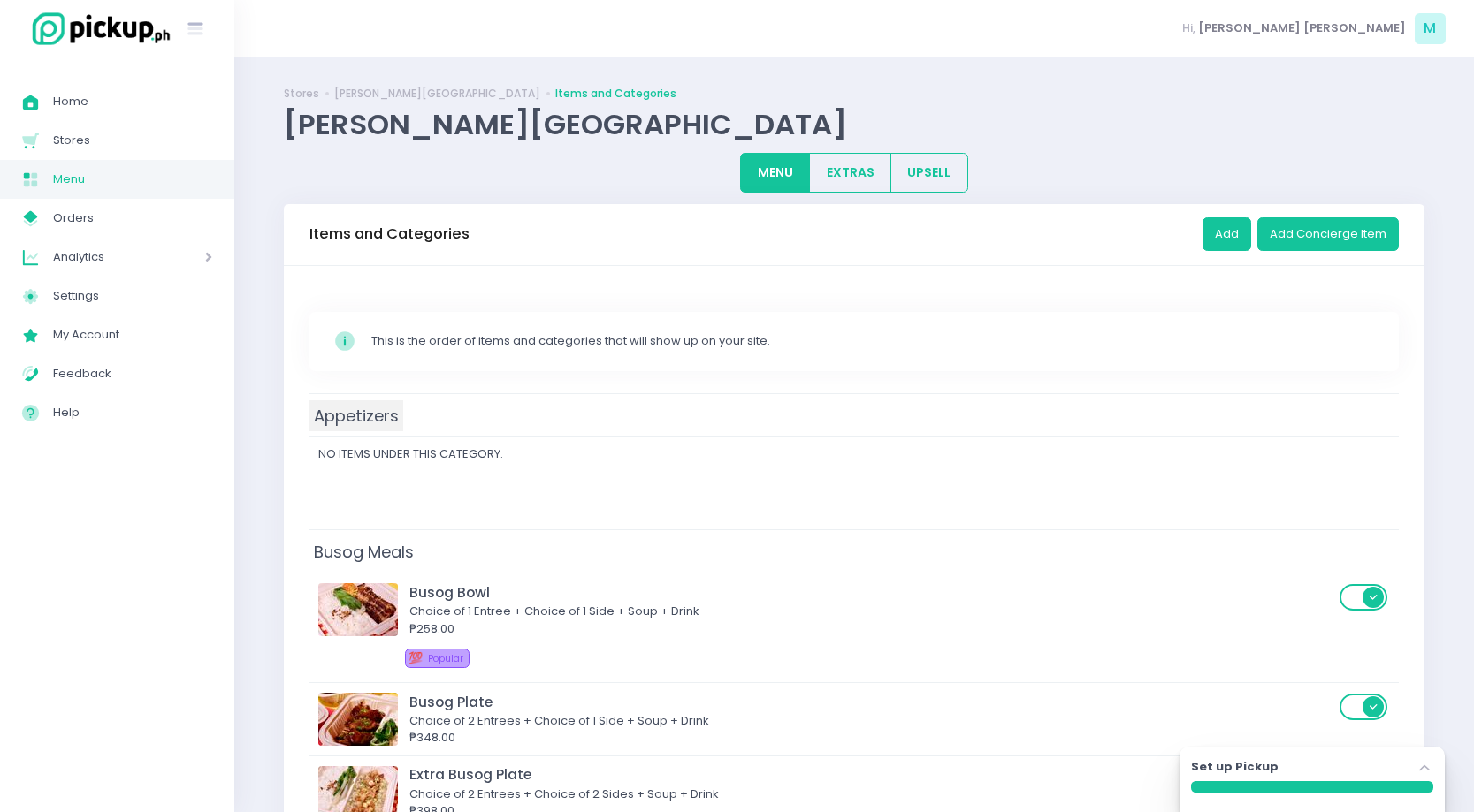
click at [370, 426] on span "Appetizers" at bounding box center [356, 416] width 93 height 31
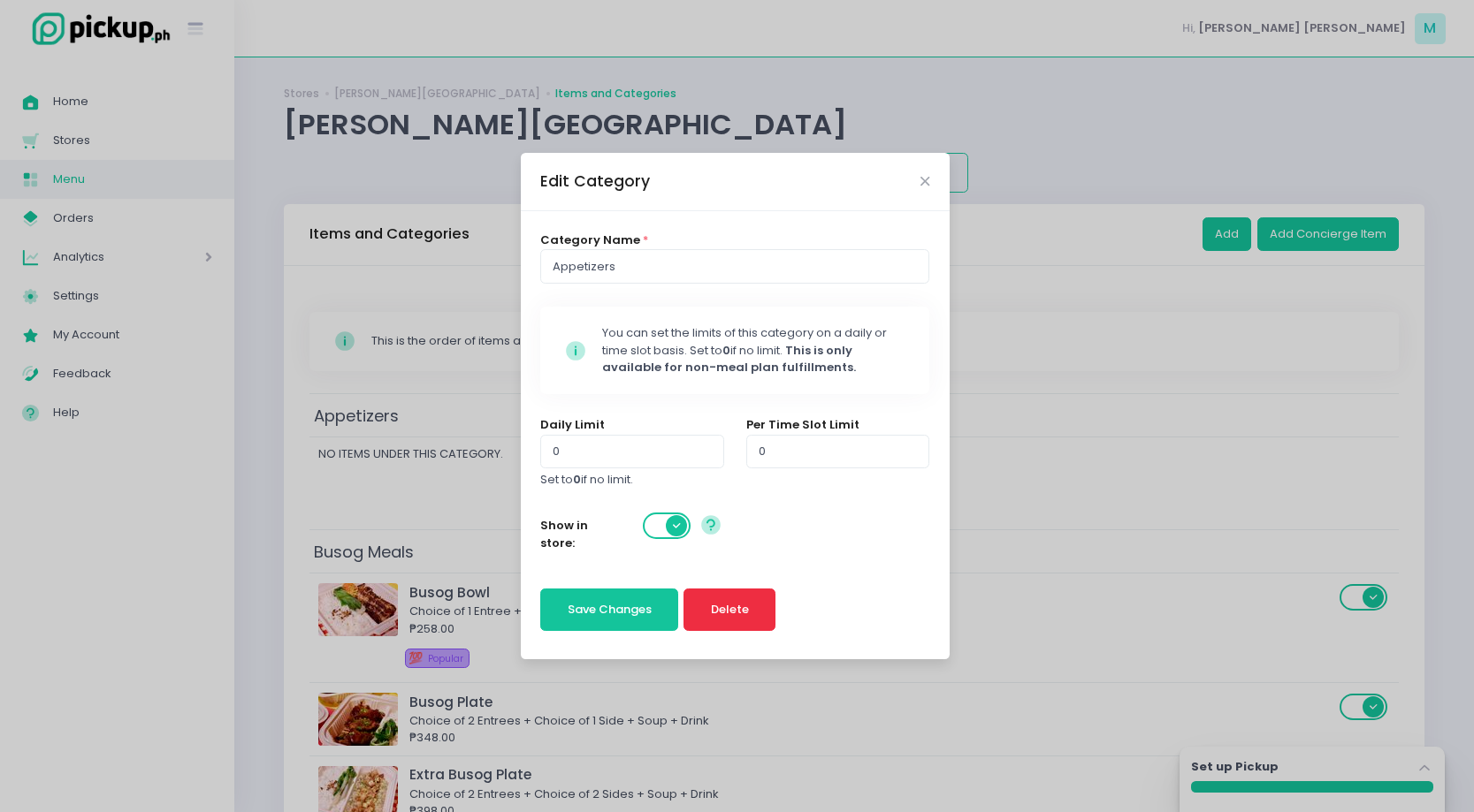
click at [715, 600] on button "Delete" at bounding box center [729, 610] width 92 height 43
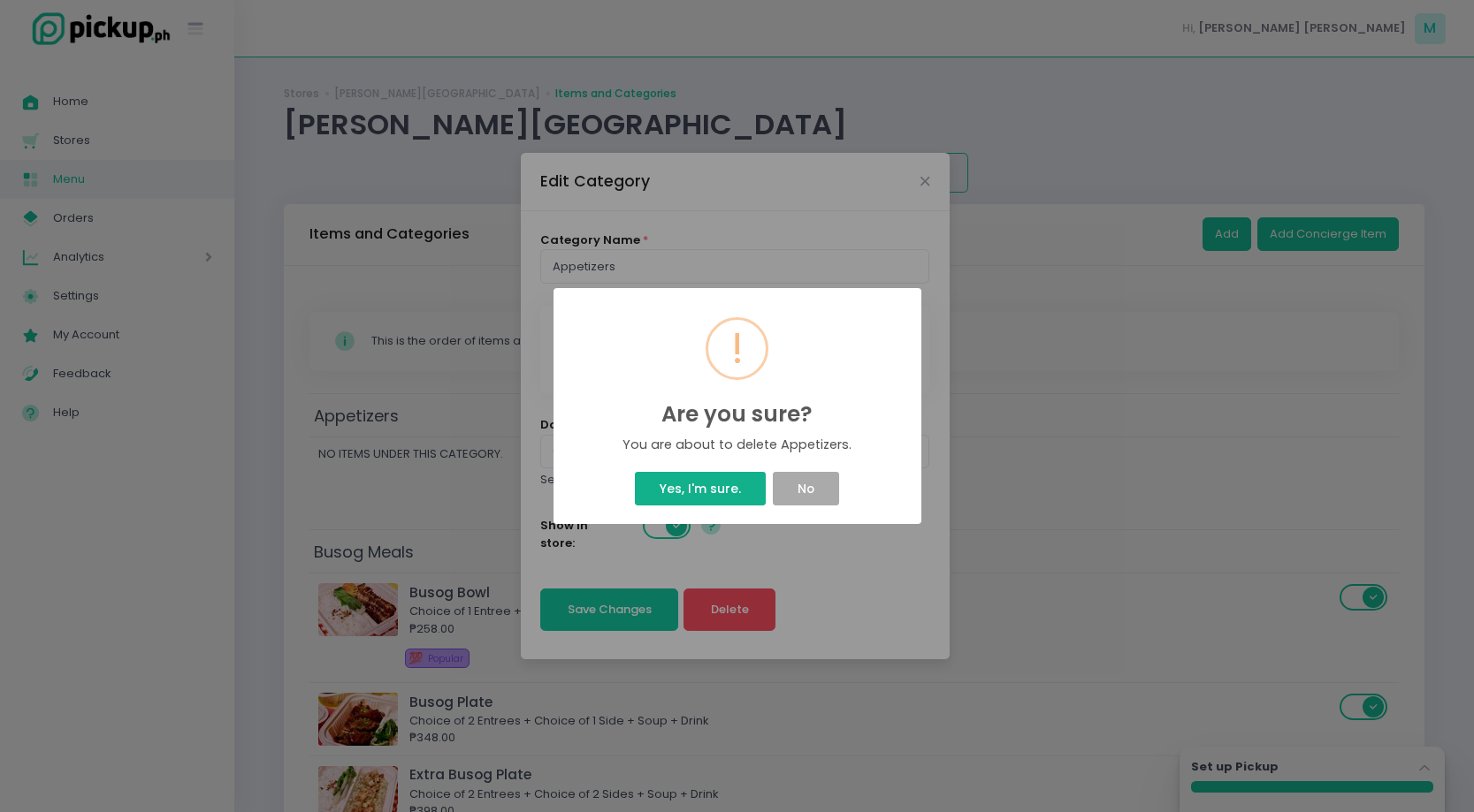
click at [701, 491] on button "Yes, I'm sure." at bounding box center [700, 489] width 130 height 34
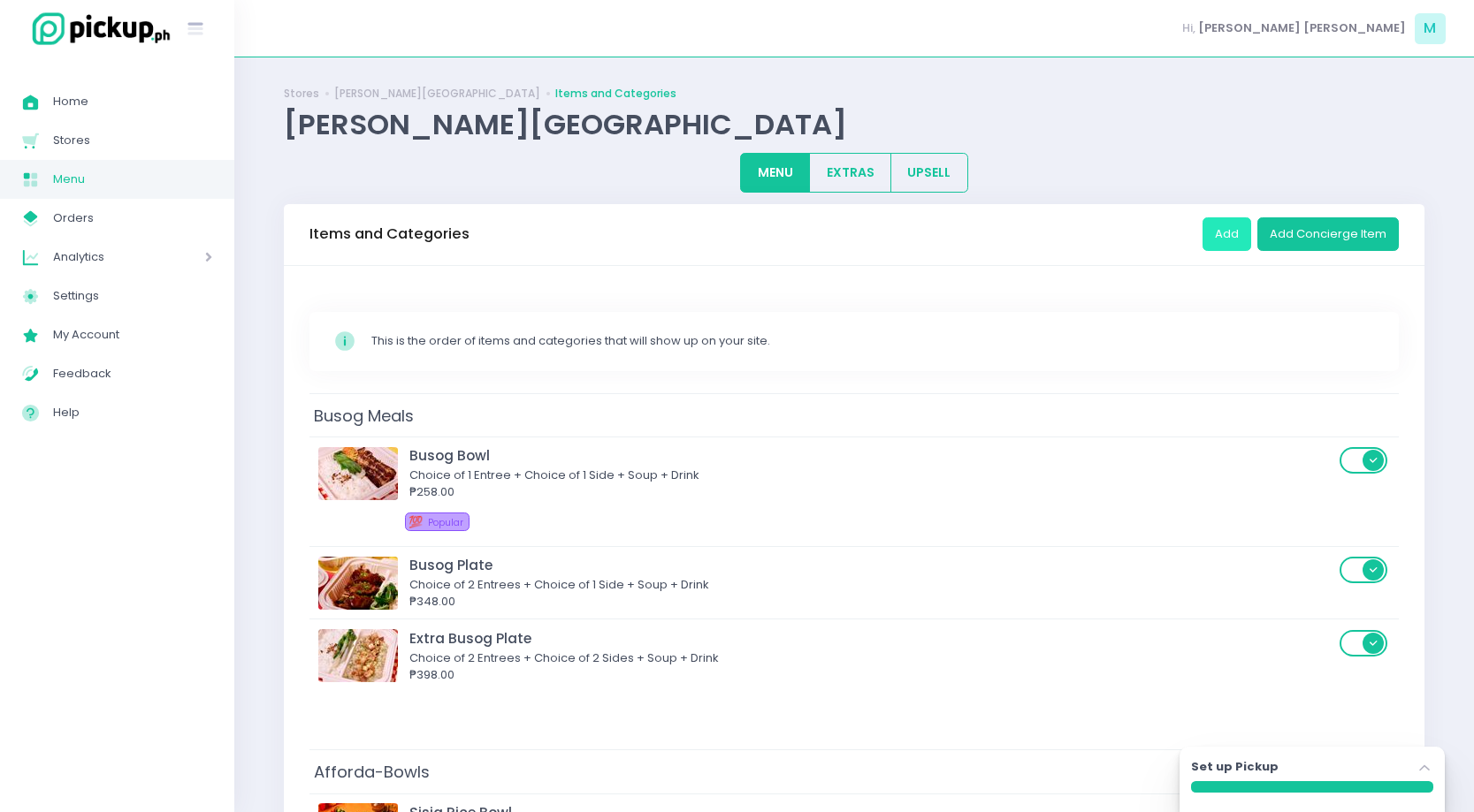
click at [1219, 240] on button "Add" at bounding box center [1226, 234] width 49 height 34
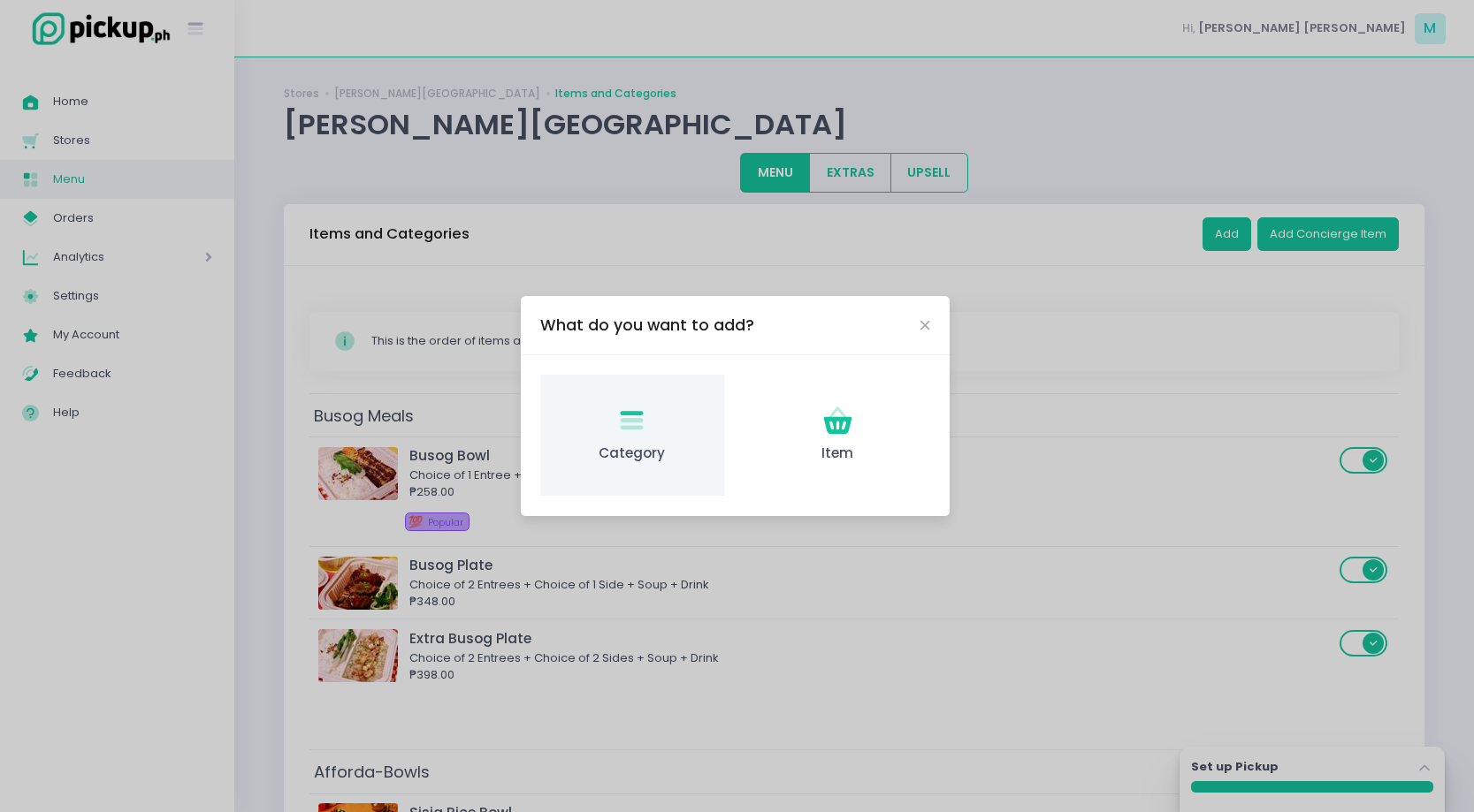
click at [679, 438] on div "Category Created with Sketch. Category" at bounding box center [632, 435] width 183 height 121
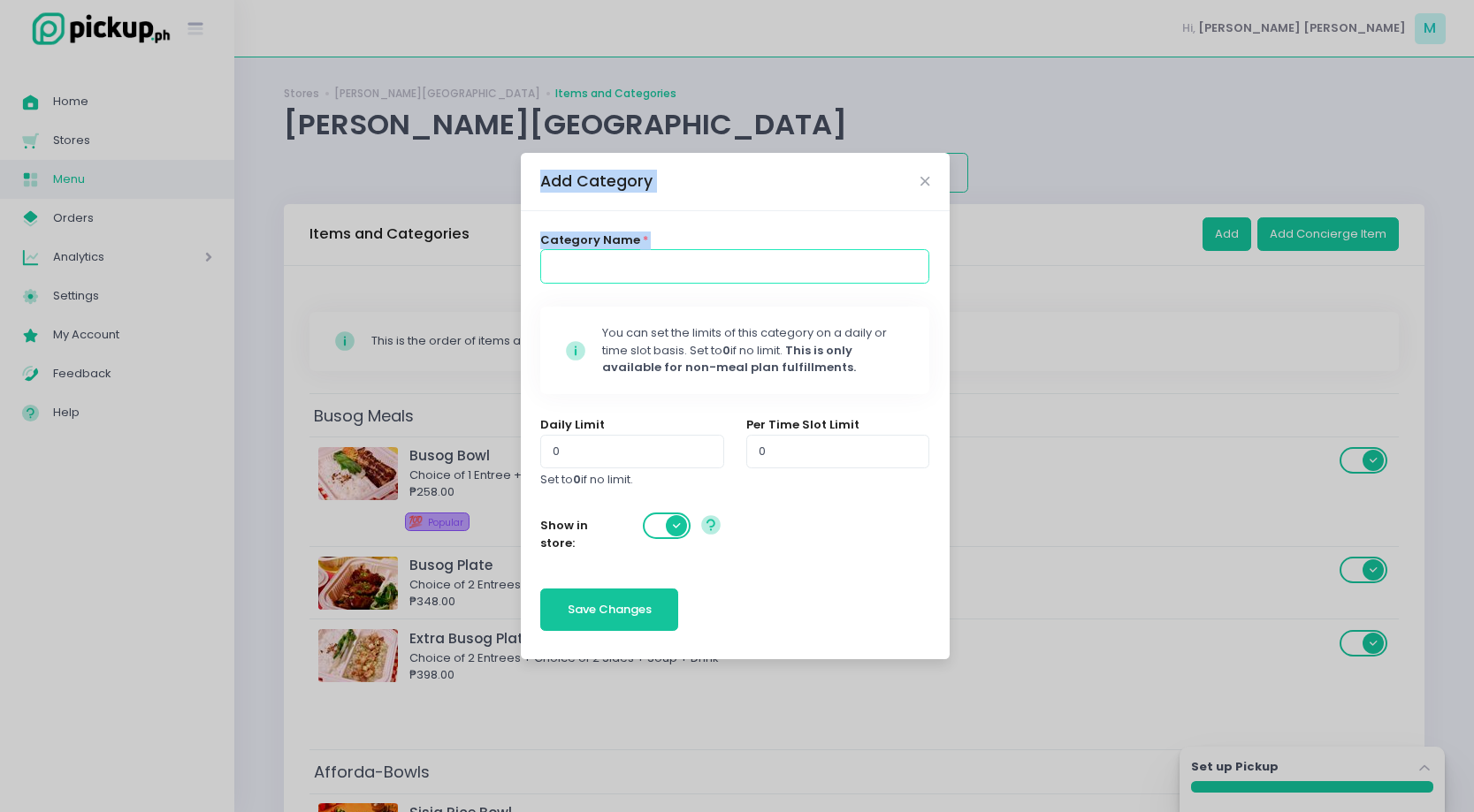
click at [595, 261] on input at bounding box center [735, 266] width 389 height 34
type input "Appetizers"
click at [709, 623] on form "Category Name * Appetizers Stockholm-icons / Code / Info-circle Created with Sk…" at bounding box center [735, 434] width 389 height 407
click at [658, 615] on button "Save Changes" at bounding box center [609, 610] width 138 height 43
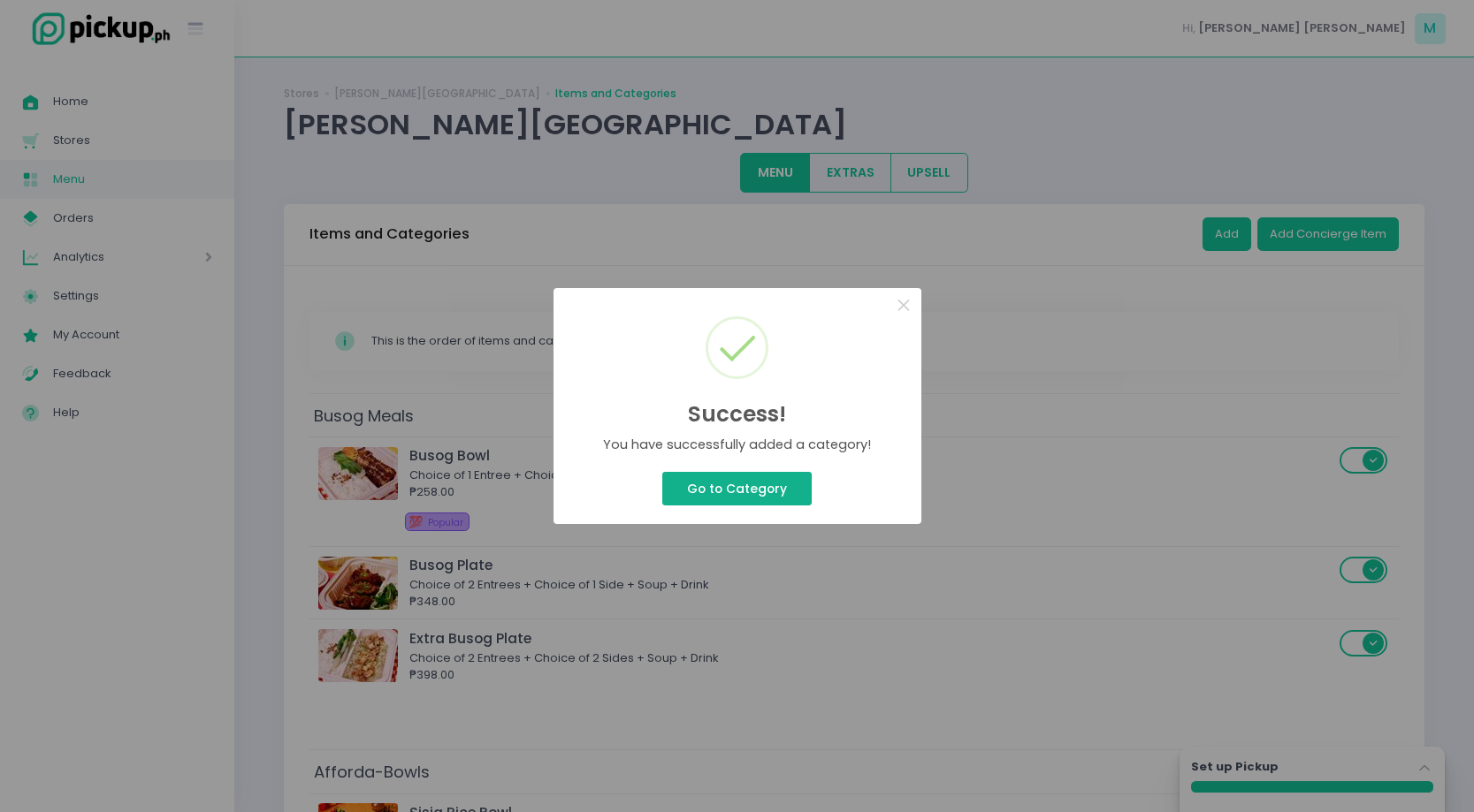
click at [740, 491] on button "Go to Category" at bounding box center [737, 489] width 149 height 34
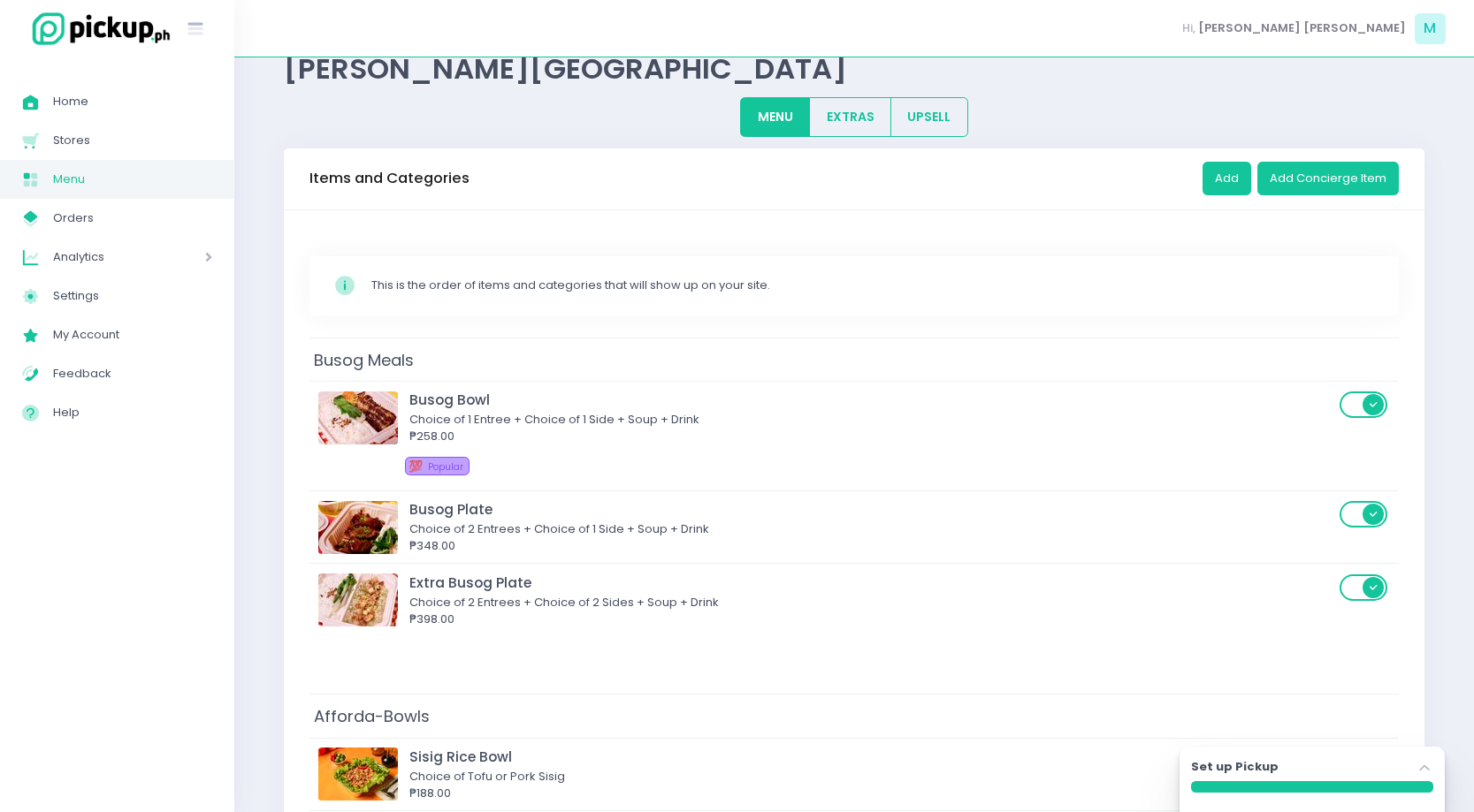
scroll to position [57, 0]
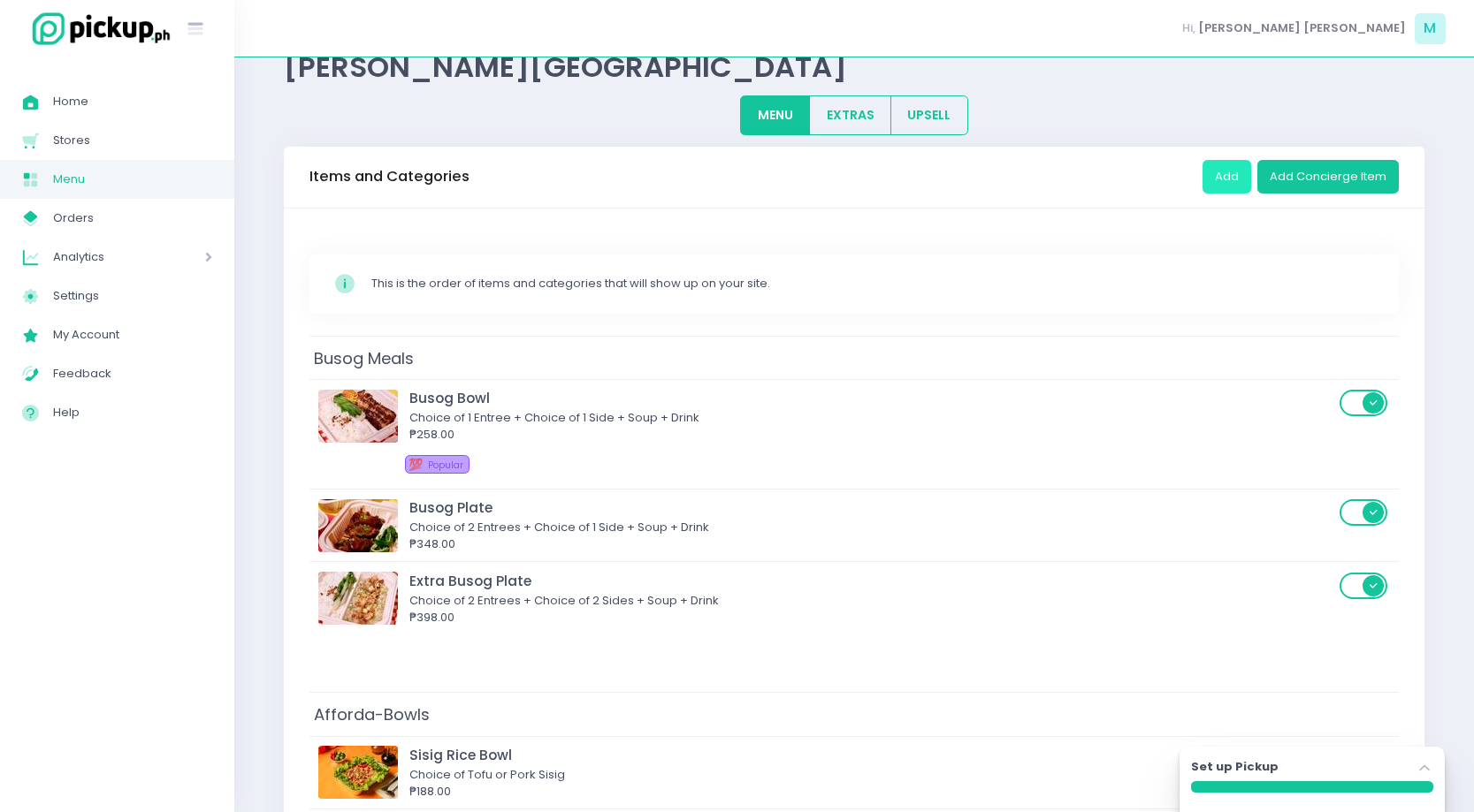
click at [1231, 165] on button "Add" at bounding box center [1226, 177] width 49 height 34
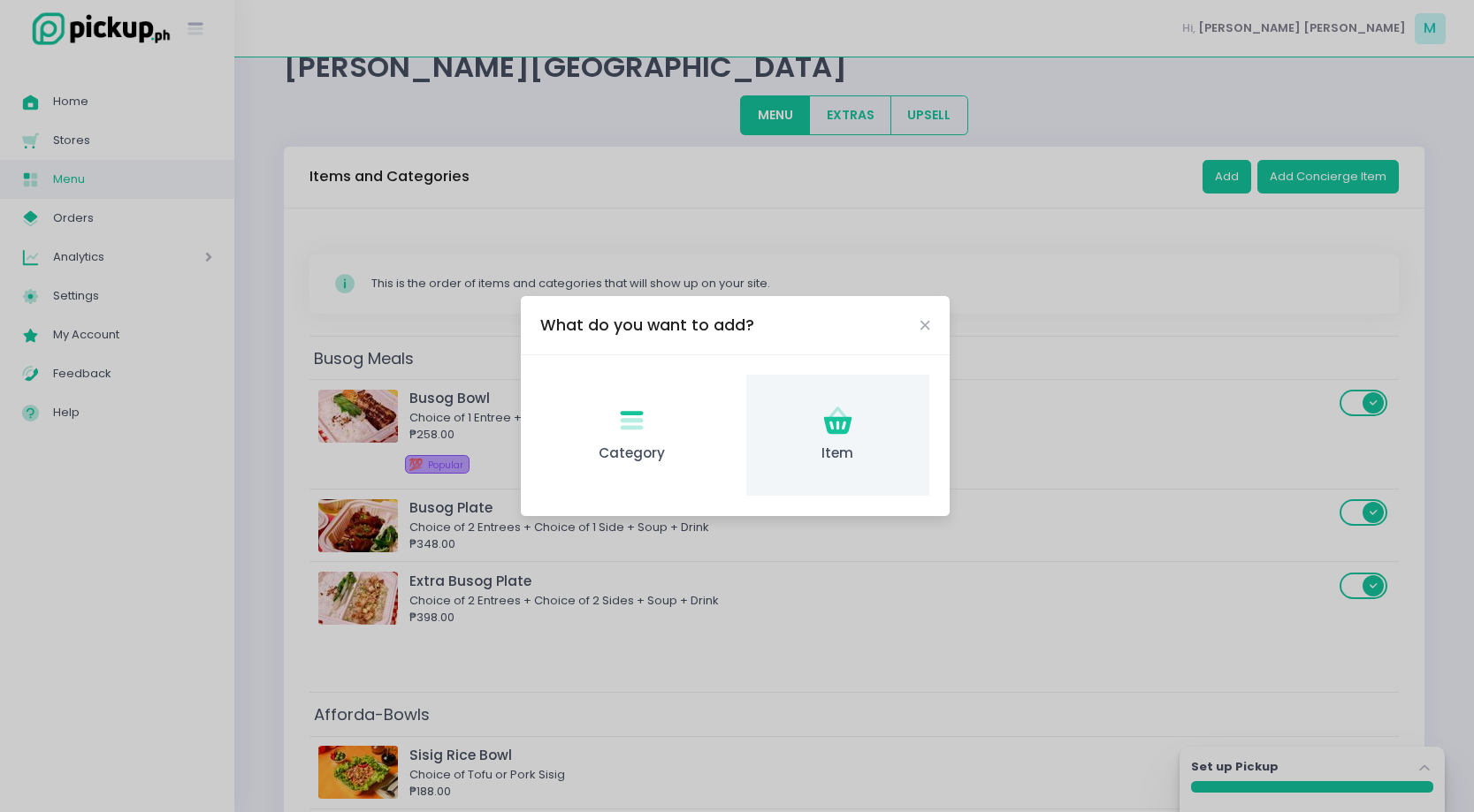
click at [899, 418] on div "Item Created with Sketch. Item" at bounding box center [838, 435] width 183 height 121
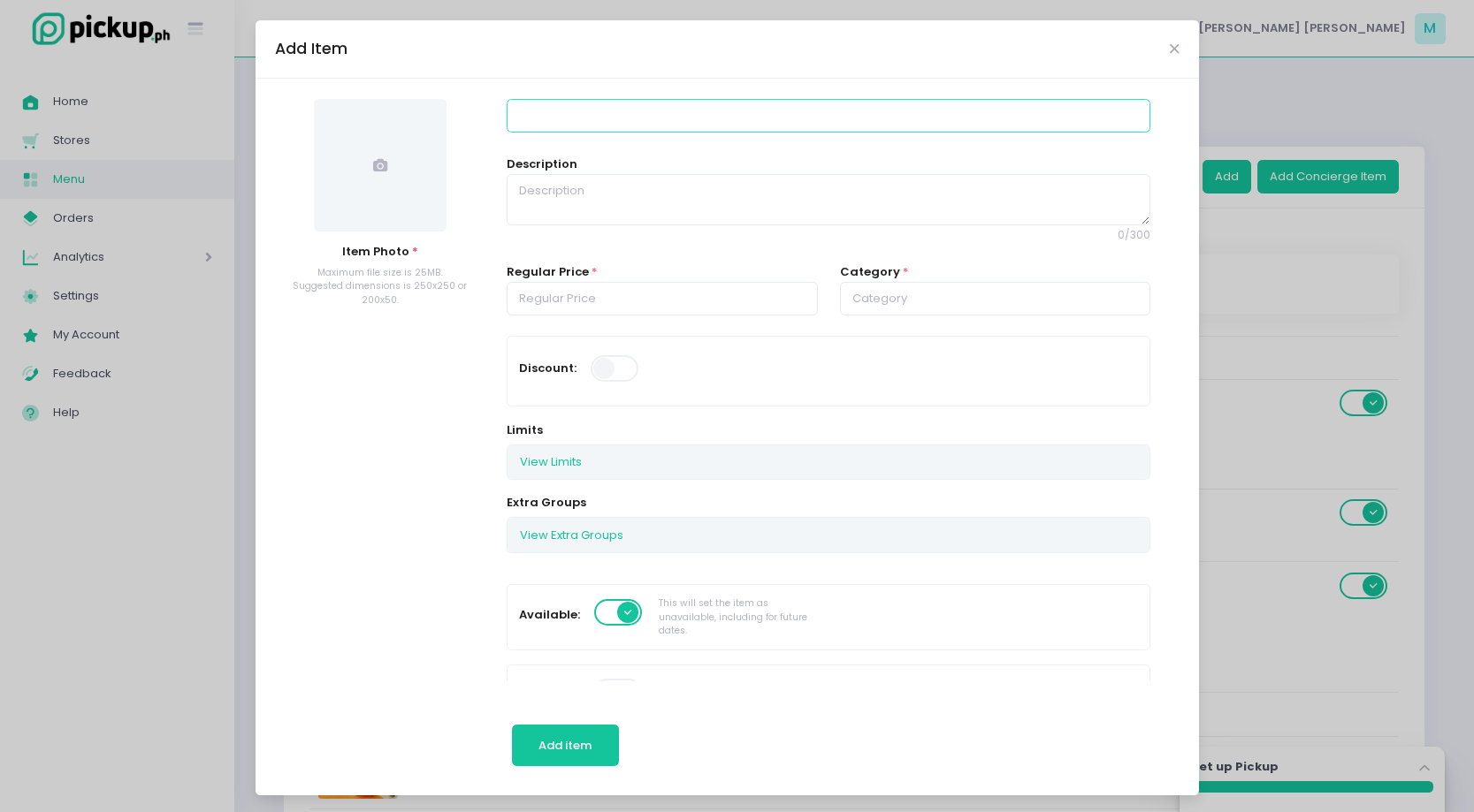
click at [580, 129] on input at bounding box center [828, 116] width 643 height 34
type input "Lucban Dynamite"
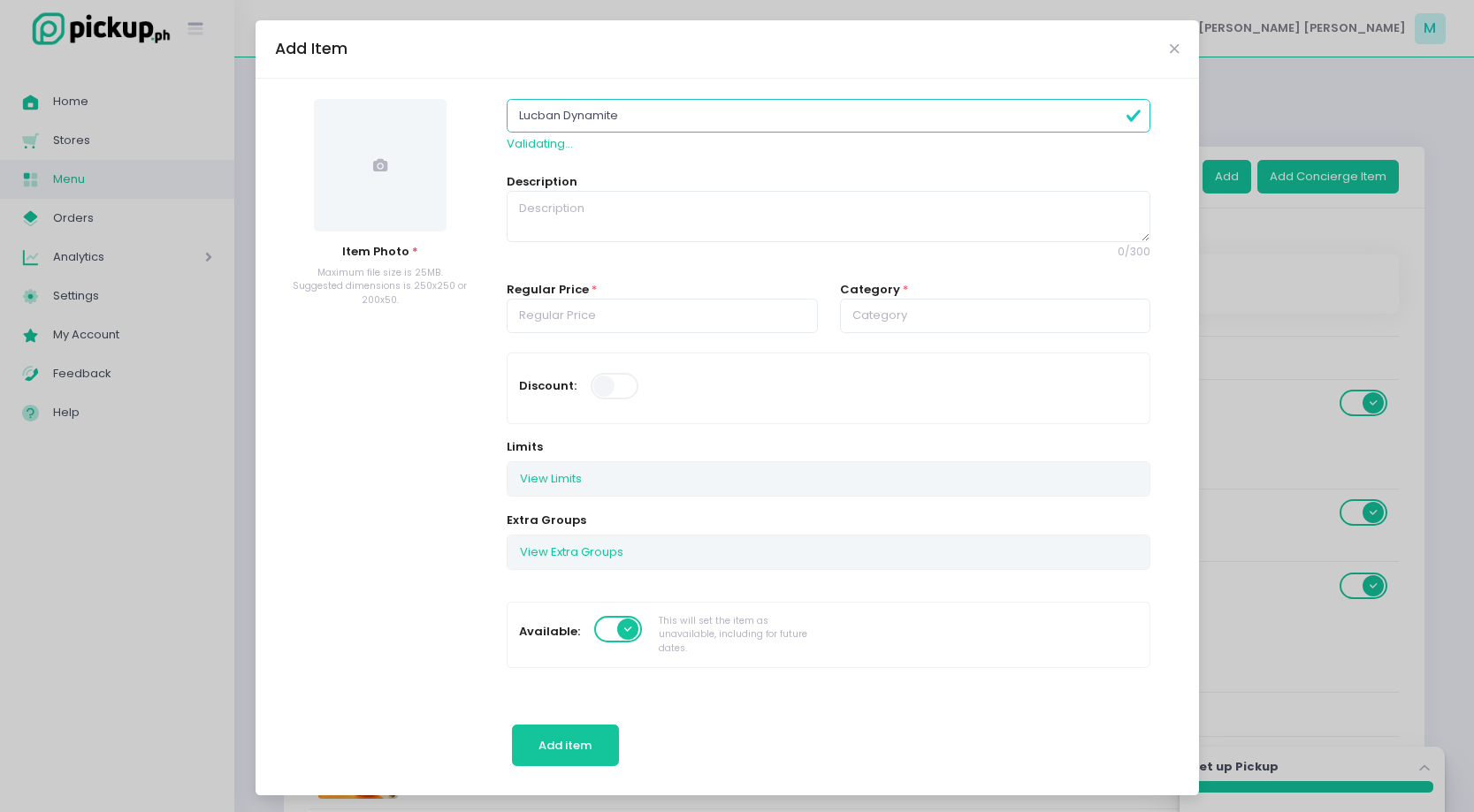
click at [347, 182] on span at bounding box center [380, 165] width 132 height 132
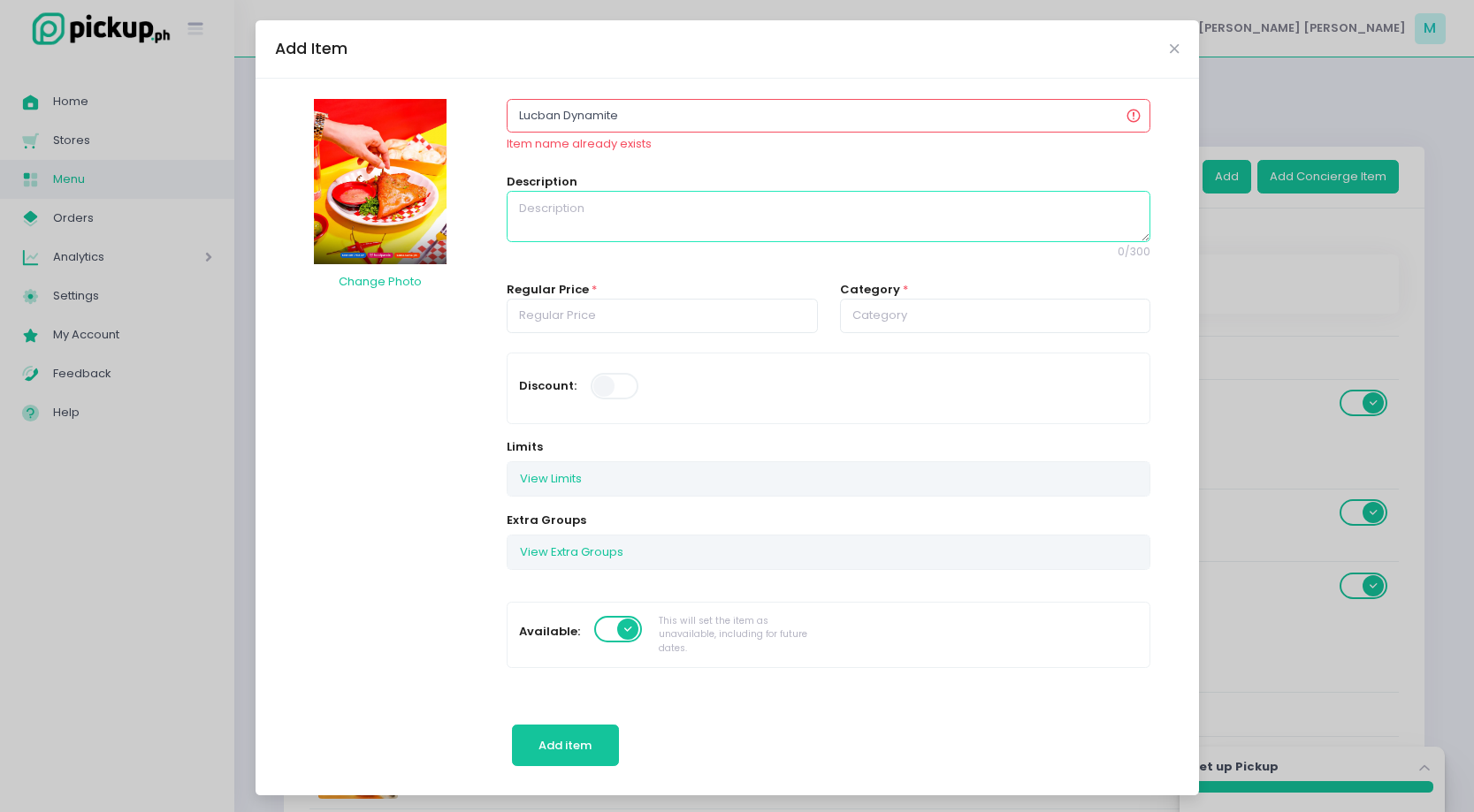
click at [682, 218] on textarea at bounding box center [828, 217] width 643 height 51
type textarea "Crispy lumpia pockets filled with [PERSON_NAME], Green Chili and Cheese."
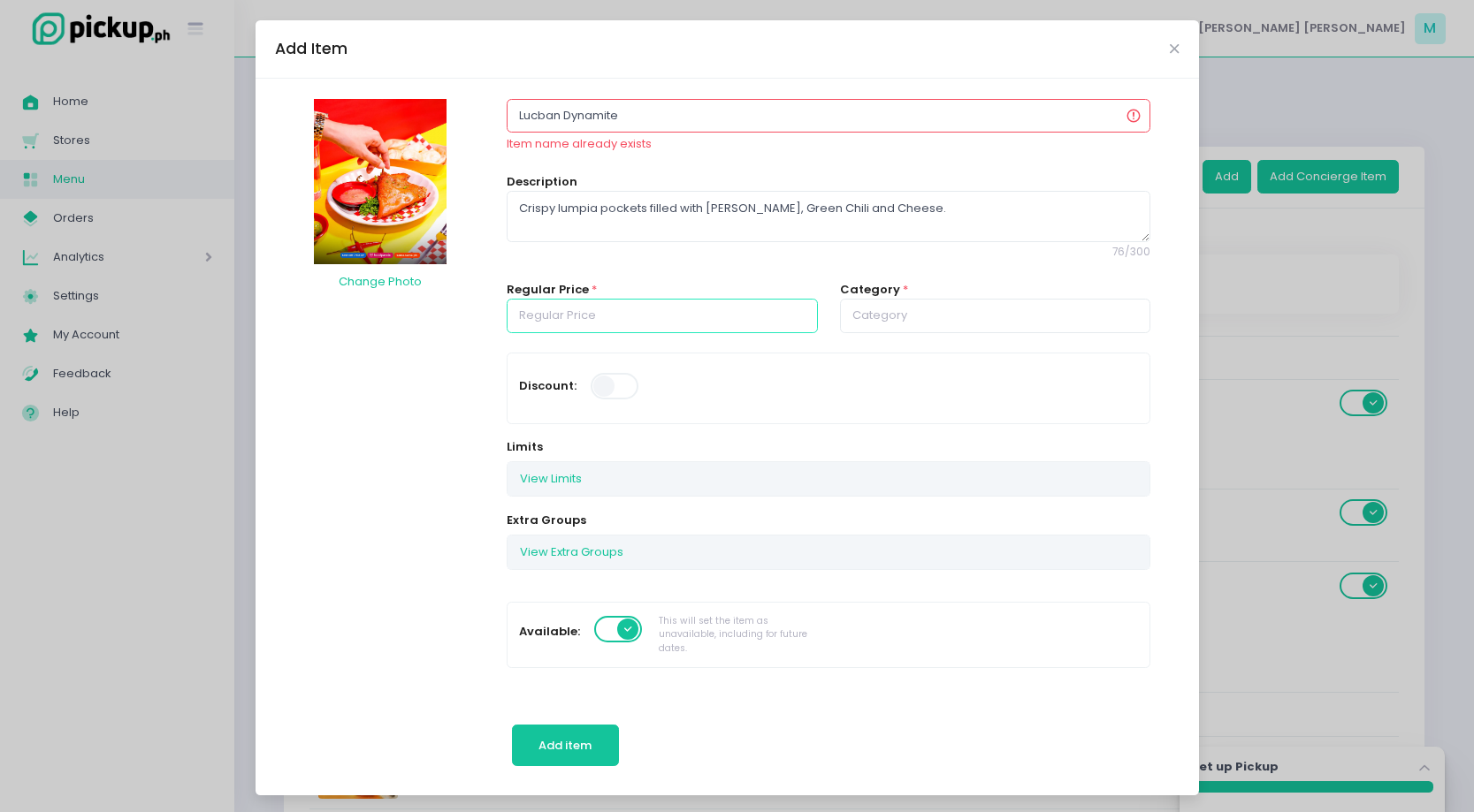
click at [734, 319] on input "number" at bounding box center [662, 316] width 311 height 34
type input "198.00"
click at [926, 324] on input "text" at bounding box center [995, 316] width 311 height 34
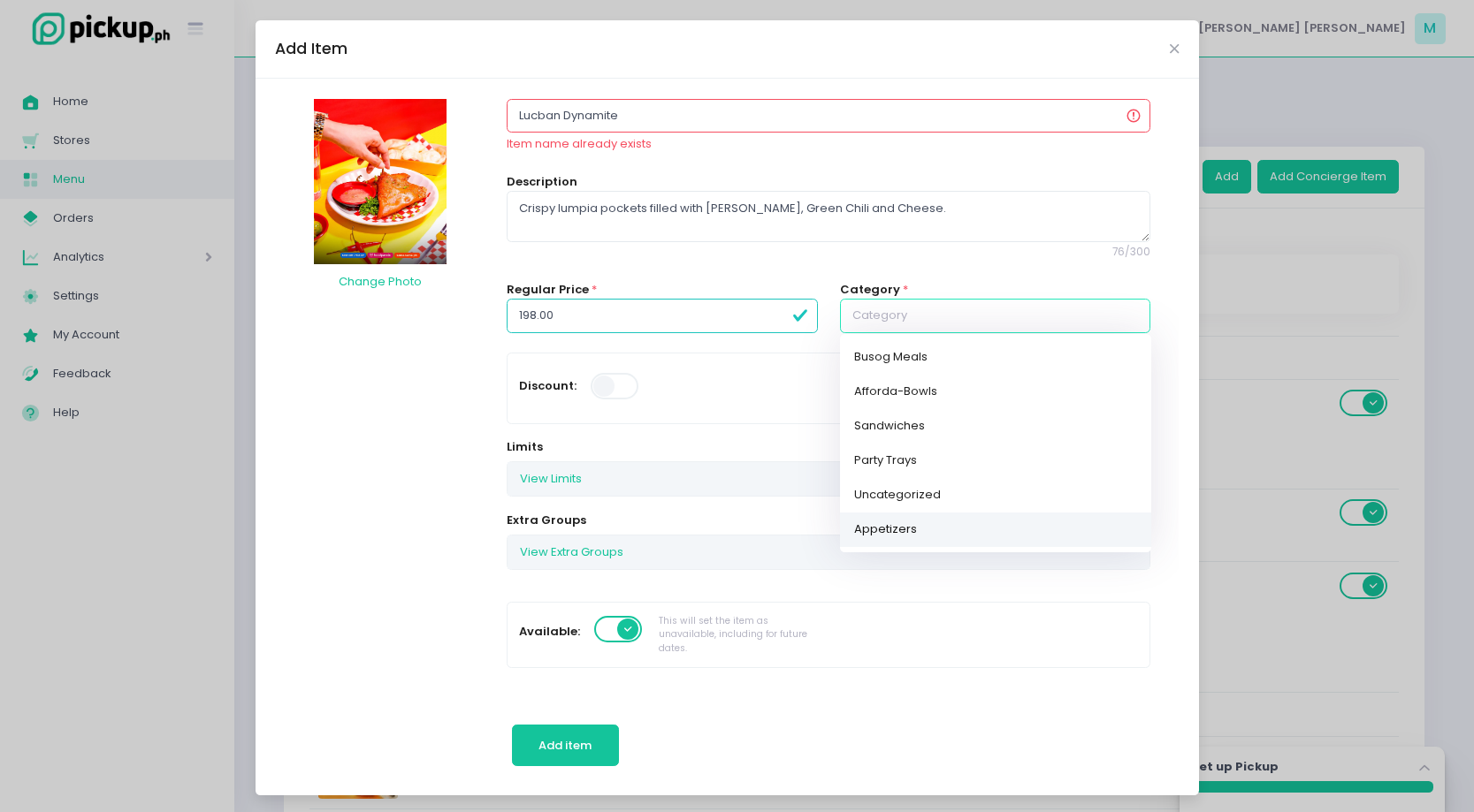
click at [960, 540] on link "Appetizers" at bounding box center [995, 528] width 311 height 34
type input "Appetizers"
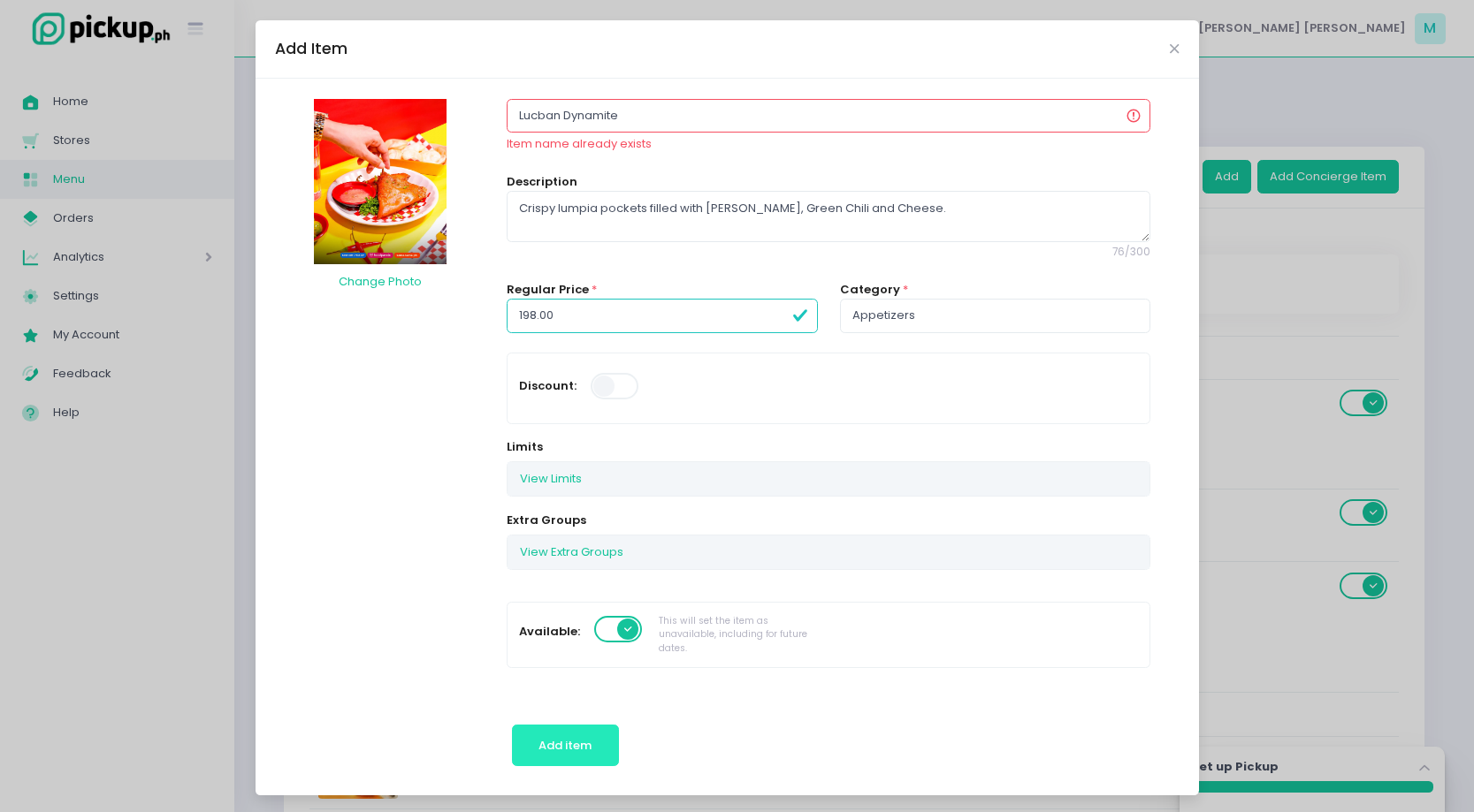
click at [584, 751] on span "Add item" at bounding box center [565, 745] width 53 height 17
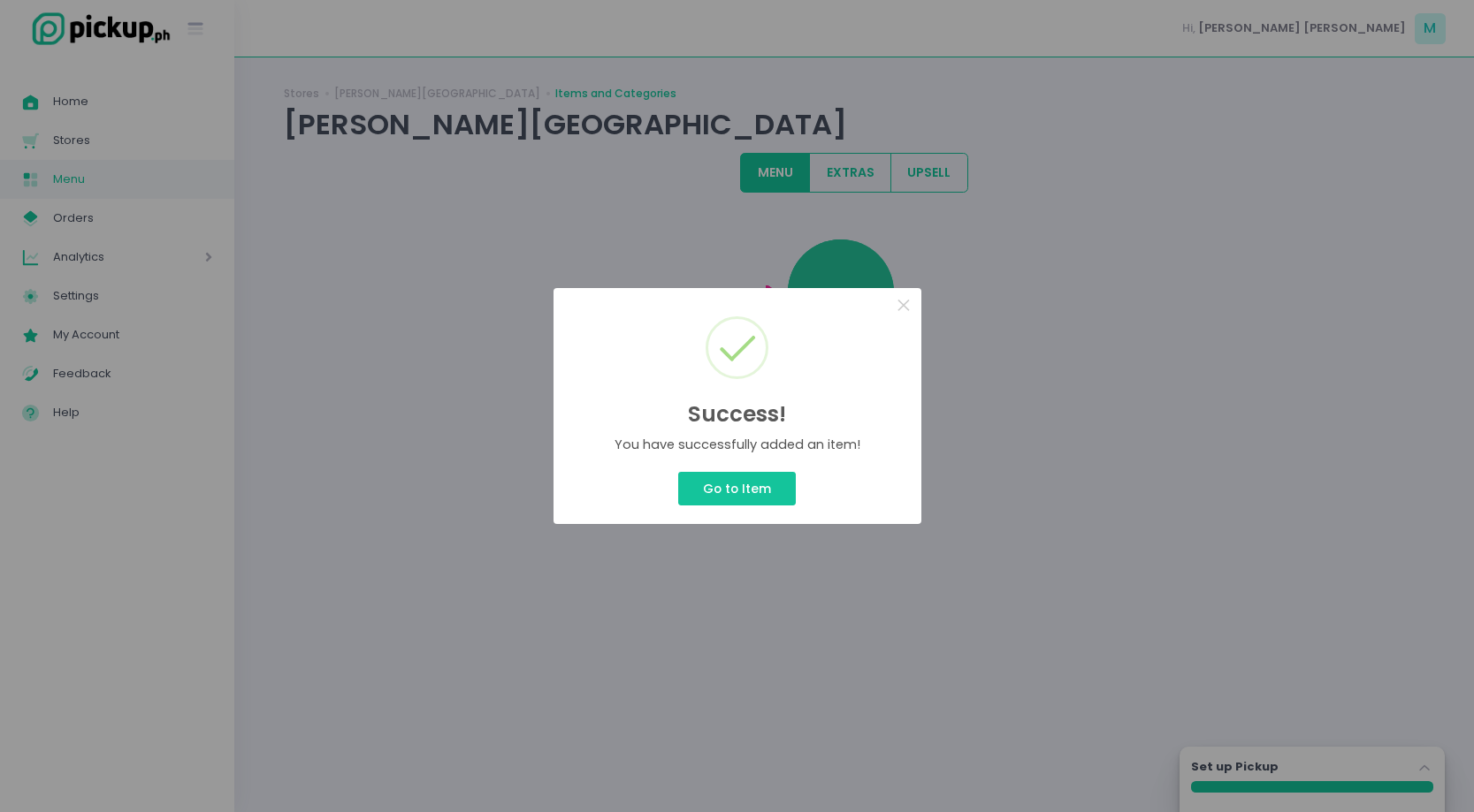
click at [633, 128] on div "Success! × You have successfully added an item! Go to Item Cancel" at bounding box center [737, 406] width 1474 height 812
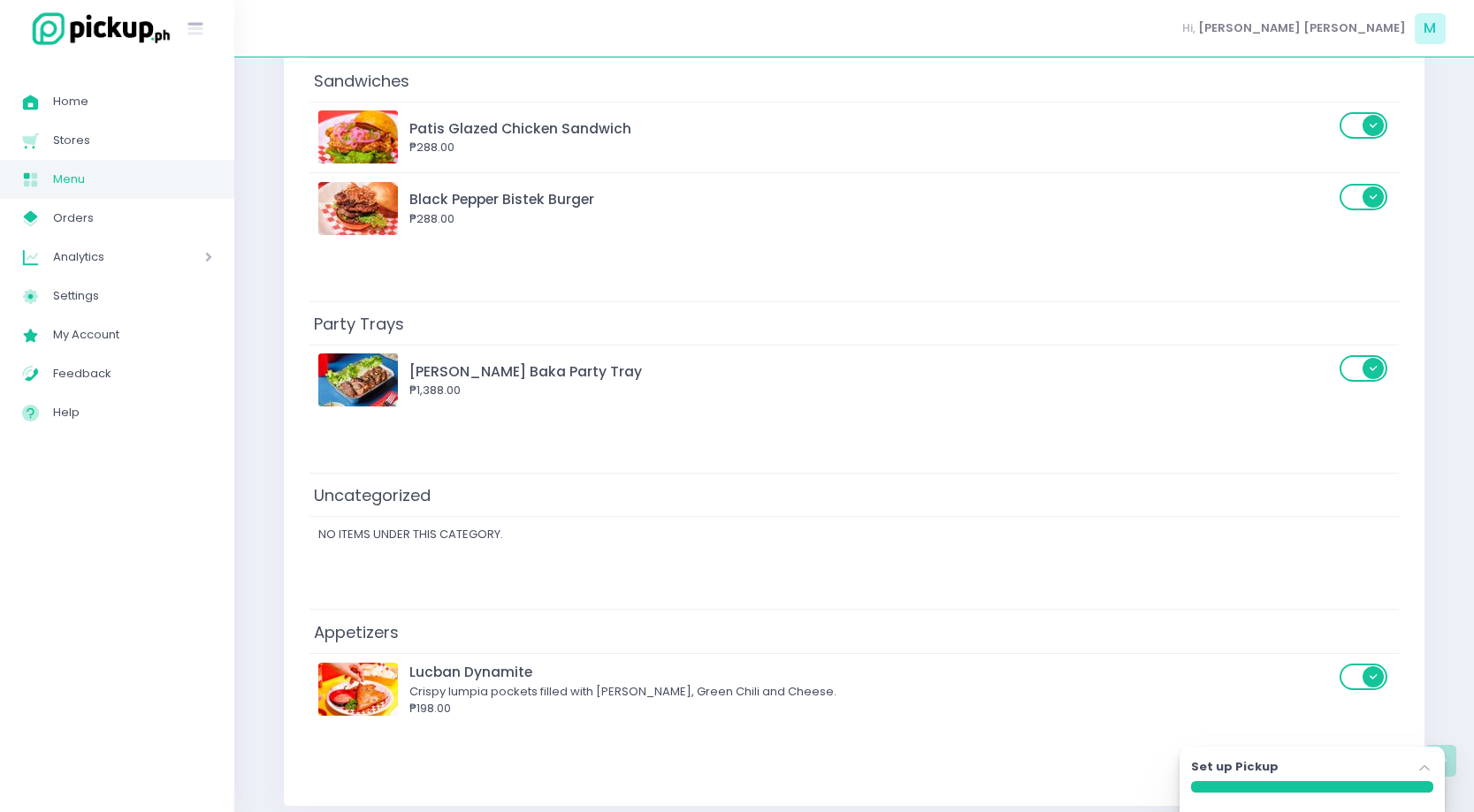
scroll to position [1022, 0]
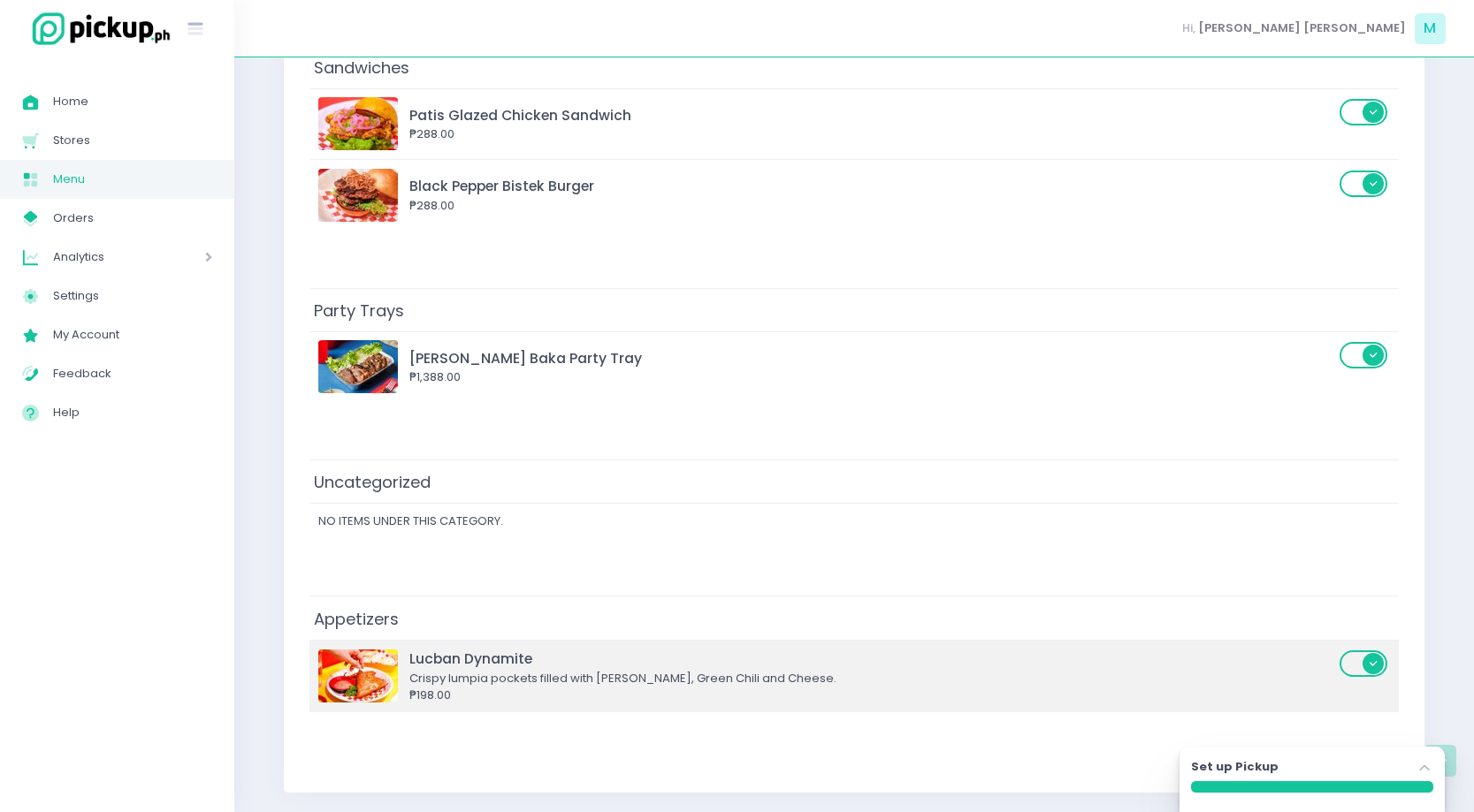
click at [687, 673] on div "Crispy lumpia pockets filled with [PERSON_NAME], Green Chili and Cheese." at bounding box center [872, 679] width 925 height 17
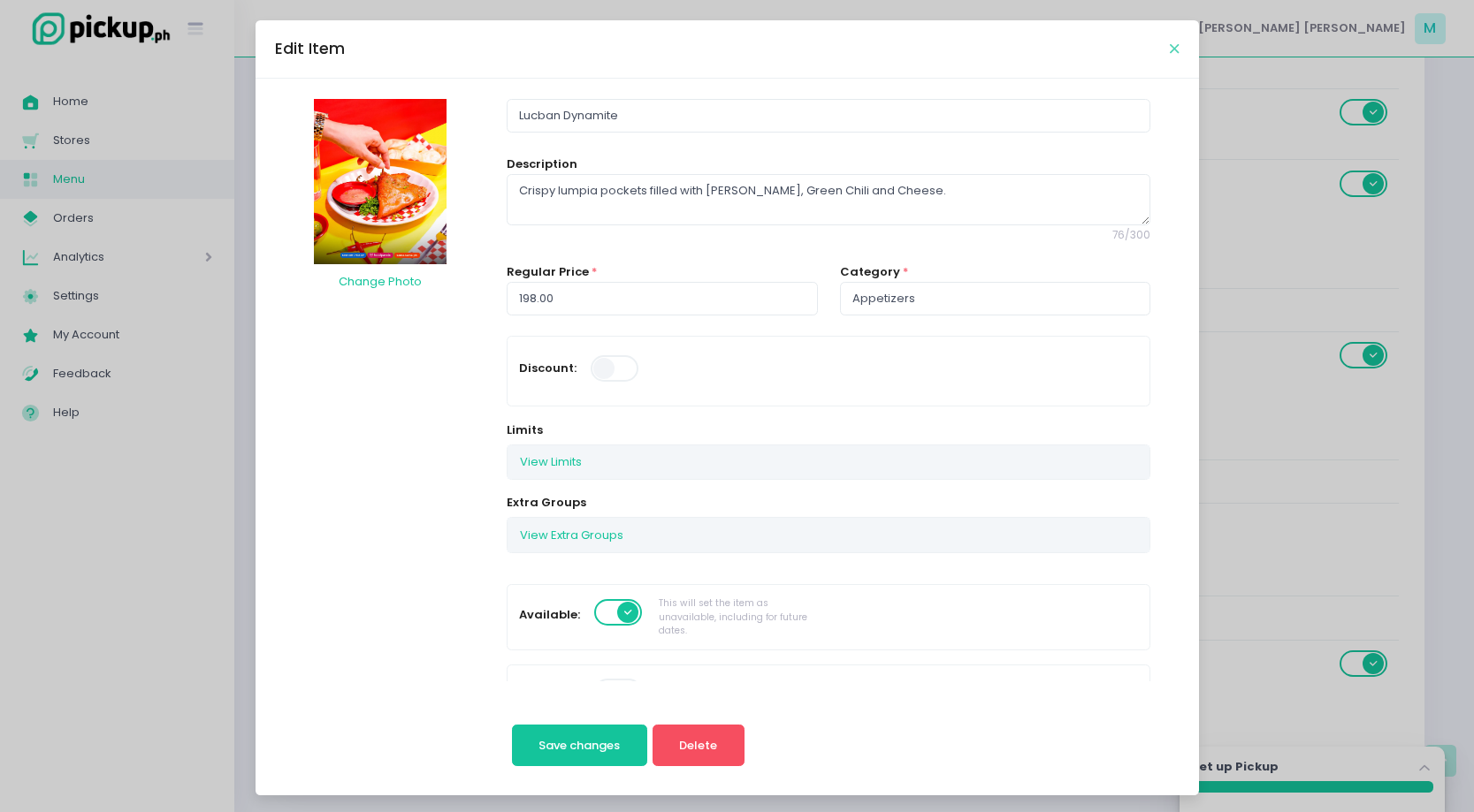
click at [1170, 54] on icon "Close" at bounding box center [1174, 50] width 9 height 14
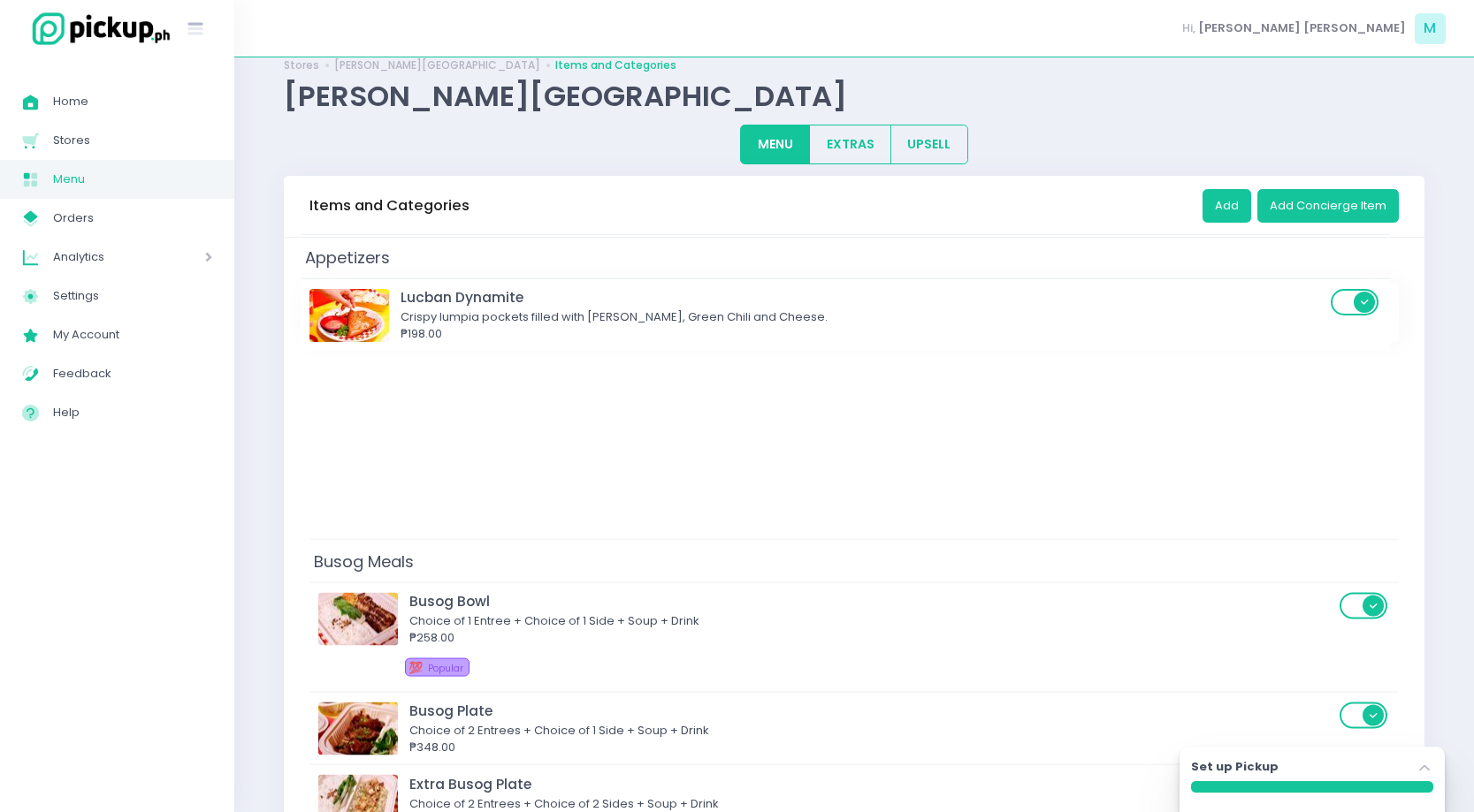
scroll to position [0, 0]
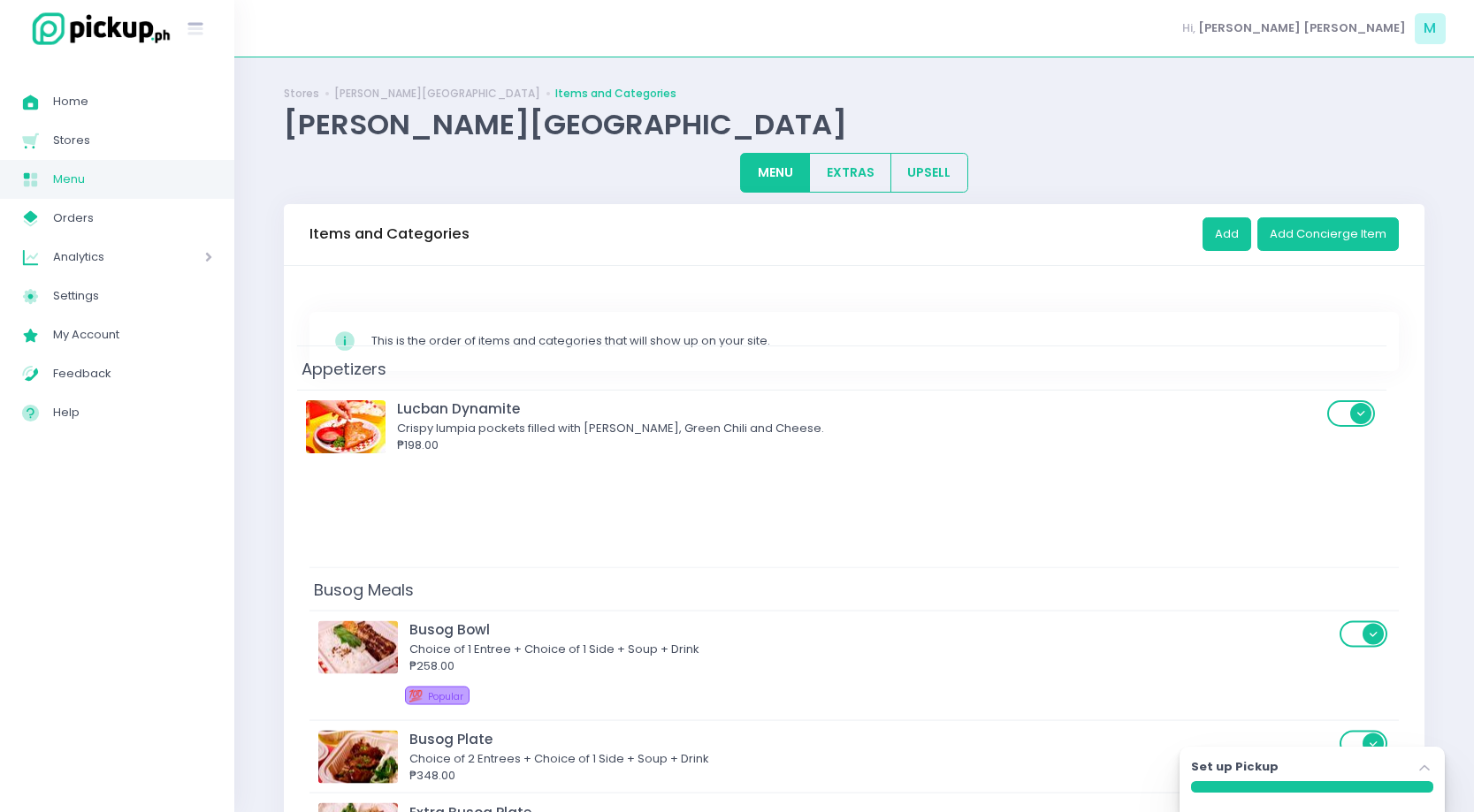
drag, startPoint x: 935, startPoint y: 623, endPoint x: 922, endPoint y: 368, distance: 255.3
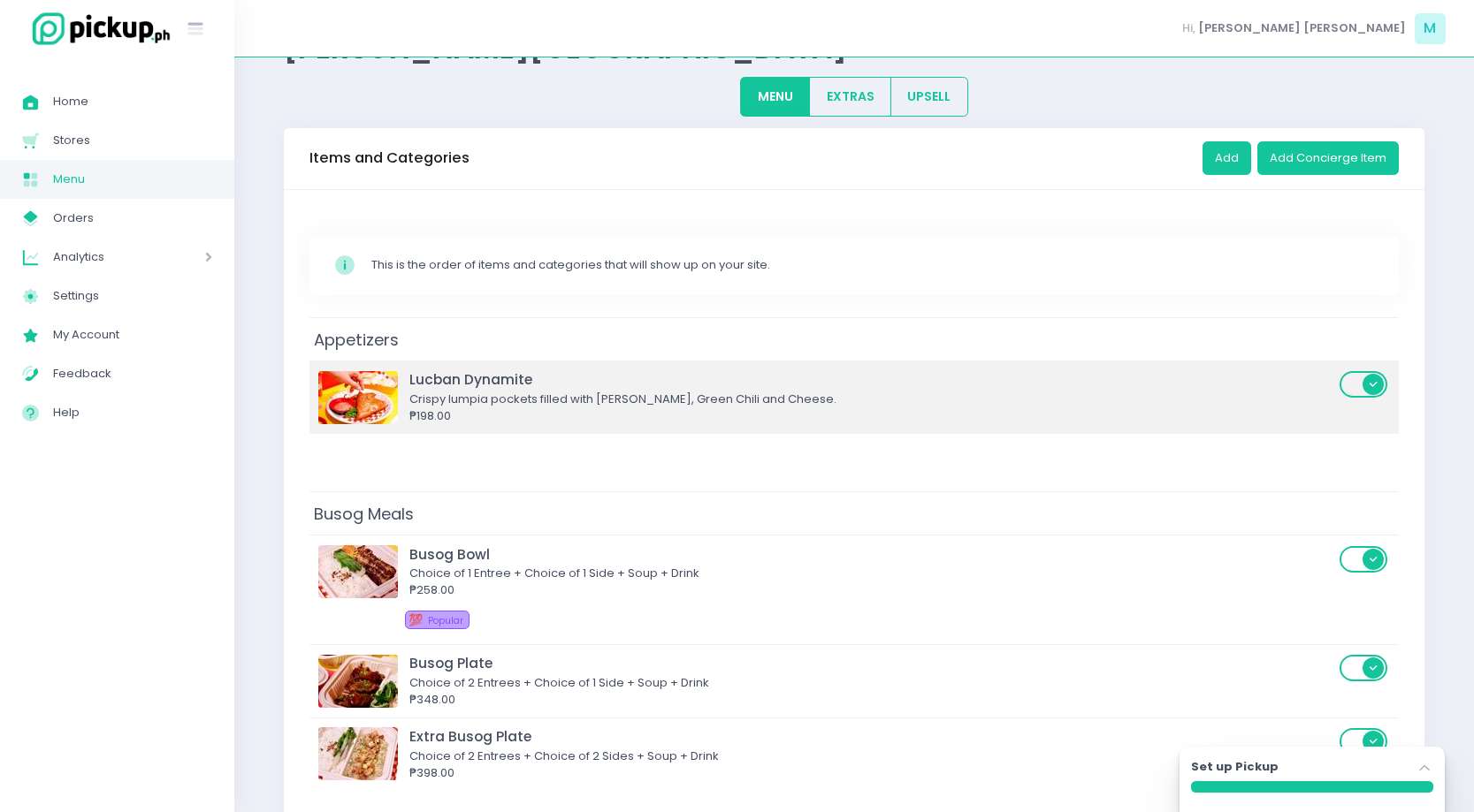
scroll to position [144, 0]
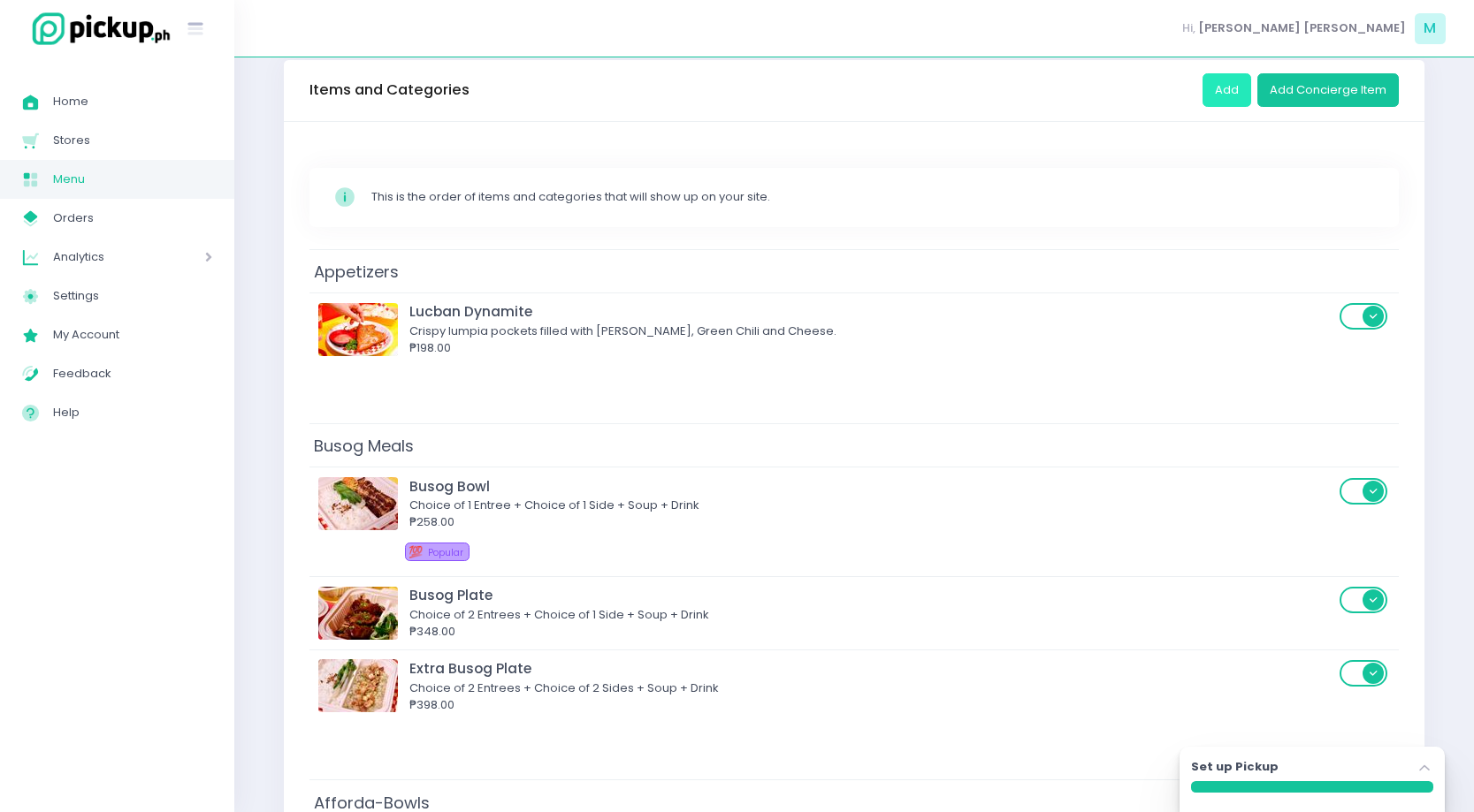
click at [1227, 93] on button "Add" at bounding box center [1226, 90] width 49 height 34
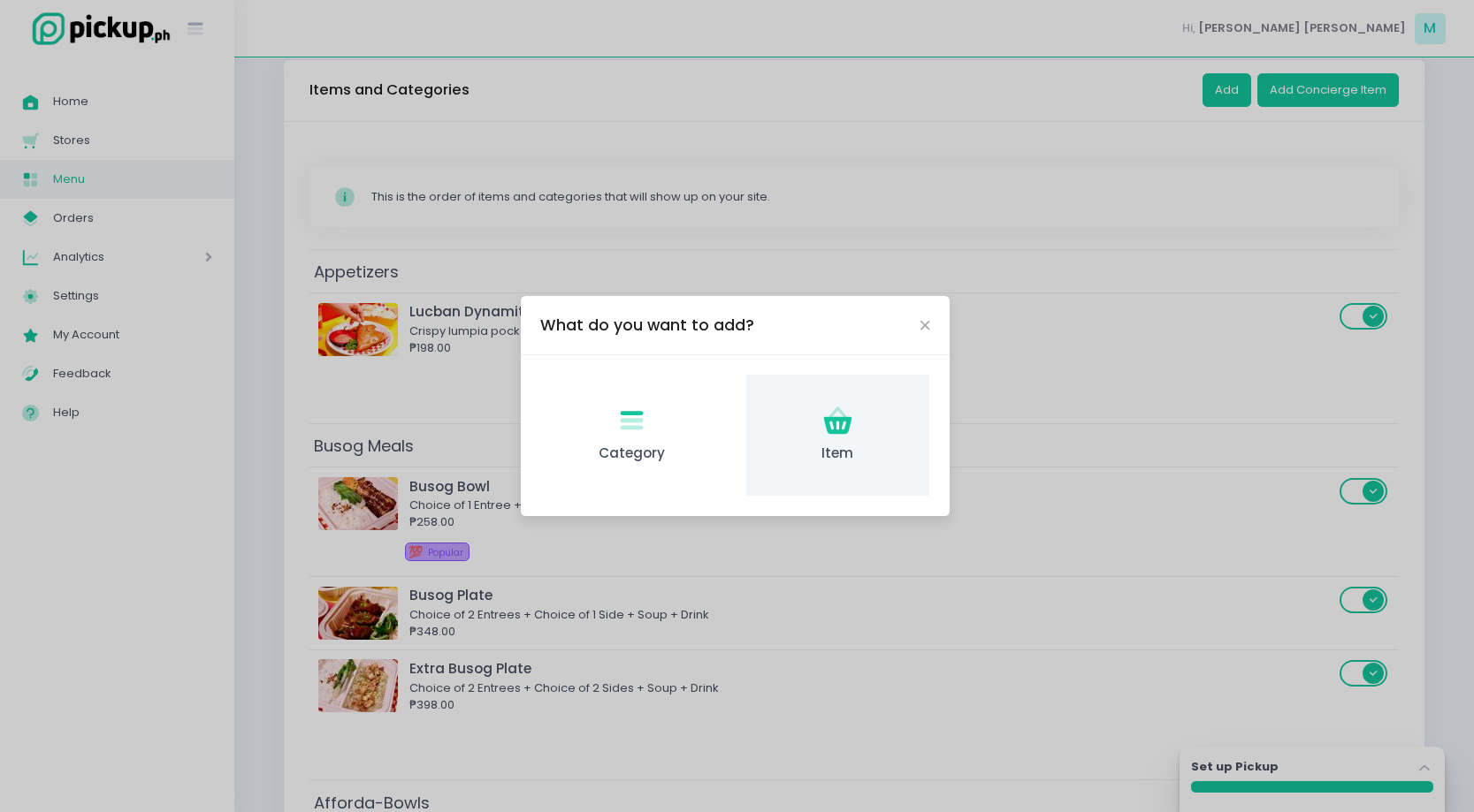
click at [864, 414] on div "Item Created with Sketch. Item" at bounding box center [838, 435] width 183 height 121
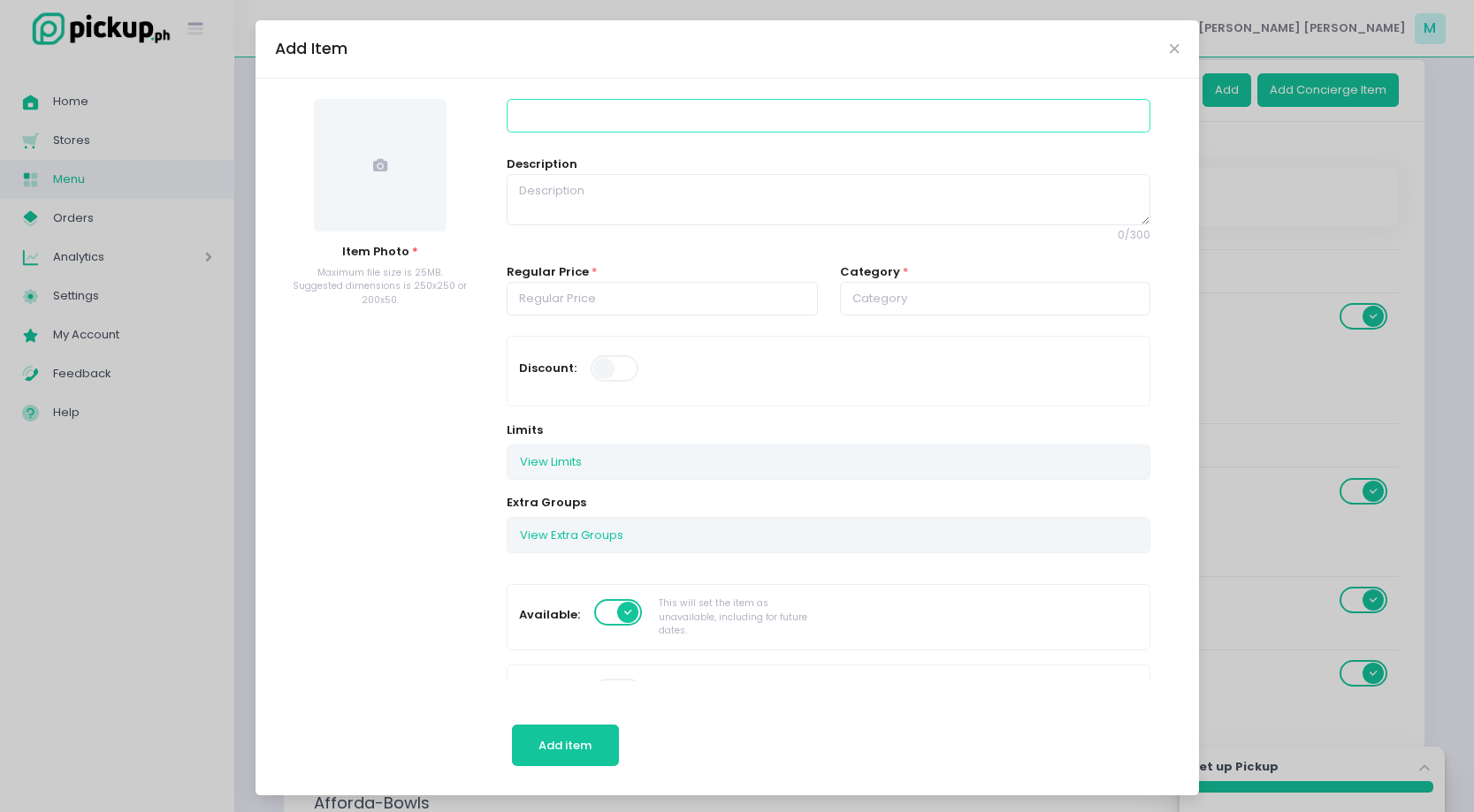
click at [631, 114] on input at bounding box center [828, 116] width 643 height 34
type input "Rellenong Itlog"
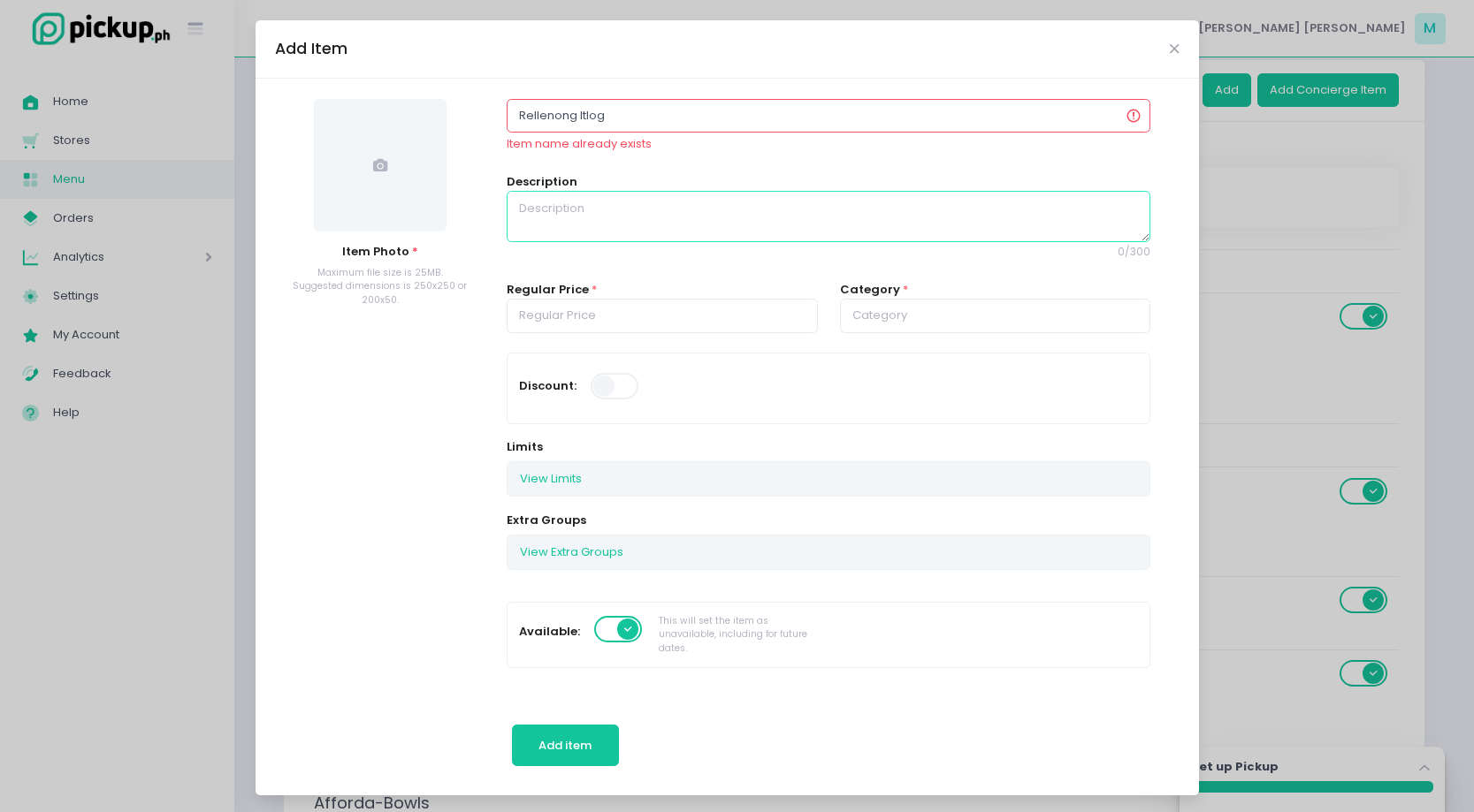
click at [620, 207] on textarea at bounding box center [828, 217] width 643 height 51
type textarea "Filipino-style Scotch eggs; Chicken minced wrapped eggs, deep fried to perfecti…"
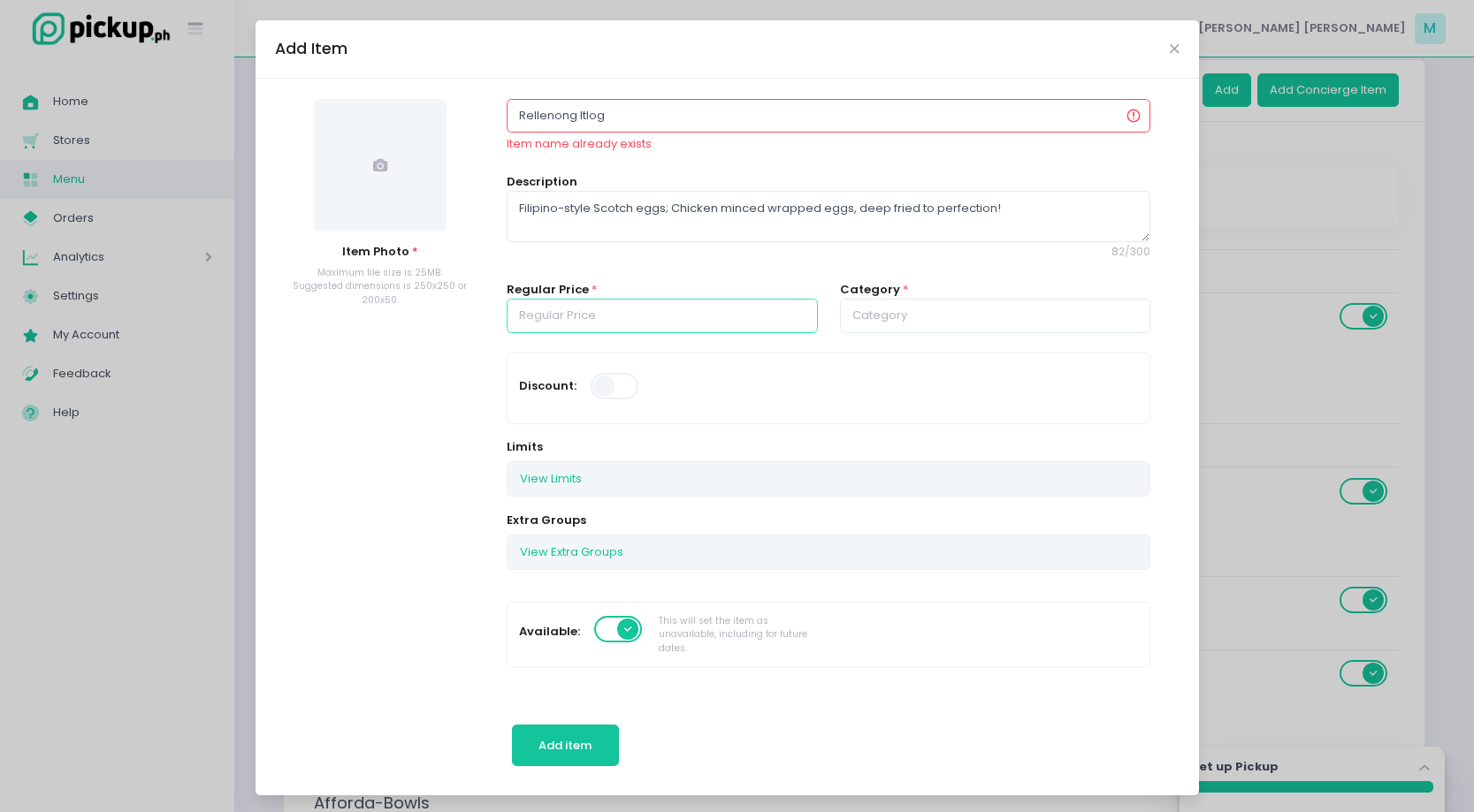
click at [603, 319] on input "number" at bounding box center [662, 316] width 311 height 34
type input "198.00"
click at [927, 321] on input "text" at bounding box center [995, 316] width 311 height 34
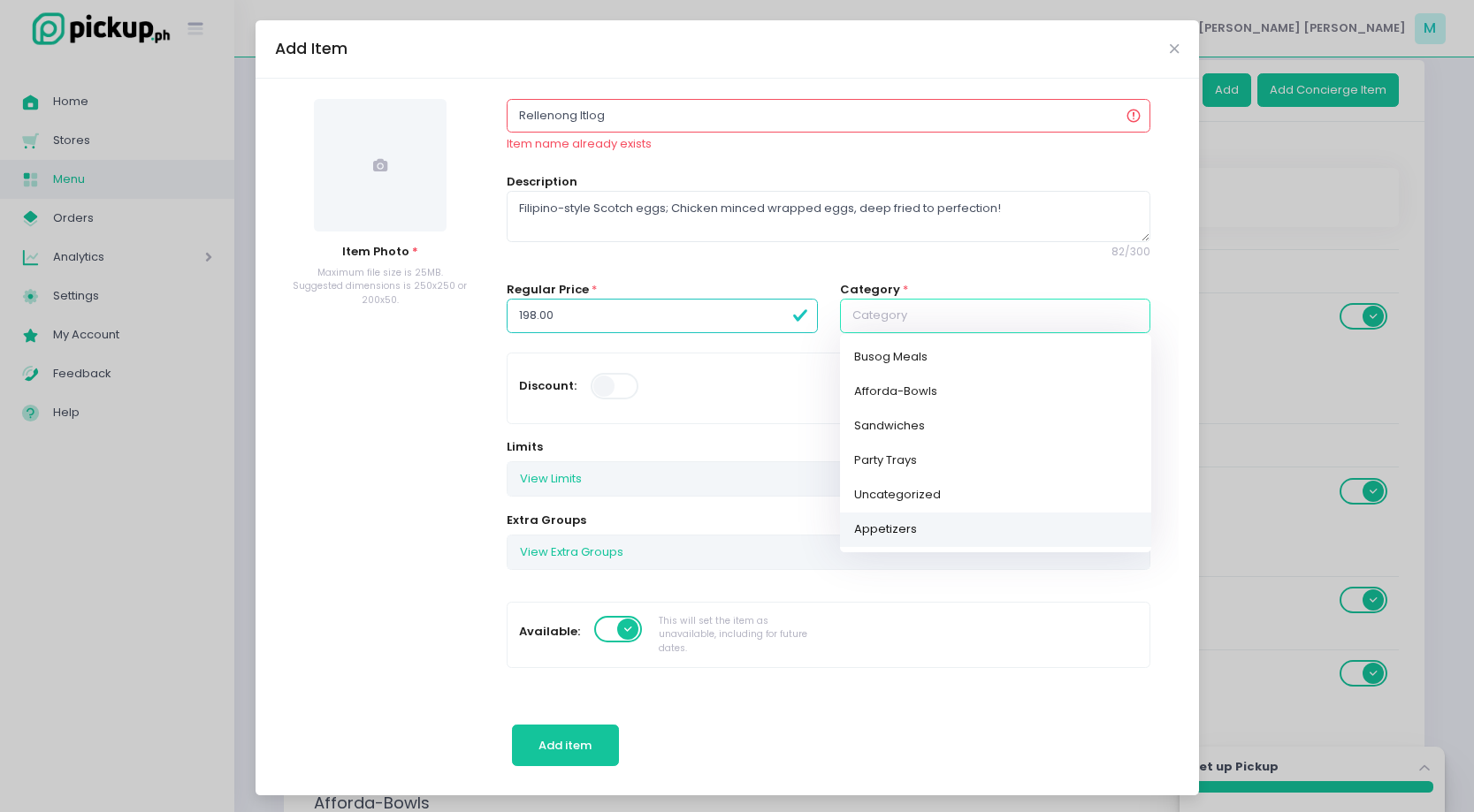
click at [940, 530] on link "Appetizers" at bounding box center [995, 528] width 311 height 34
type input "Appetizers"
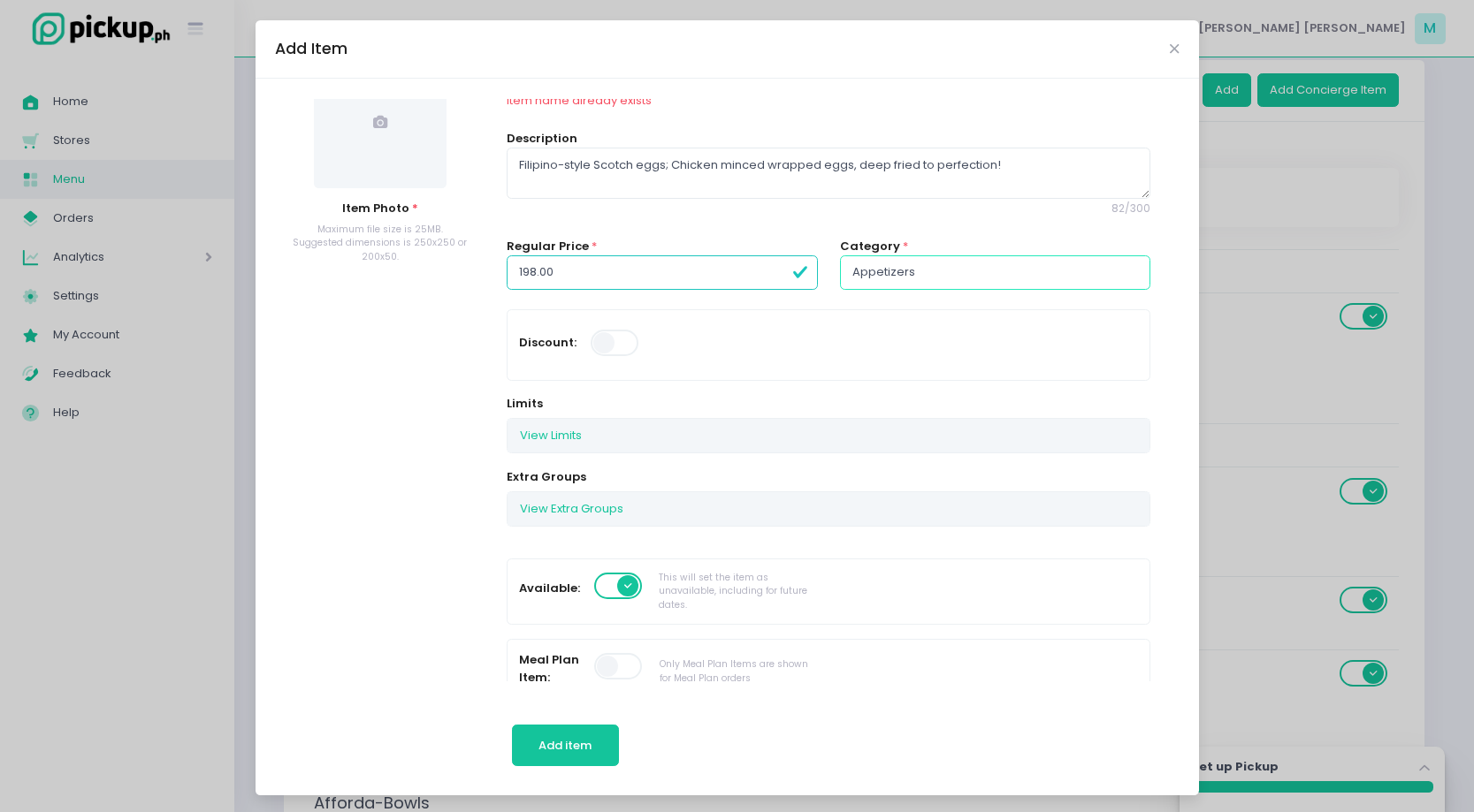
scroll to position [0, 0]
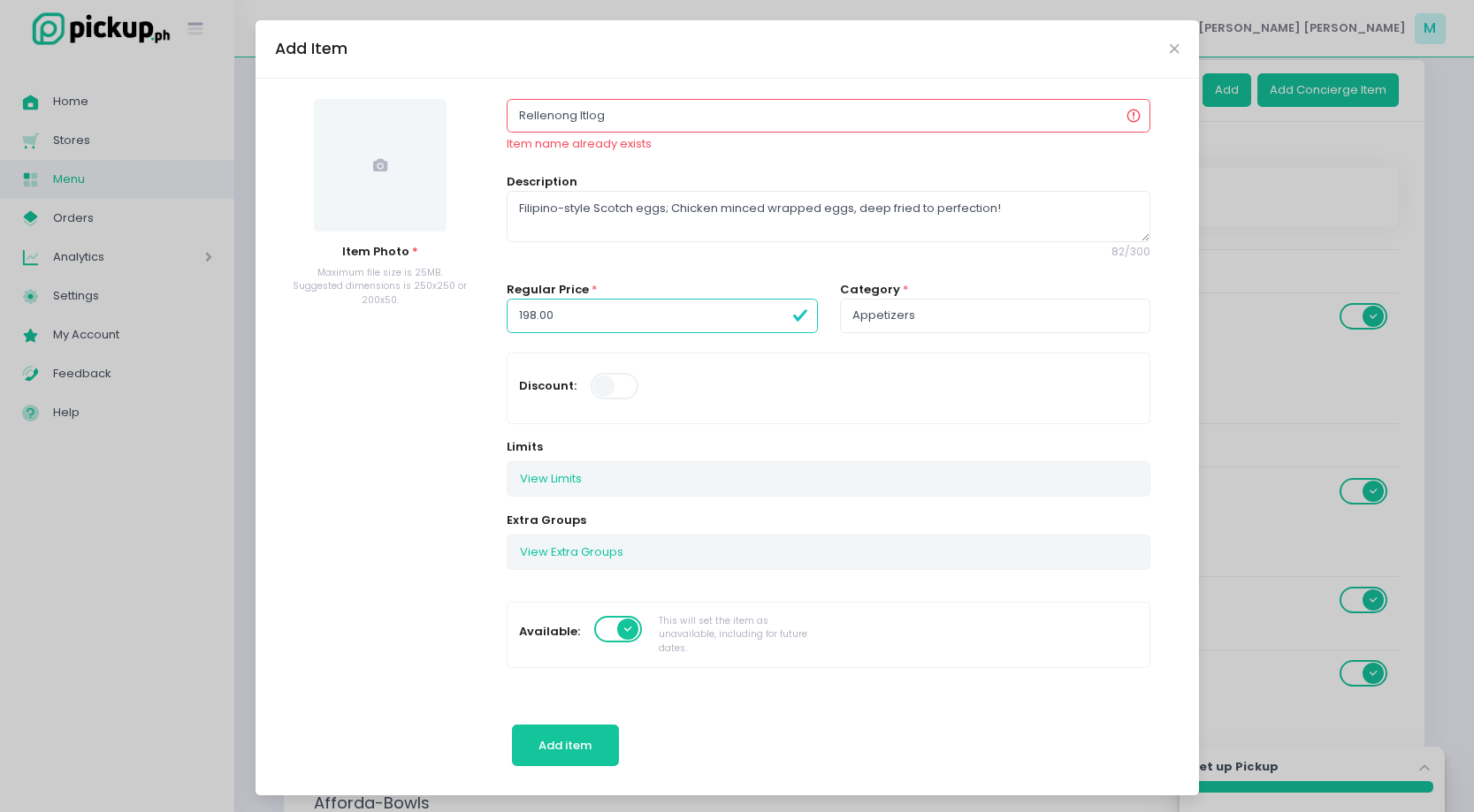
click at [643, 120] on input "Rellenong Itlog" at bounding box center [828, 116] width 643 height 34
click at [403, 145] on span at bounding box center [380, 165] width 132 height 132
click at [570, 745] on span "Add item" at bounding box center [565, 745] width 53 height 17
click at [404, 189] on span at bounding box center [380, 165] width 132 height 132
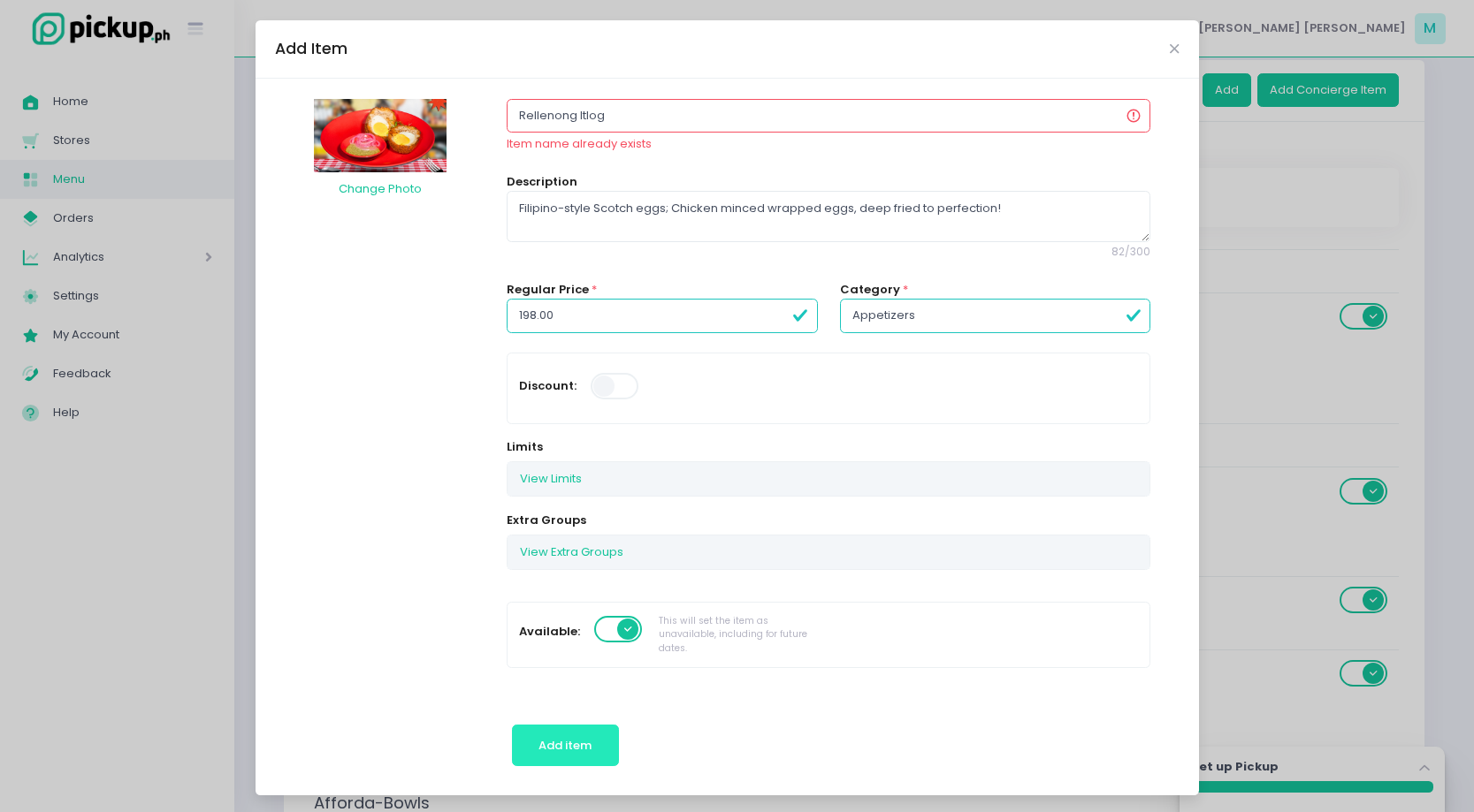
click at [554, 752] on span "Add item" at bounding box center [565, 745] width 53 height 17
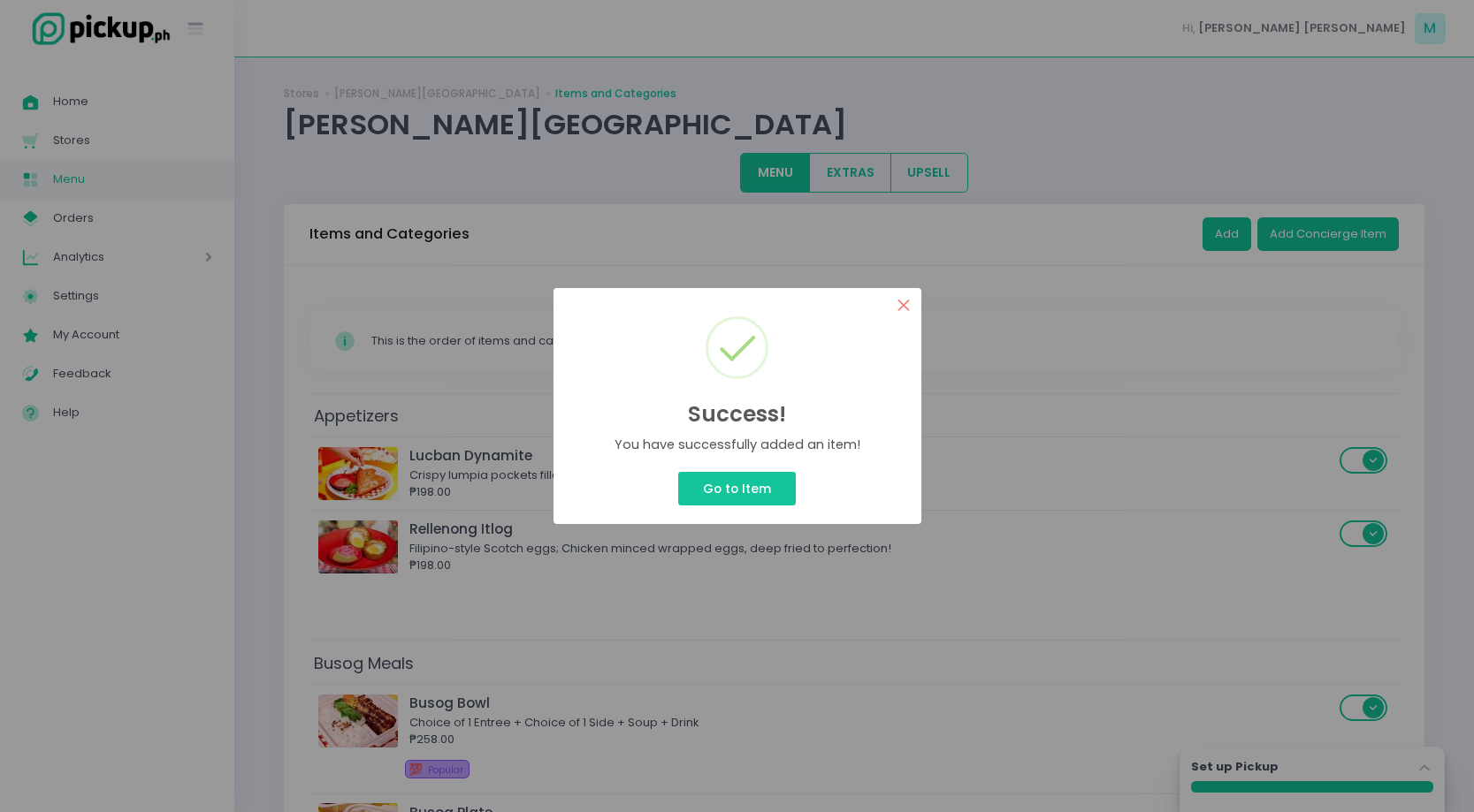
click at [901, 308] on button "×" at bounding box center [904, 305] width 34 height 34
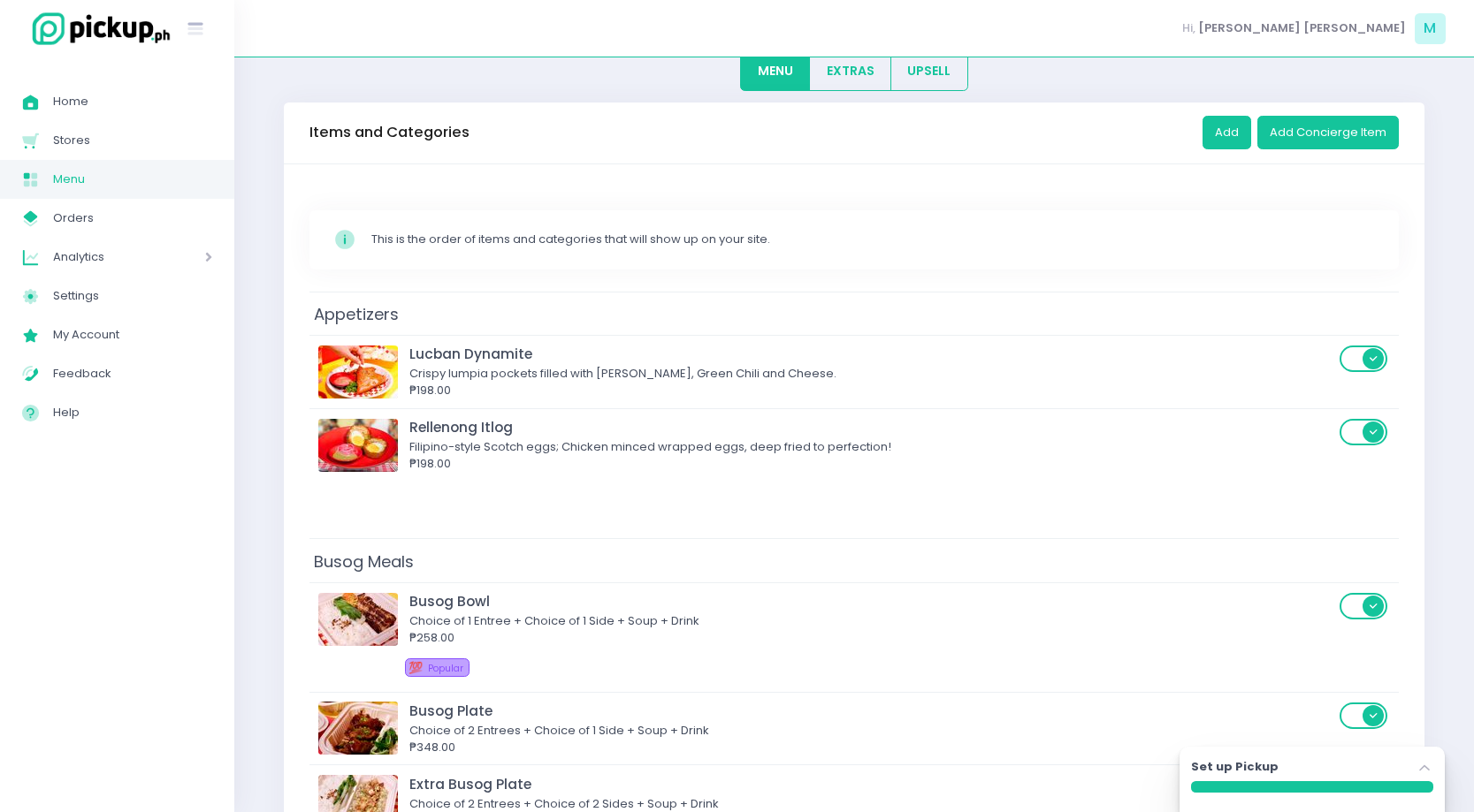
scroll to position [84, 0]
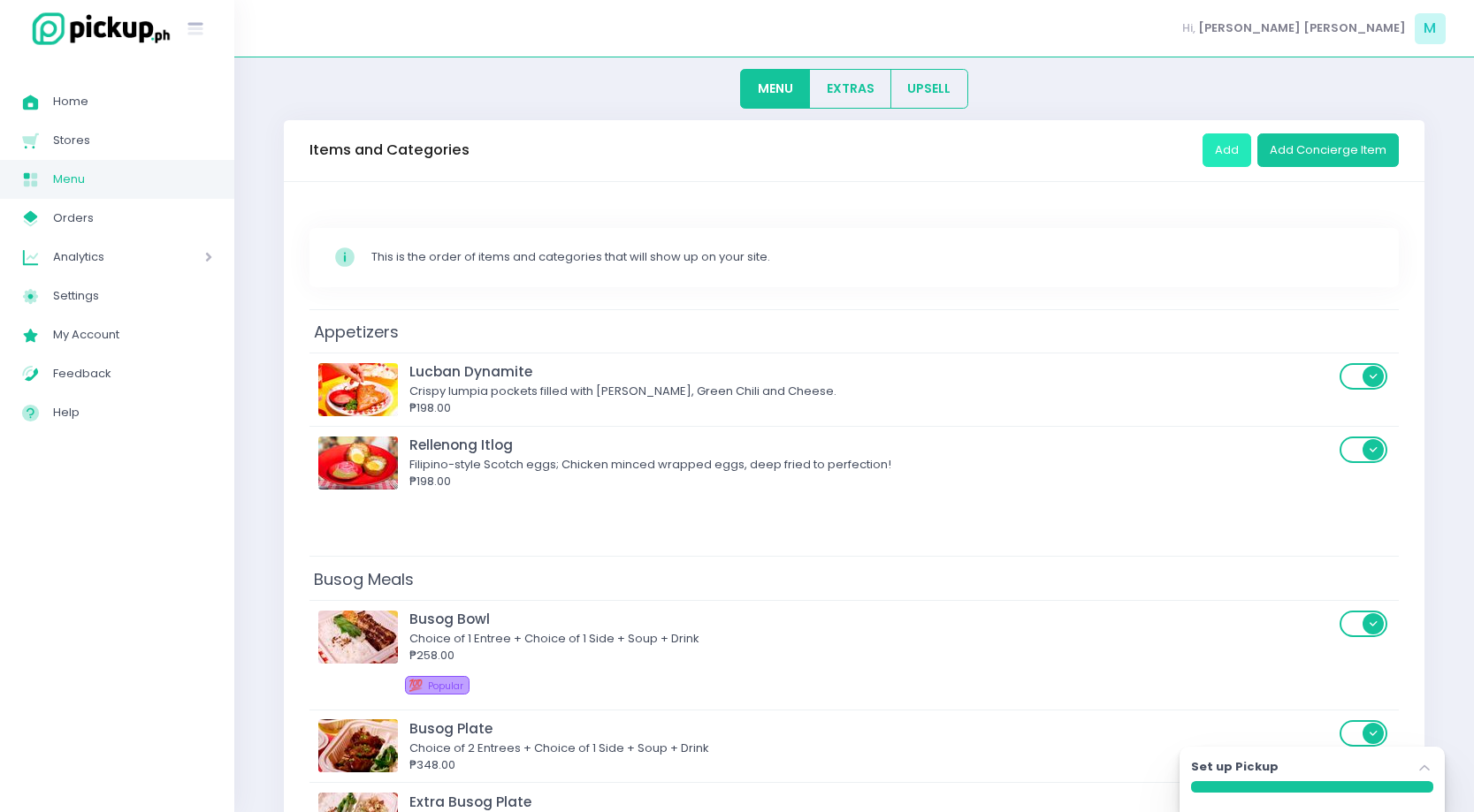
click at [1232, 162] on button "Add" at bounding box center [1226, 150] width 49 height 34
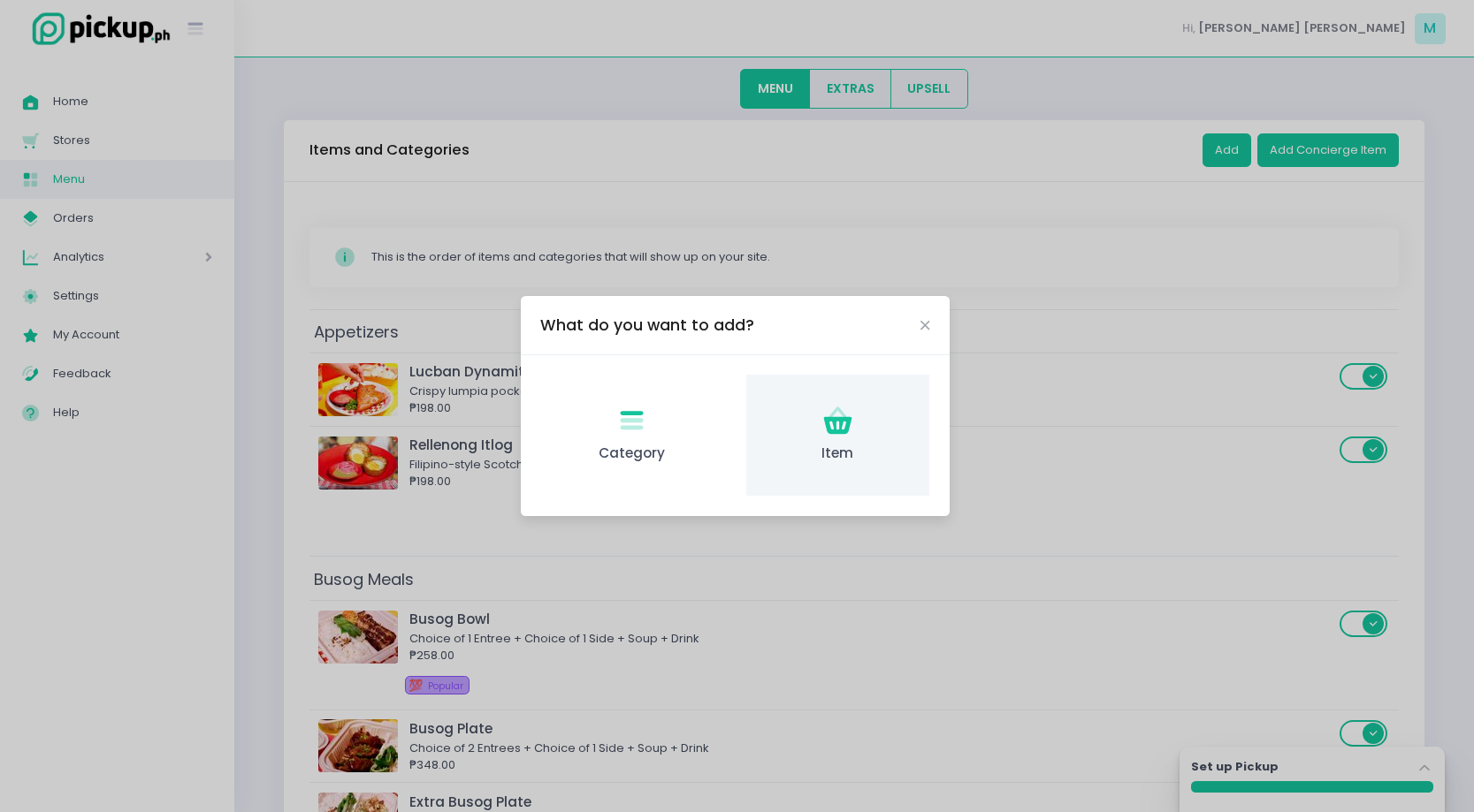
click at [827, 426] on icon at bounding box center [837, 425] width 28 height 17
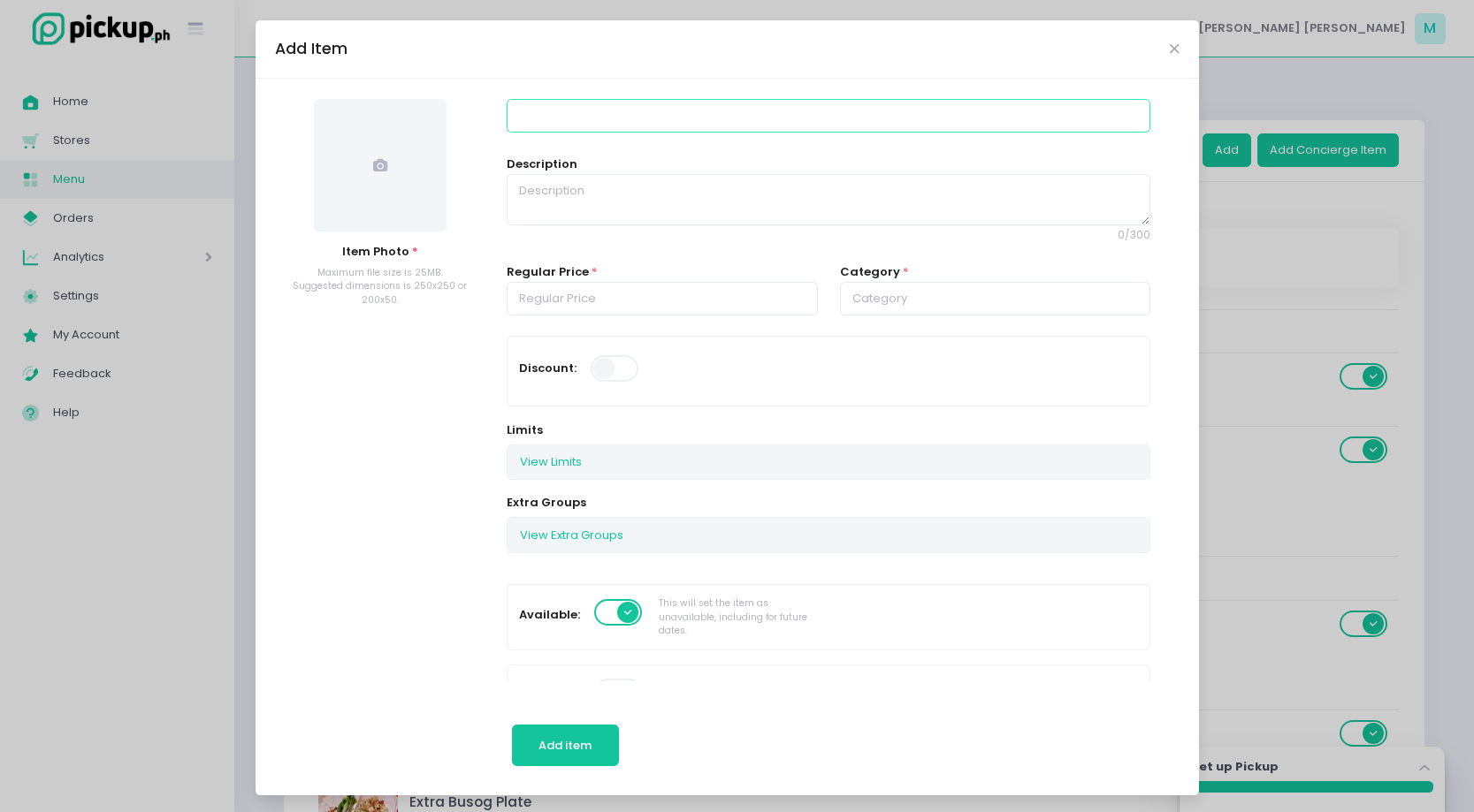
click at [578, 104] on input at bounding box center [828, 116] width 643 height 34
type input "Lechon Sisig Tacos"
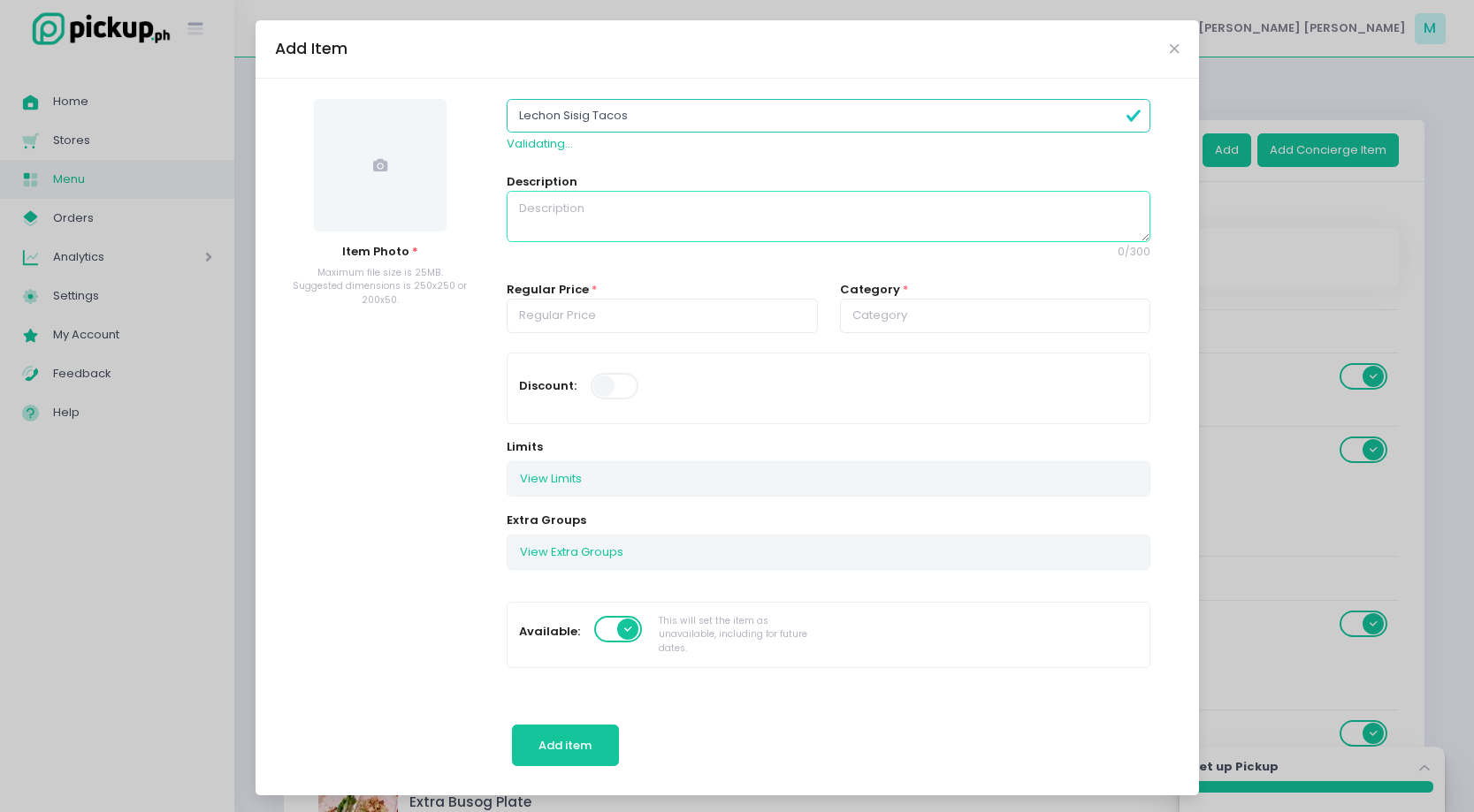
click at [613, 216] on textarea at bounding box center [828, 217] width 643 height 51
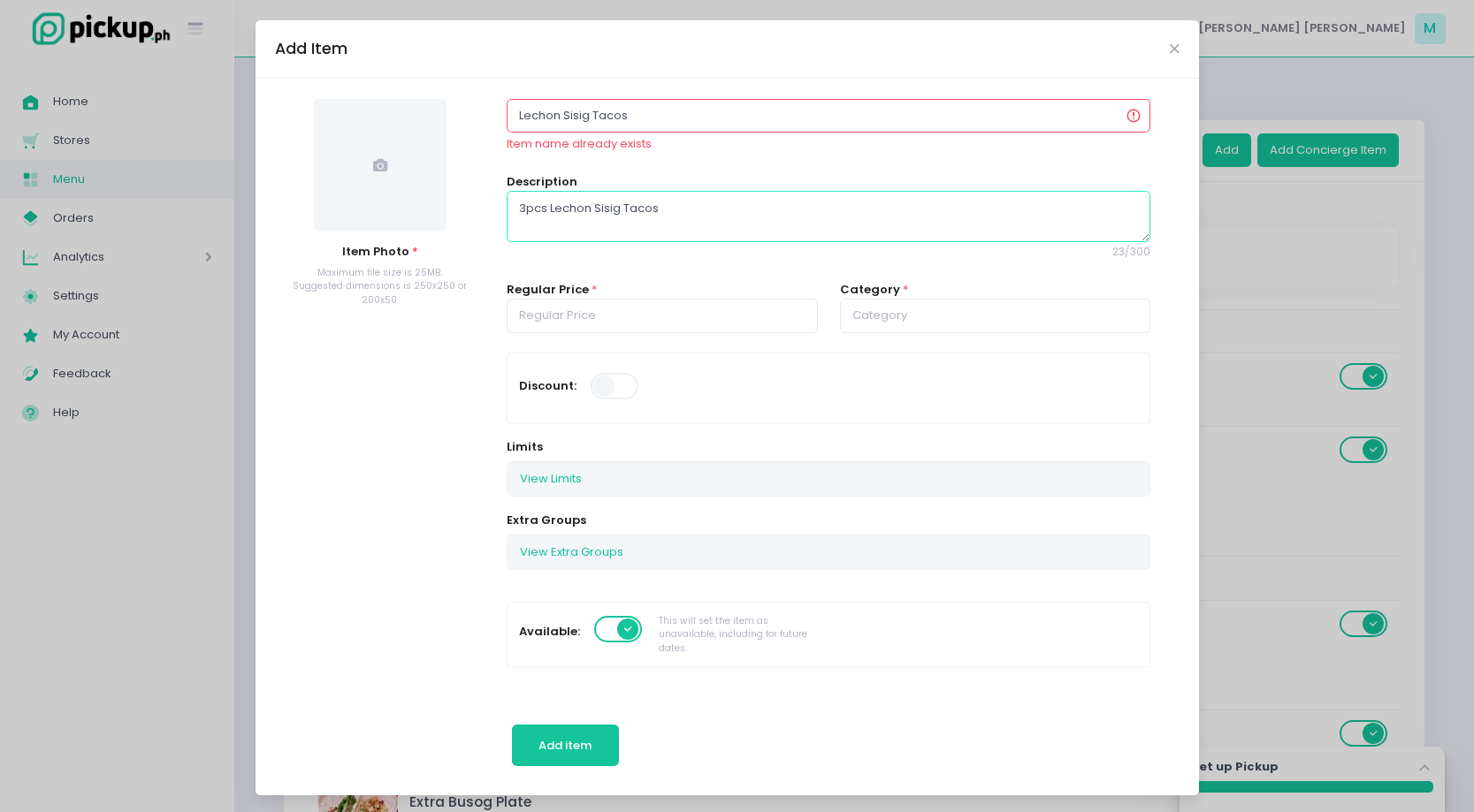
type textarea "3pcs Lechon Sisig Tacos"
click at [665, 313] on input "number" at bounding box center [662, 316] width 311 height 34
type input "298.00"
click at [402, 158] on span at bounding box center [380, 165] width 132 height 132
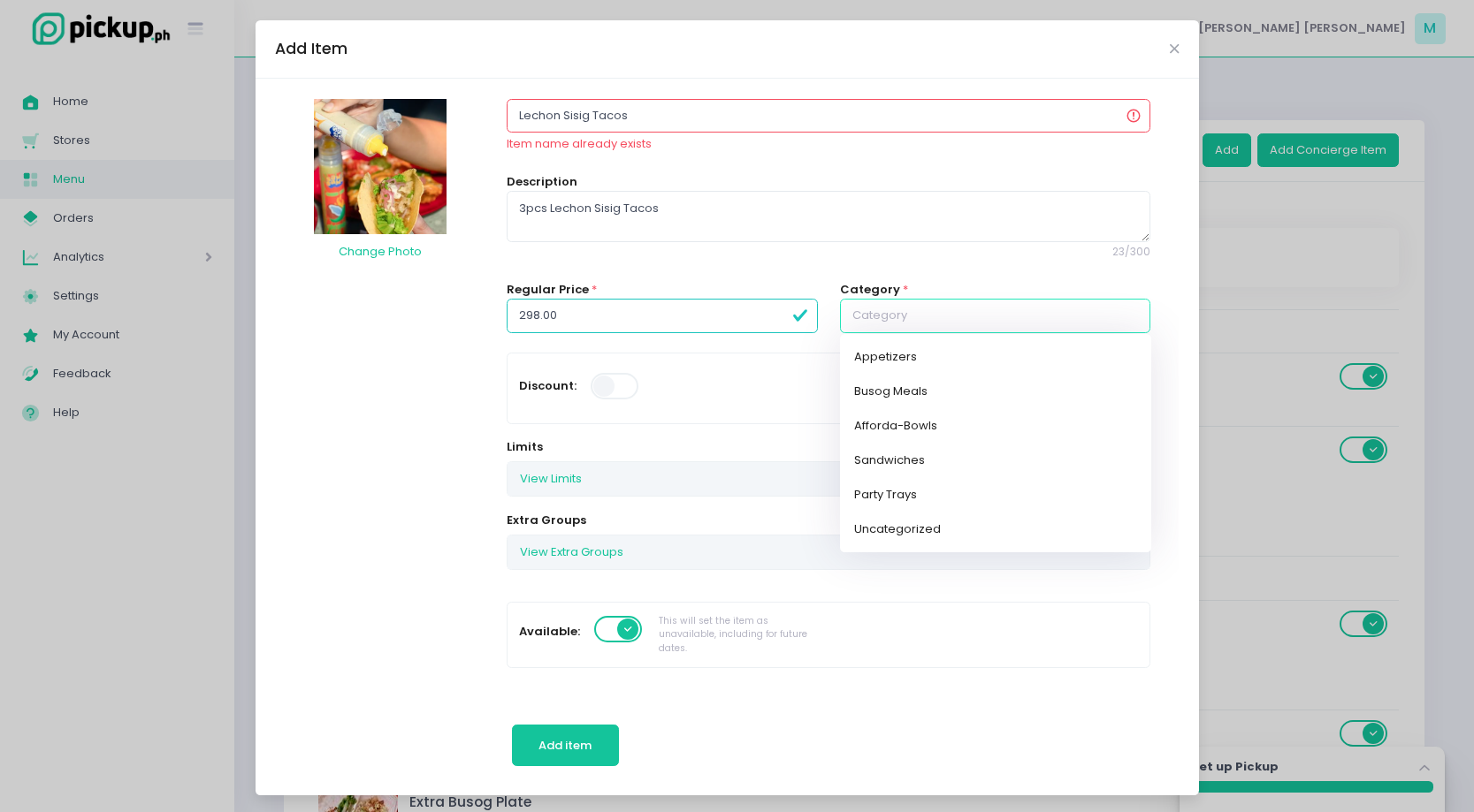
click at [996, 317] on input "text" at bounding box center [995, 316] width 311 height 34
click at [980, 363] on link "Appetizers" at bounding box center [995, 355] width 311 height 34
type input "Appetizers"
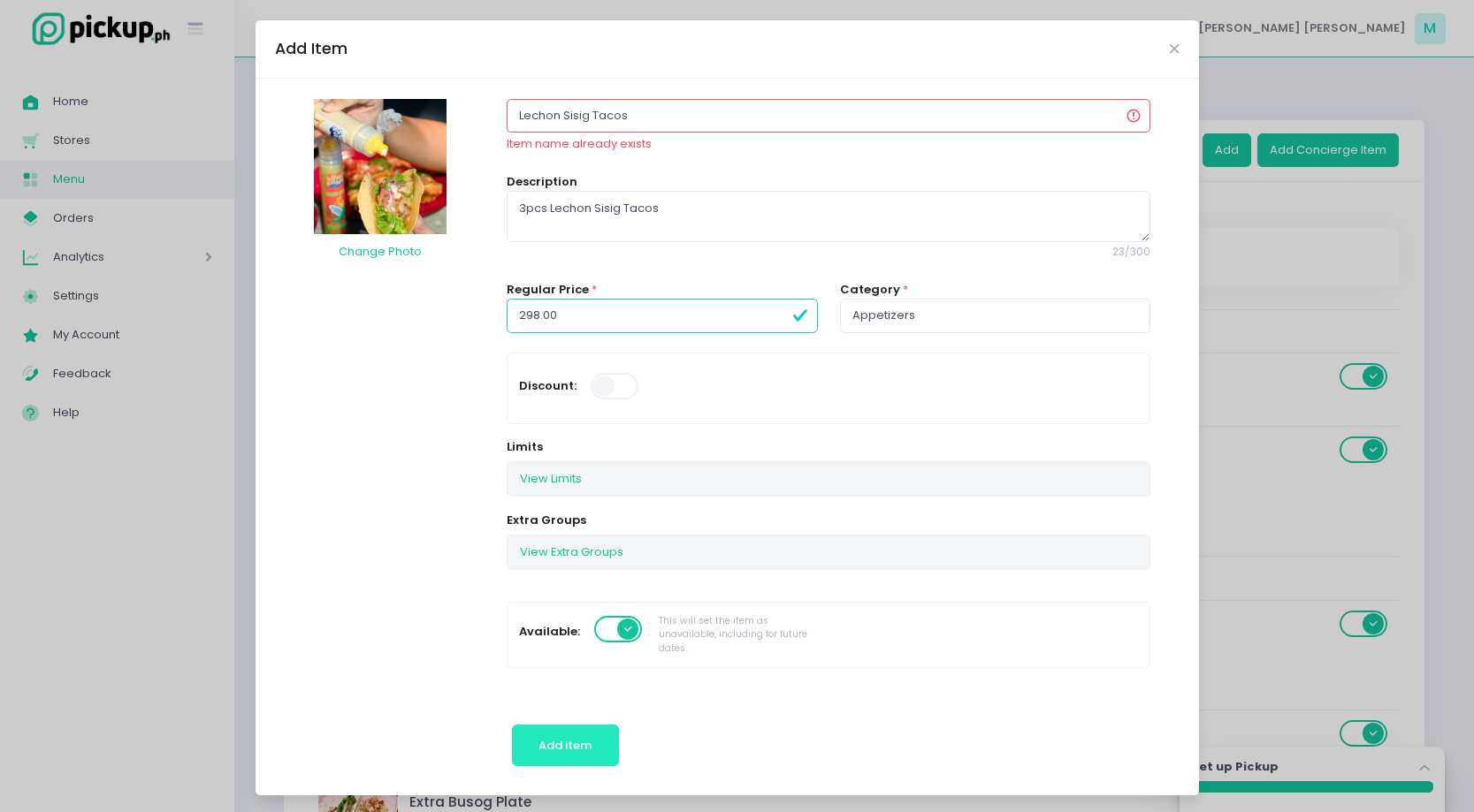
click at [566, 742] on span "Add item" at bounding box center [565, 745] width 53 height 17
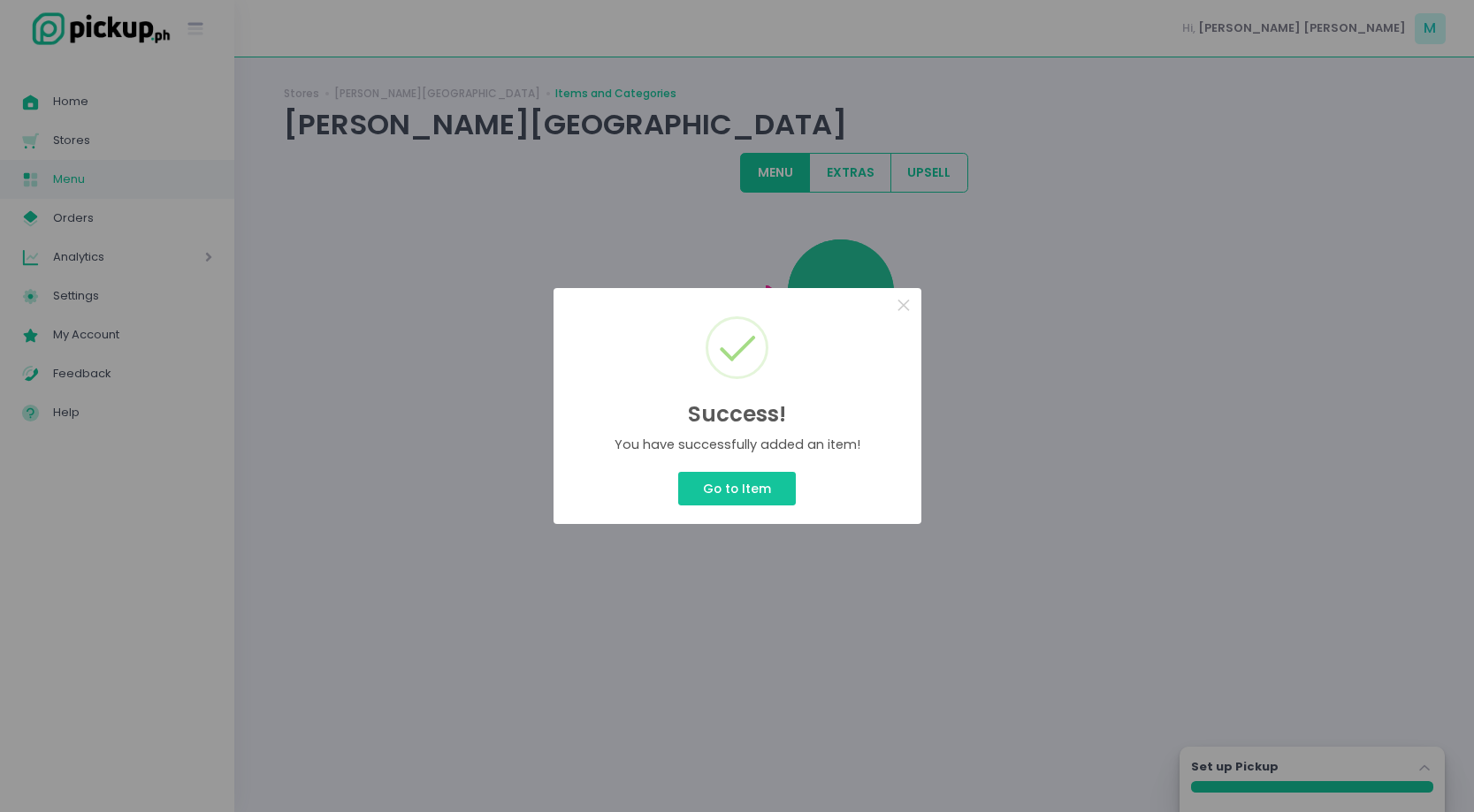
scroll to position [0, 0]
click at [725, 493] on button "Go to Item" at bounding box center [737, 489] width 117 height 34
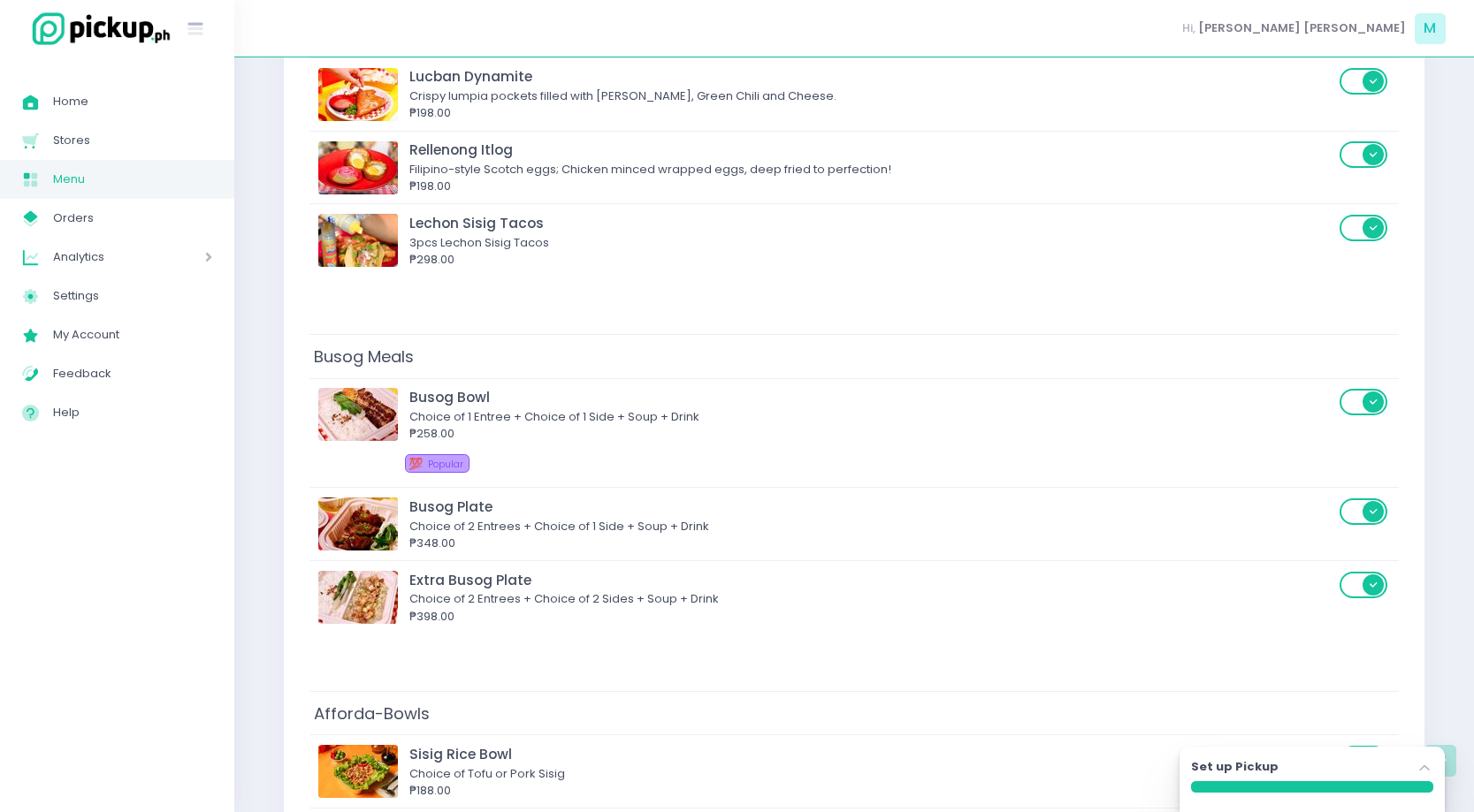
scroll to position [47, 0]
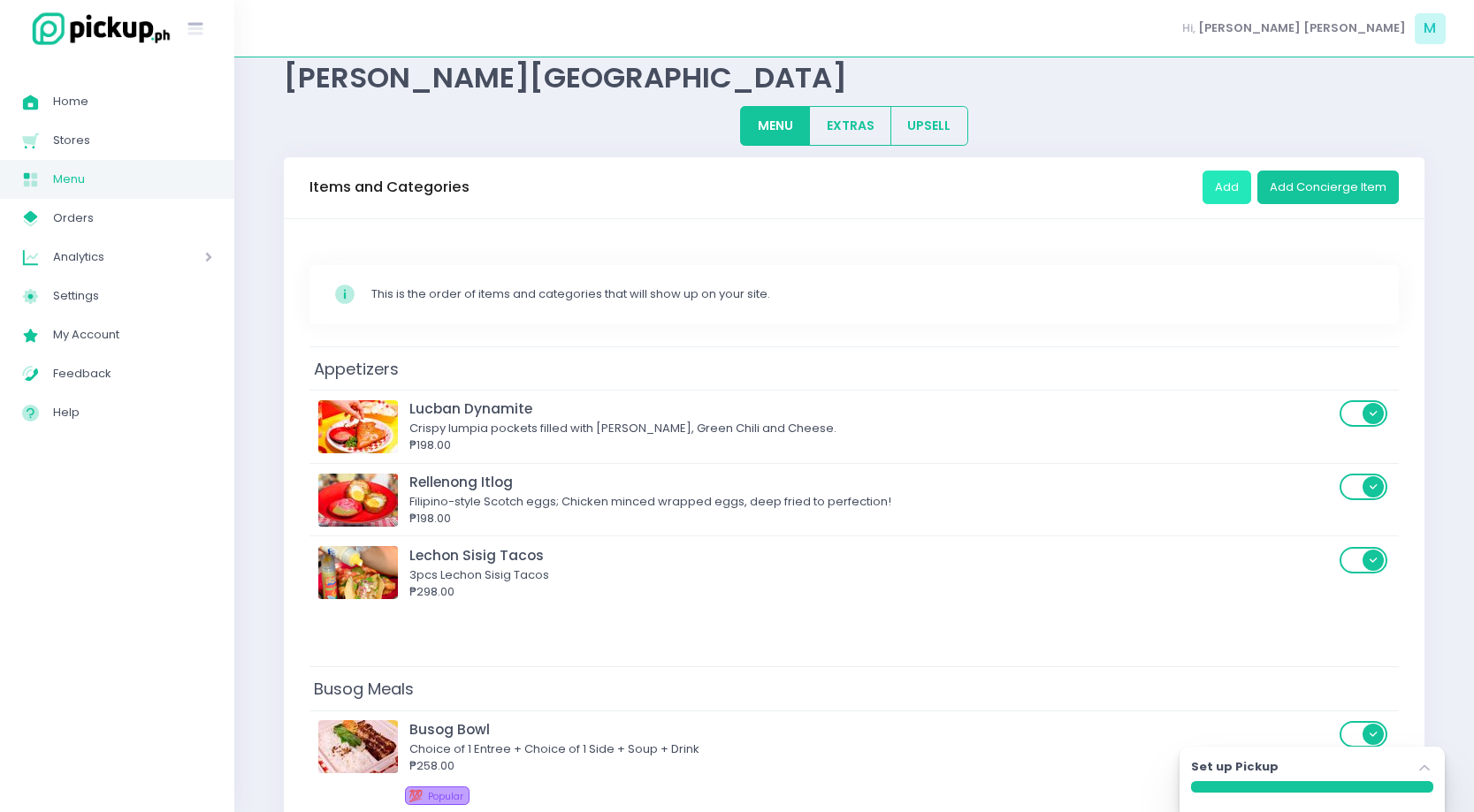
click at [1228, 178] on button "Add" at bounding box center [1226, 187] width 49 height 34
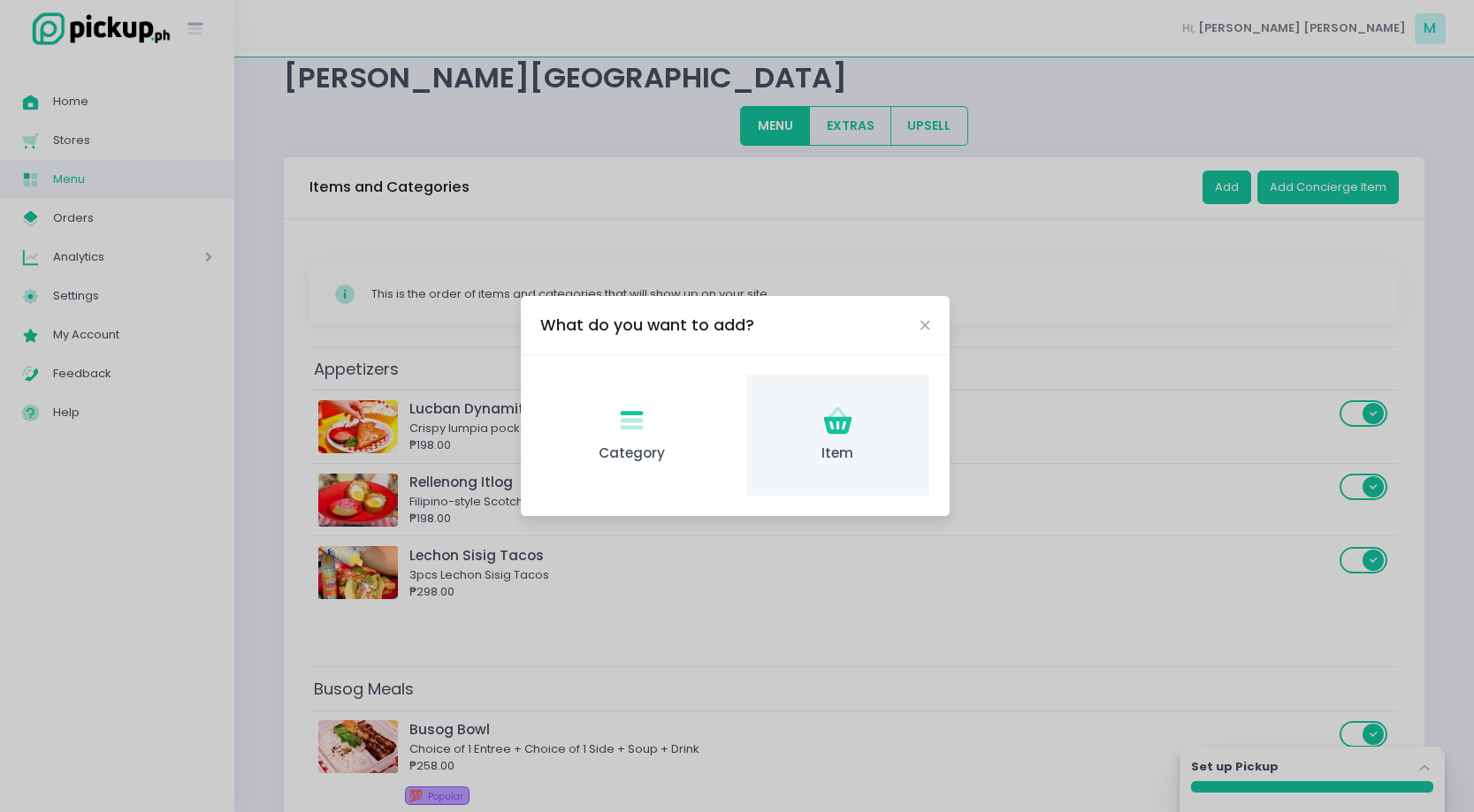
click at [859, 423] on div "Item Created with Sketch. Item" at bounding box center [838, 435] width 183 height 121
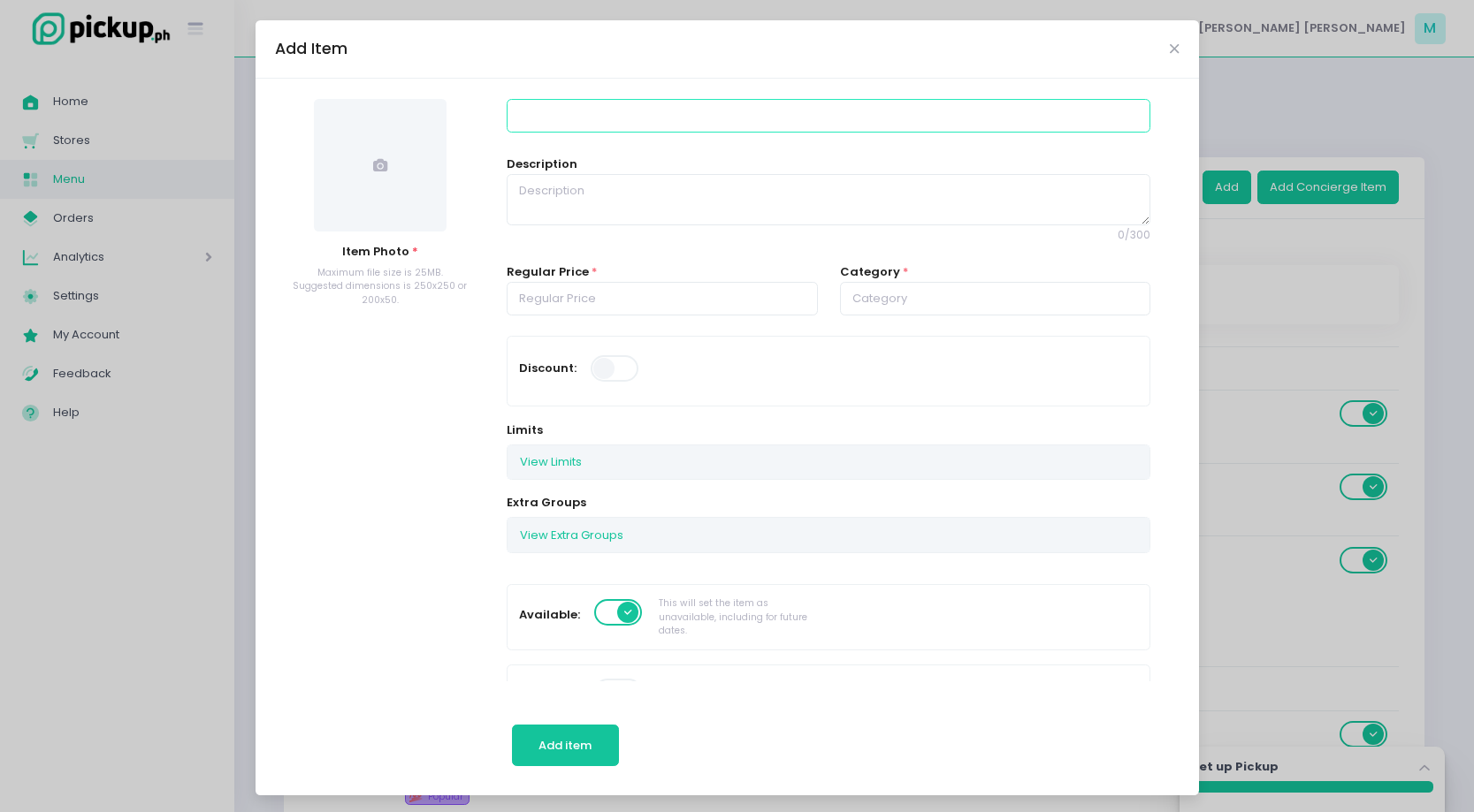
click at [609, 130] on input at bounding box center [828, 116] width 643 height 34
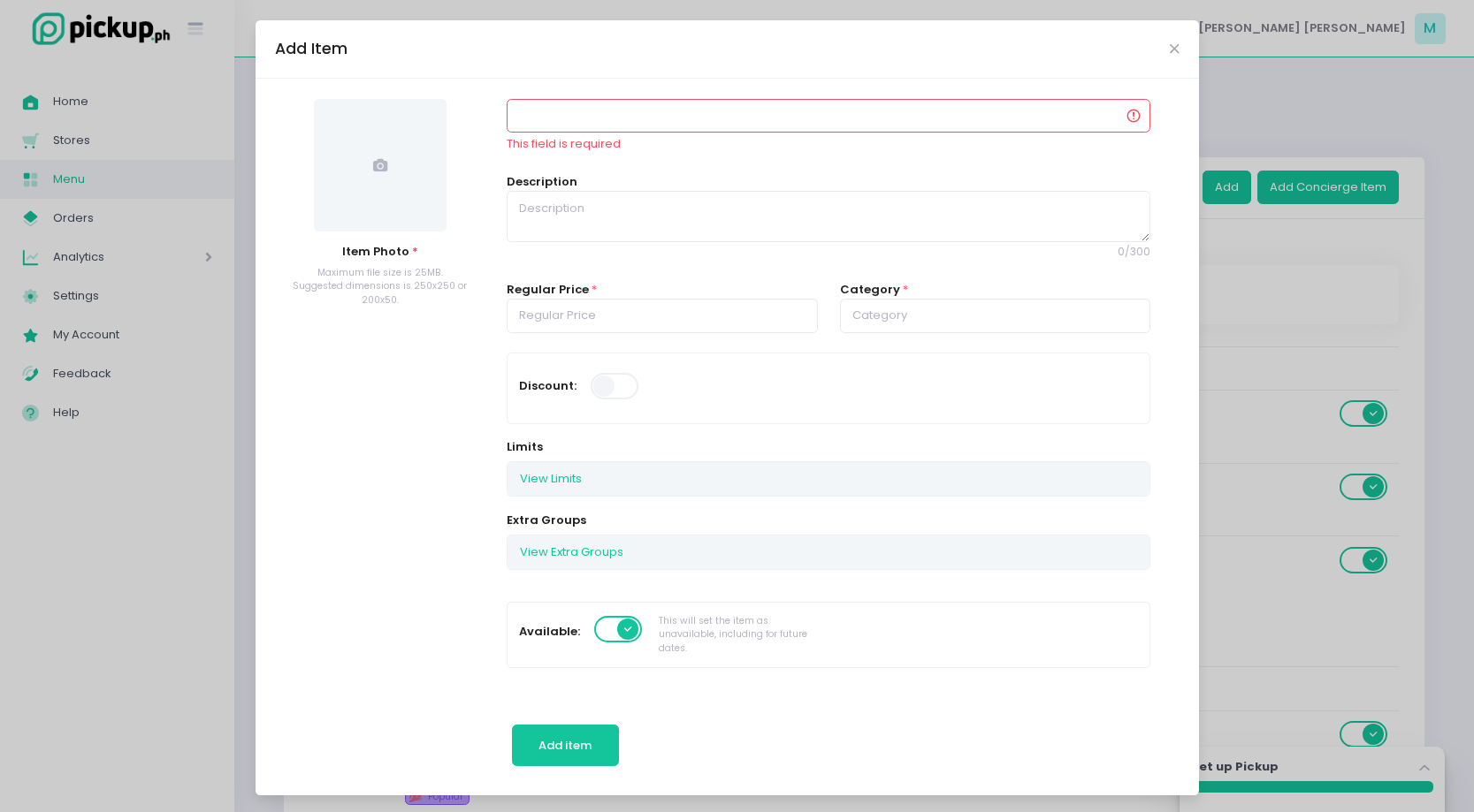
click at [396, 156] on span at bounding box center [380, 165] width 132 height 132
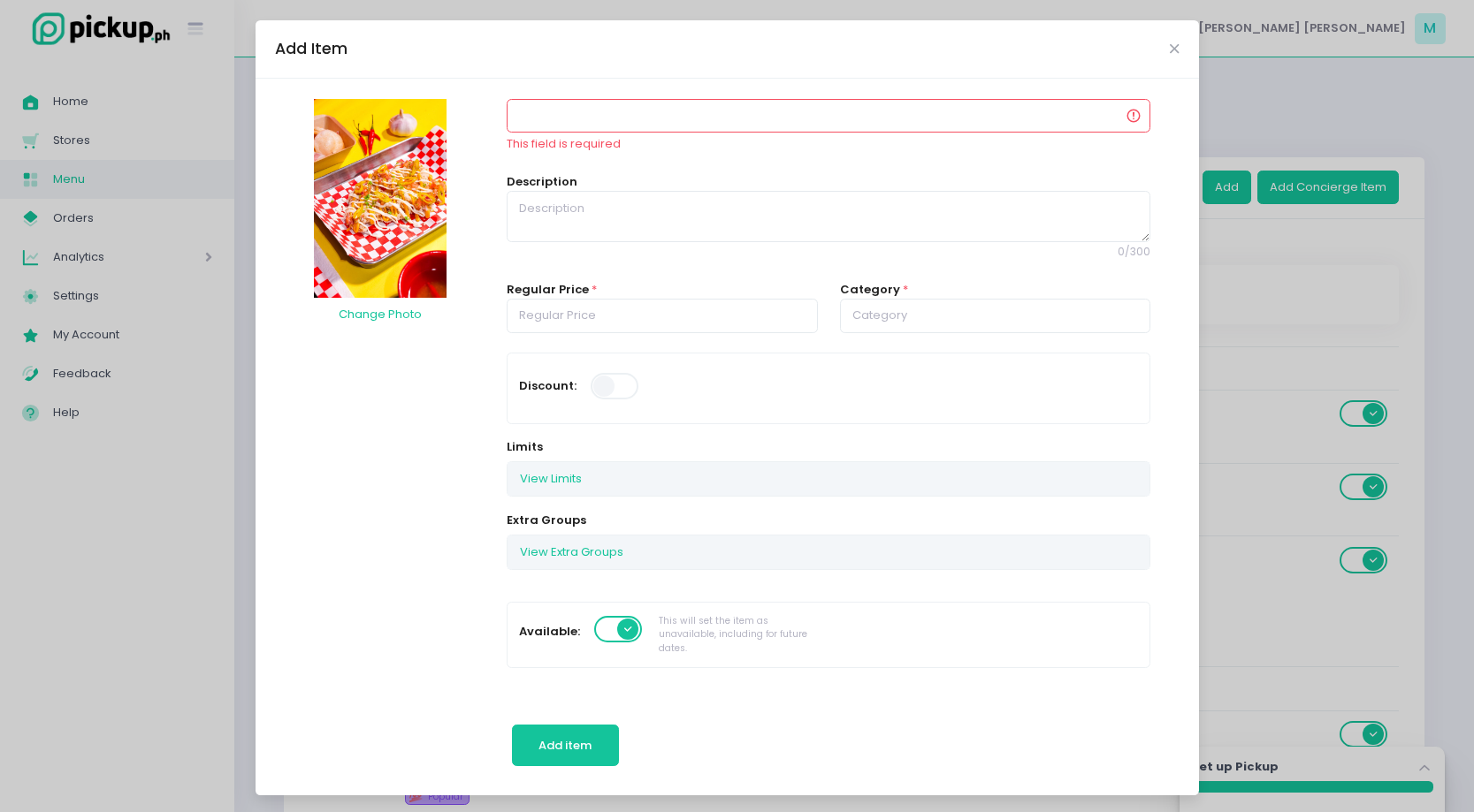
click at [673, 113] on input at bounding box center [828, 116] width 643 height 34
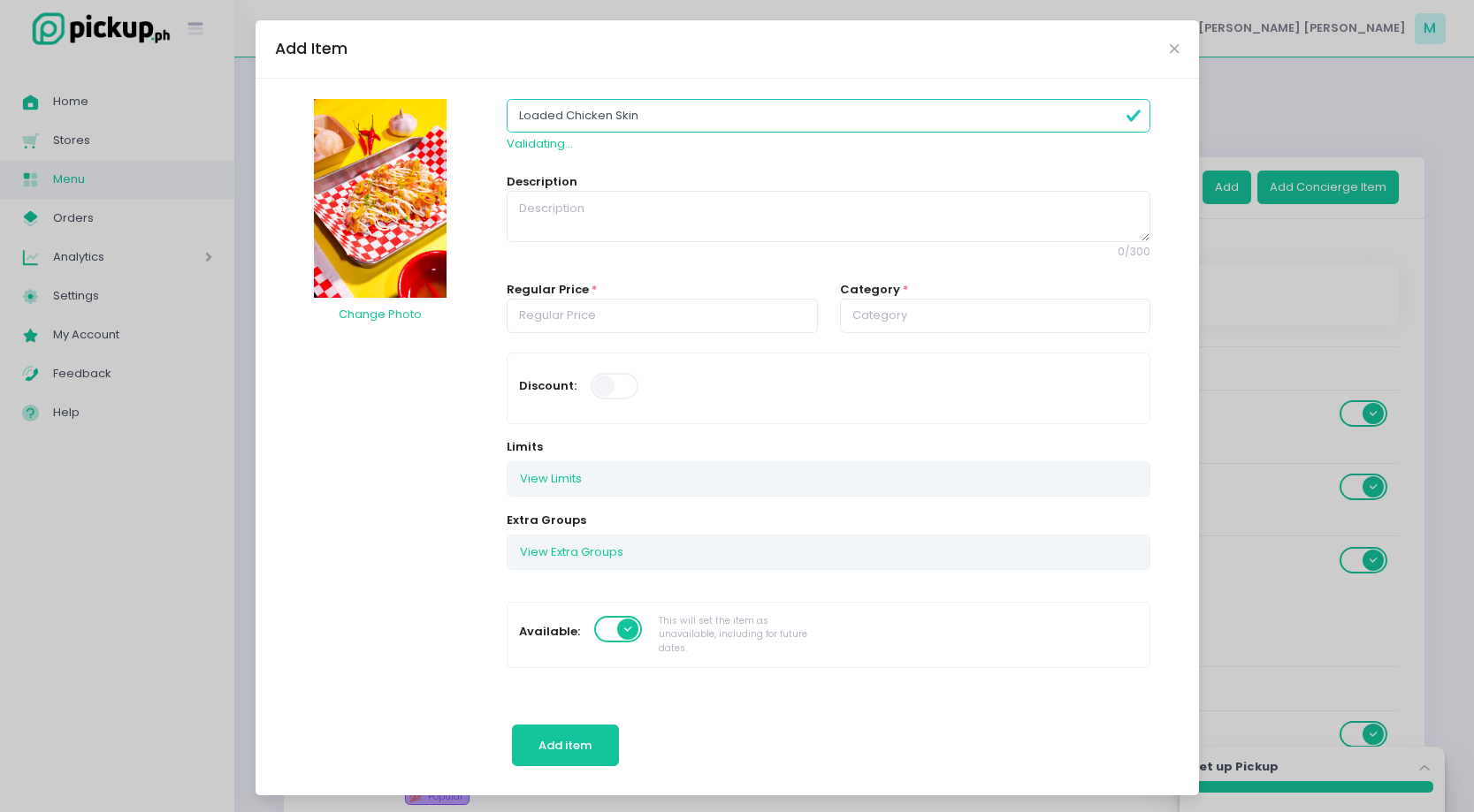
type input "Loaded Chicken Skin"
click at [692, 226] on textarea at bounding box center [828, 217] width 643 height 51
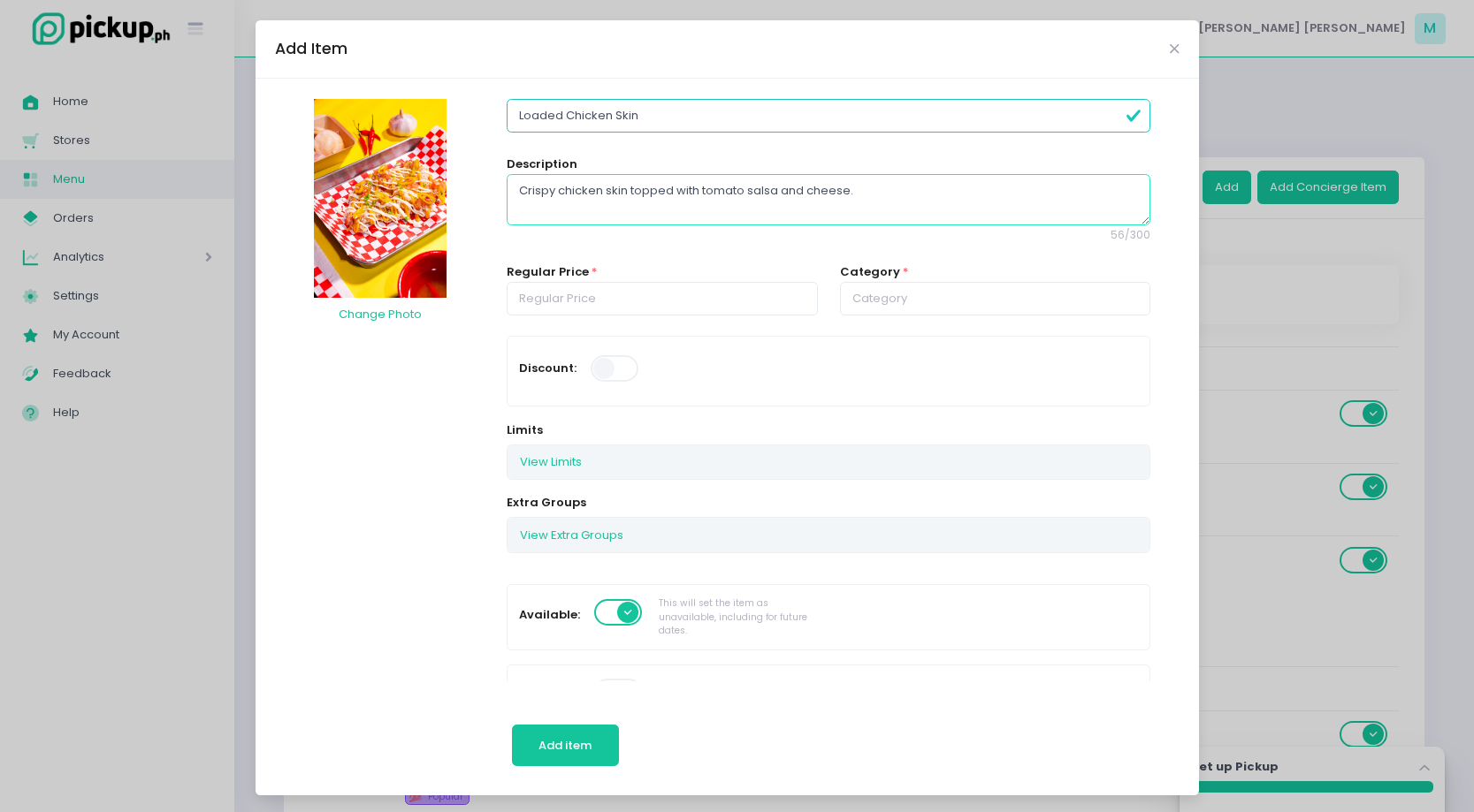
type textarea "Crispy chicken skin topped with tomato salsa and cheese."
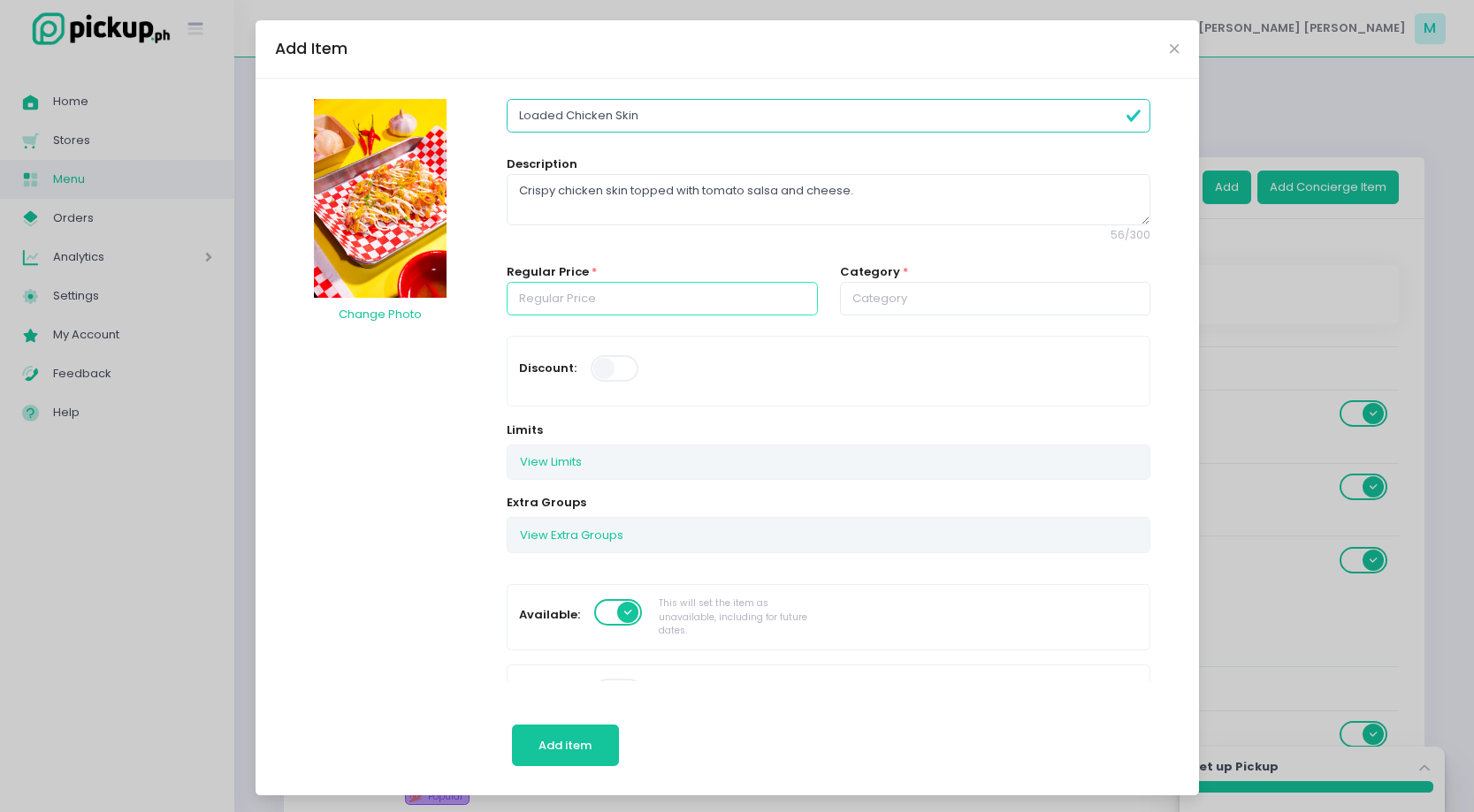
click at [603, 313] on input "number" at bounding box center [662, 298] width 311 height 34
type input "2"
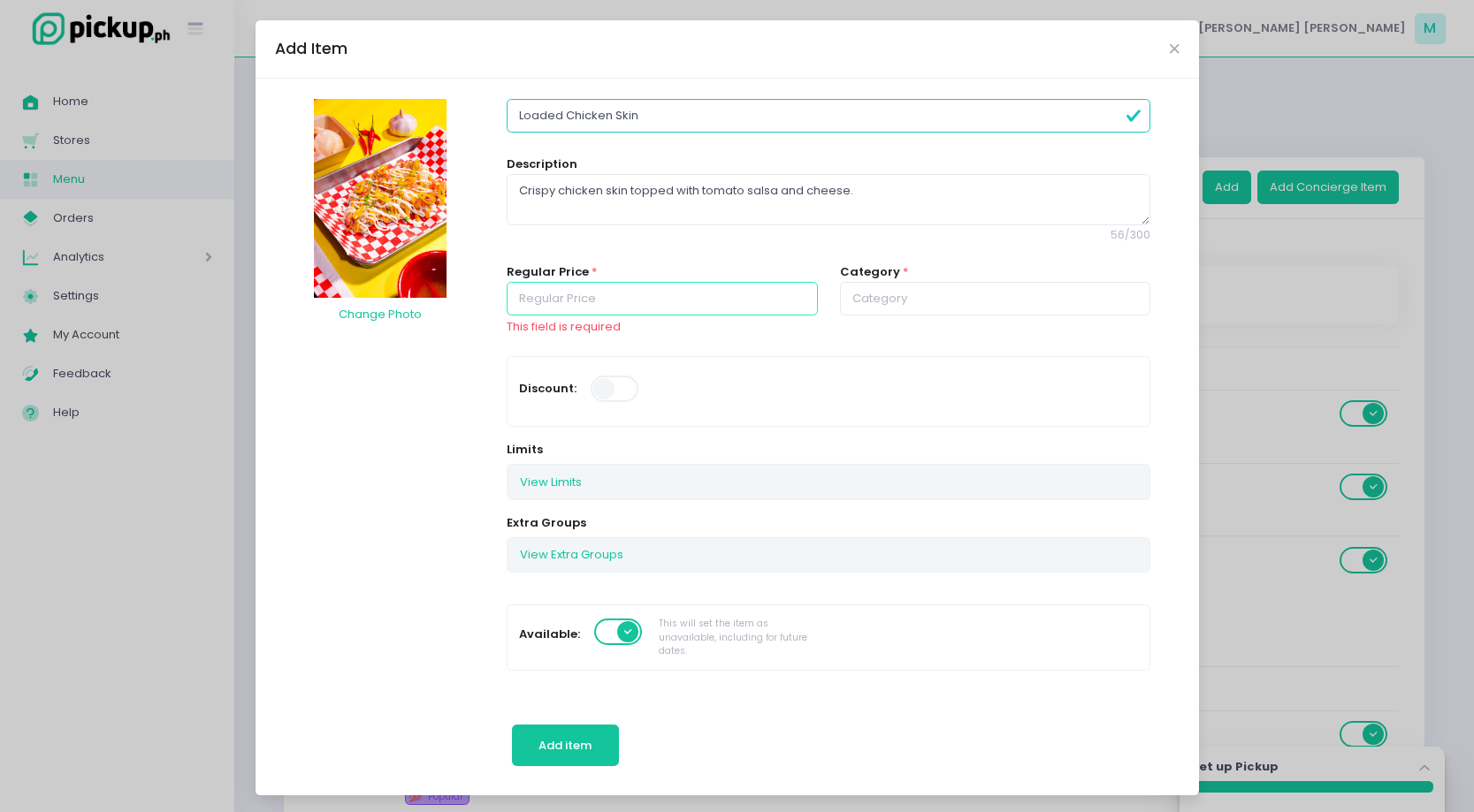
type input "2"
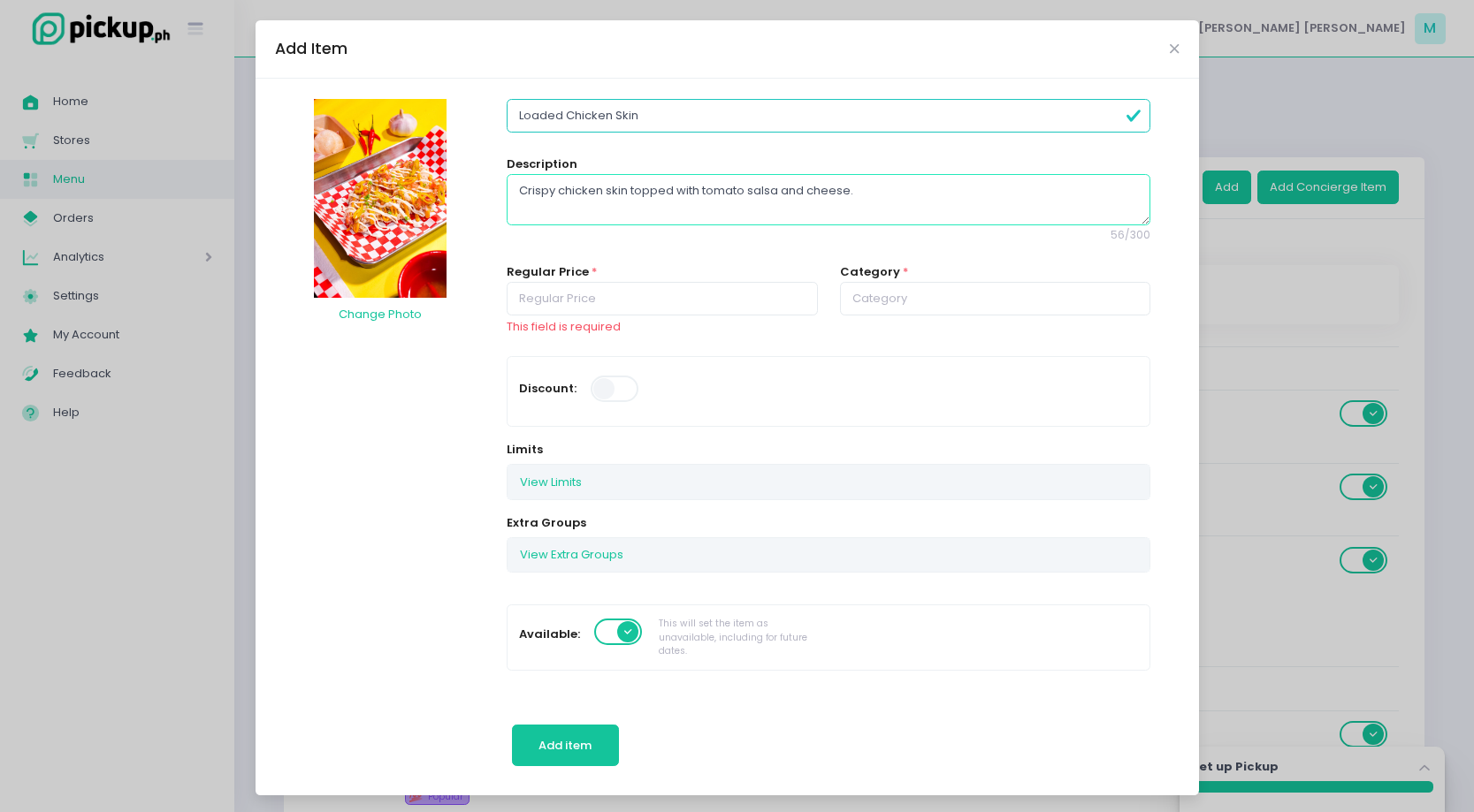
type input "0.00"
drag, startPoint x: 804, startPoint y: 196, endPoint x: 776, endPoint y: 196, distance: 28.0
click at [776, 196] on textarea "Crispy chicken skin topped with tomato salsa and cheese." at bounding box center [828, 199] width 643 height 51
type textarea "Crispy chicken skin topped with tomato salsa, aioli and cheese."
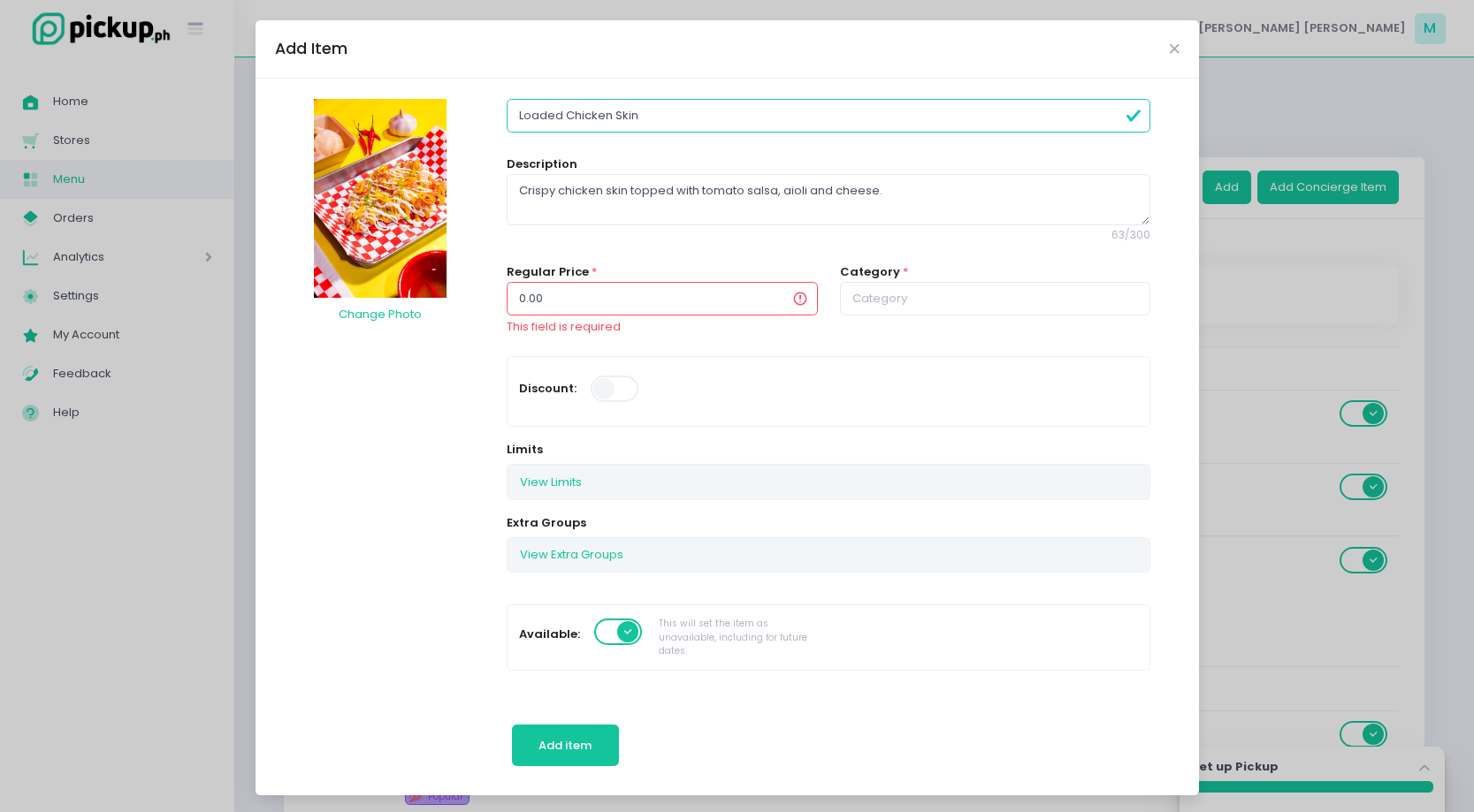
click at [529, 302] on input "0.00" at bounding box center [662, 298] width 311 height 34
type input "0"
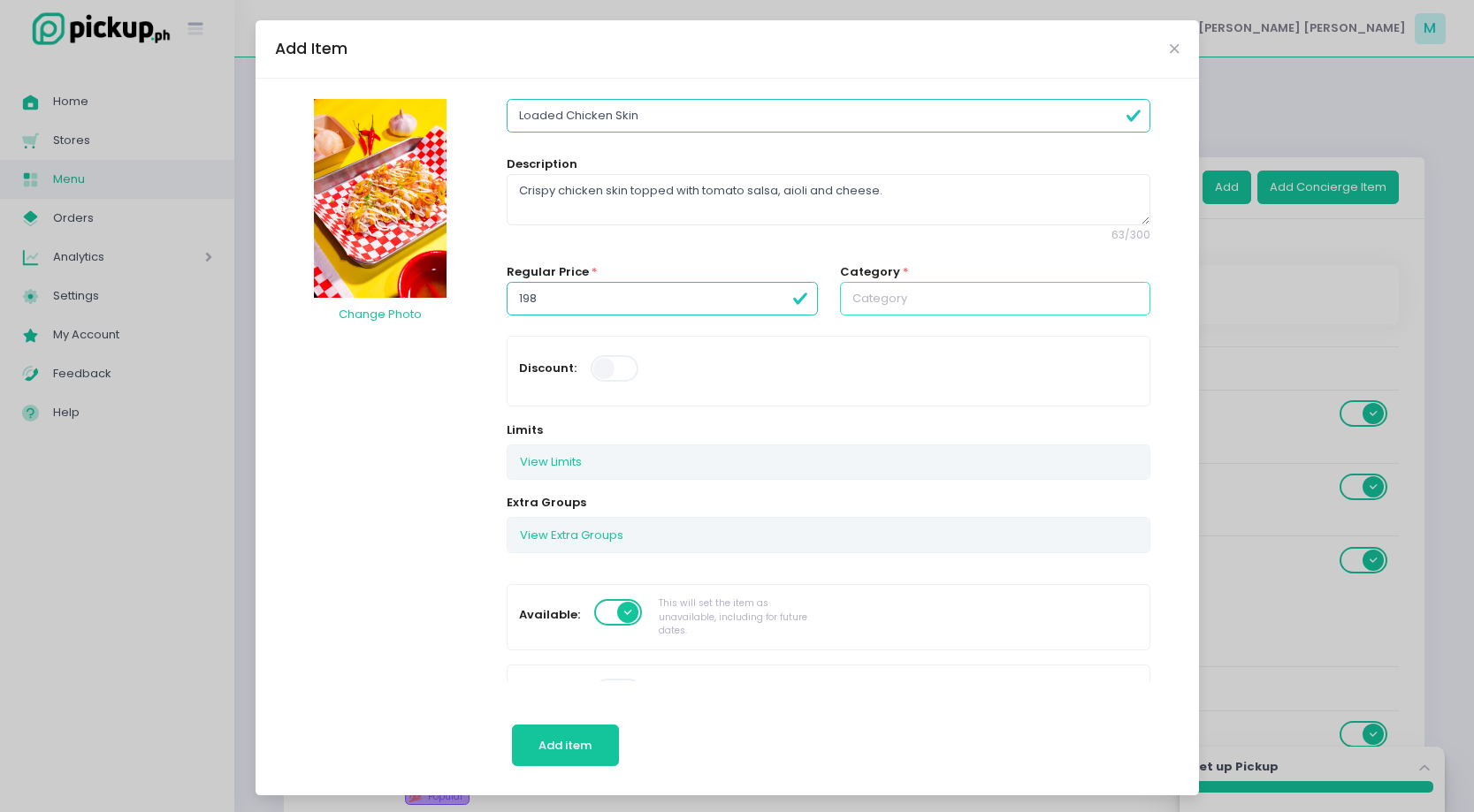
type input "198.00"
click at [895, 308] on input "text" at bounding box center [995, 298] width 311 height 34
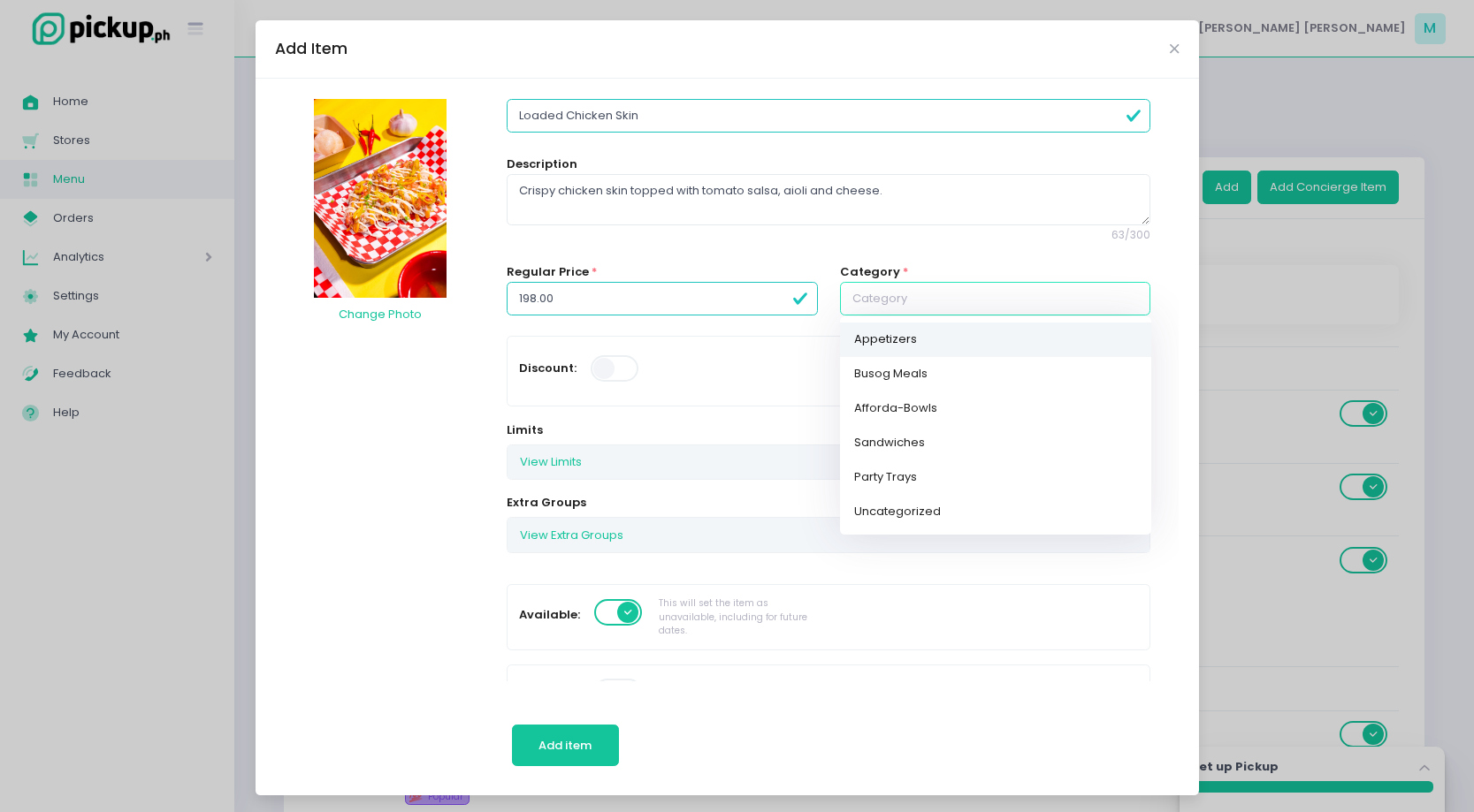
click at [905, 355] on link "Appetizers" at bounding box center [995, 339] width 311 height 34
type input "Appetizers"
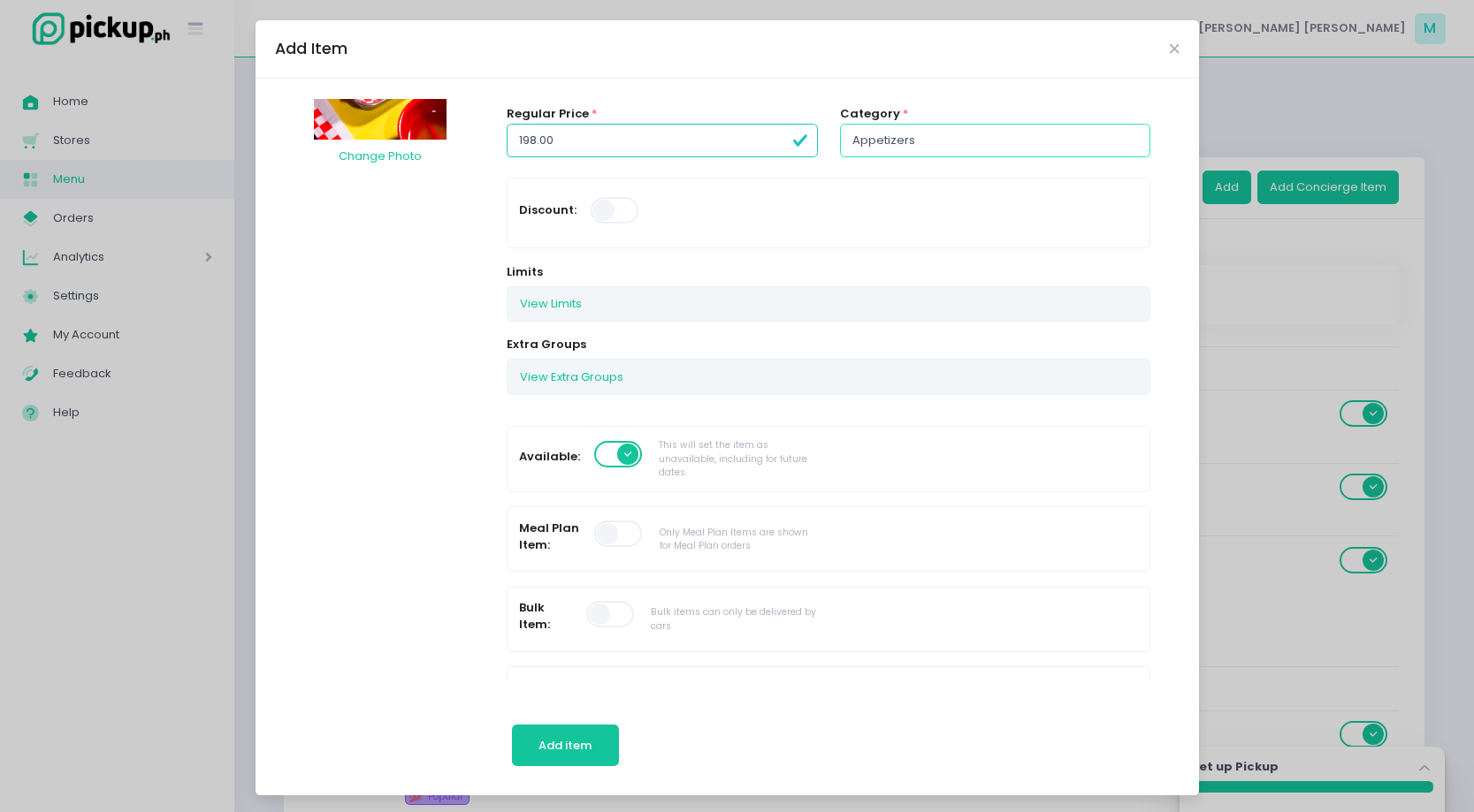
scroll to position [220, 0]
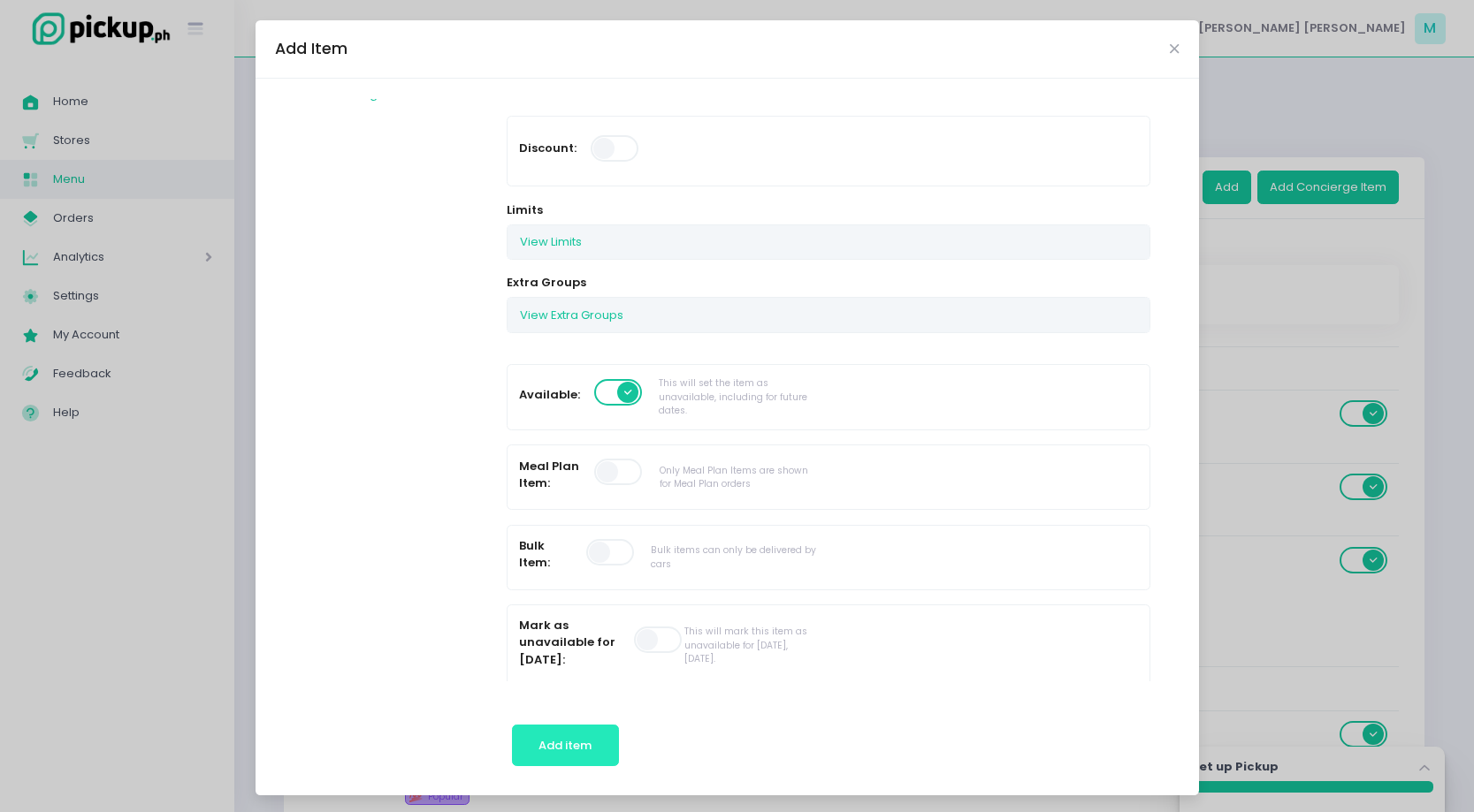
click at [594, 751] on button "Add item" at bounding box center [566, 746] width 107 height 43
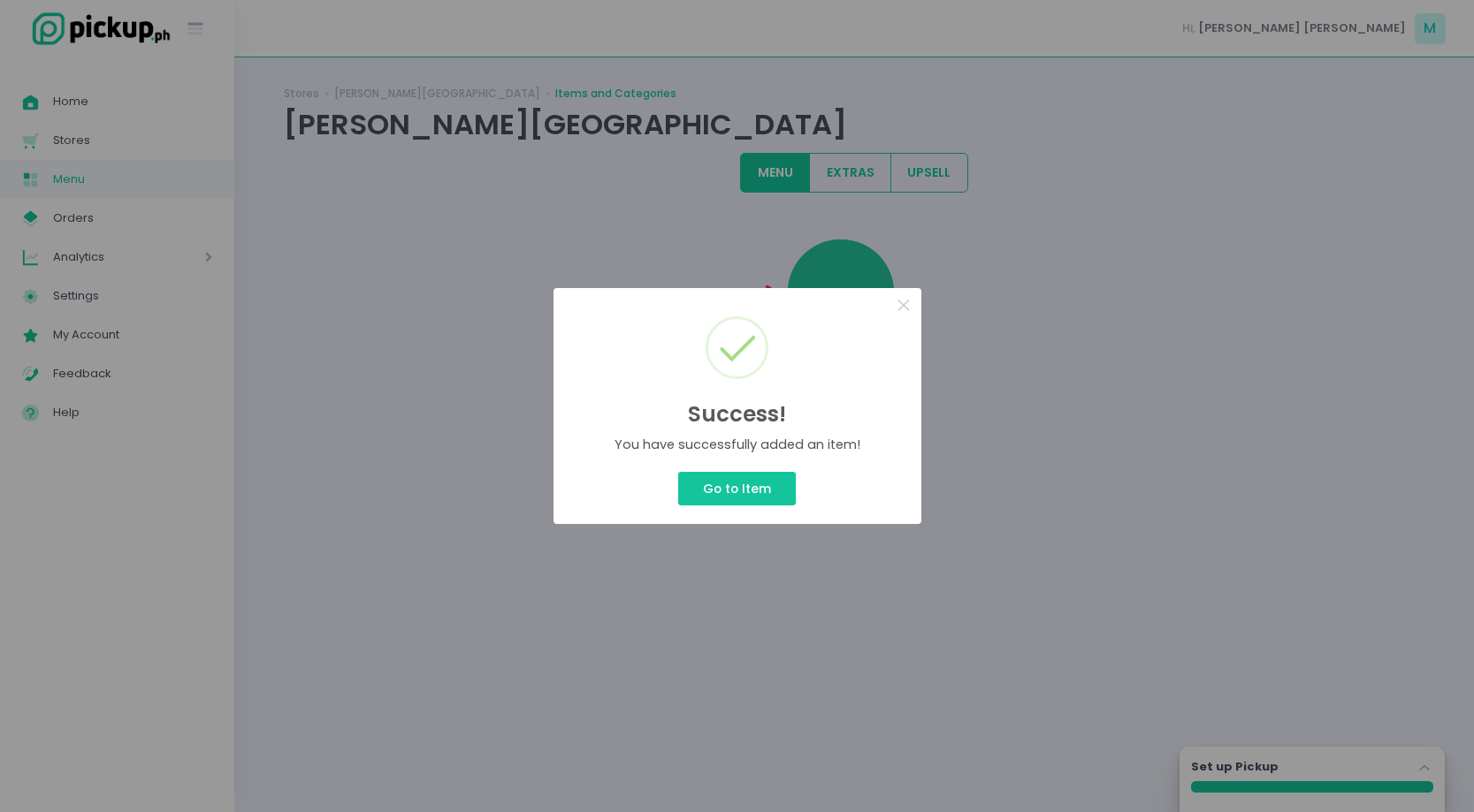
scroll to position [0, 0]
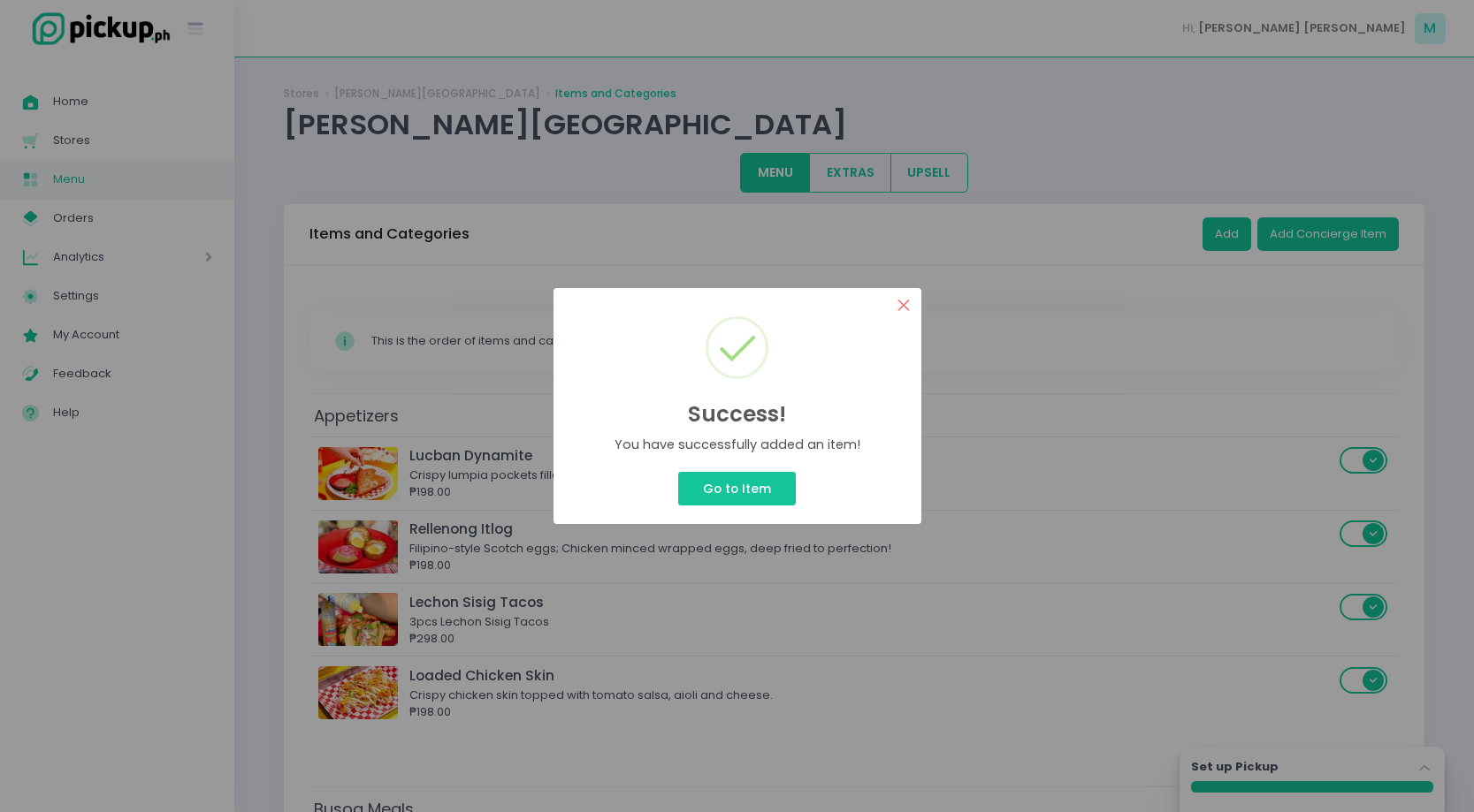
click at [913, 313] on button "×" at bounding box center [904, 305] width 34 height 34
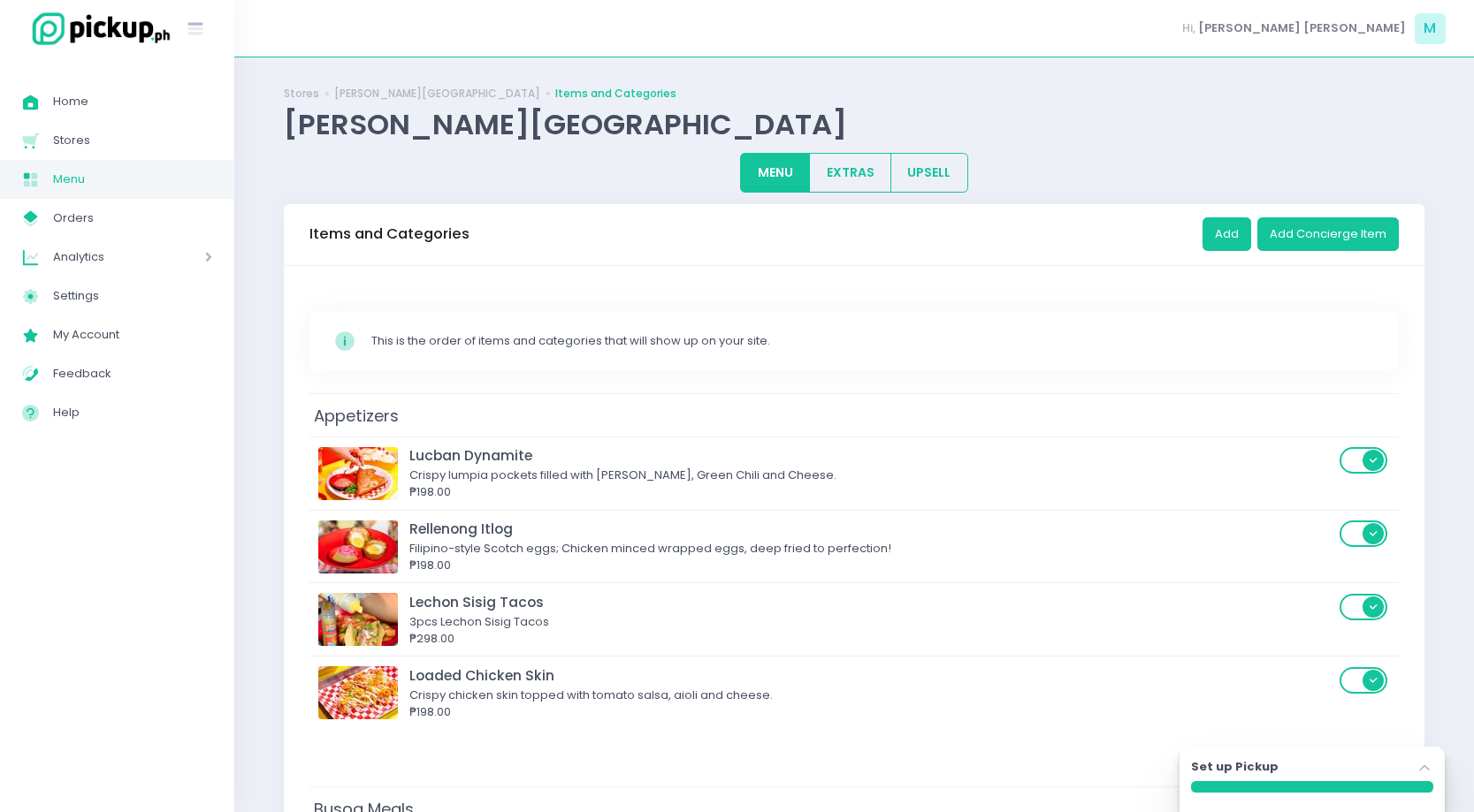
click at [1213, 251] on div "Add Add Concierge Item" at bounding box center [1300, 234] width 196 height 50
click at [1218, 241] on button "Add" at bounding box center [1226, 234] width 49 height 34
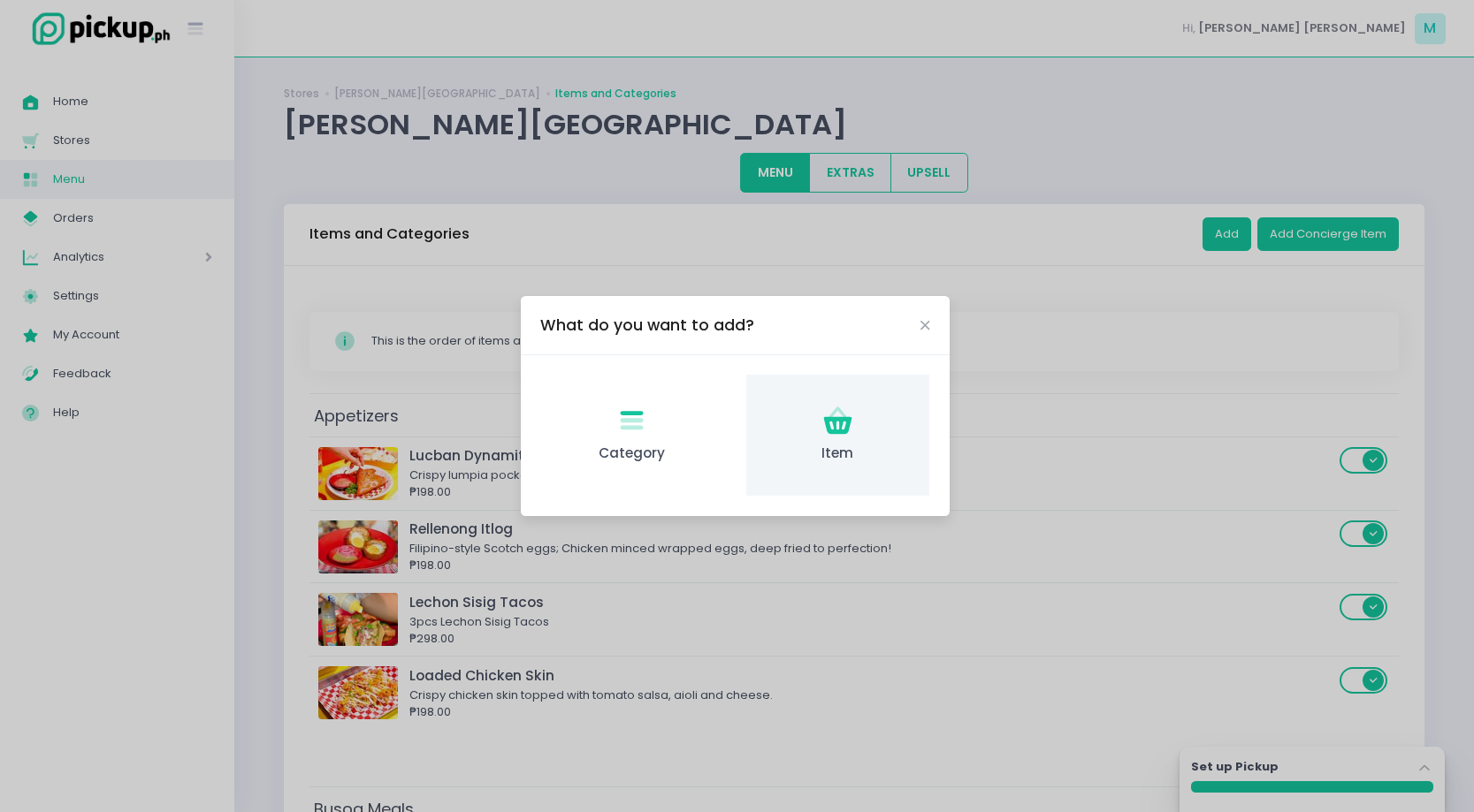
click at [791, 454] on span "Item" at bounding box center [838, 454] width 154 height 20
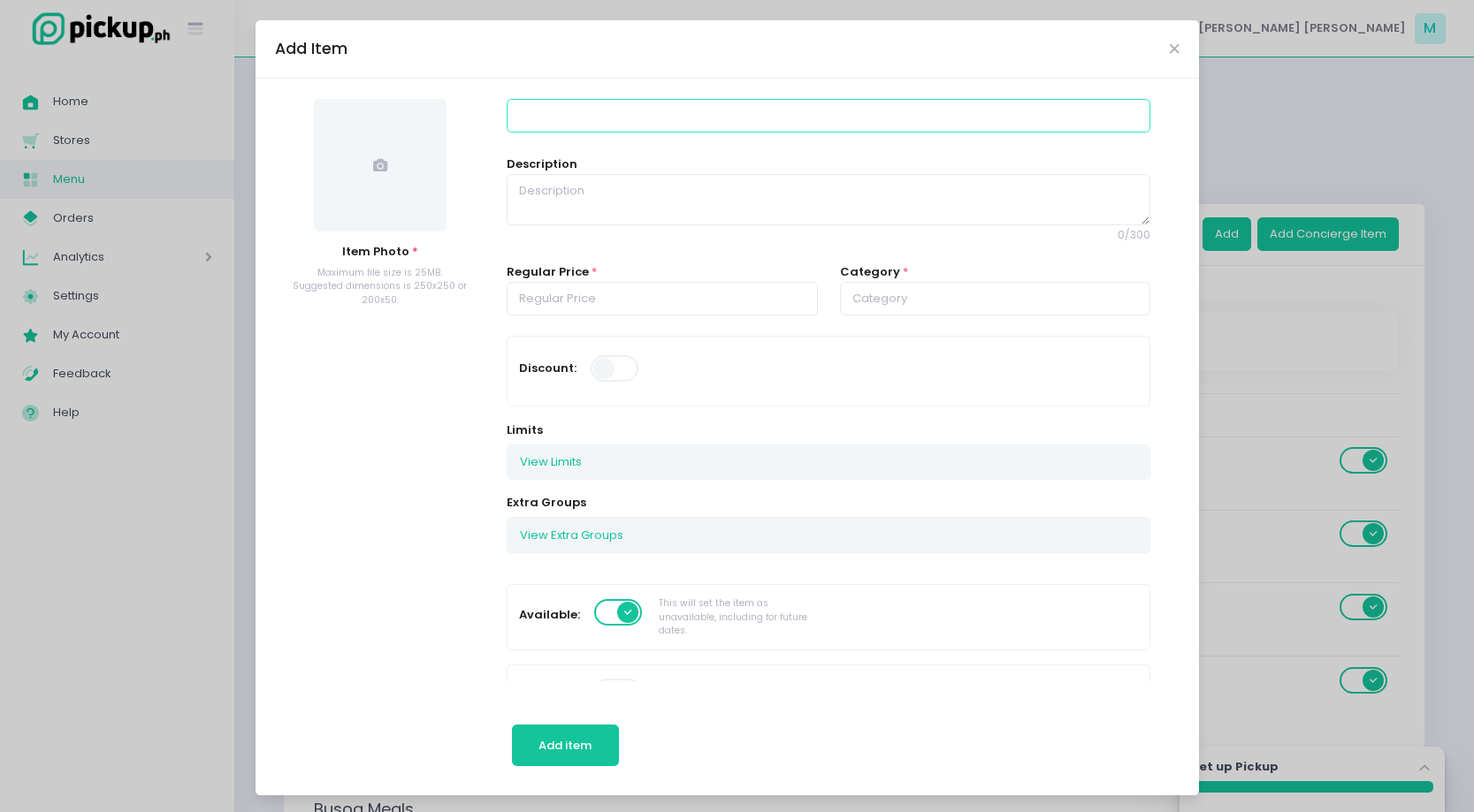
click at [554, 114] on input at bounding box center [828, 116] width 643 height 34
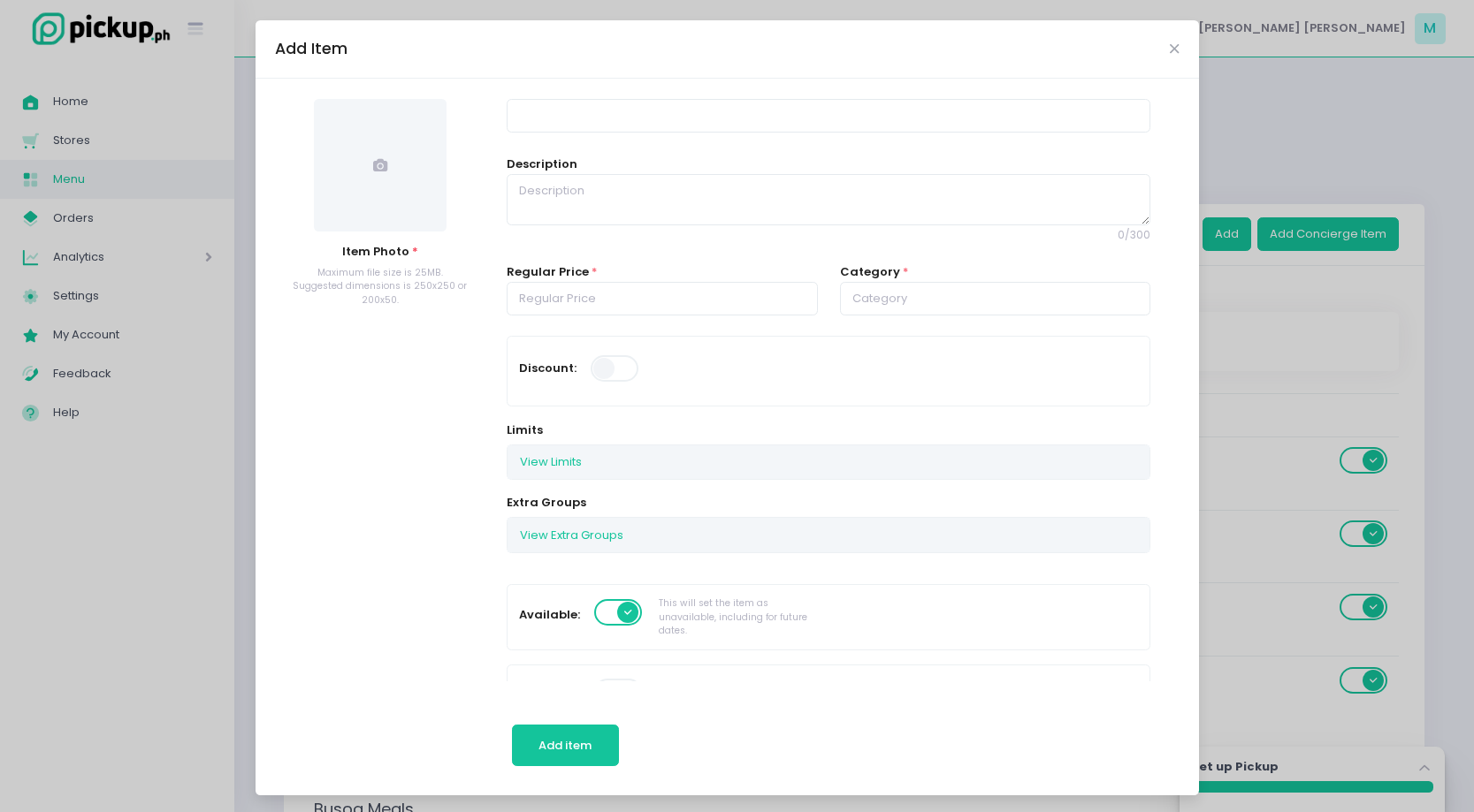
click at [407, 166] on span at bounding box center [380, 165] width 132 height 132
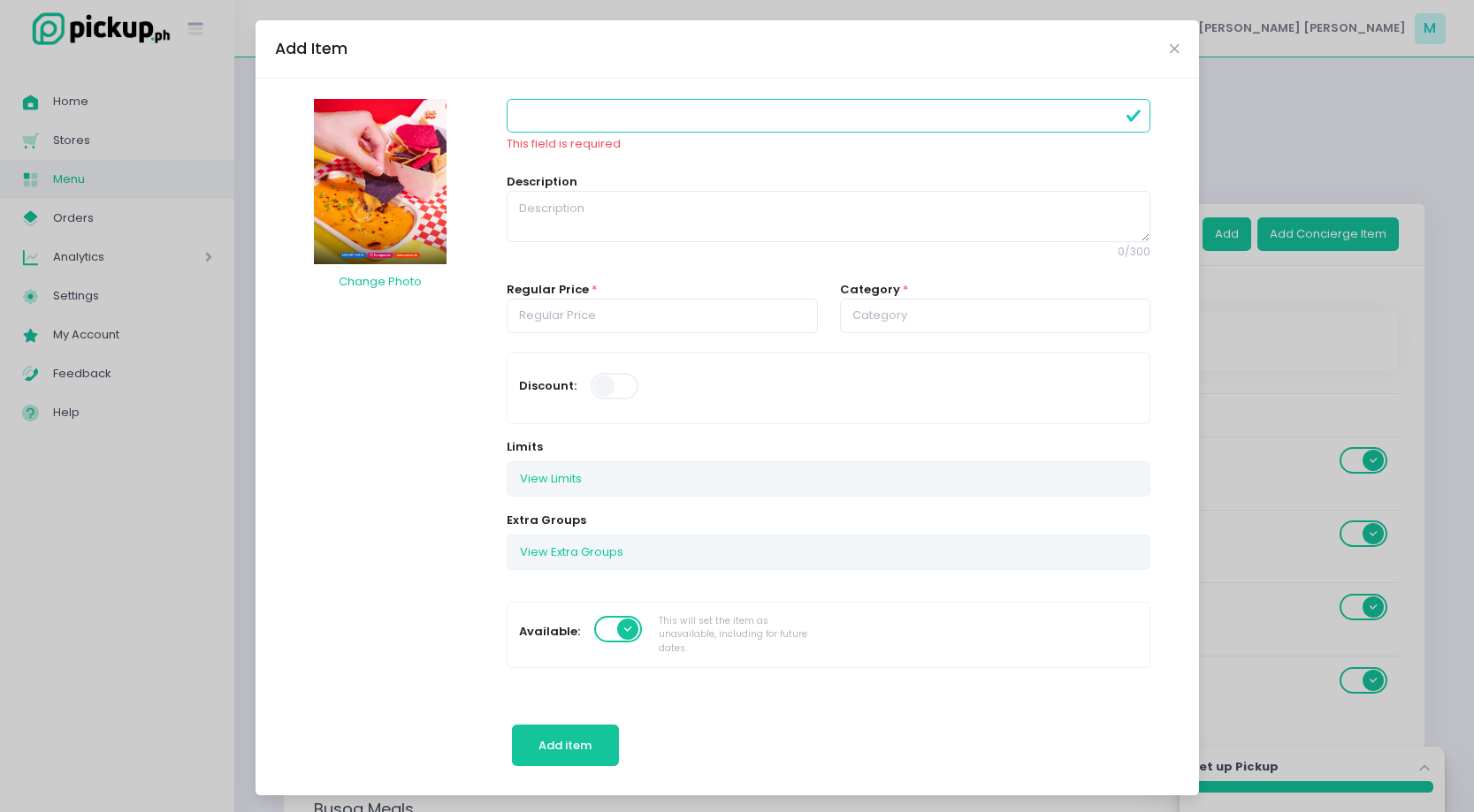
click at [591, 111] on input at bounding box center [828, 116] width 643 height 34
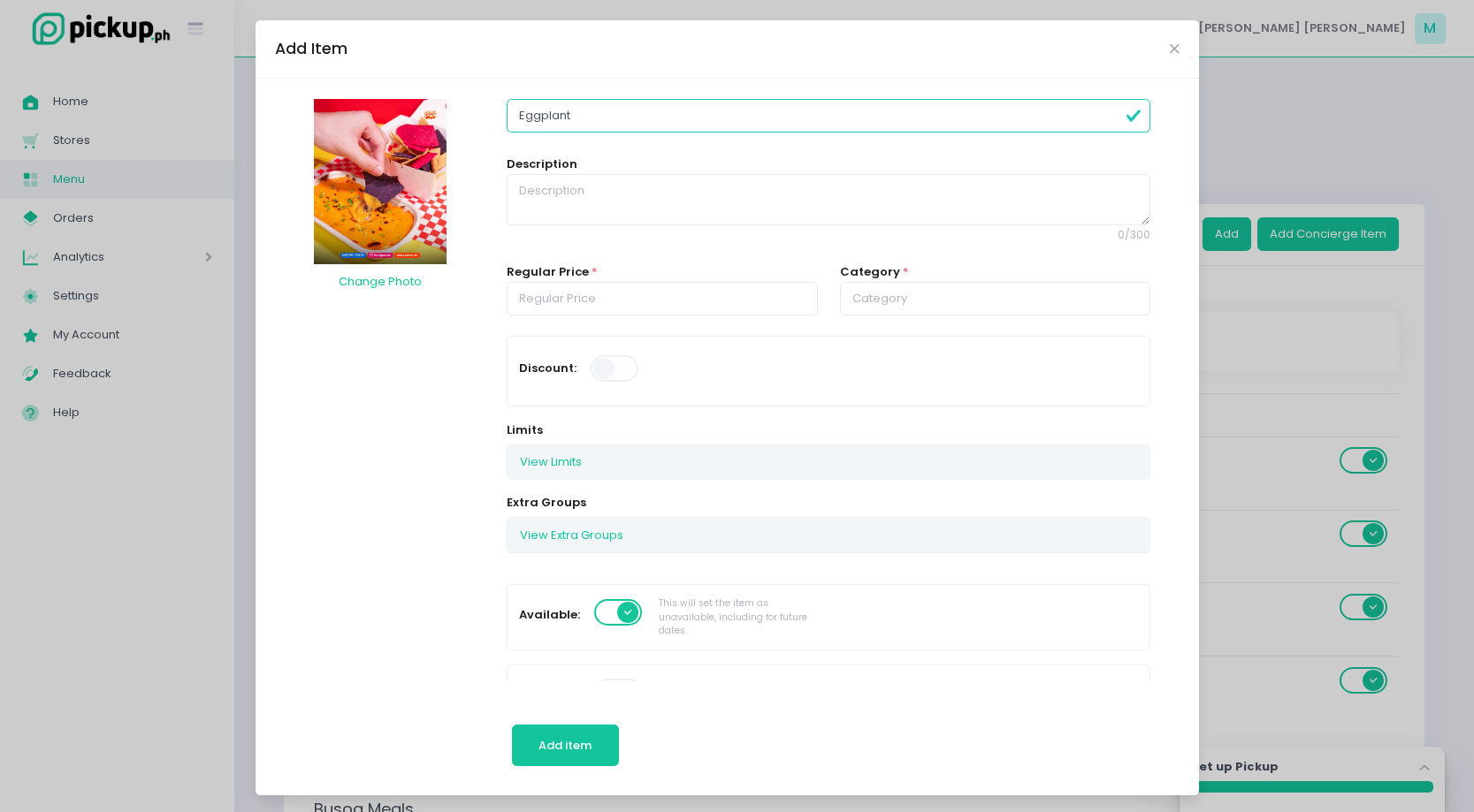
type input "Eggplant Fundido & Chips"
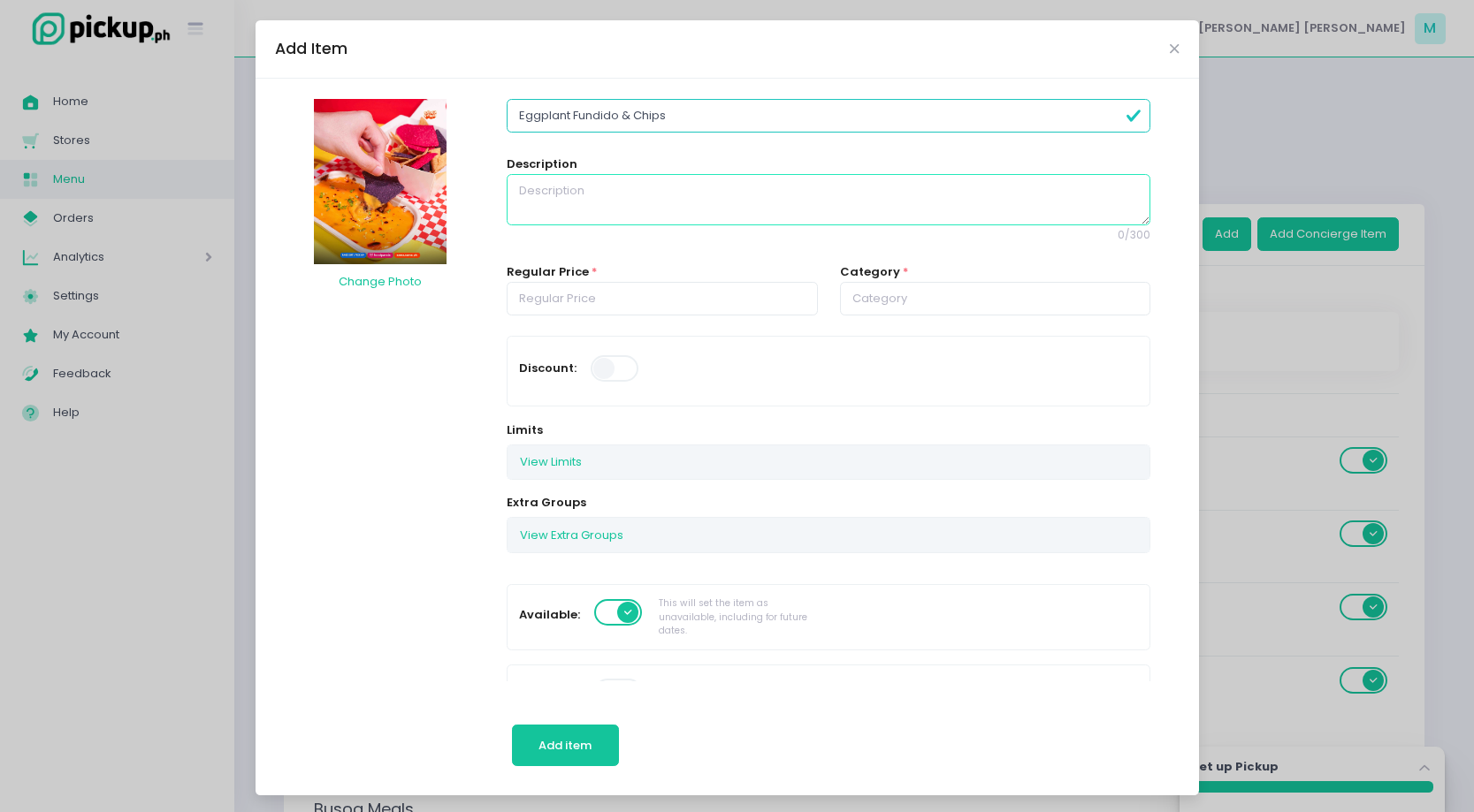
click at [643, 214] on textarea at bounding box center [828, 199] width 643 height 51
drag, startPoint x: 786, startPoint y: 189, endPoint x: 745, endPoint y: 189, distance: 41.0
click at [745, 189] on textarea "Smoky roasted eggplant and bean dip, served with cheese and chips." at bounding box center [828, 199] width 643 height 51
click at [881, 191] on textarea "Smoky roasted eggplant and bean dip topped with cheese and chips." at bounding box center [828, 199] width 643 height 51
drag, startPoint x: 890, startPoint y: 192, endPoint x: 1046, endPoint y: 202, distance: 156.3
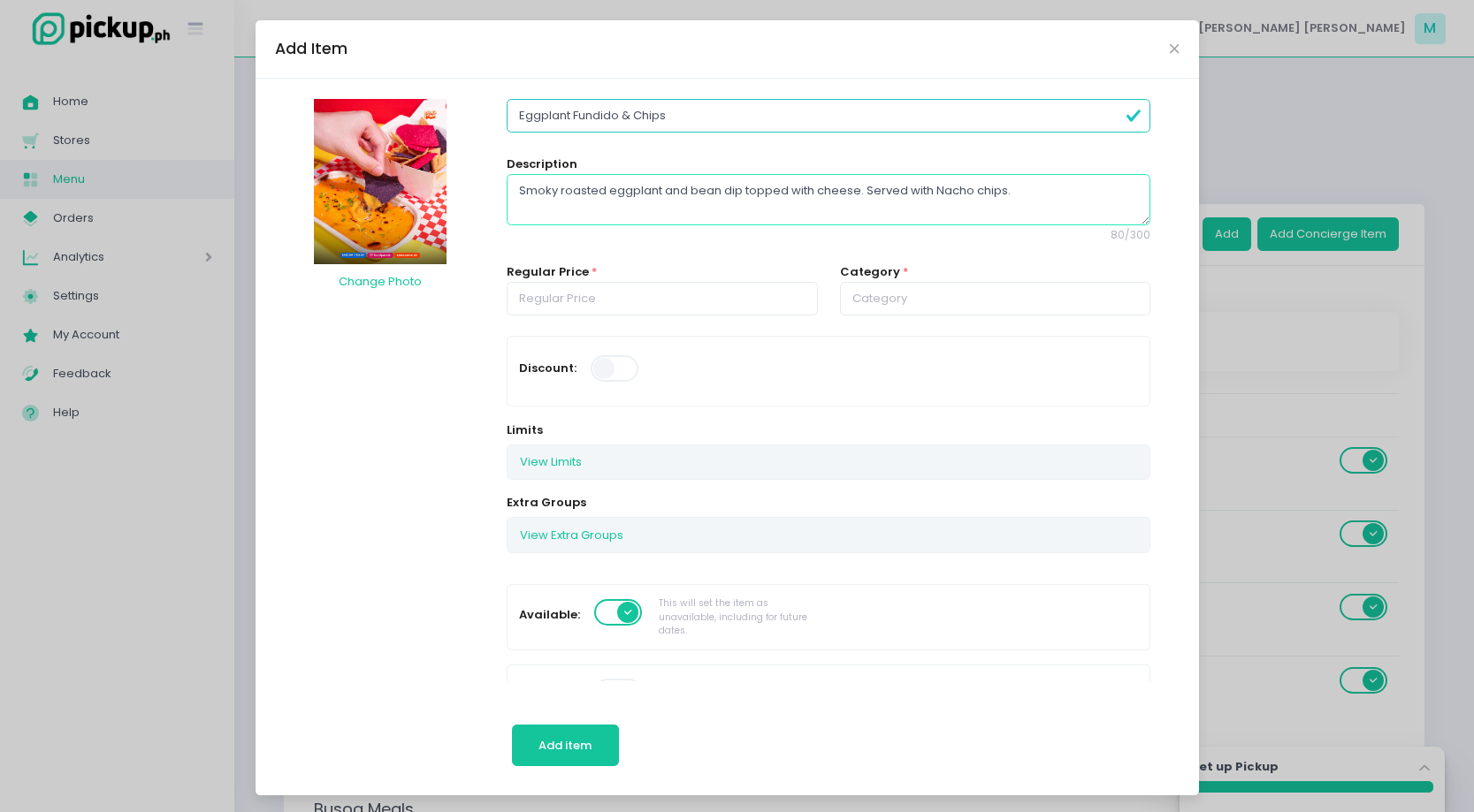
click at [1046, 202] on textarea "Smoky roasted eggplant and bean dip topped with cheese. Served with Nacho chips." at bounding box center [828, 199] width 643 height 51
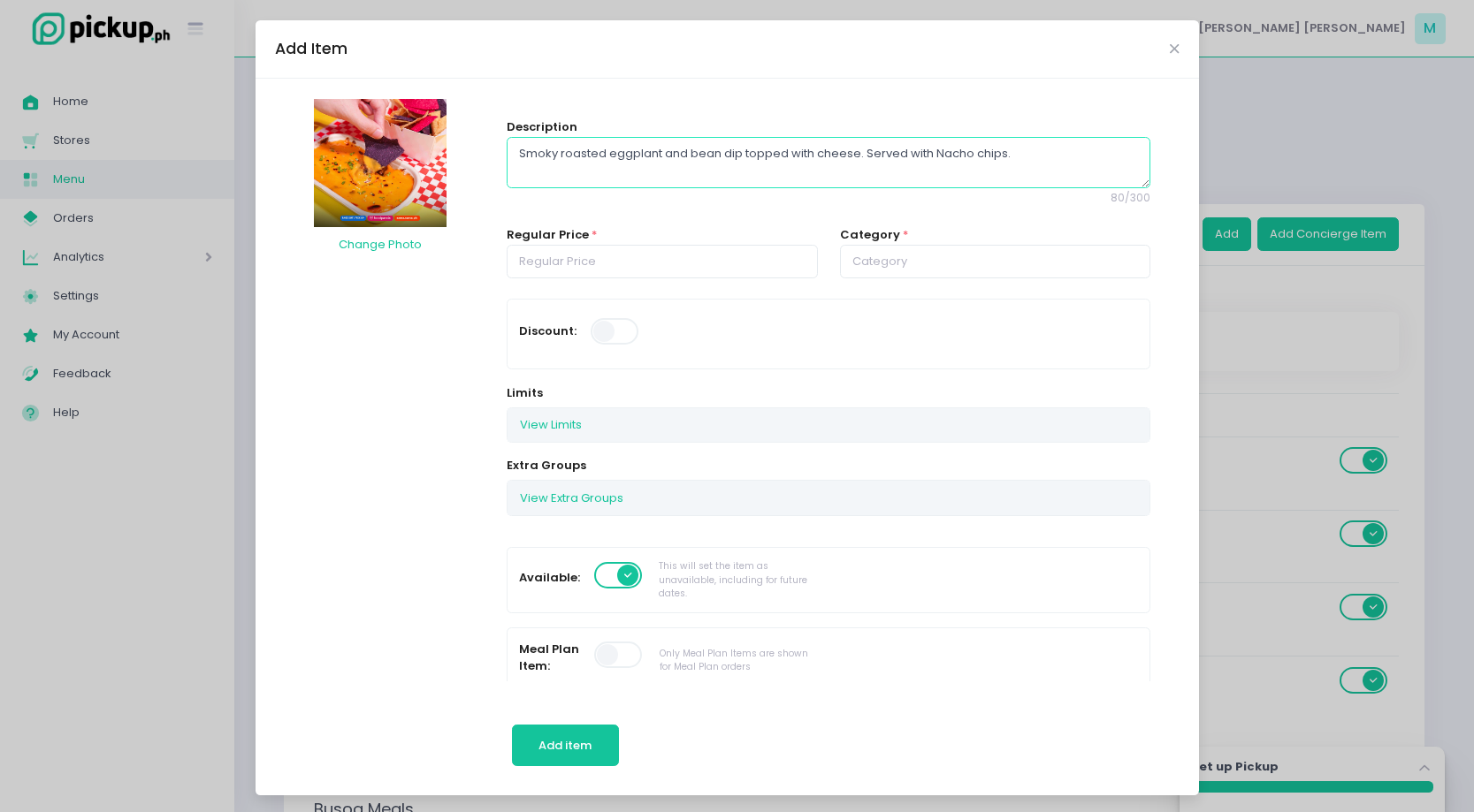
type textarea "Smoky roasted eggplant and bean dip topped with cheese. Served with Nacho chips."
click at [672, 271] on input "number" at bounding box center [662, 261] width 311 height 34
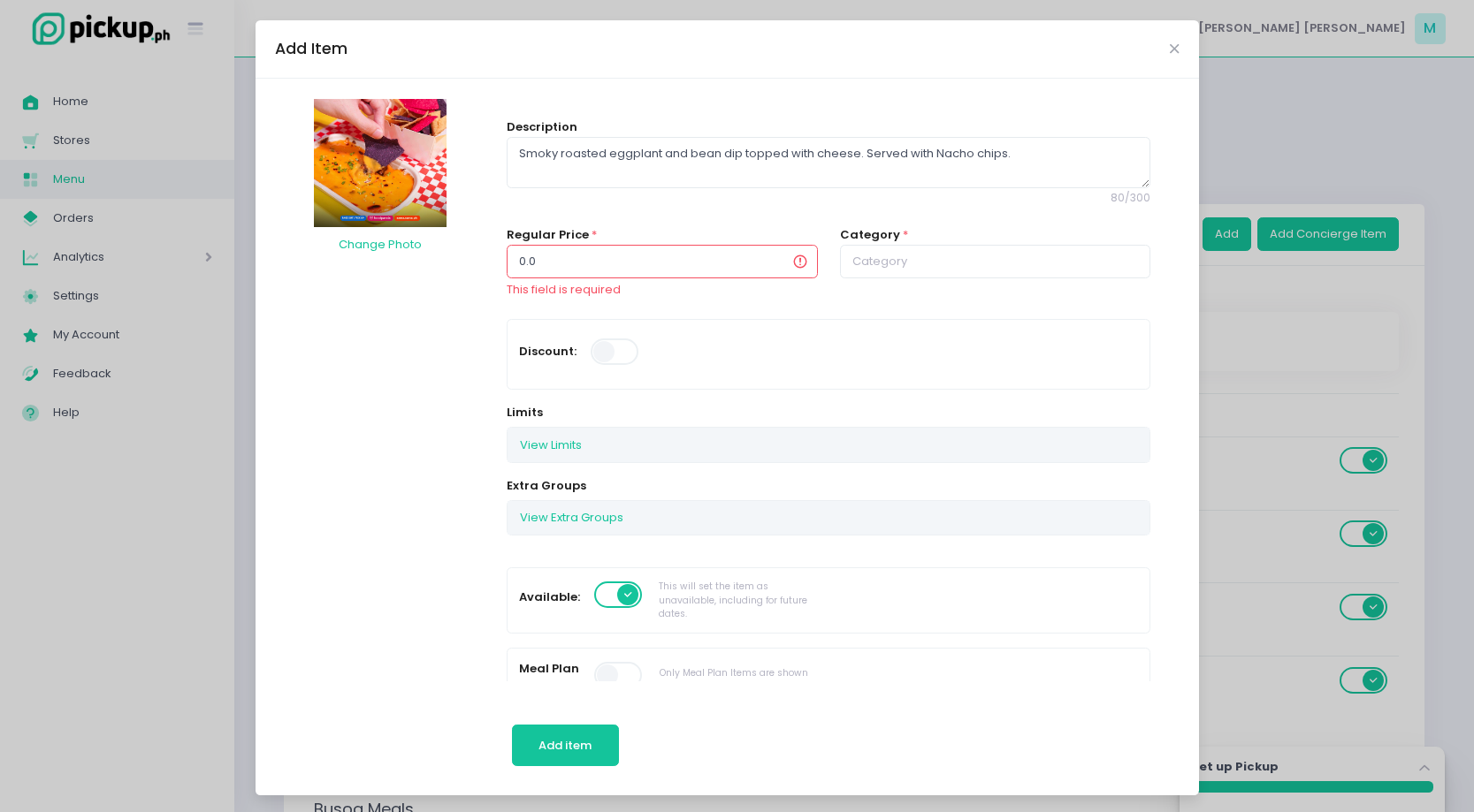
type input "0"
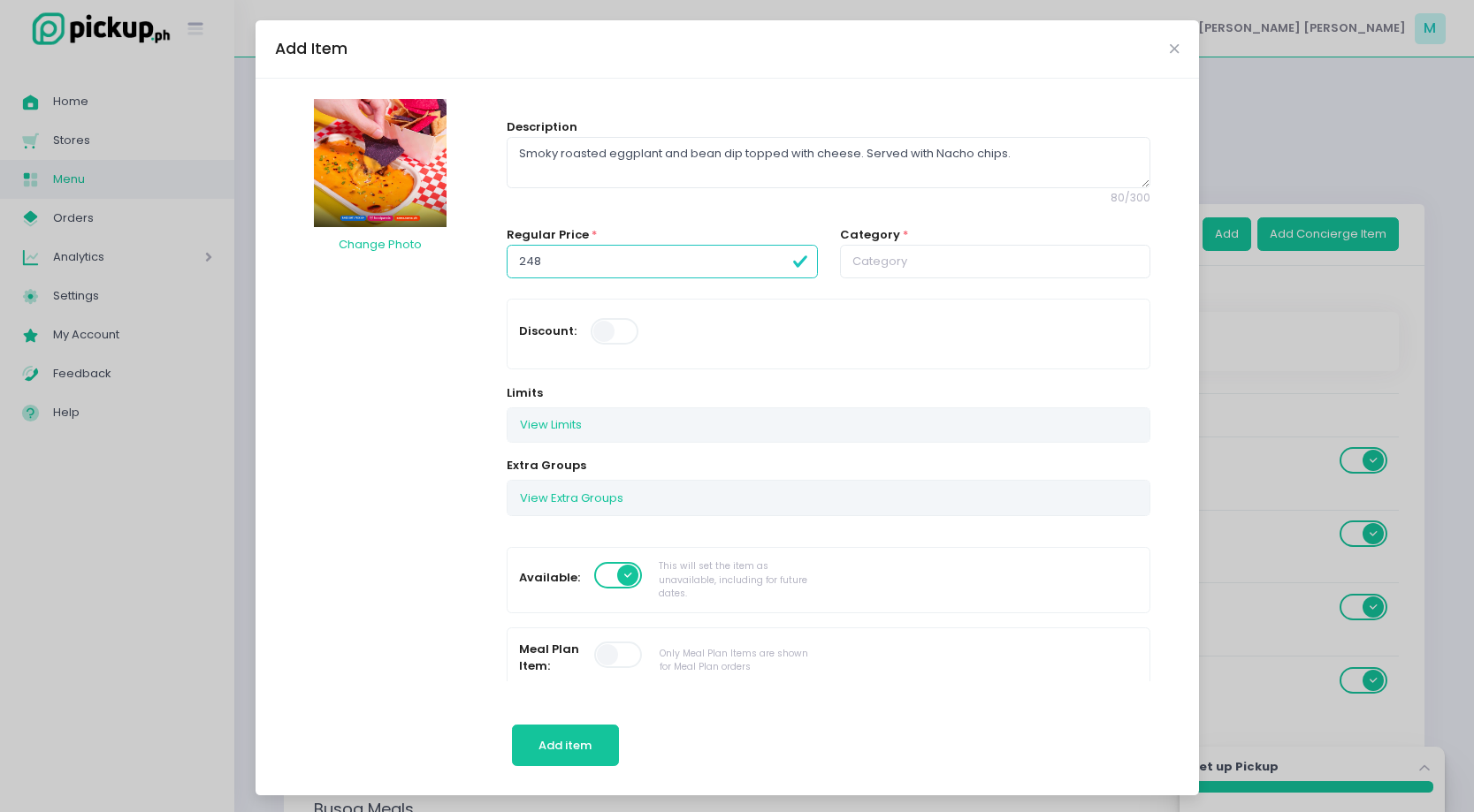
type input "248.00"
click at [968, 316] on div "Discount:" at bounding box center [828, 334] width 641 height 47
click at [911, 272] on input "text" at bounding box center [995, 261] width 311 height 34
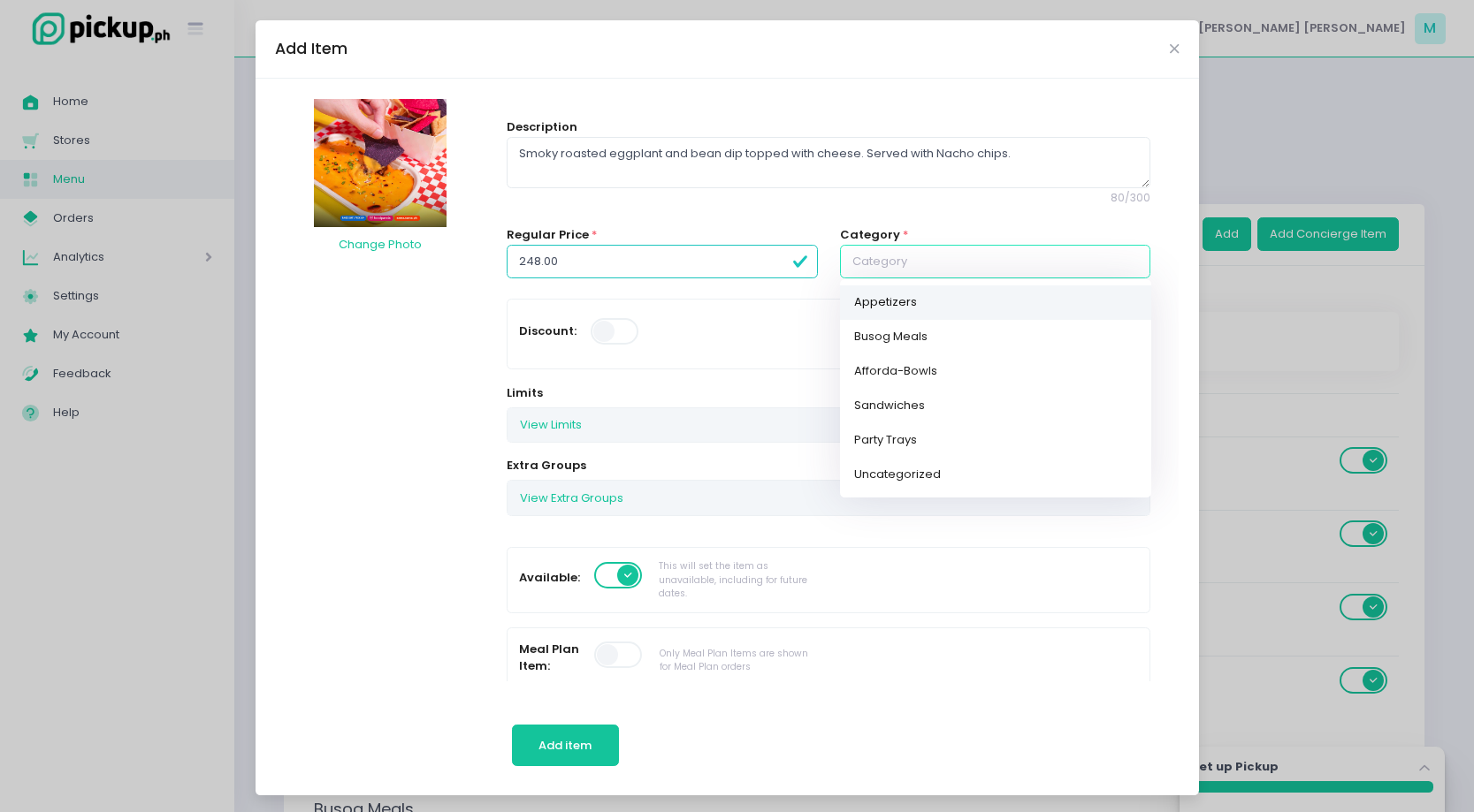
click at [920, 304] on link "Appetizers" at bounding box center [995, 302] width 311 height 34
type input "Appetizers"
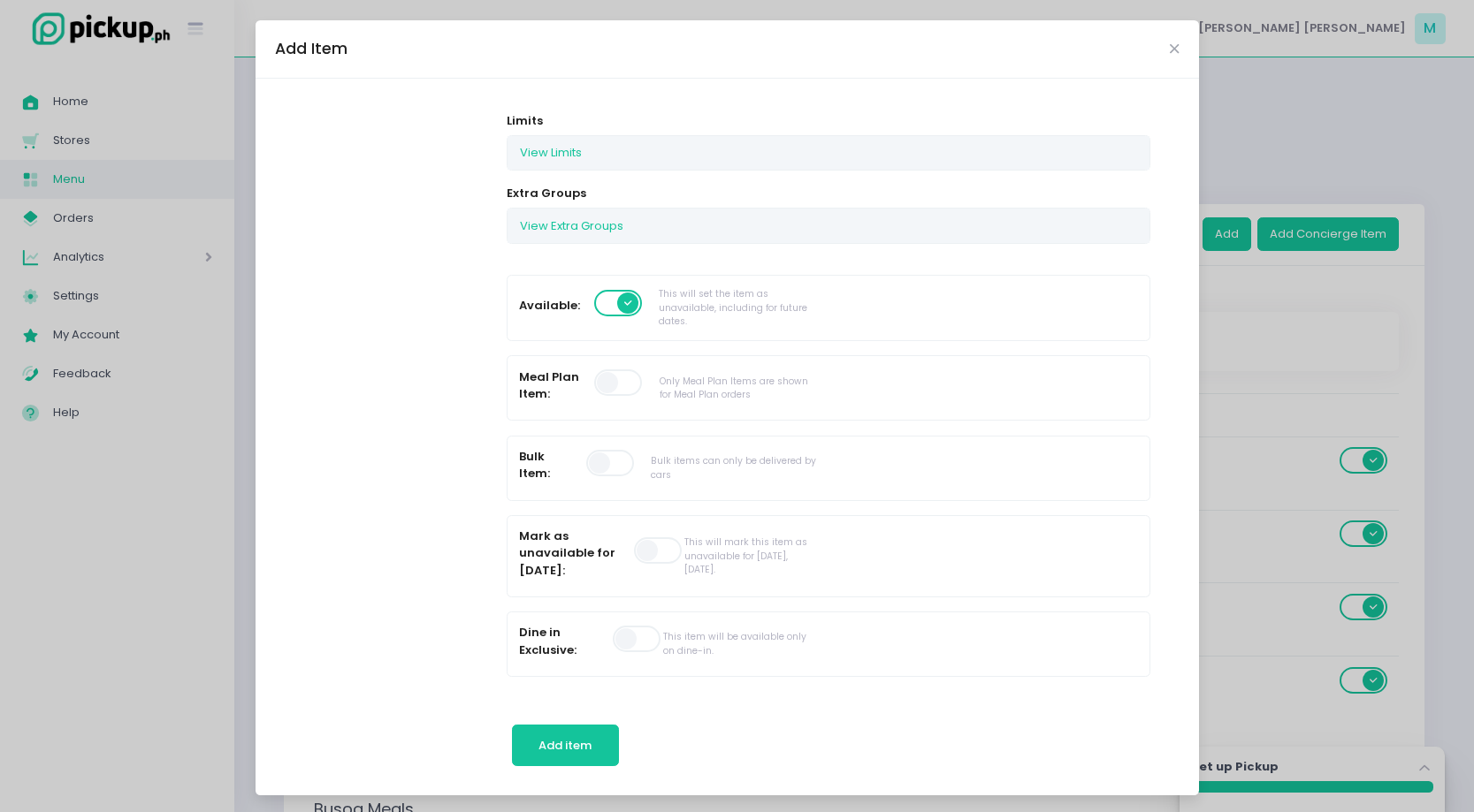
scroll to position [471, 0]
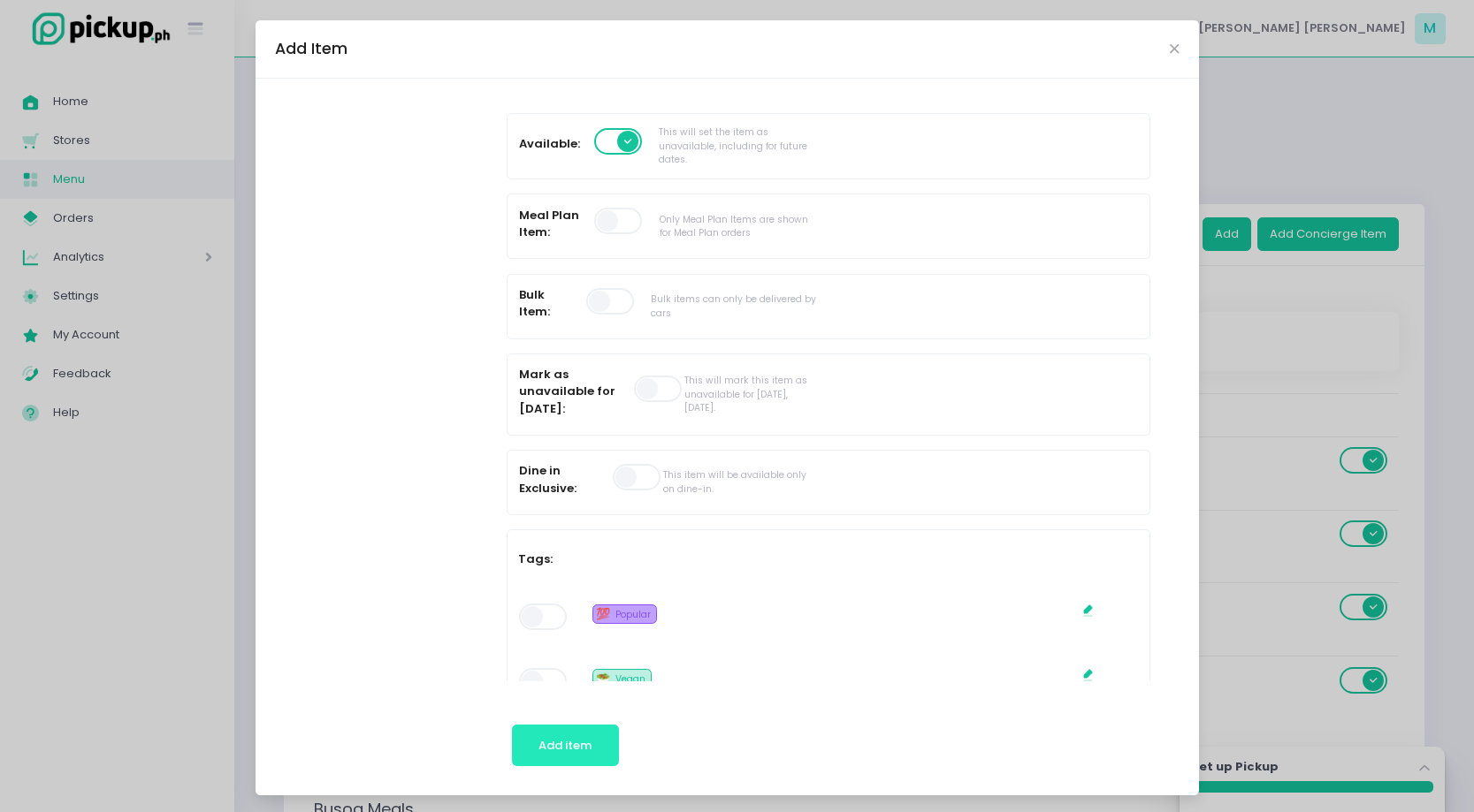
click at [565, 755] on button "Add item" at bounding box center [566, 746] width 107 height 43
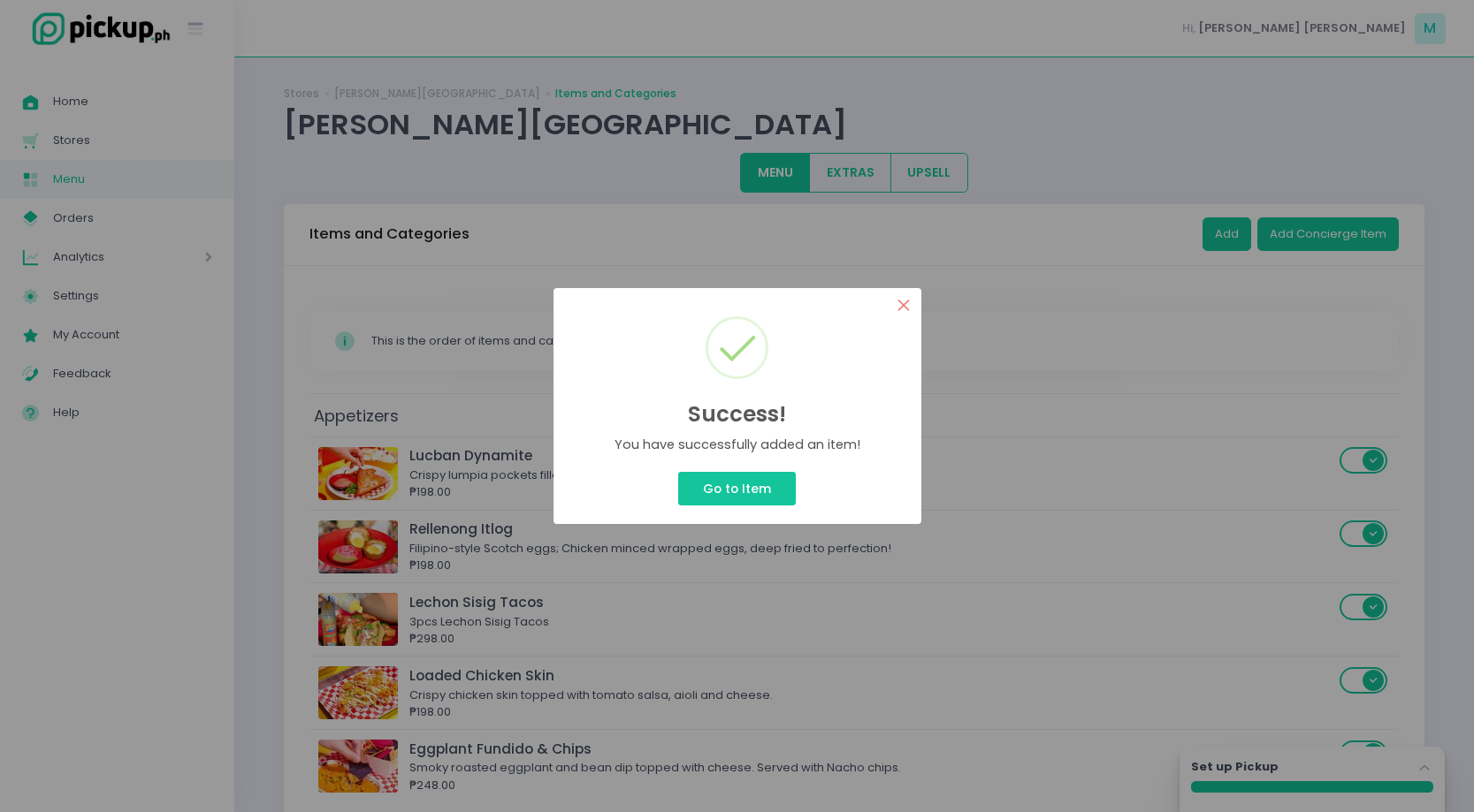
click at [908, 312] on button "×" at bounding box center [904, 305] width 34 height 34
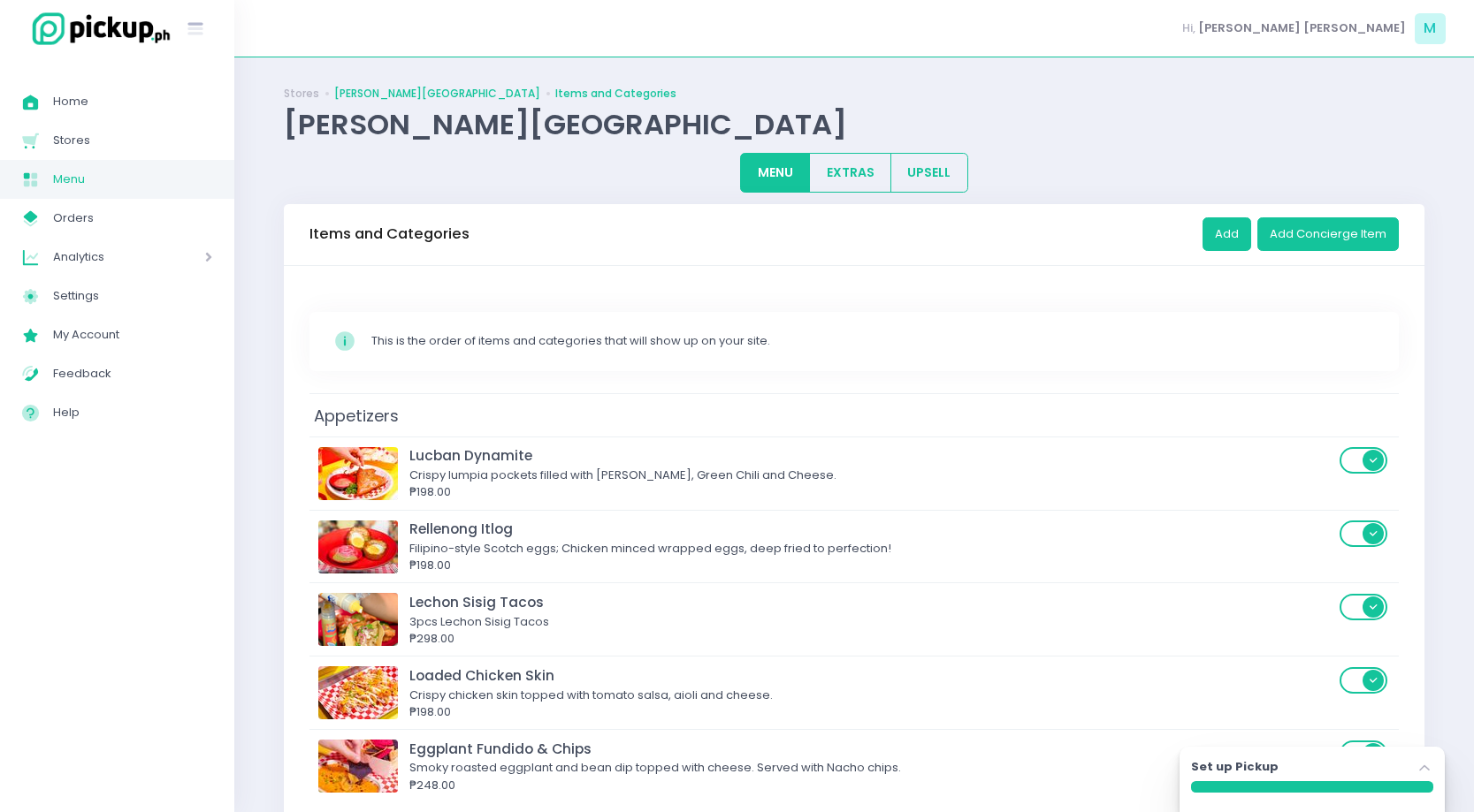
click at [417, 86] on link "Sama Sama - Urban Avenue" at bounding box center [437, 93] width 206 height 16
click at [358, 95] on link "Sama Sama - Urban Avenue" at bounding box center [437, 93] width 206 height 16
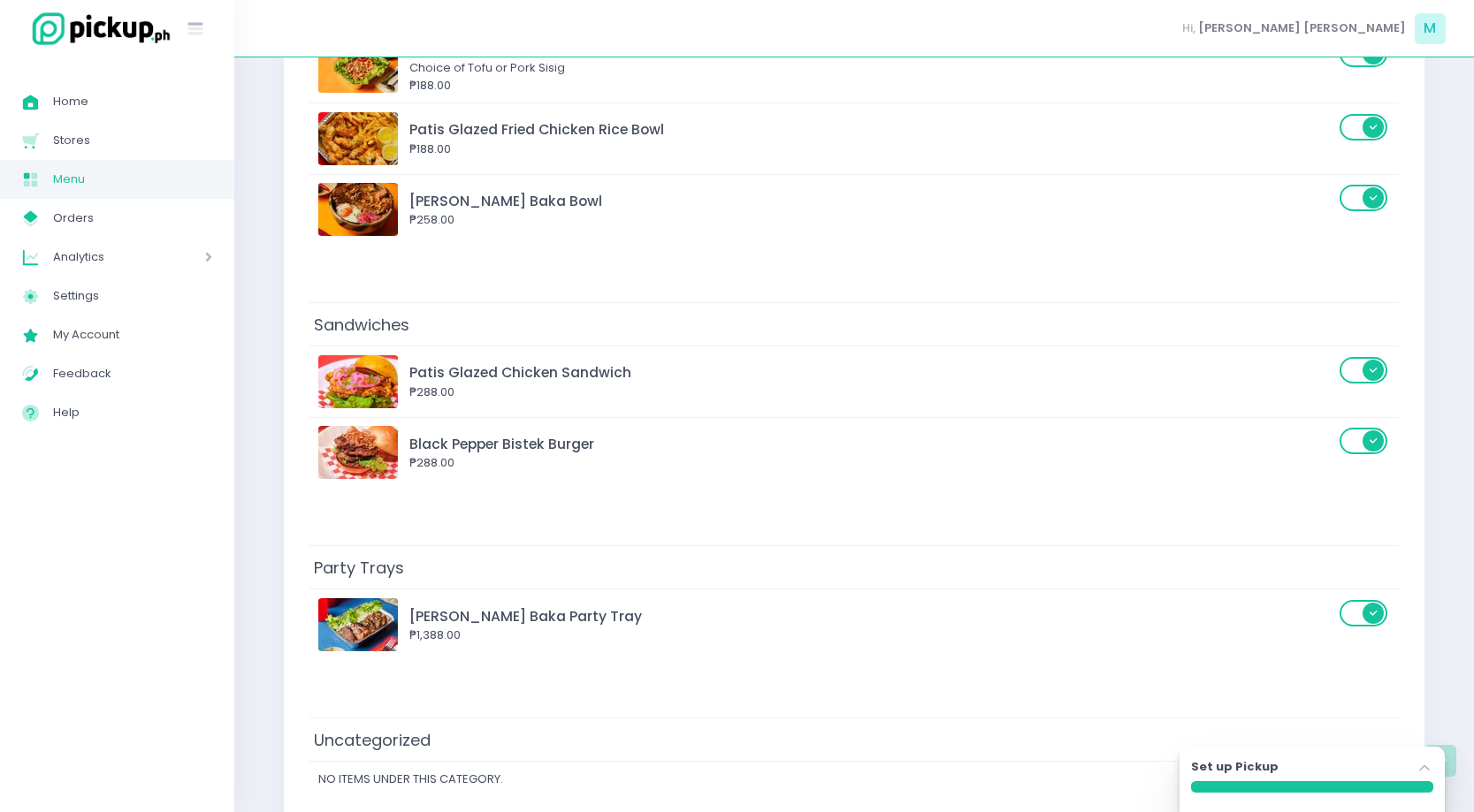
scroll to position [1275, 0]
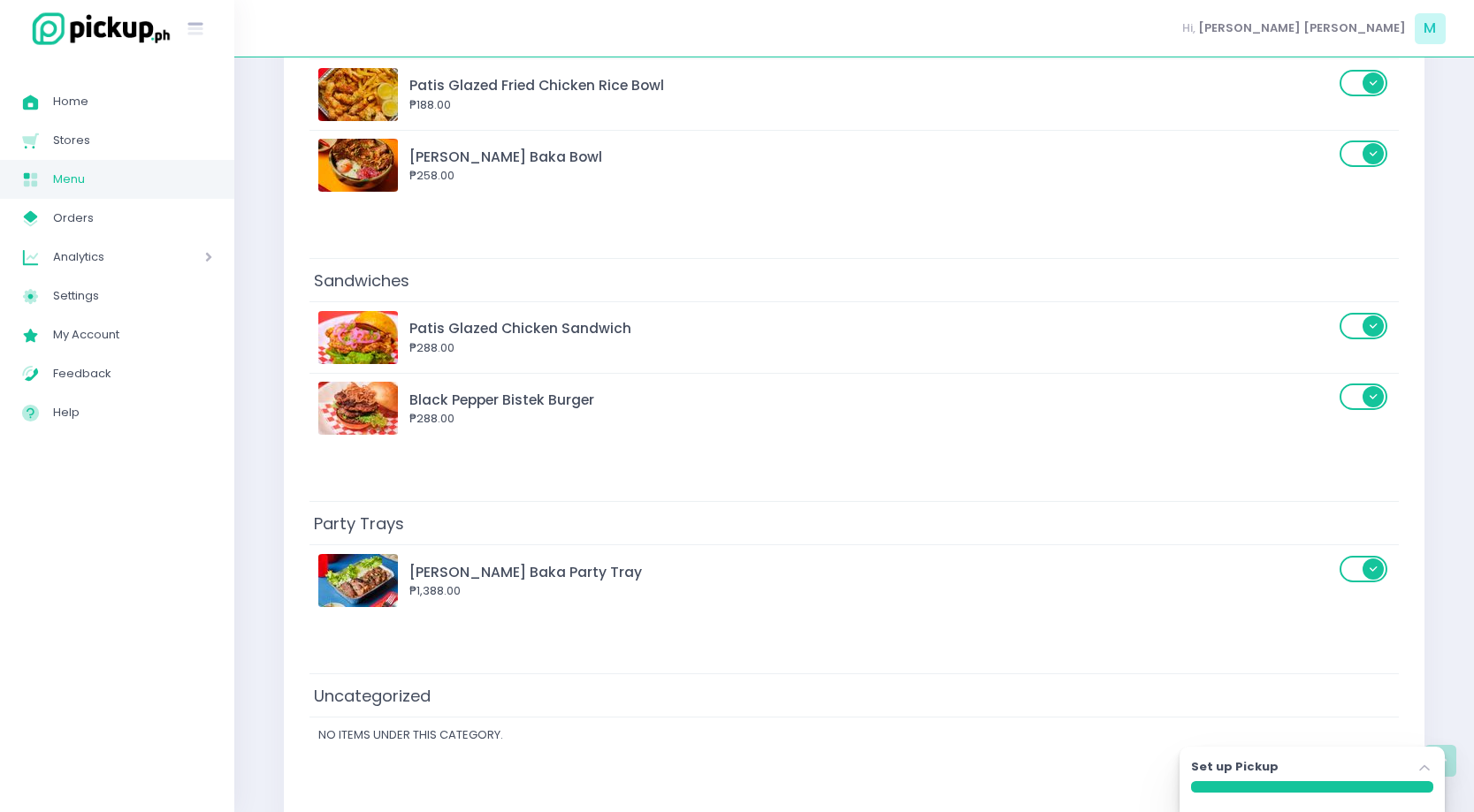
click at [800, 537] on td "Party Trays" at bounding box center [853, 524] width 1089 height 44
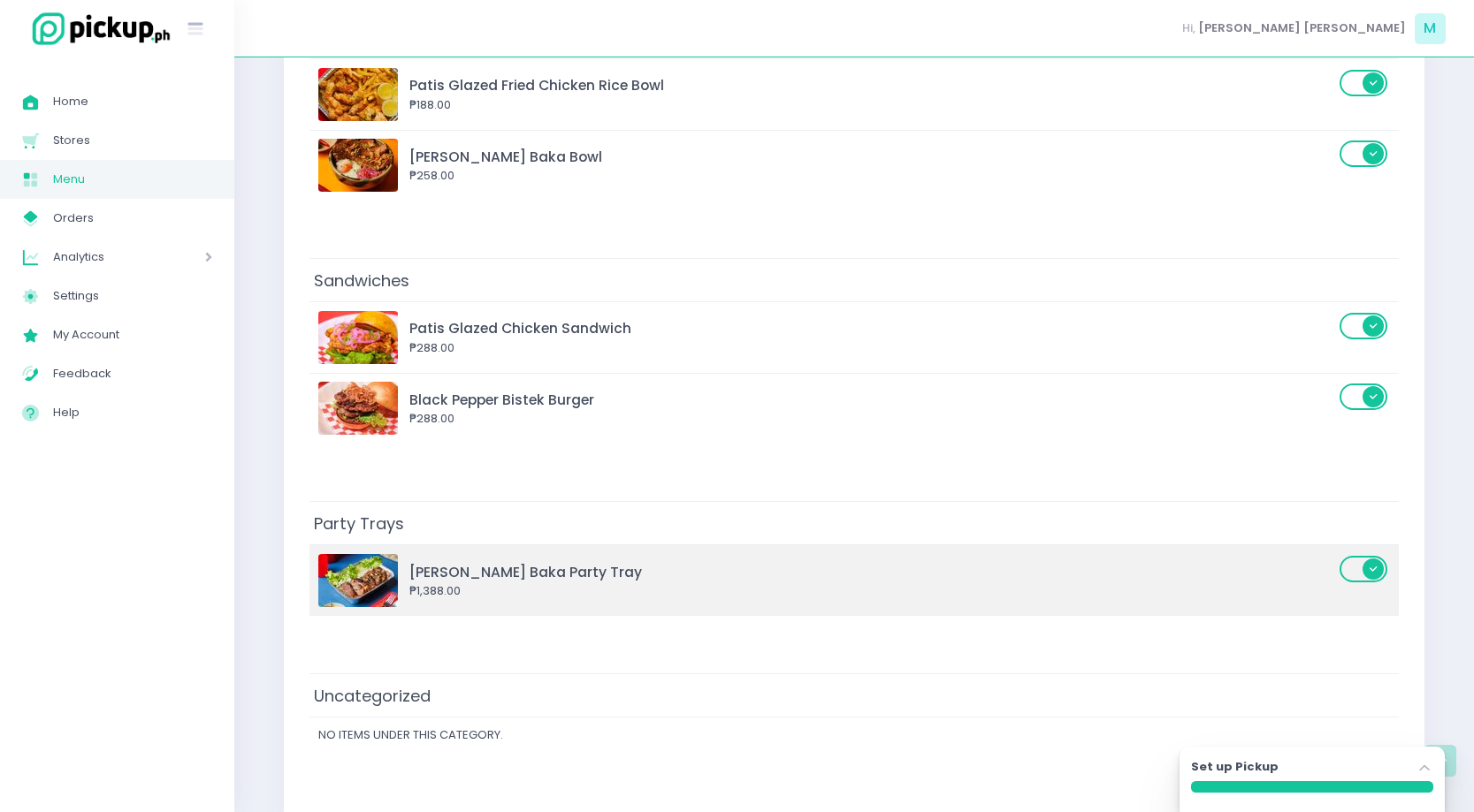
click at [806, 584] on div "₱1,388.00" at bounding box center [872, 592] width 925 height 17
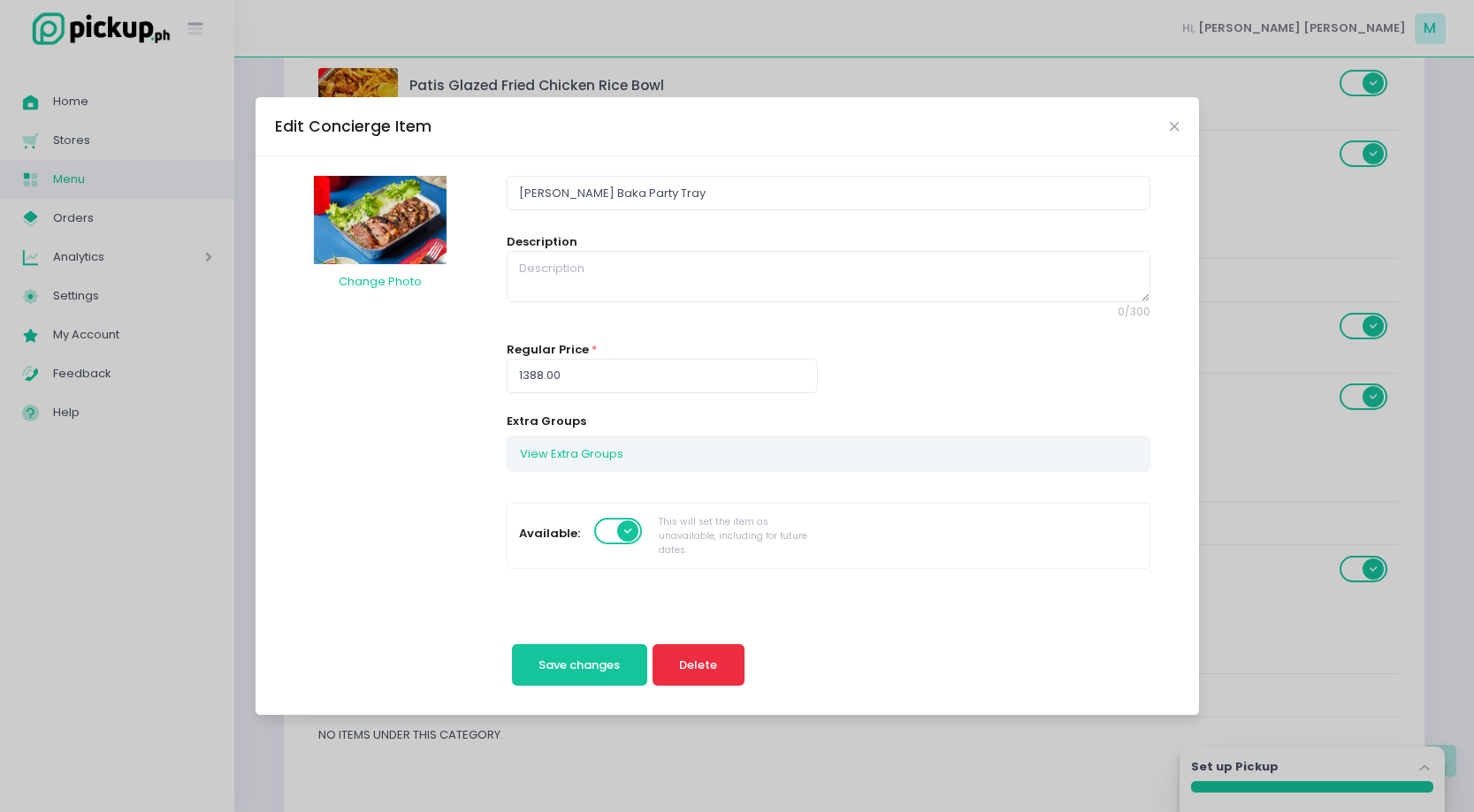
click at [701, 657] on span "Delete" at bounding box center [698, 664] width 38 height 17
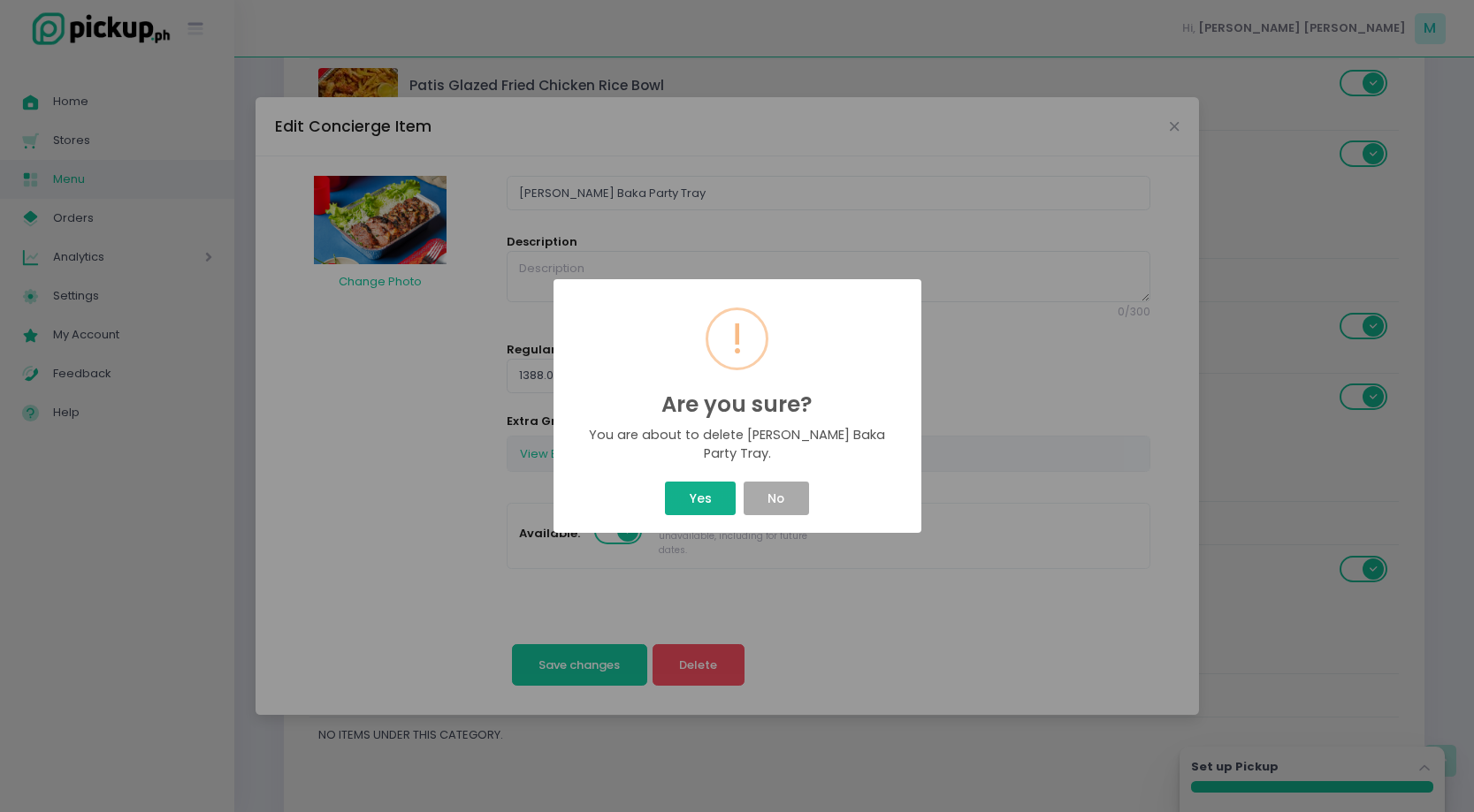
click at [720, 508] on button "Yes" at bounding box center [700, 498] width 71 height 34
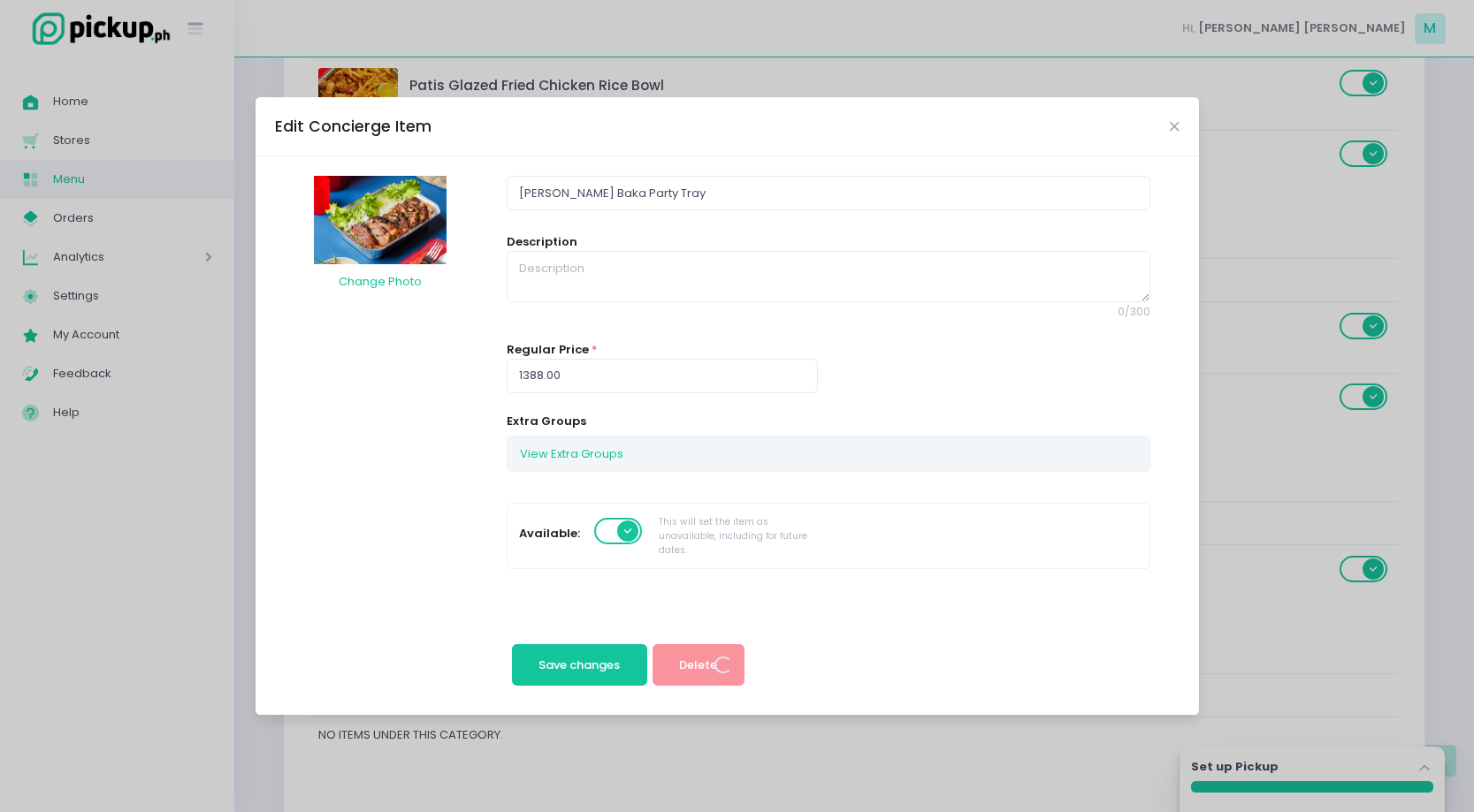
scroll to position [0, 0]
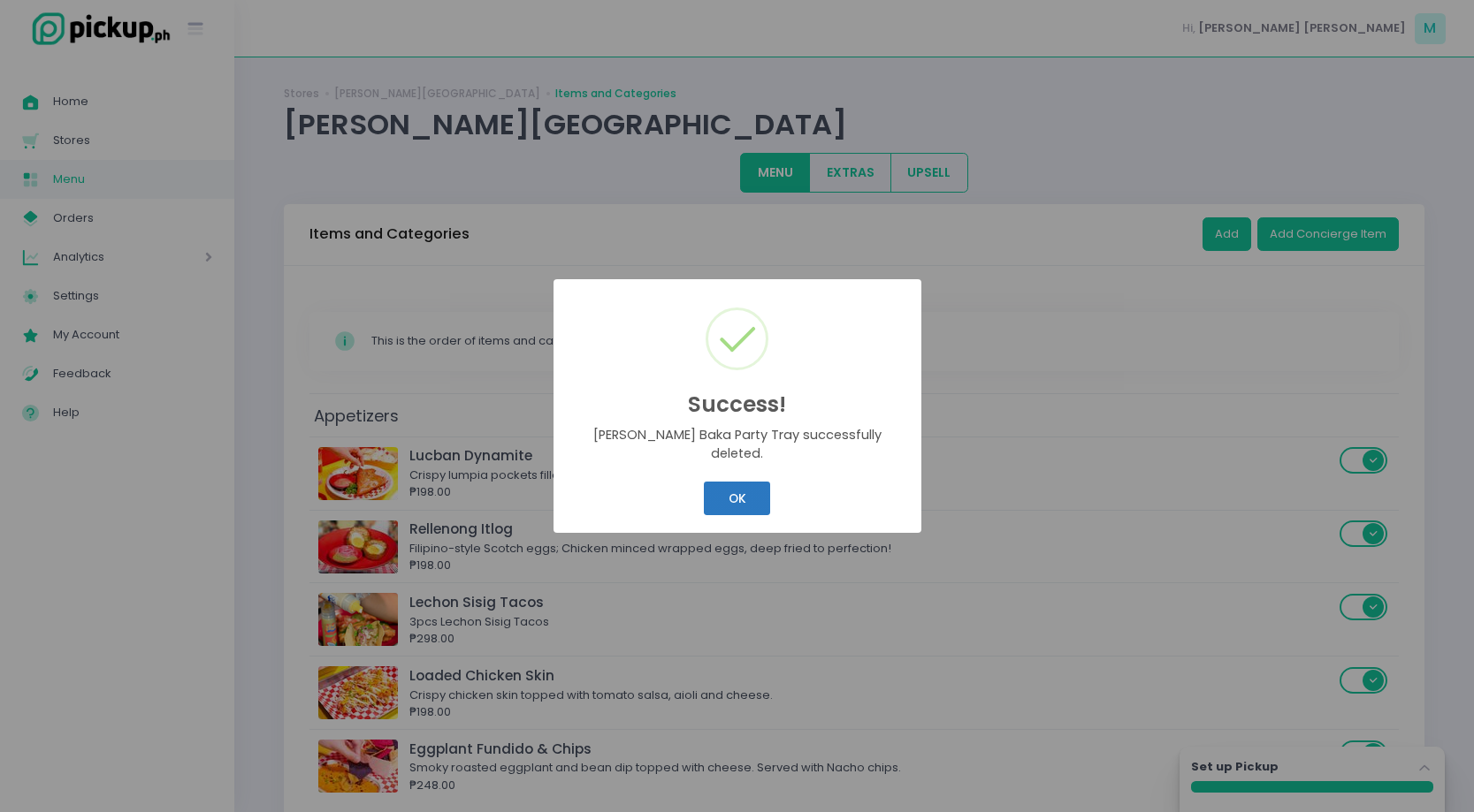
click at [720, 497] on button "OK" at bounding box center [737, 498] width 66 height 34
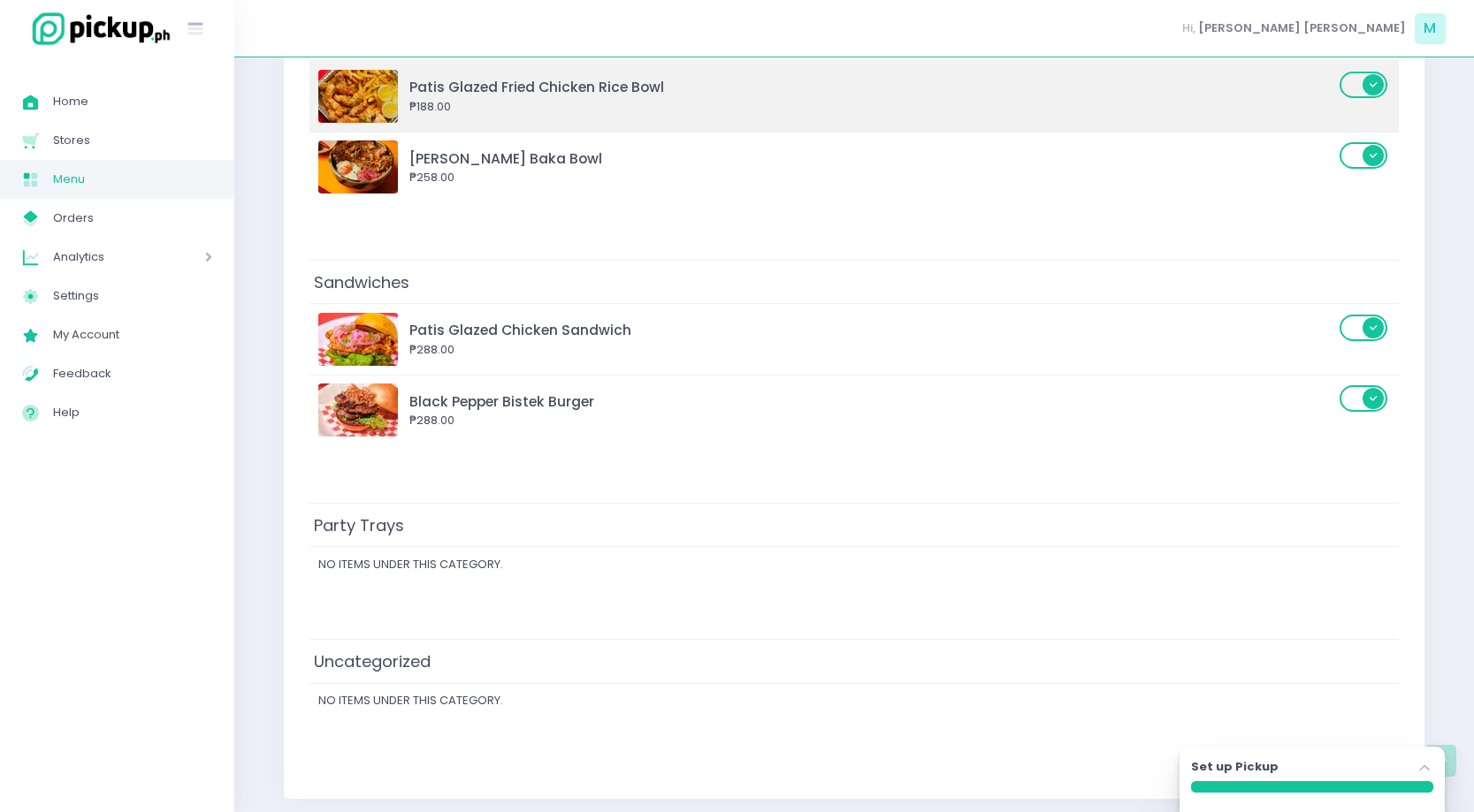
scroll to position [1279, 0]
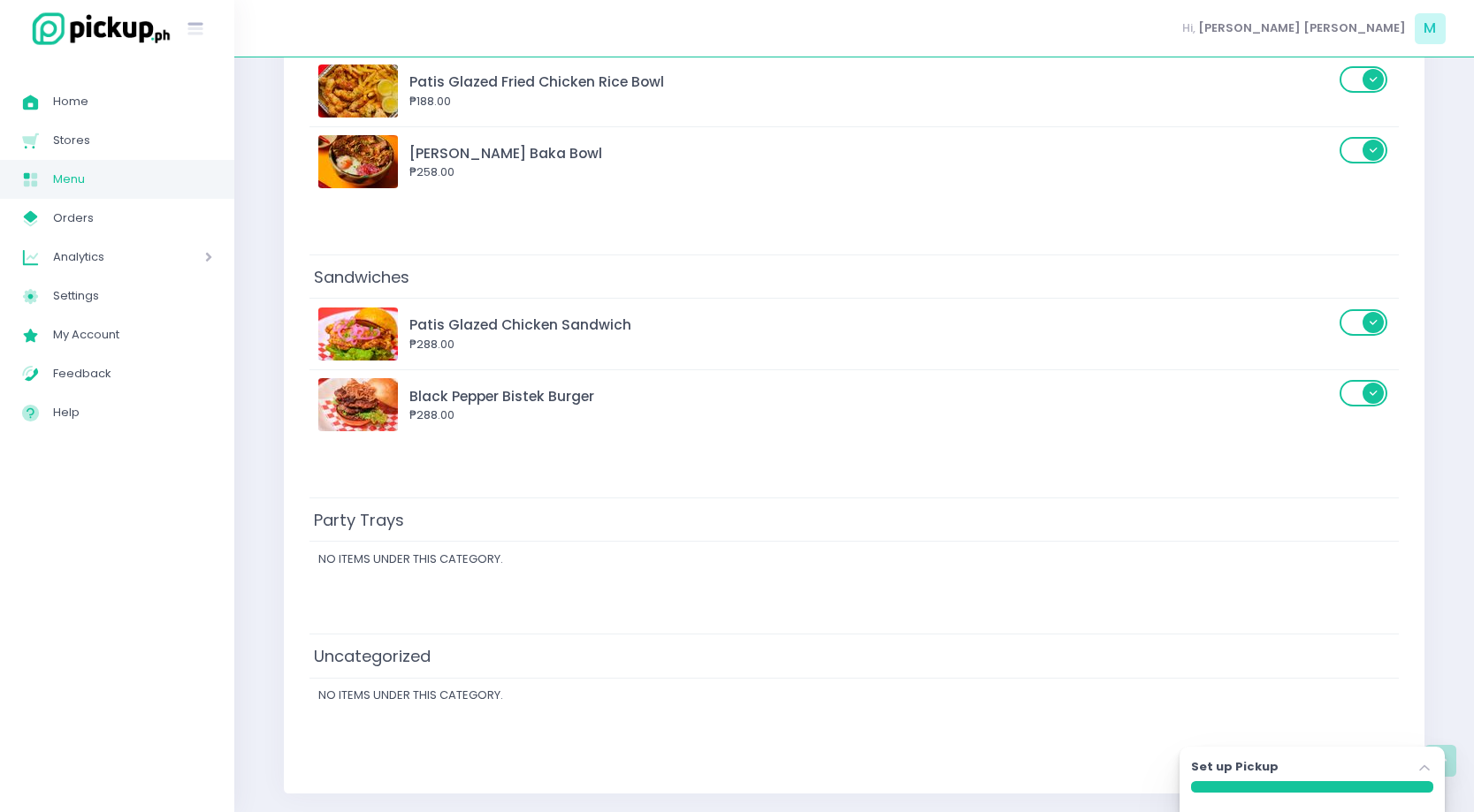
click at [461, 515] on td "Party Trays" at bounding box center [853, 520] width 1089 height 44
click at [394, 517] on span "Party Trays" at bounding box center [359, 521] width 99 height 31
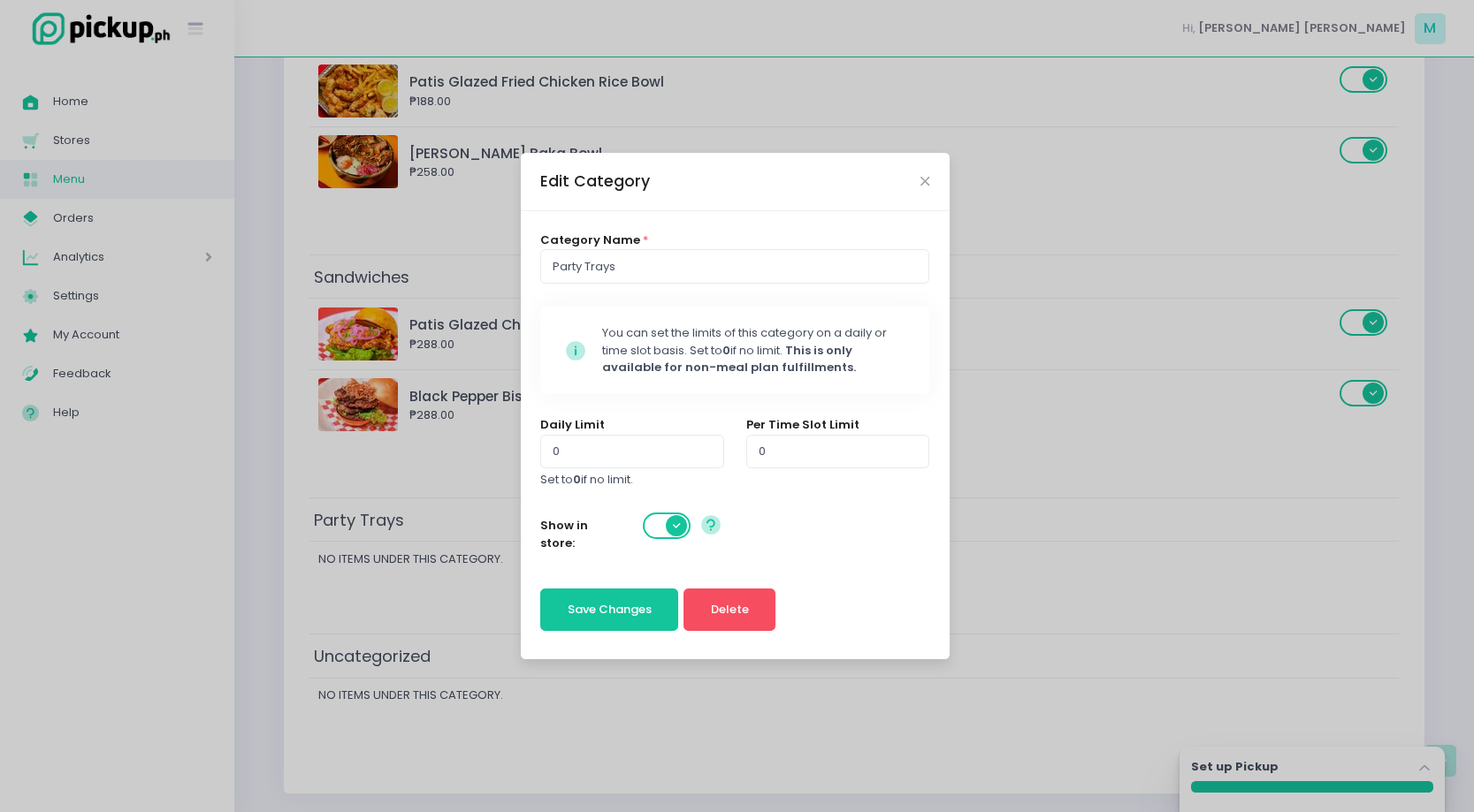
click at [926, 173] on div "Edit Category" at bounding box center [735, 182] width 428 height 58
click at [921, 187] on icon "Close" at bounding box center [924, 182] width 9 height 14
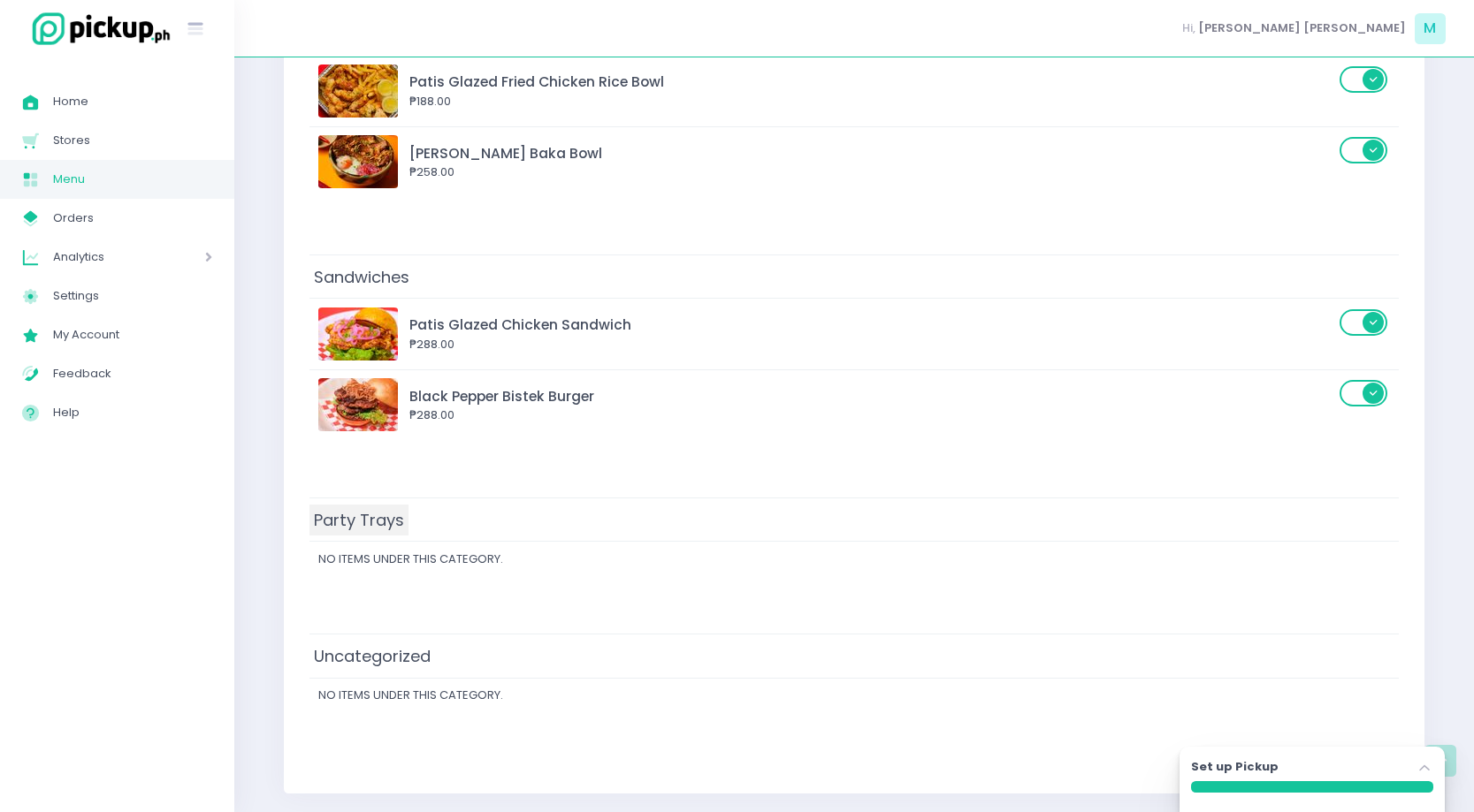
click at [380, 522] on span "Party Trays" at bounding box center [359, 521] width 99 height 31
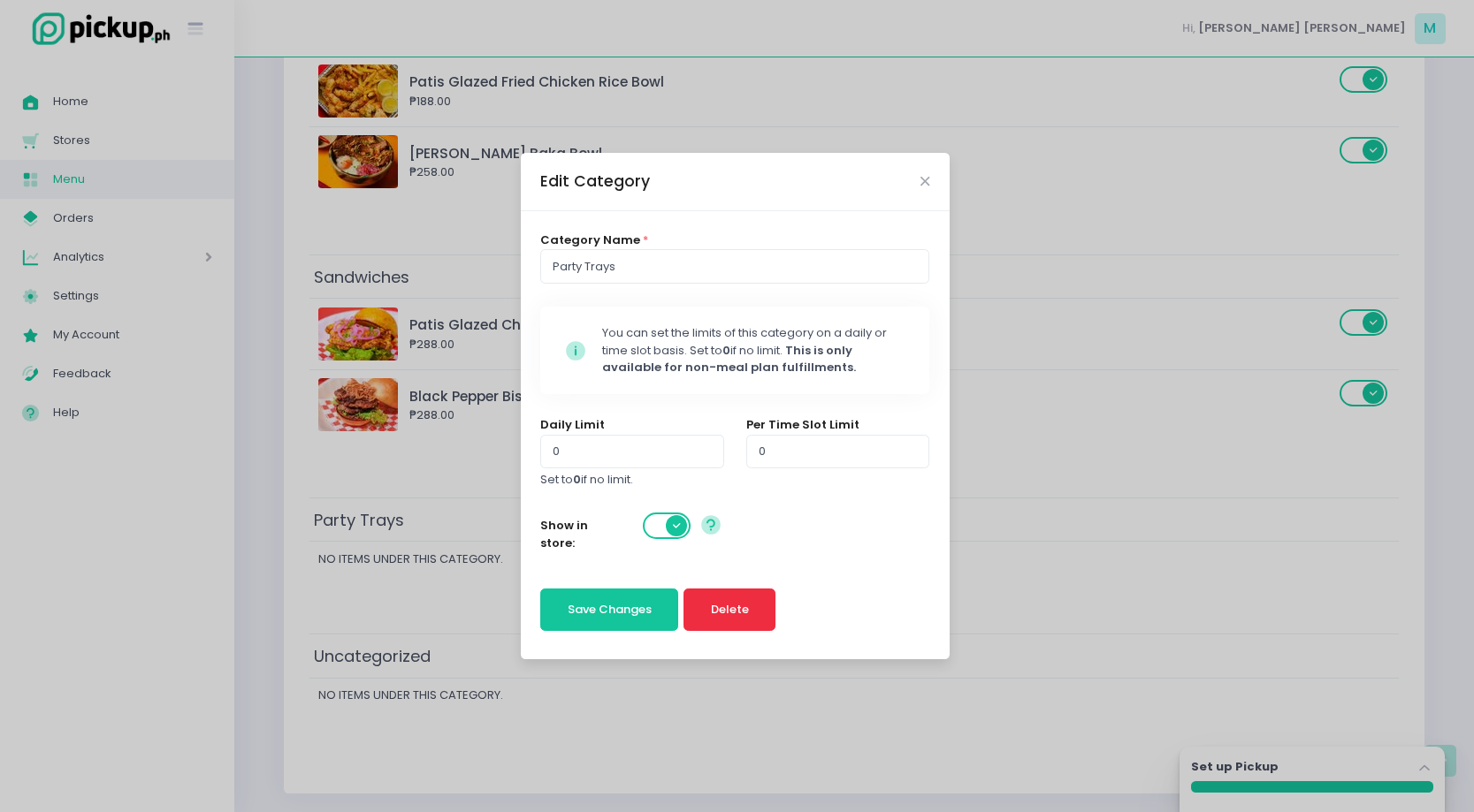
click at [711, 602] on span "Delete" at bounding box center [730, 609] width 38 height 17
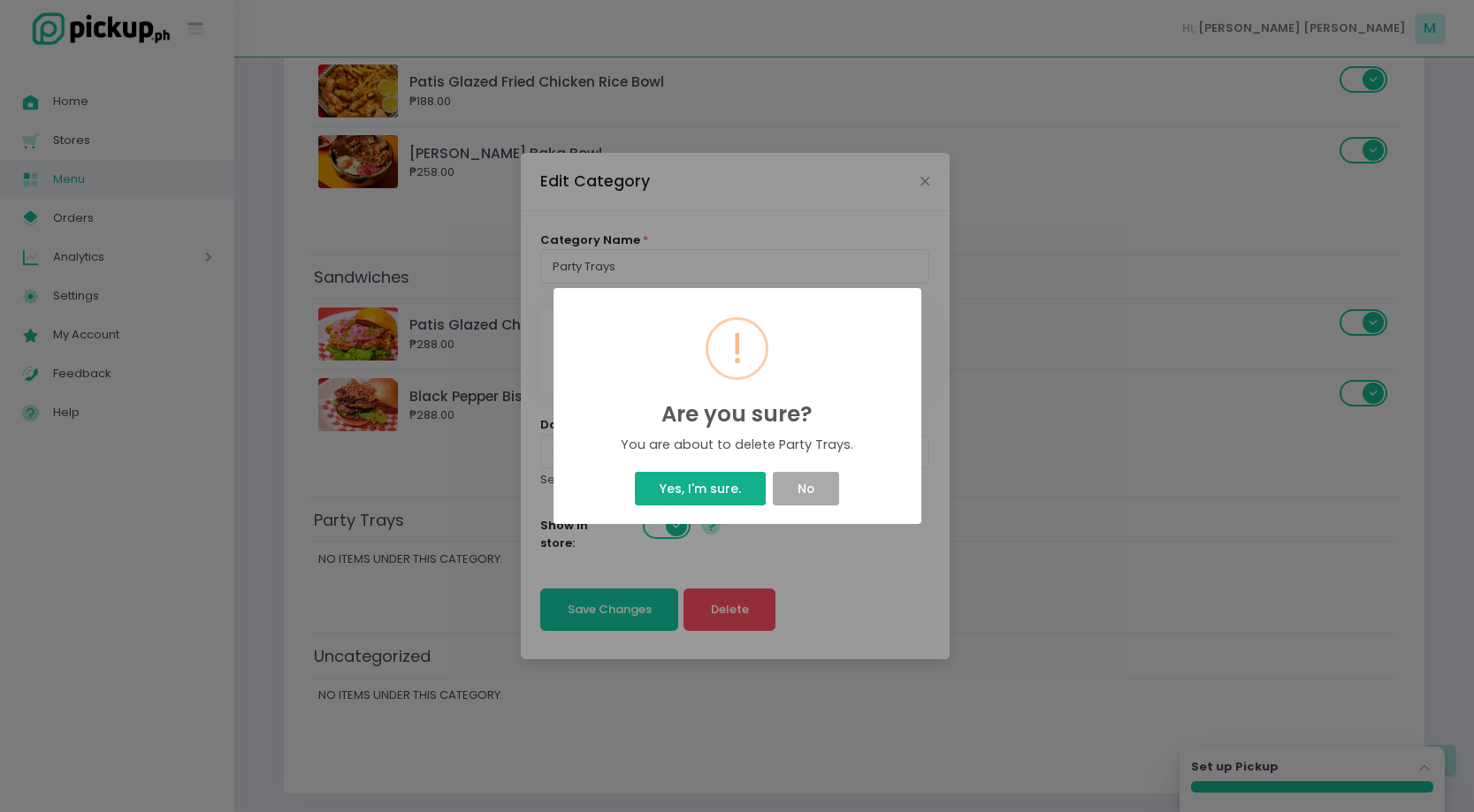
click at [750, 490] on button "Yes, I'm sure." at bounding box center [700, 489] width 130 height 34
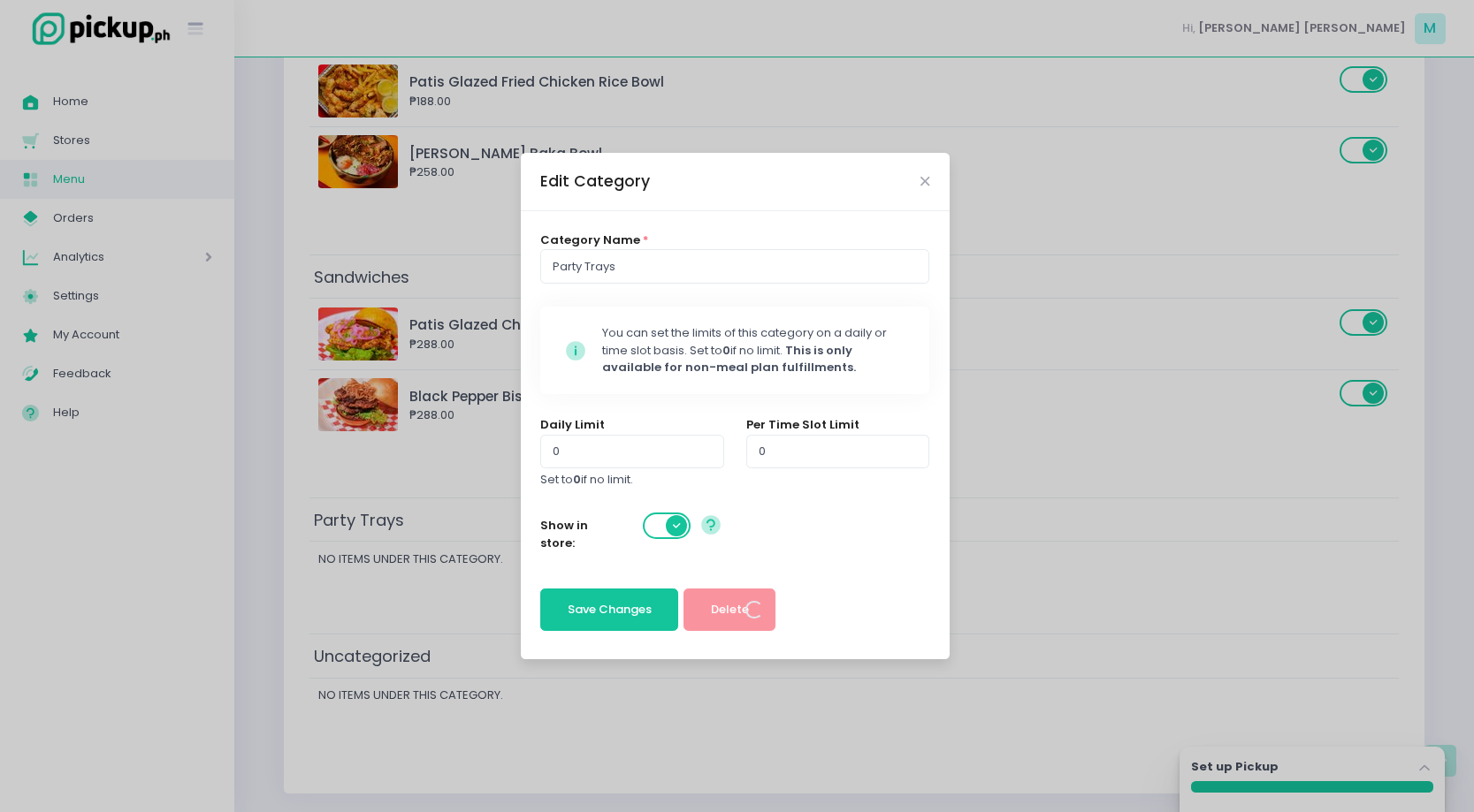
scroll to position [0, 0]
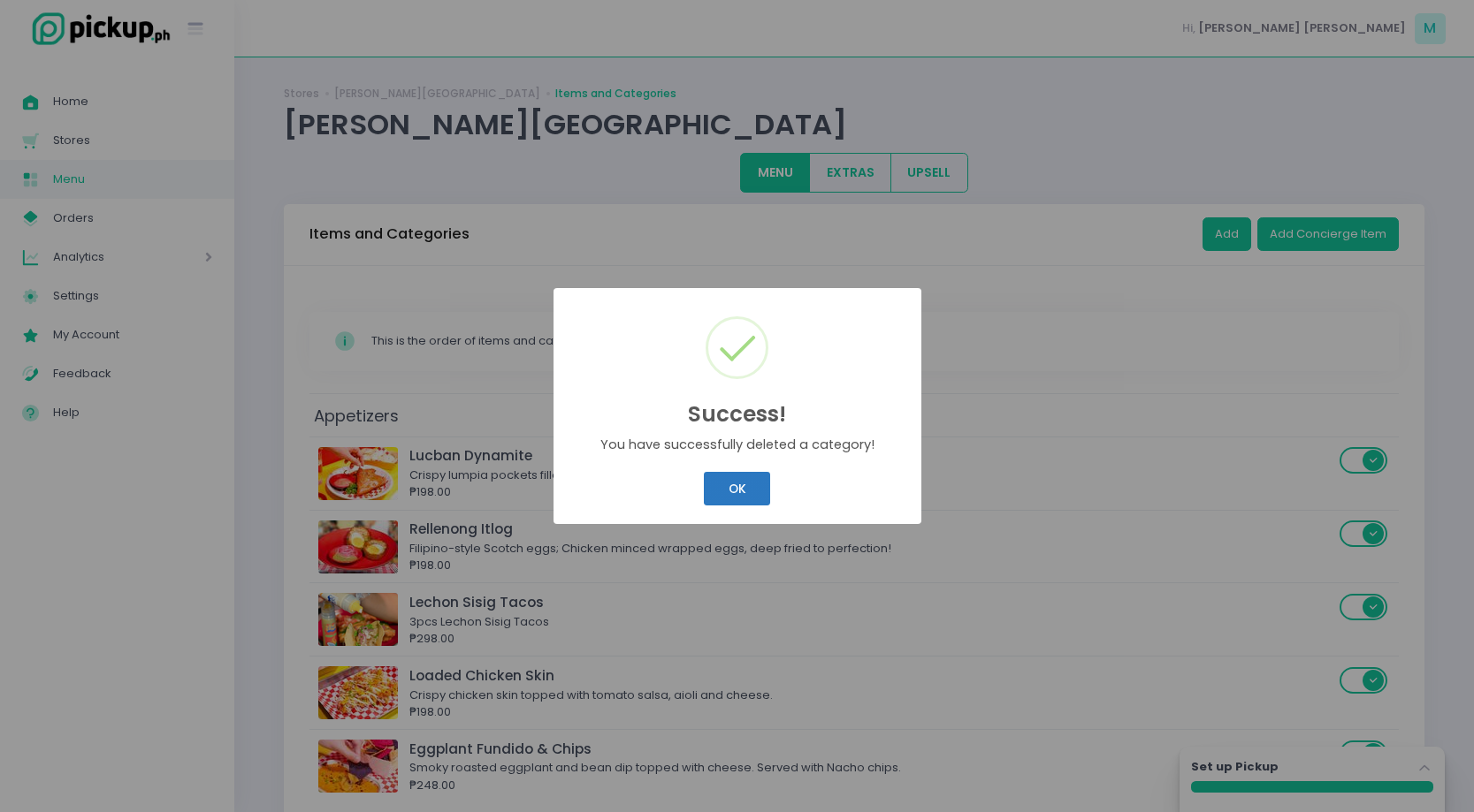
click at [736, 485] on button "OK" at bounding box center [737, 489] width 66 height 34
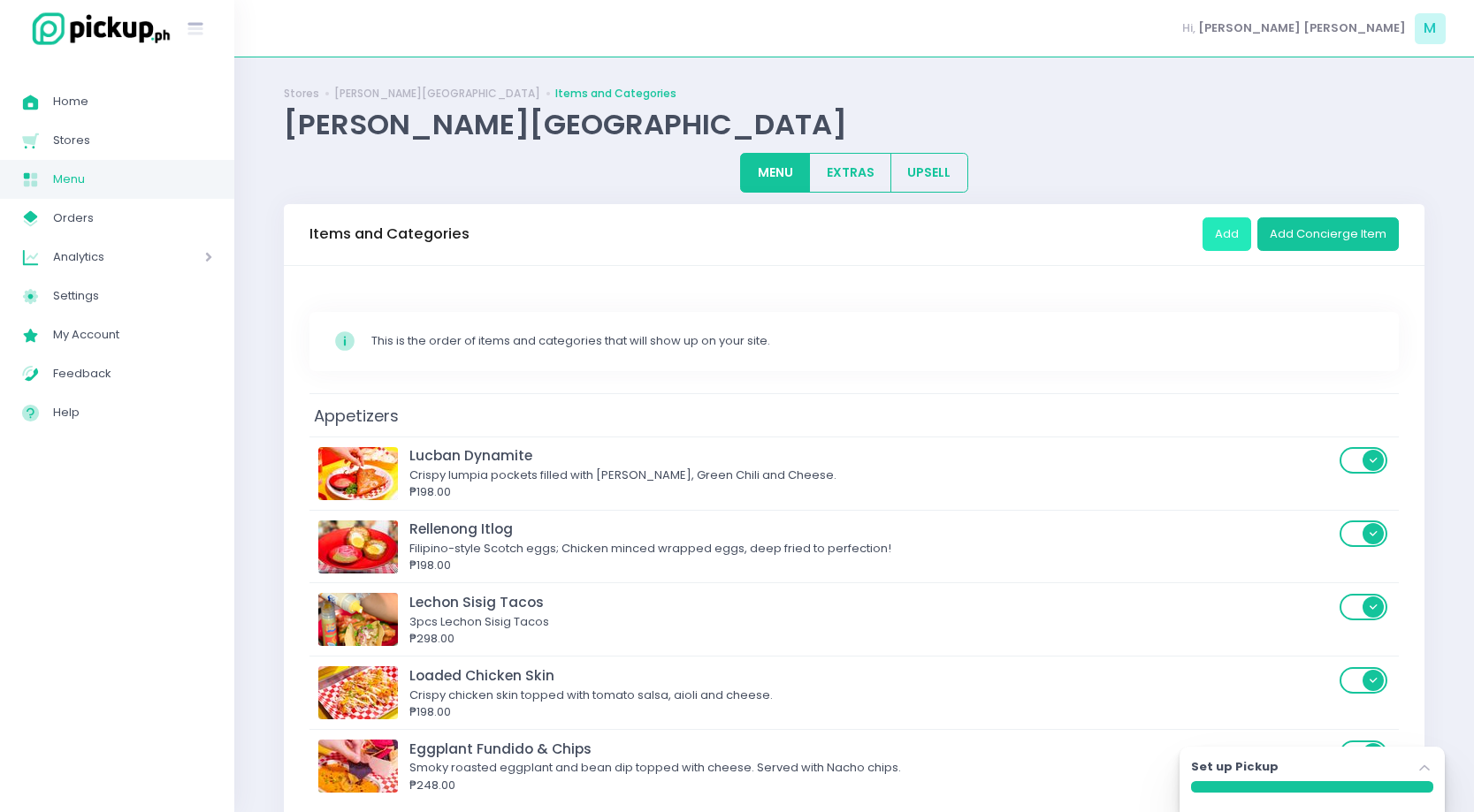
click at [1236, 220] on button "Add" at bounding box center [1226, 234] width 49 height 34
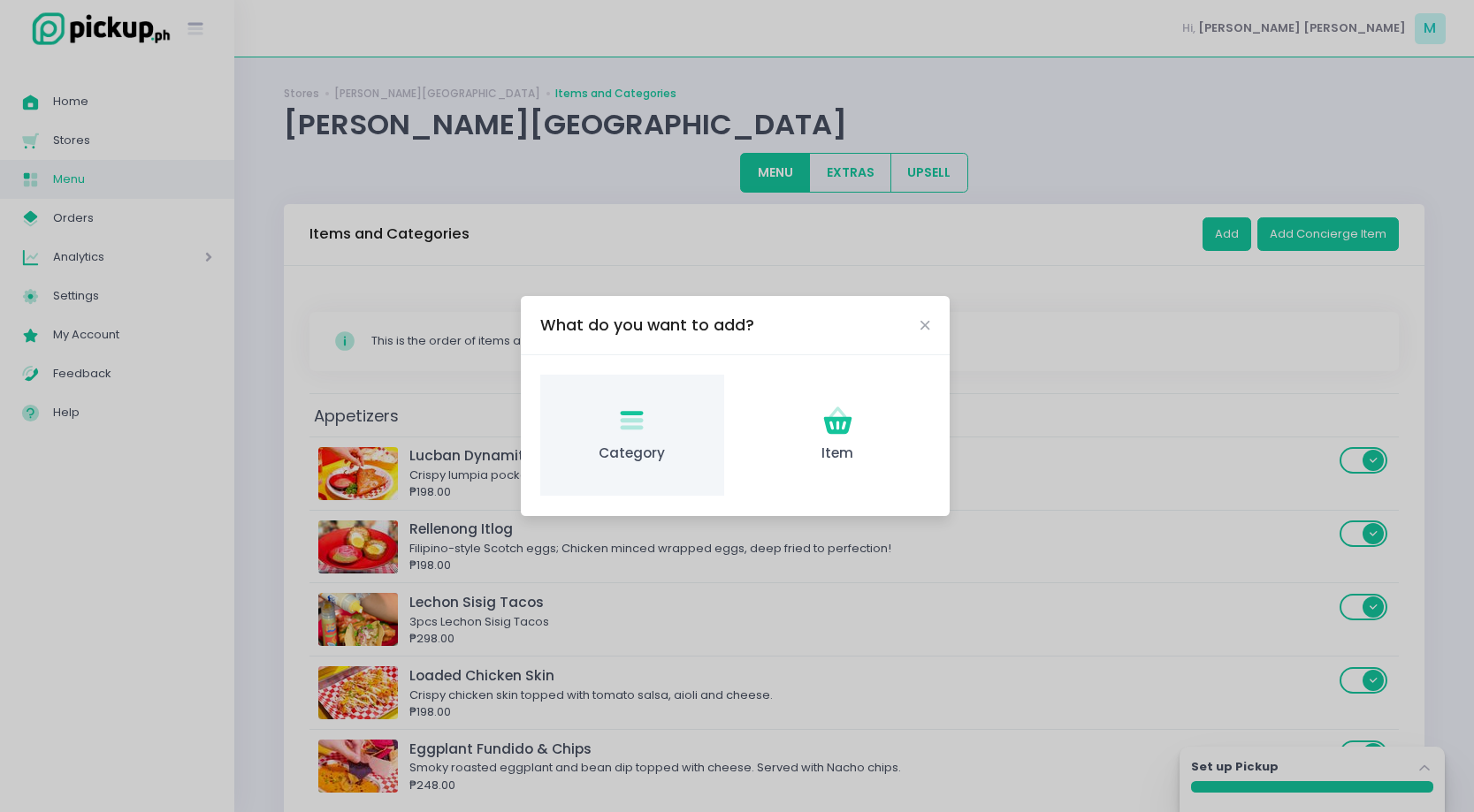
click at [676, 425] on div "Category Created with Sketch. Category" at bounding box center [632, 435] width 183 height 121
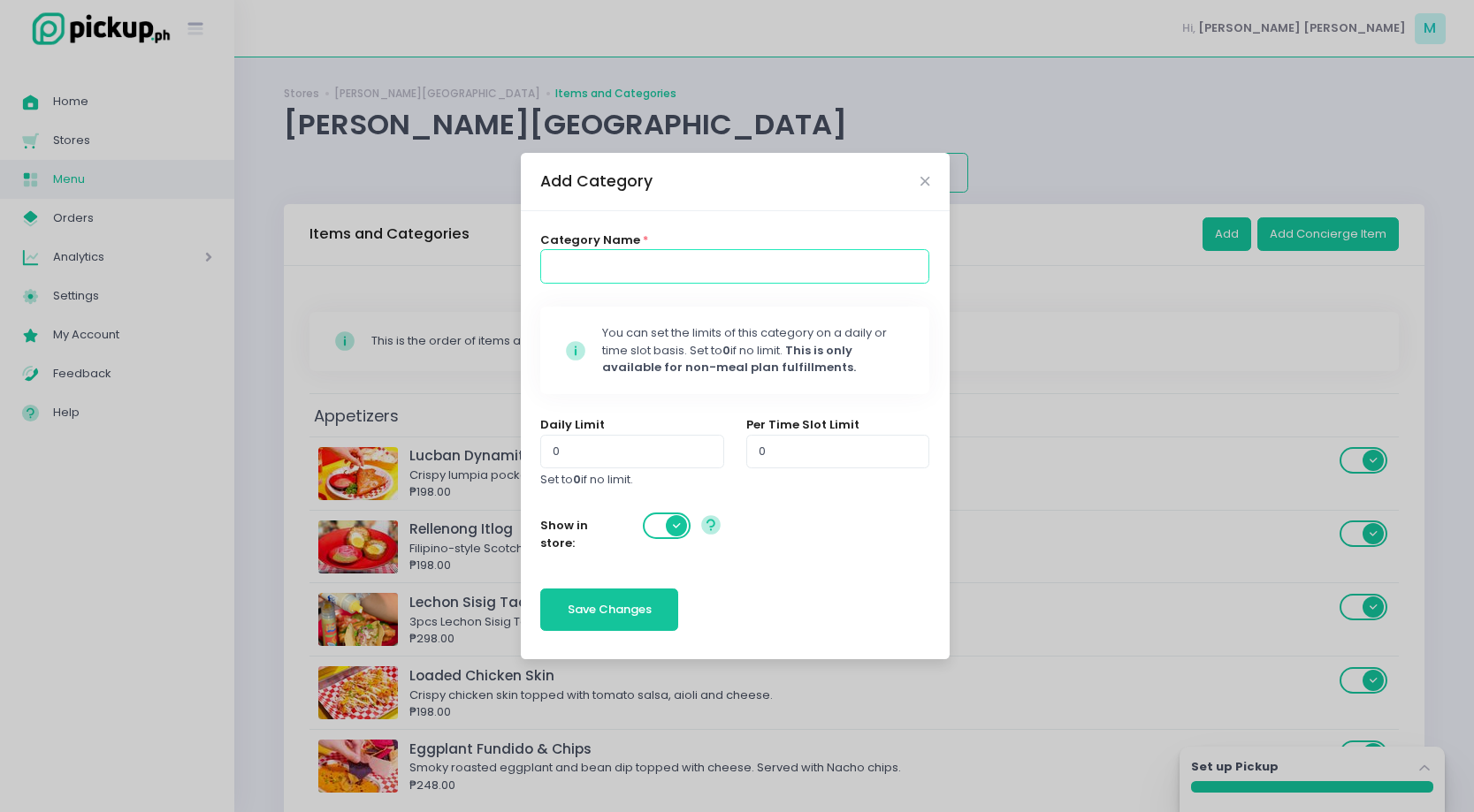
click at [666, 279] on input at bounding box center [735, 266] width 389 height 34
type input "Party Trays"
click at [616, 604] on span "Save Changes" at bounding box center [609, 609] width 84 height 17
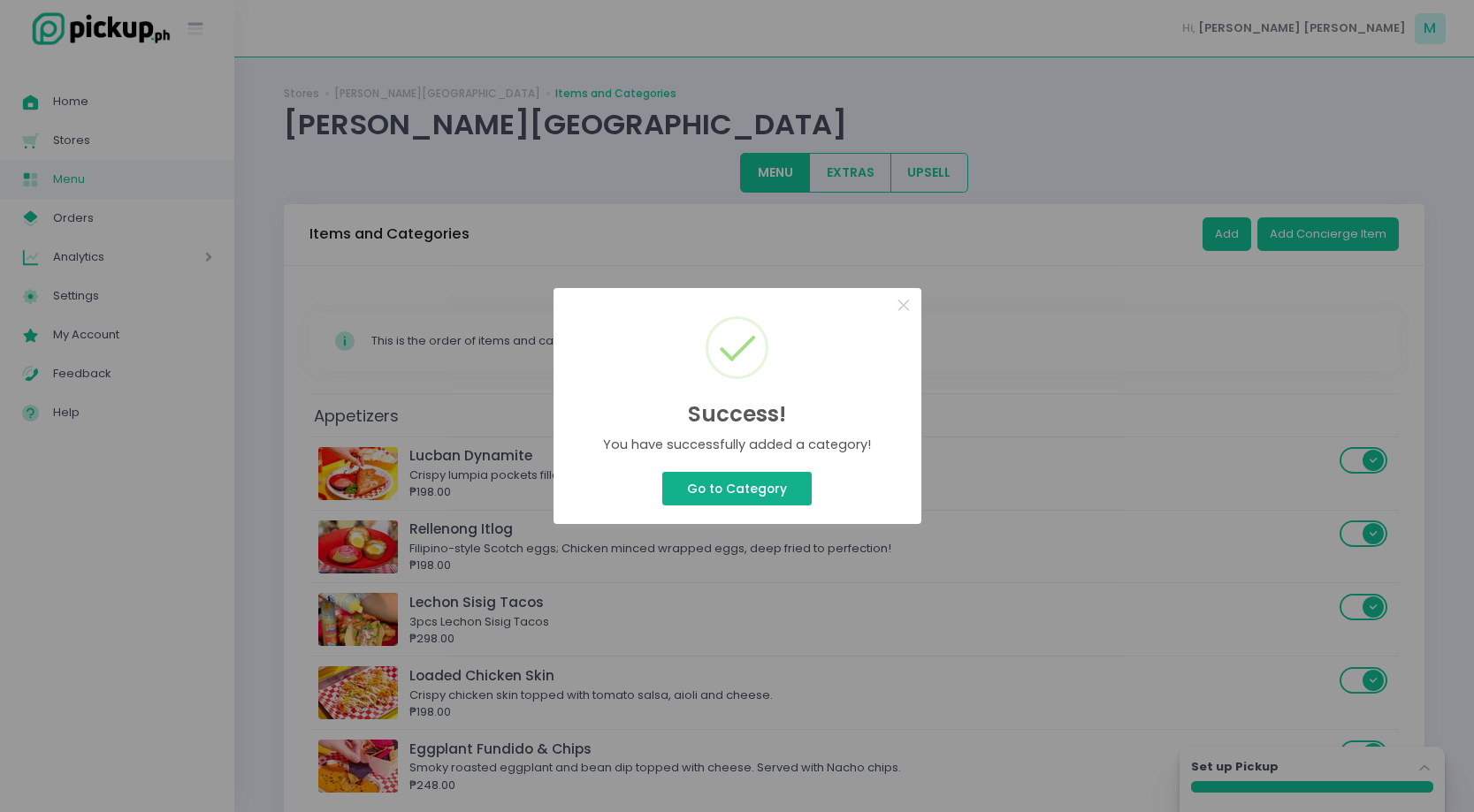
click at [784, 490] on button "Go to Category" at bounding box center [737, 489] width 149 height 34
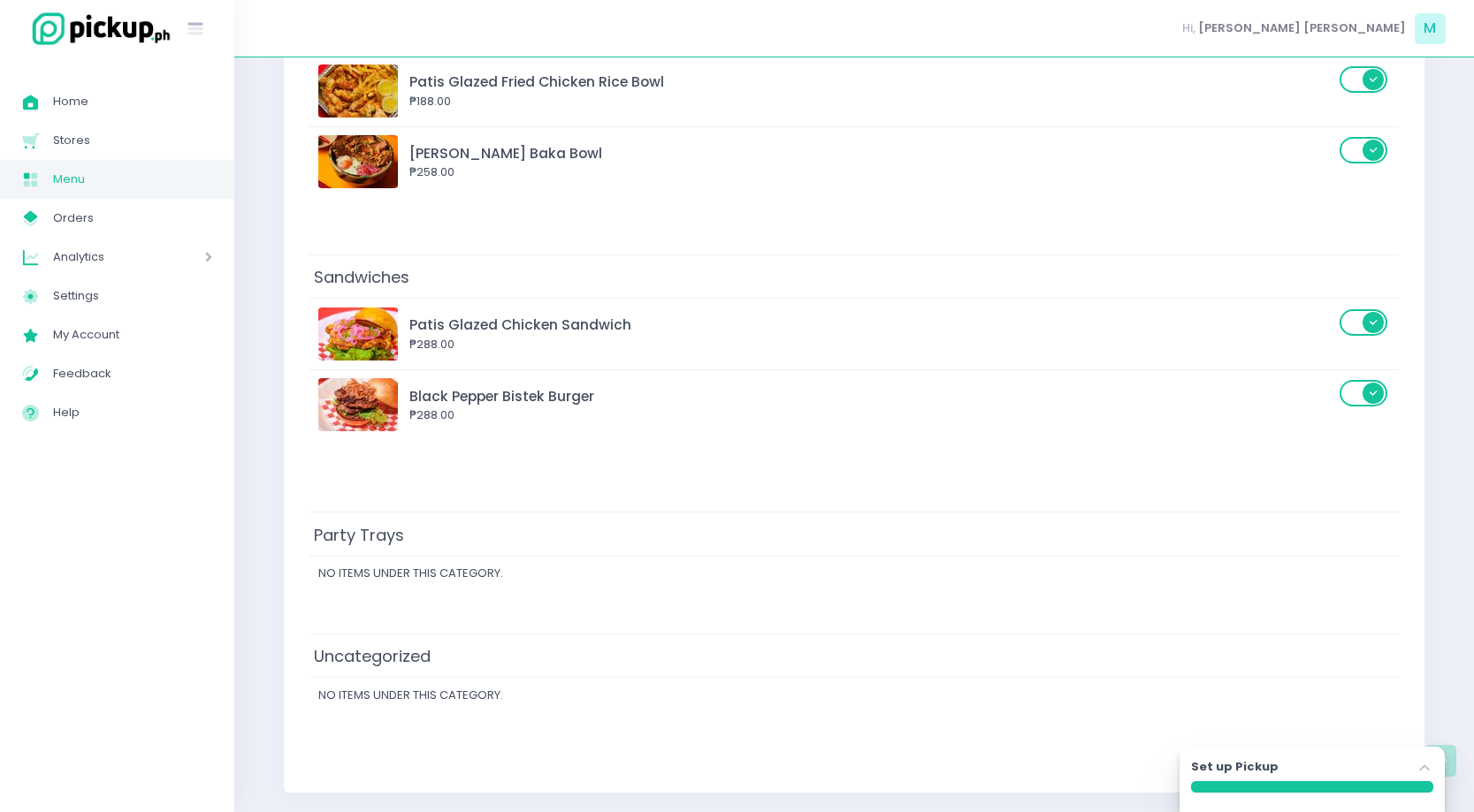
drag, startPoint x: 417, startPoint y: 660, endPoint x: 417, endPoint y: 527, distance: 133.0
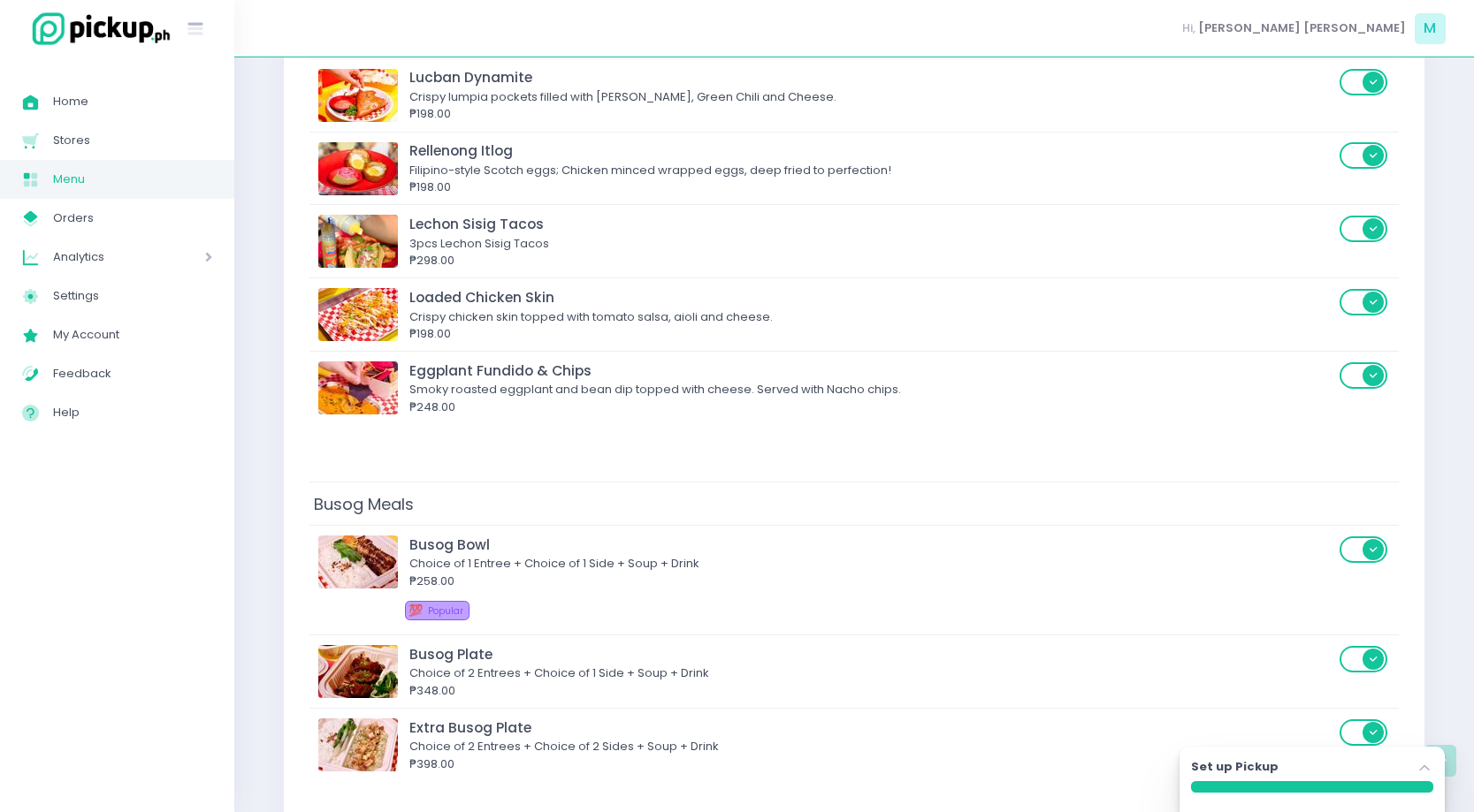
scroll to position [67, 0]
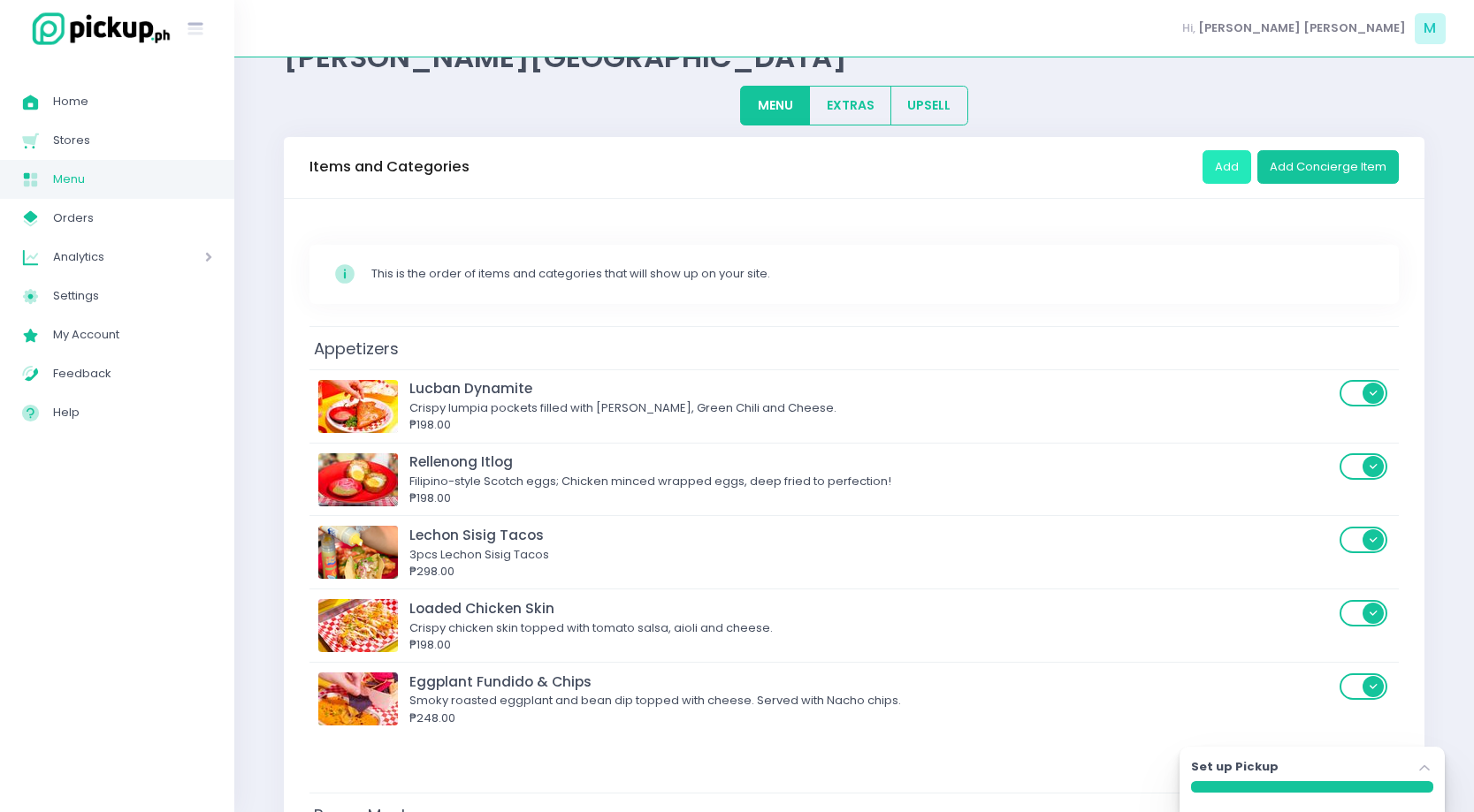
click at [1238, 162] on button "Add" at bounding box center [1226, 167] width 49 height 34
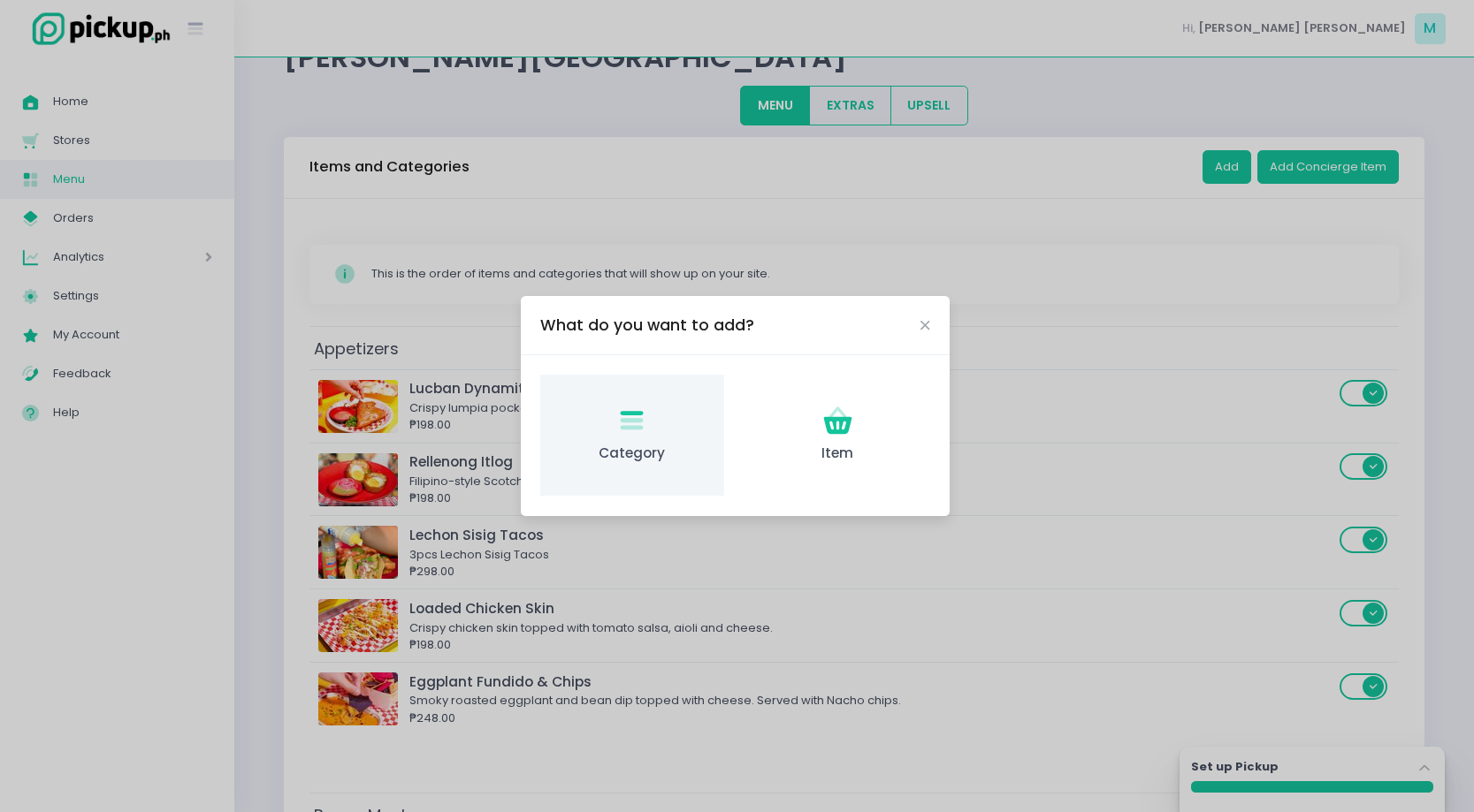
click at [645, 433] on icon "Category Created with Sketch." at bounding box center [631, 421] width 34 height 34
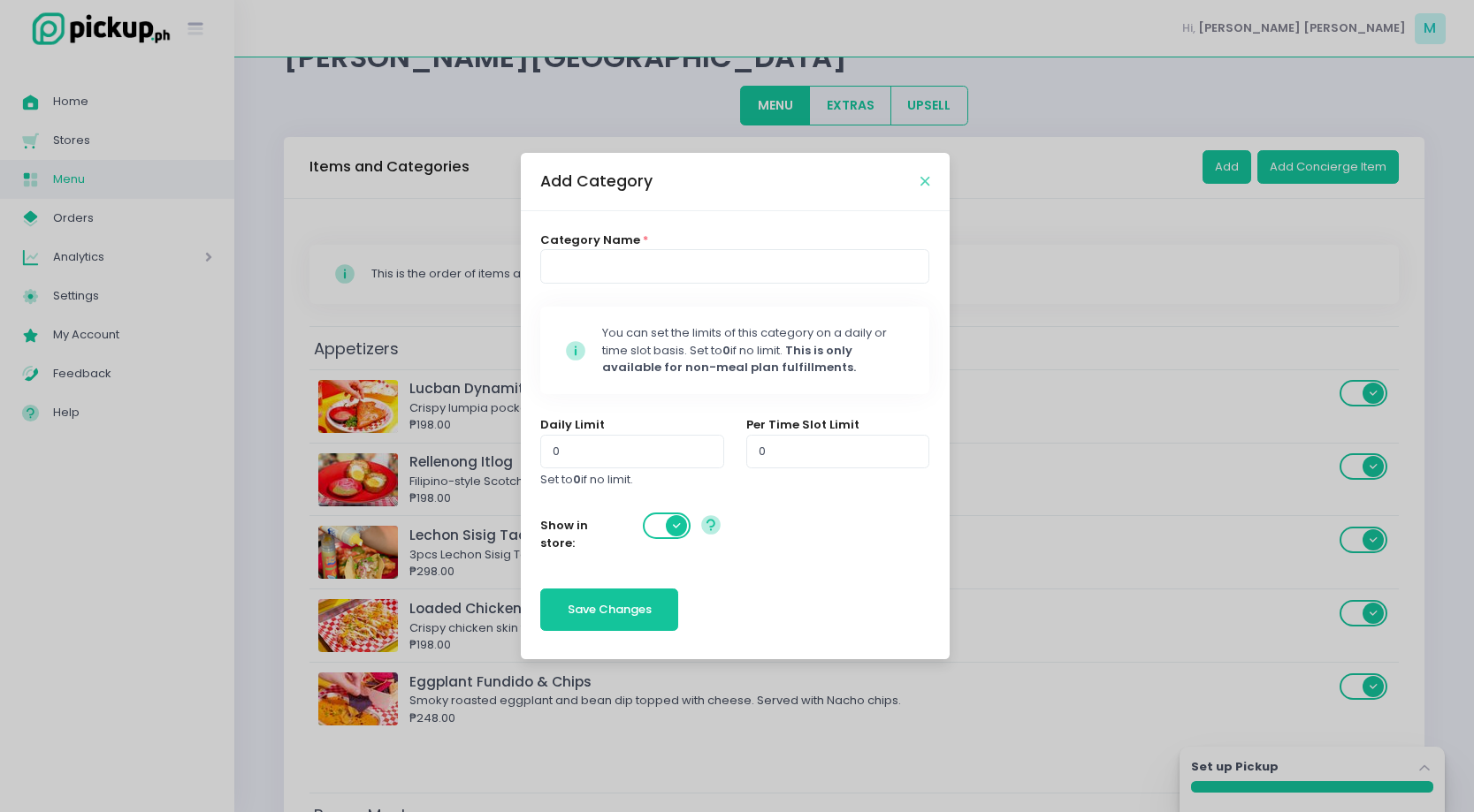
click at [926, 176] on icon "Close" at bounding box center [924, 182] width 9 height 14
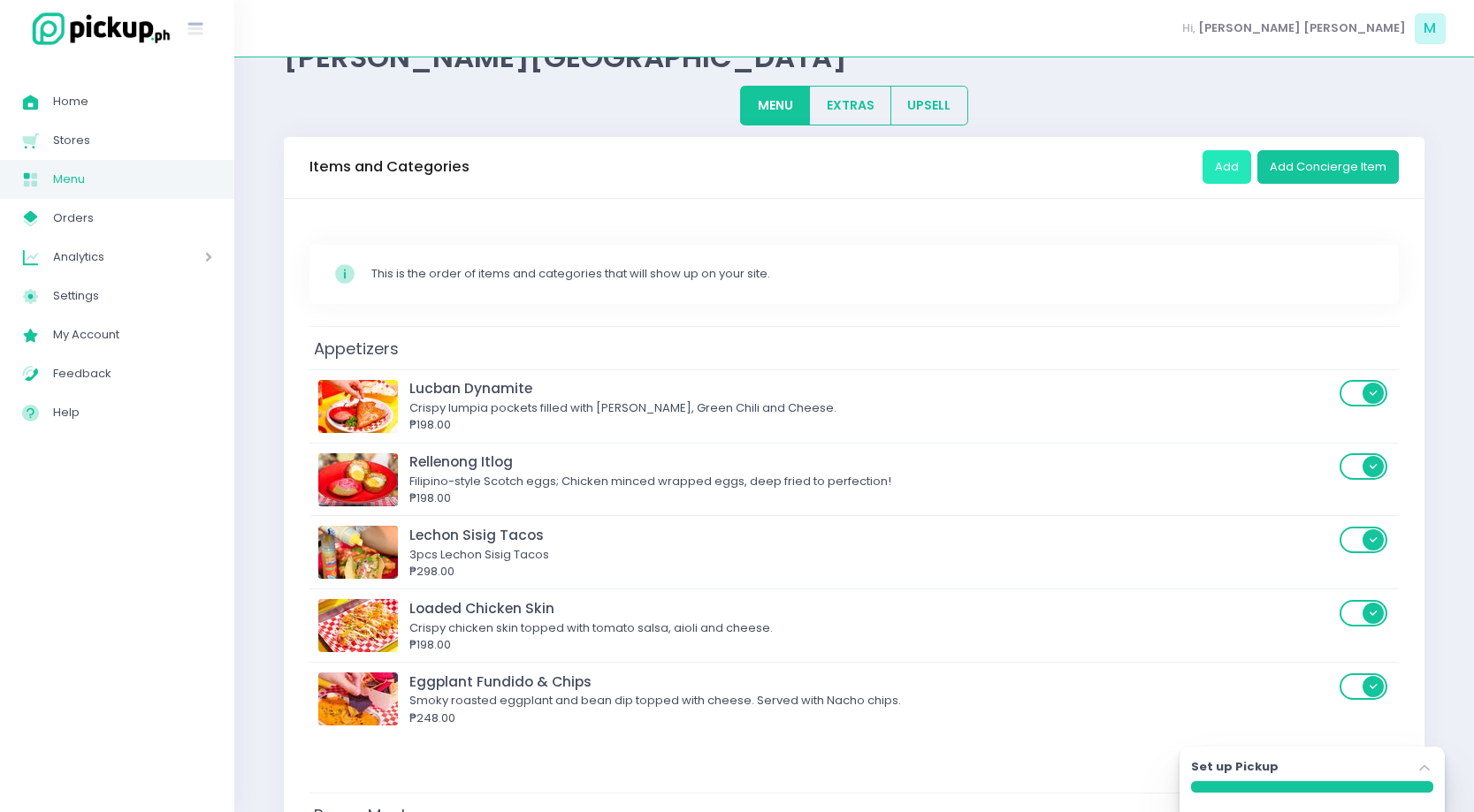
click at [1231, 166] on button "Add" at bounding box center [1226, 167] width 49 height 34
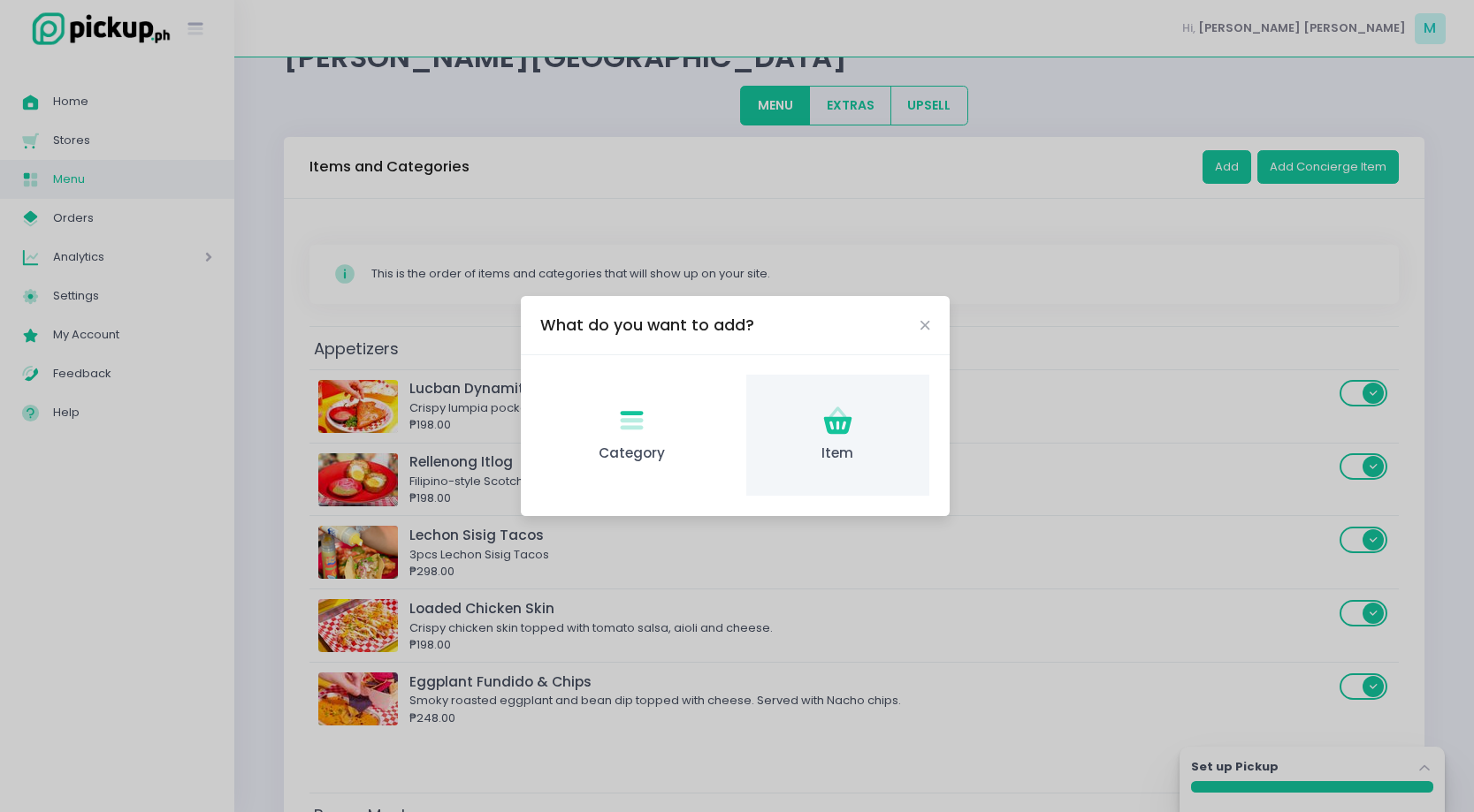
click at [852, 421] on icon "Item Created with Sketch." at bounding box center [837, 421] width 34 height 34
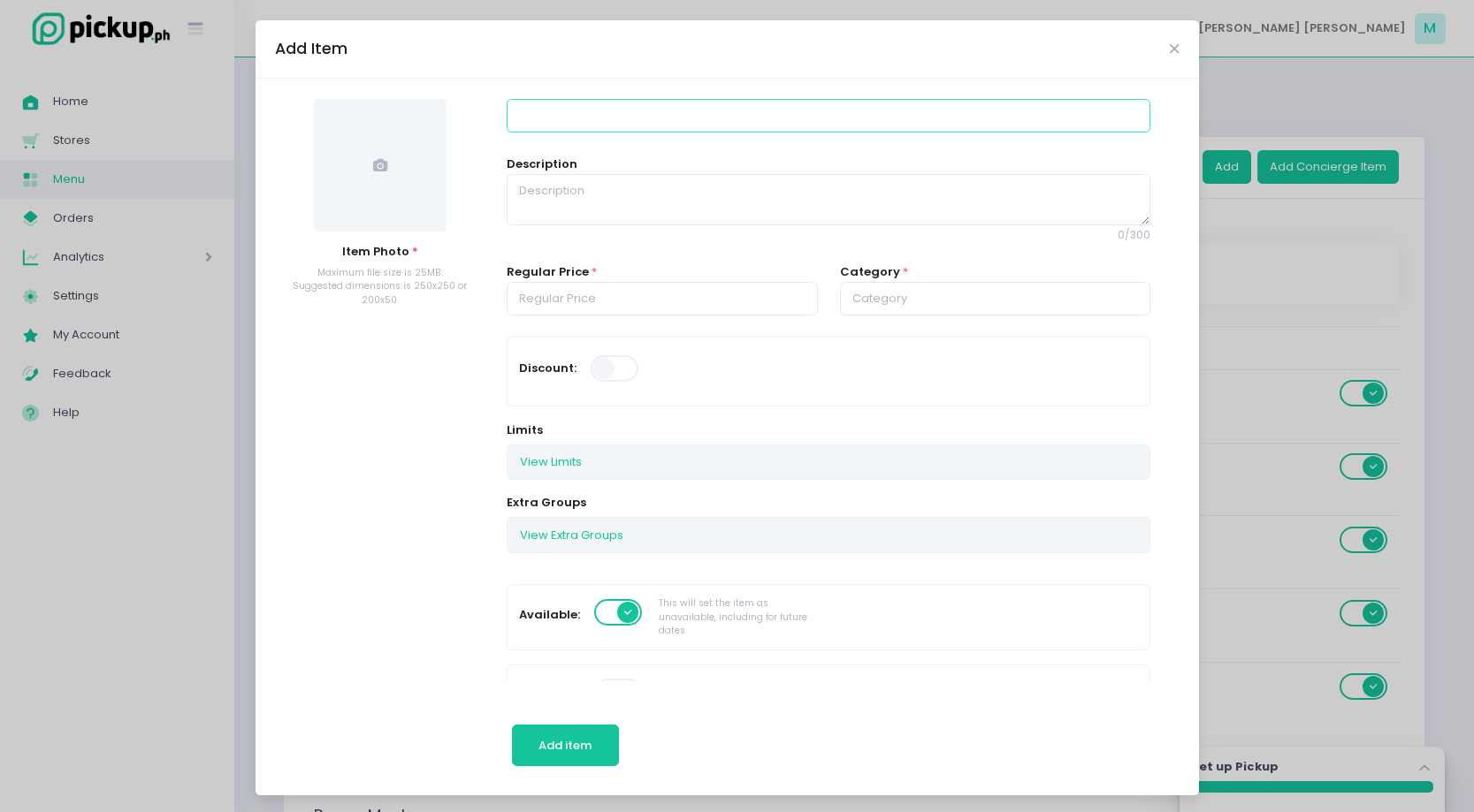
click at [563, 123] on input at bounding box center [828, 116] width 643 height 34
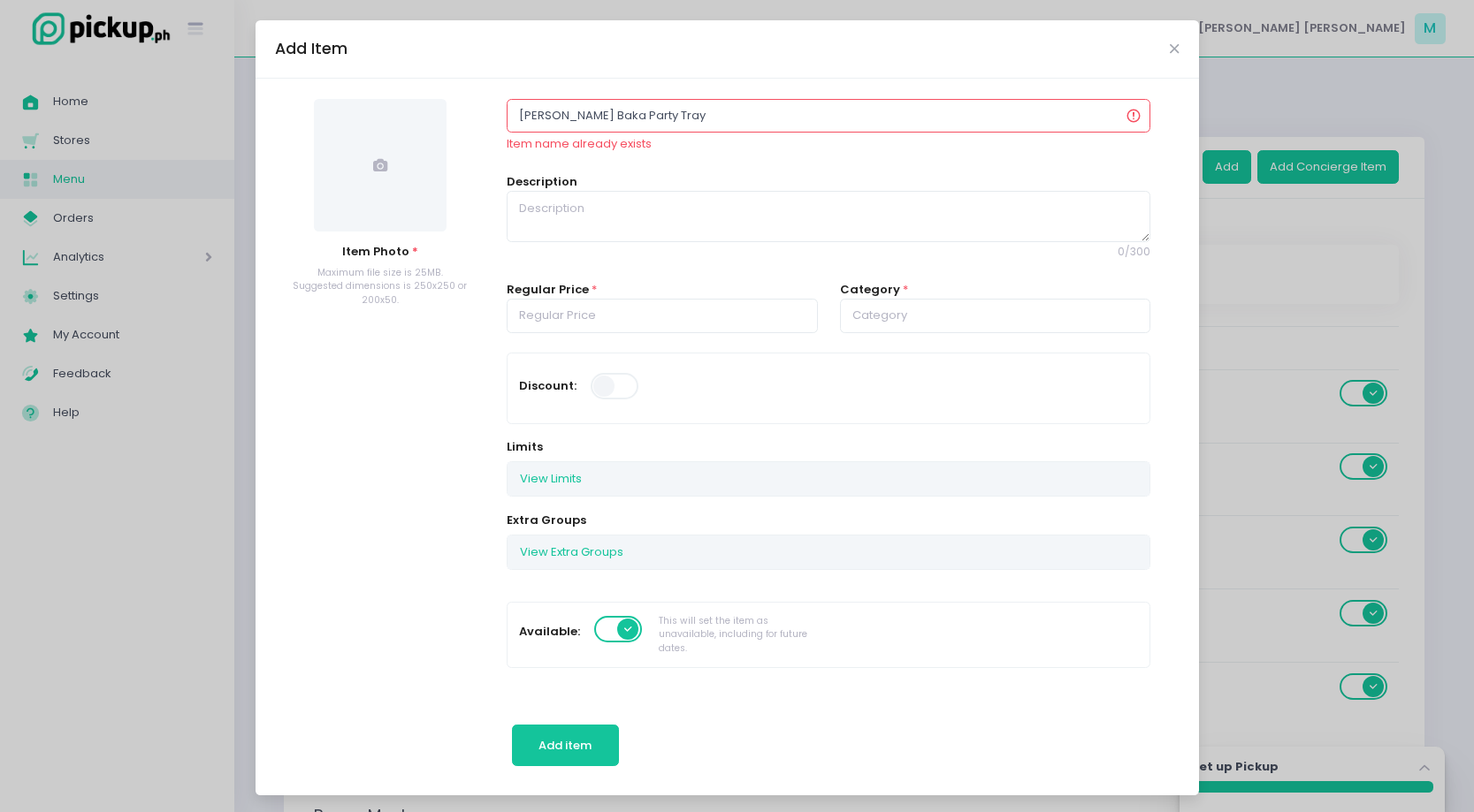
type input "[PERSON_NAME] Baka Party Tray"
click at [594, 315] on input "number" at bounding box center [662, 316] width 311 height 34
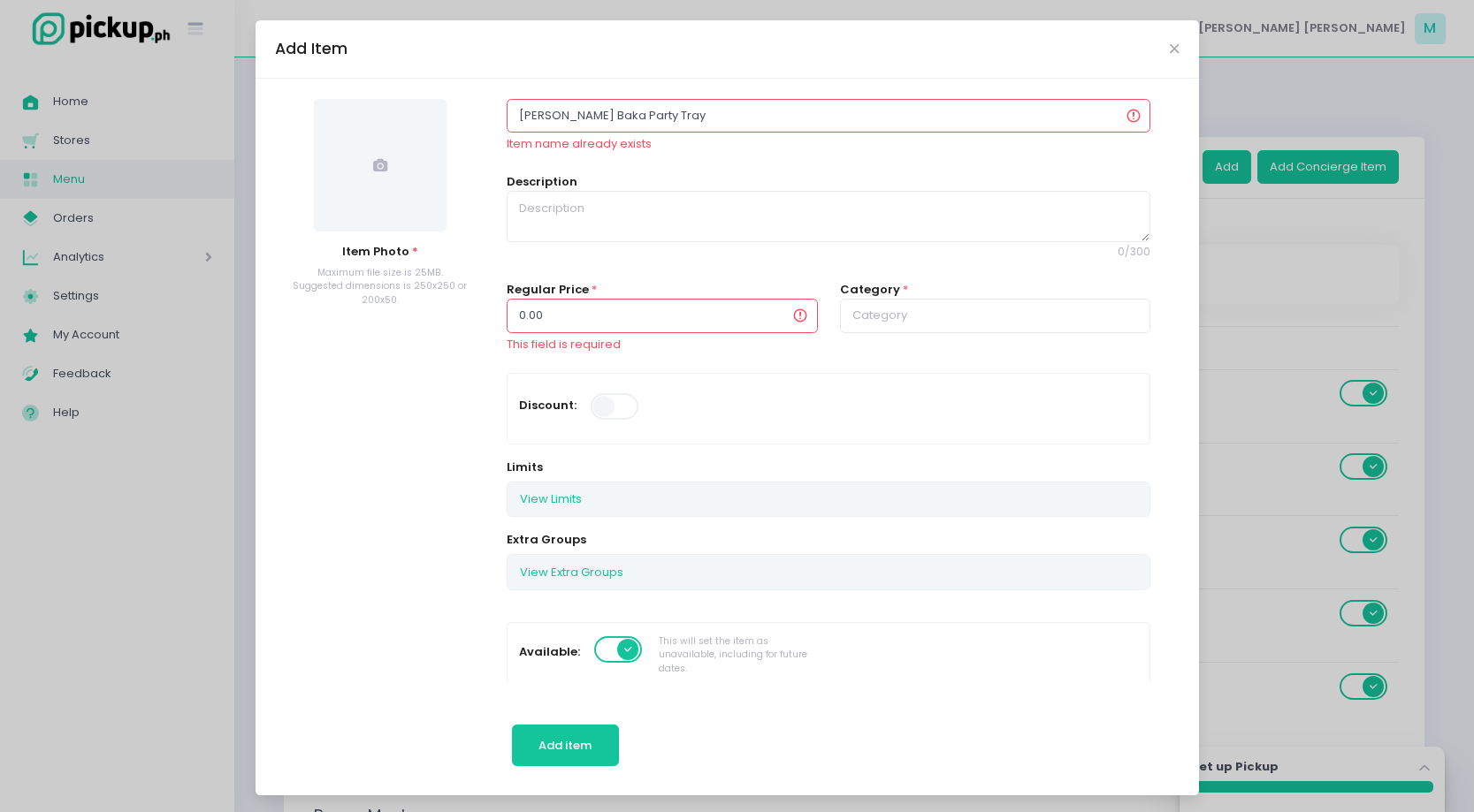
click at [384, 178] on span at bounding box center [380, 165] width 132 height 132
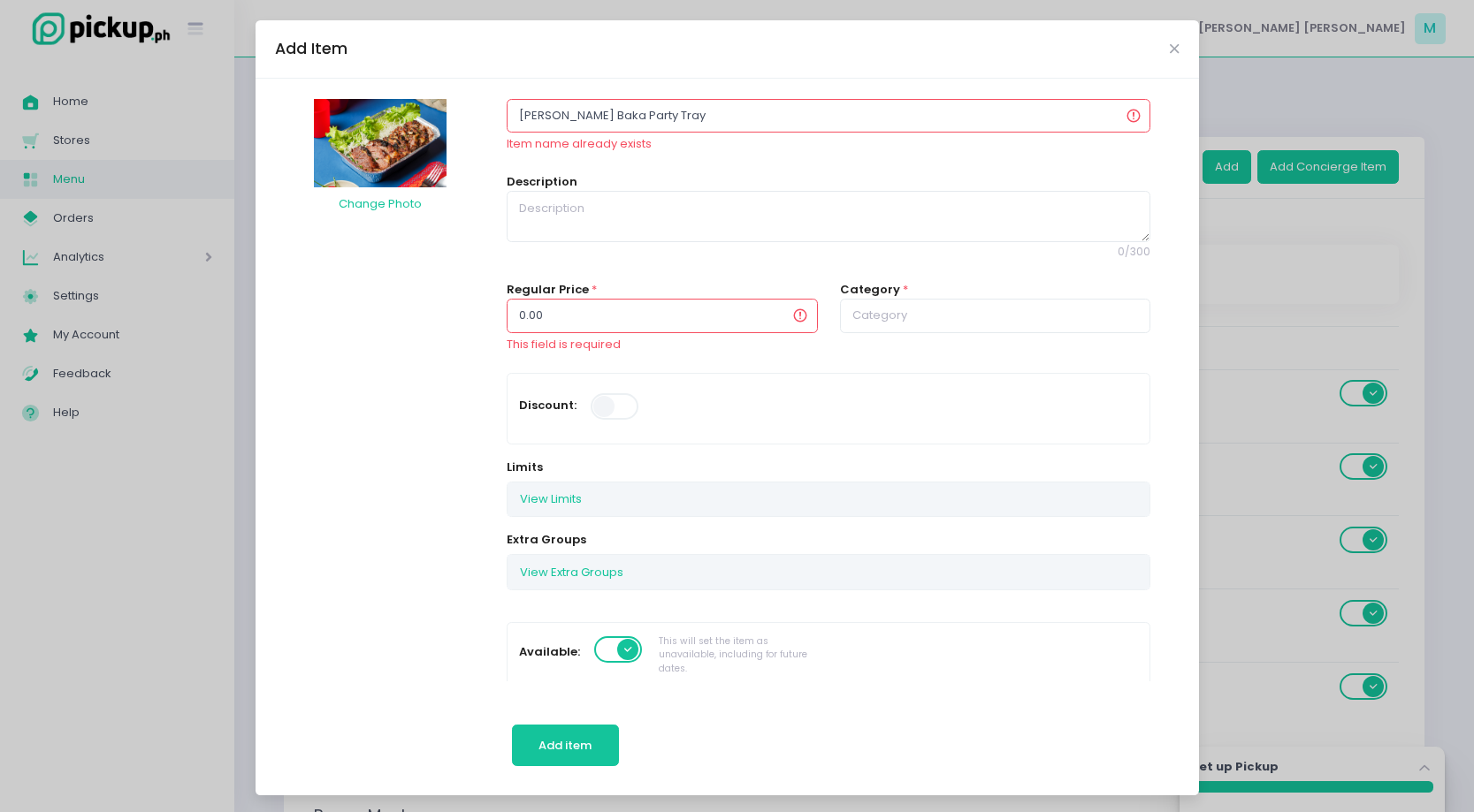
click at [525, 327] on input "0.00" at bounding box center [662, 316] width 311 height 34
click at [525, 318] on input "0.00" at bounding box center [662, 316] width 311 height 34
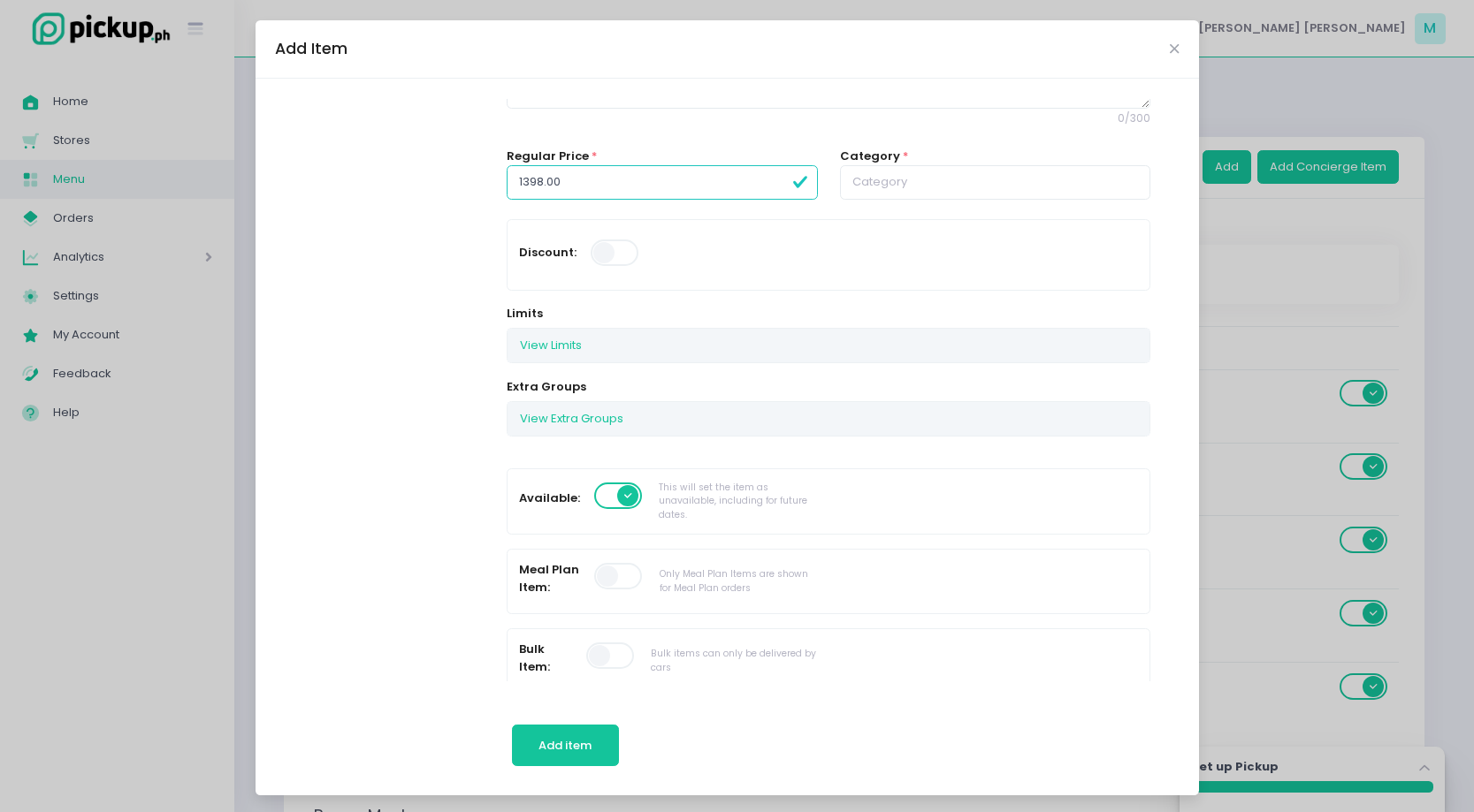
scroll to position [0, 0]
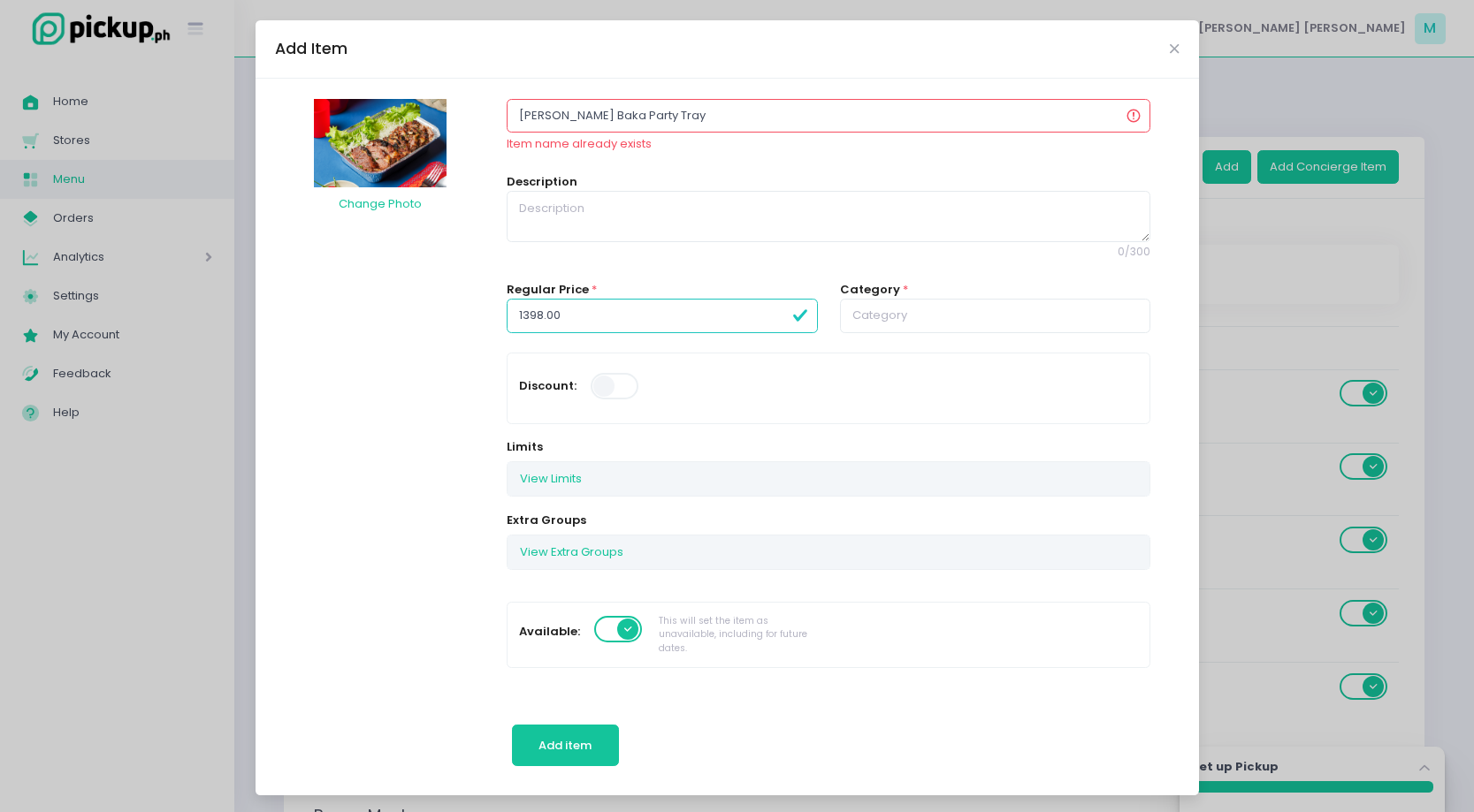
type input "1398.00"
click at [927, 324] on input "text" at bounding box center [995, 316] width 311 height 34
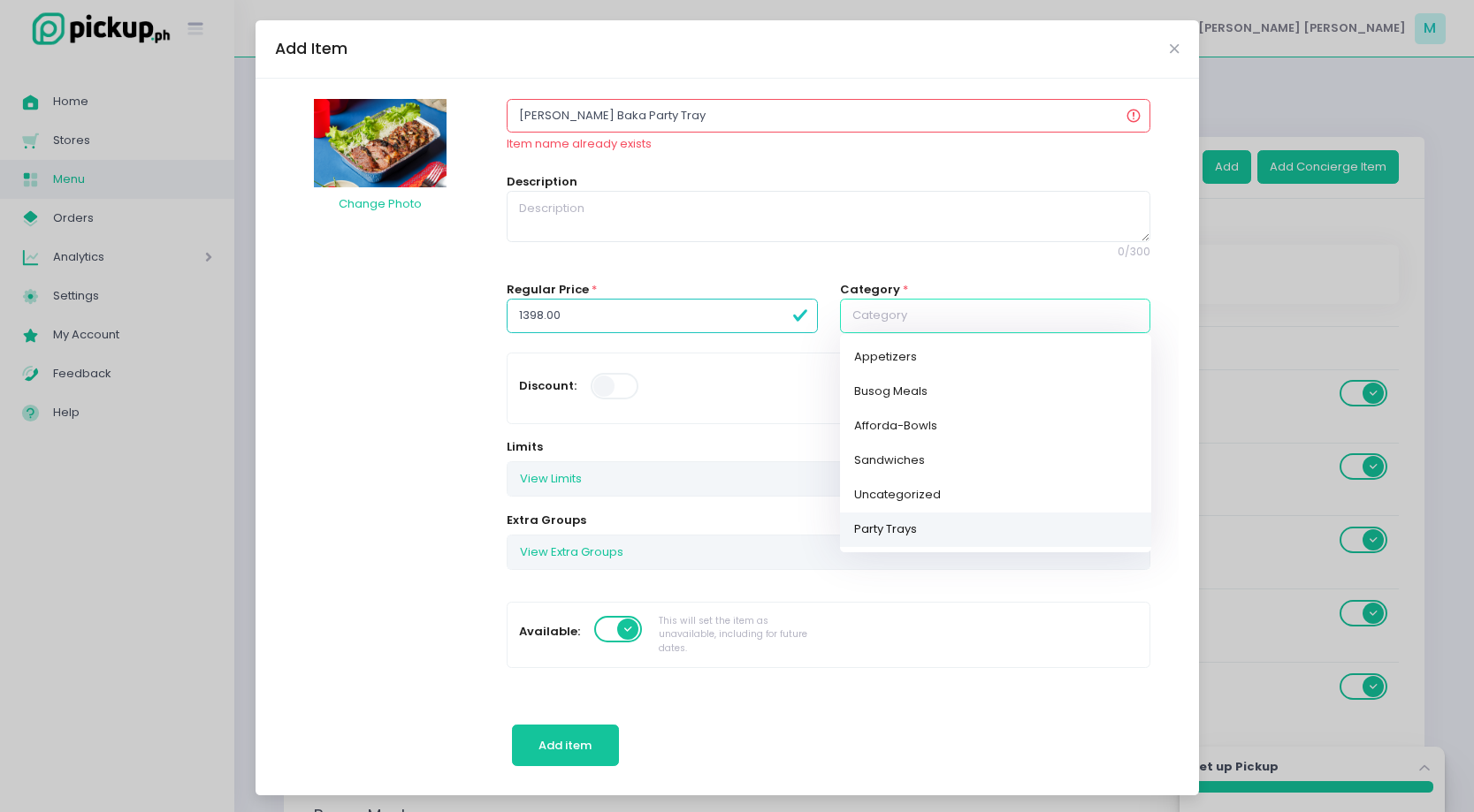
click at [908, 532] on link "Party Trays" at bounding box center [995, 528] width 311 height 34
type input "Party Trays"
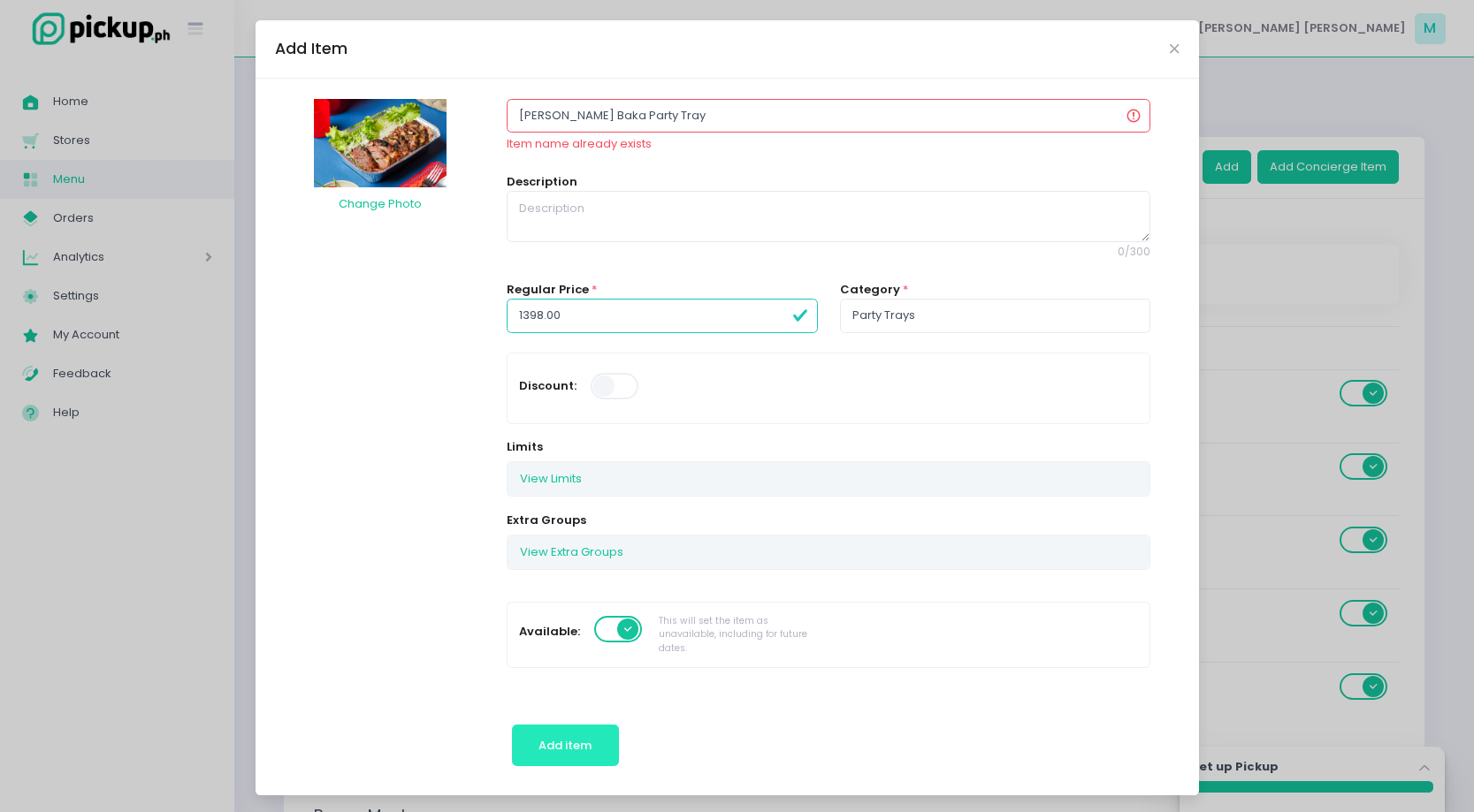
click at [580, 755] on button "Add item" at bounding box center [566, 746] width 107 height 43
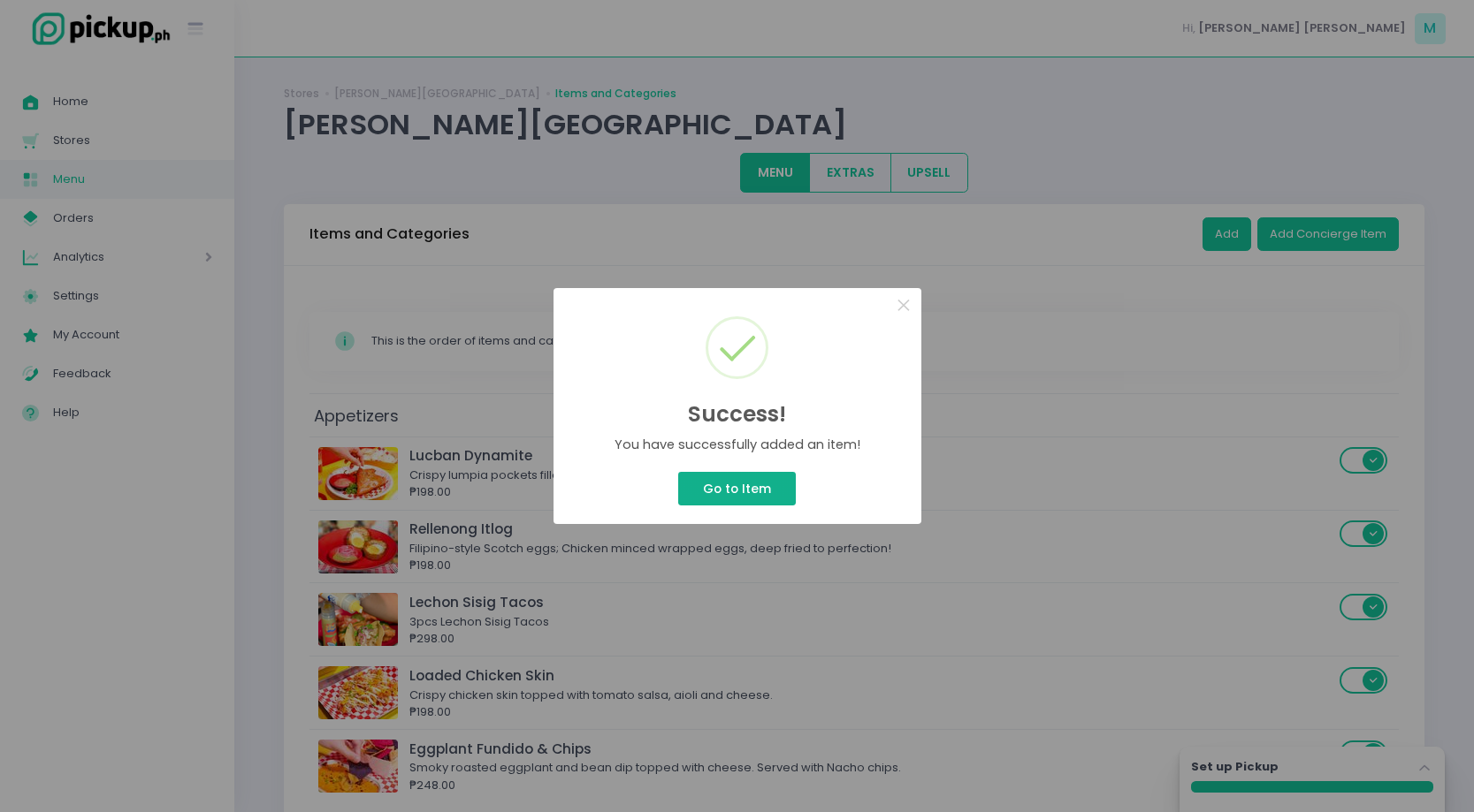
click at [751, 479] on button "Go to Item" at bounding box center [737, 489] width 117 height 34
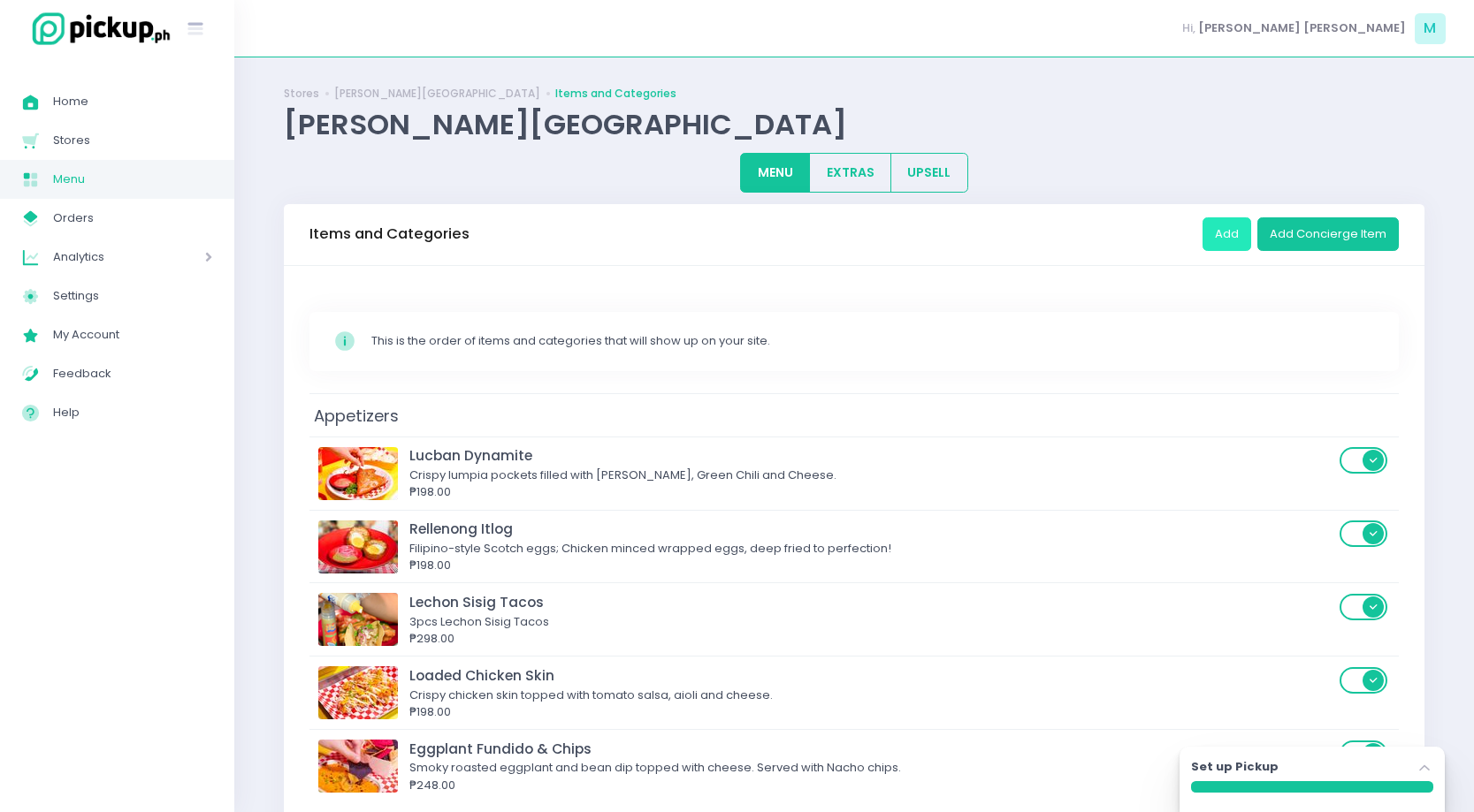
click at [1231, 230] on button "Add" at bounding box center [1226, 234] width 49 height 34
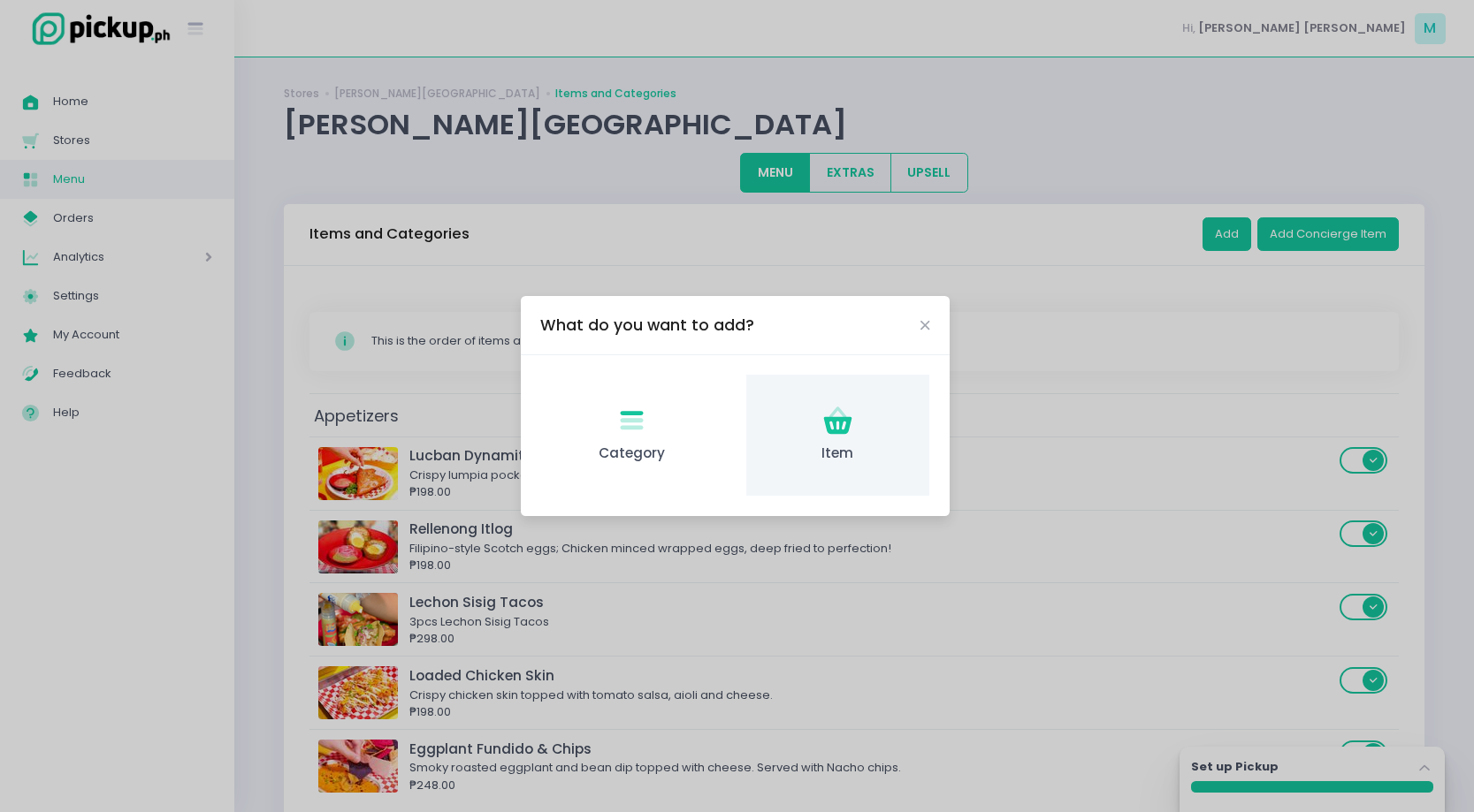
click at [825, 435] on icon "Item Created with Sketch." at bounding box center [837, 421] width 34 height 34
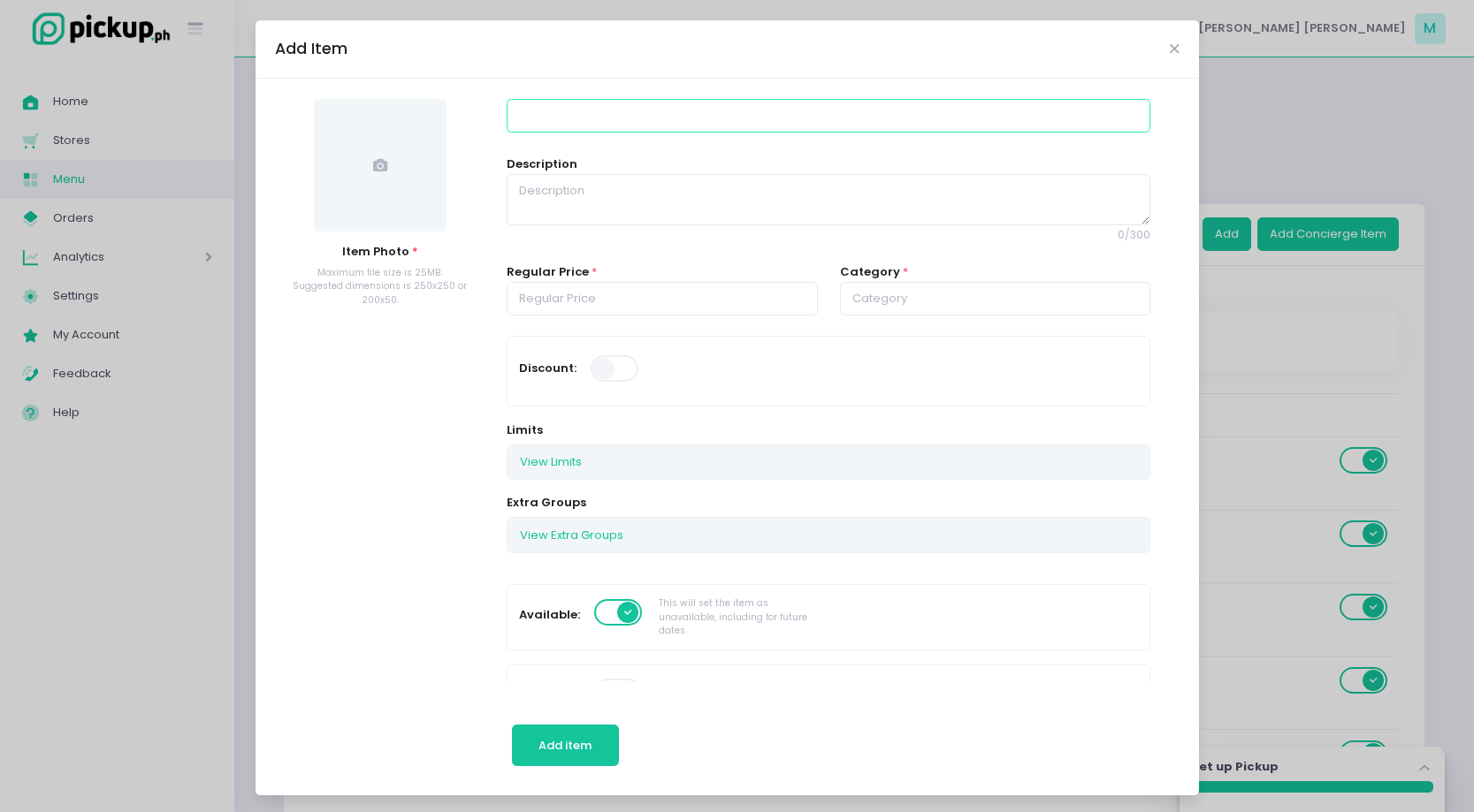
click at [605, 128] on input at bounding box center [828, 116] width 643 height 34
type input "G"
type input "Gulay Fiesta Tray"
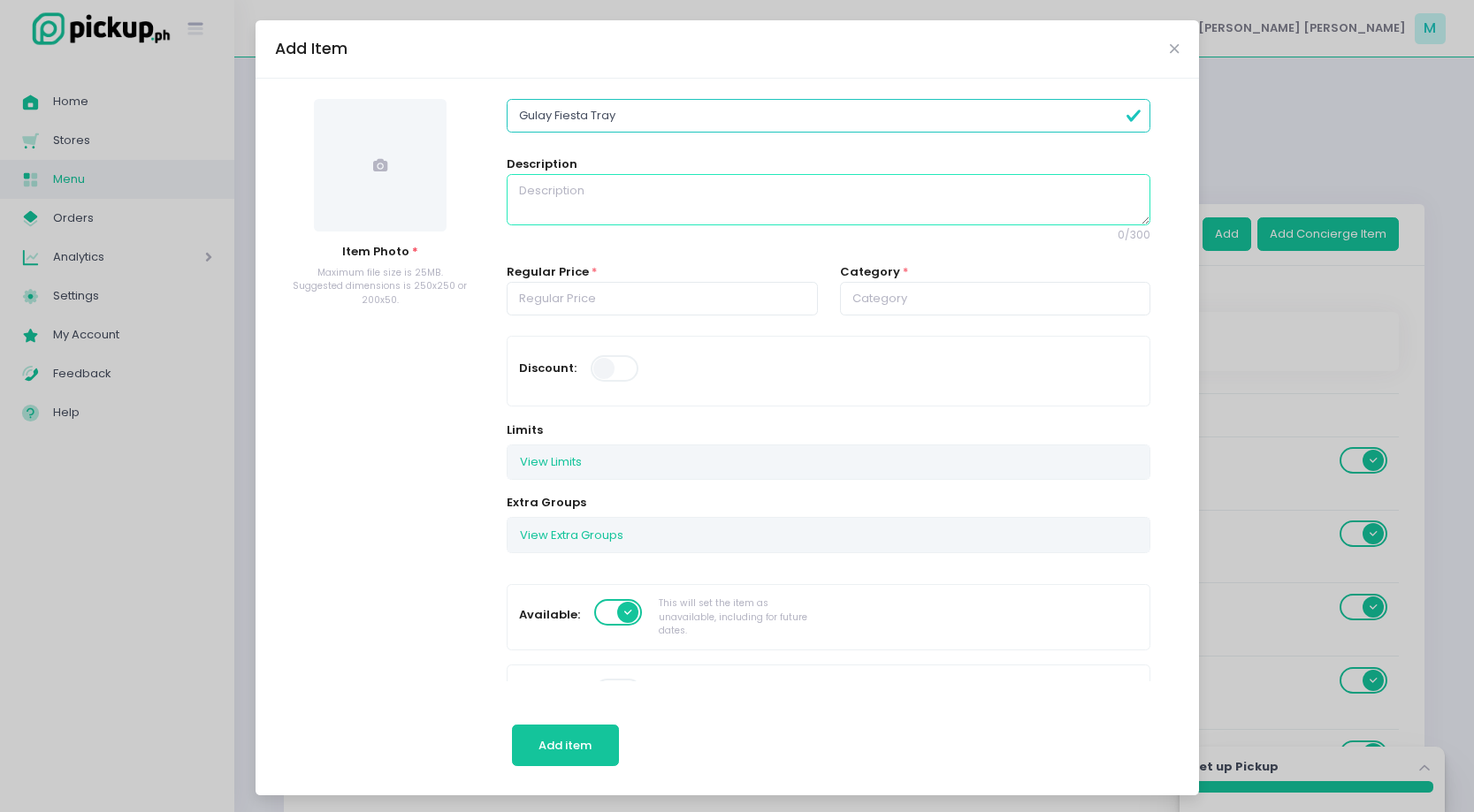
click at [625, 206] on textarea at bounding box center [828, 199] width 643 height 51
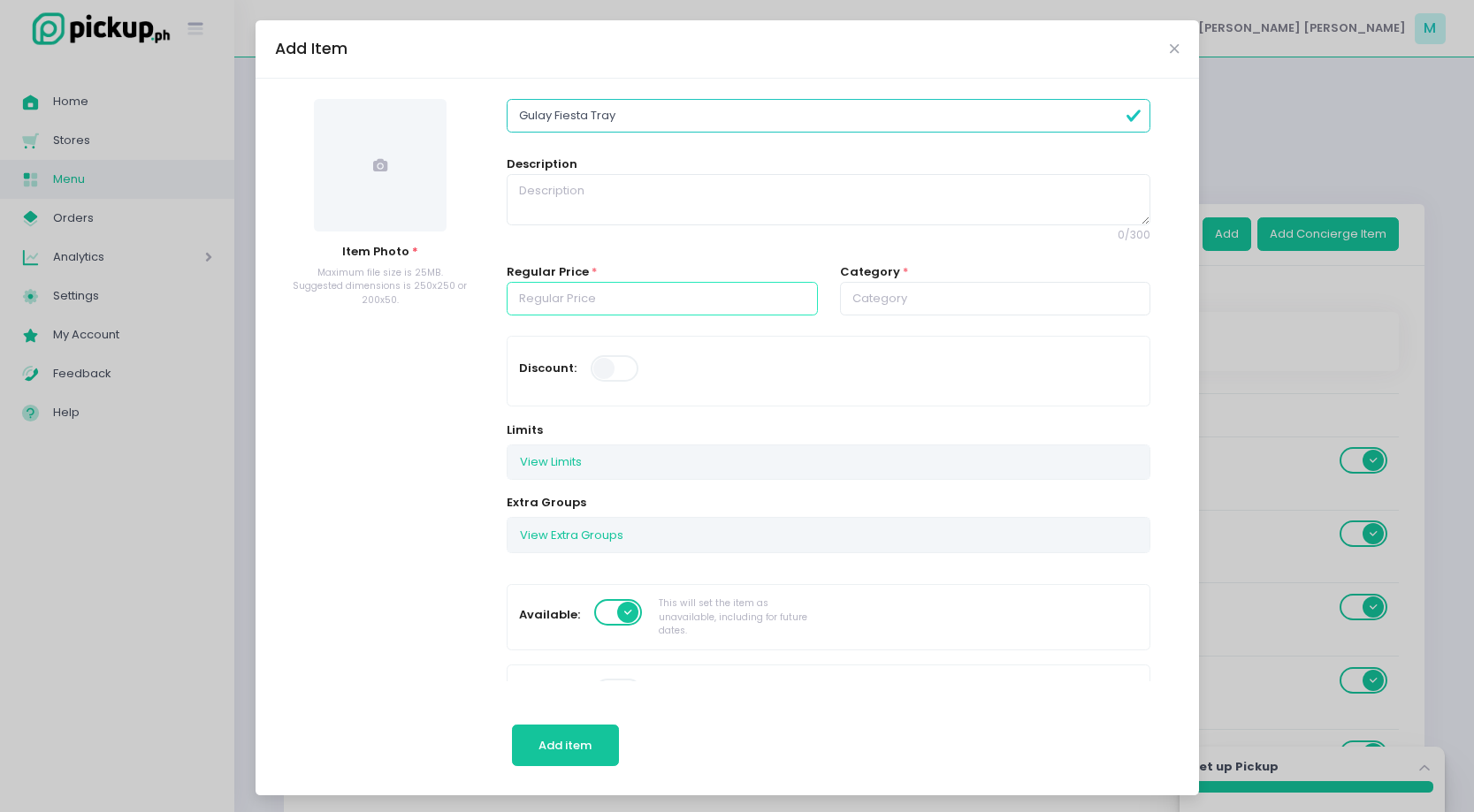
click at [631, 288] on input "number" at bounding box center [662, 298] width 311 height 34
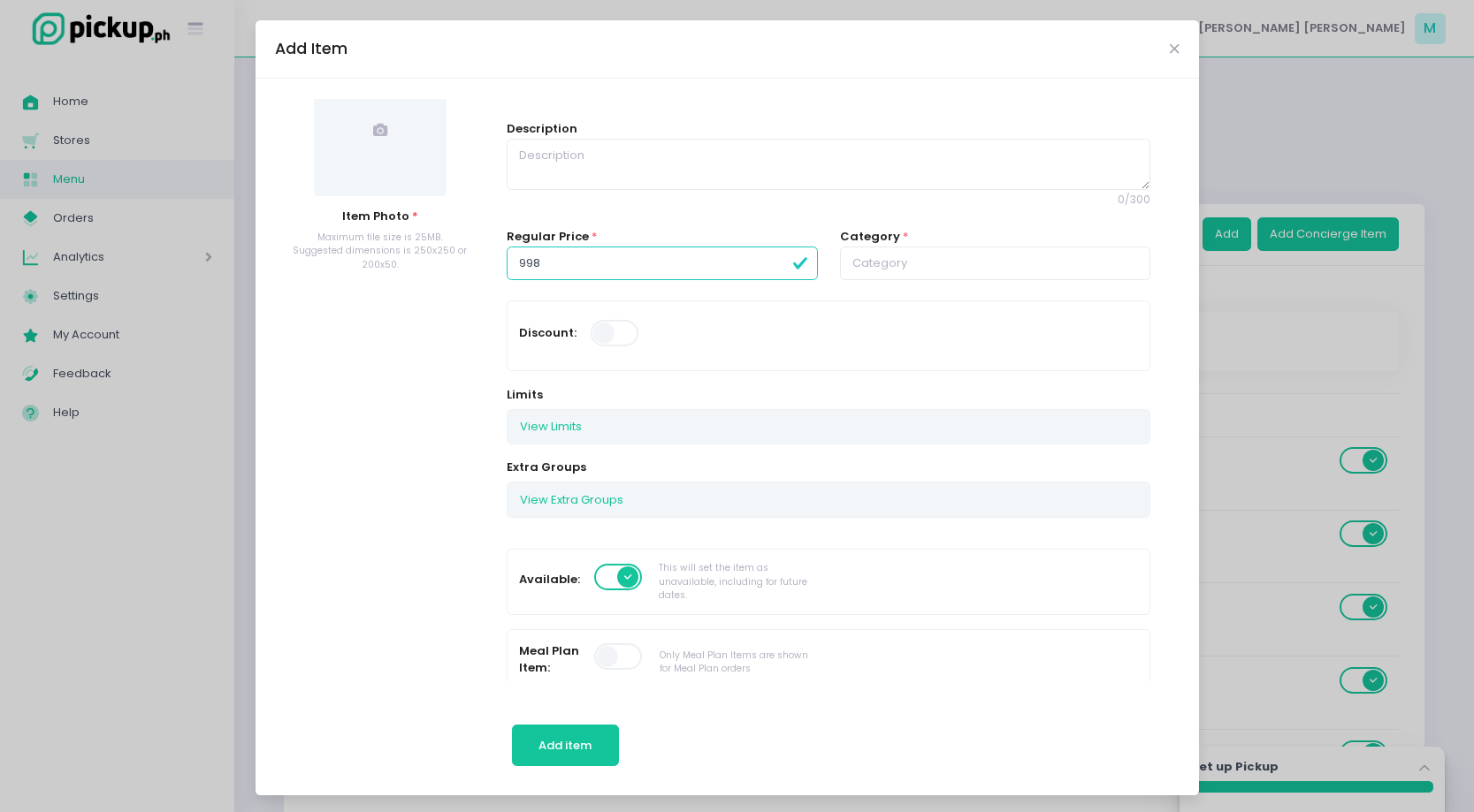
scroll to position [13, 0]
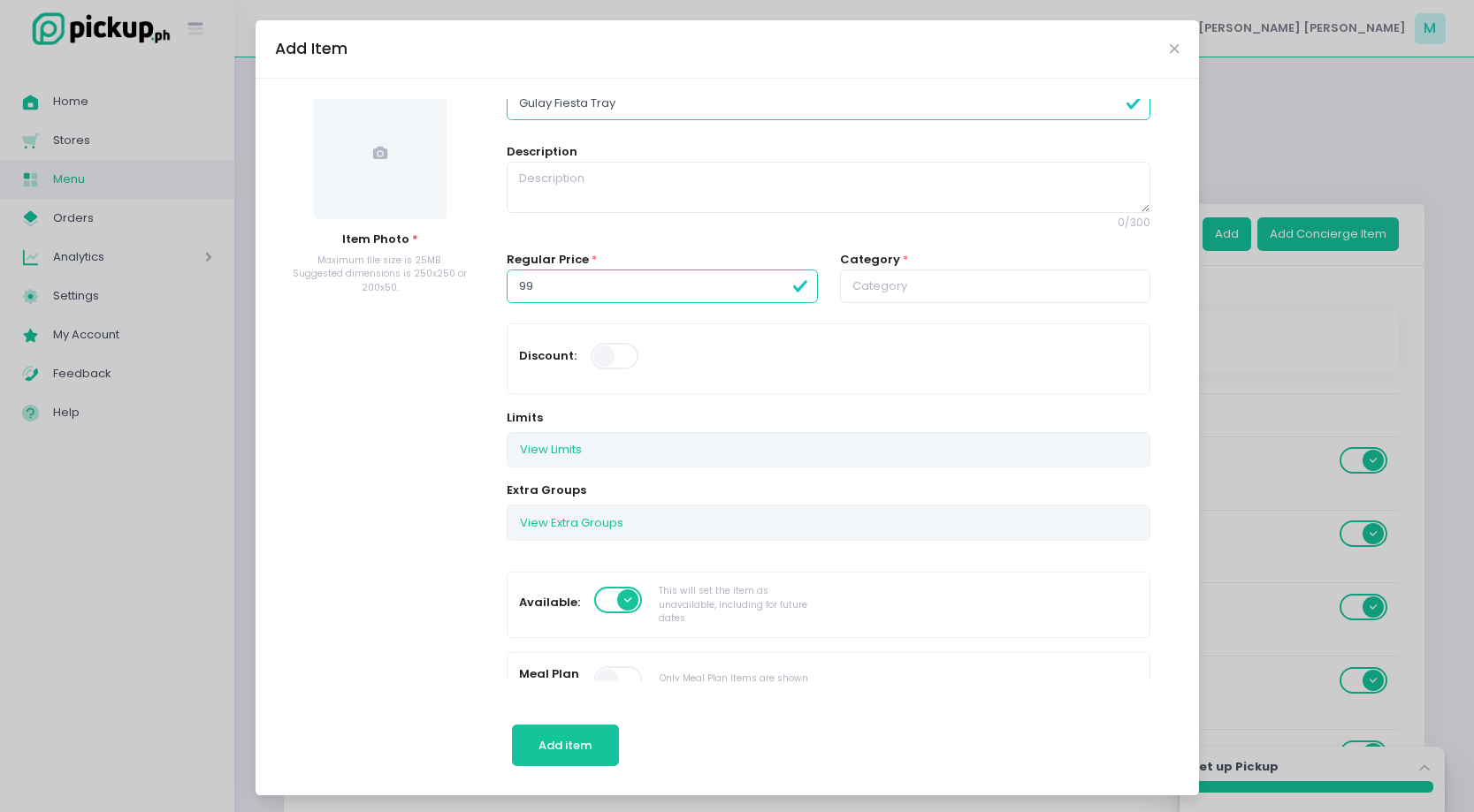
type input "9"
type input "8"
type input "998.00"
click at [761, 312] on div "Regular Price * 998.00" at bounding box center [662, 287] width 333 height 73
click at [914, 290] on input "text" at bounding box center [995, 287] width 311 height 34
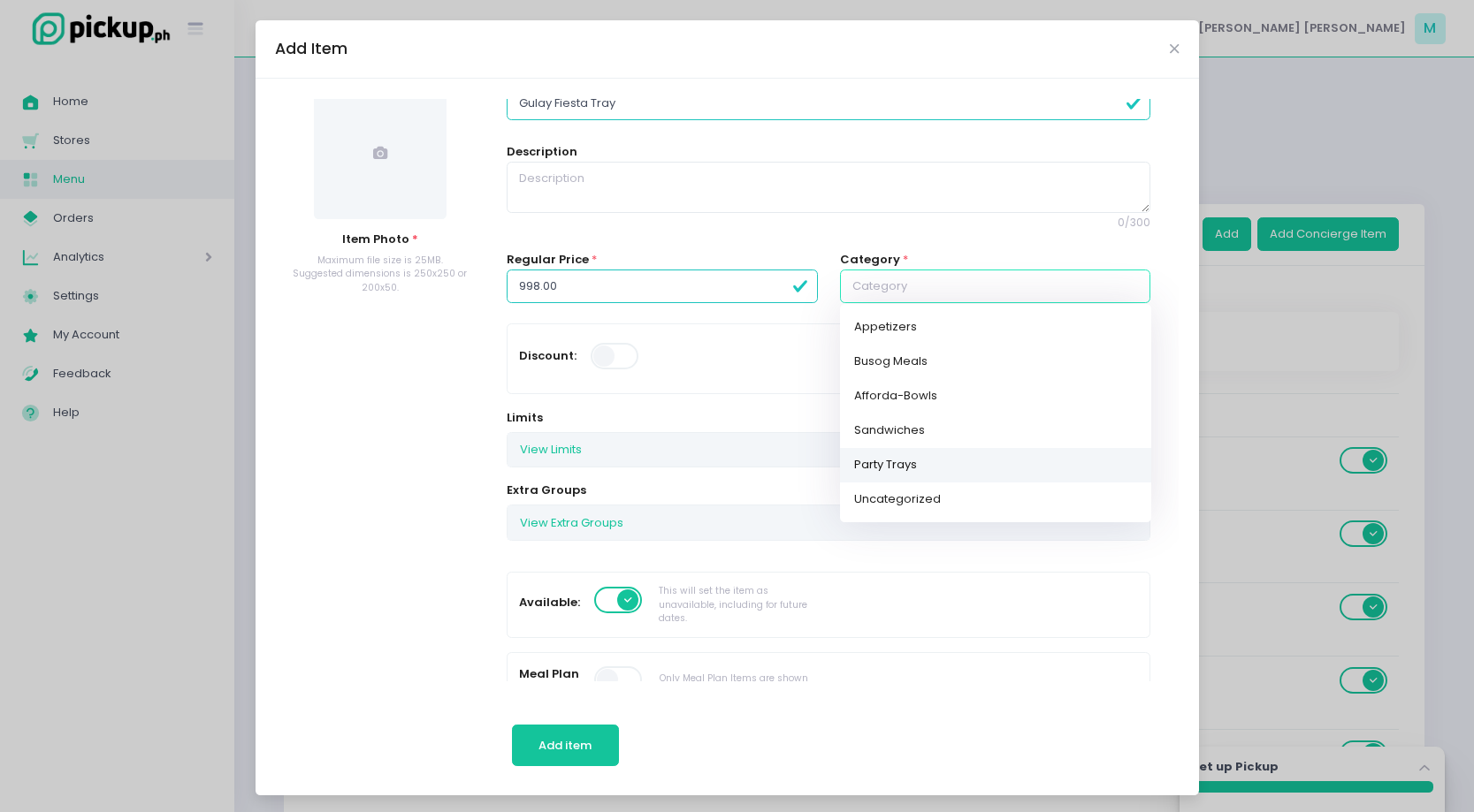
click at [910, 462] on link "Party Trays" at bounding box center [995, 464] width 311 height 34
type input "Party Trays"
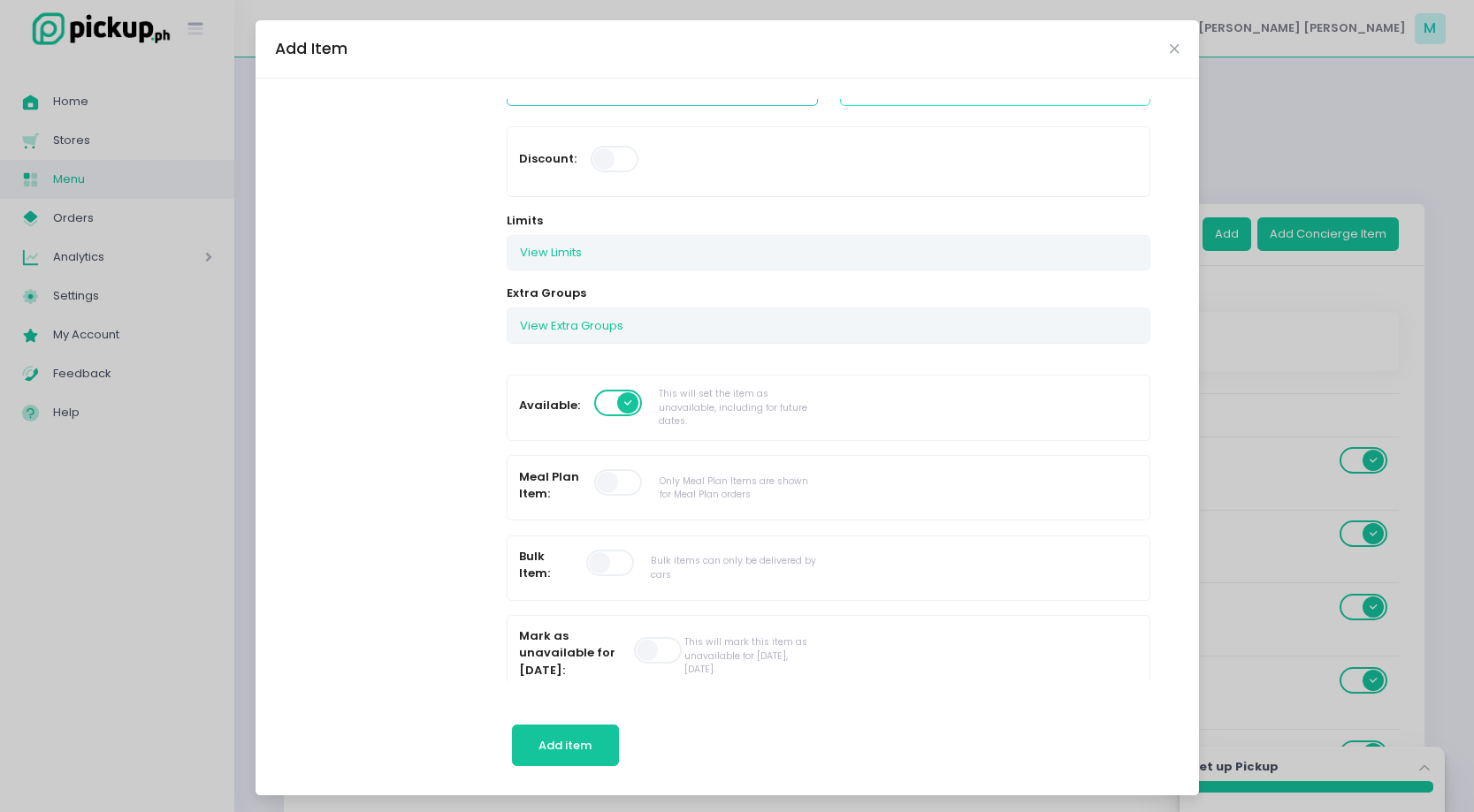
scroll to position [0, 0]
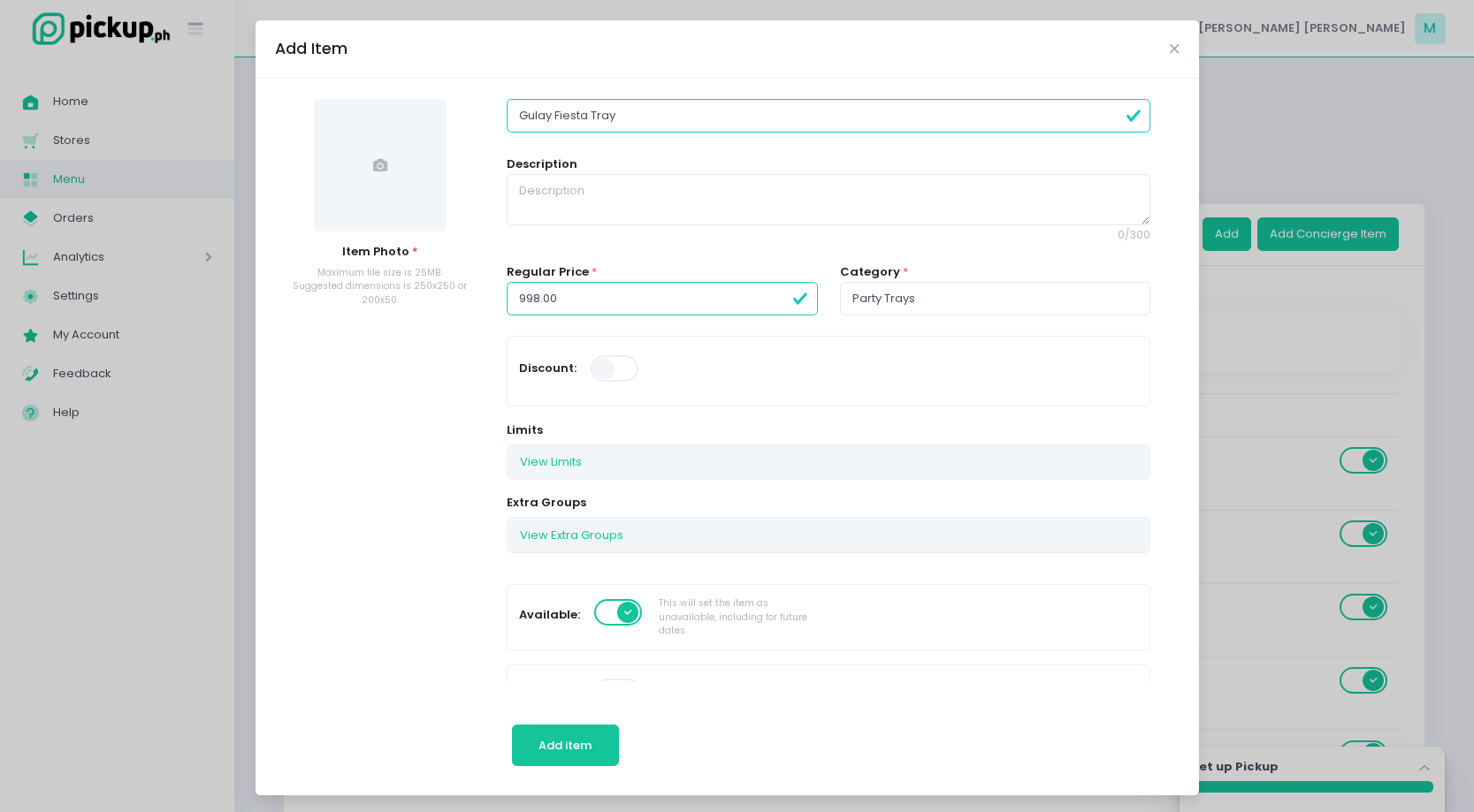
click at [406, 163] on span at bounding box center [380, 165] width 132 height 132
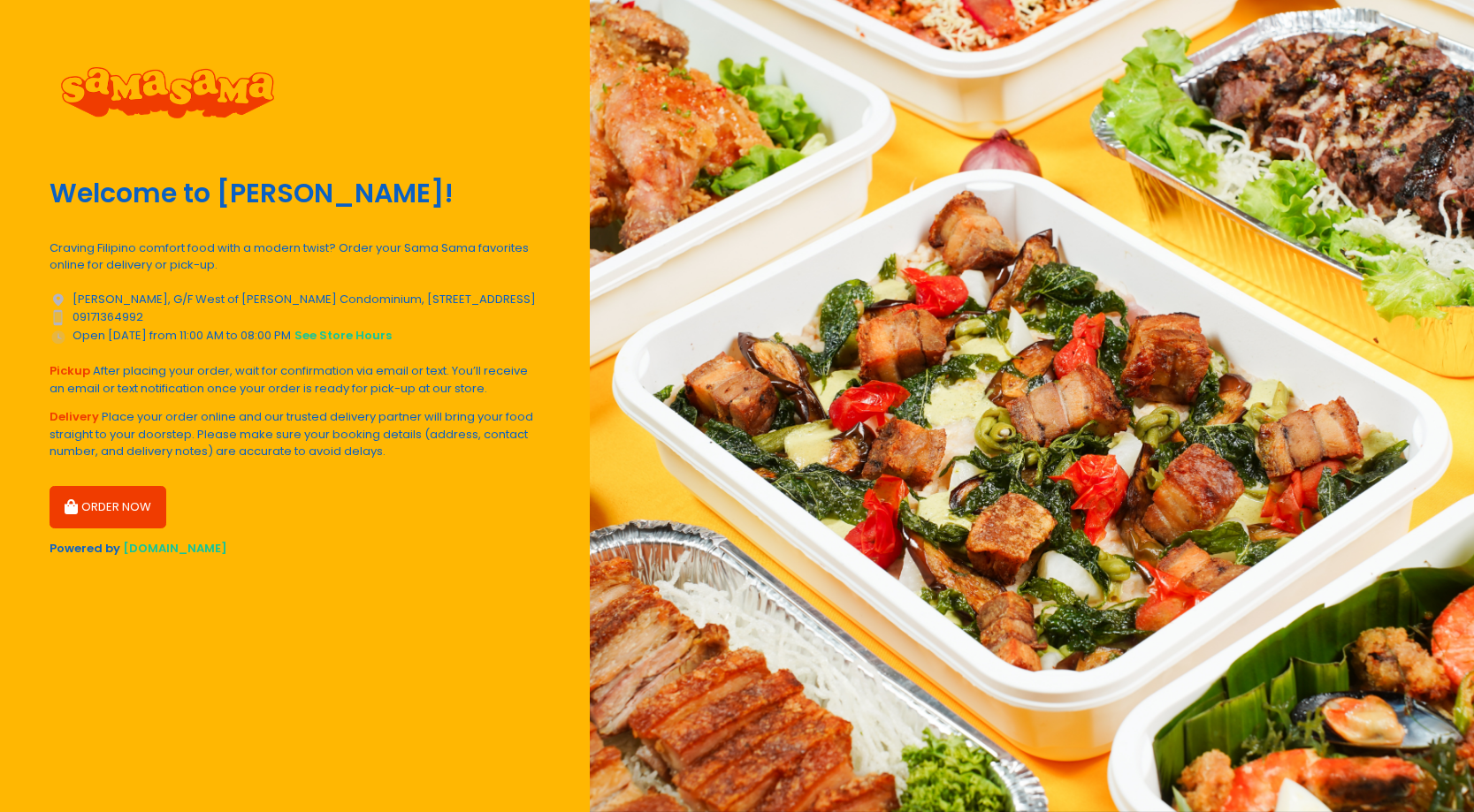
click at [122, 507] on button "ORDER NOW" at bounding box center [108, 507] width 117 height 43
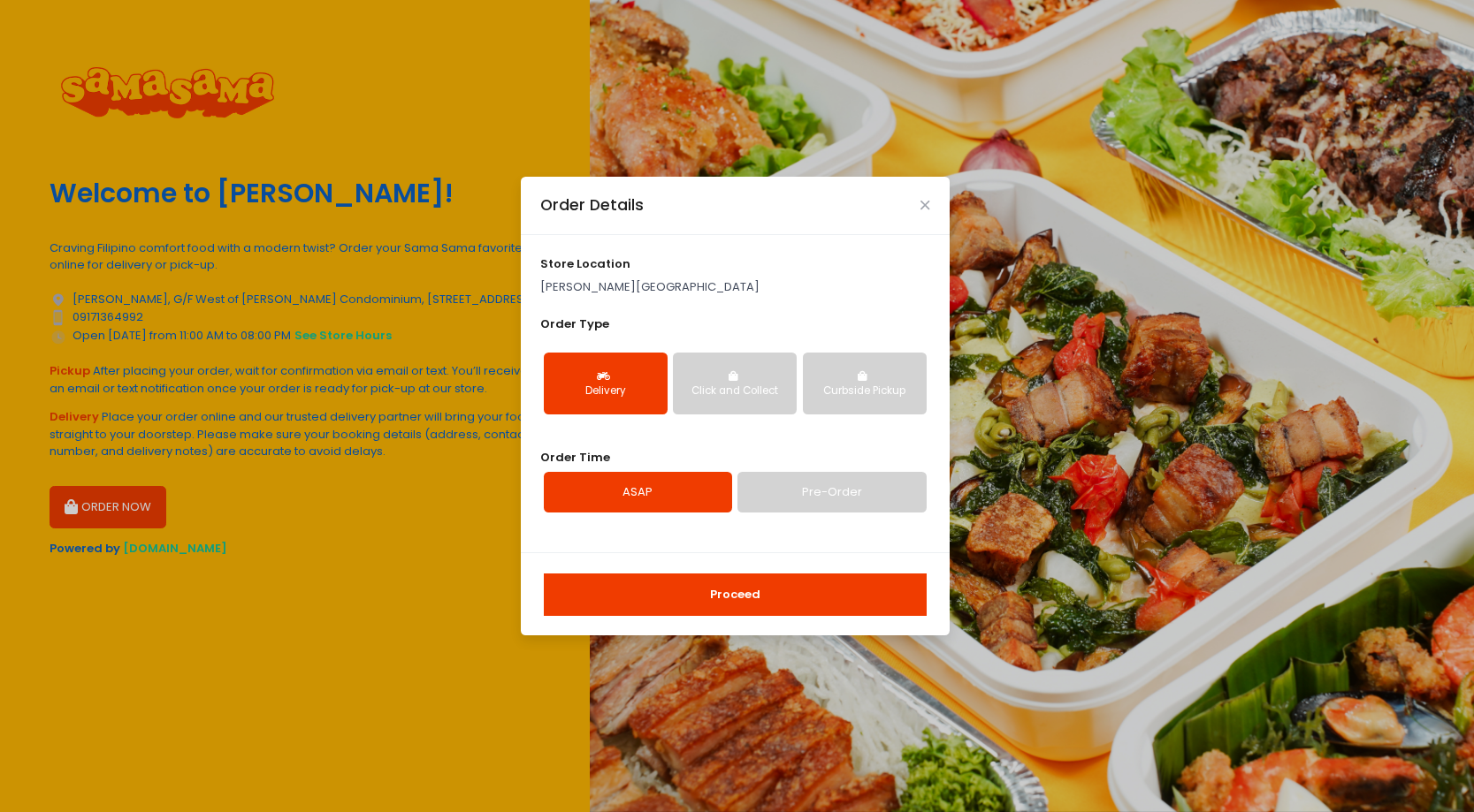
click at [757, 597] on button "Proceed" at bounding box center [736, 595] width 383 height 43
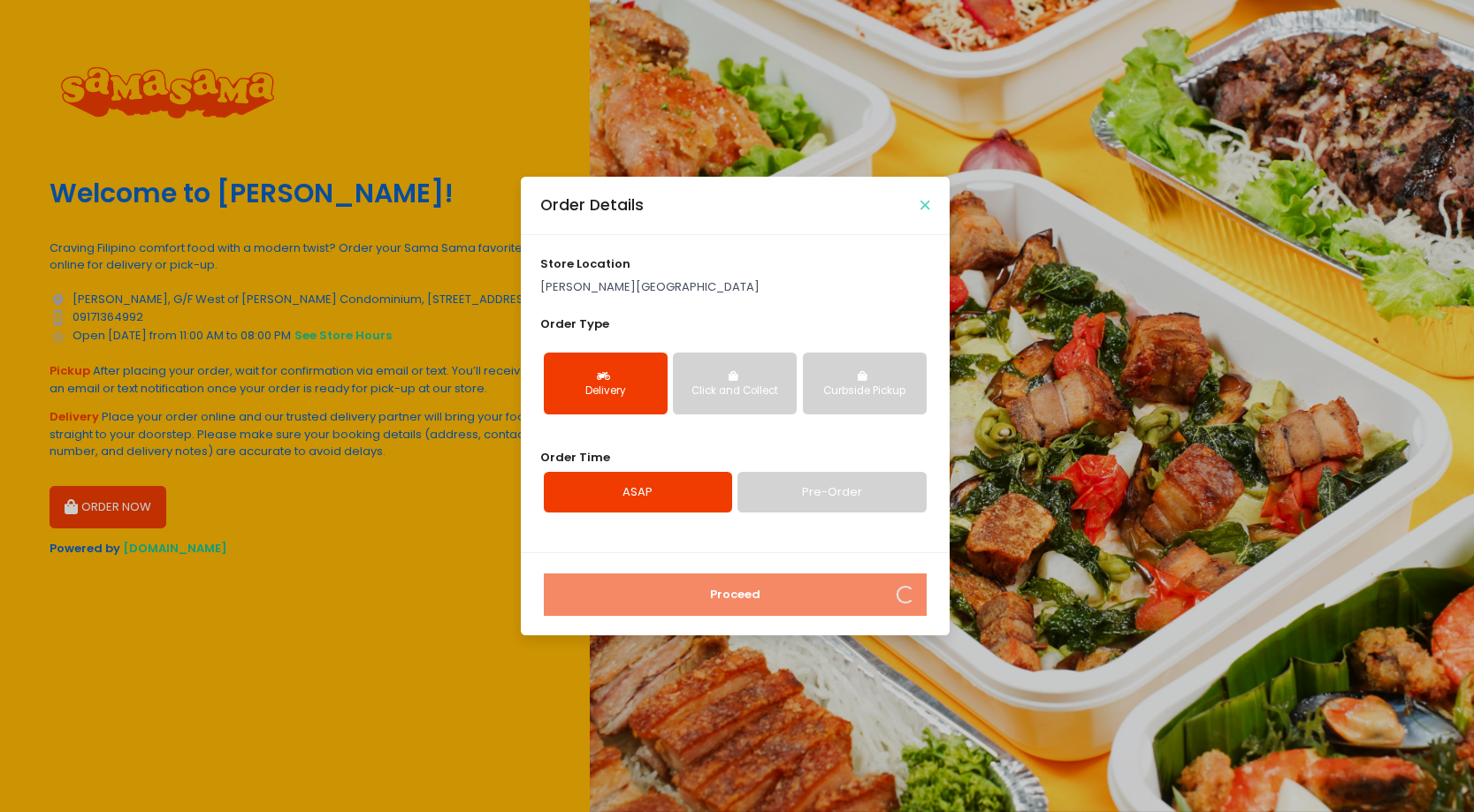
click at [926, 200] on icon "Close" at bounding box center [924, 206] width 9 height 14
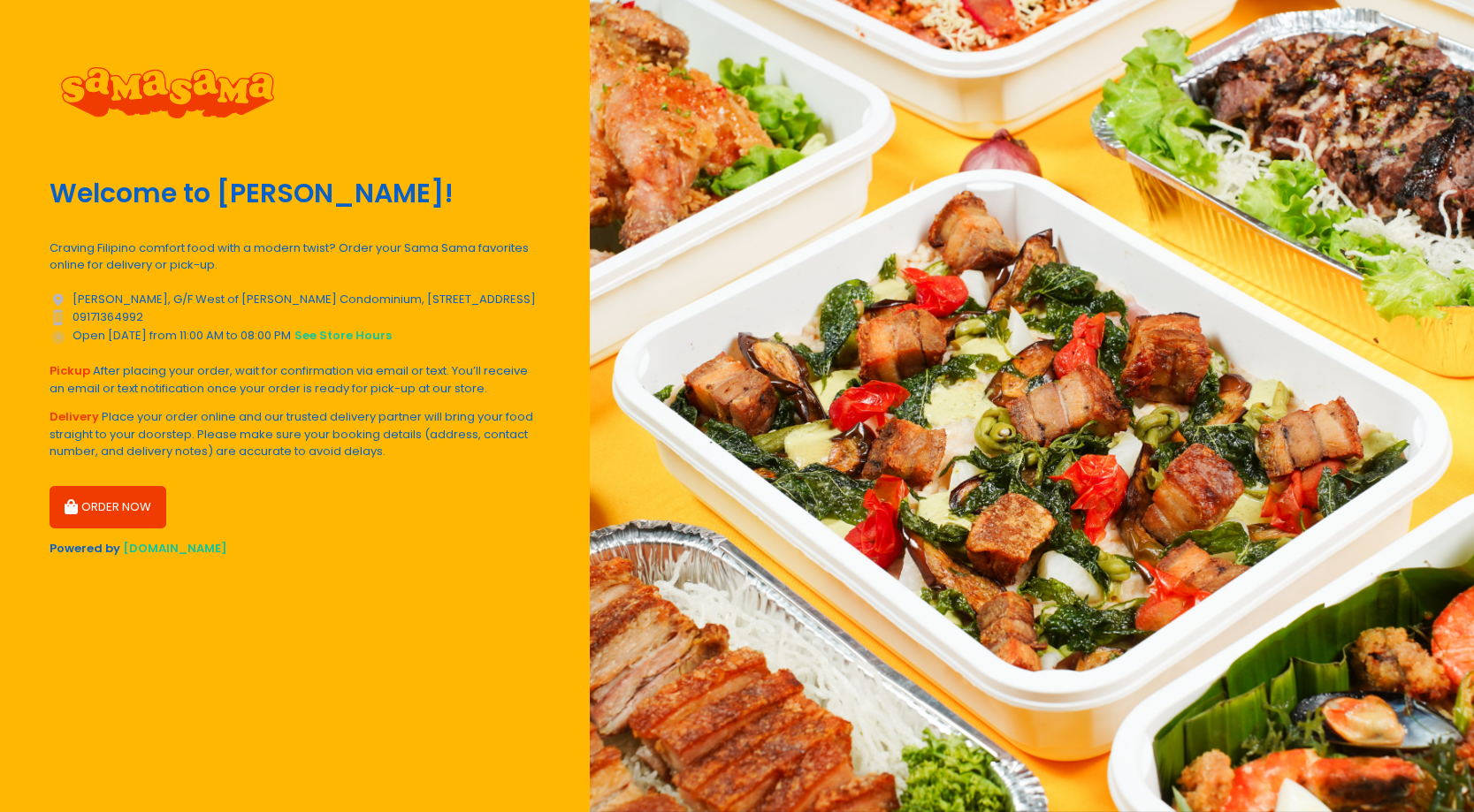
click at [509, 486] on div "ORDER NOW" at bounding box center [294, 500] width 491 height 56
click at [147, 505] on button "ORDER NOW" at bounding box center [108, 507] width 117 height 43
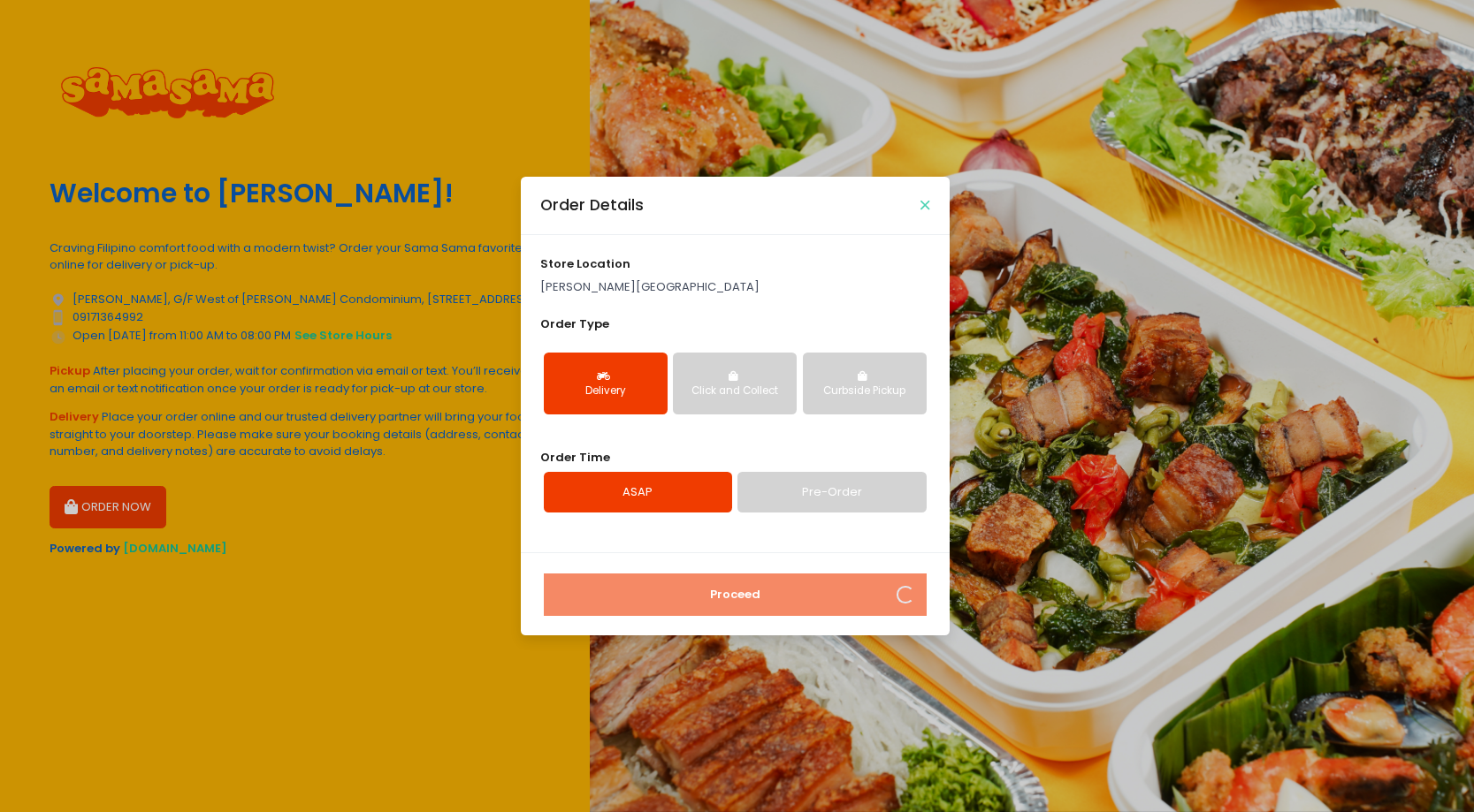
click at [924, 202] on icon "Close" at bounding box center [924, 206] width 9 height 14
